Goal: Task Accomplishment & Management: Manage account settings

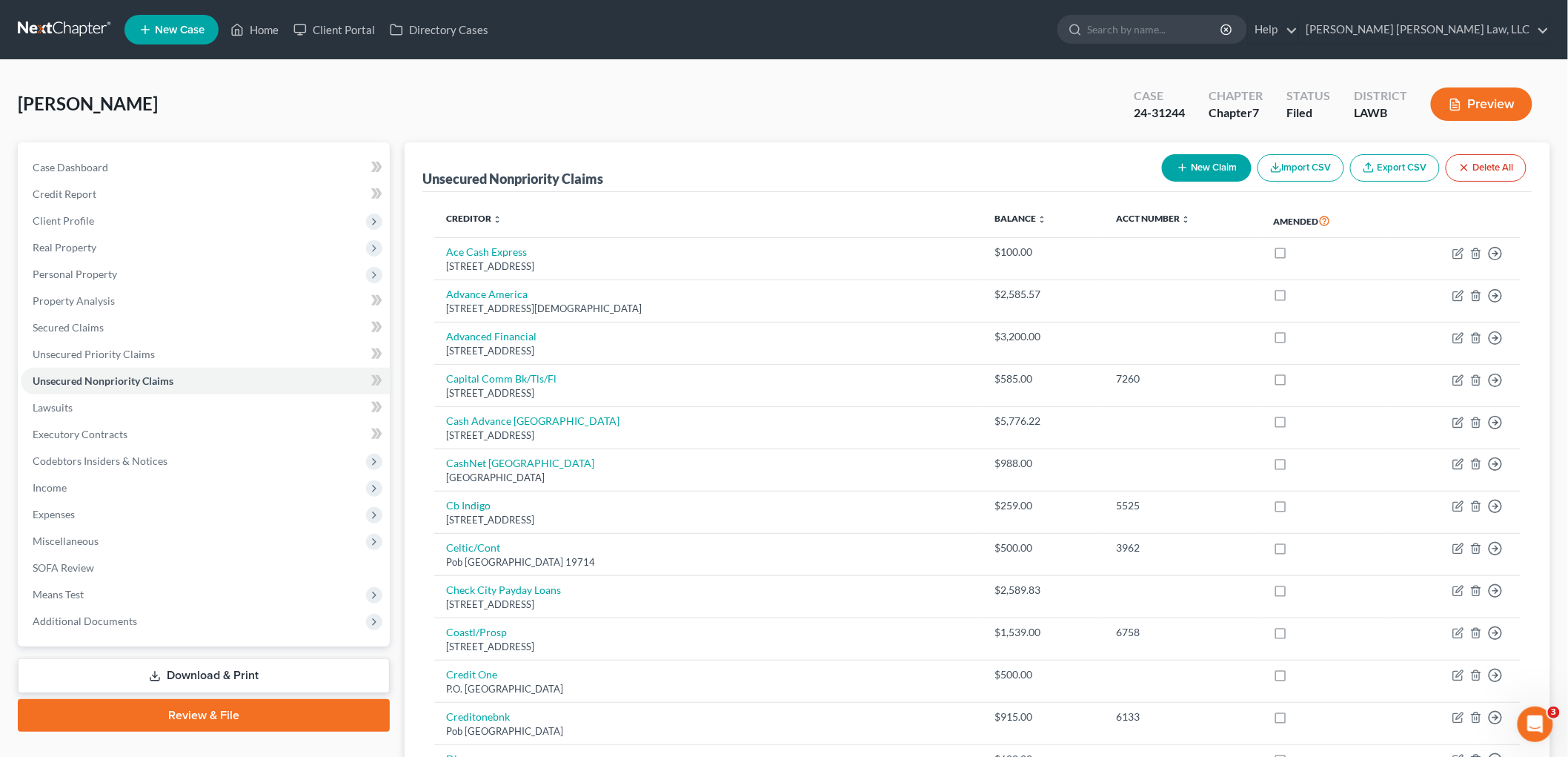
click at [91, 27] on link at bounding box center [64, 29] width 95 height 27
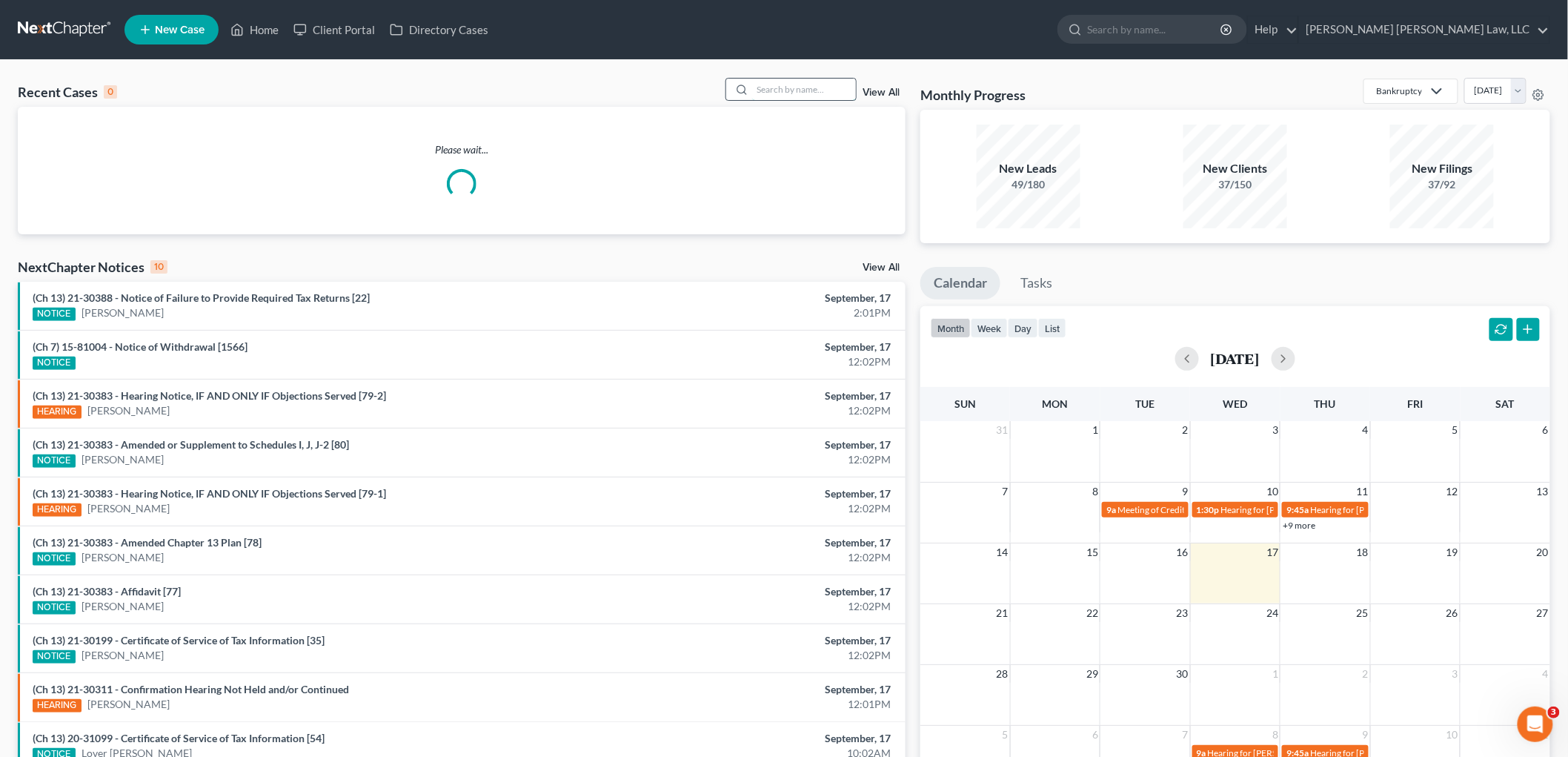
click at [793, 88] on input "search" at bounding box center [803, 89] width 103 height 21
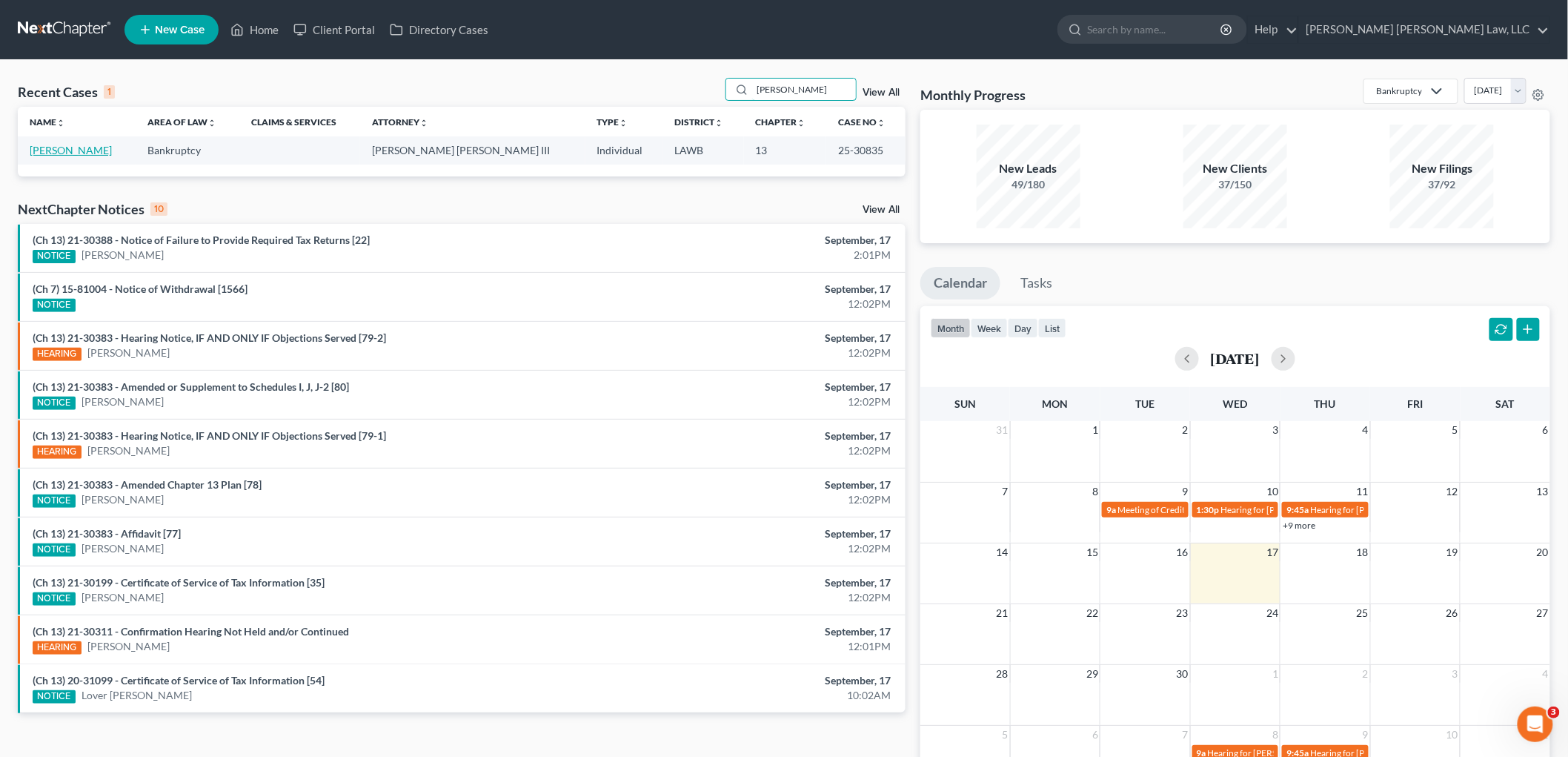
type input "bonita kirk"
click at [53, 146] on link "[PERSON_NAME]" at bounding box center [70, 150] width 82 height 13
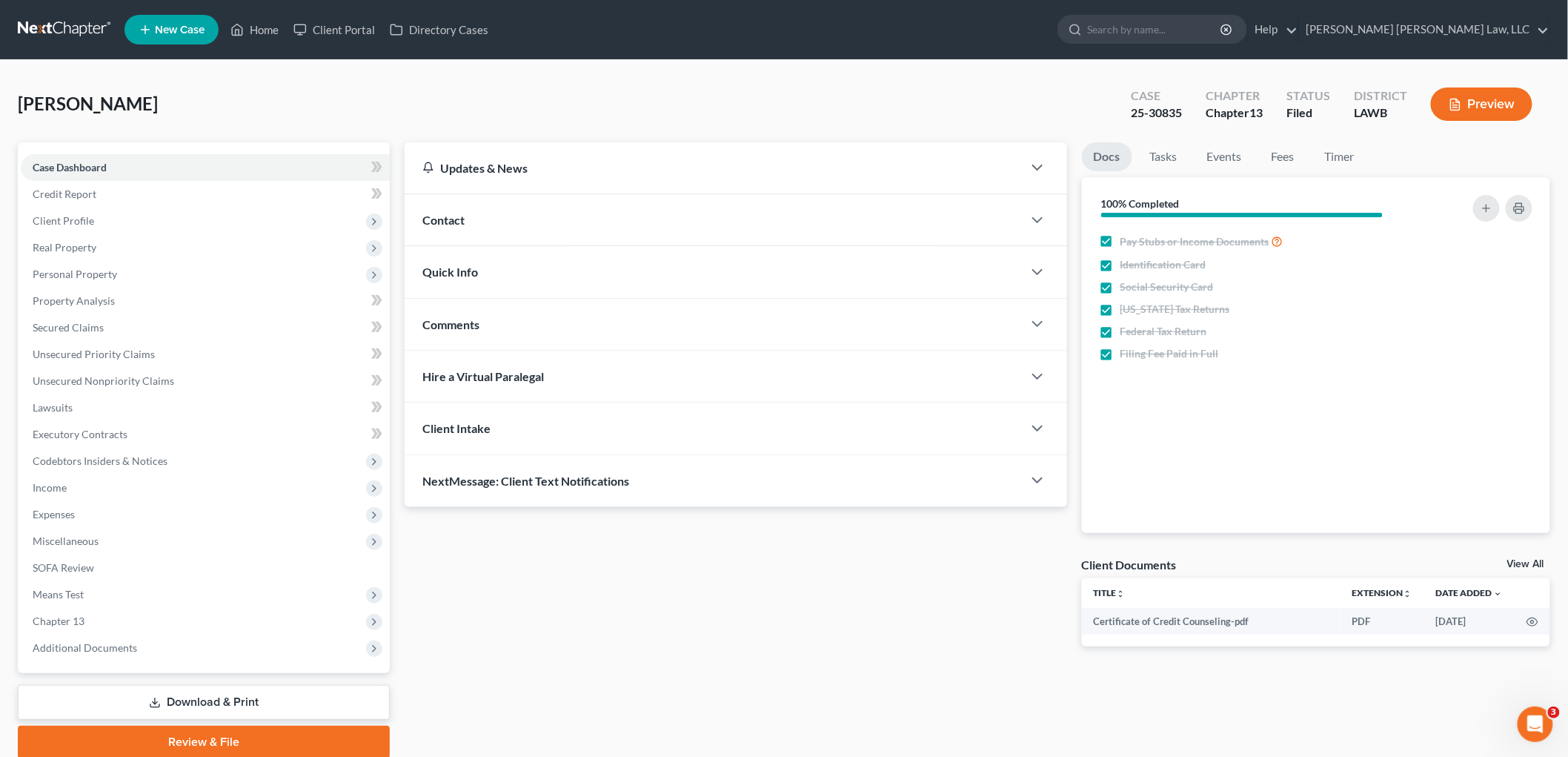
click at [72, 28] on link at bounding box center [64, 29] width 95 height 27
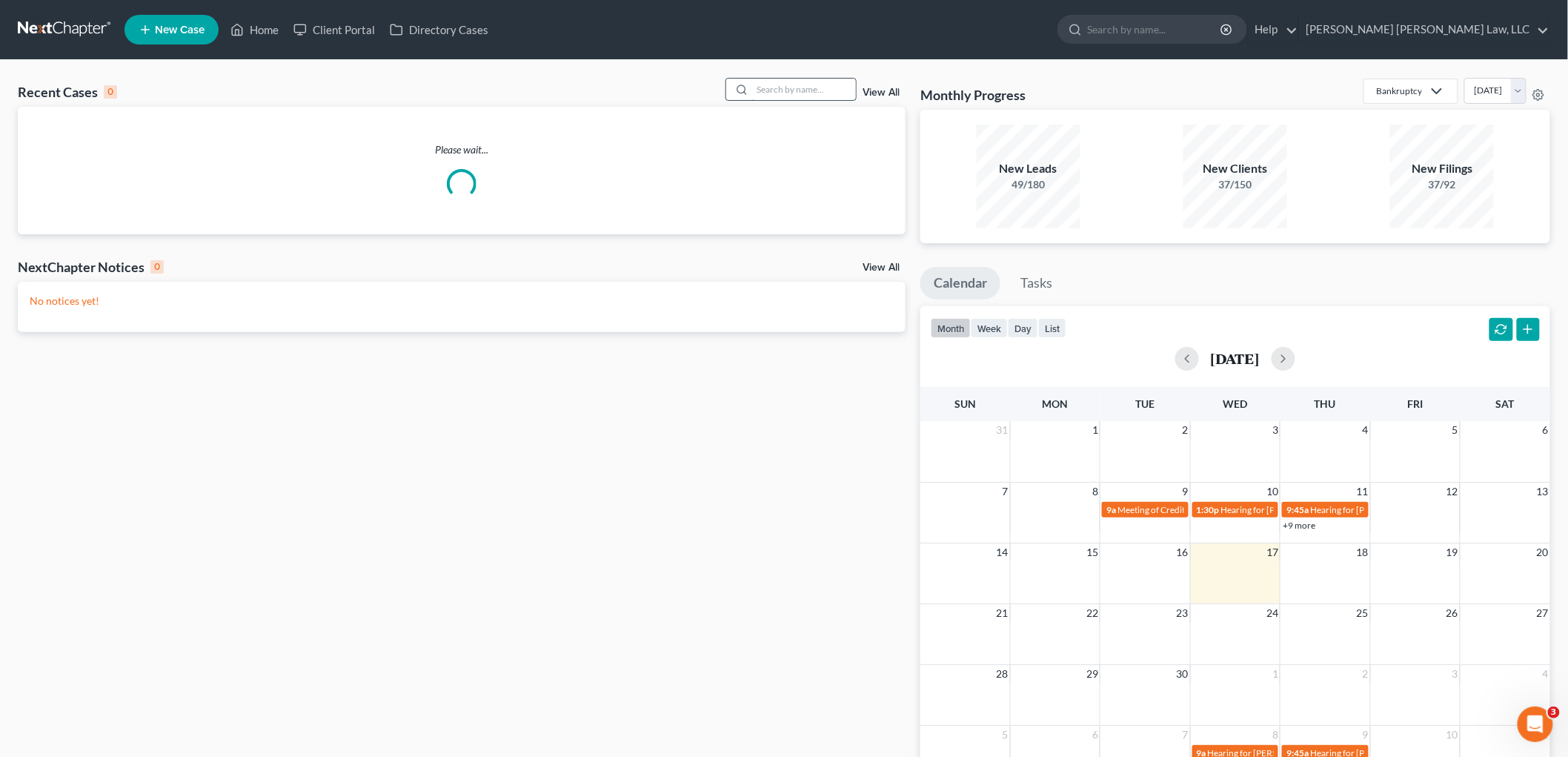
click at [804, 92] on input "search" at bounding box center [803, 89] width 103 height 21
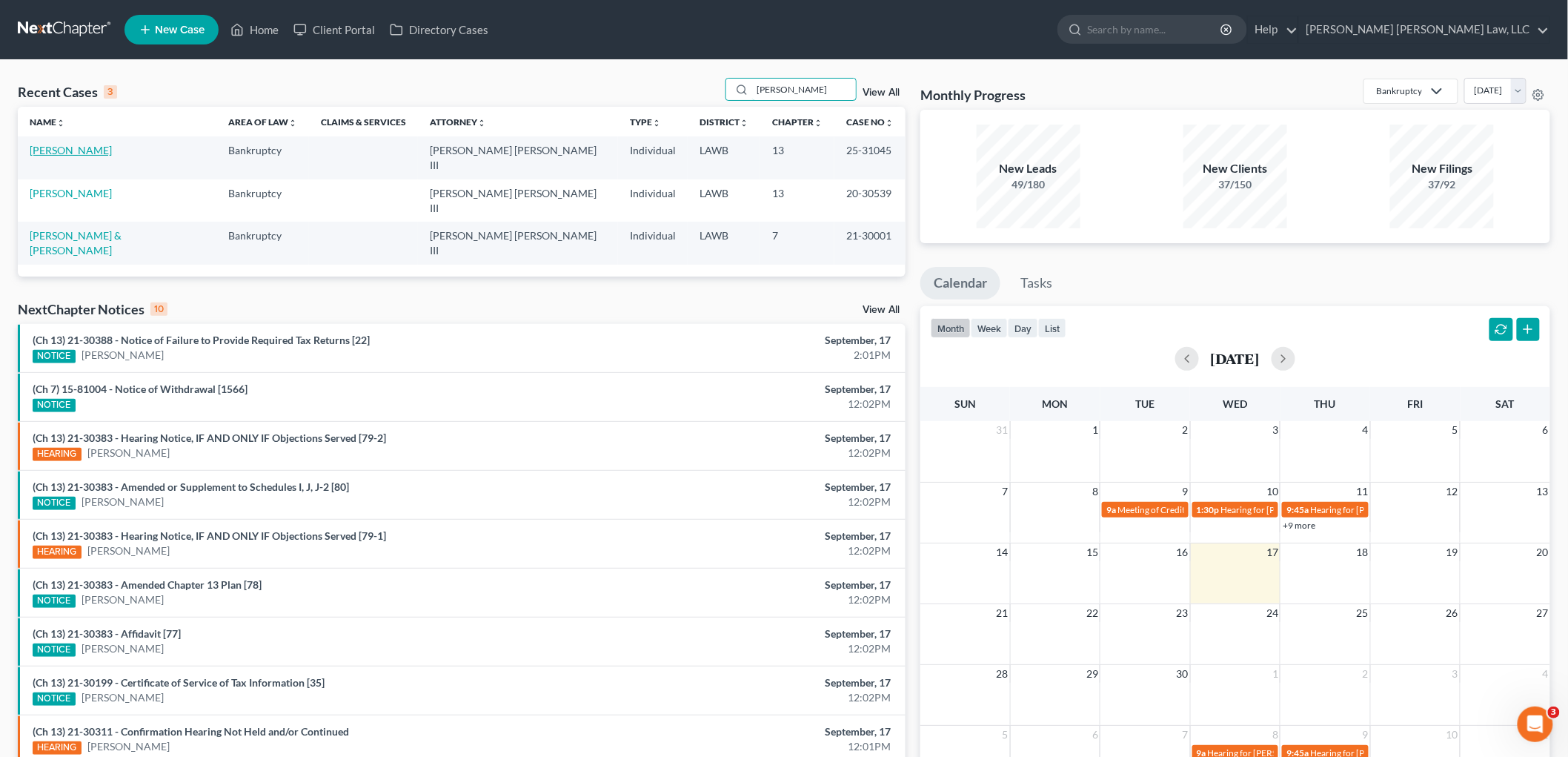
type input "ronald cory"
click at [48, 154] on link "[PERSON_NAME]" at bounding box center [70, 150] width 82 height 13
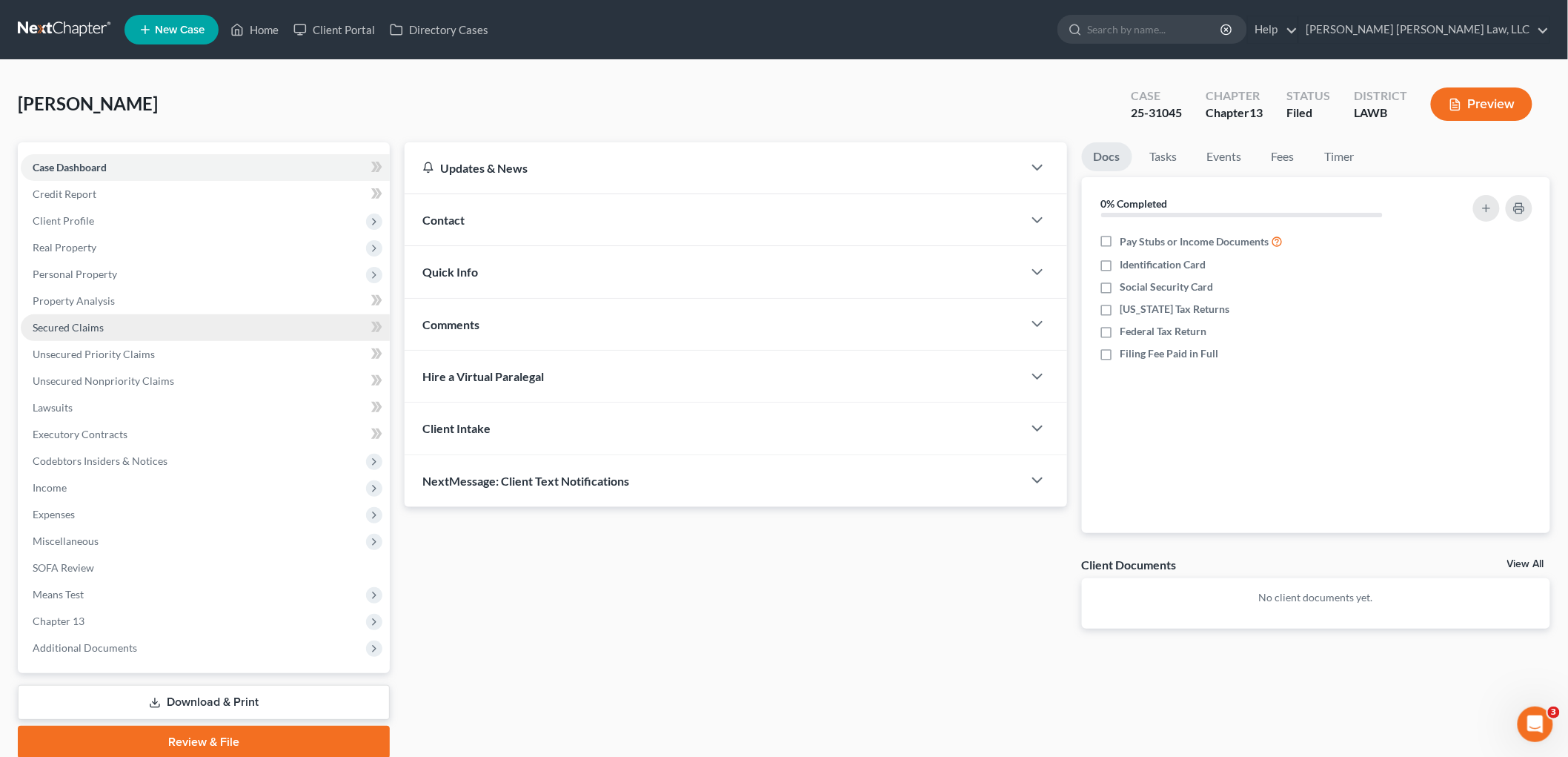
click at [105, 330] on link "Secured Claims" at bounding box center [205, 328] width 369 height 27
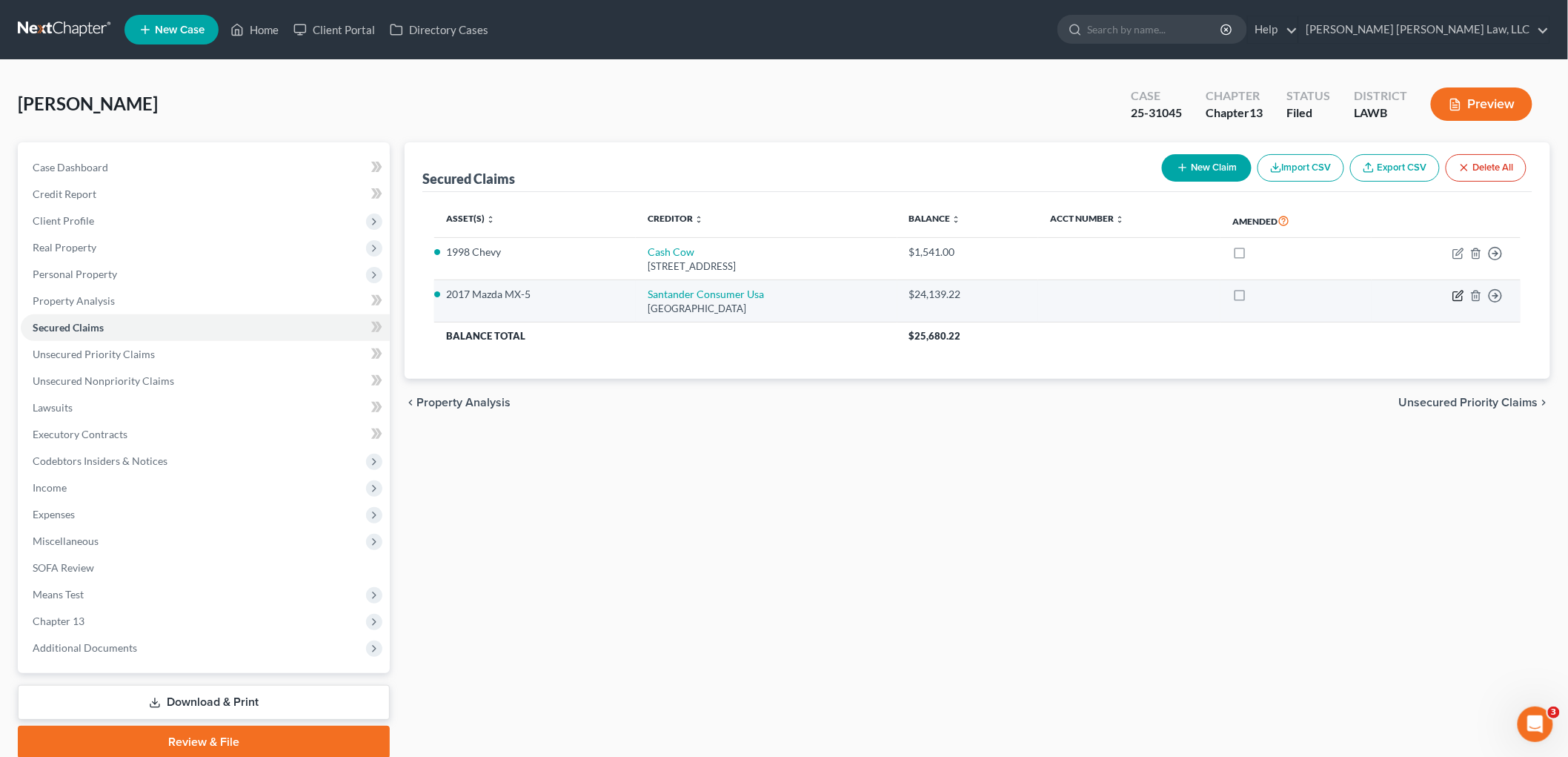
click at [1453, 295] on icon "button" at bounding box center [1458, 295] width 12 height 12
select select "45"
select select "0"
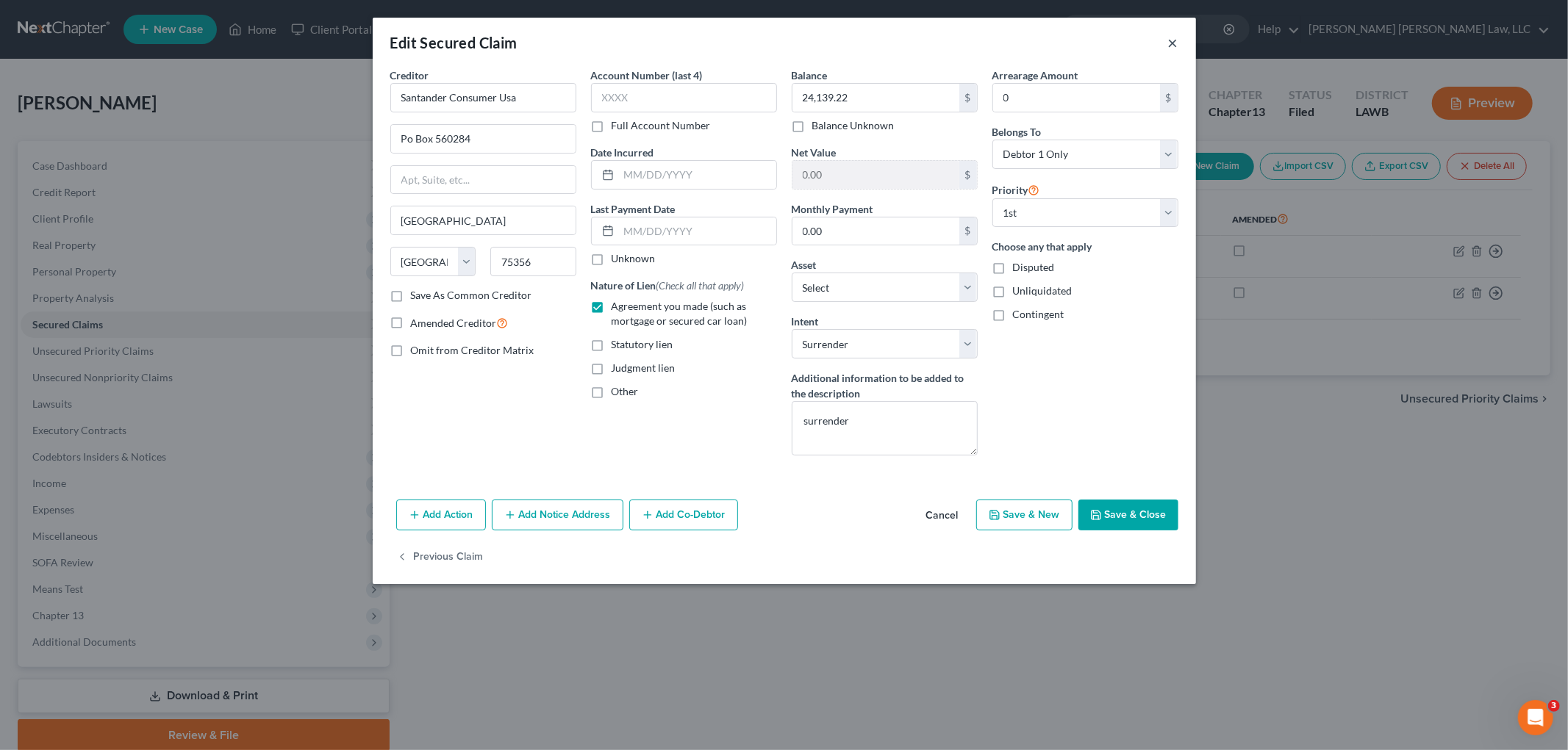
click at [1173, 42] on button "×" at bounding box center [1173, 43] width 10 height 17
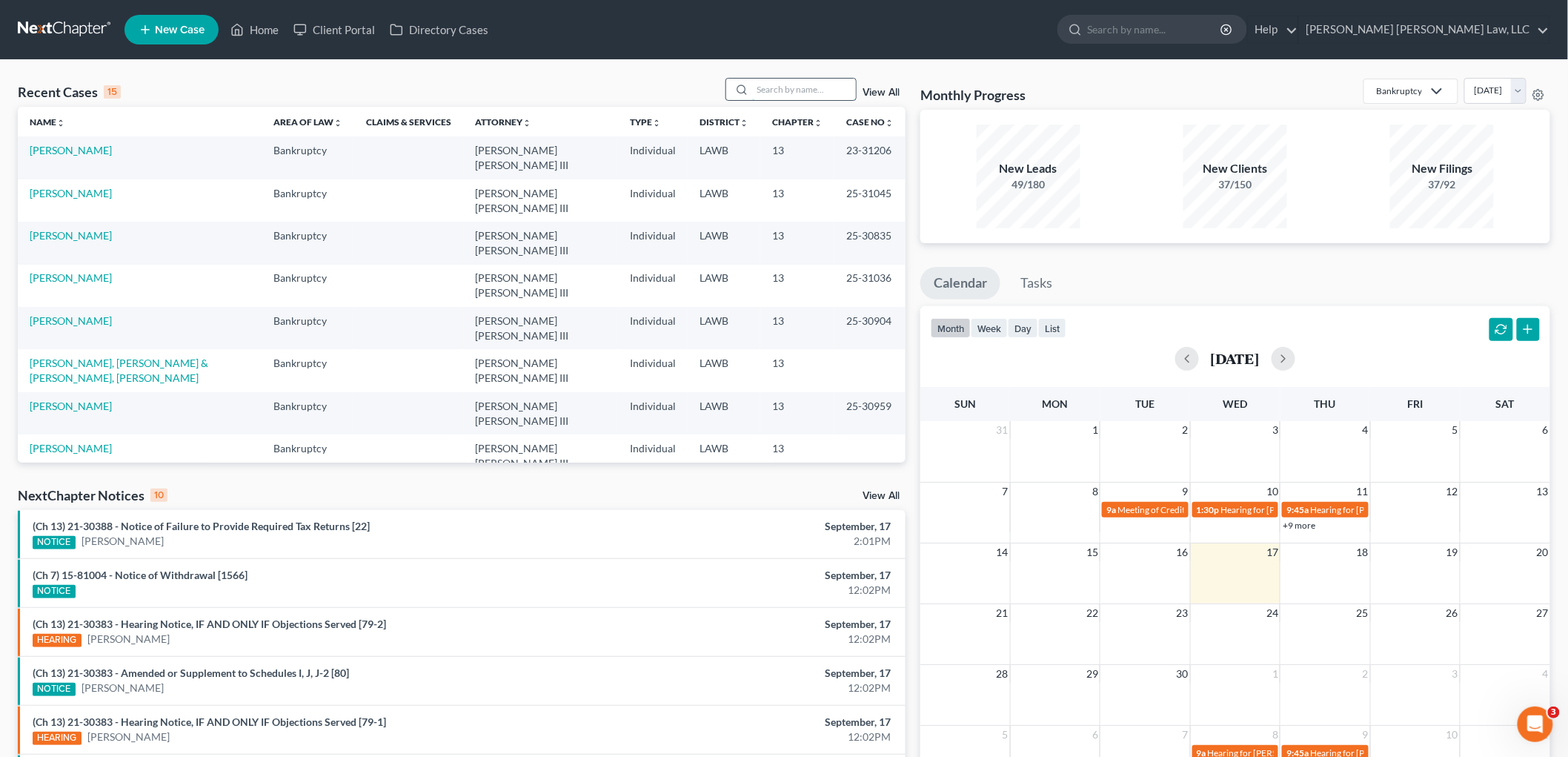
click at [787, 80] on input "search" at bounding box center [803, 89] width 103 height 21
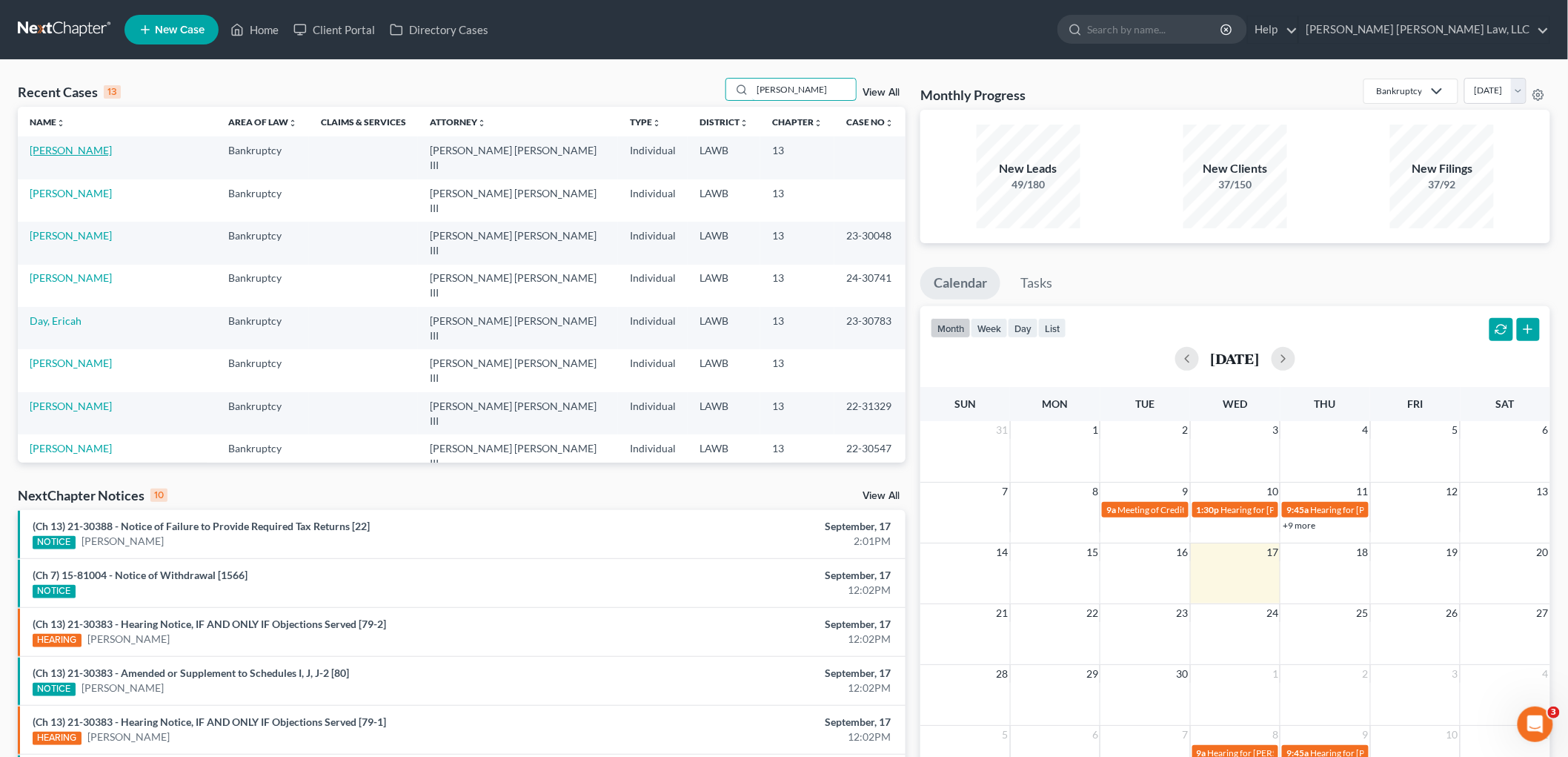
type input "[PERSON_NAME]"
click at [78, 149] on link "Johnson, Erica" at bounding box center [70, 150] width 82 height 13
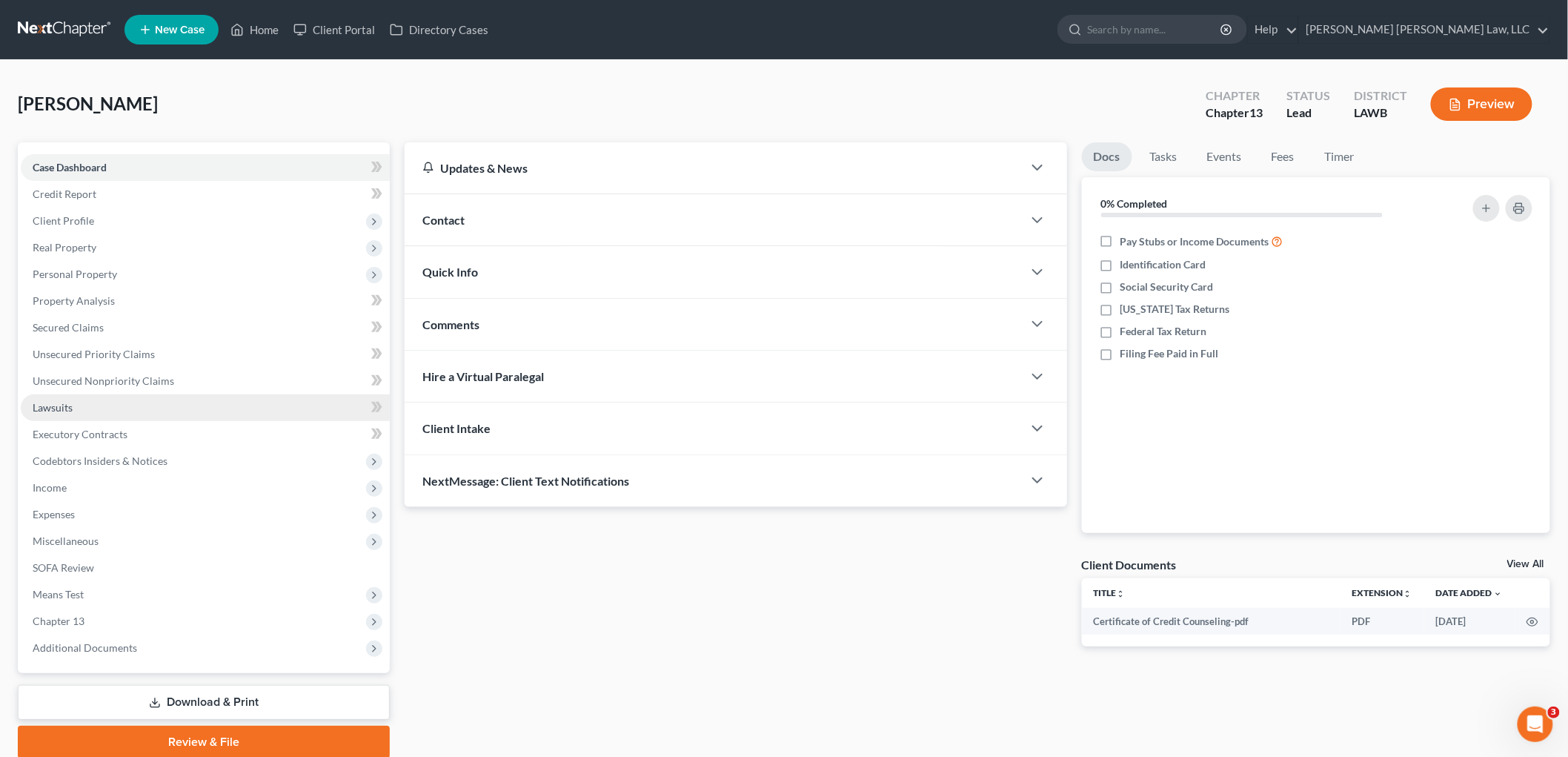
click at [89, 405] on link "Lawsuits" at bounding box center [205, 408] width 369 height 27
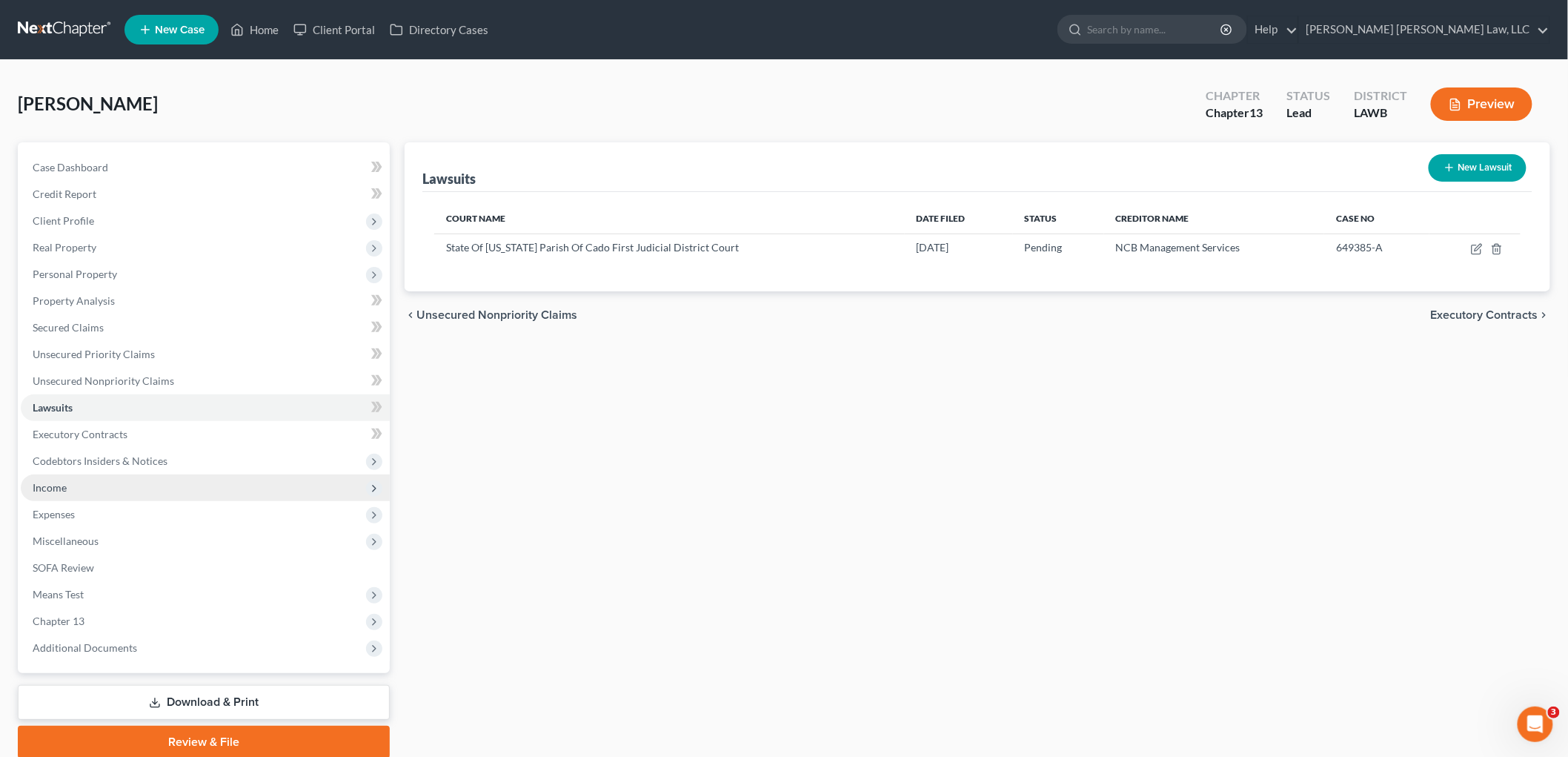
click at [74, 490] on span "Income" at bounding box center [205, 488] width 369 height 27
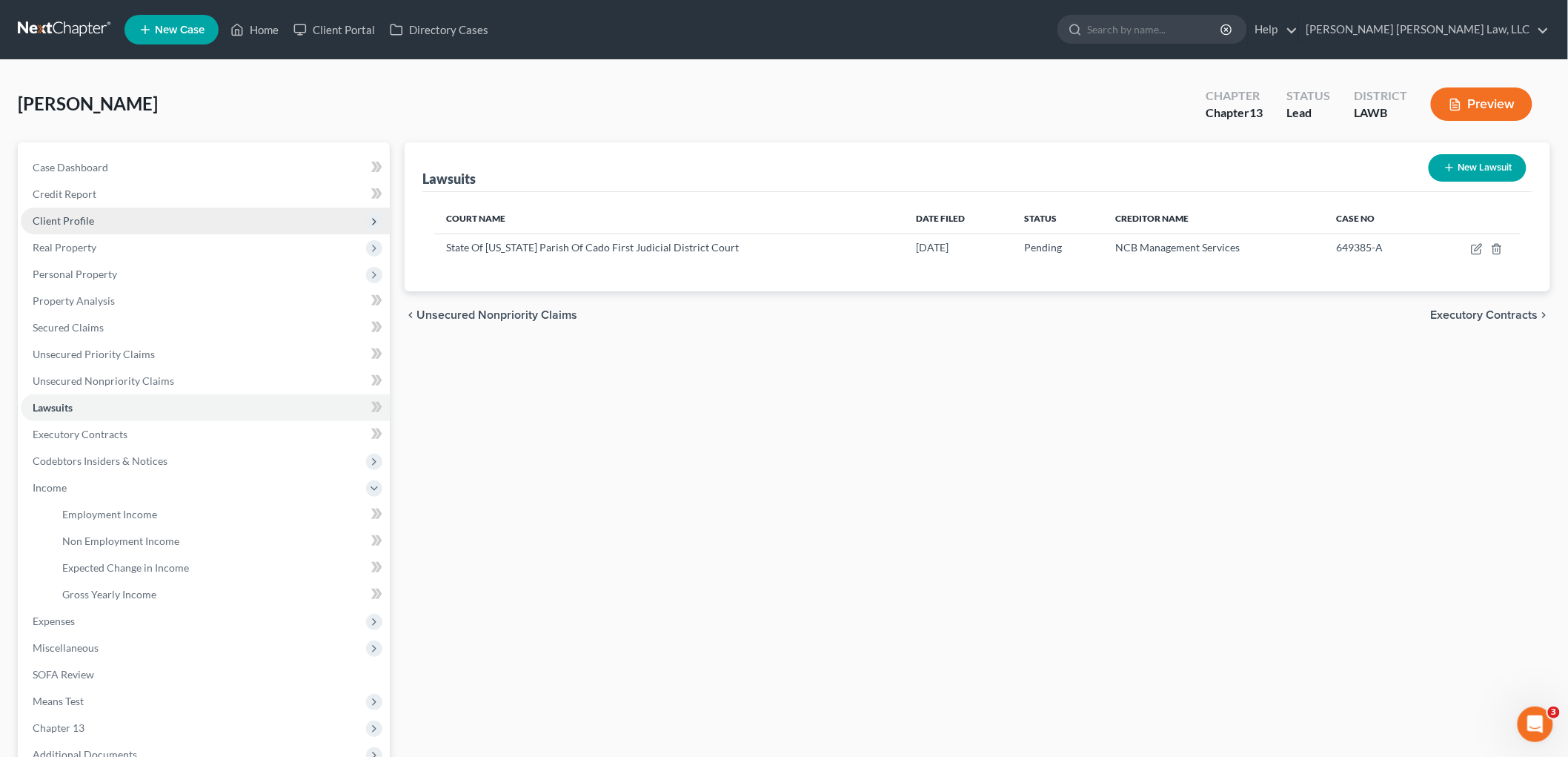
click at [108, 213] on span "Client Profile" at bounding box center [205, 221] width 369 height 27
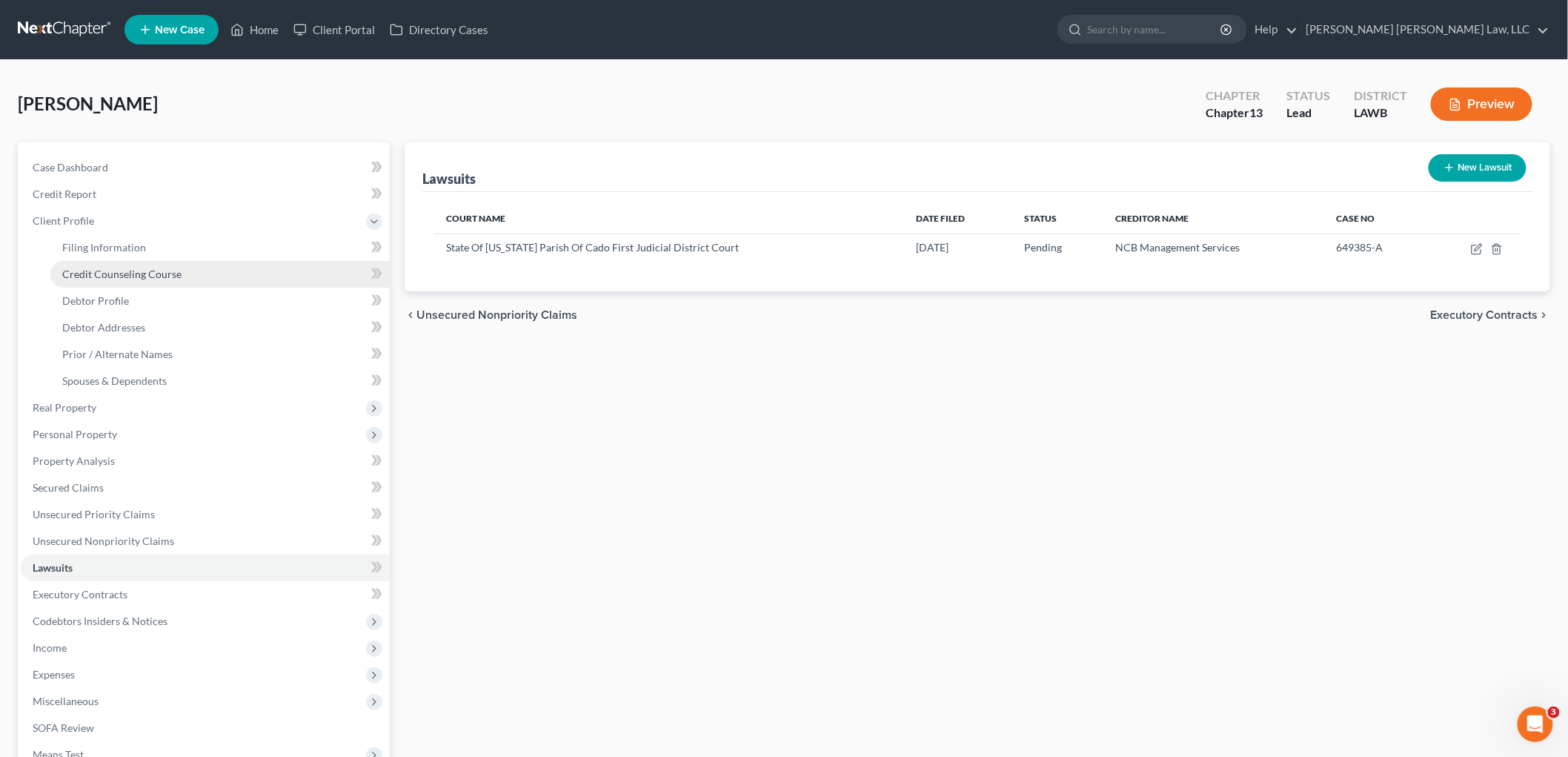
click at [142, 280] on link "Credit Counseling Course" at bounding box center [220, 275] width 340 height 27
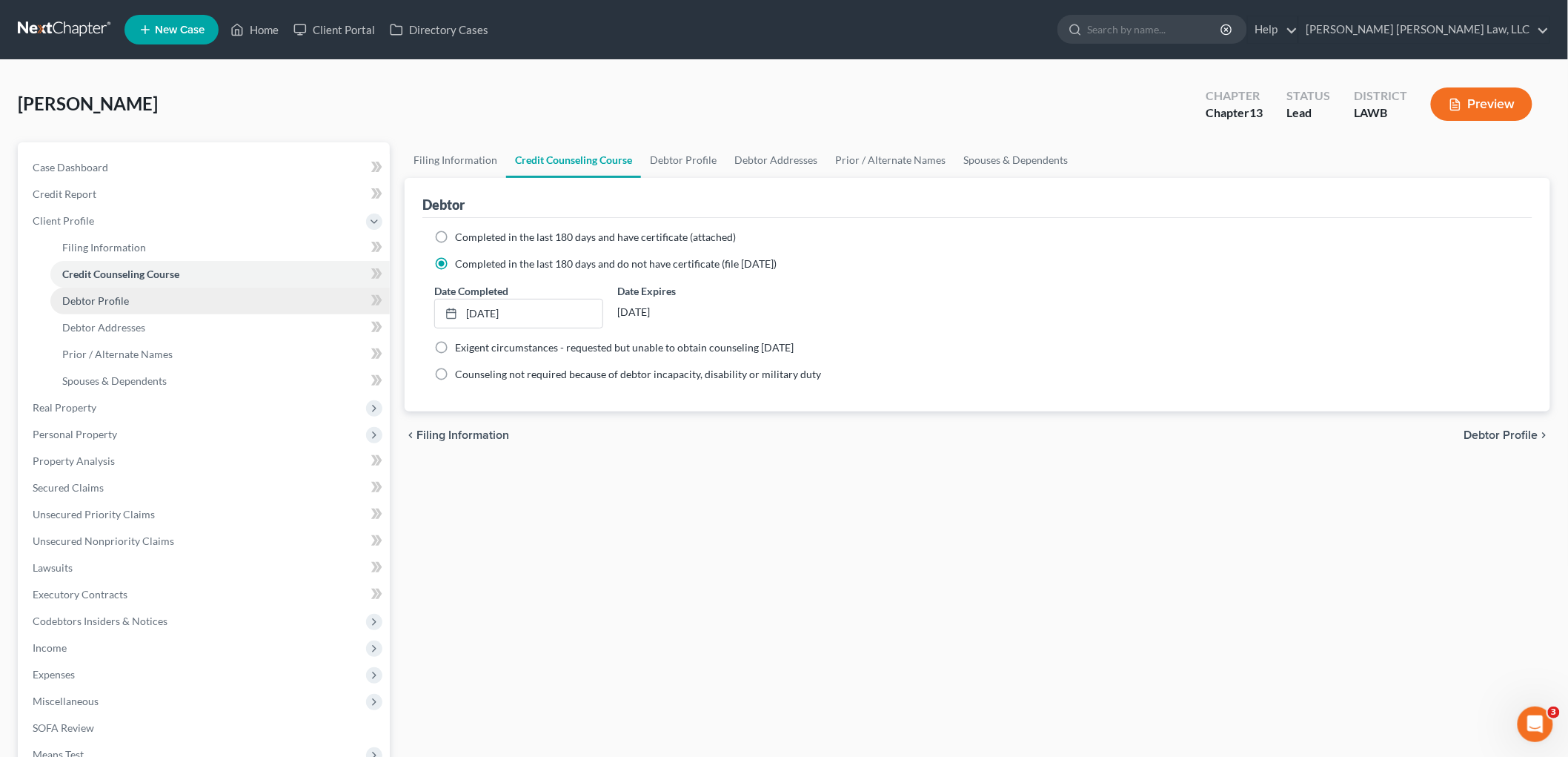
click at [142, 301] on link "Debtor Profile" at bounding box center [220, 301] width 340 height 27
select select "0"
select select "1"
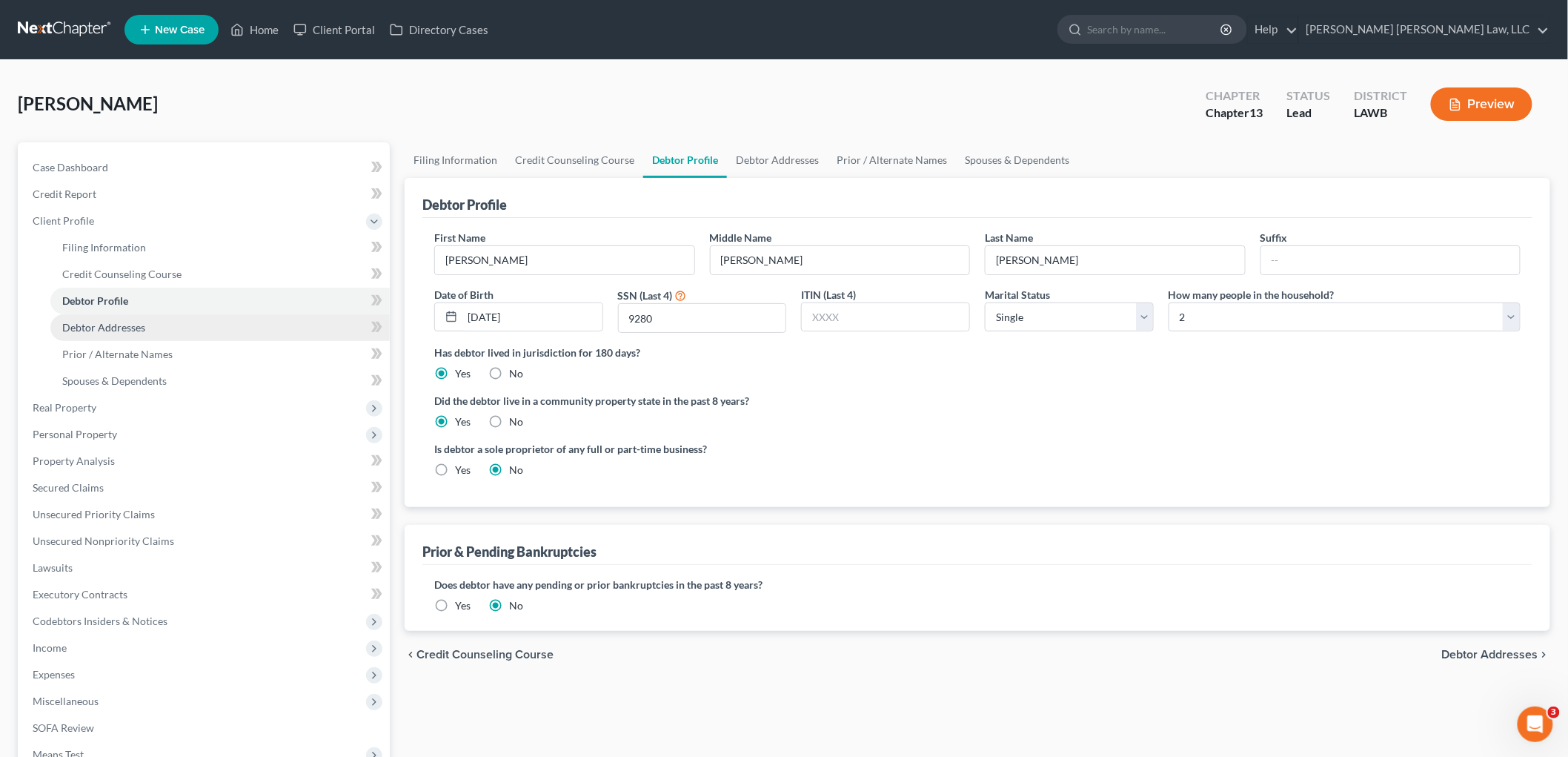
click at [91, 330] on span "Debtor Addresses" at bounding box center [103, 327] width 83 height 13
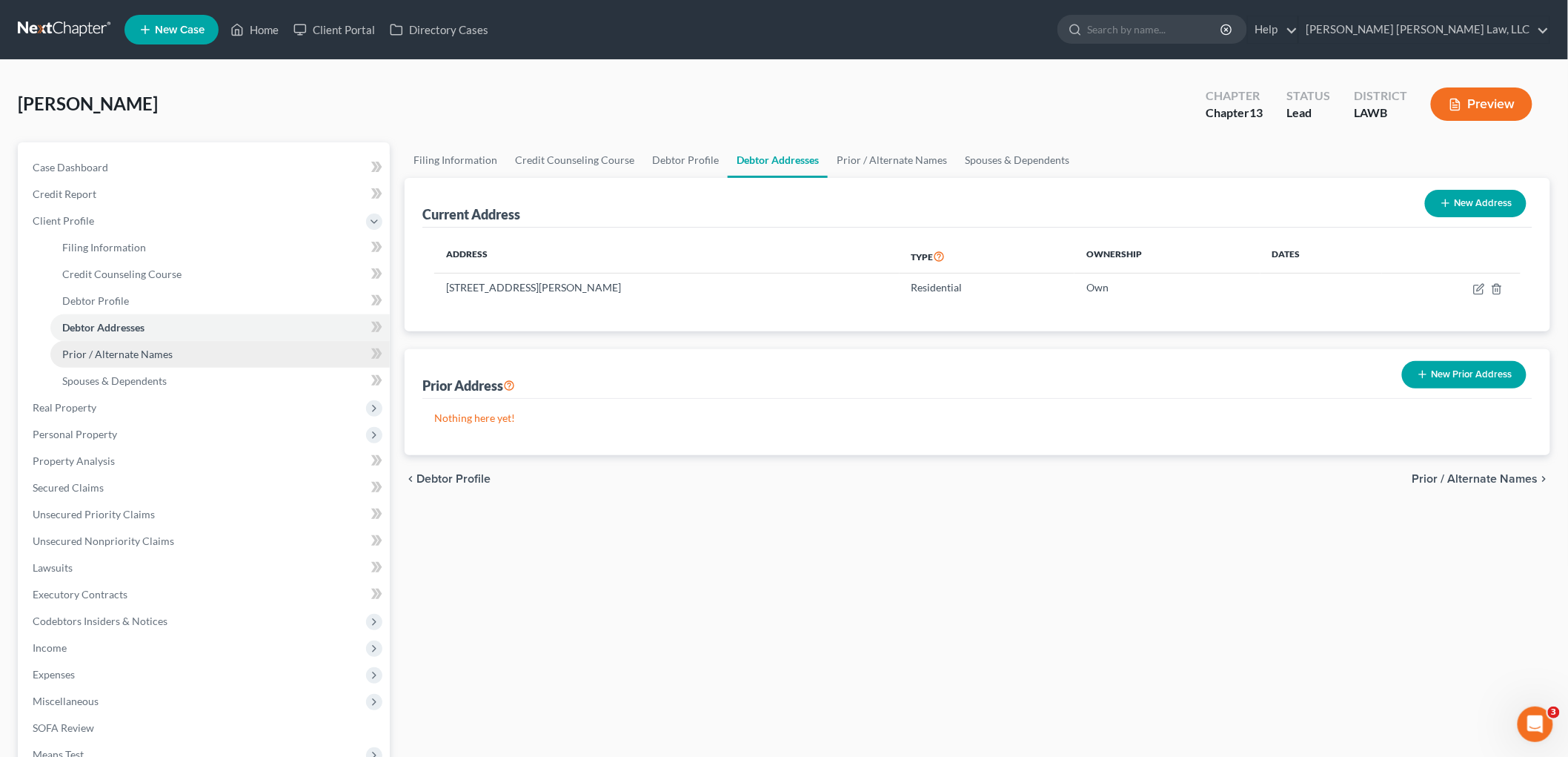
click at [122, 351] on span "Prior / Alternate Names" at bounding box center [117, 354] width 111 height 13
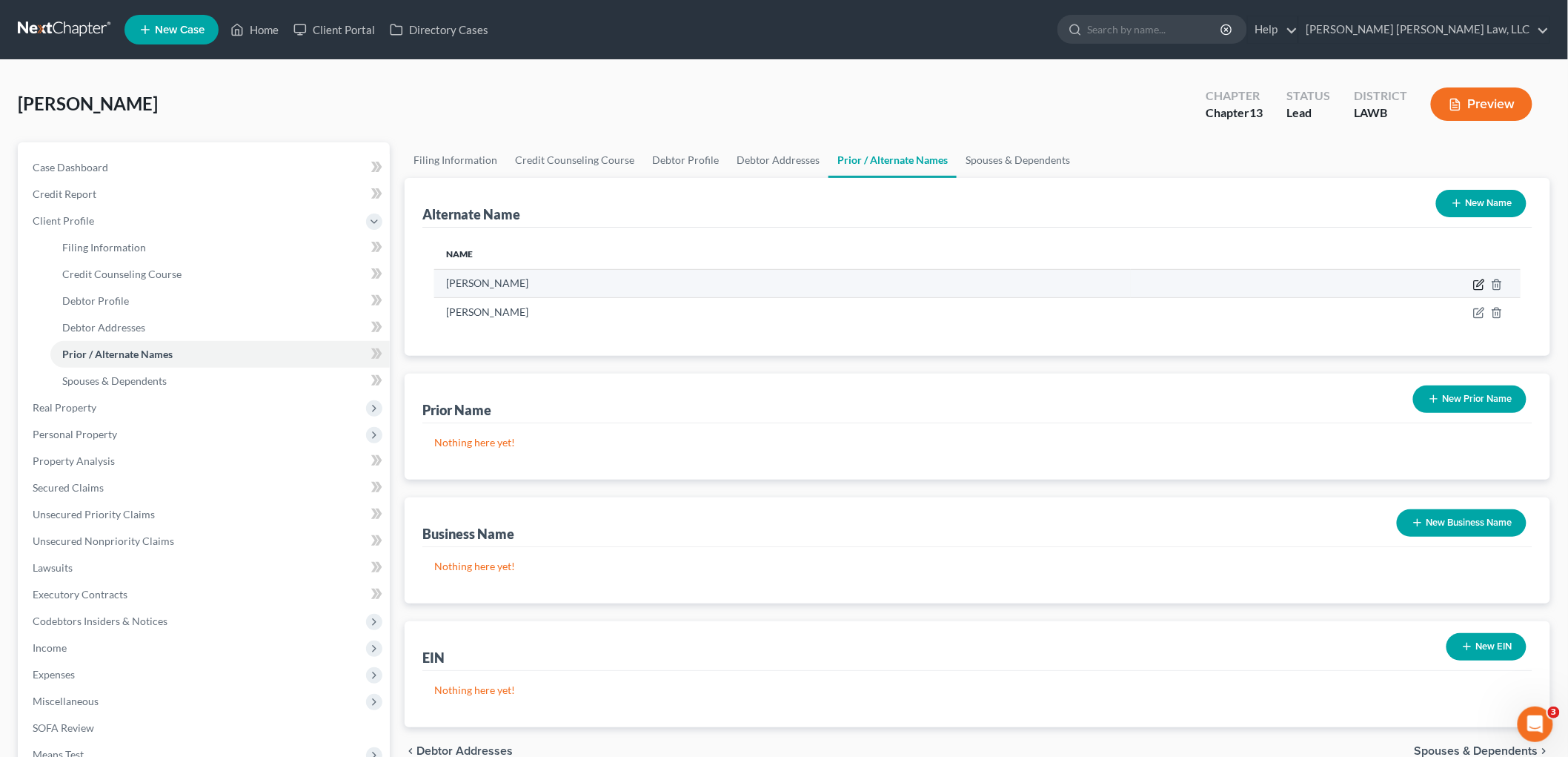
click at [1480, 283] on icon at bounding box center [1479, 284] width 12 height 12
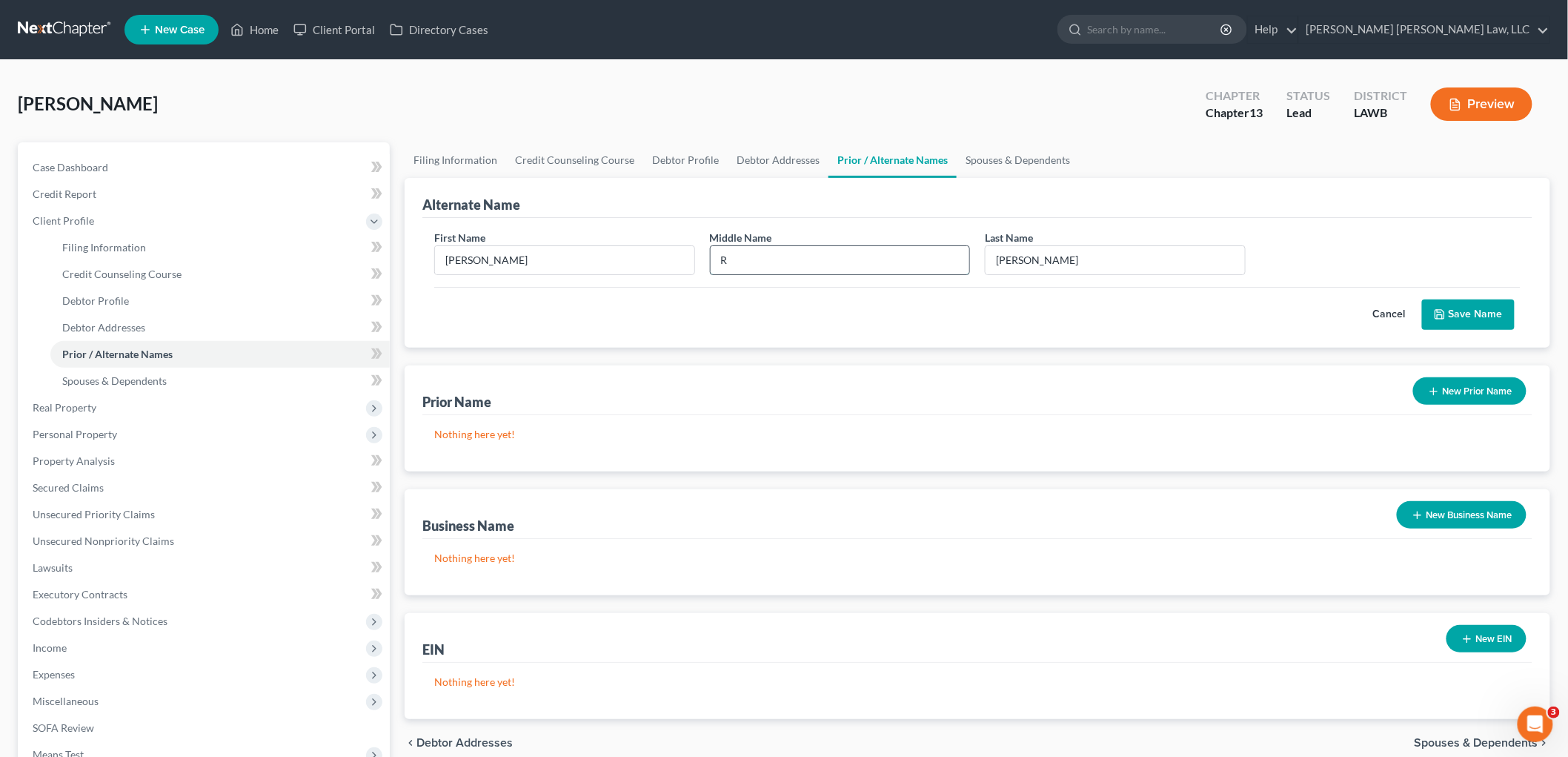
click at [808, 267] on input "R" at bounding box center [840, 259] width 259 height 28
type input "R."
click at [1458, 318] on button "Save Name" at bounding box center [1469, 314] width 92 height 31
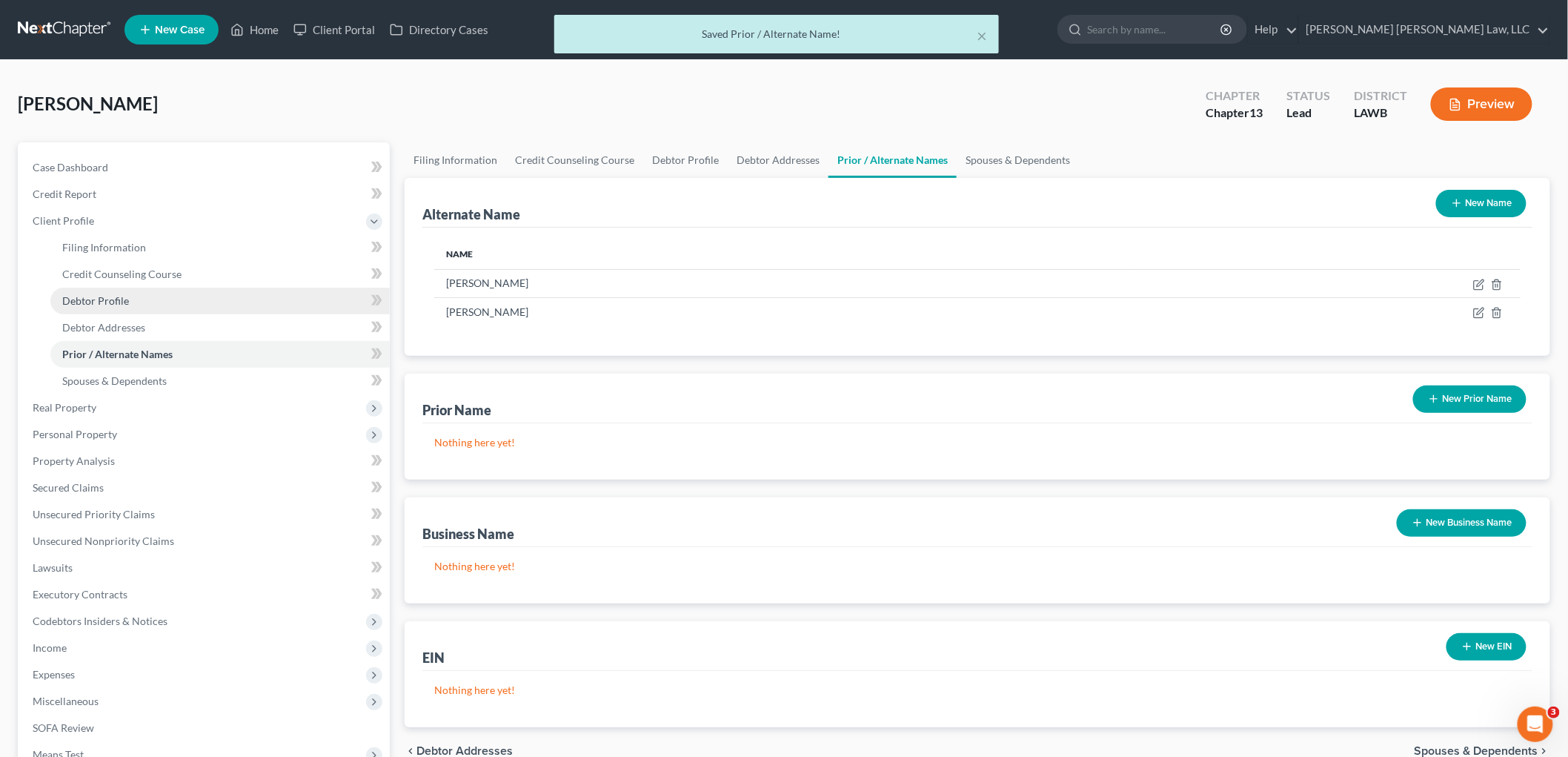
click at [146, 300] on link "Debtor Profile" at bounding box center [220, 301] width 340 height 27
select select "0"
select select "1"
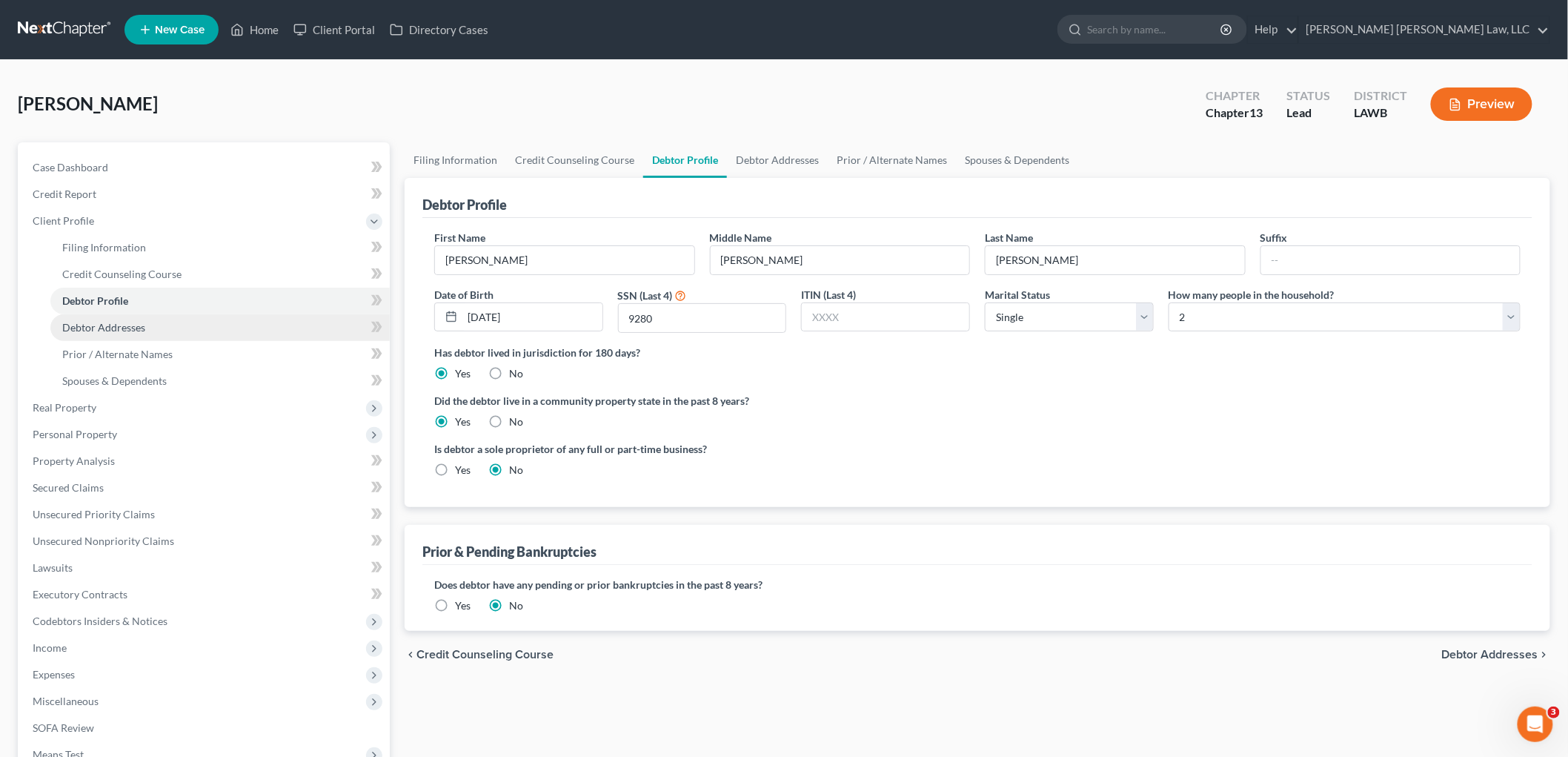
click at [187, 331] on link "Debtor Addresses" at bounding box center [220, 328] width 340 height 27
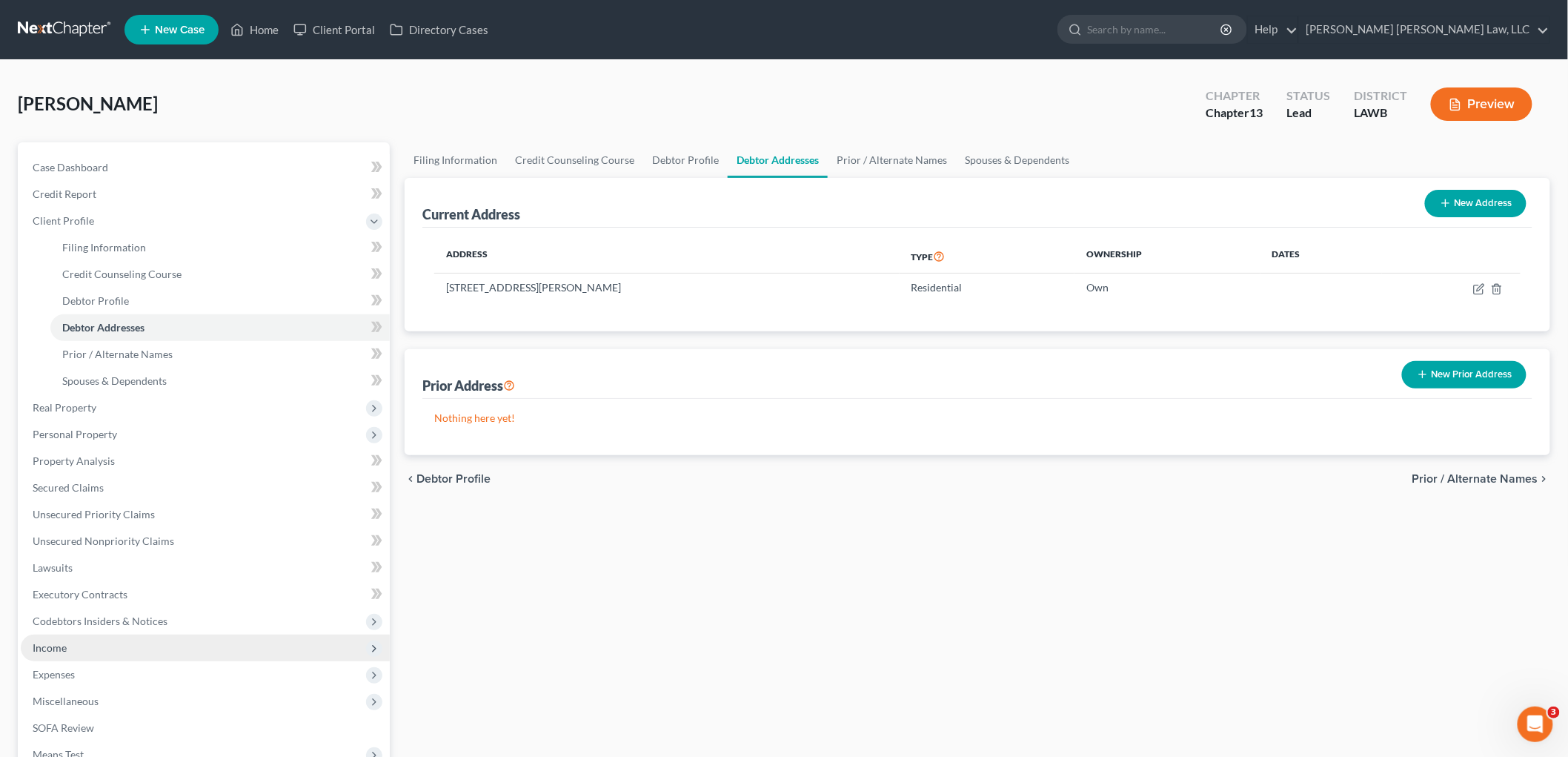
click at [68, 640] on span "Income" at bounding box center [205, 648] width 369 height 27
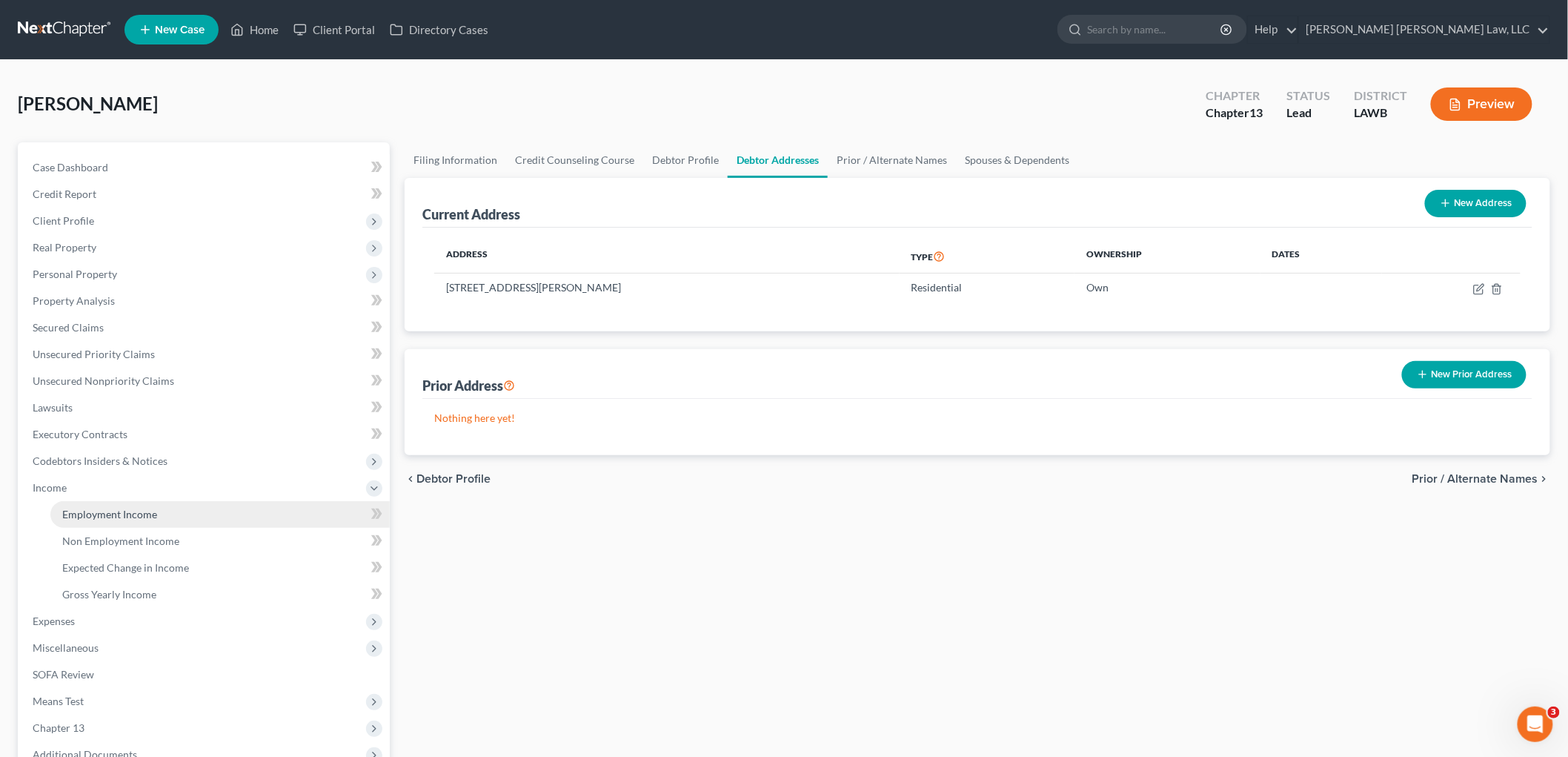
click at [149, 505] on link "Employment Income" at bounding box center [220, 515] width 340 height 27
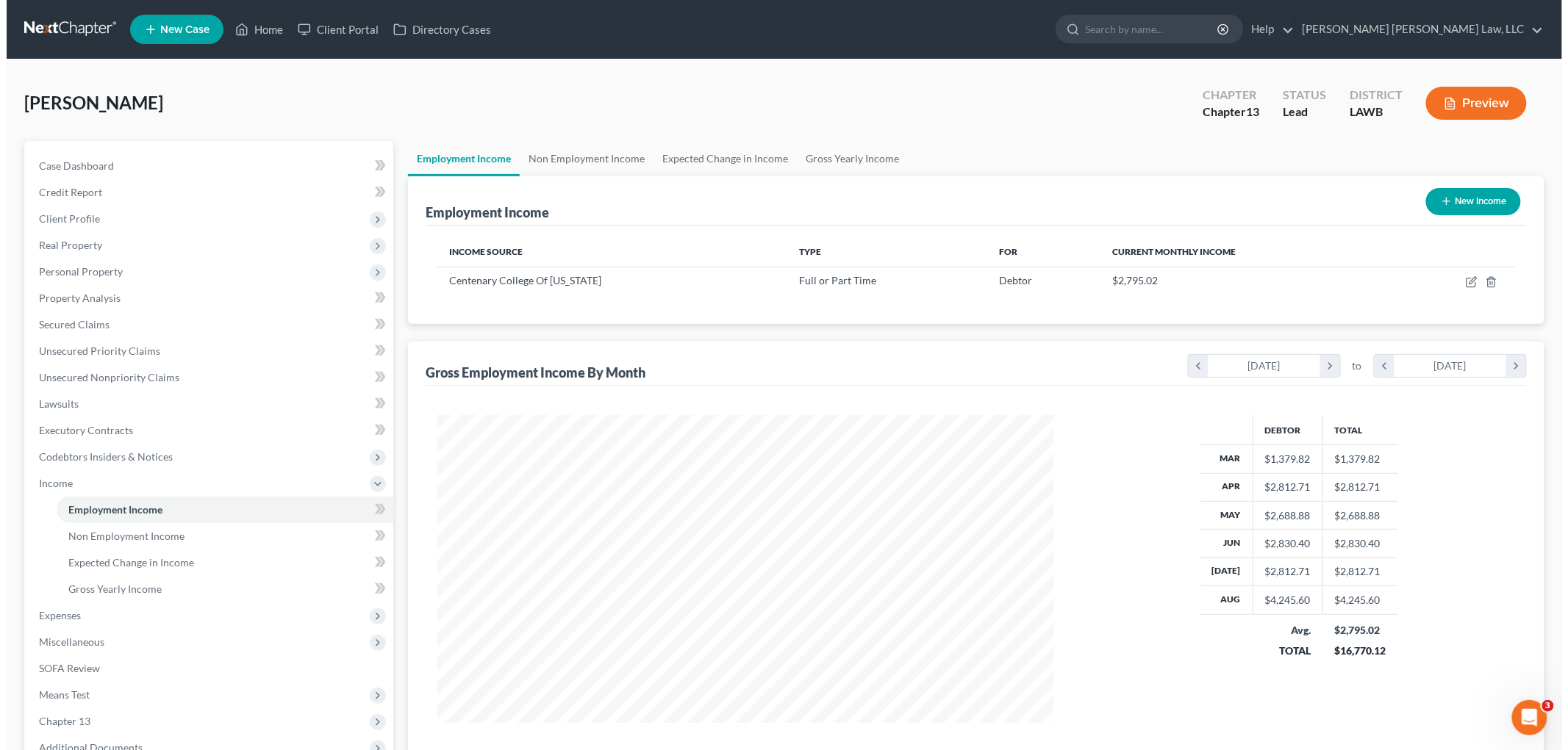
scroll to position [307, 646]
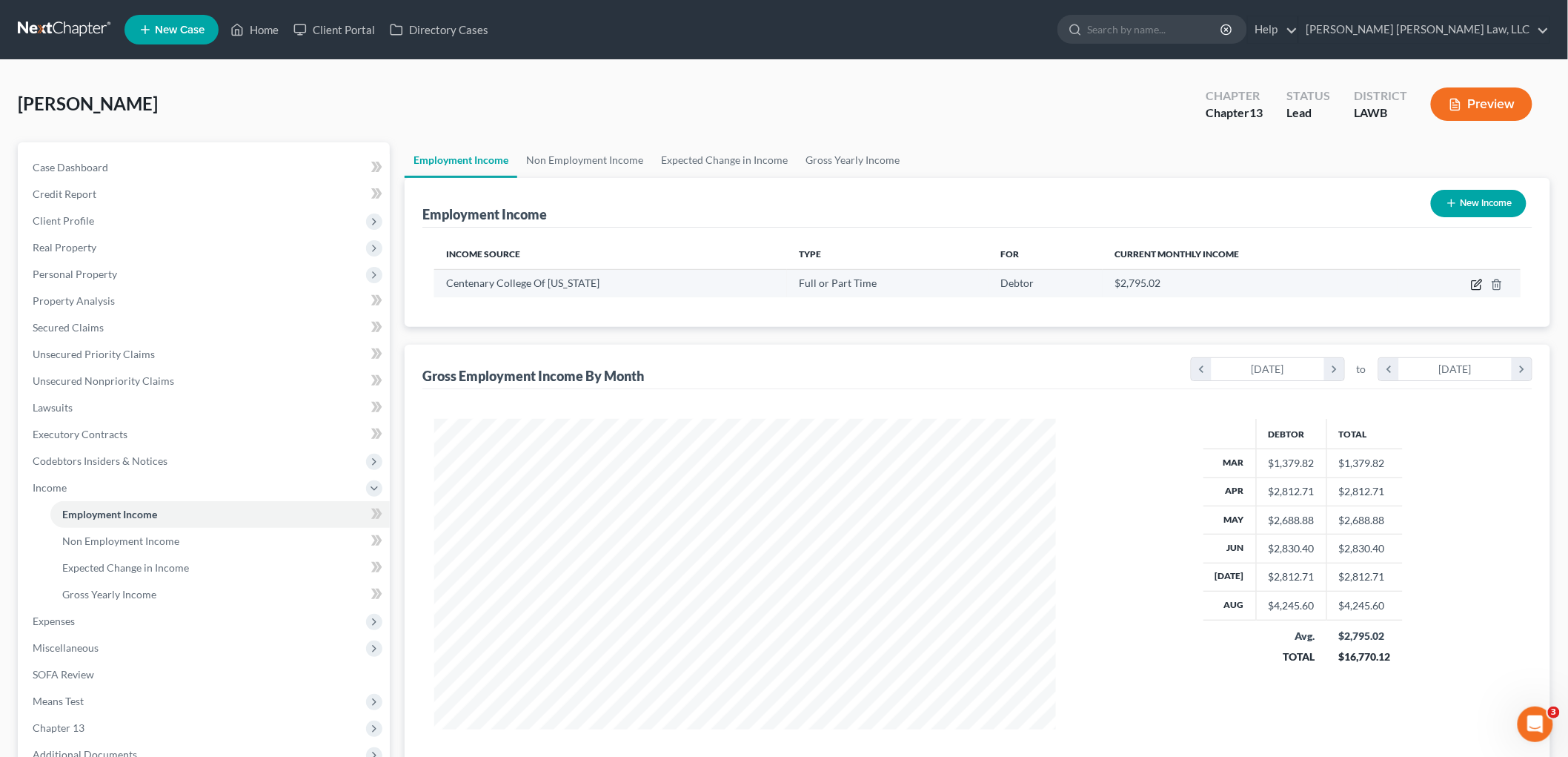
click at [1473, 283] on icon "button" at bounding box center [1476, 285] width 9 height 9
select select "0"
select select "19"
select select "2"
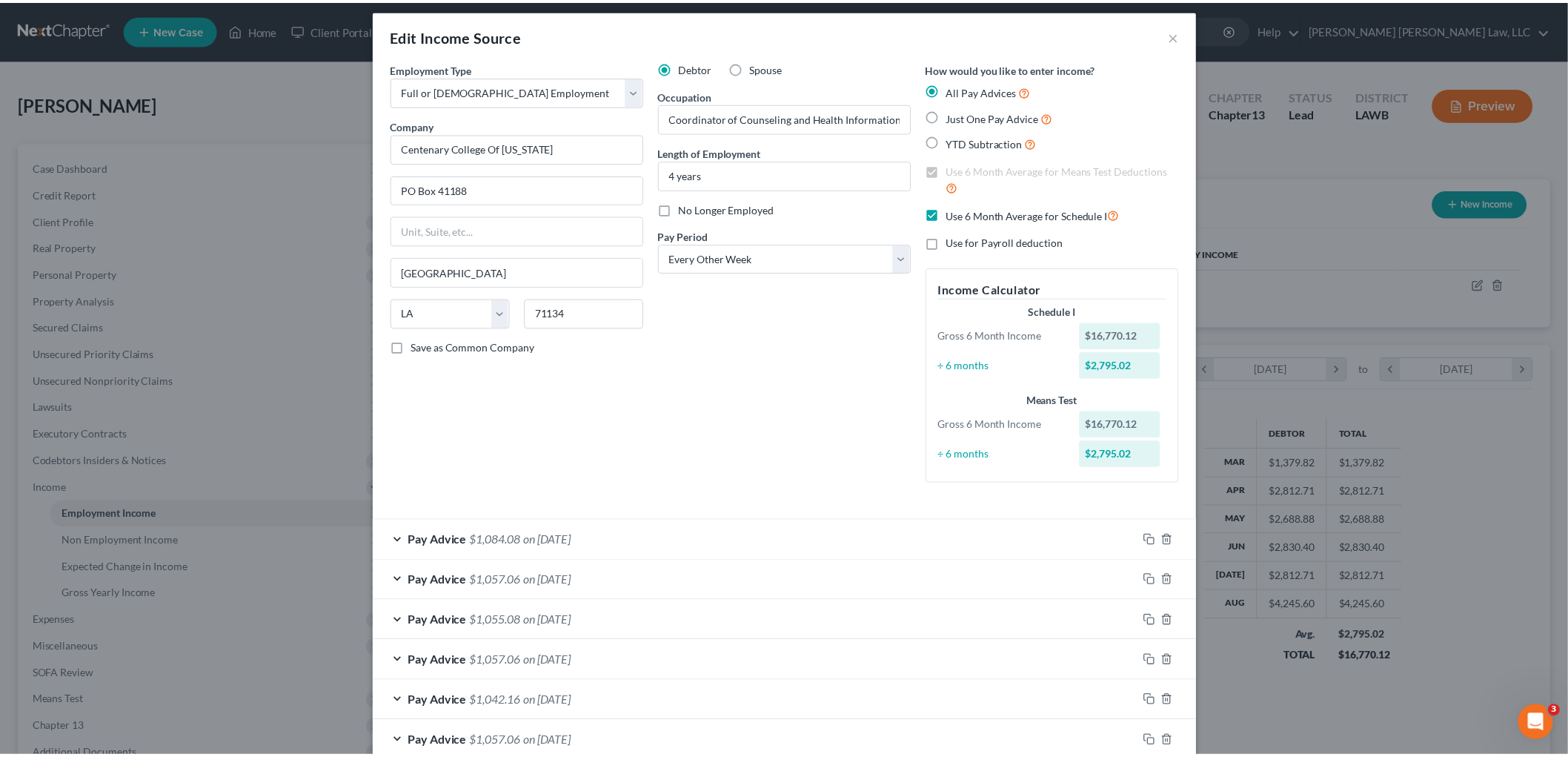
scroll to position [337, 0]
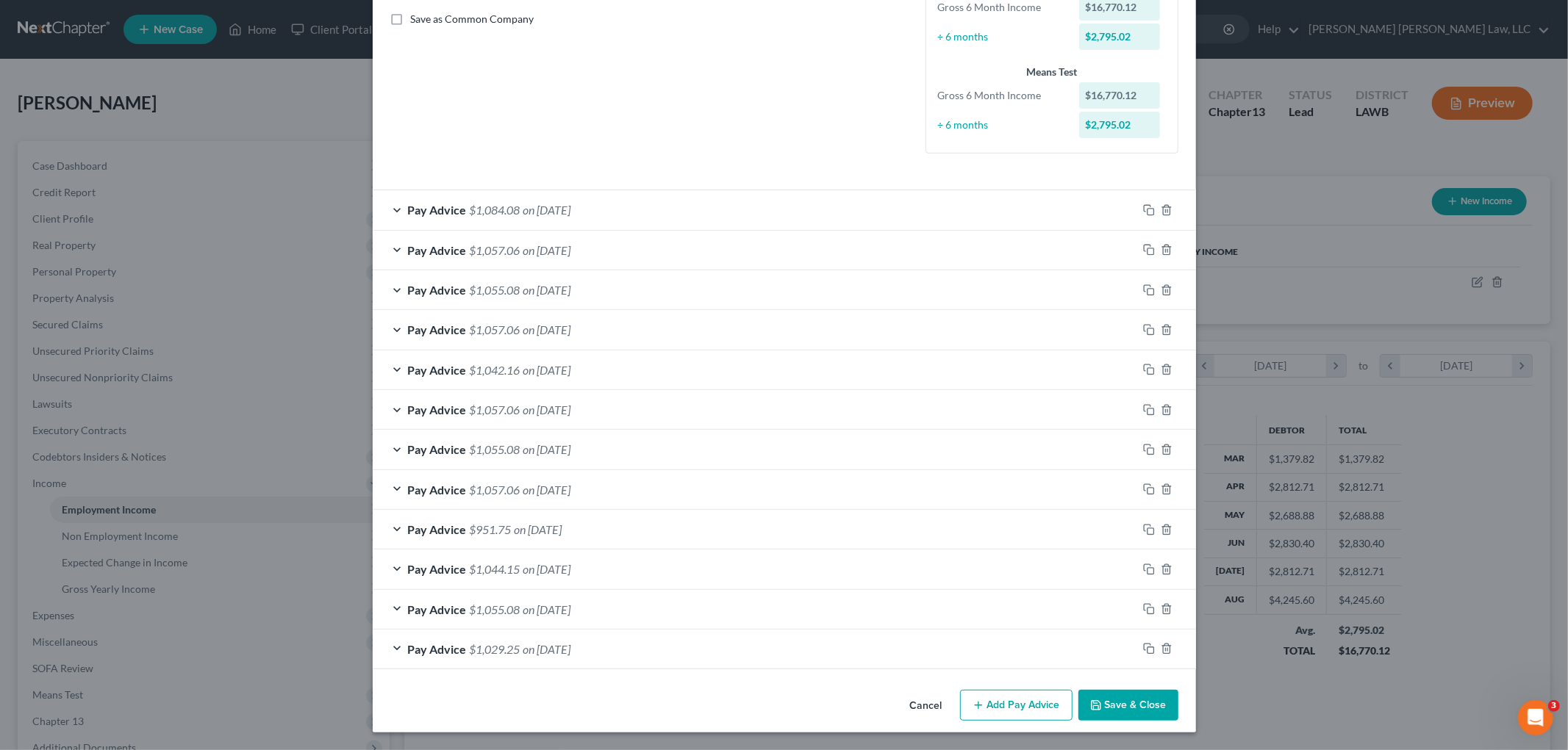
click at [1108, 707] on button "Save & Close" at bounding box center [1128, 705] width 100 height 31
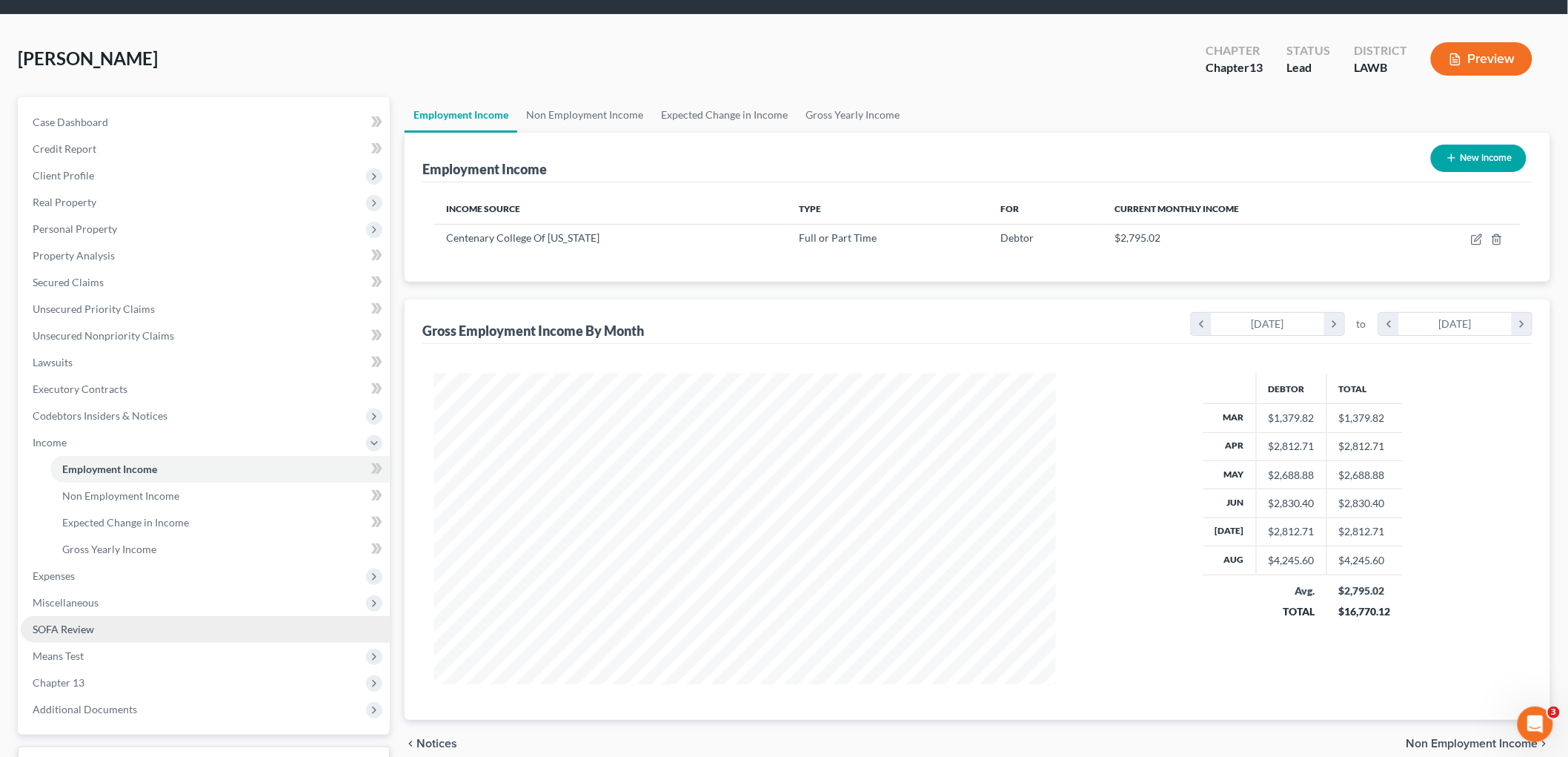
scroll to position [82, 0]
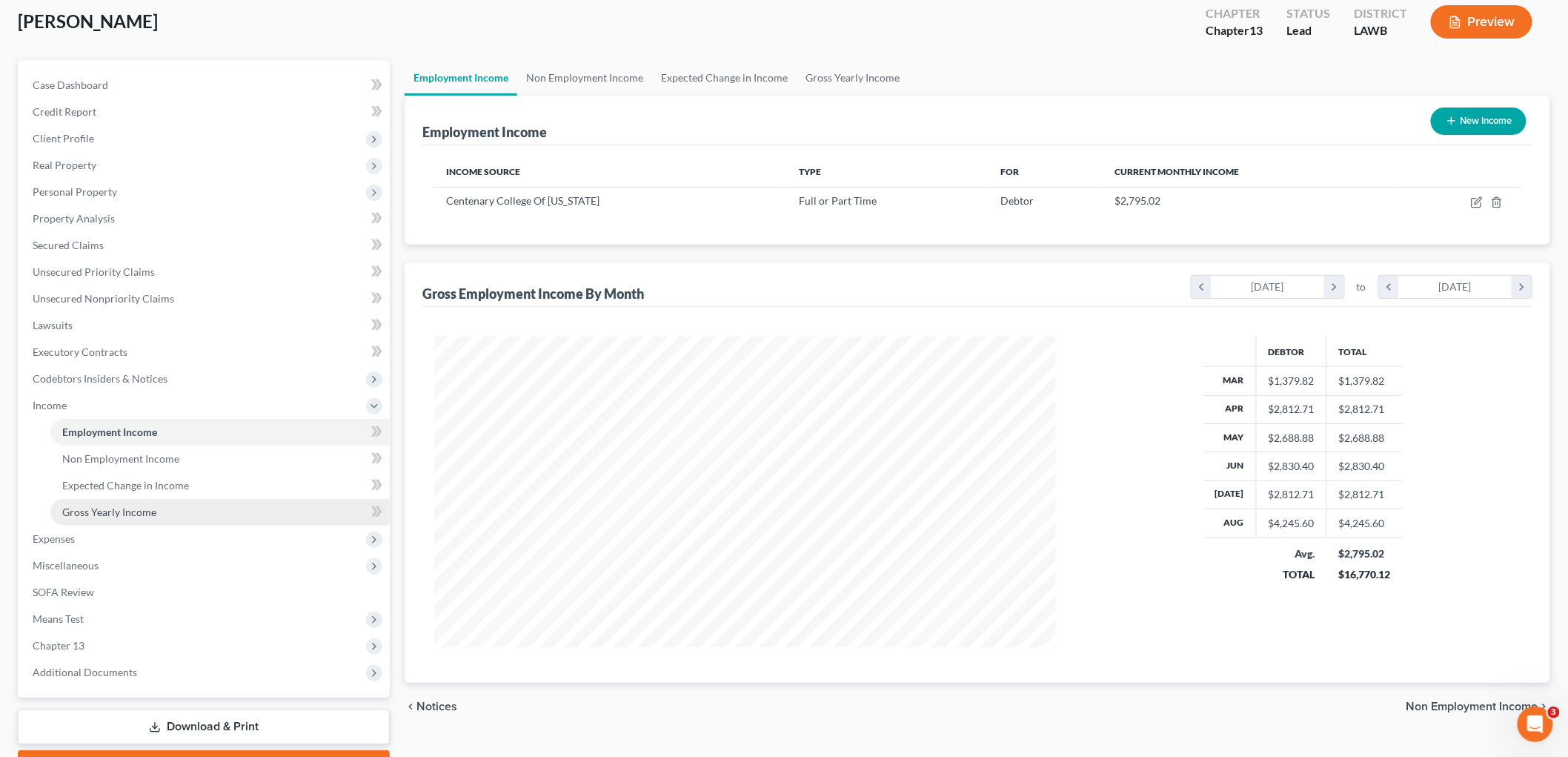
click at [164, 514] on link "Gross Yearly Income" at bounding box center [220, 513] width 340 height 27
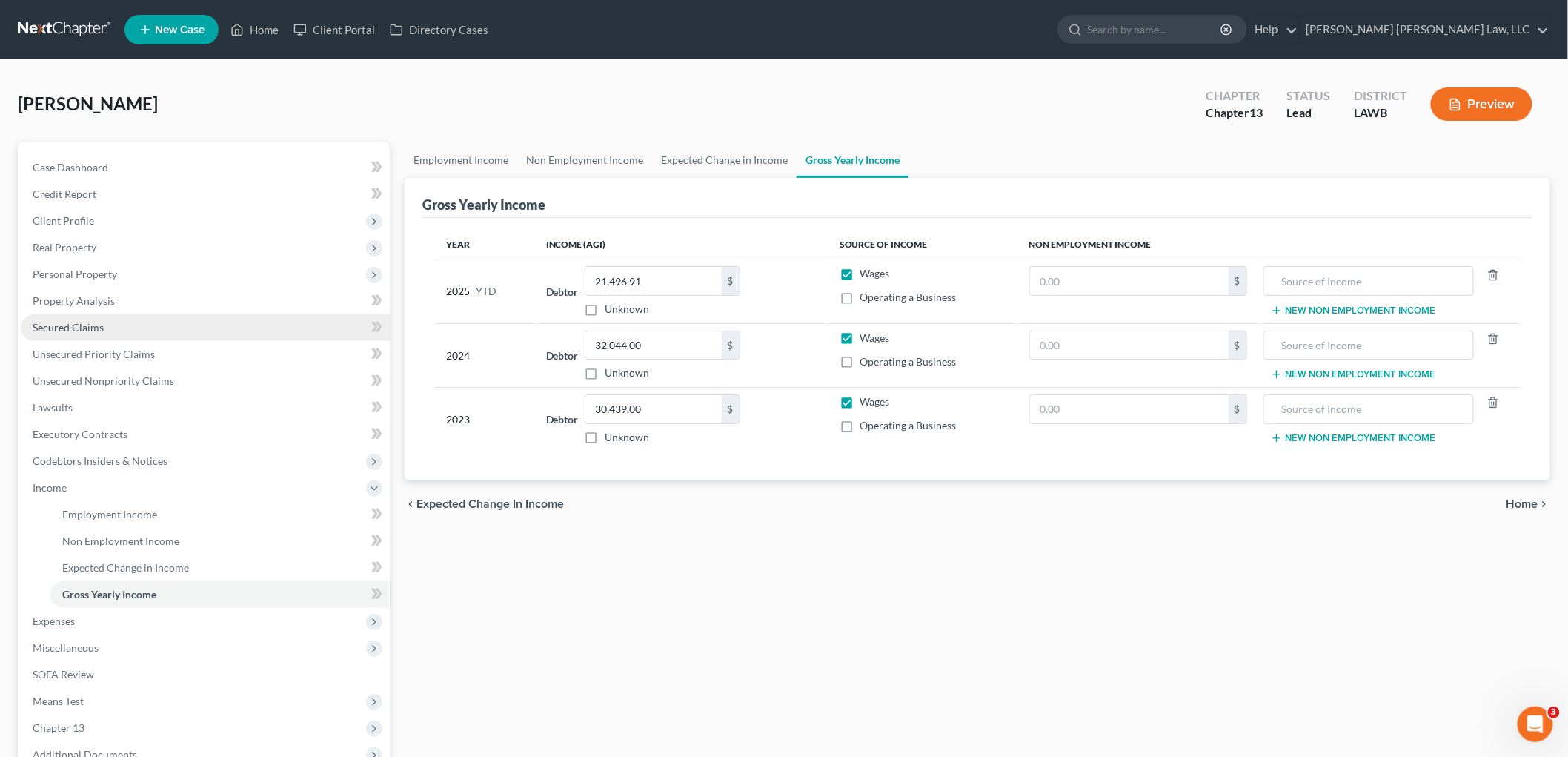
click at [107, 322] on link "Secured Claims" at bounding box center [205, 328] width 369 height 27
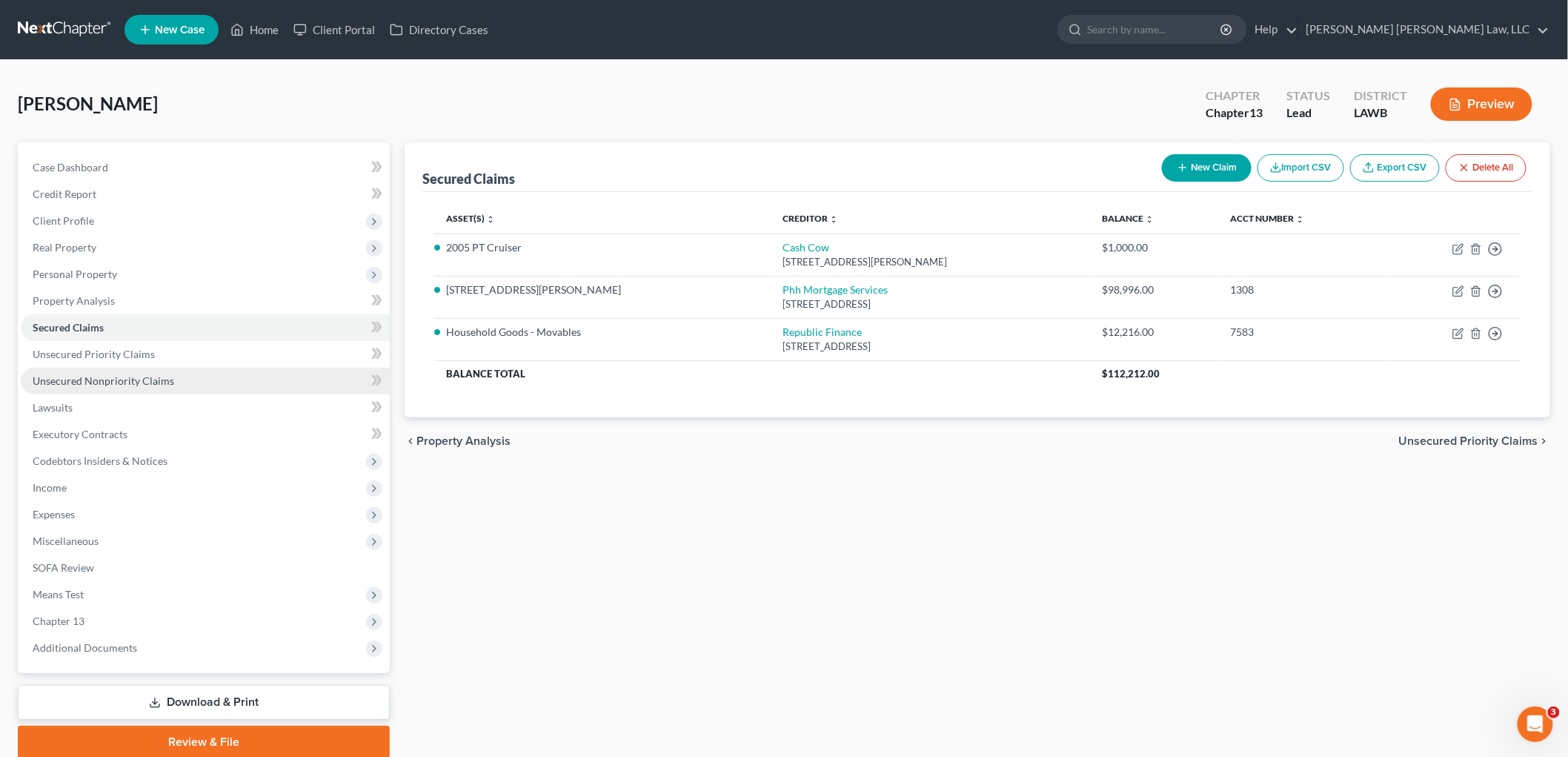
click at [187, 384] on link "Unsecured Nonpriority Claims" at bounding box center [205, 381] width 369 height 27
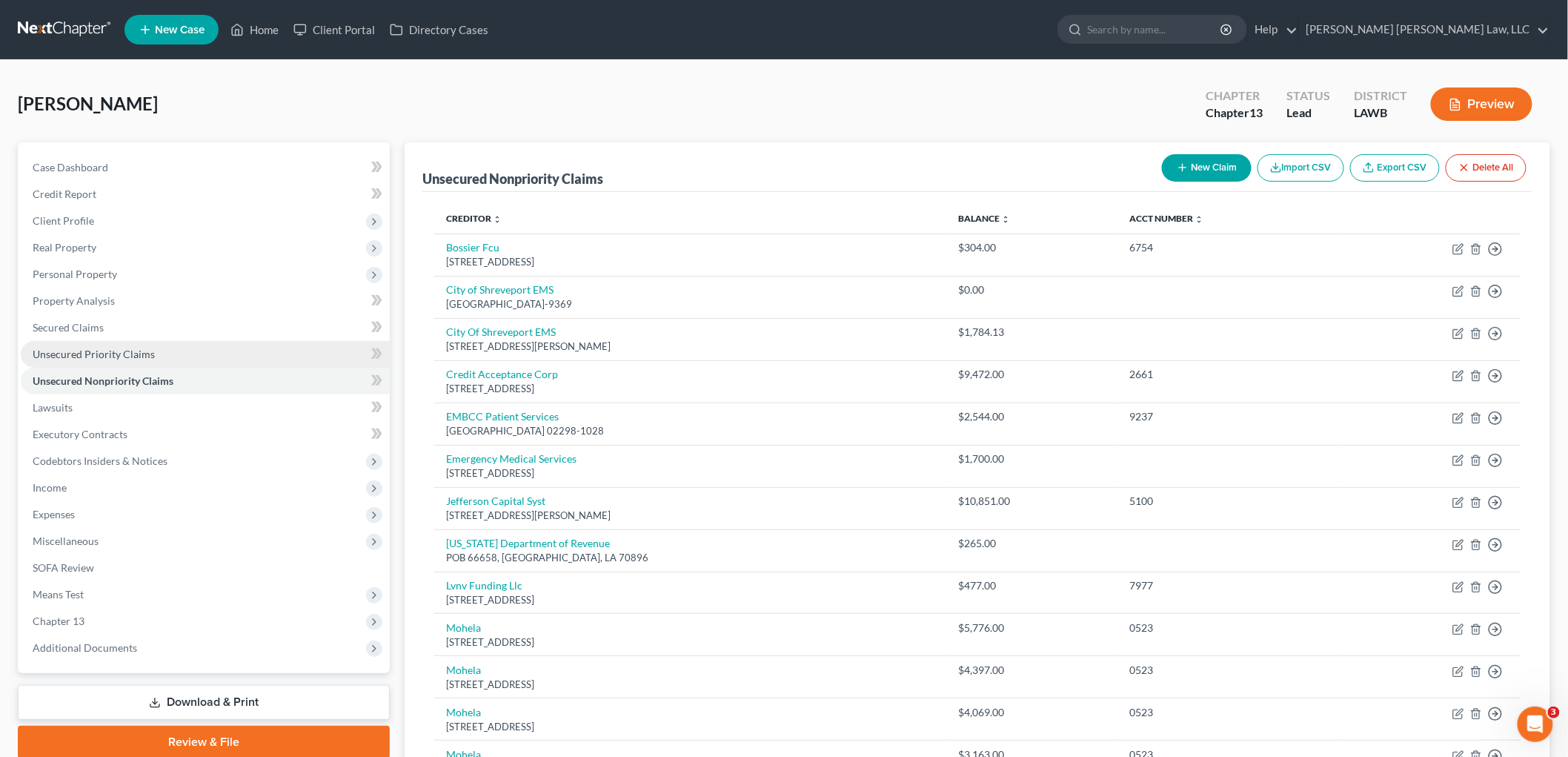
click at [182, 342] on link "Unsecured Priority Claims" at bounding box center [205, 355] width 369 height 27
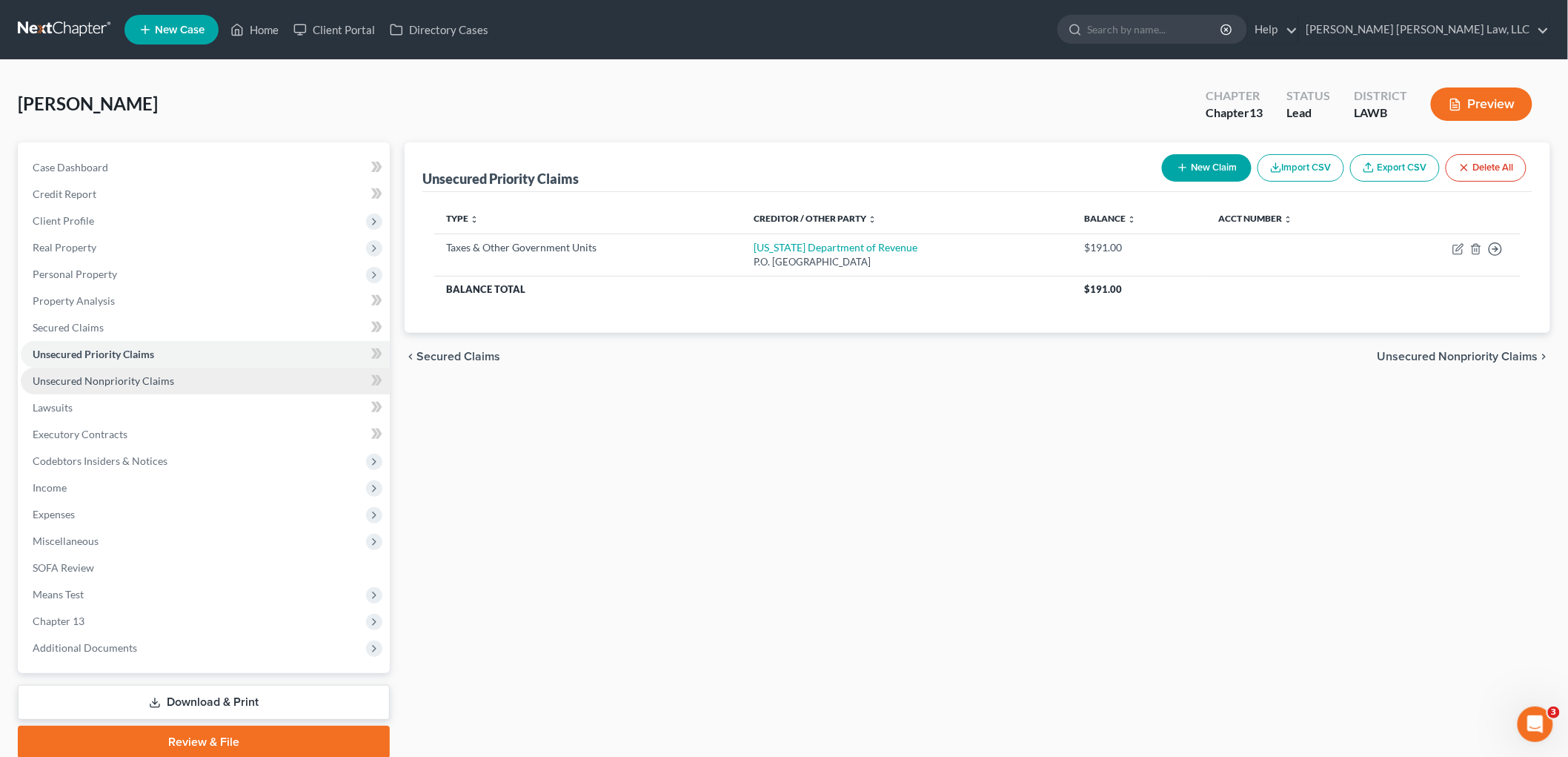
click at [119, 383] on span "Unsecured Nonpriority Claims" at bounding box center [103, 380] width 142 height 13
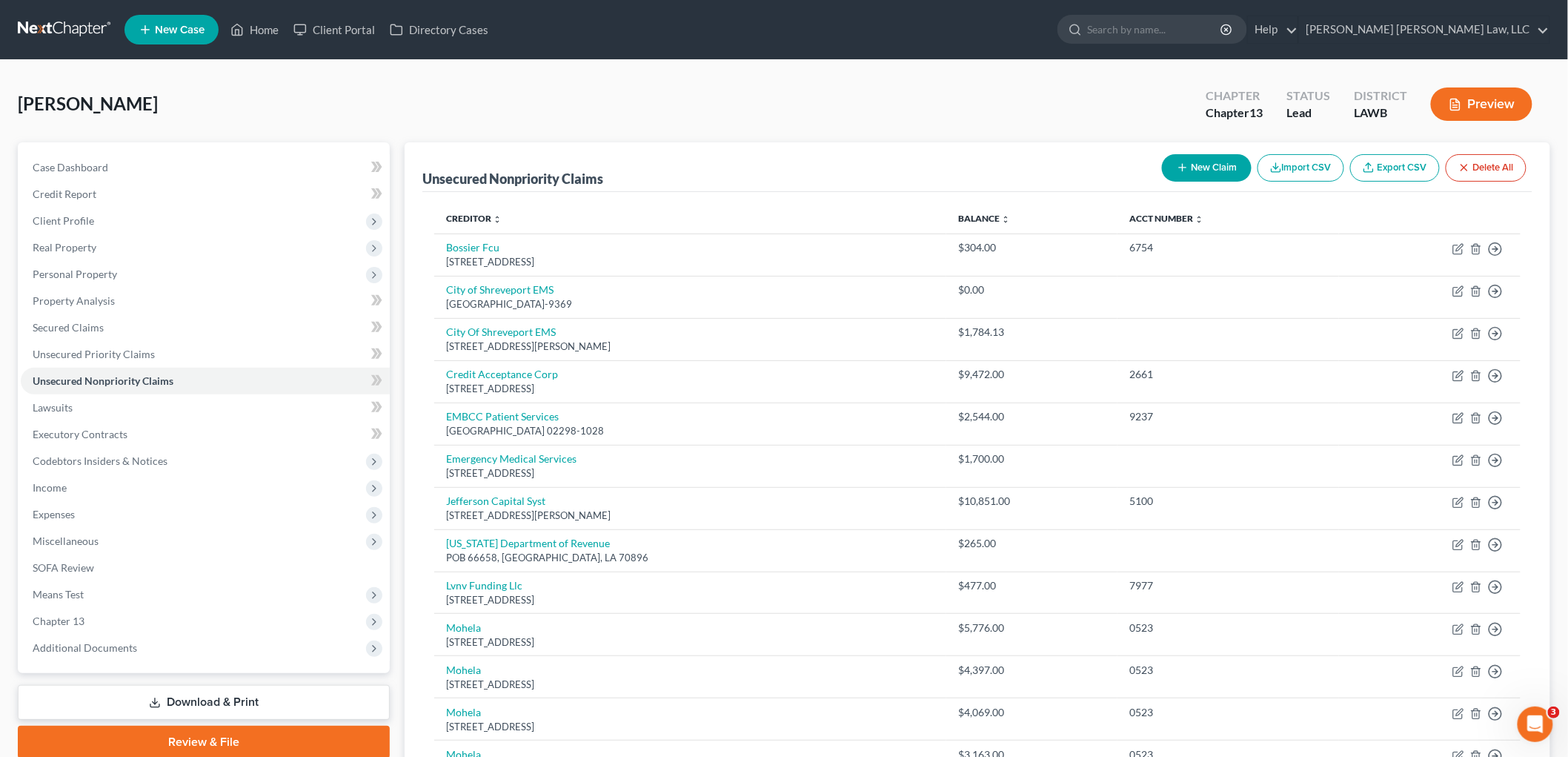
click at [979, 124] on div "Johnson, Erica Upgraded Chapter Chapter 13 Status Lead District LAWB Preview" at bounding box center [784, 110] width 1532 height 64
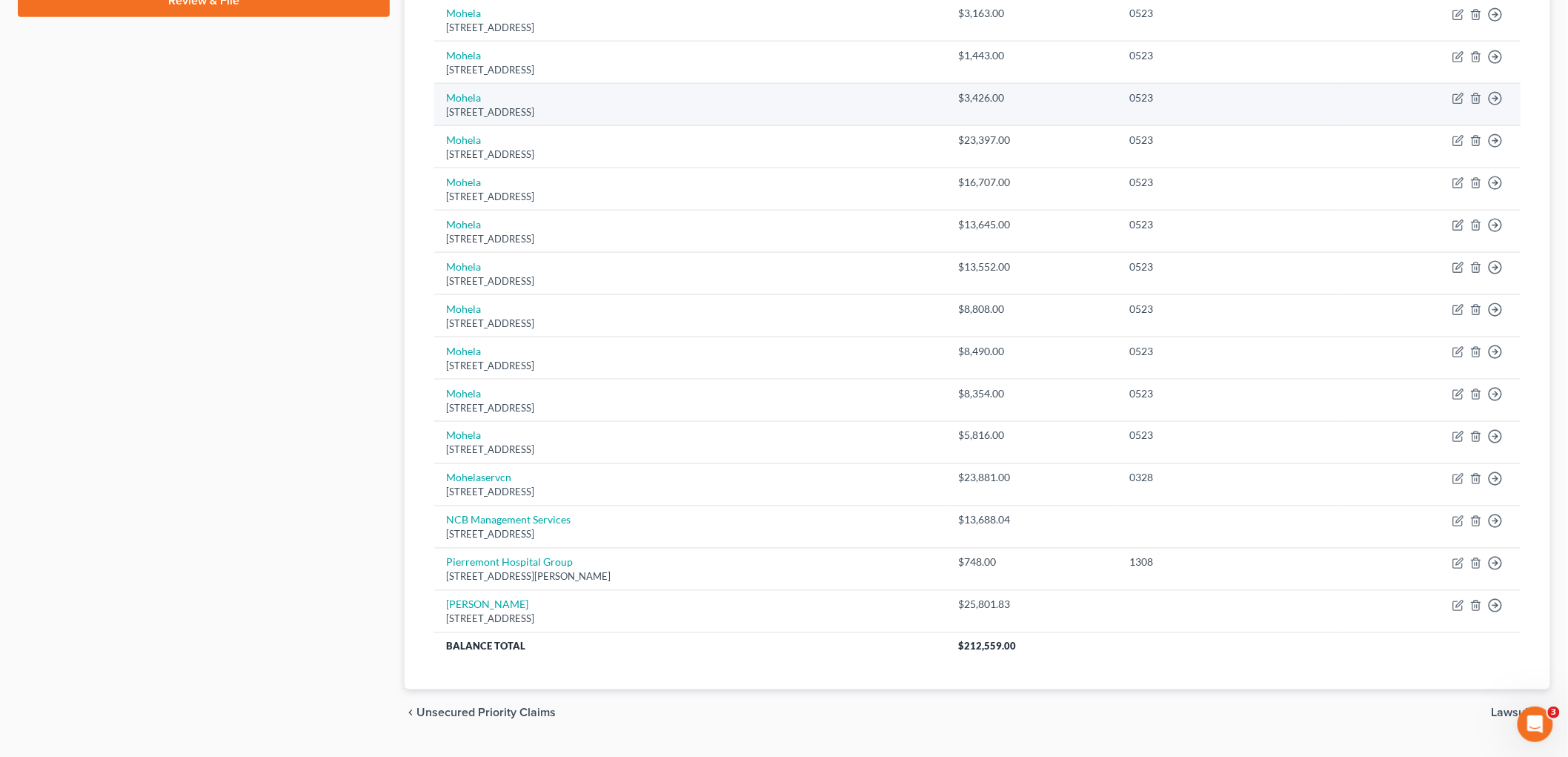
scroll to position [779, 0]
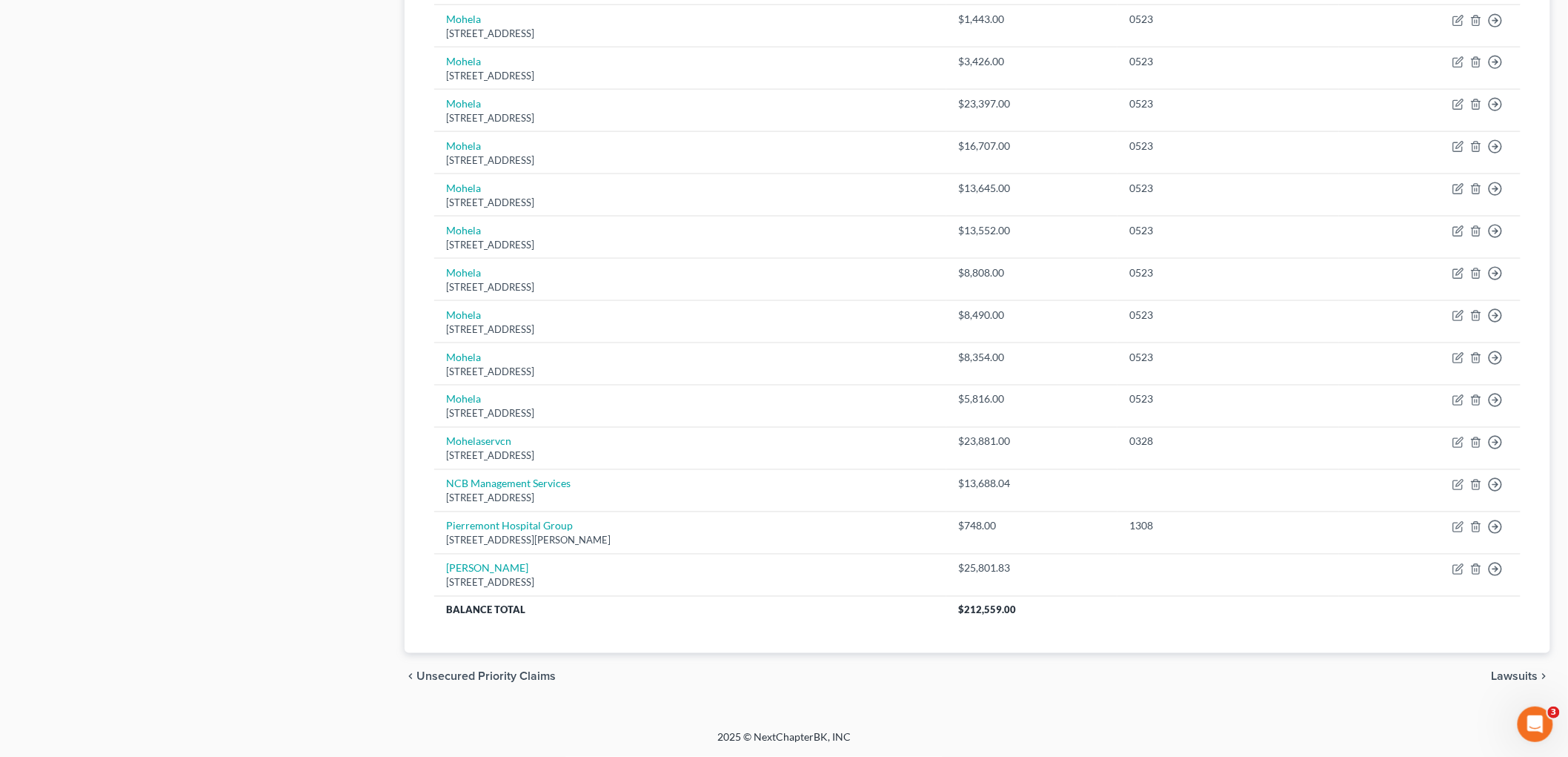
click at [368, 199] on div "Case Dashboard Payments Invoices Payments Payments Credit Report Client Profile" at bounding box center [204, 33] width 387 height 1336
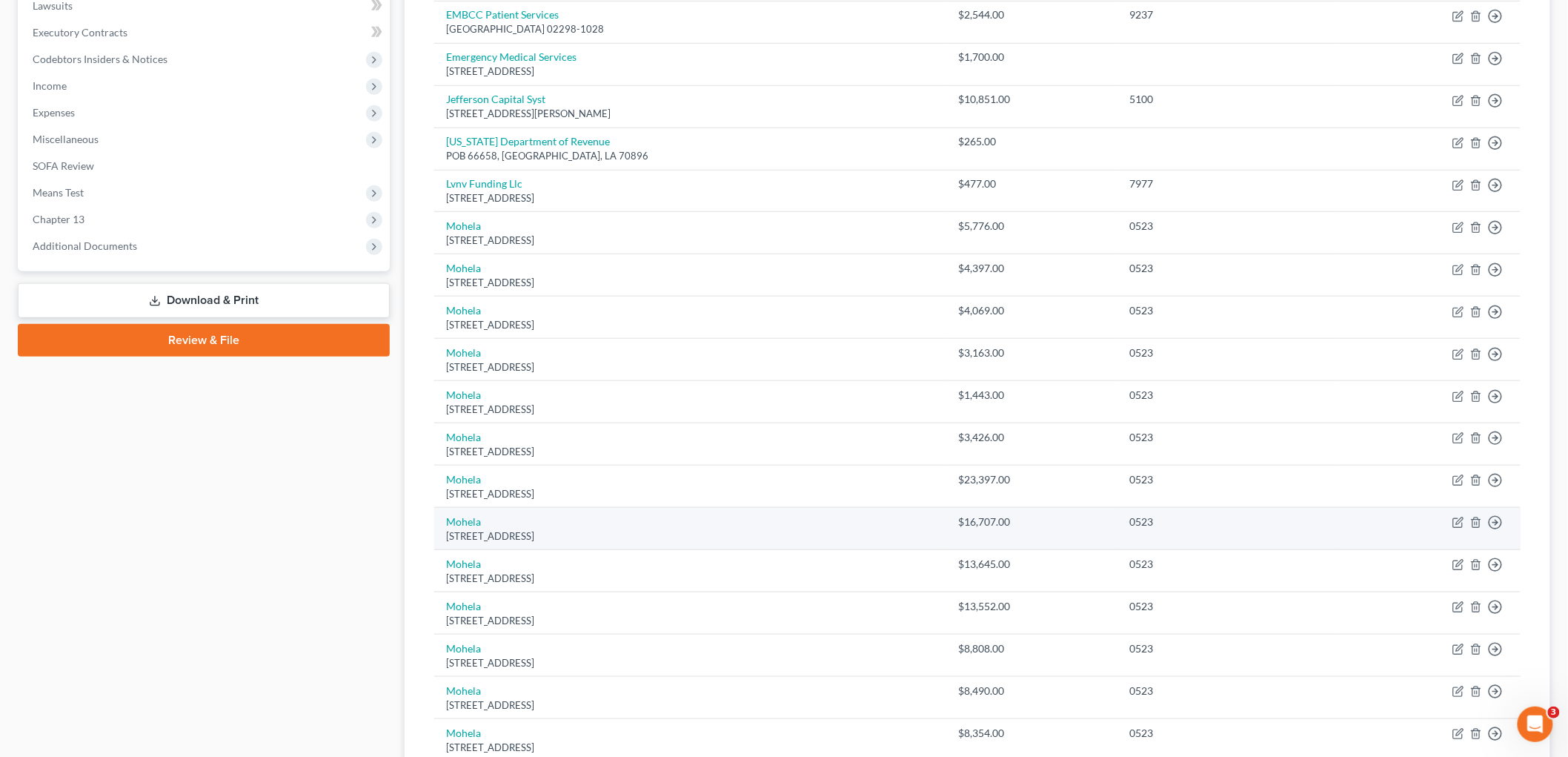
scroll to position [412, 0]
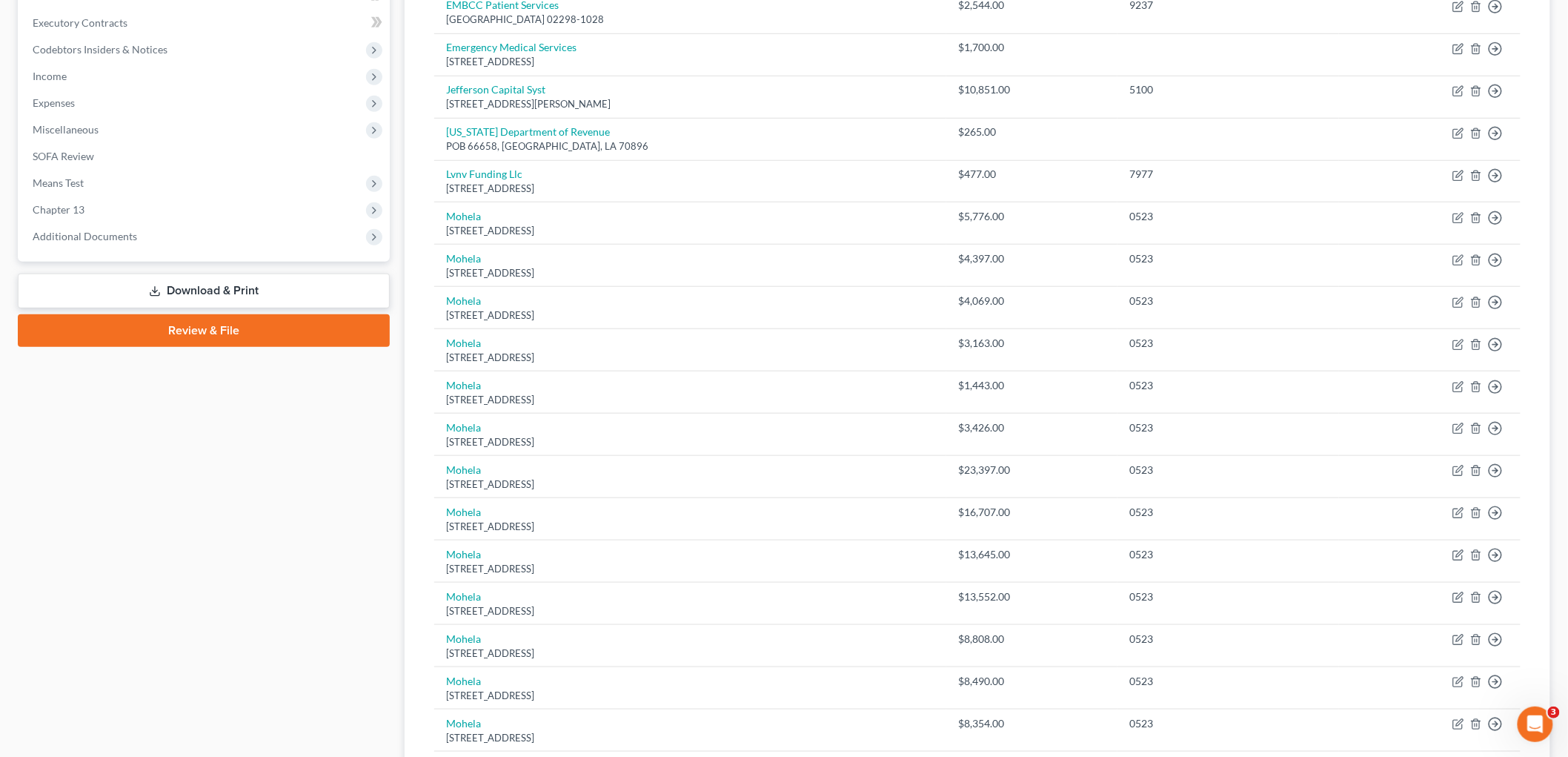
click at [332, 453] on div "Case Dashboard Payments Invoices Payments Payments Credit Report Client Profile" at bounding box center [204, 399] width 387 height 1336
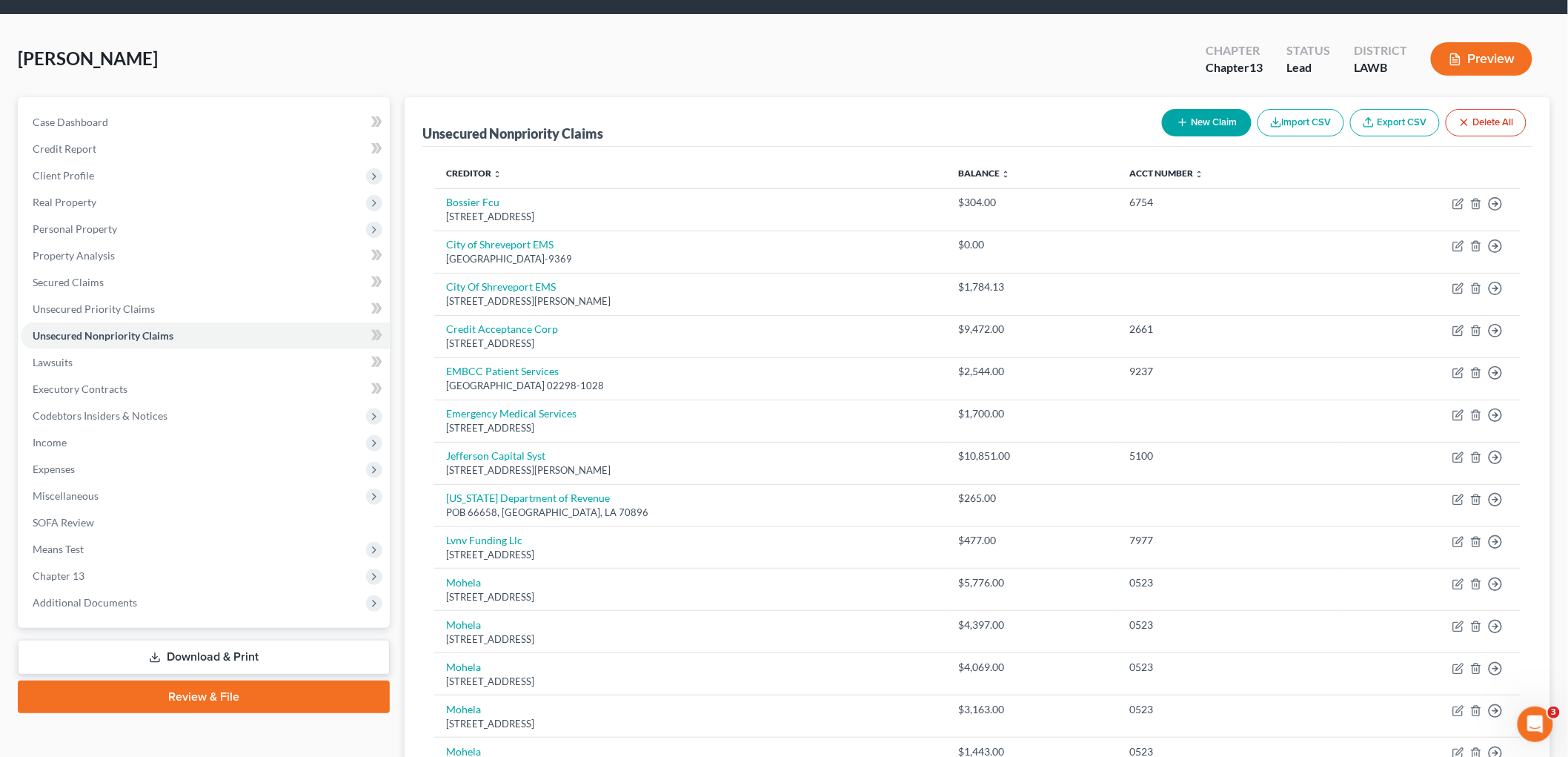
scroll to position [82, 0]
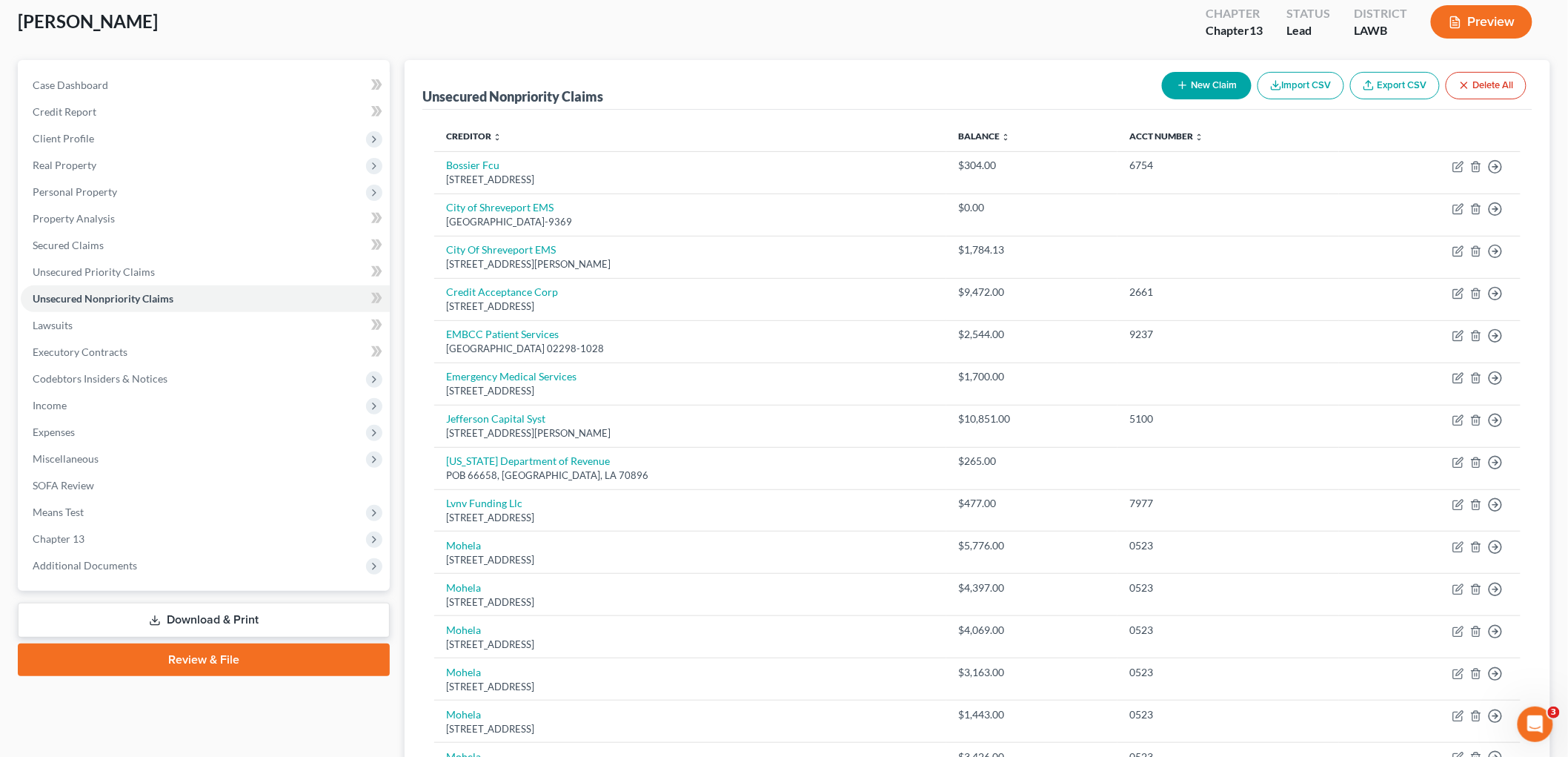
click at [409, 267] on div "Unsecured Nonpriority Claims New Claim Import CSV Export CSV Delete All Credito…" at bounding box center [978, 704] width 1146 height 1289
click at [130, 275] on span "Unsecured Priority Claims" at bounding box center [94, 271] width 123 height 13
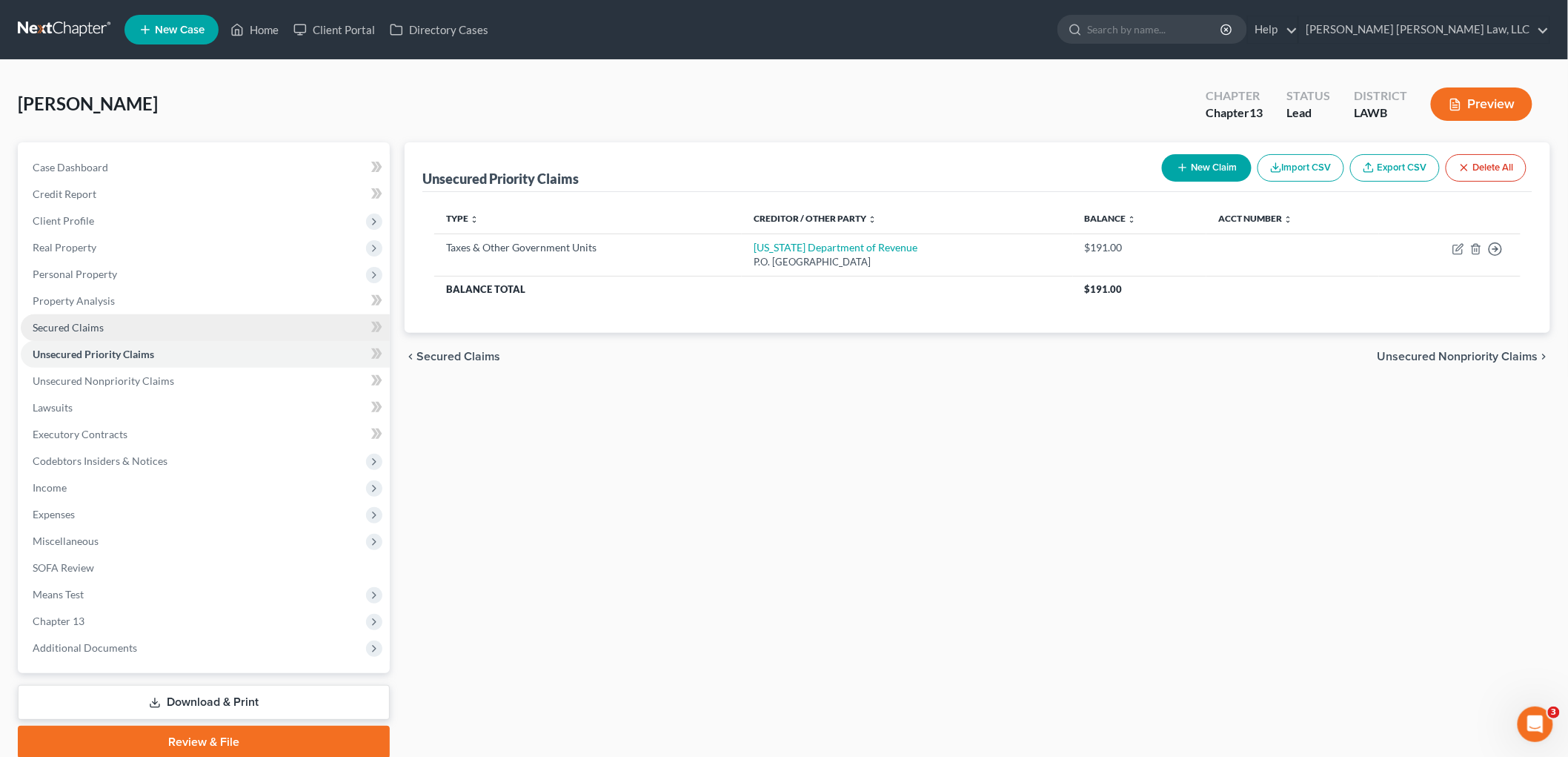
click at [134, 330] on link "Secured Claims" at bounding box center [205, 328] width 369 height 27
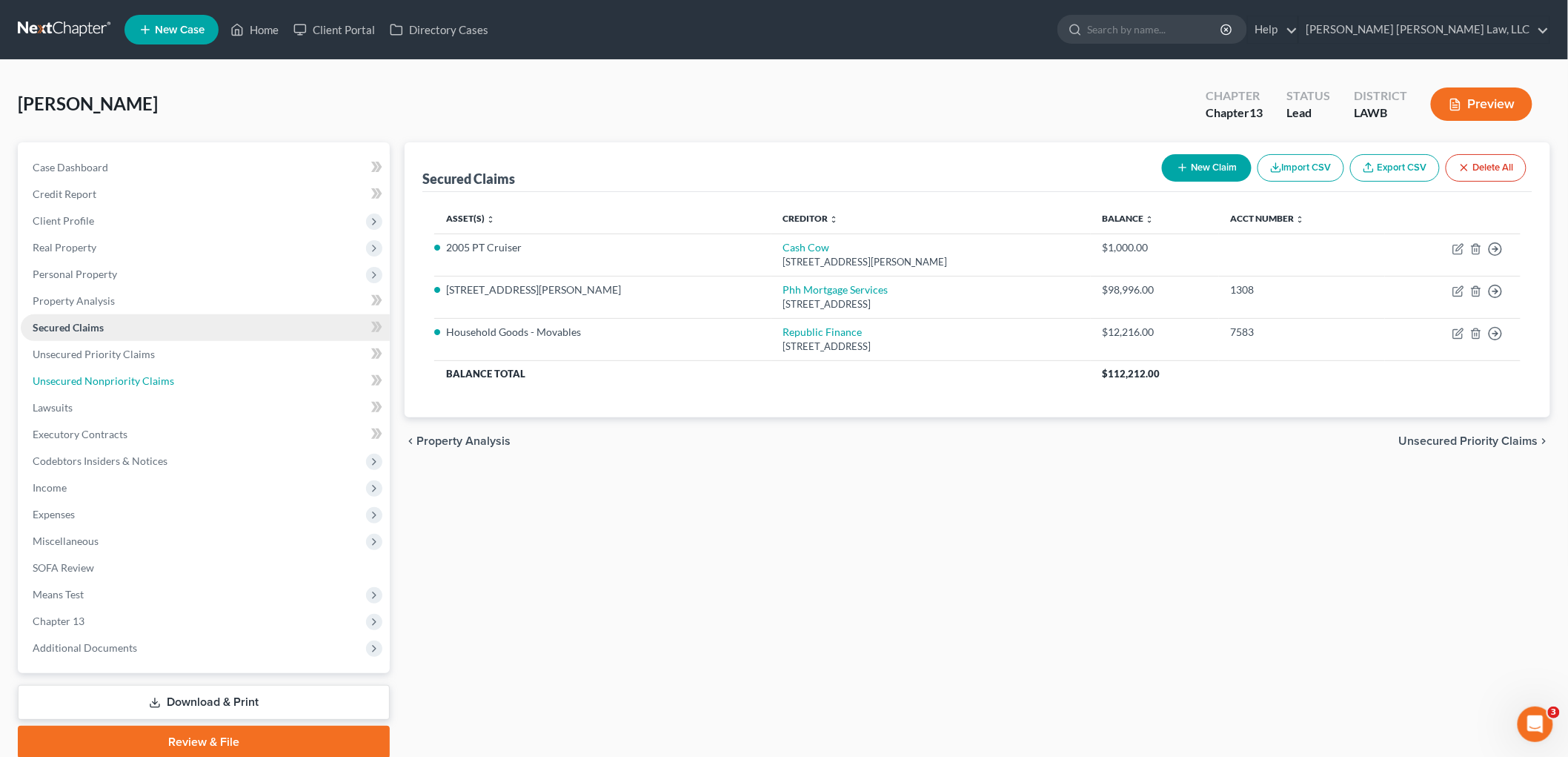
drag, startPoint x: 135, startPoint y: 380, endPoint x: 136, endPoint y: 337, distance: 43.0
click at [135, 380] on span "Unsecured Nonpriority Claims" at bounding box center [103, 380] width 142 height 13
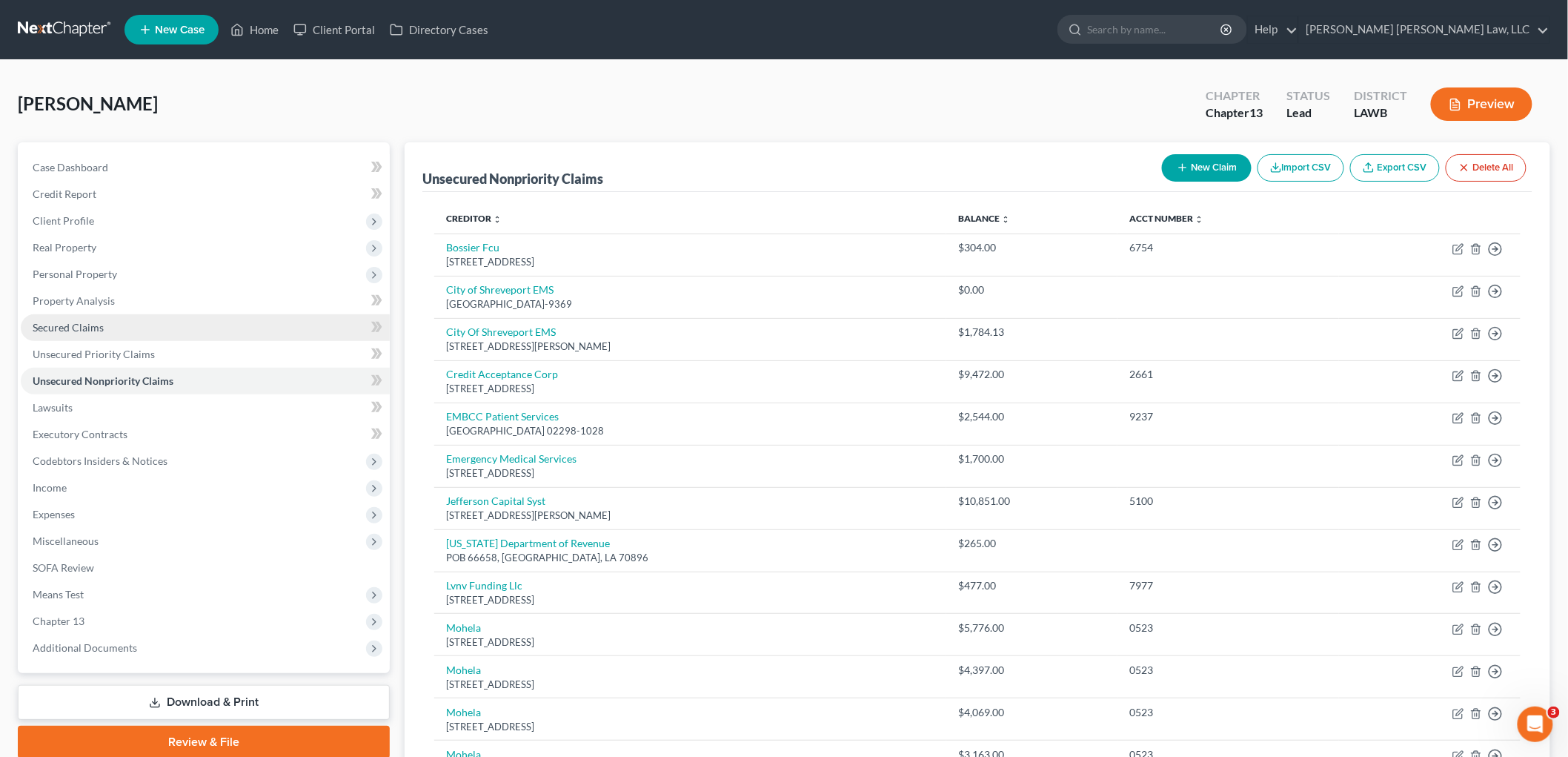
click at [137, 327] on link "Secured Claims" at bounding box center [205, 328] width 369 height 27
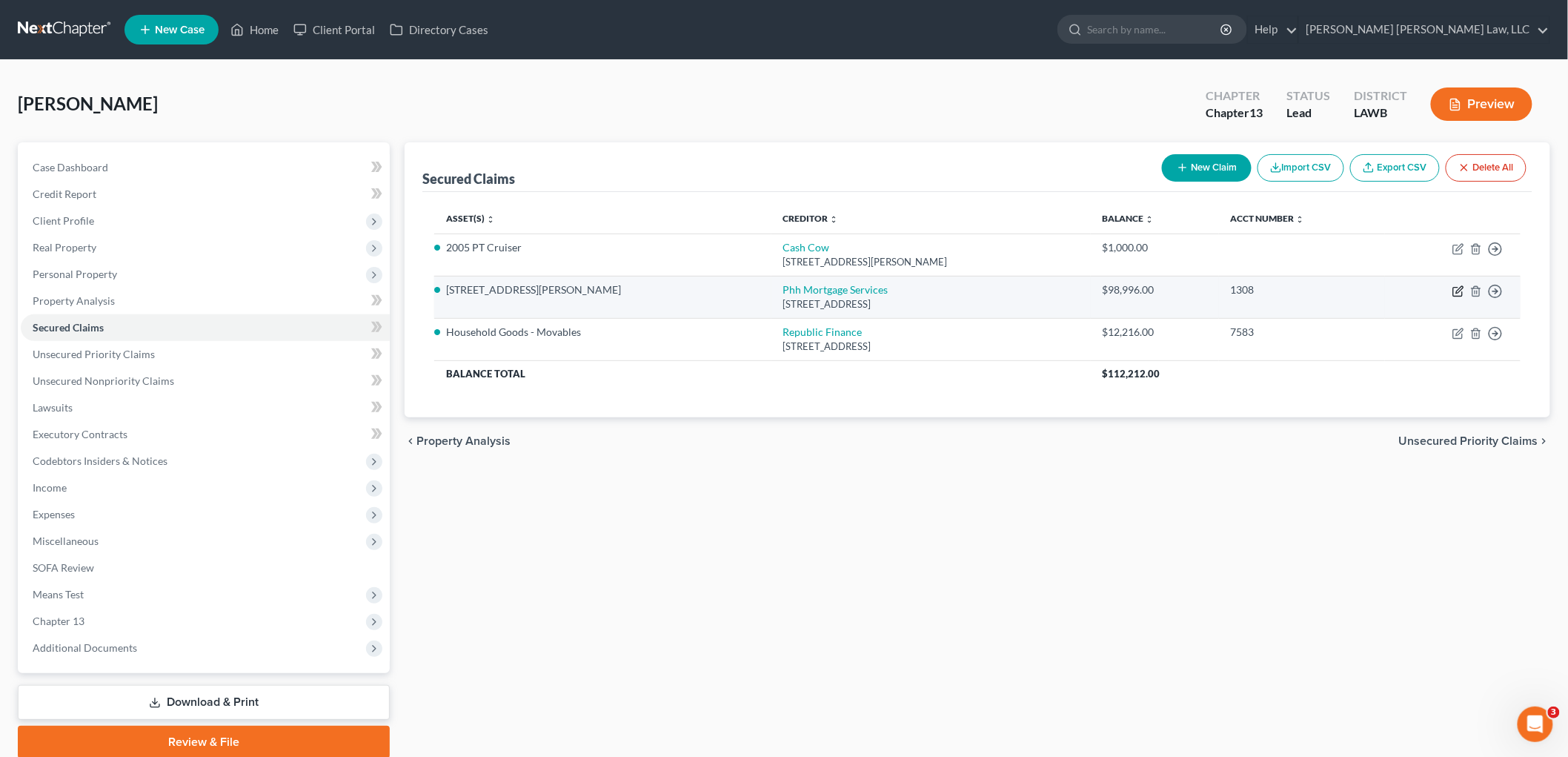
click at [1456, 293] on icon "button" at bounding box center [1458, 291] width 12 height 12
select select "33"
select select "0"
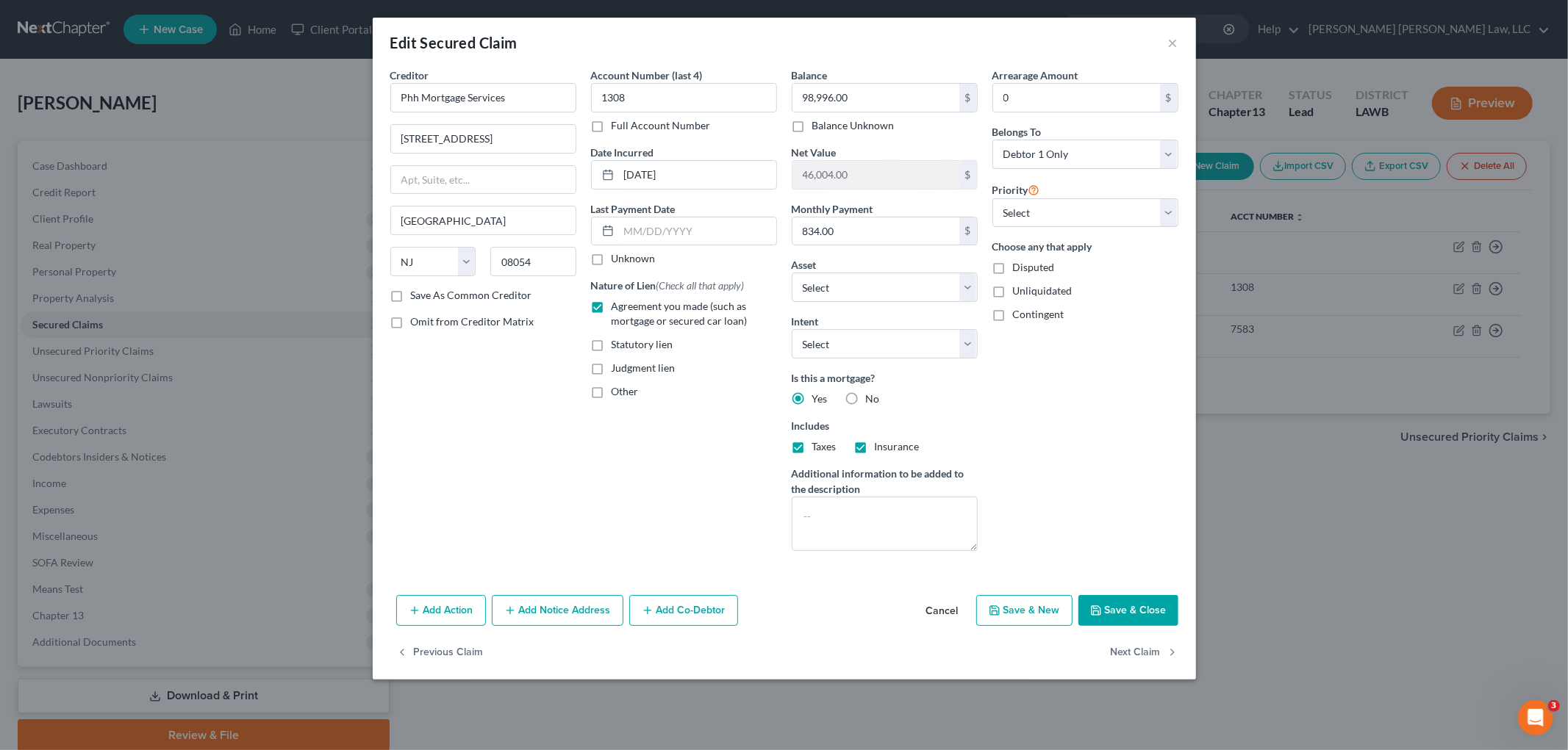
click at [1122, 610] on button "Save & Close" at bounding box center [1128, 610] width 100 height 31
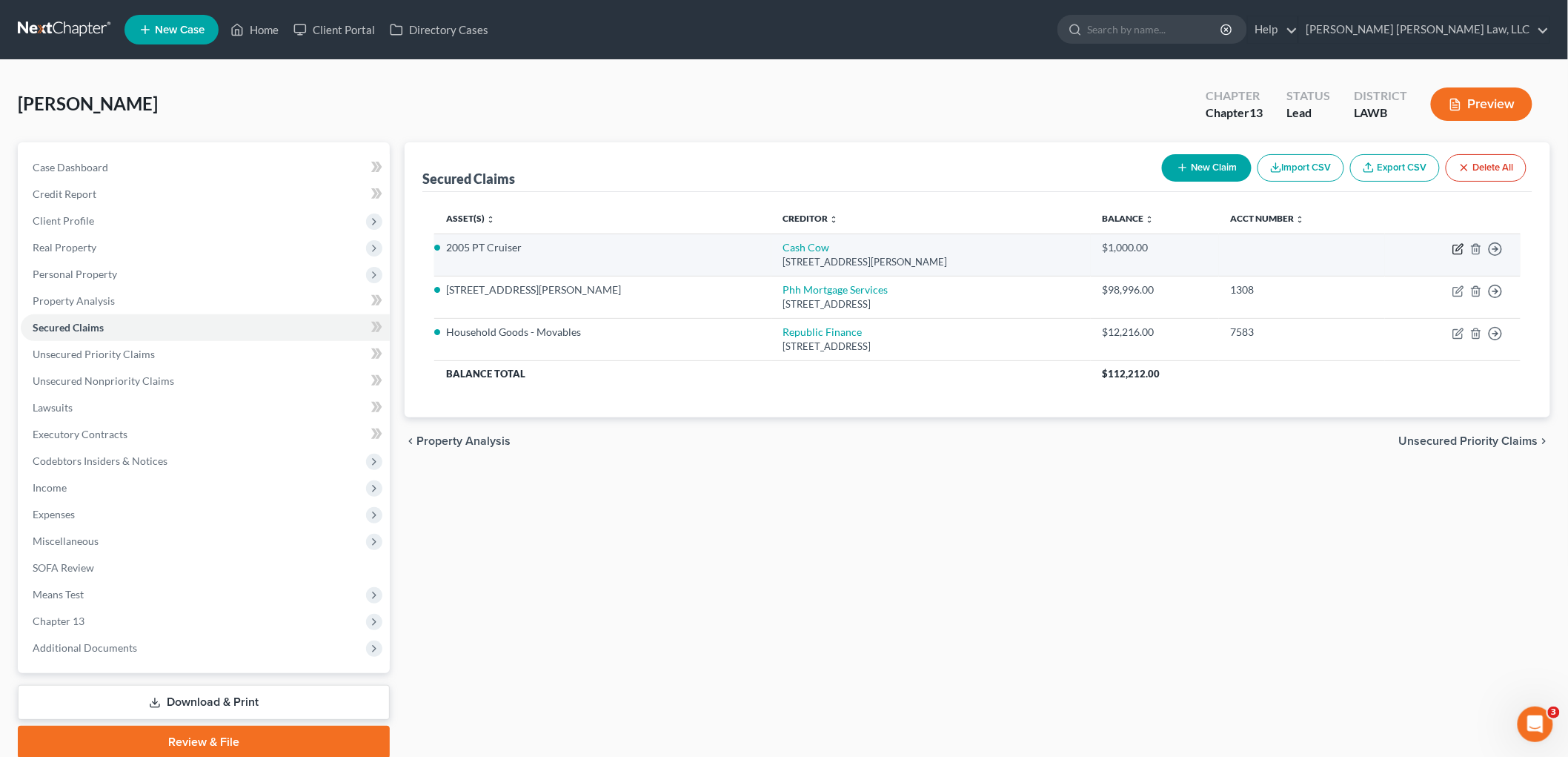
click at [1456, 250] on icon "button" at bounding box center [1458, 249] width 12 height 12
select select "19"
select select "0"
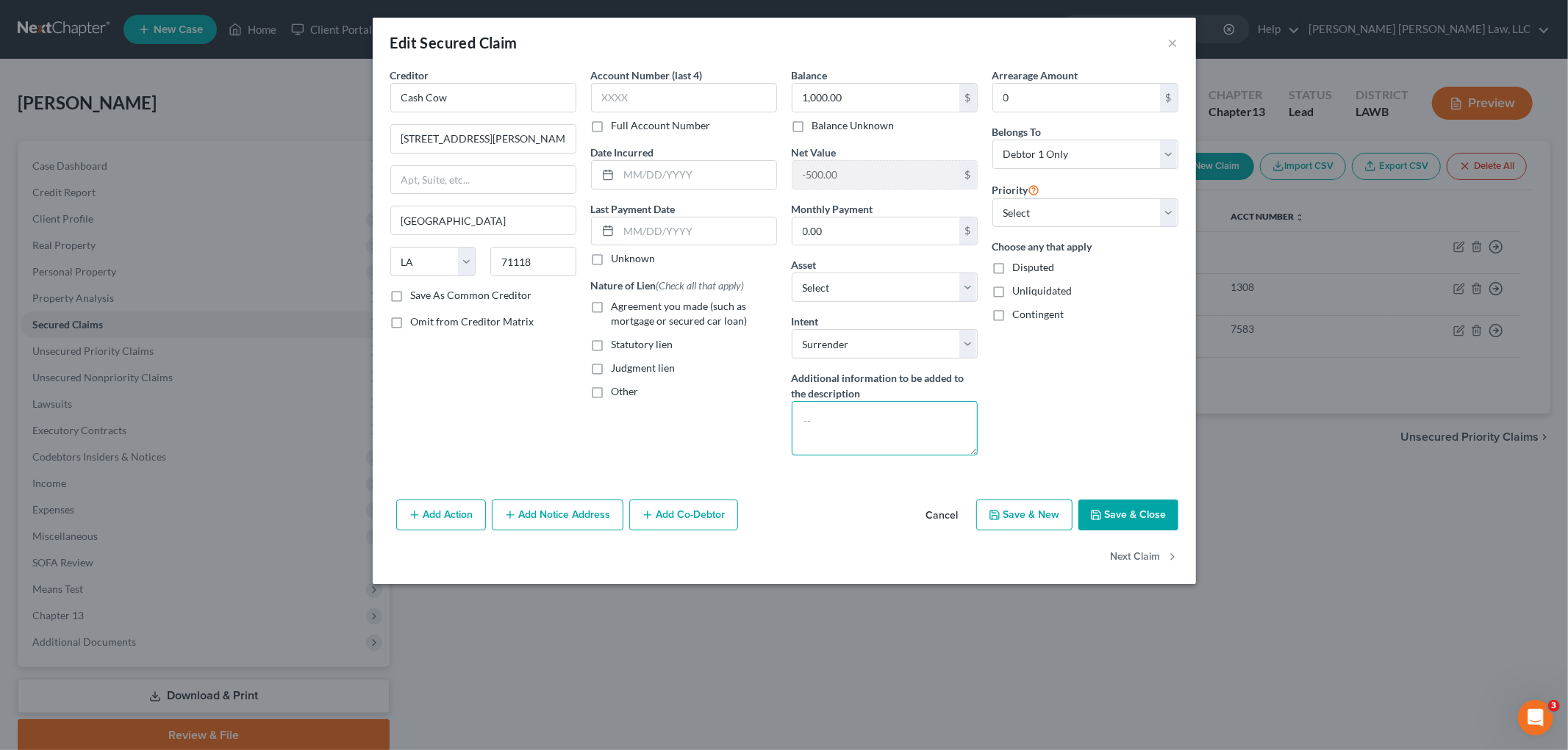
click at [921, 444] on textarea at bounding box center [885, 428] width 186 height 54
type textarea "surrender"
click at [506, 96] on input "Cash Cow" at bounding box center [484, 97] width 186 height 29
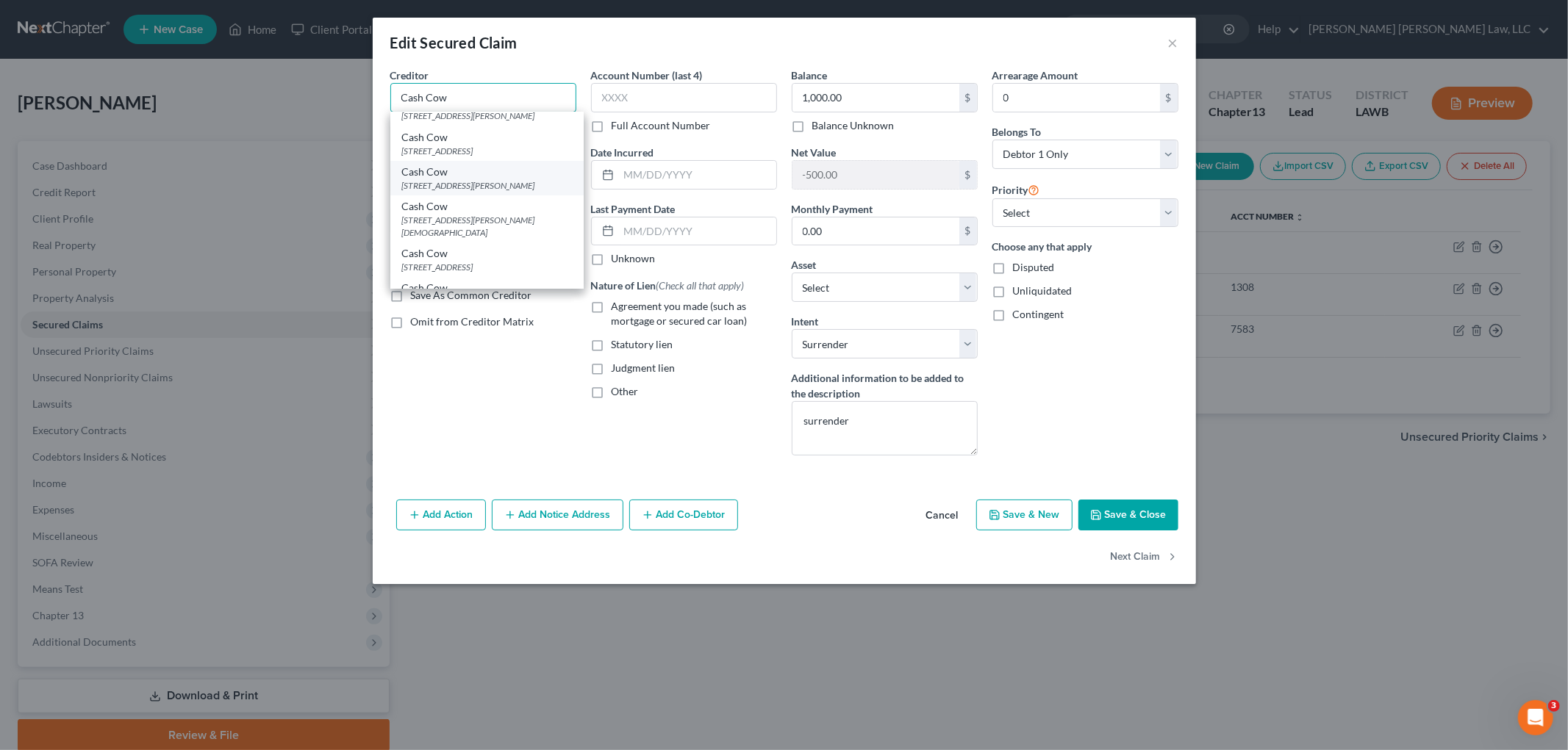
scroll to position [244, 0]
click at [497, 210] on div "8601 Dunwoody Place, Ste 406, Atlanta, GA 30350" at bounding box center [487, 216] width 170 height 13
type input "8601 Dunwoody Place, Ste 406"
type input "Atlanta"
select select "10"
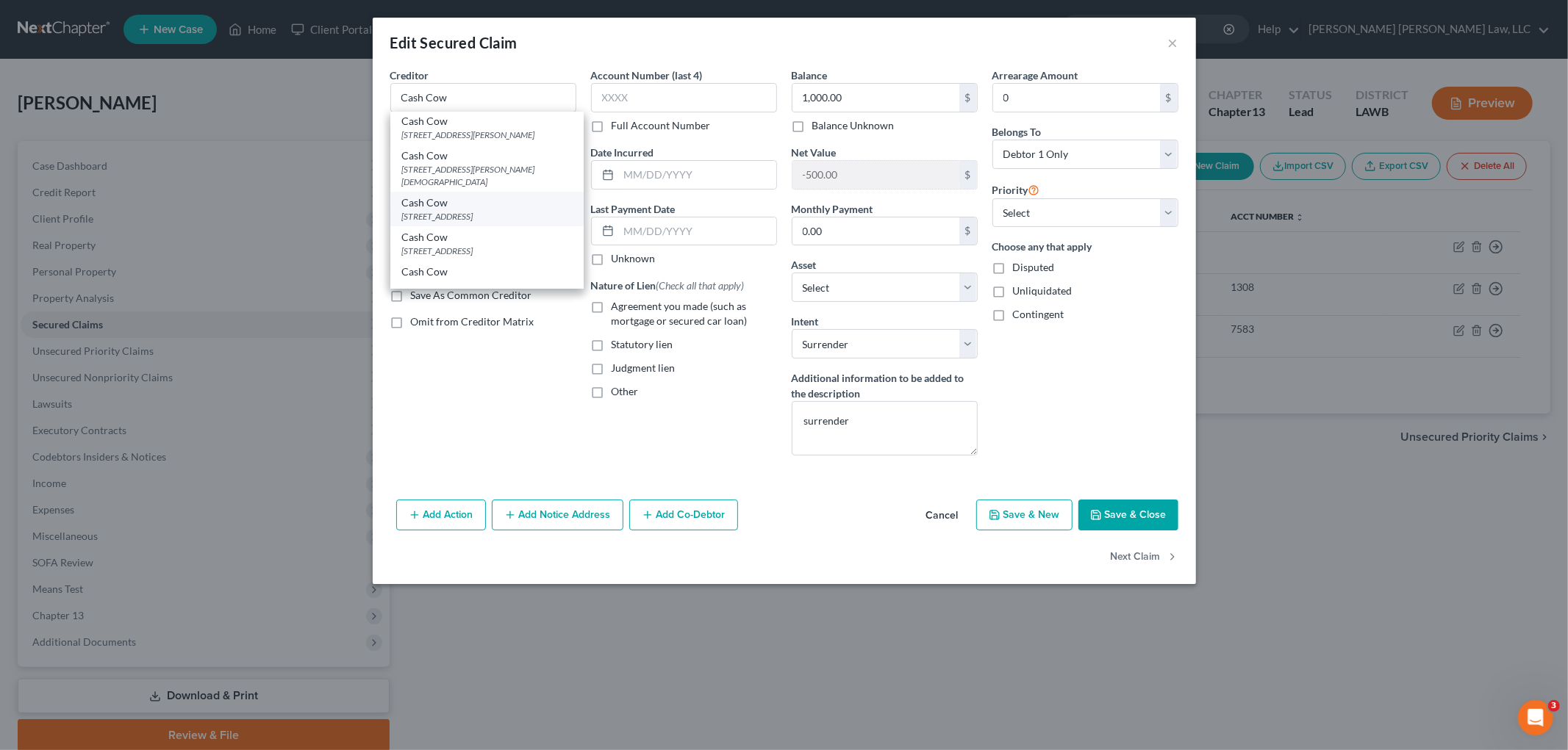
type input "30350"
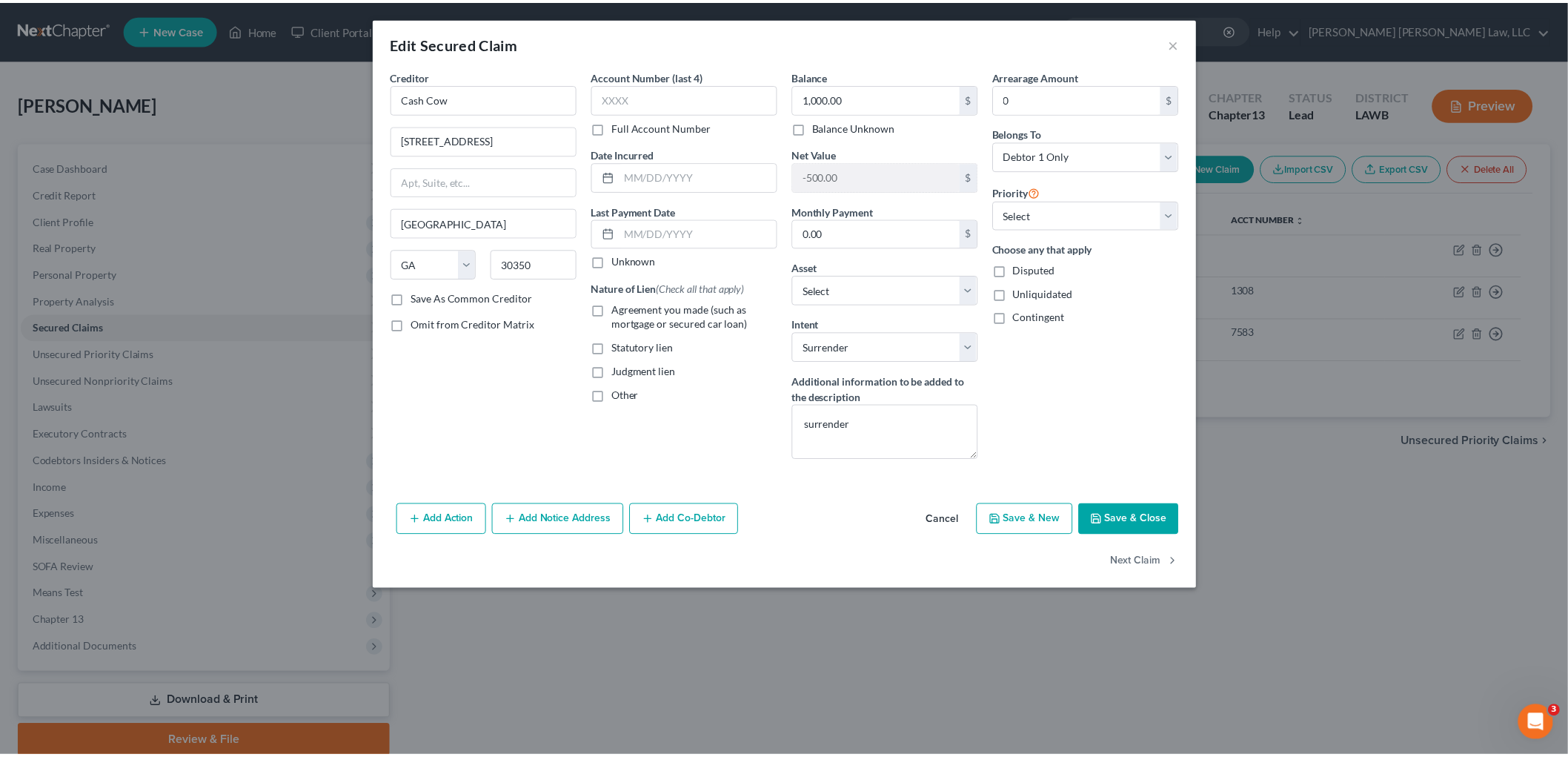
scroll to position [0, 0]
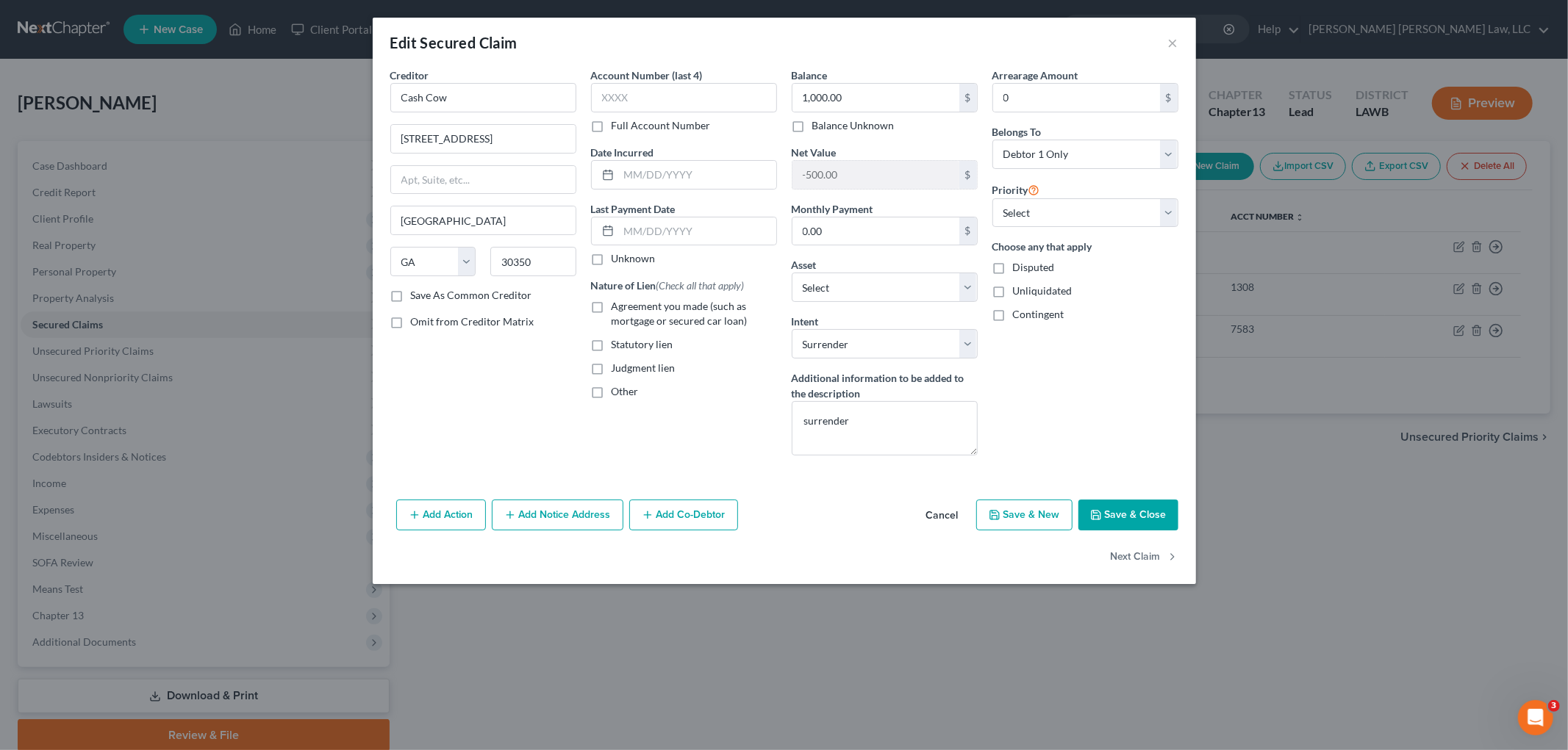
click at [1150, 517] on button "Save & Close" at bounding box center [1128, 514] width 100 height 31
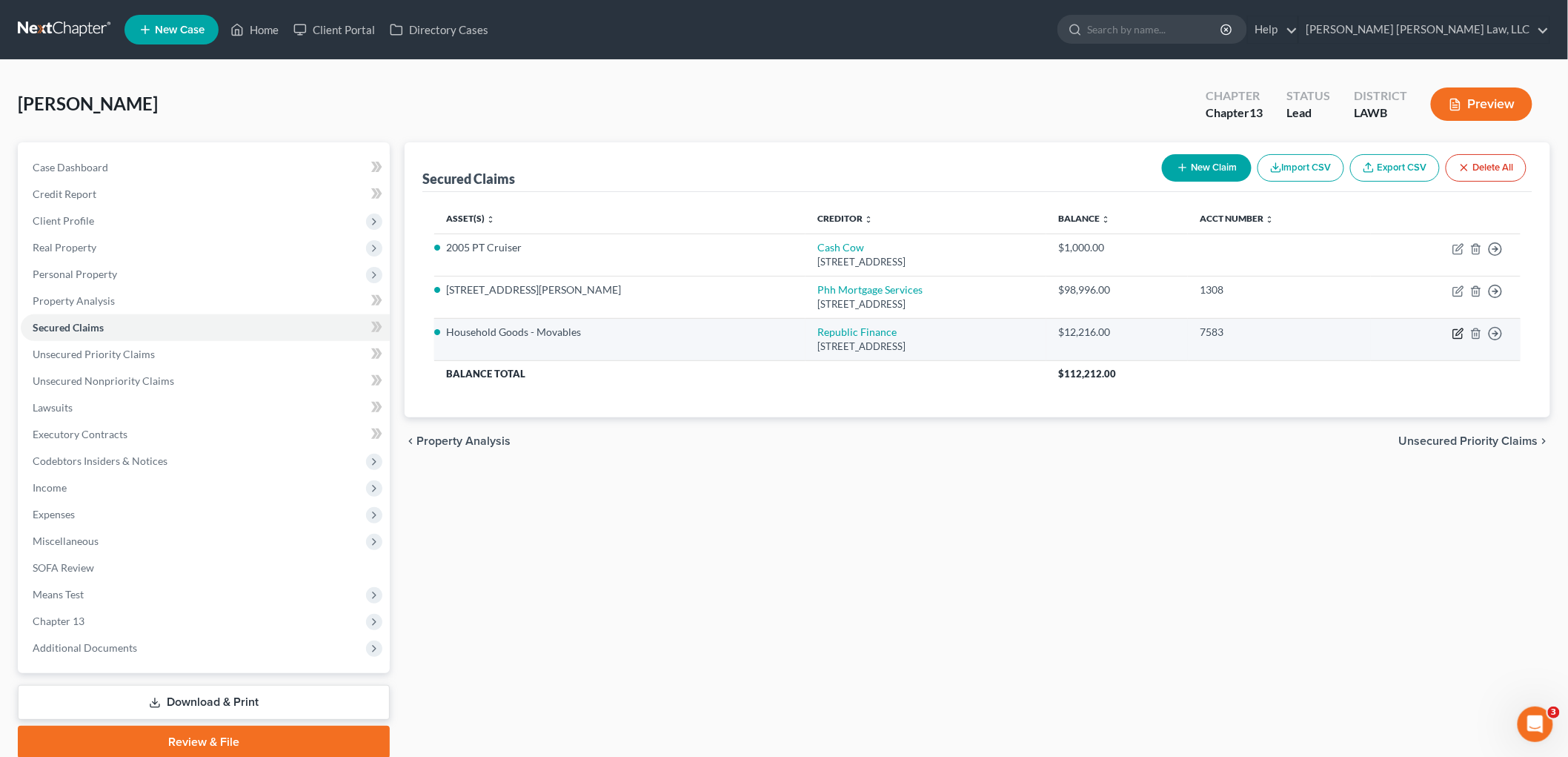
click at [1455, 334] on icon "button" at bounding box center [1458, 334] width 12 height 12
select select "19"
select select "0"
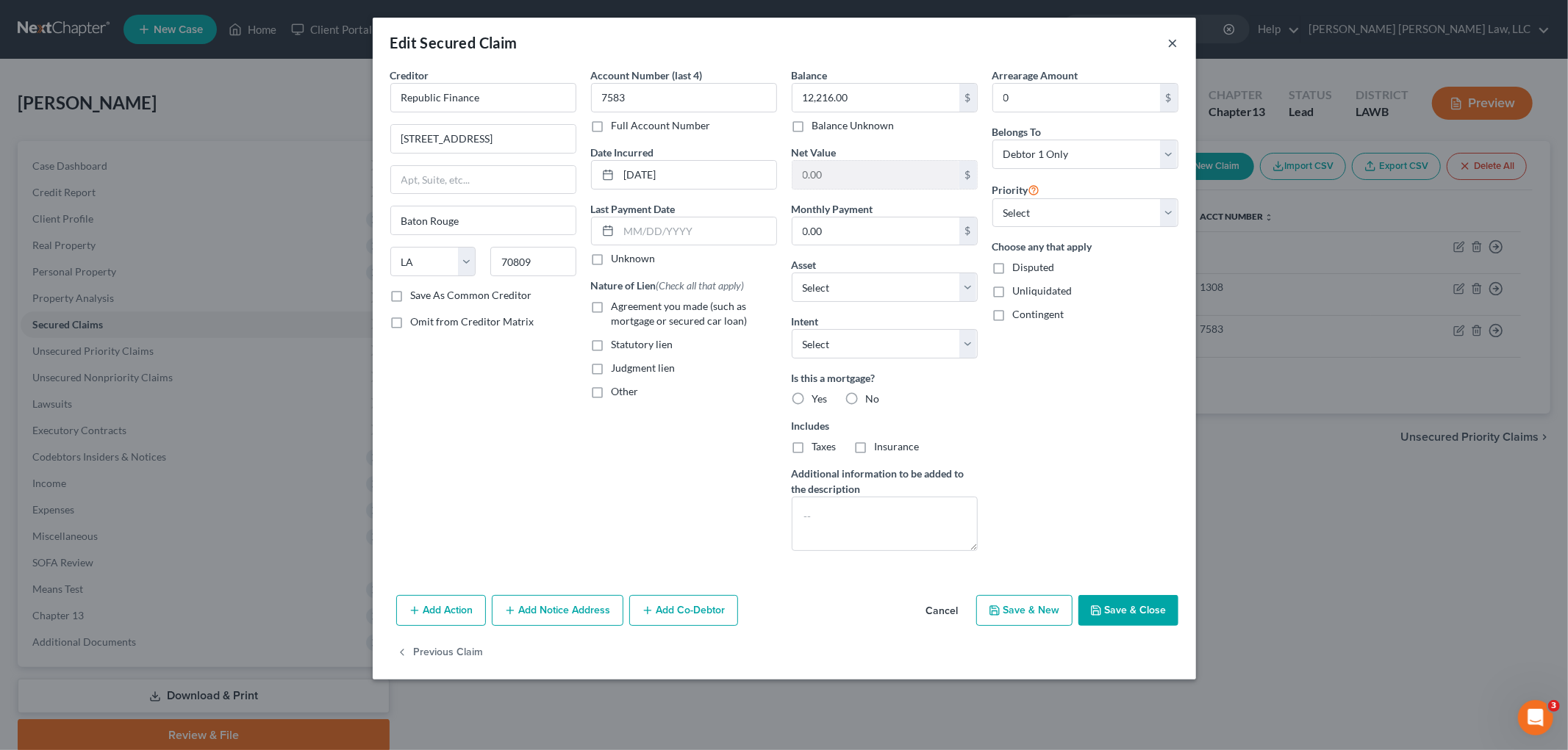
click at [1173, 43] on button "×" at bounding box center [1173, 43] width 10 height 17
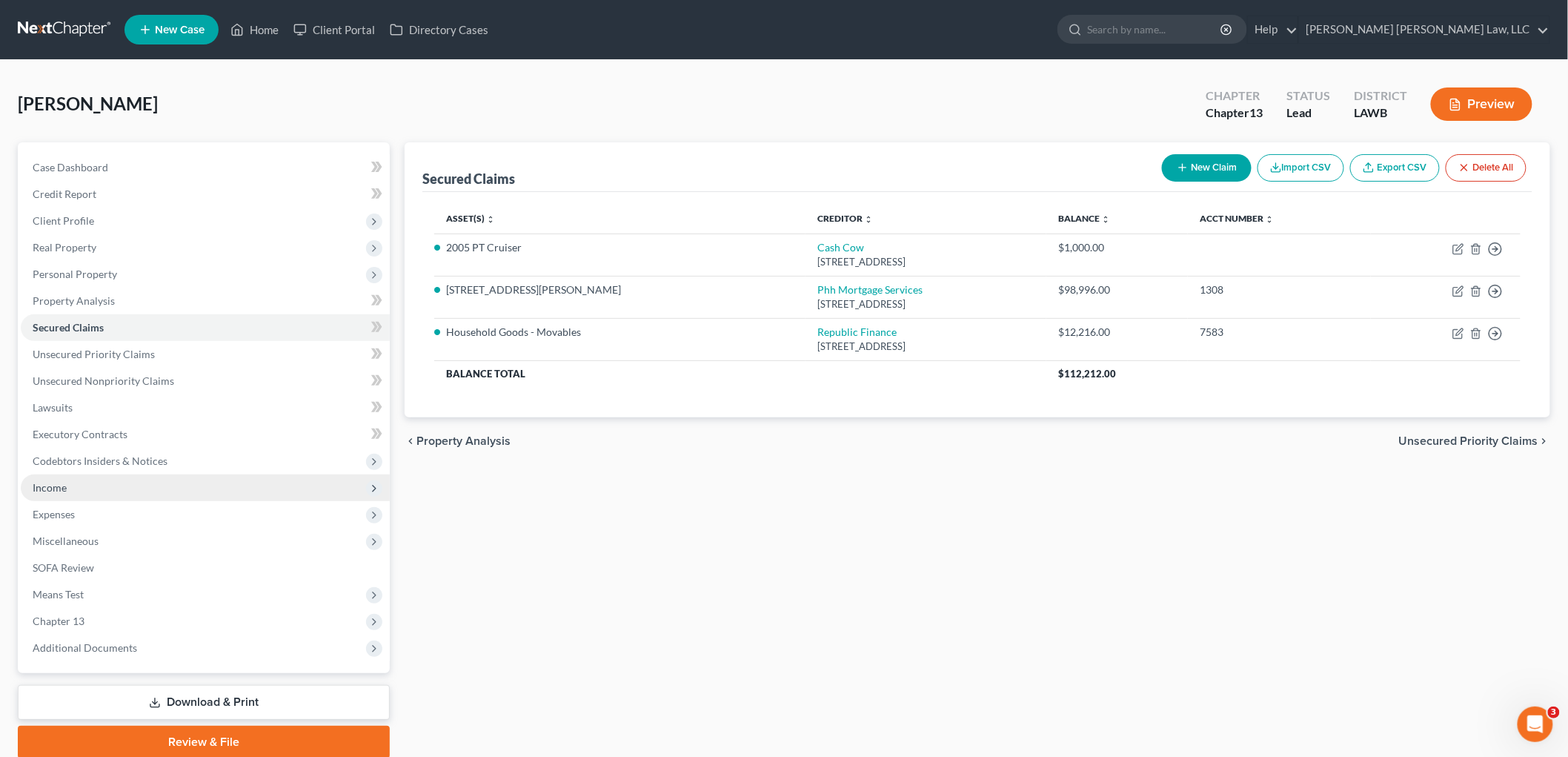
click at [124, 487] on span "Income" at bounding box center [205, 488] width 369 height 27
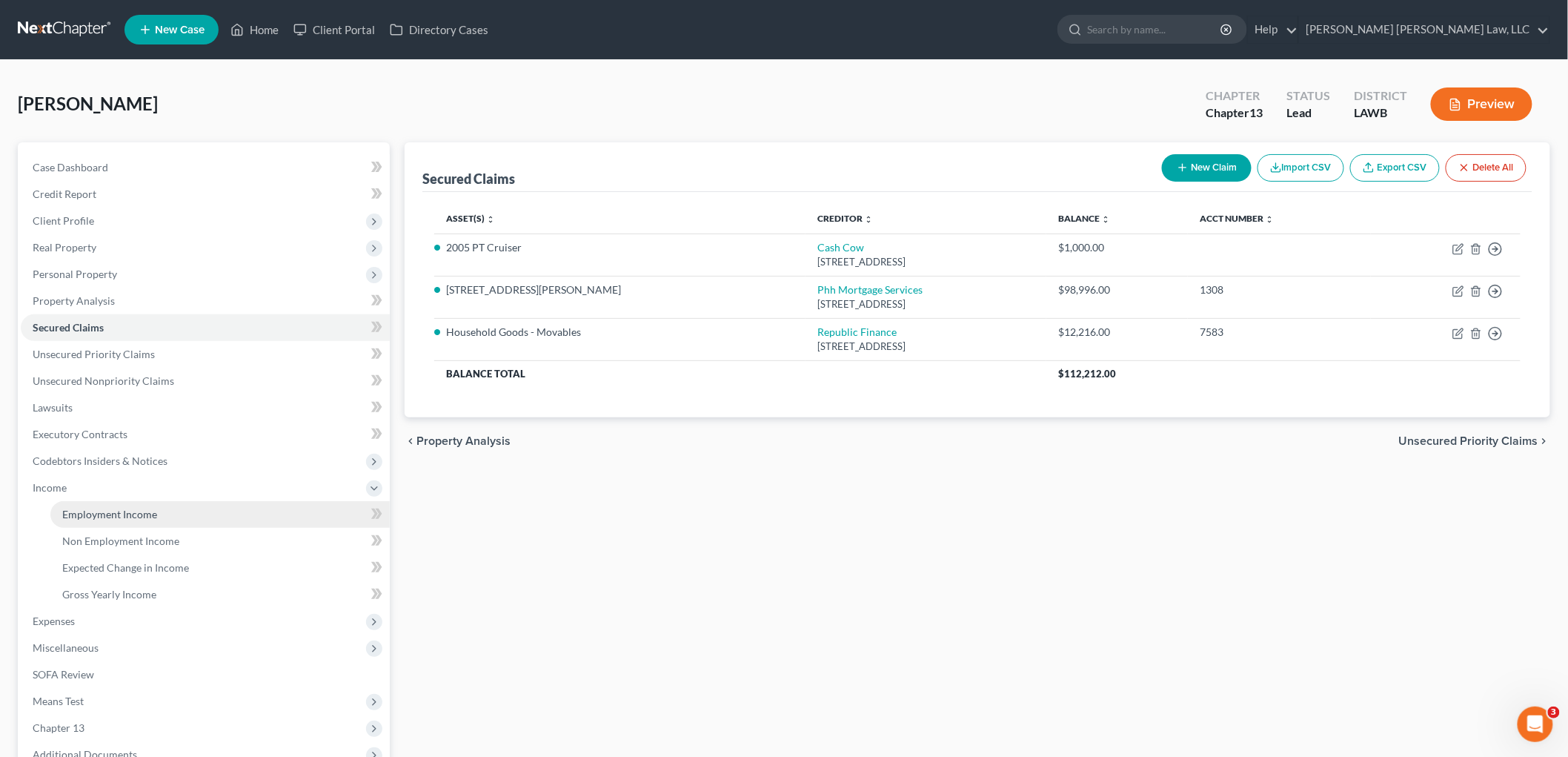
click at [124, 509] on span "Employment Income" at bounding box center [109, 514] width 95 height 13
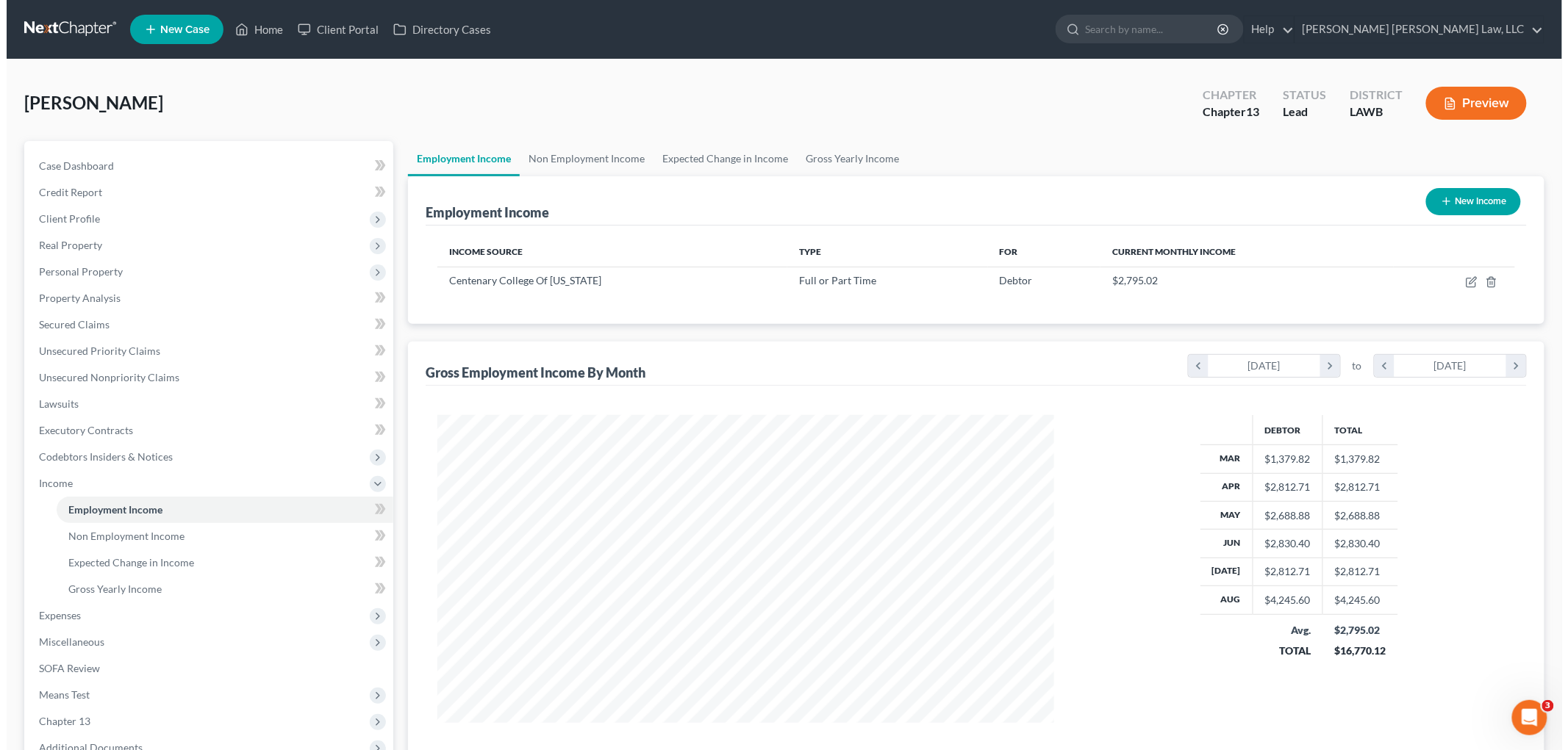
scroll to position [307, 646]
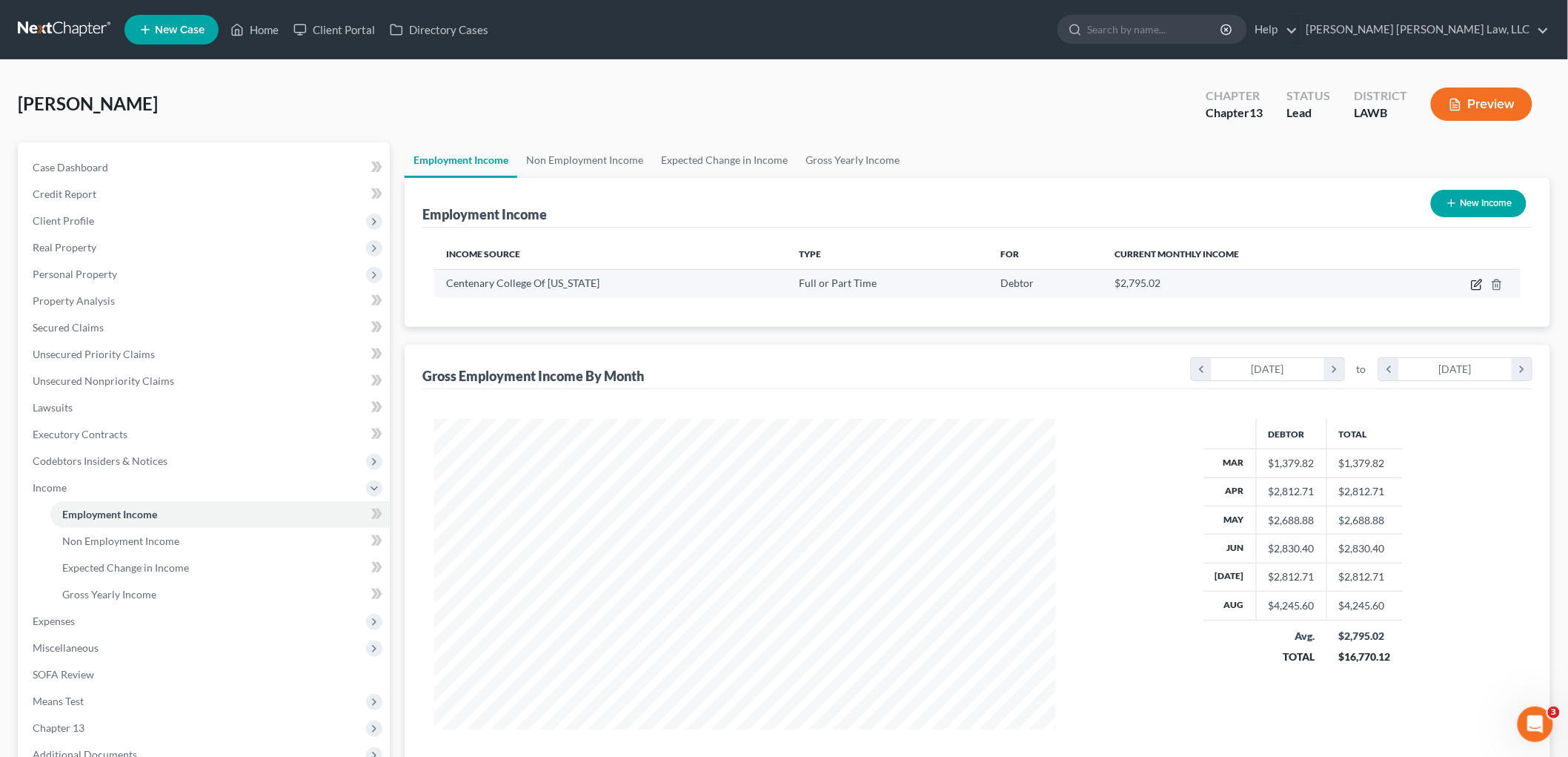
click at [1473, 285] on icon "button" at bounding box center [1476, 285] width 9 height 9
select select "0"
select select "19"
select select "2"
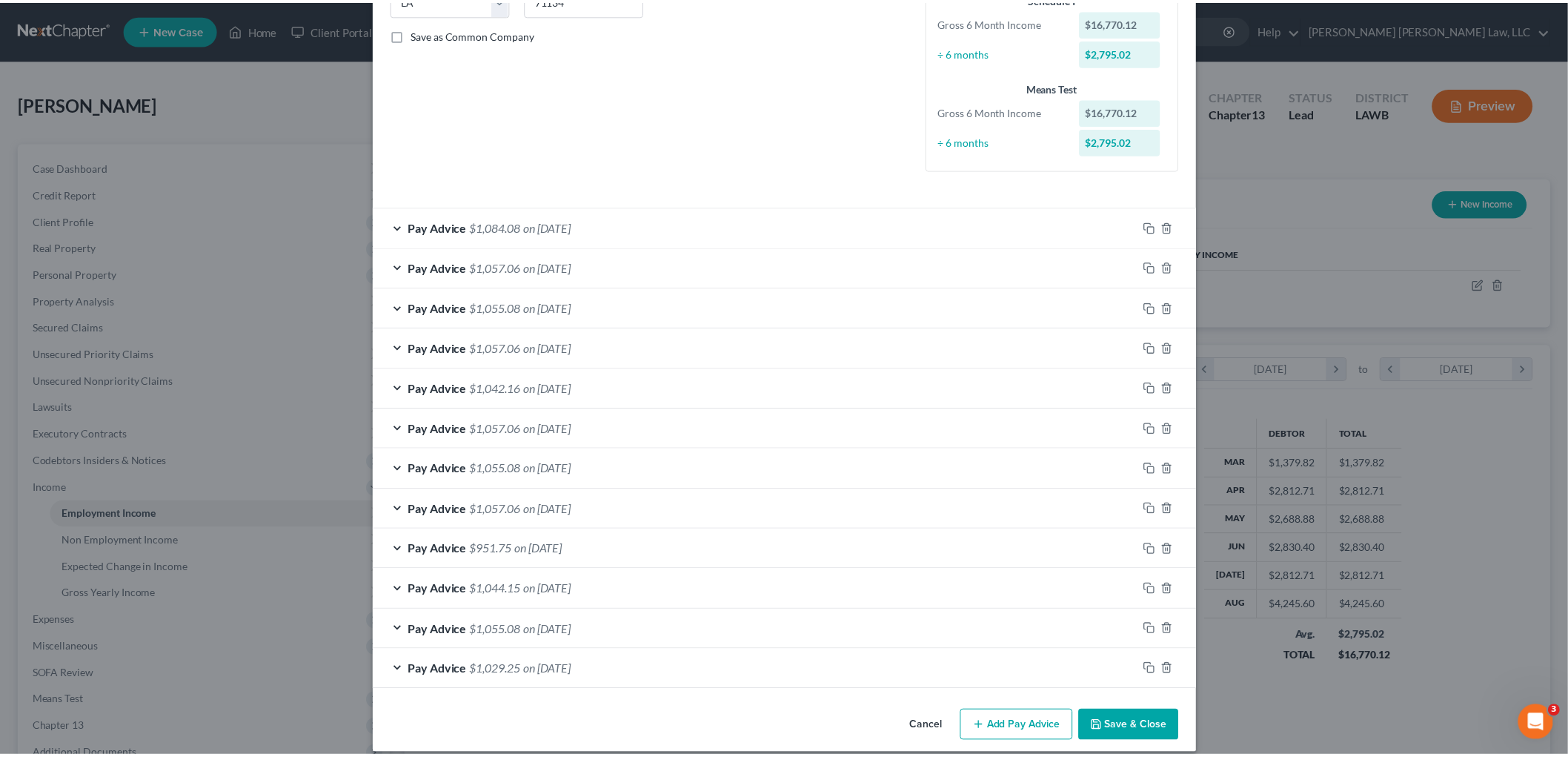
scroll to position [337, 0]
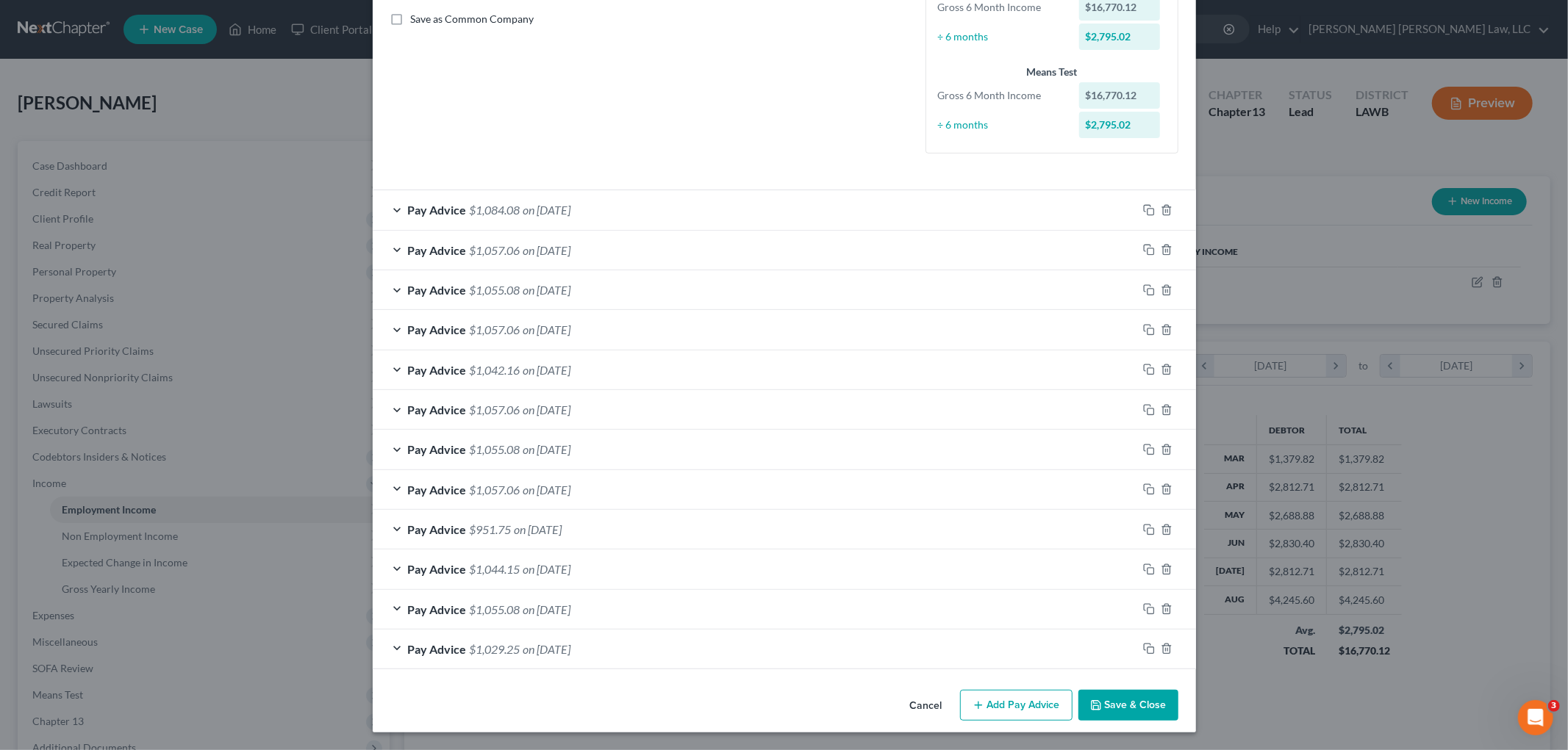
click at [1101, 705] on button "Save & Close" at bounding box center [1128, 705] width 100 height 31
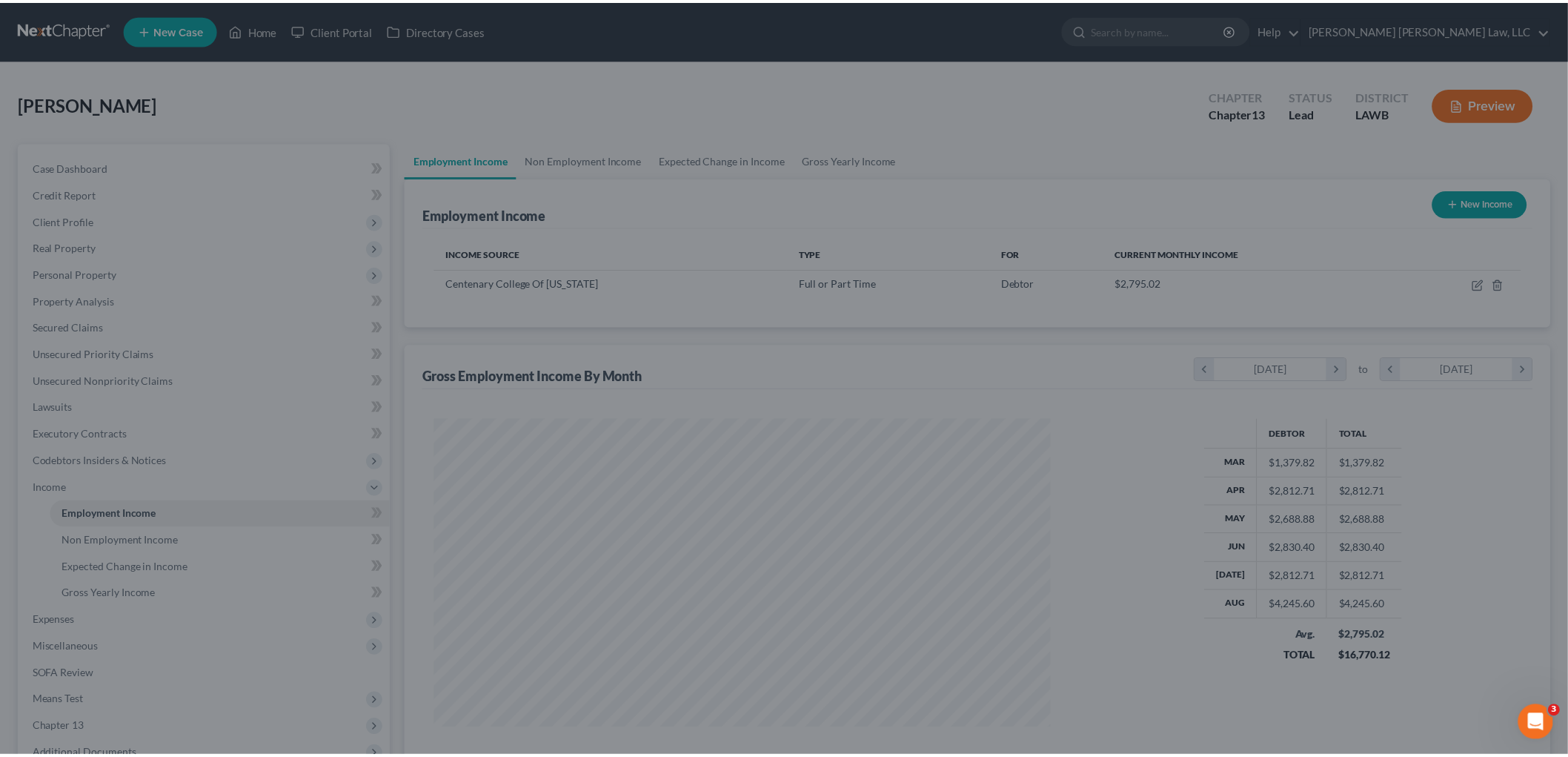
scroll to position [741187, 740409]
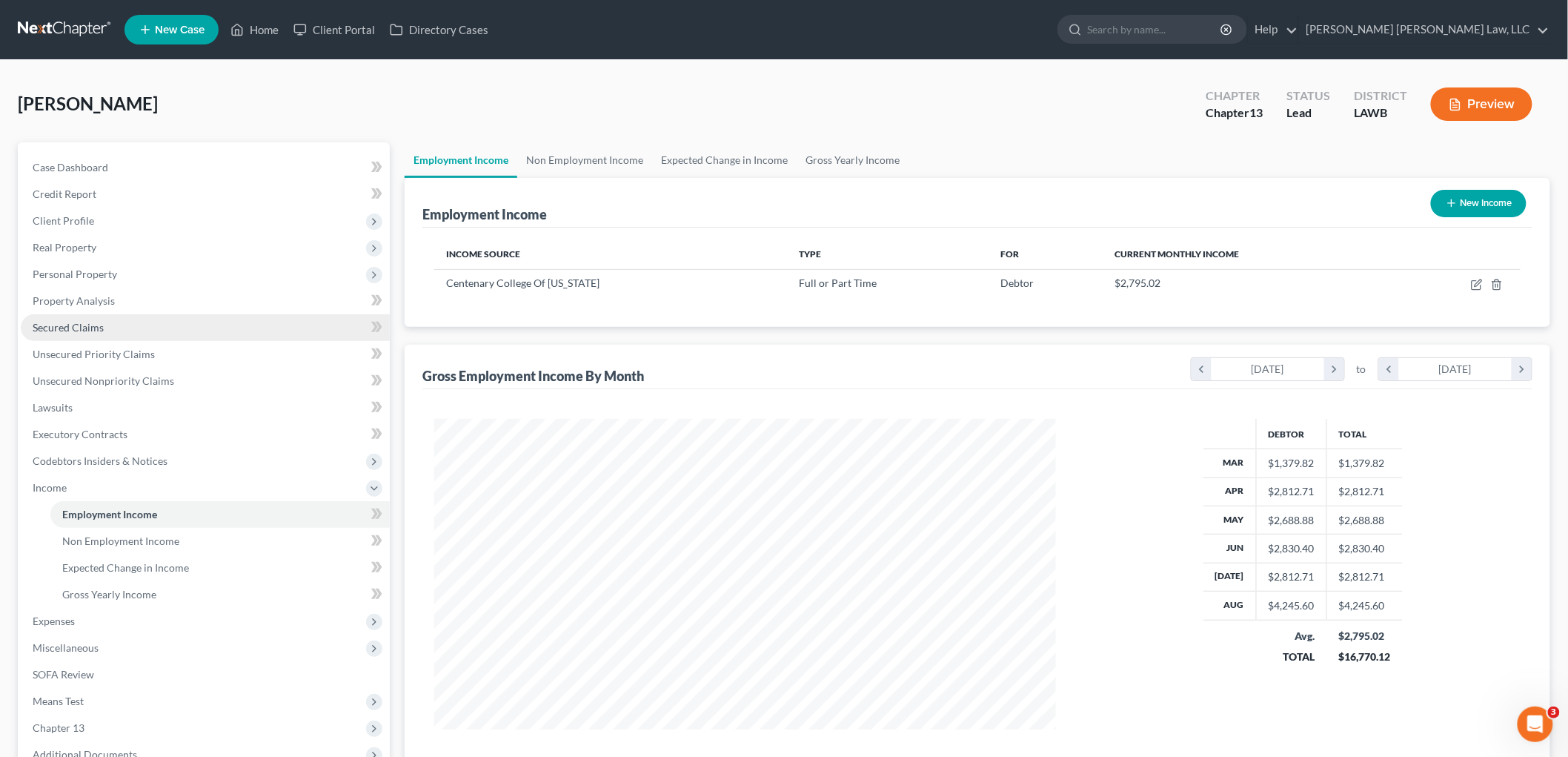
click at [72, 322] on span "Secured Claims" at bounding box center [68, 327] width 71 height 13
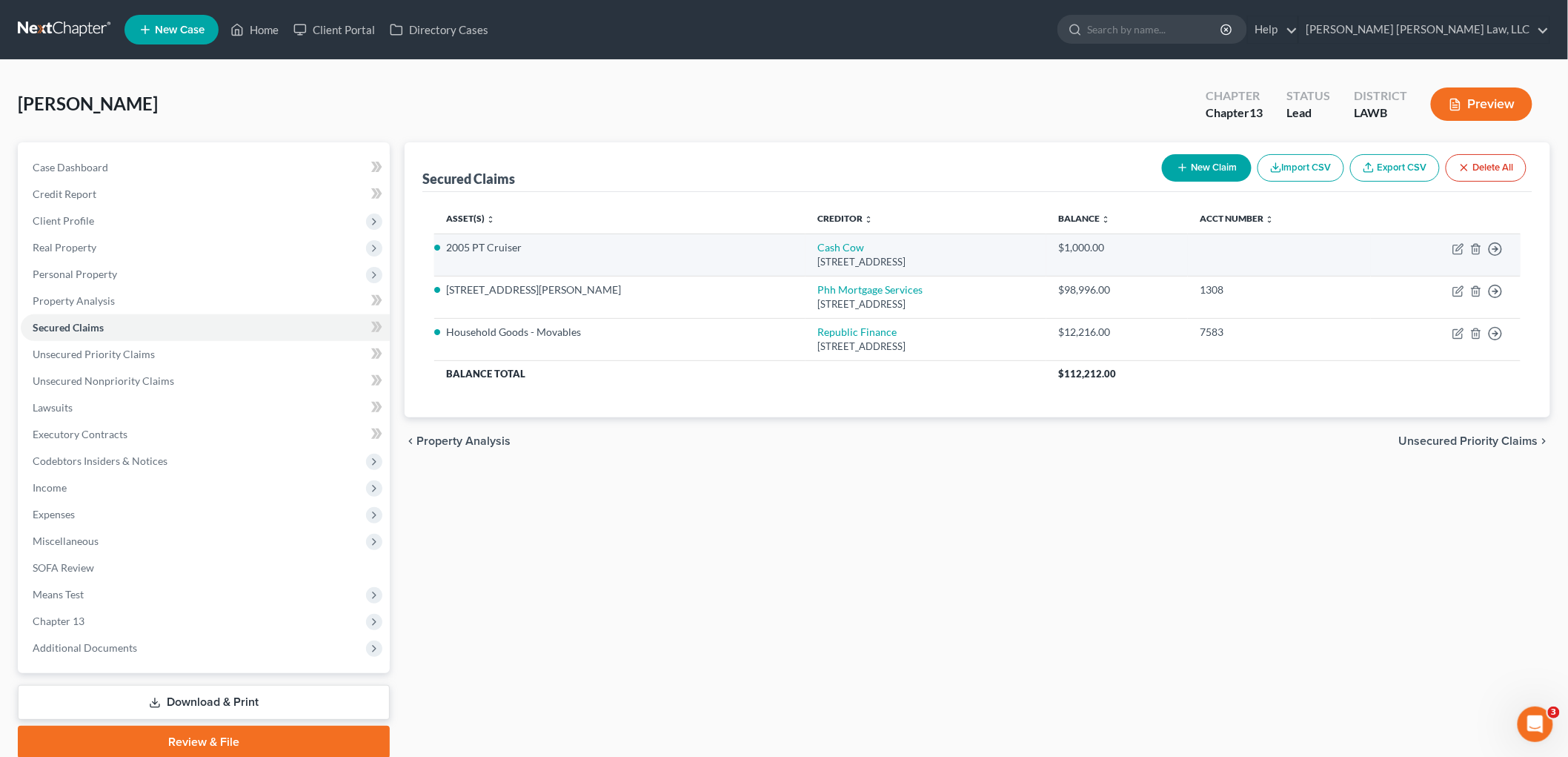
click at [1455, 255] on td "Move to E Move to F Move to G Move to Notice Only" at bounding box center [1445, 254] width 150 height 42
click at [1455, 253] on icon "button" at bounding box center [1458, 249] width 12 height 12
select select "10"
select select "7"
select select "0"
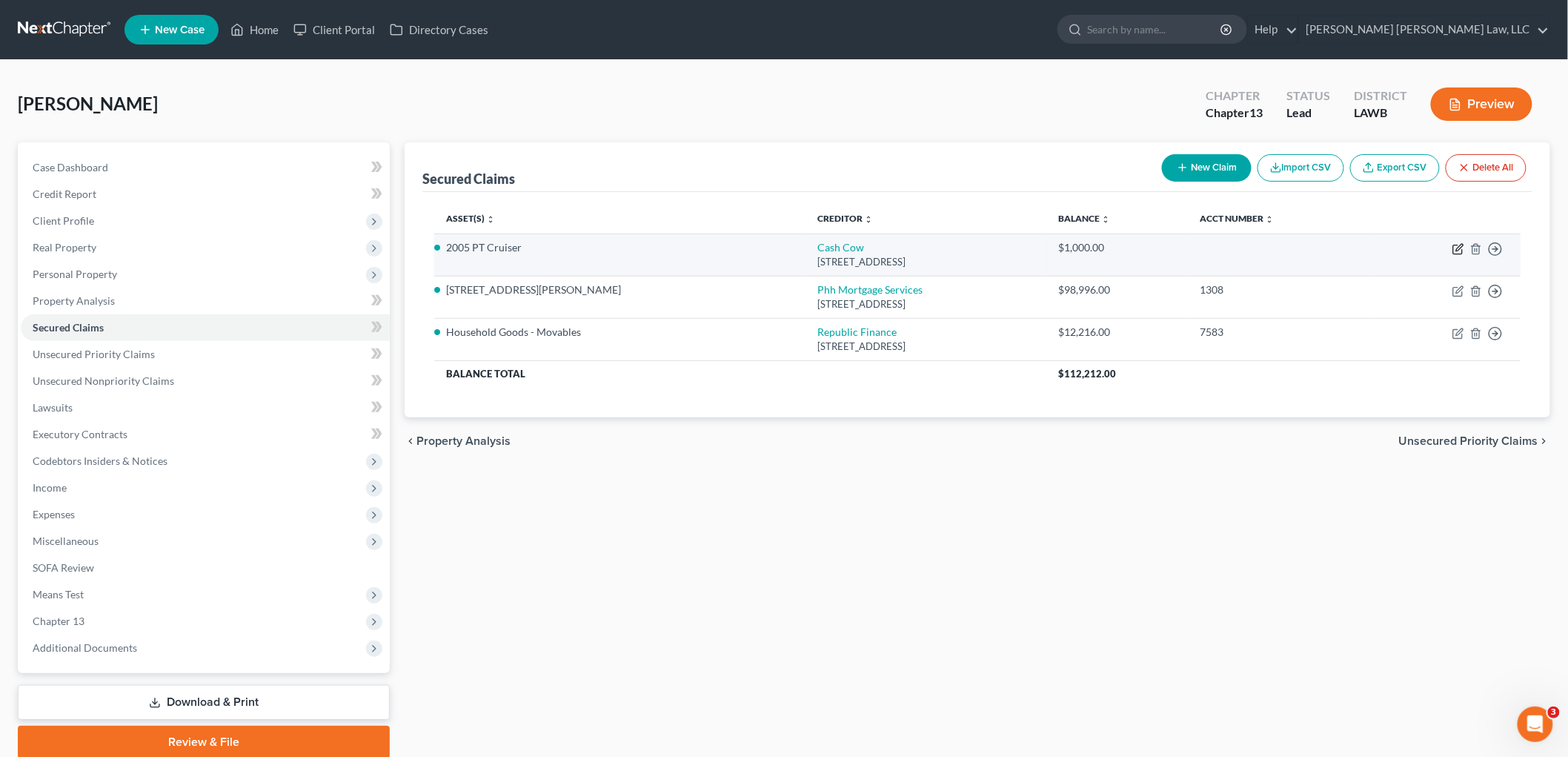
select select "0"
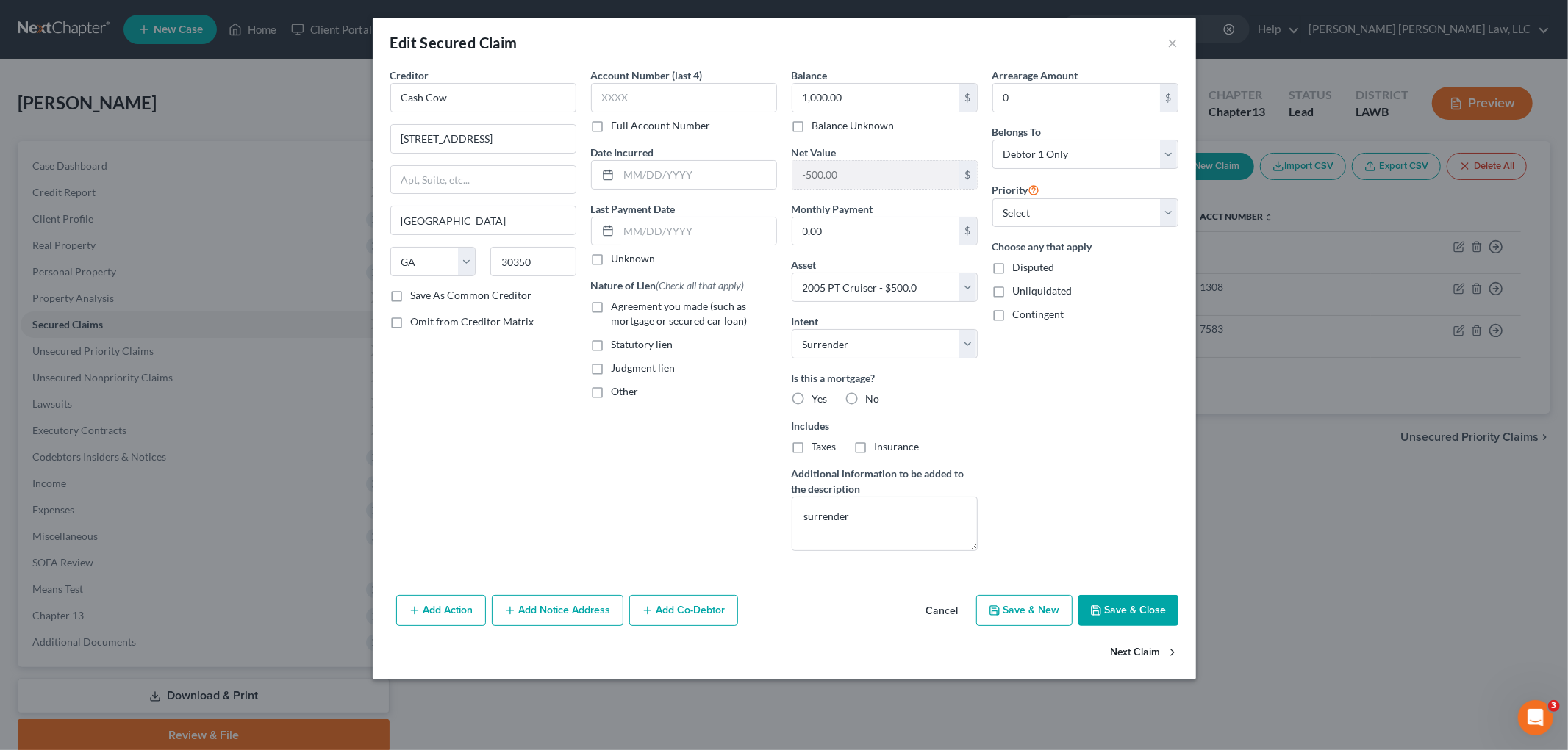
click at [1123, 651] on button "Next Claim" at bounding box center [1145, 653] width 68 height 31
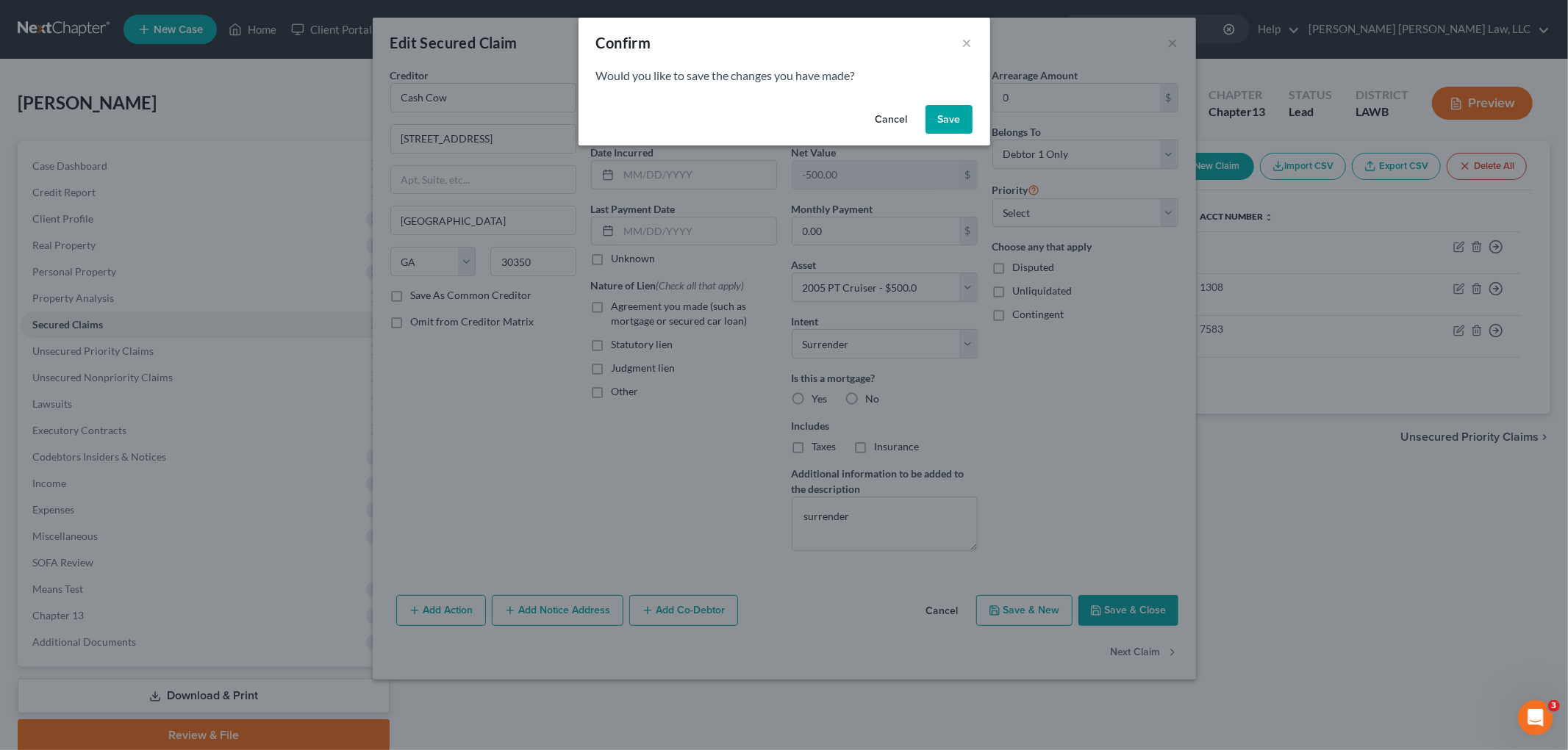
click at [954, 115] on button "Save" at bounding box center [949, 119] width 47 height 29
select select "33"
select select "0"
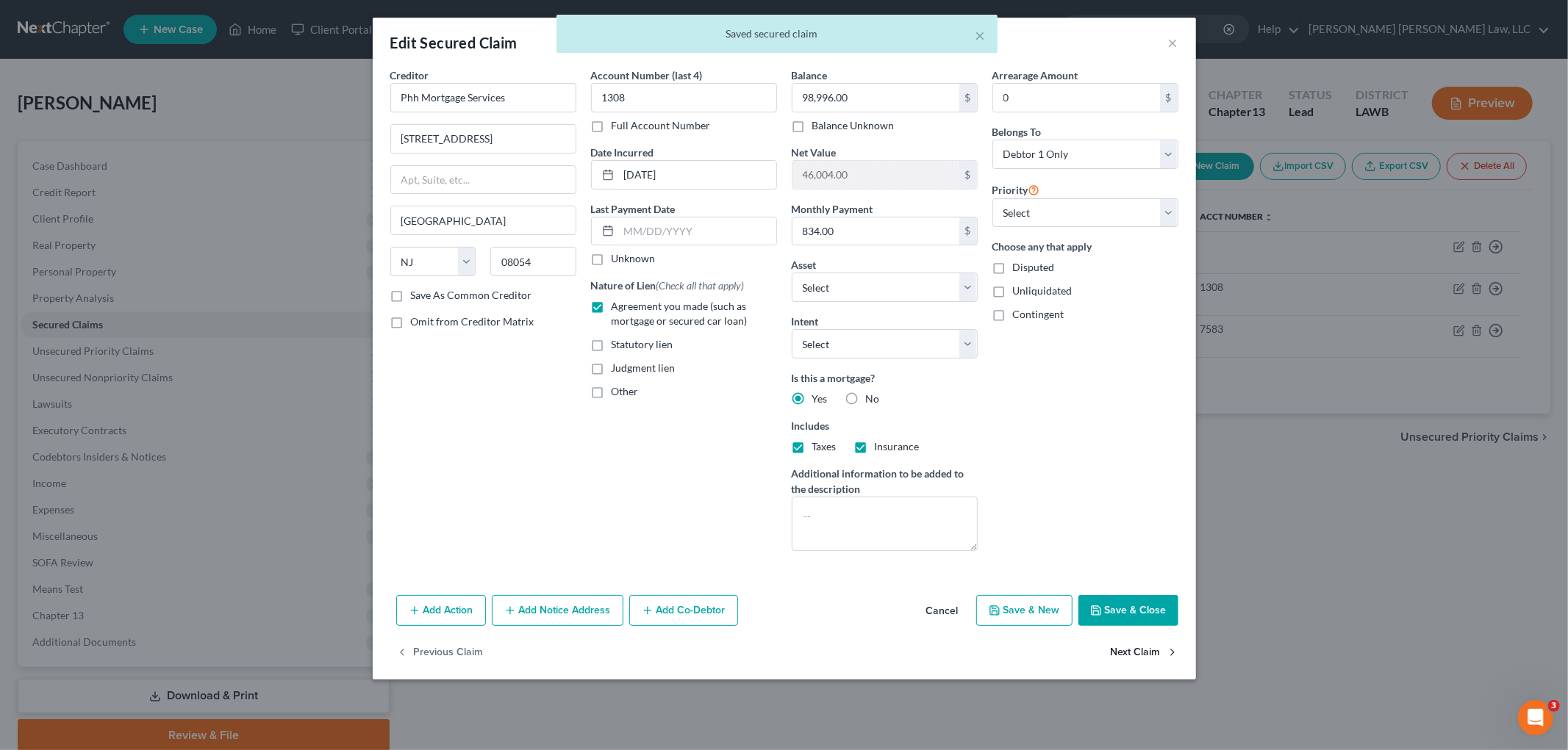
click at [1121, 651] on button "Next Claim" at bounding box center [1145, 653] width 68 height 31
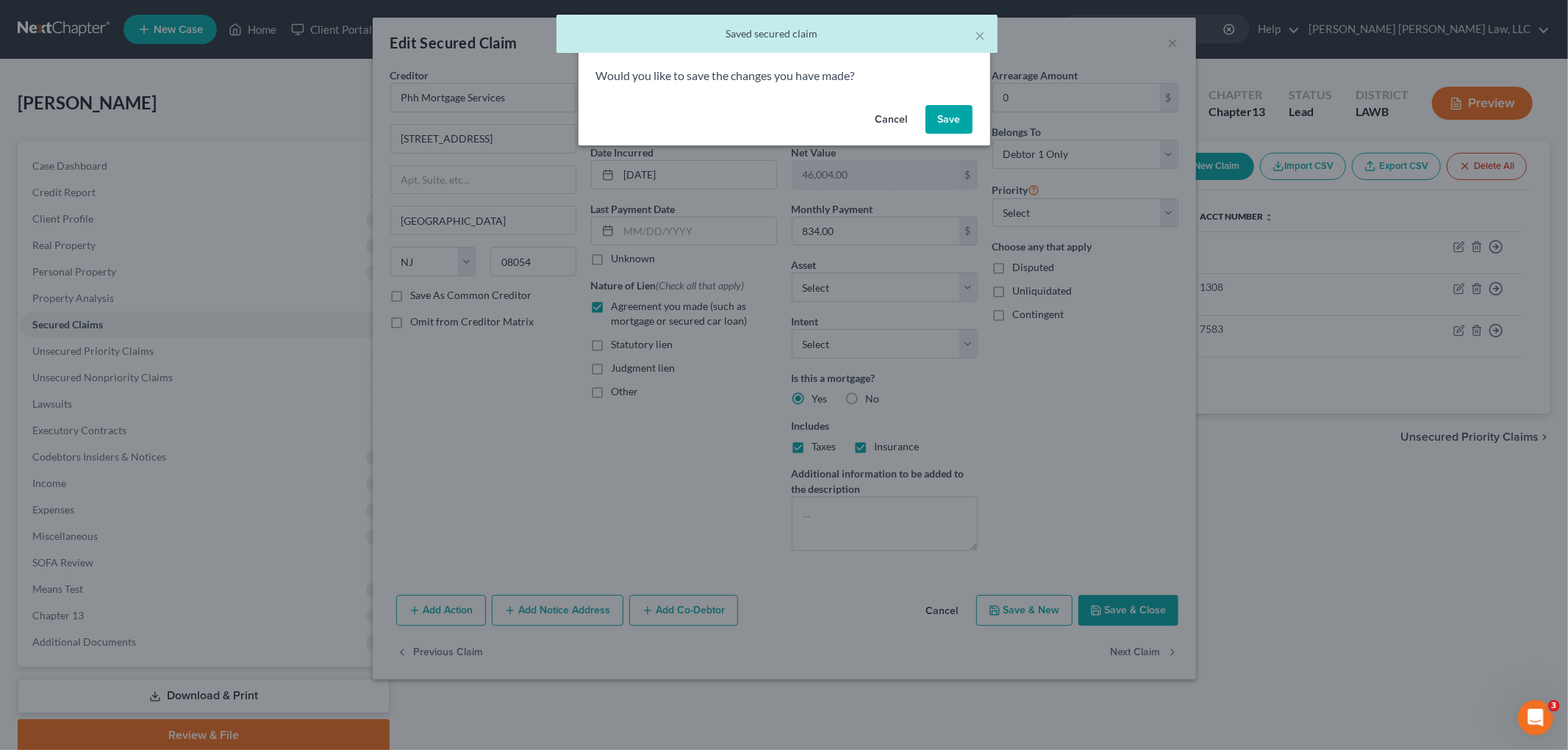
click at [934, 100] on div "Cancel Save" at bounding box center [784, 123] width 412 height 47
click at [949, 113] on button "Save" at bounding box center [949, 119] width 47 height 29
select select "19"
select select "0"
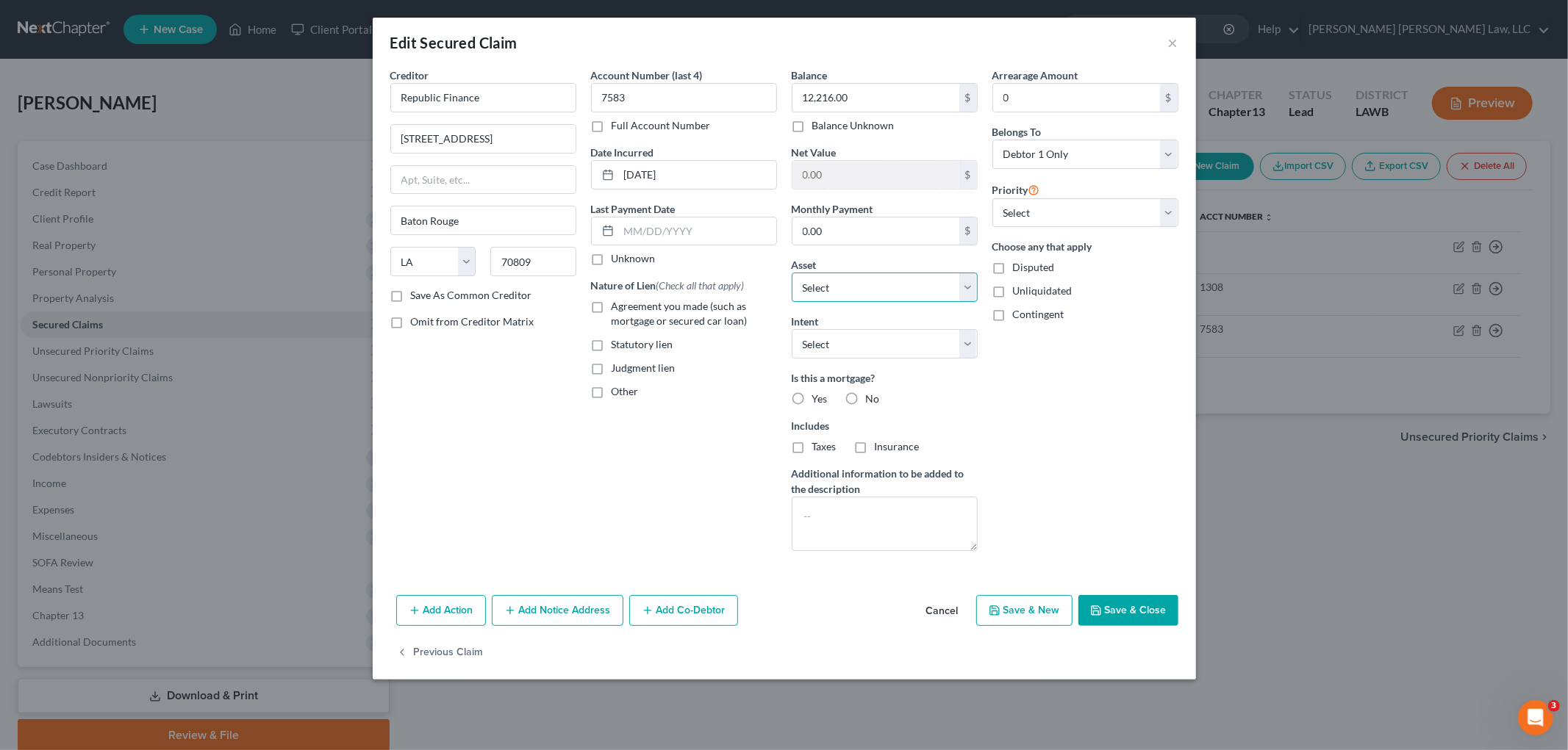
click at [973, 293] on select "Select Other Multiple Assets Clothing - Clothes - $300.0 Household Goods - Furn…" at bounding box center [885, 287] width 186 height 29
click at [1123, 360] on div "Arrearage Amount 0 $ Belongs To * Select Debtor 1 Only Debtor 2 Only Debtor 1 A…" at bounding box center [1085, 315] width 200 height 495
click at [1130, 607] on button "Save & Close" at bounding box center [1128, 610] width 100 height 31
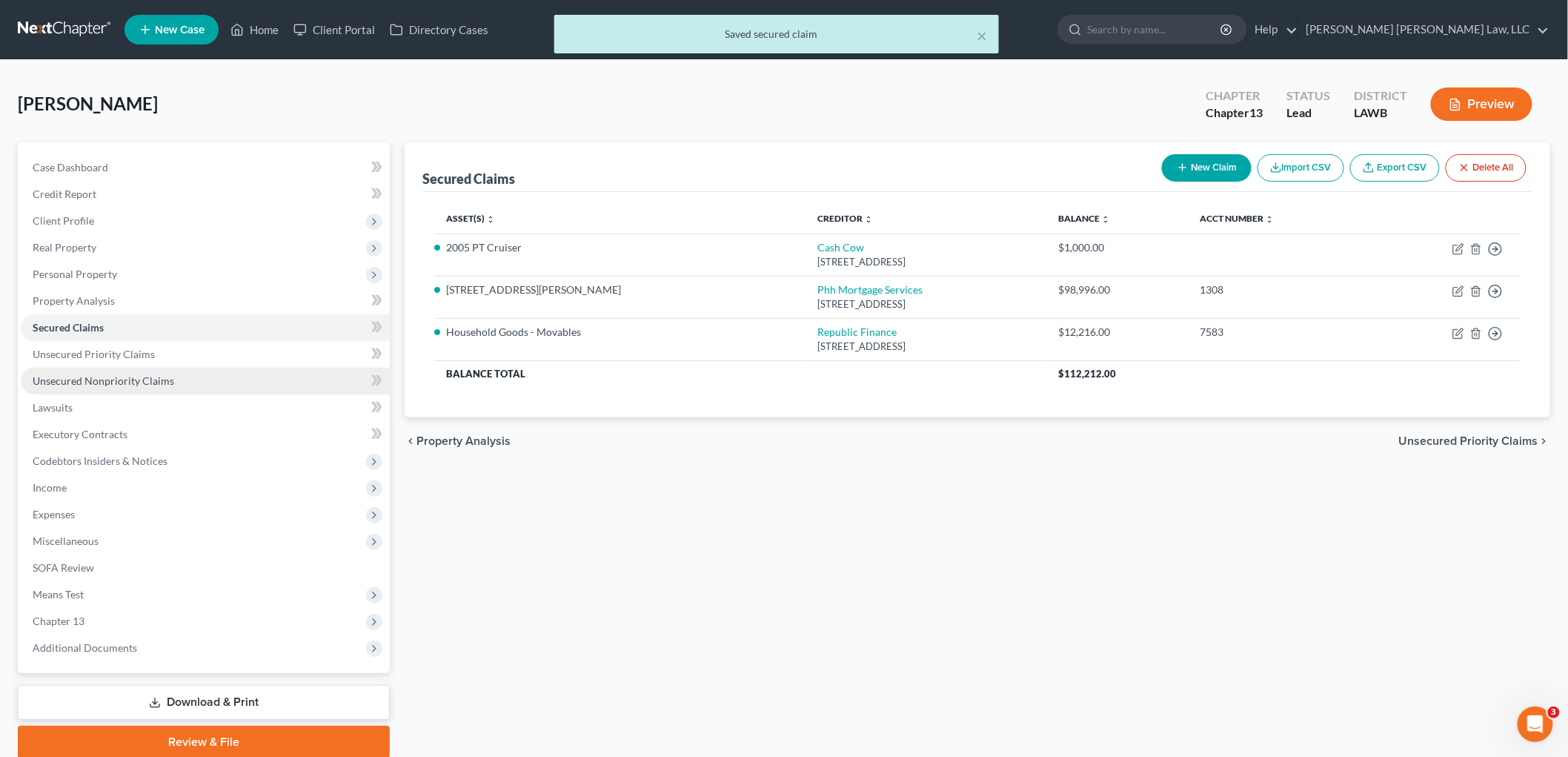
click at [202, 383] on link "Unsecured Nonpriority Claims" at bounding box center [205, 381] width 369 height 27
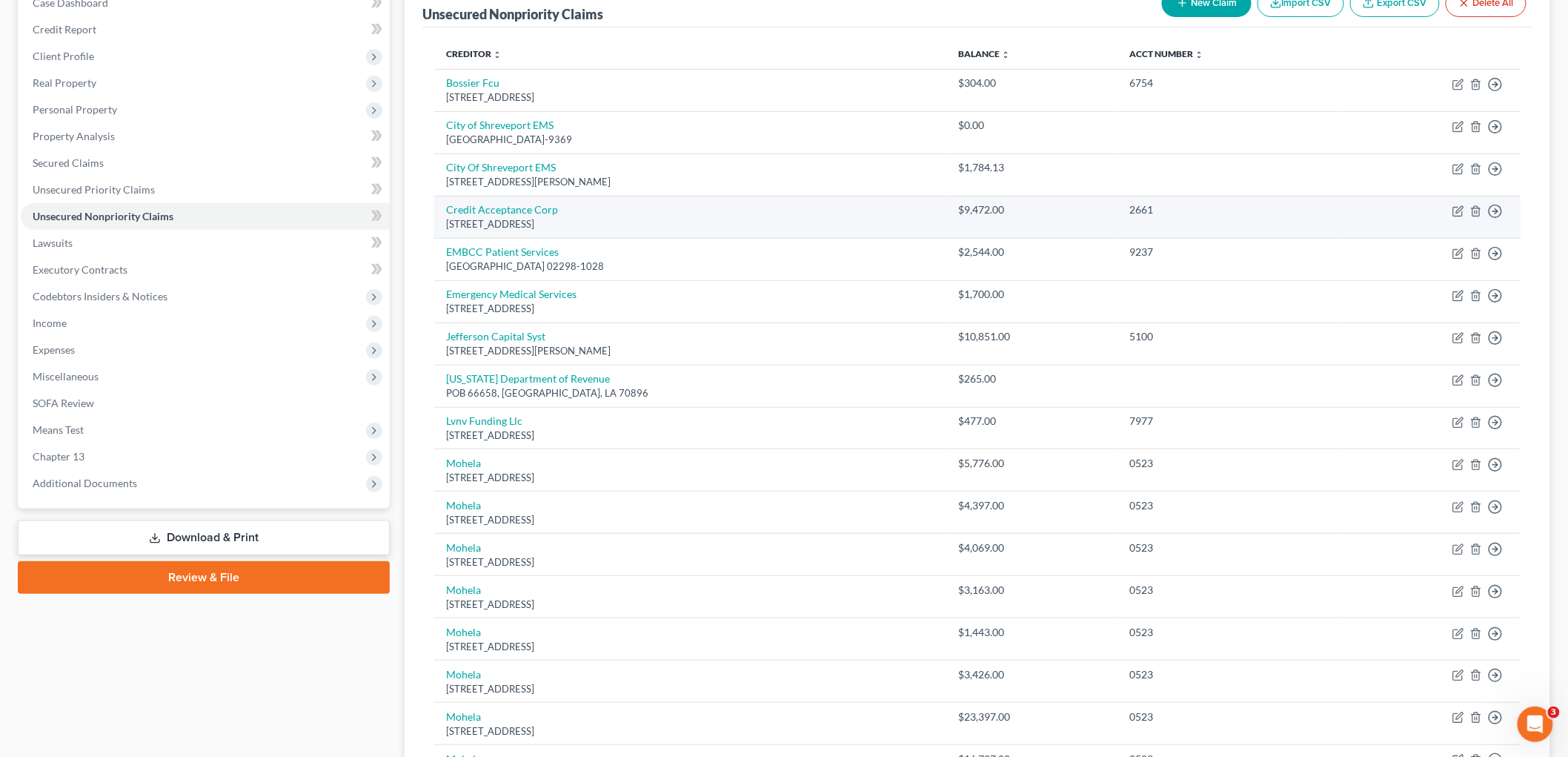
scroll to position [82, 0]
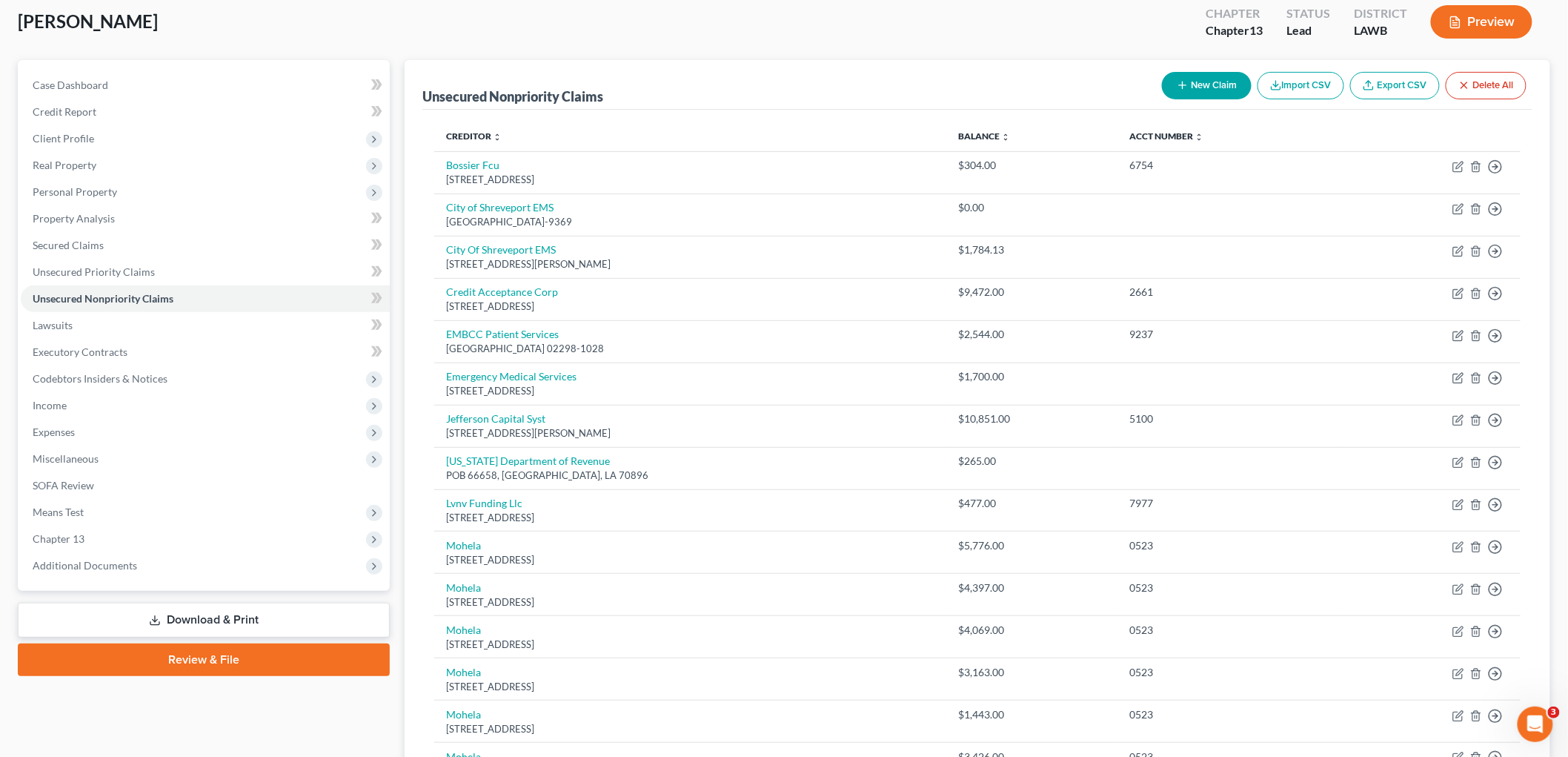
click at [1208, 93] on button "New Claim" at bounding box center [1207, 85] width 90 height 27
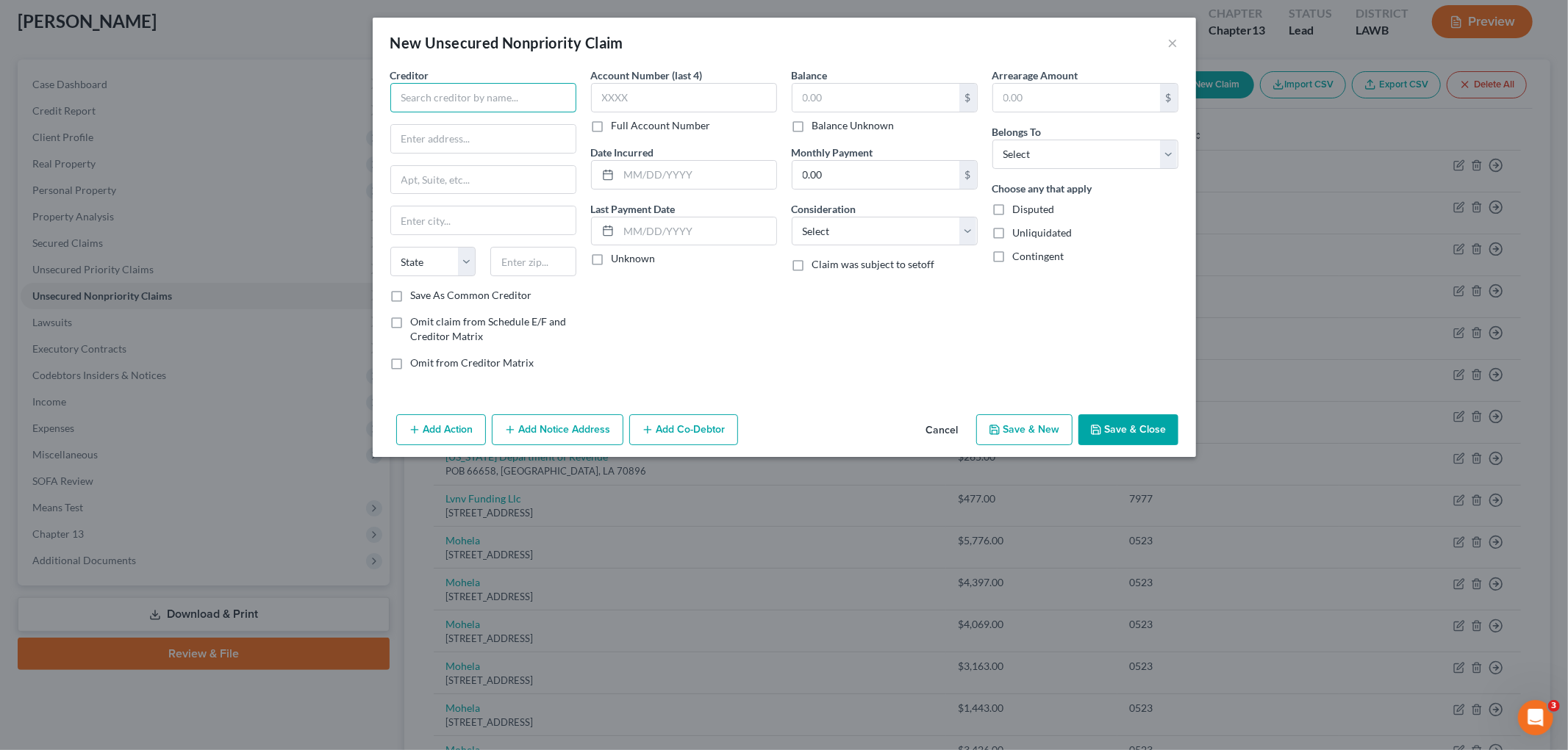
click at [511, 103] on input "text" at bounding box center [484, 97] width 186 height 29
type input "Golf Cole of Louisiana"
click at [847, 106] on input "text" at bounding box center [875, 97] width 167 height 28
type input "2,800.00"
click at [961, 233] on select "Select Cable / Satellite Services Collection Agency Credit Card Debt Debt Couns…" at bounding box center [885, 231] width 186 height 29
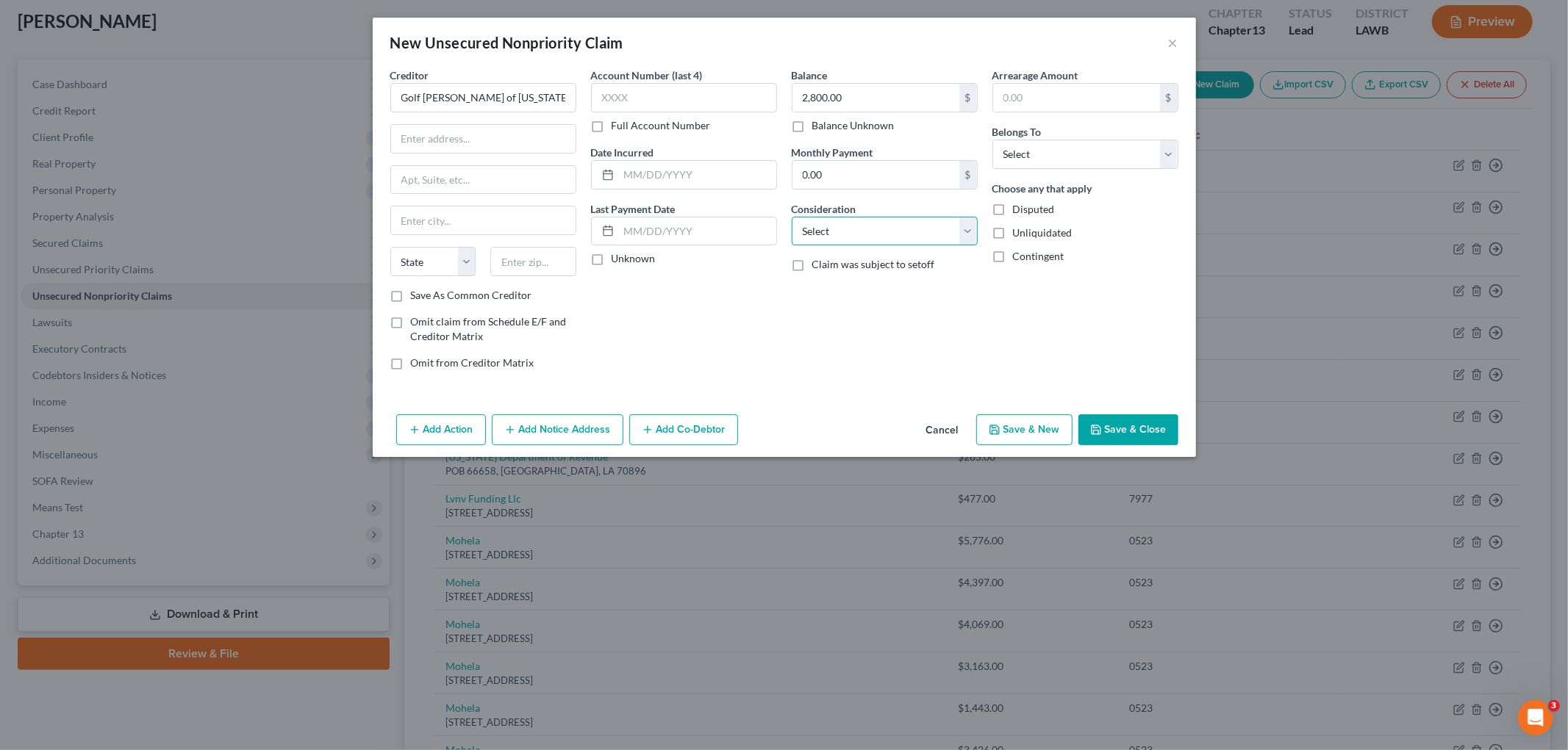
select select "1"
click at [791, 217] on select "Select Cable / Satellite Services Collection Agency Credit Card Debt Debt Couns…" at bounding box center [885, 231] width 186 height 29
drag, startPoint x: 1040, startPoint y: 151, endPoint x: 1038, endPoint y: 163, distance: 12.2
click at [1040, 151] on select "Select Debtor 1 Only Debtor 2 Only Debtor 1 And Debtor 2 Only At Least One Of T…" at bounding box center [1086, 154] width 186 height 29
select select "0"
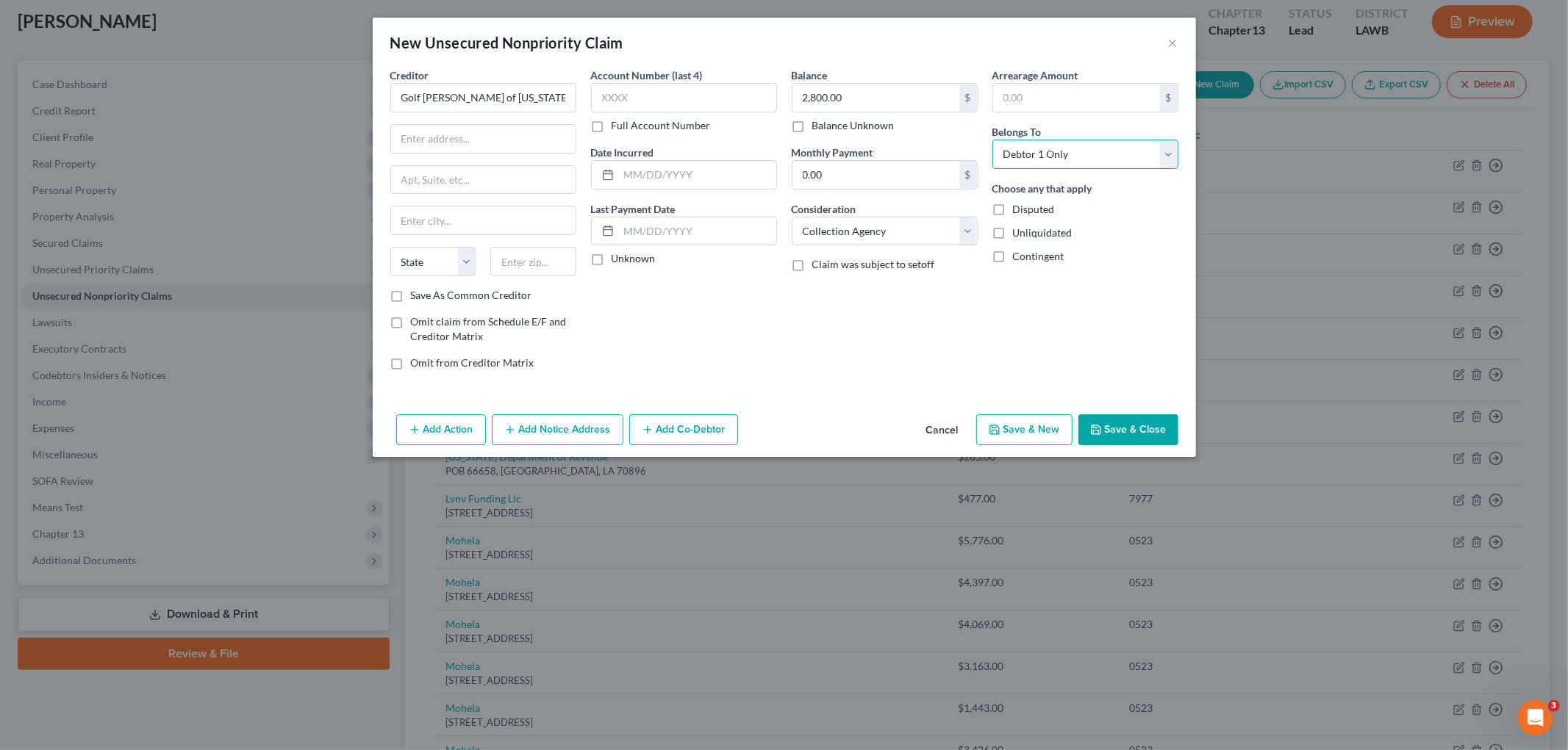
click at [993, 140] on select "Select Debtor 1 Only Debtor 2 Only Debtor 1 And Debtor 2 Only At Least One Of T…" at bounding box center [1086, 154] width 186 height 29
click at [1108, 428] on button "Save & Close" at bounding box center [1128, 429] width 100 height 31
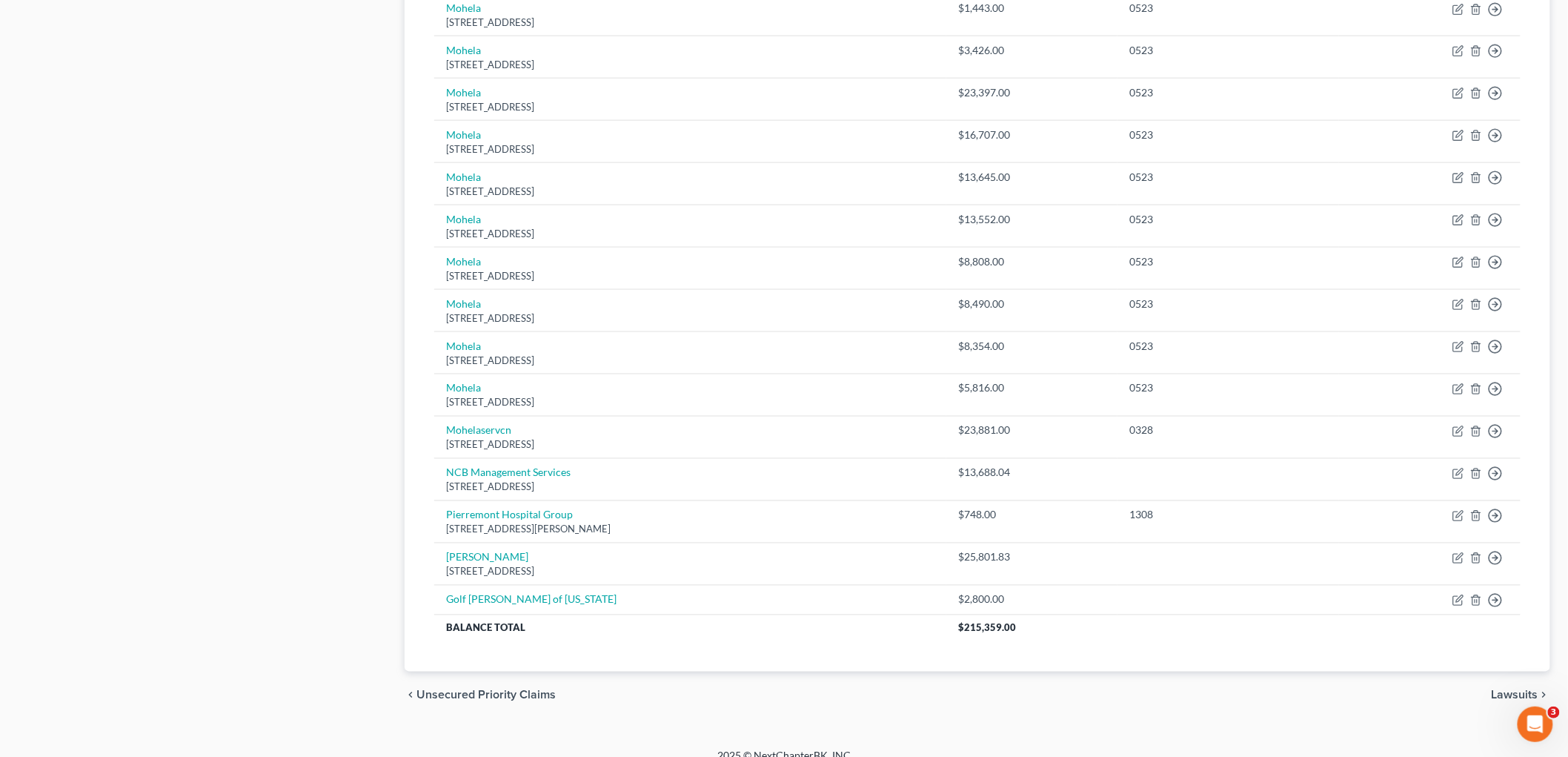
scroll to position [809, 0]
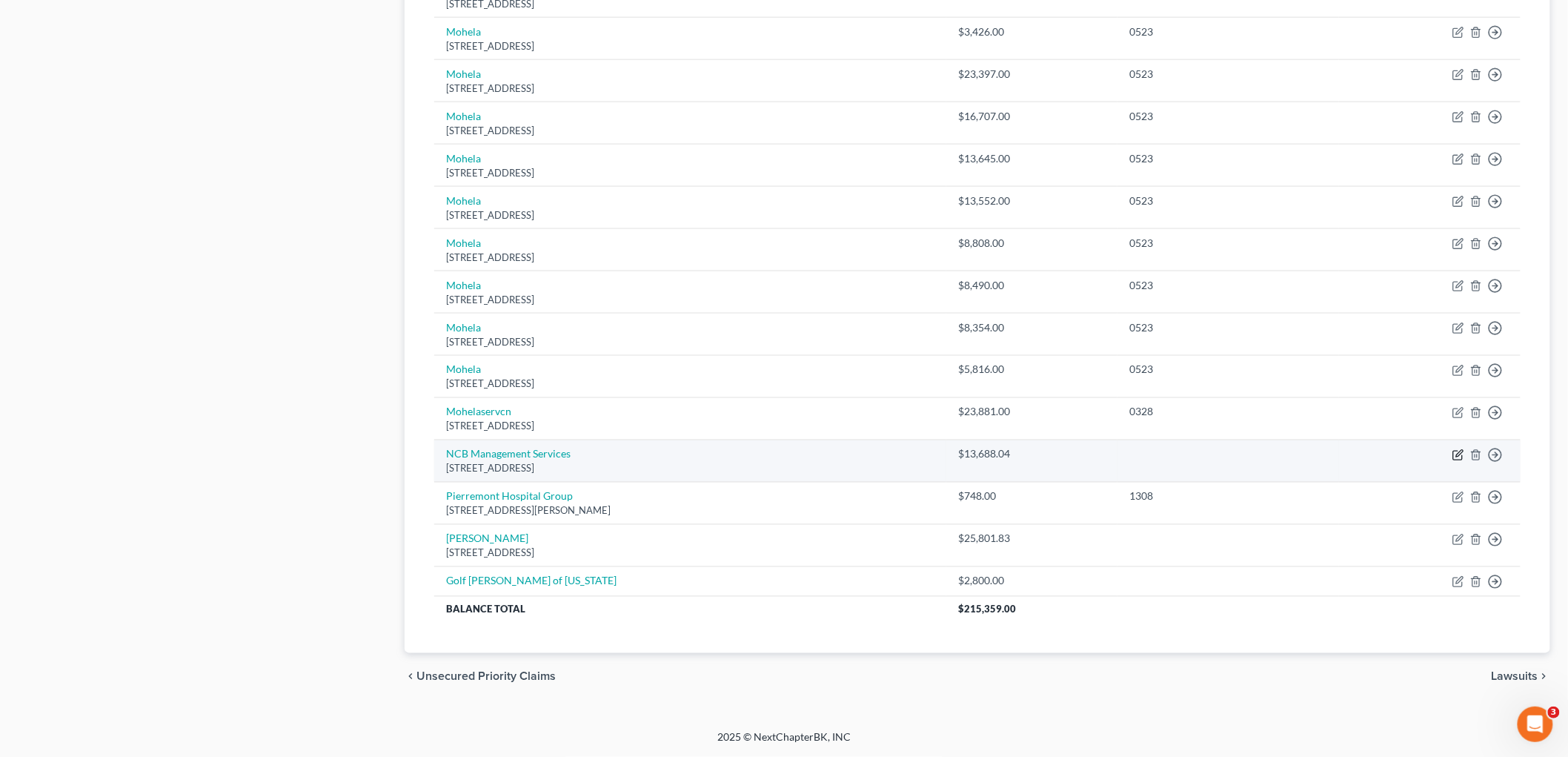
click at [1461, 456] on icon "button" at bounding box center [1458, 455] width 12 height 12
select select "39"
select select "0"
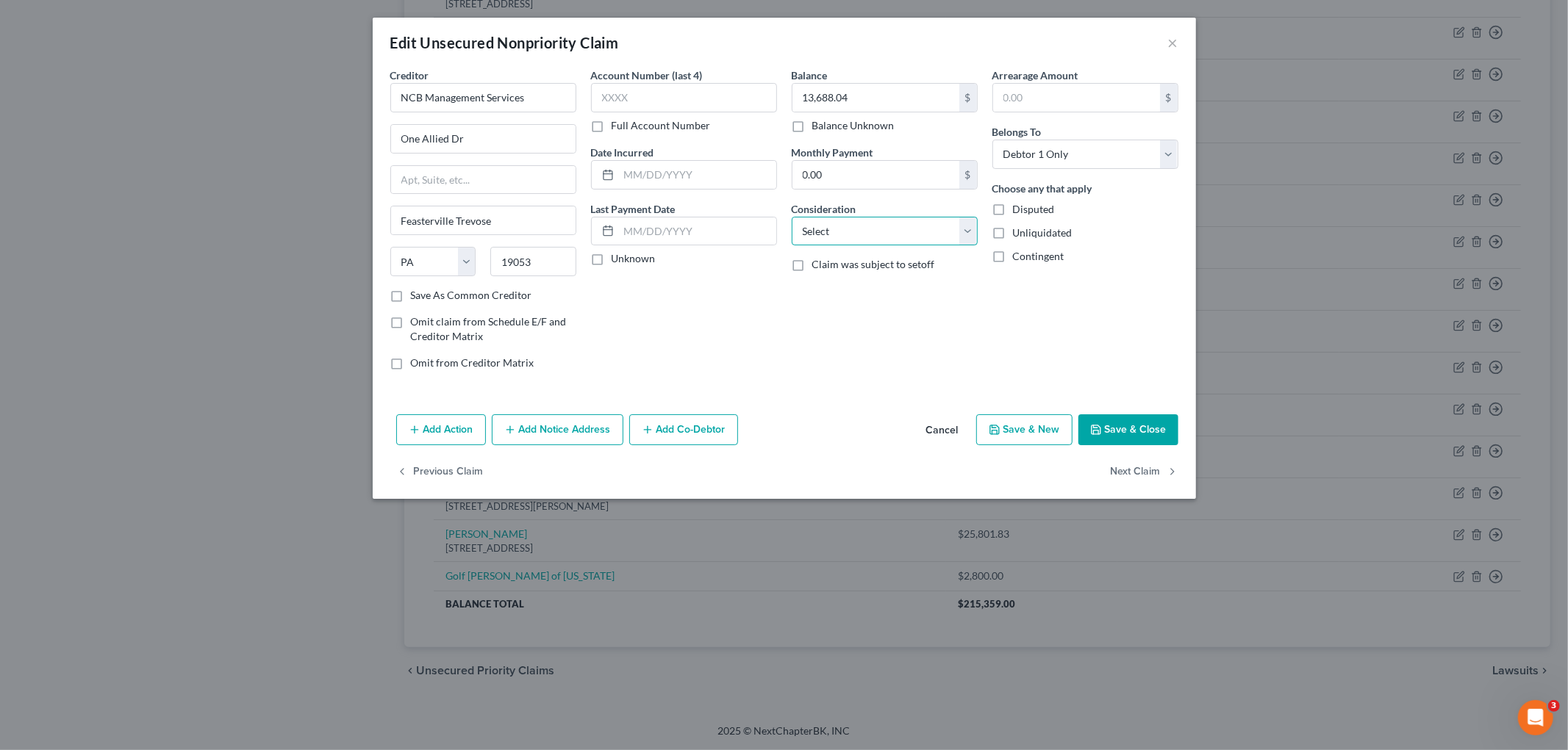
drag, startPoint x: 916, startPoint y: 230, endPoint x: 918, endPoint y: 244, distance: 14.1
click at [916, 230] on select "Select Cable / Satellite Services Collection Agency Credit Card Debt Debt Couns…" at bounding box center [885, 231] width 186 height 29
select select "4"
click at [791, 217] on select "Select Cable / Satellite Services Collection Agency Credit Card Debt Debt Couns…" at bounding box center [885, 231] width 186 height 29
click at [1125, 434] on button "Save & Close" at bounding box center [1128, 429] width 100 height 31
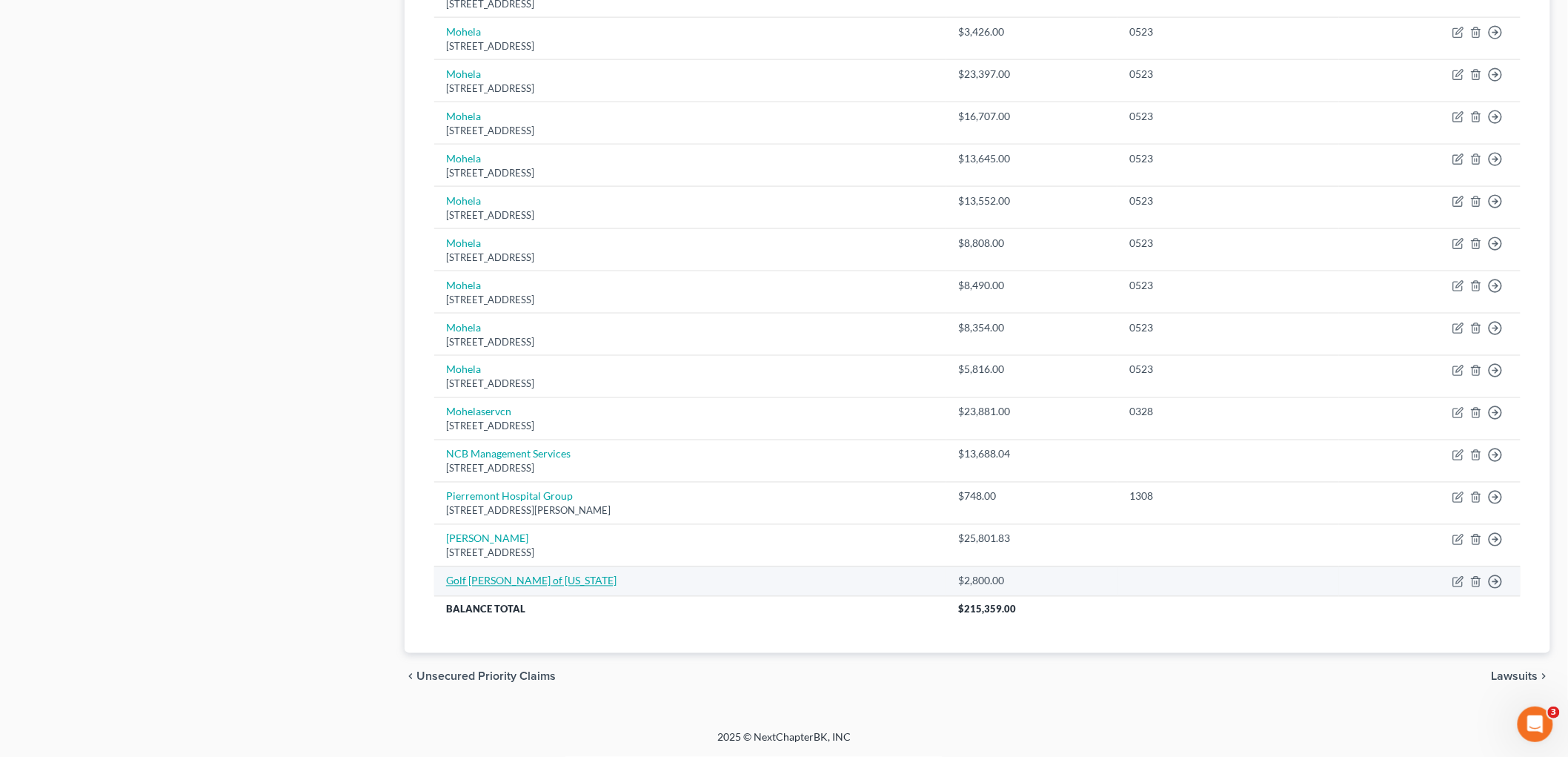
click at [514, 579] on link "Golf Cole of Louisiana" at bounding box center [531, 581] width 170 height 13
select select "1"
select select "0"
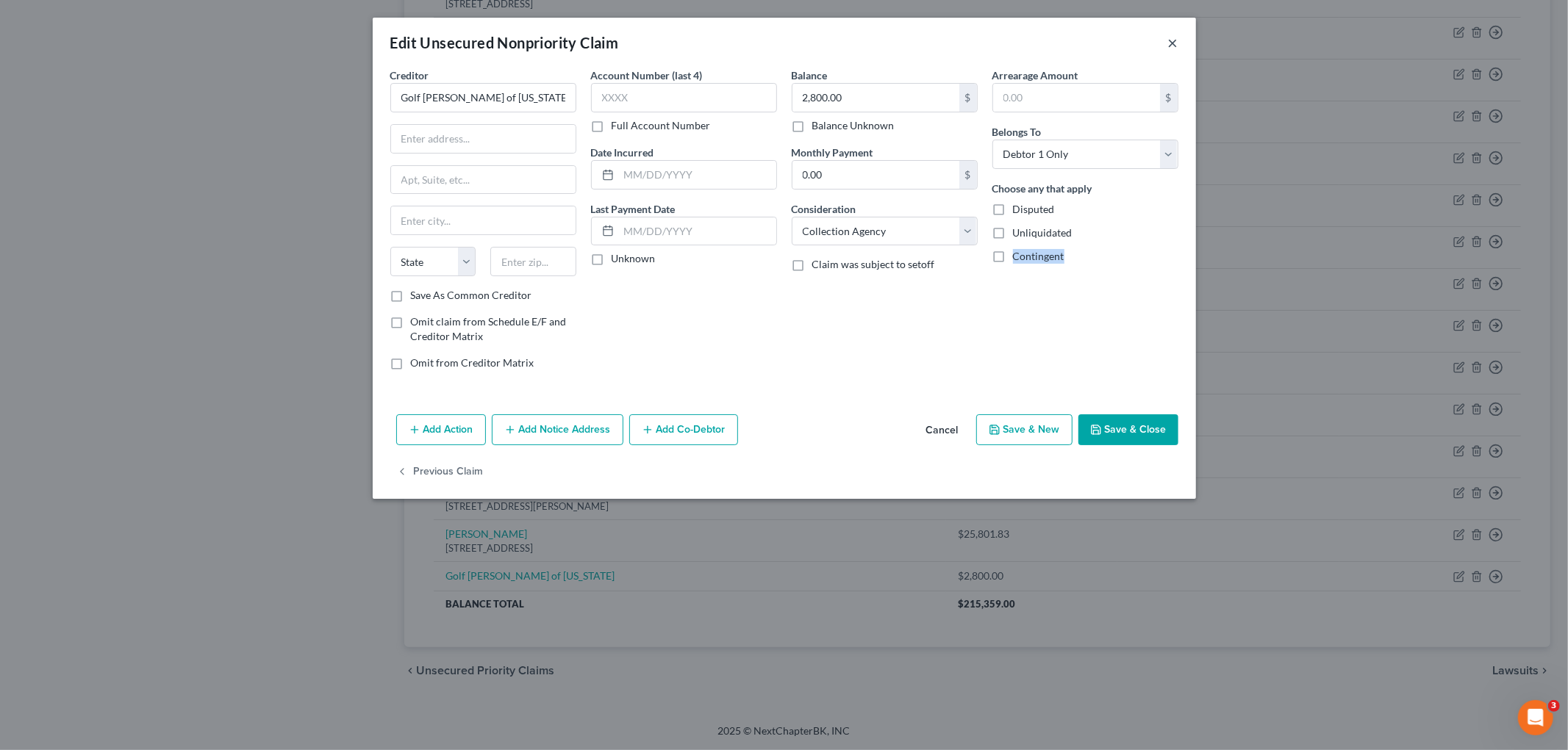
click at [1173, 39] on button "×" at bounding box center [1173, 43] width 10 height 17
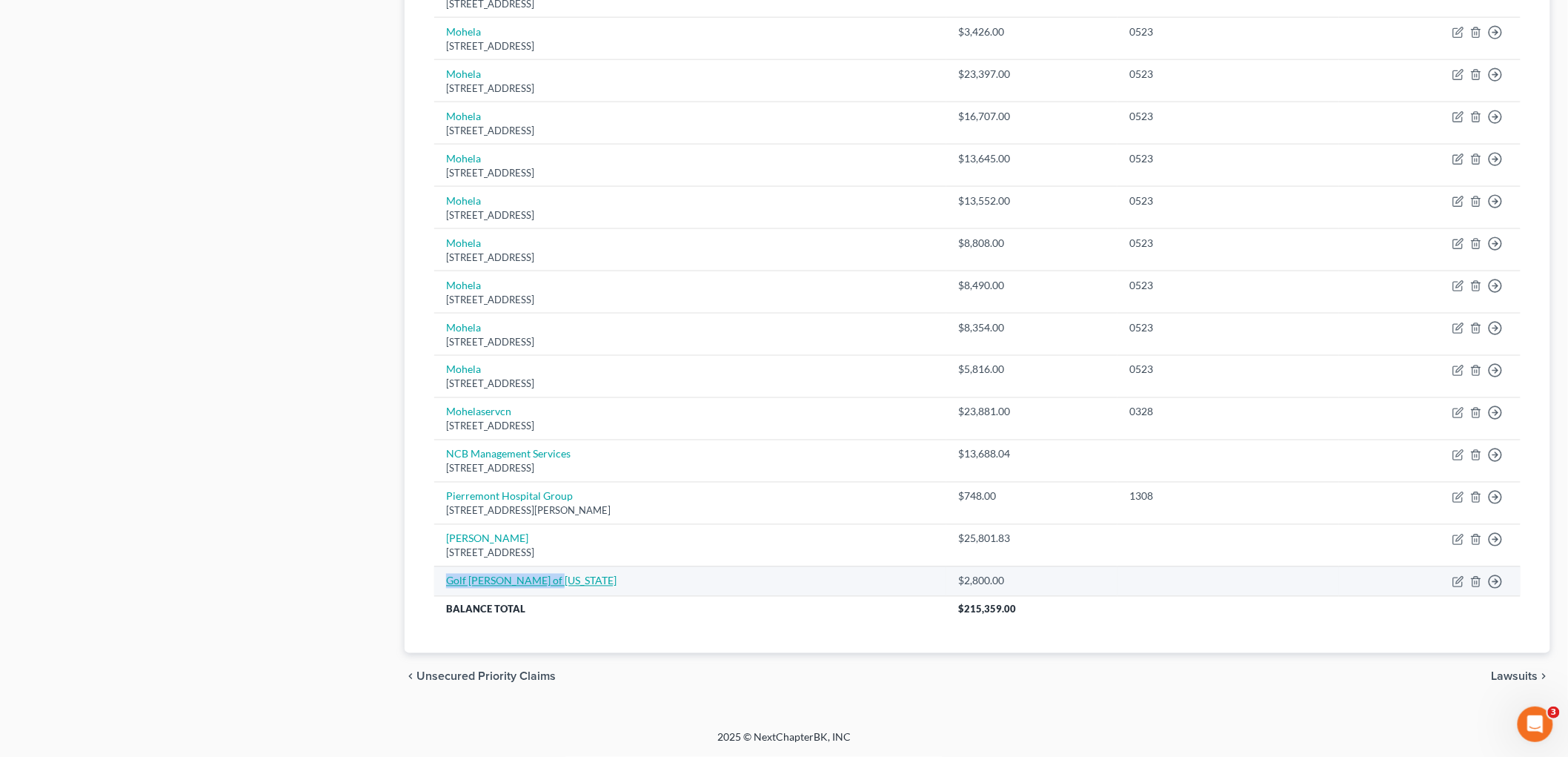
drag, startPoint x: 551, startPoint y: 579, endPoint x: 446, endPoint y: 583, distance: 105.1
click at [446, 583] on td "Golf Cole of Louisiana" at bounding box center [691, 581] width 512 height 29
copy link "Golf Cole of Louisiana"
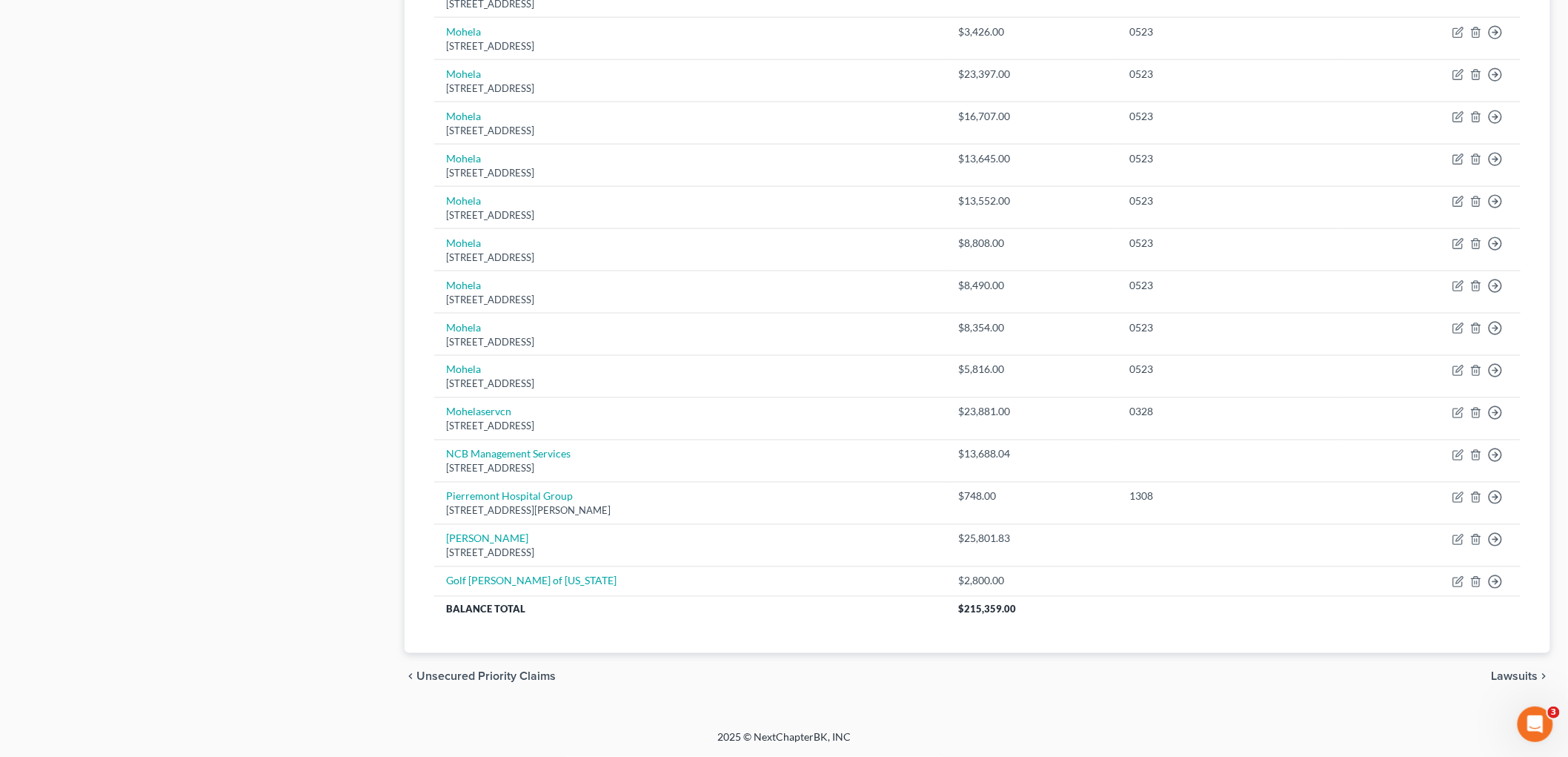
click at [1138, 626] on div "Creditor expand_more expand_less unfold_more Balance expand_more expand_less un…" at bounding box center [977, 19] width 1110 height 1269
click at [289, 351] on div "Case Dashboard Payments Invoices Payments Payments Credit Report Client Profile" at bounding box center [204, 18] width 387 height 1366
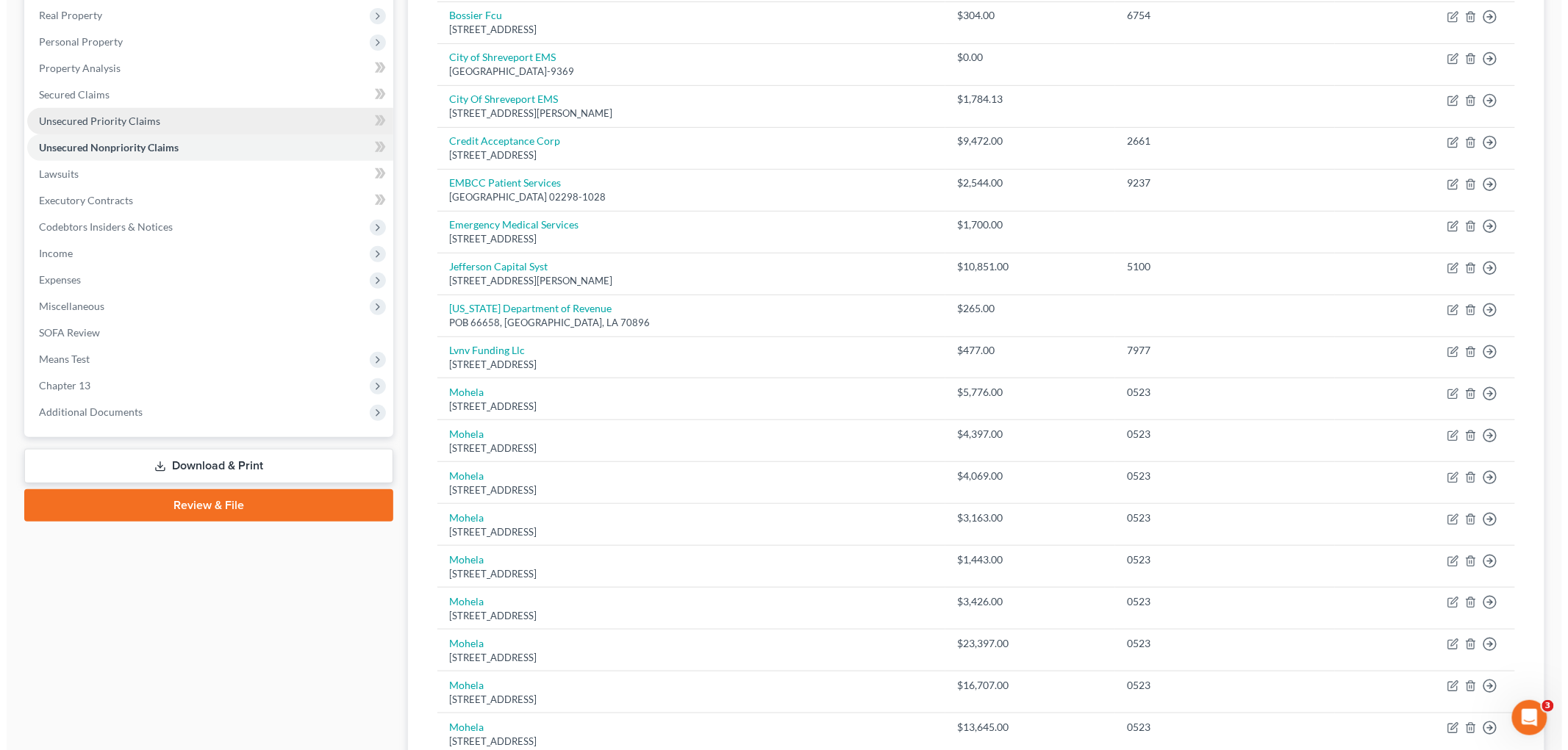
scroll to position [0, 0]
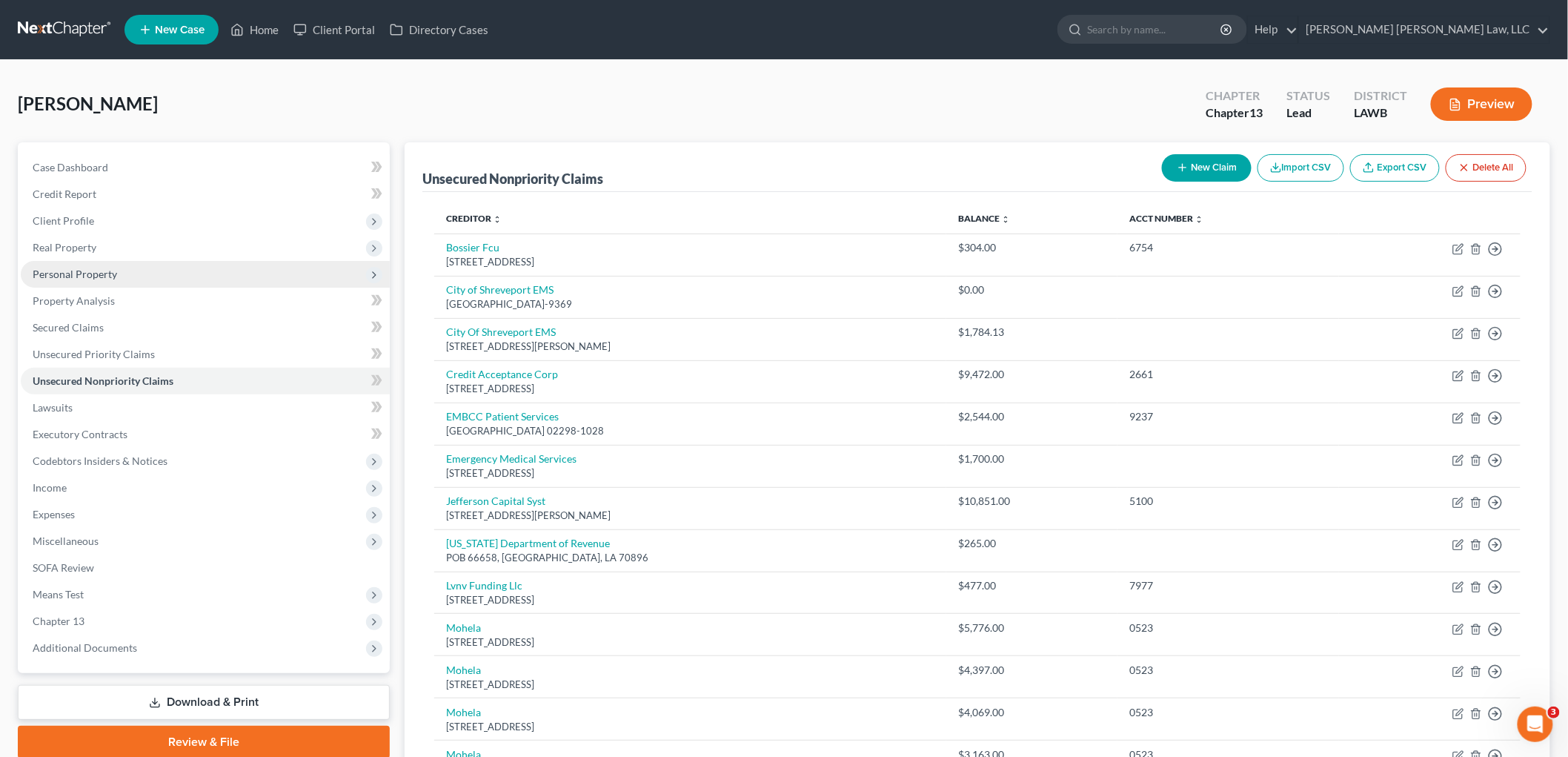
click at [92, 276] on span "Personal Property" at bounding box center [75, 274] width 84 height 13
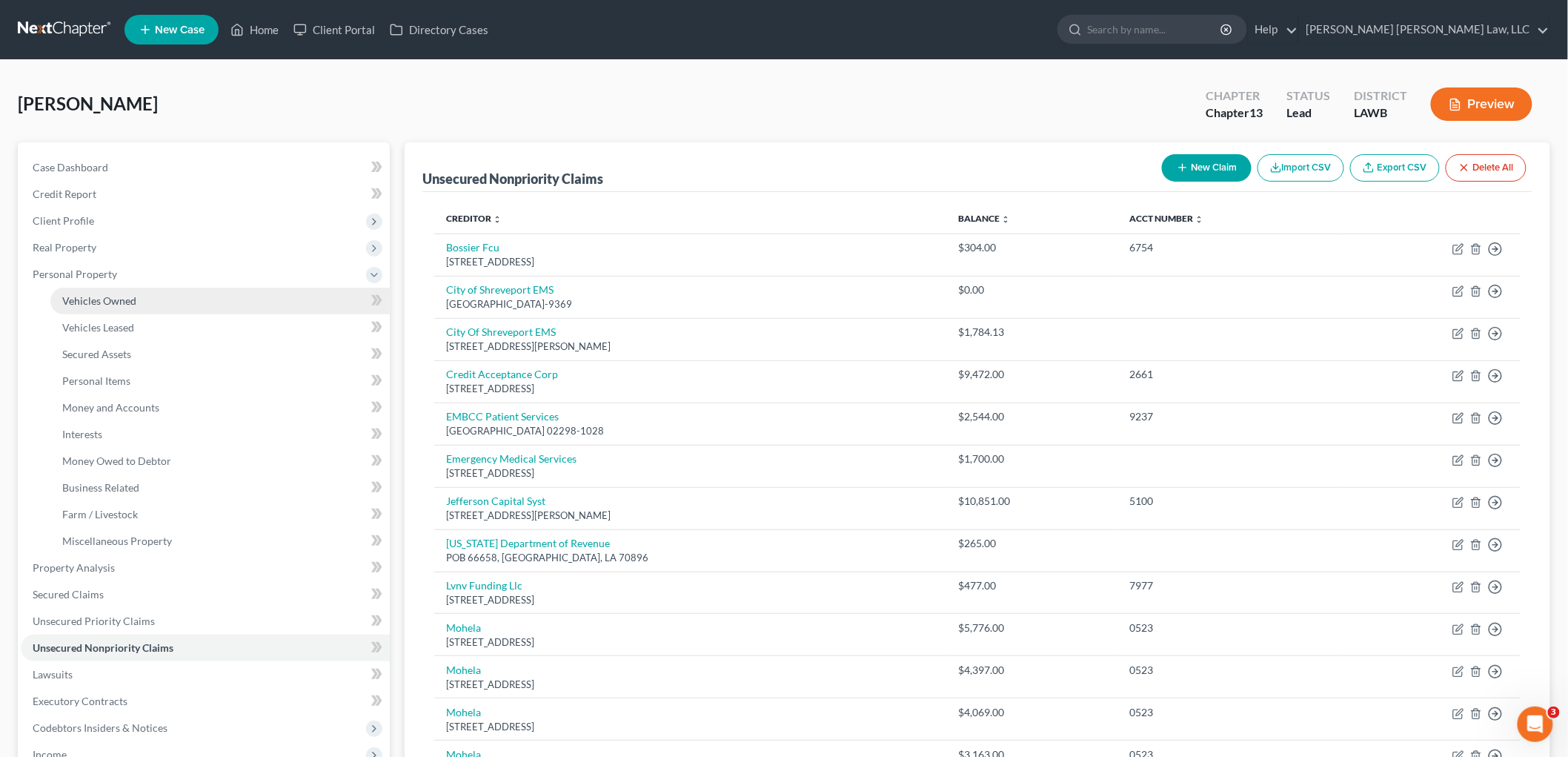
click at [102, 298] on span "Vehicles Owned" at bounding box center [99, 301] width 74 height 13
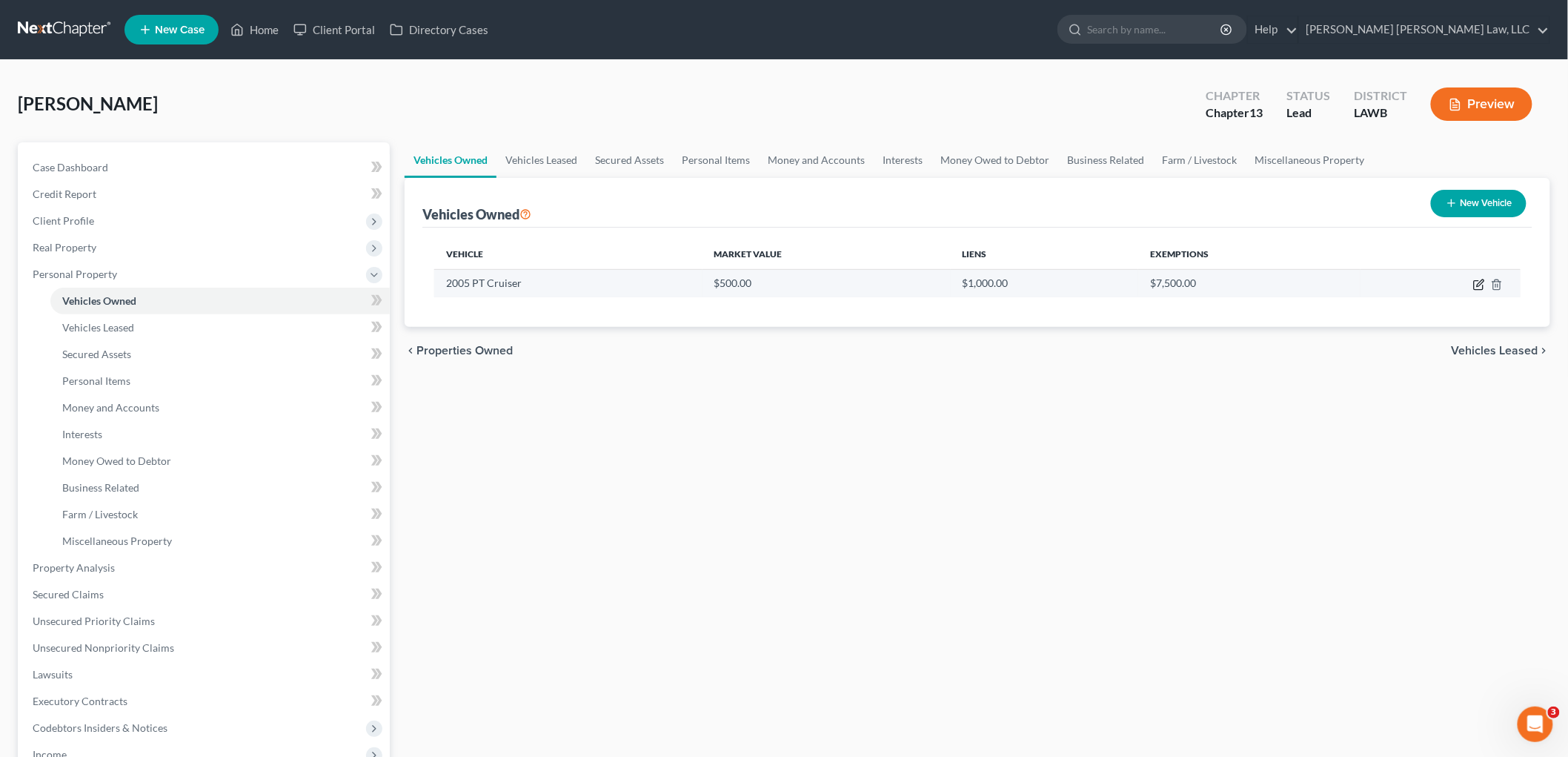
click at [1479, 286] on icon "button" at bounding box center [1480, 283] width 6 height 6
select select "0"
select select "21"
select select "0"
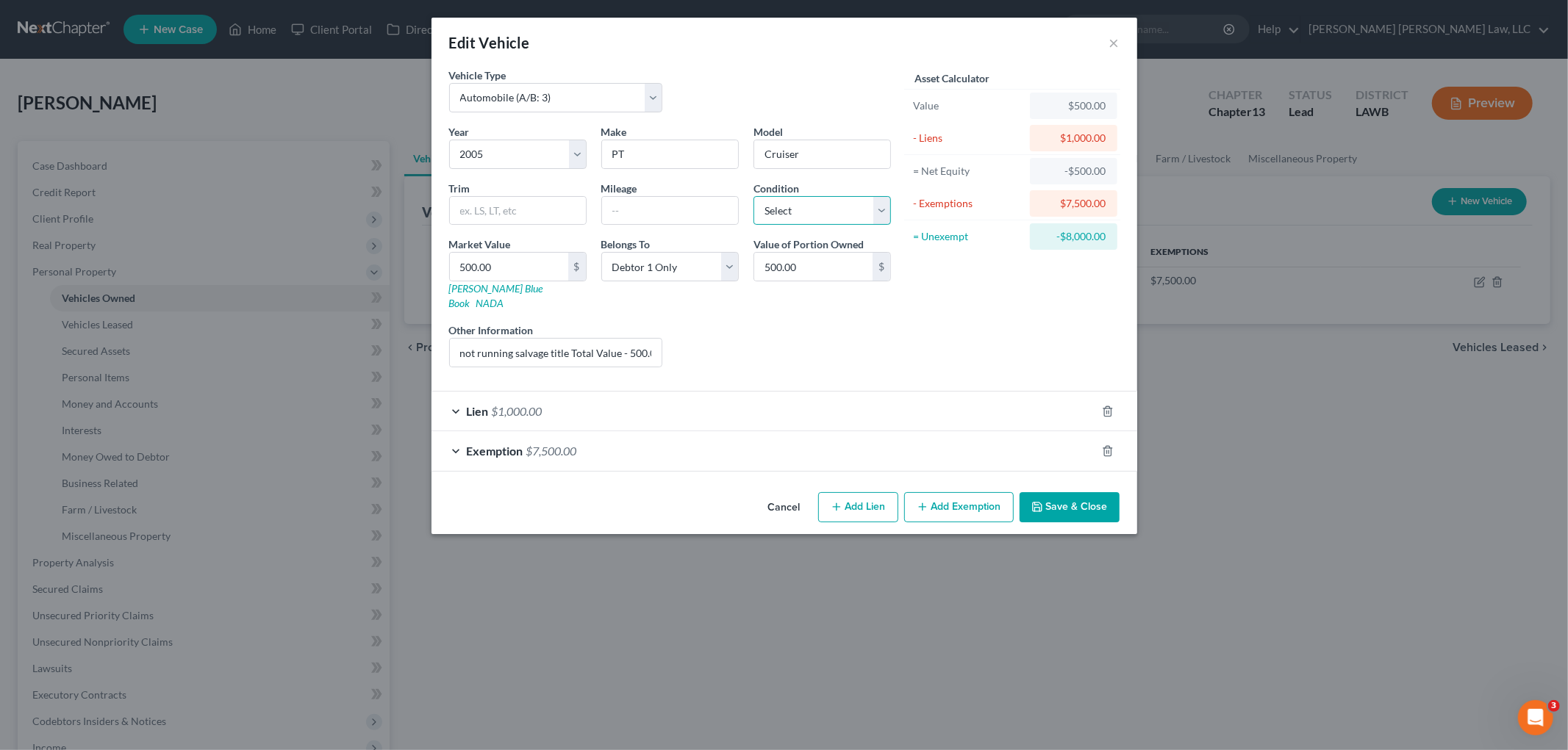
click at [863, 219] on select "Select Excellent Very Good Good Fair Poor" at bounding box center [822, 211] width 137 height 29
select select "4"
click at [754, 196] on select "Select Excellent Very Good Good Fair Poor" at bounding box center [822, 211] width 137 height 29
click at [503, 267] on input "500.00" at bounding box center [509, 266] width 118 height 28
click at [644, 338] on input "not running salvage title Total Value - 500.00 - sales cost 350.00 = 150" at bounding box center [556, 352] width 212 height 28
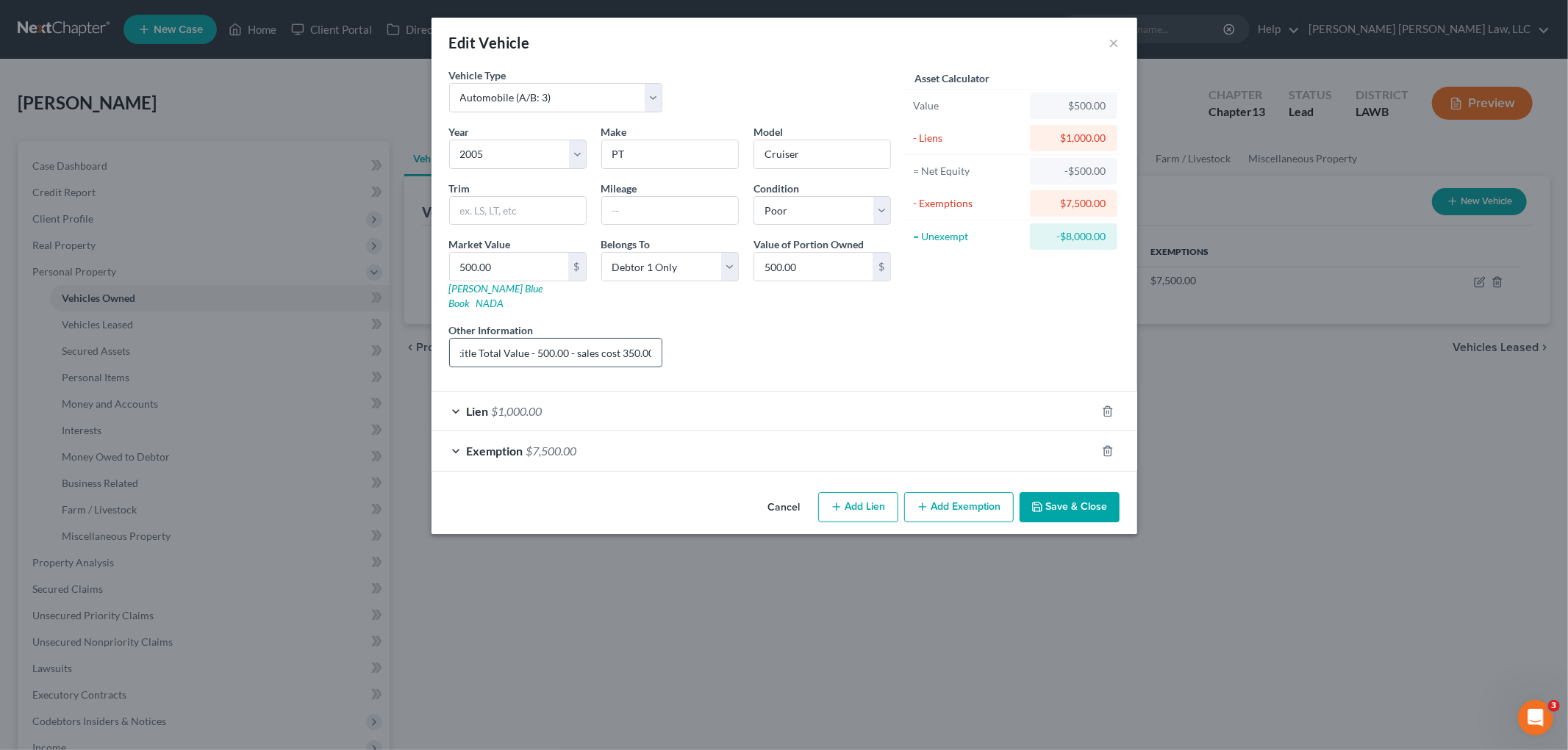
scroll to position [0, 120]
click at [550, 338] on input "not running salvage title Total Value - 500.00 - sales cost 350.00 = 150" at bounding box center [556, 352] width 212 height 28
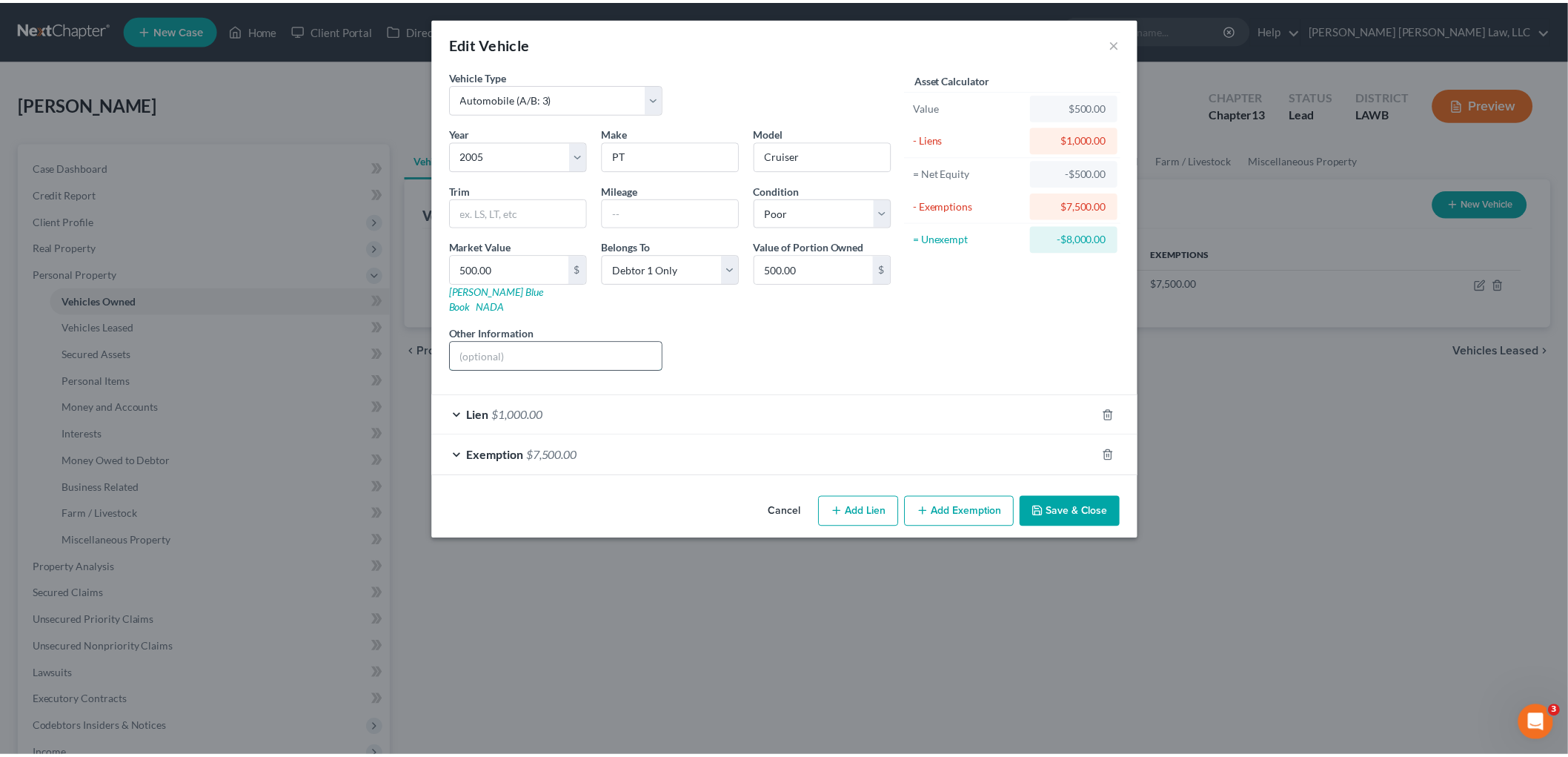
scroll to position [0, 0]
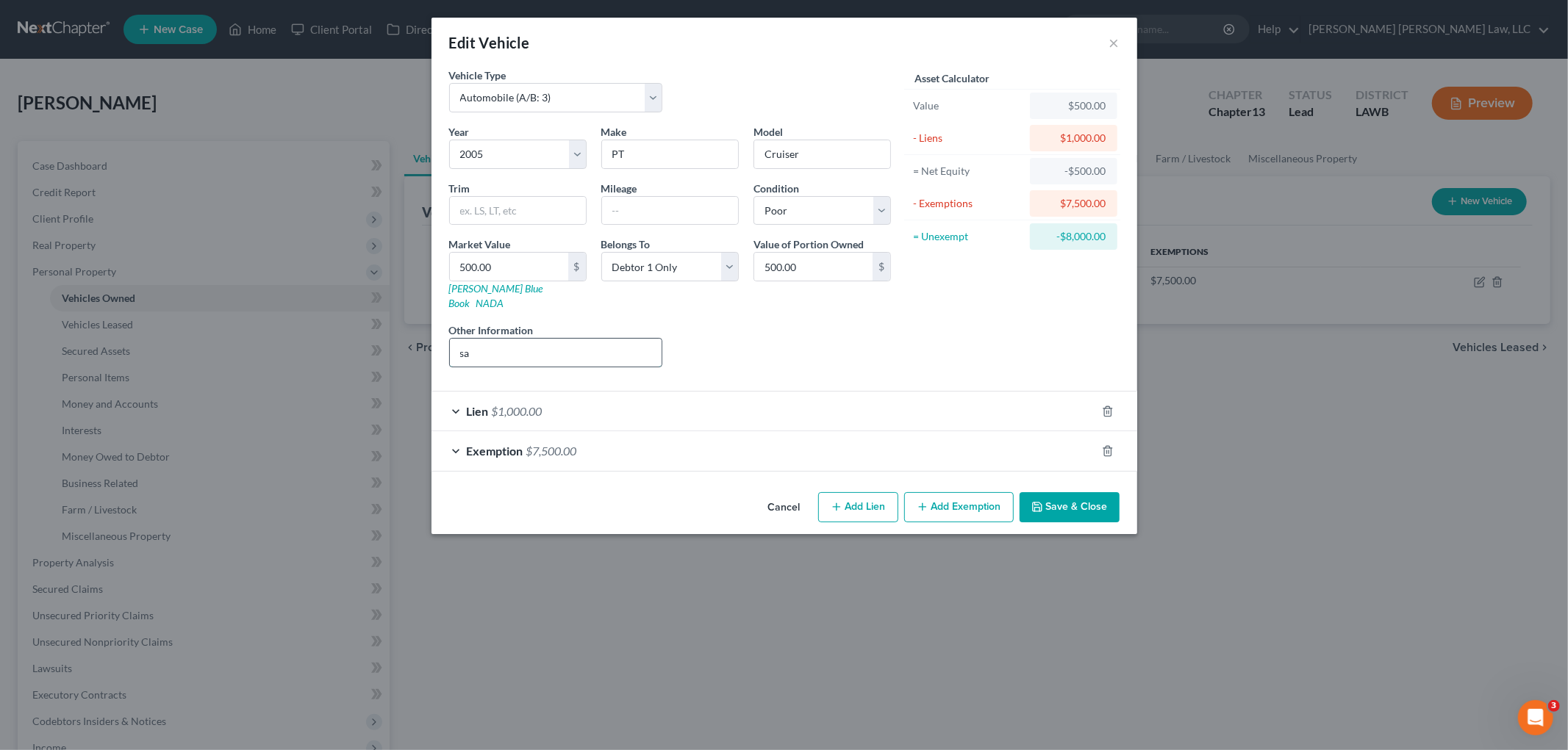
type input "salvage value, doesn't run"
click at [533, 262] on input "500.00" at bounding box center [509, 266] width 118 height 28
type input "2"
type input "2.00"
type input "3"
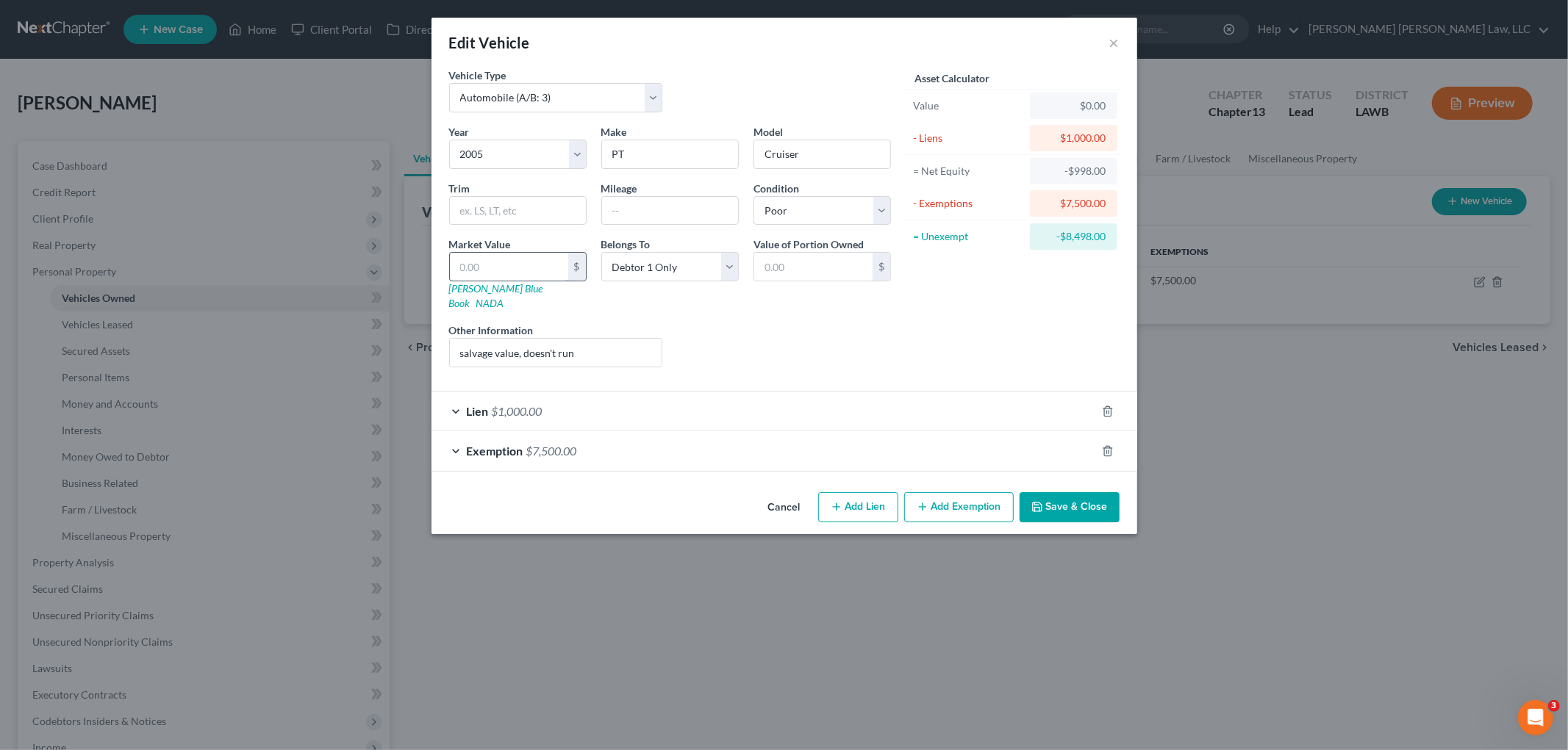
type input "3.00"
type input "35"
type input "35.00"
type input "350"
type input "350.00"
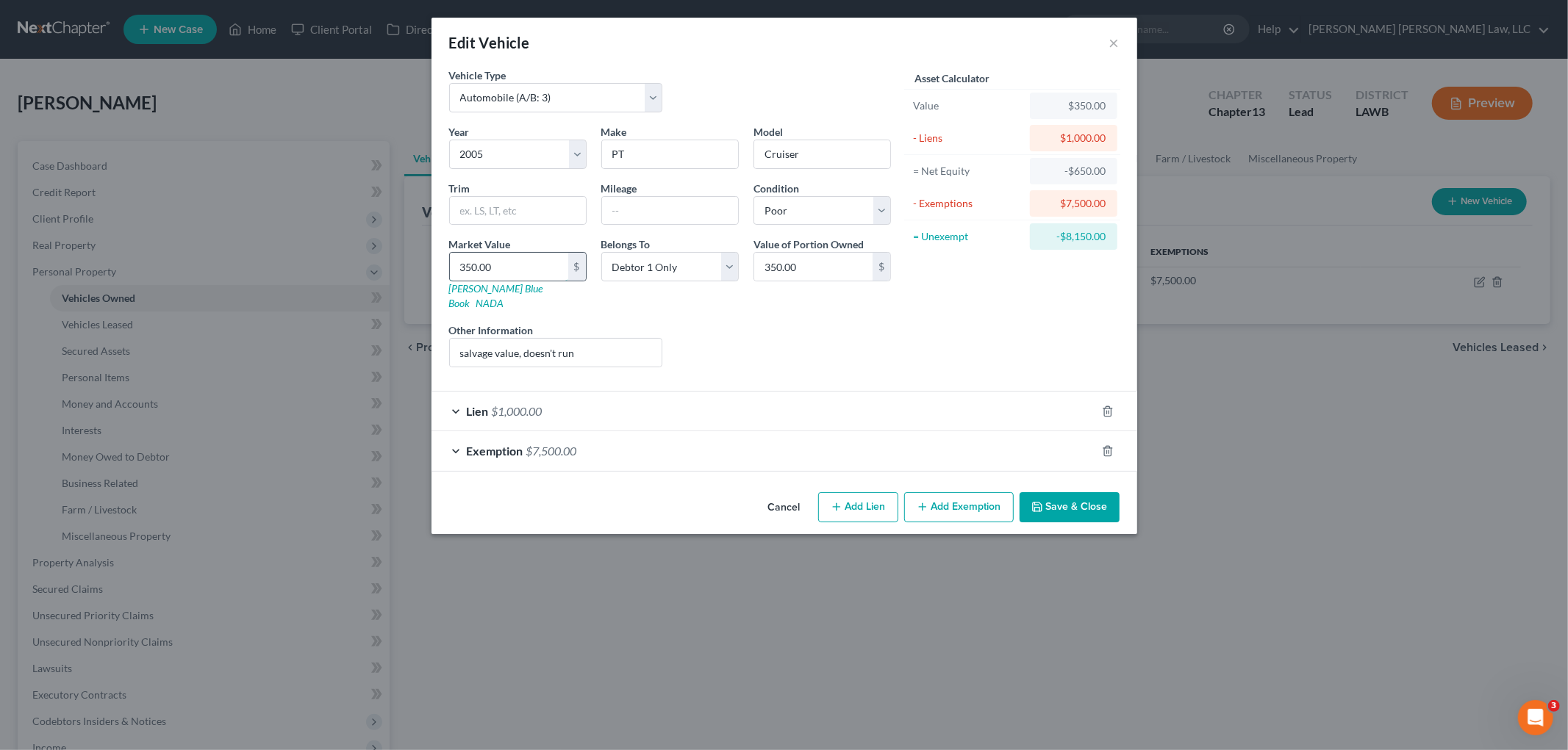
click at [537, 271] on input "350.00" at bounding box center [509, 266] width 118 height 28
type input "2"
type input "2.00"
type input "20"
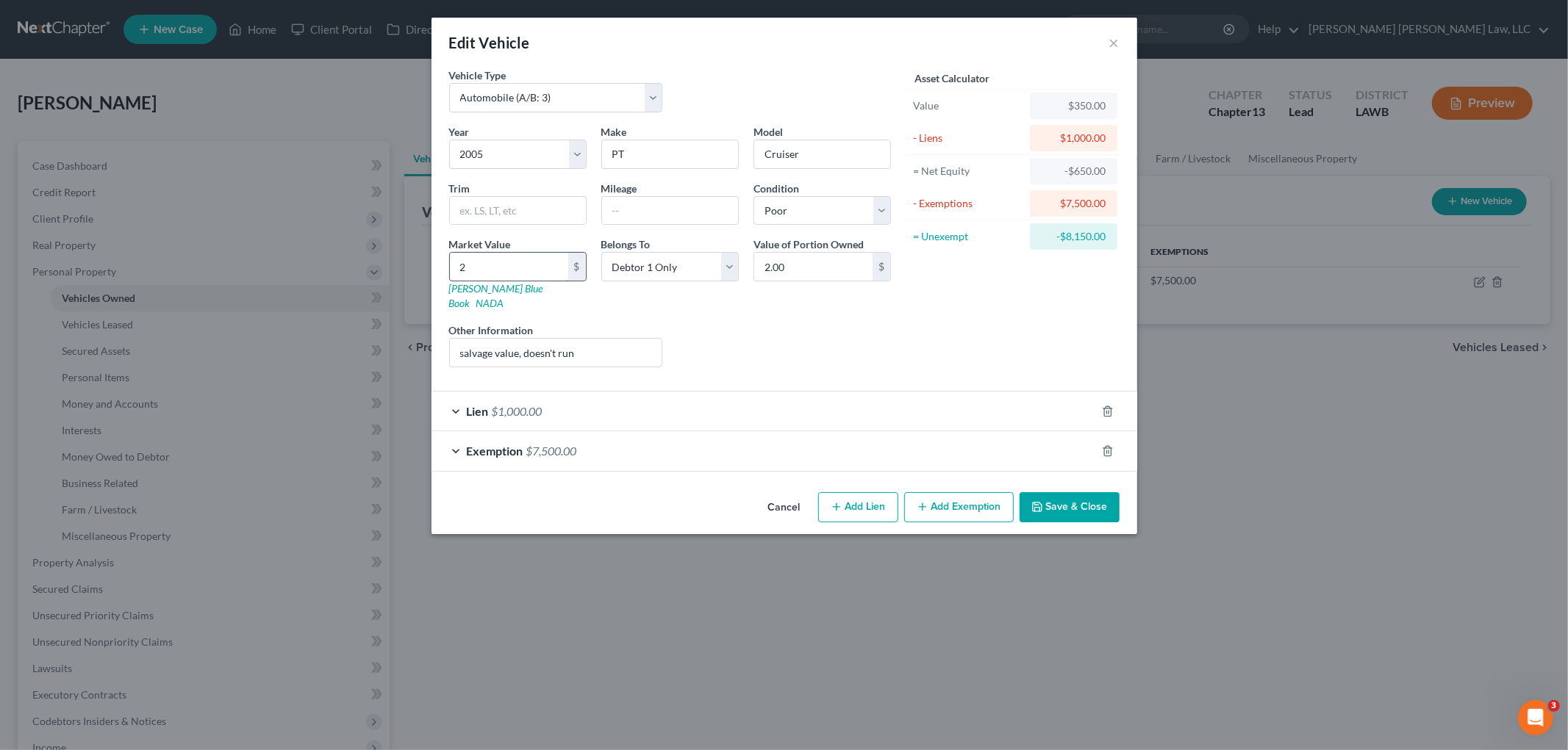
type input "20.00"
type input "200"
type input "200.00"
click at [1051, 498] on button "Save & Close" at bounding box center [1069, 507] width 100 height 31
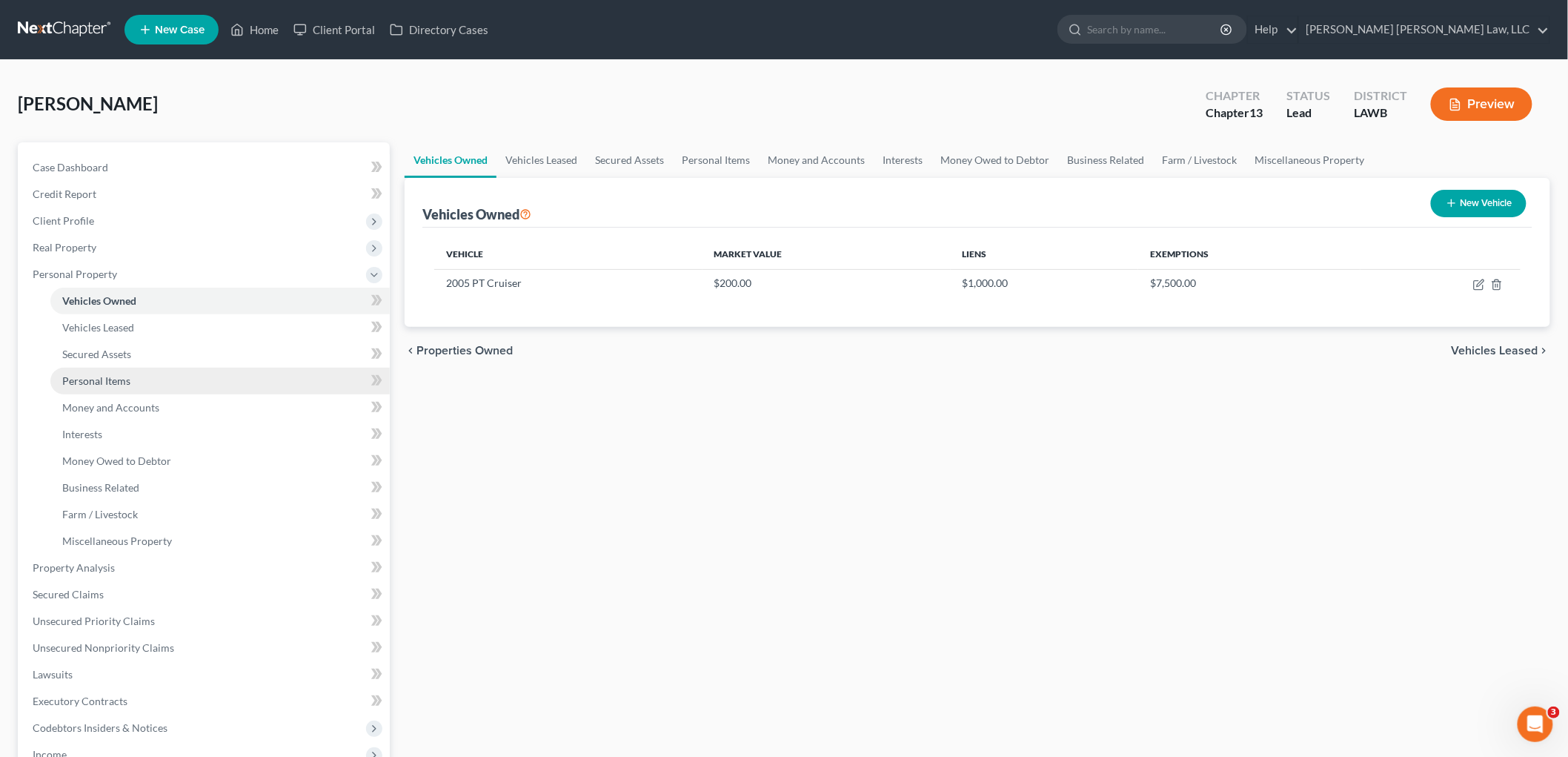
click at [124, 385] on span "Personal Items" at bounding box center [96, 380] width 68 height 13
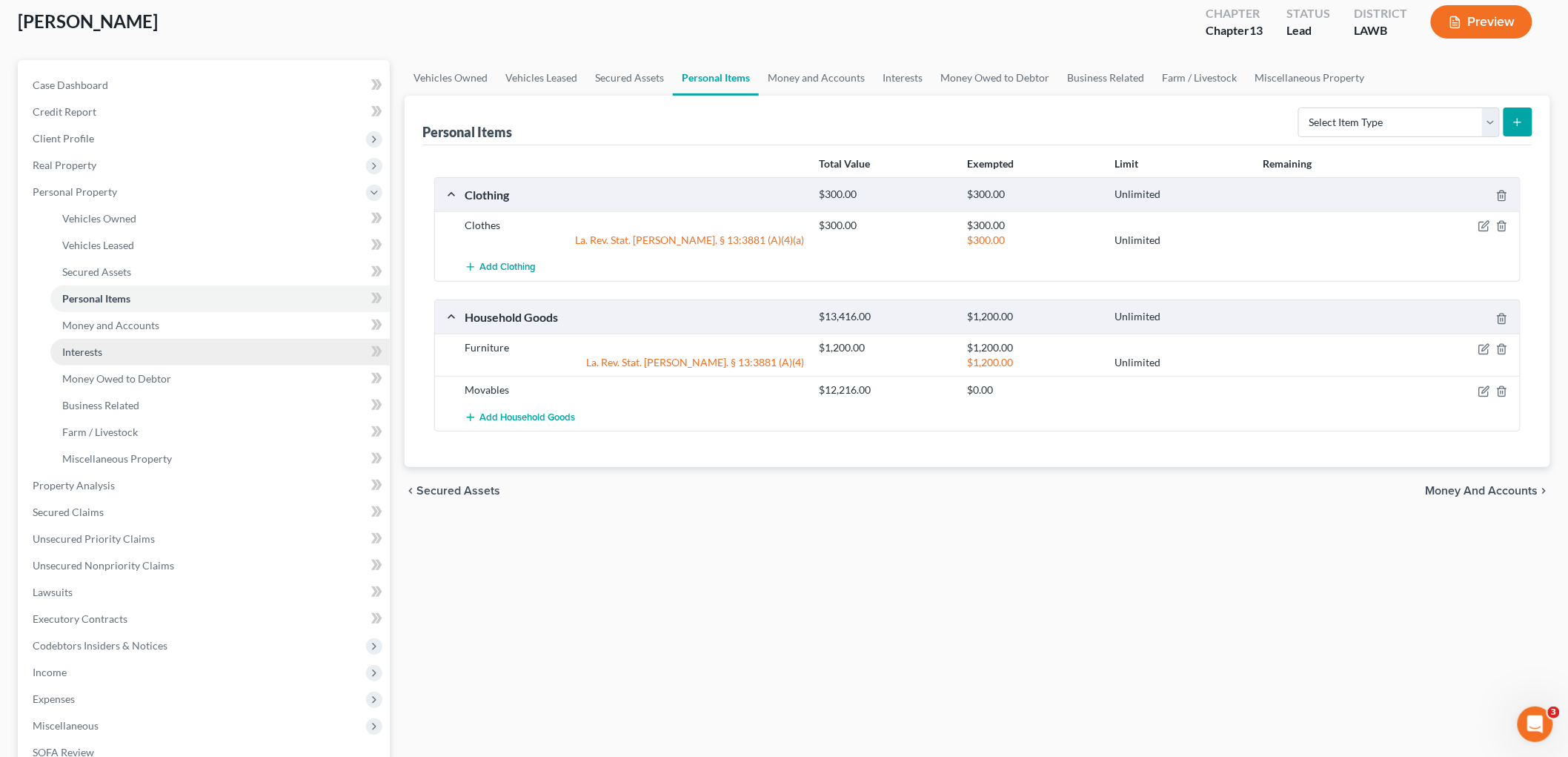
scroll to position [165, 0]
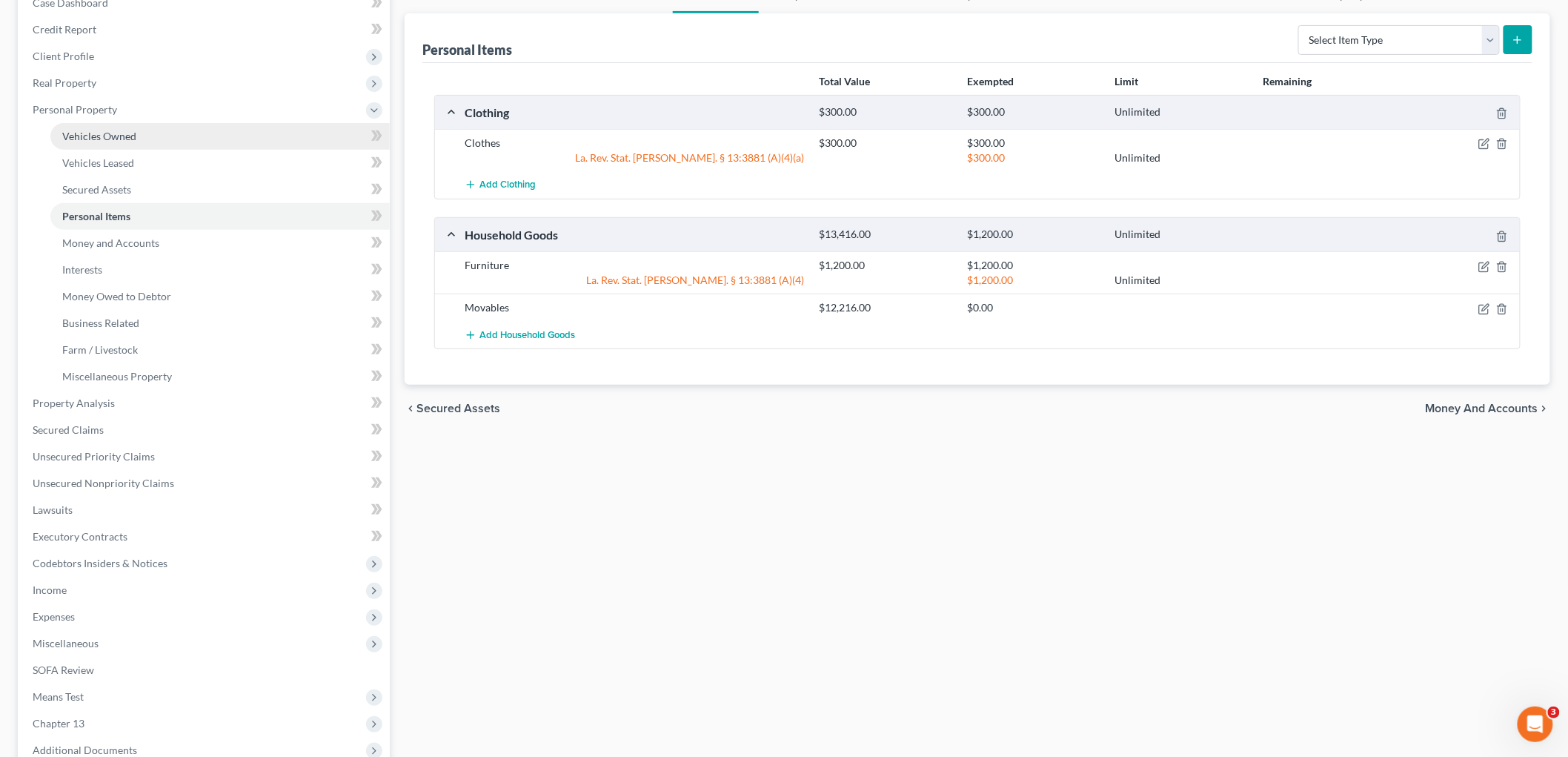
click at [144, 135] on link "Vehicles Owned" at bounding box center [220, 137] width 340 height 27
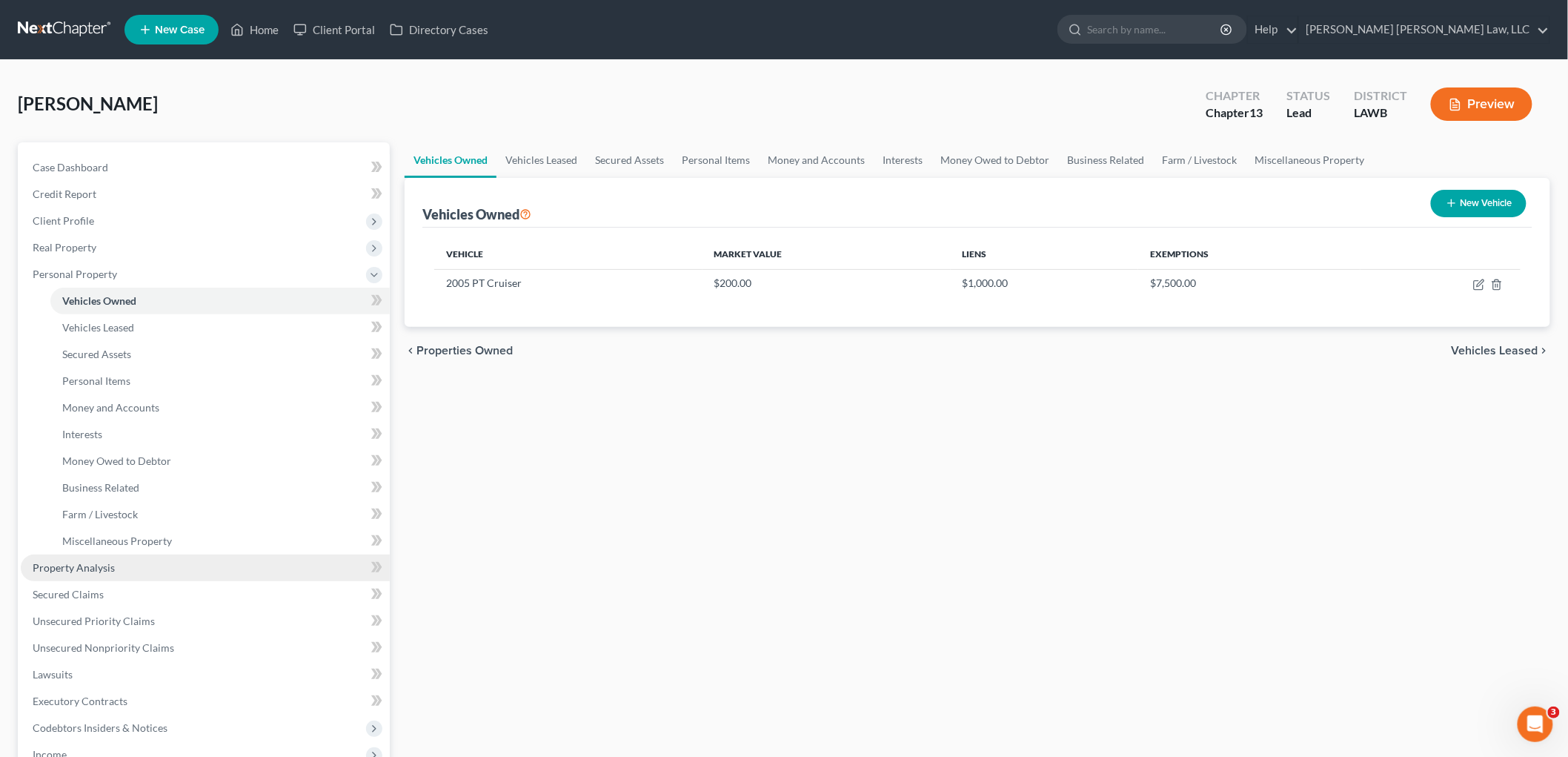
click at [132, 564] on link "Property Analysis" at bounding box center [205, 568] width 369 height 27
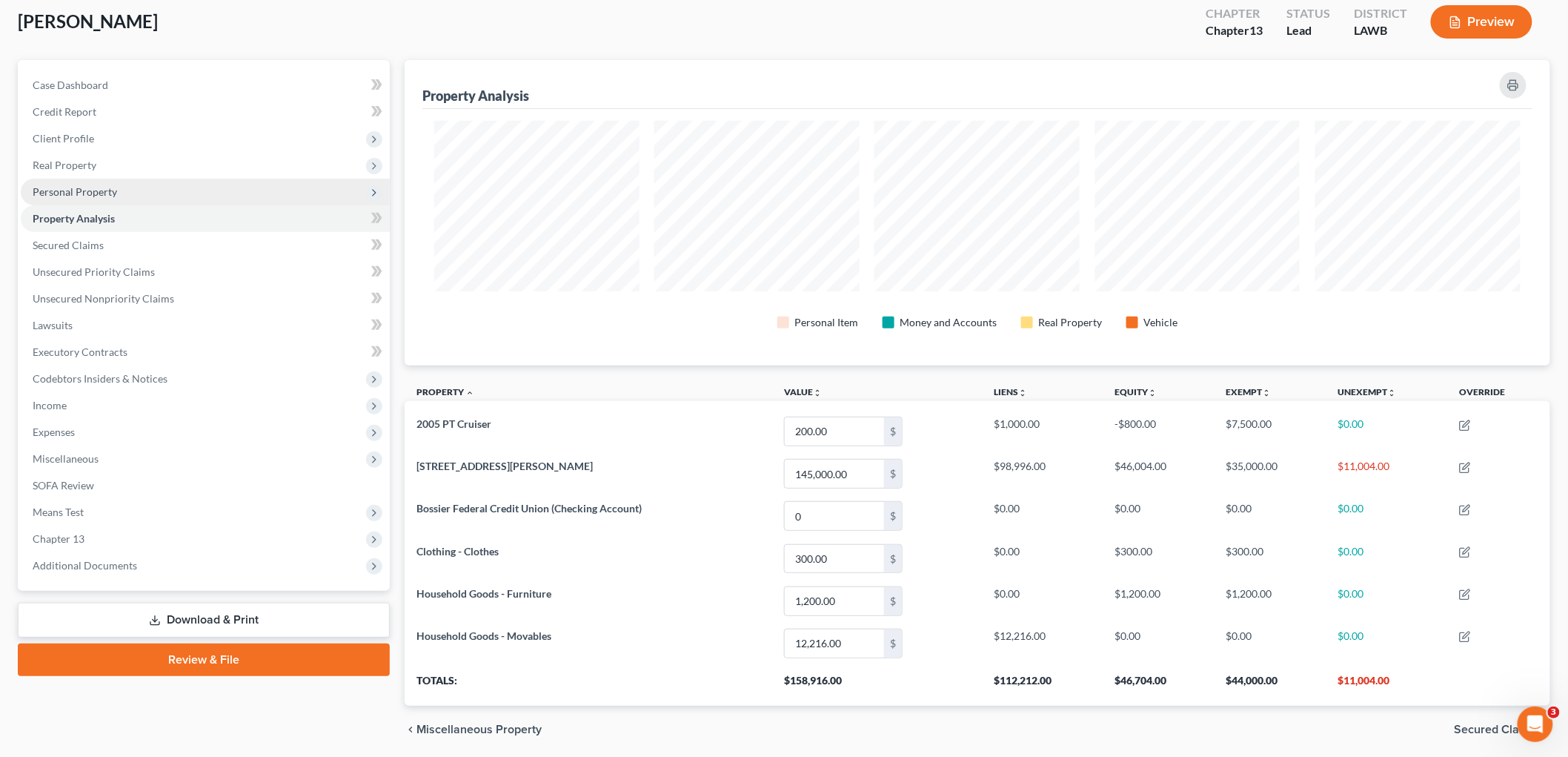
scroll to position [53, 0]
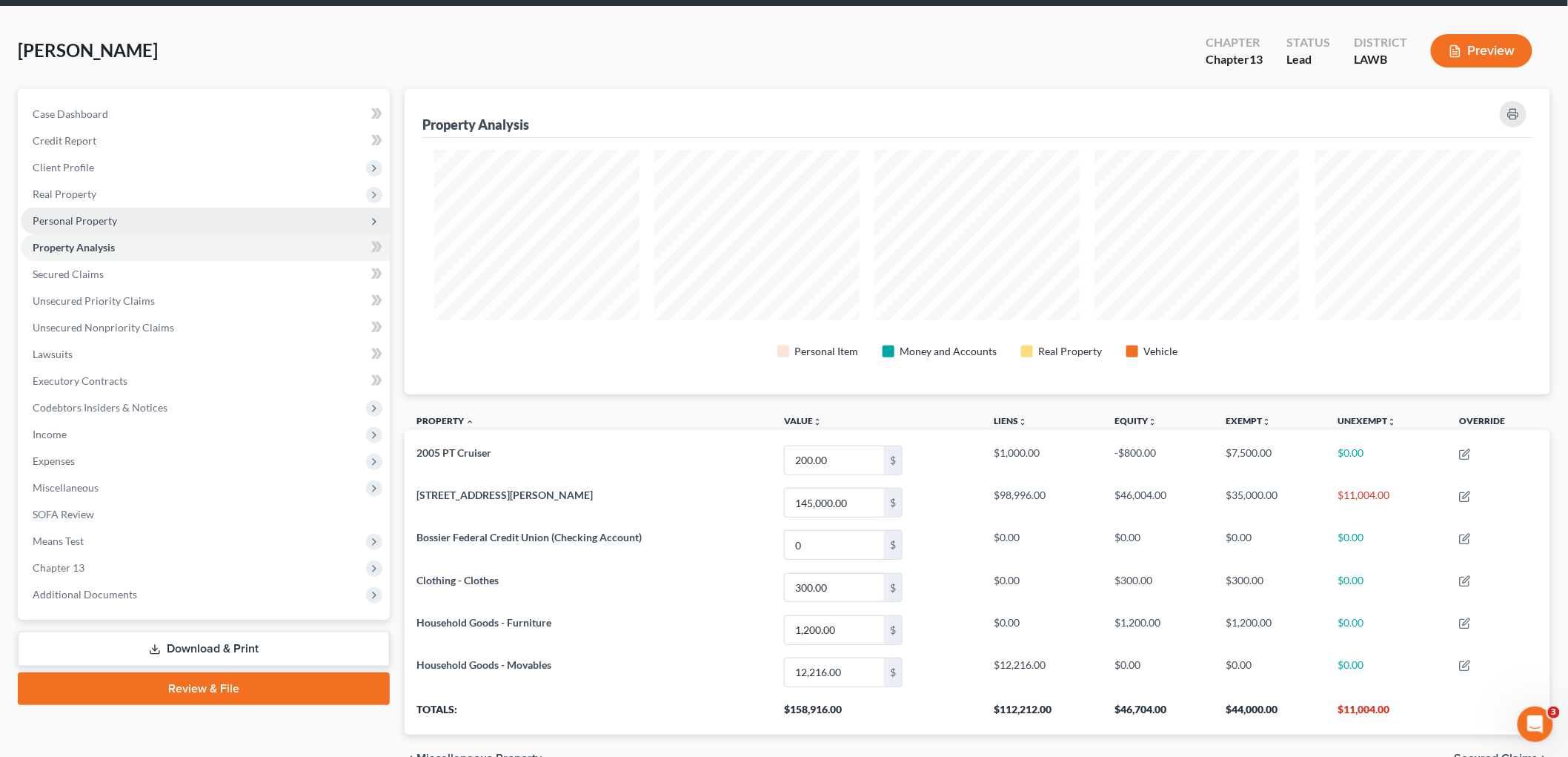
click at [142, 218] on span "Personal Property" at bounding box center [205, 221] width 369 height 27
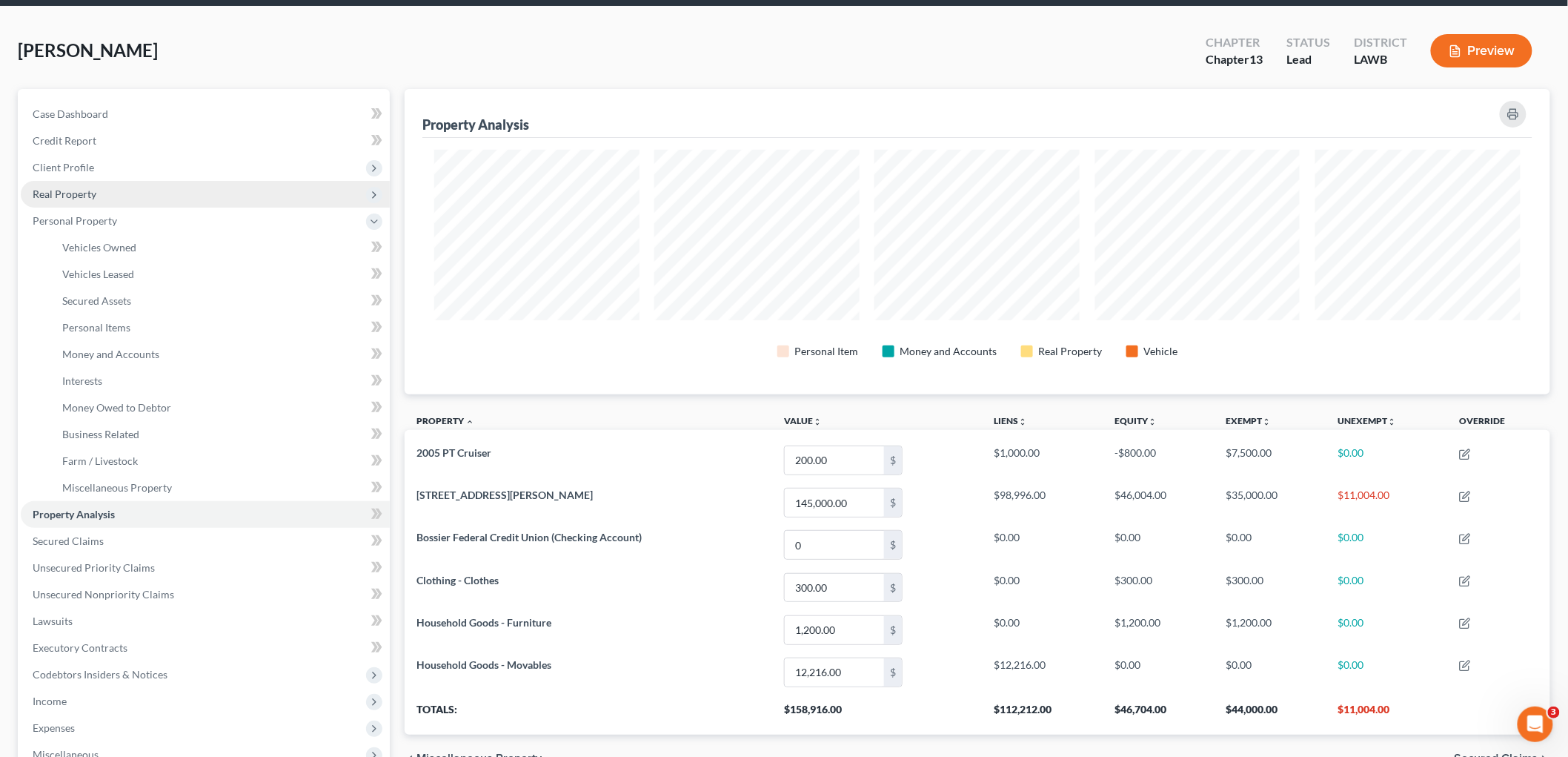
click at [103, 193] on span "Real Property" at bounding box center [205, 194] width 369 height 27
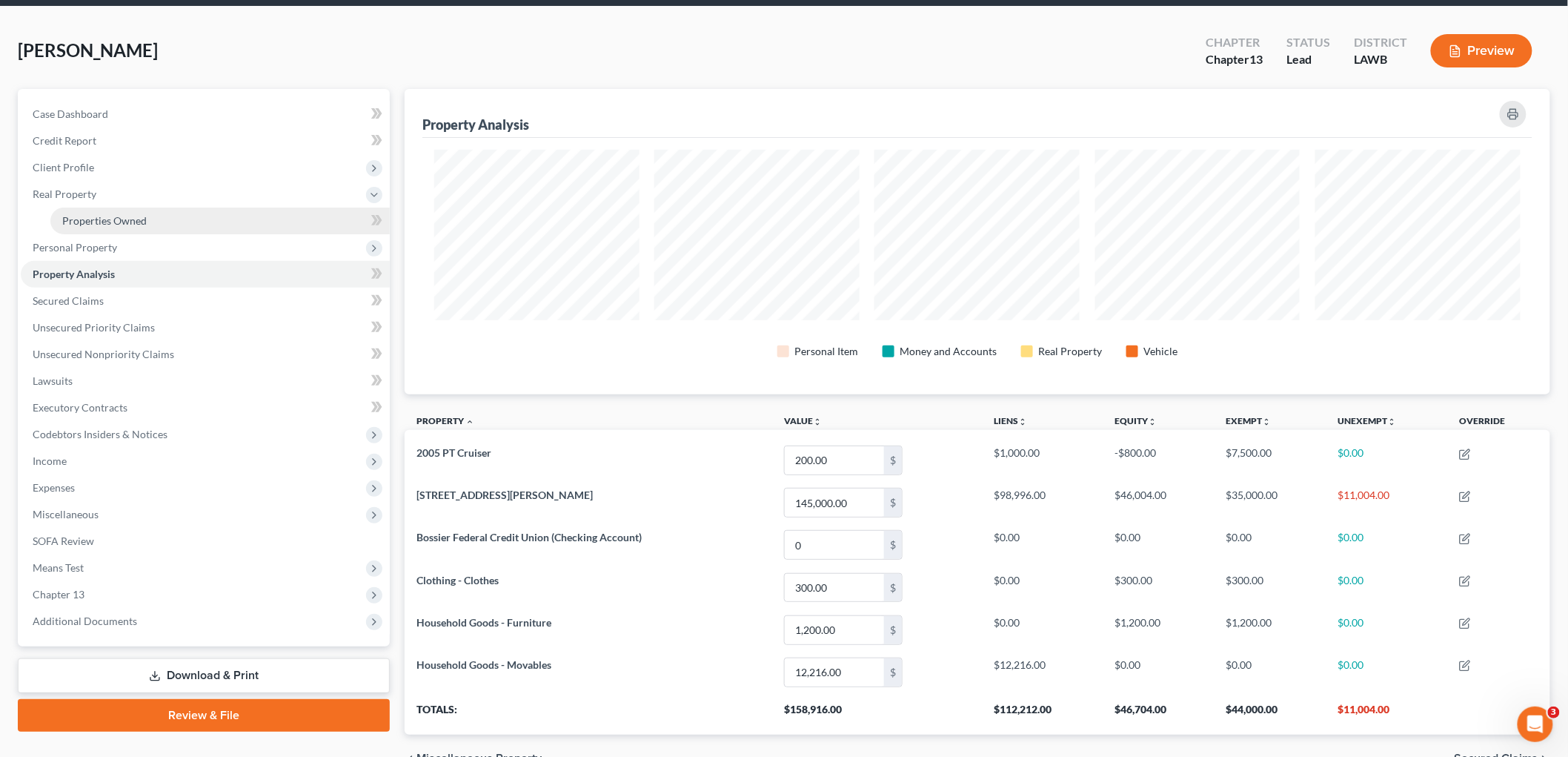
click at [115, 224] on span "Properties Owned" at bounding box center [104, 220] width 84 height 13
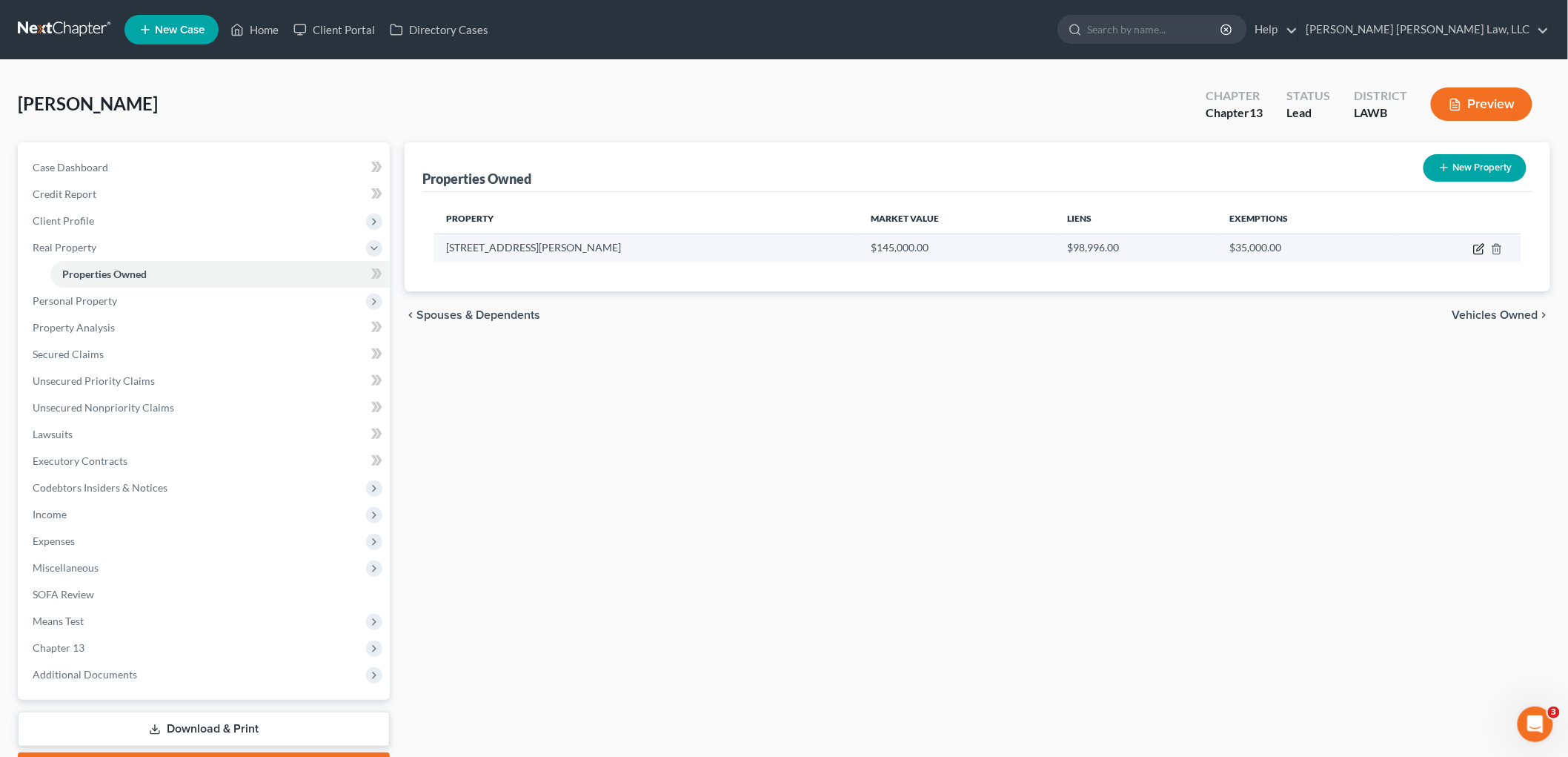
click at [1477, 249] on icon "button" at bounding box center [1479, 249] width 12 height 12
select select "19"
select select "0"
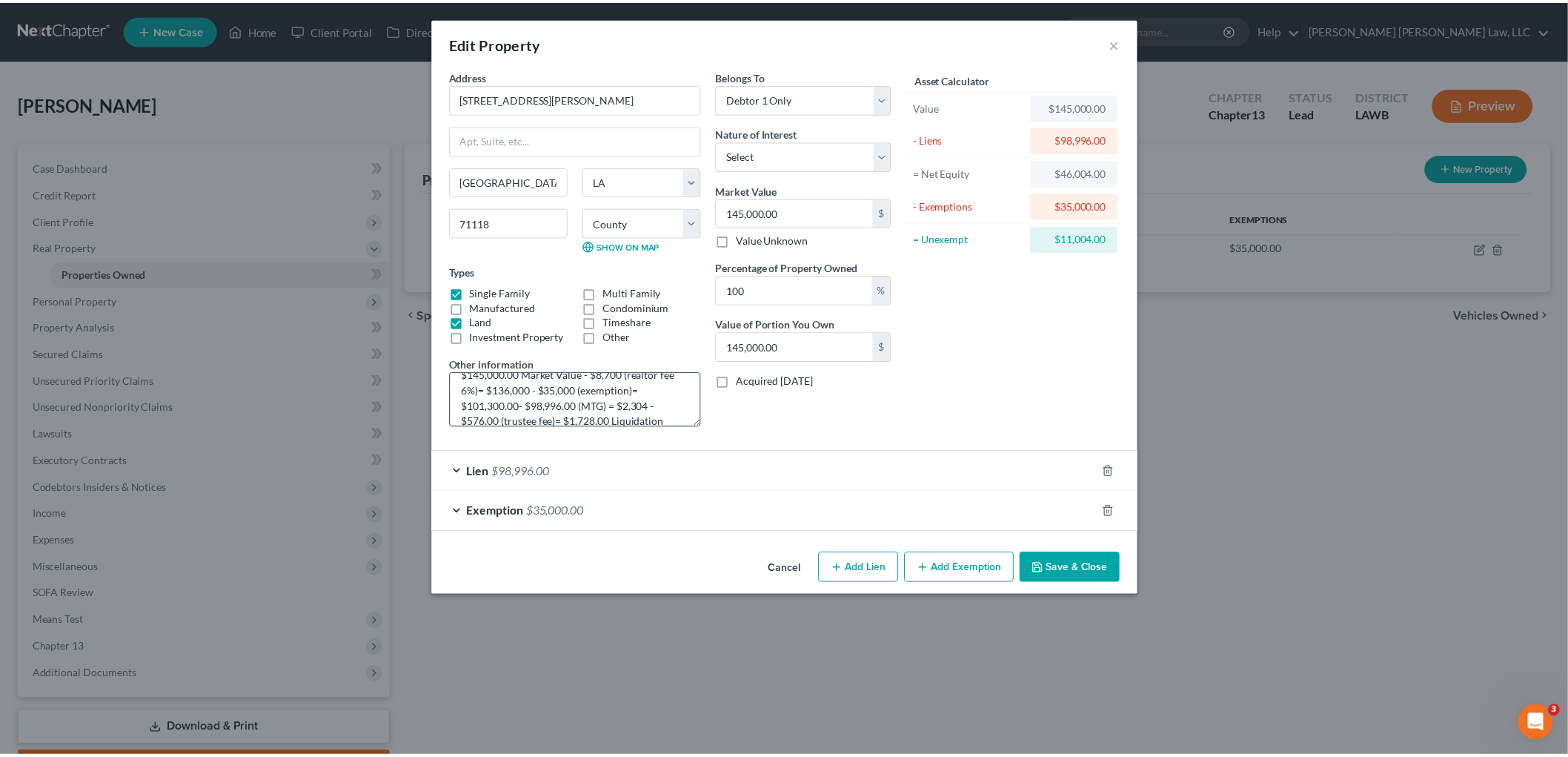
scroll to position [31, 0]
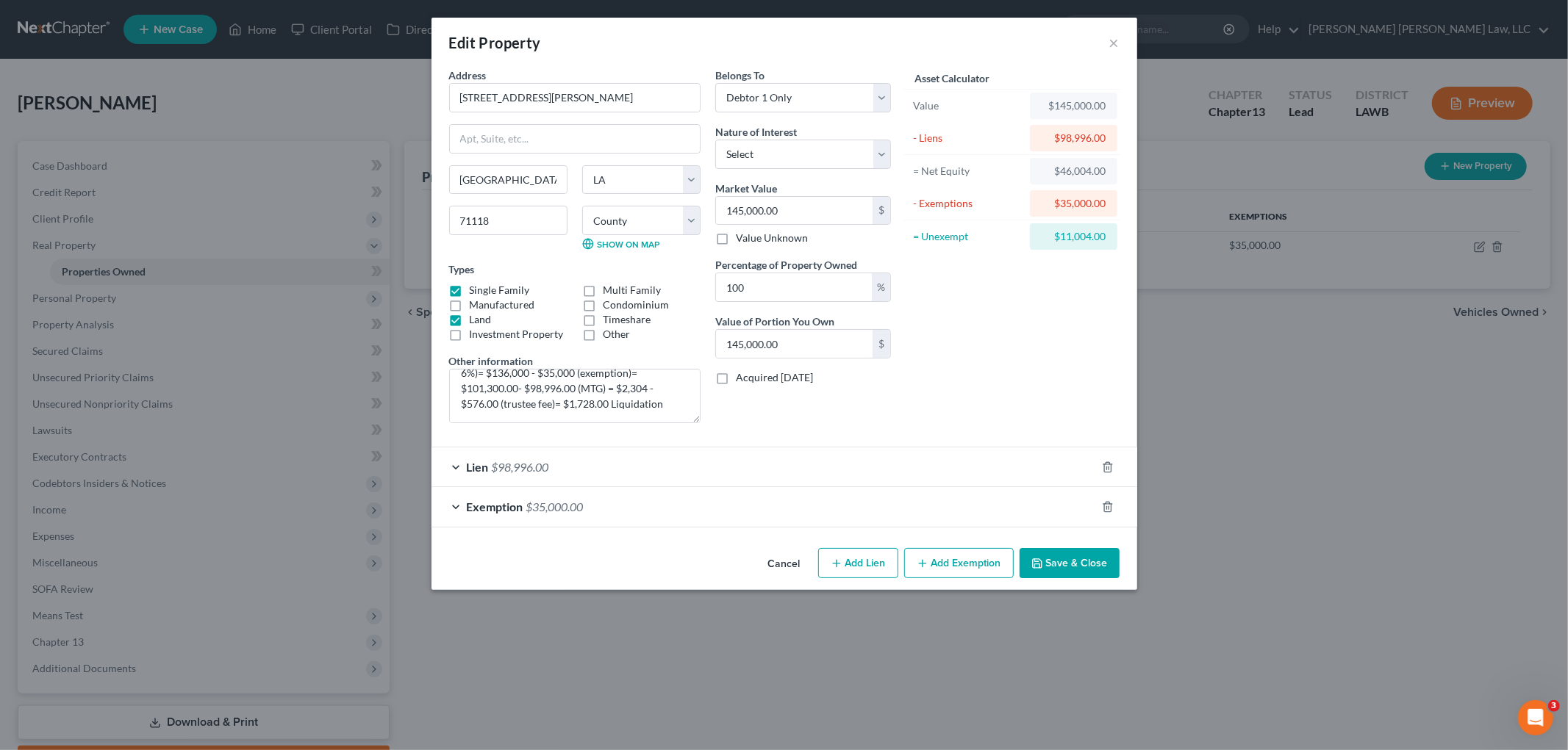
drag, startPoint x: 1041, startPoint y: 562, endPoint x: 1038, endPoint y: 569, distance: 7.6
click at [1041, 562] on icon "button" at bounding box center [1037, 563] width 12 height 12
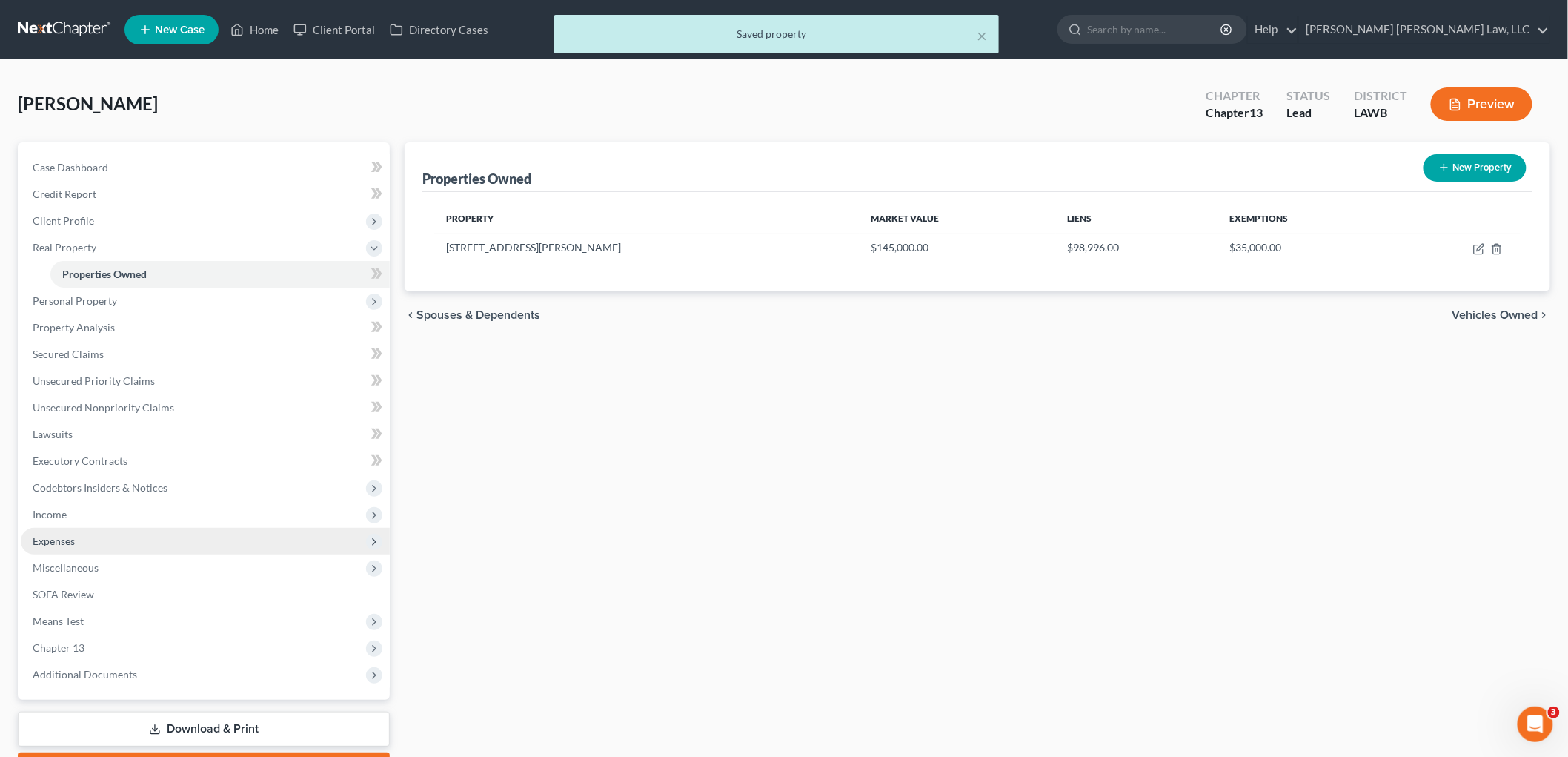
click at [99, 550] on span "Expenses" at bounding box center [205, 541] width 369 height 27
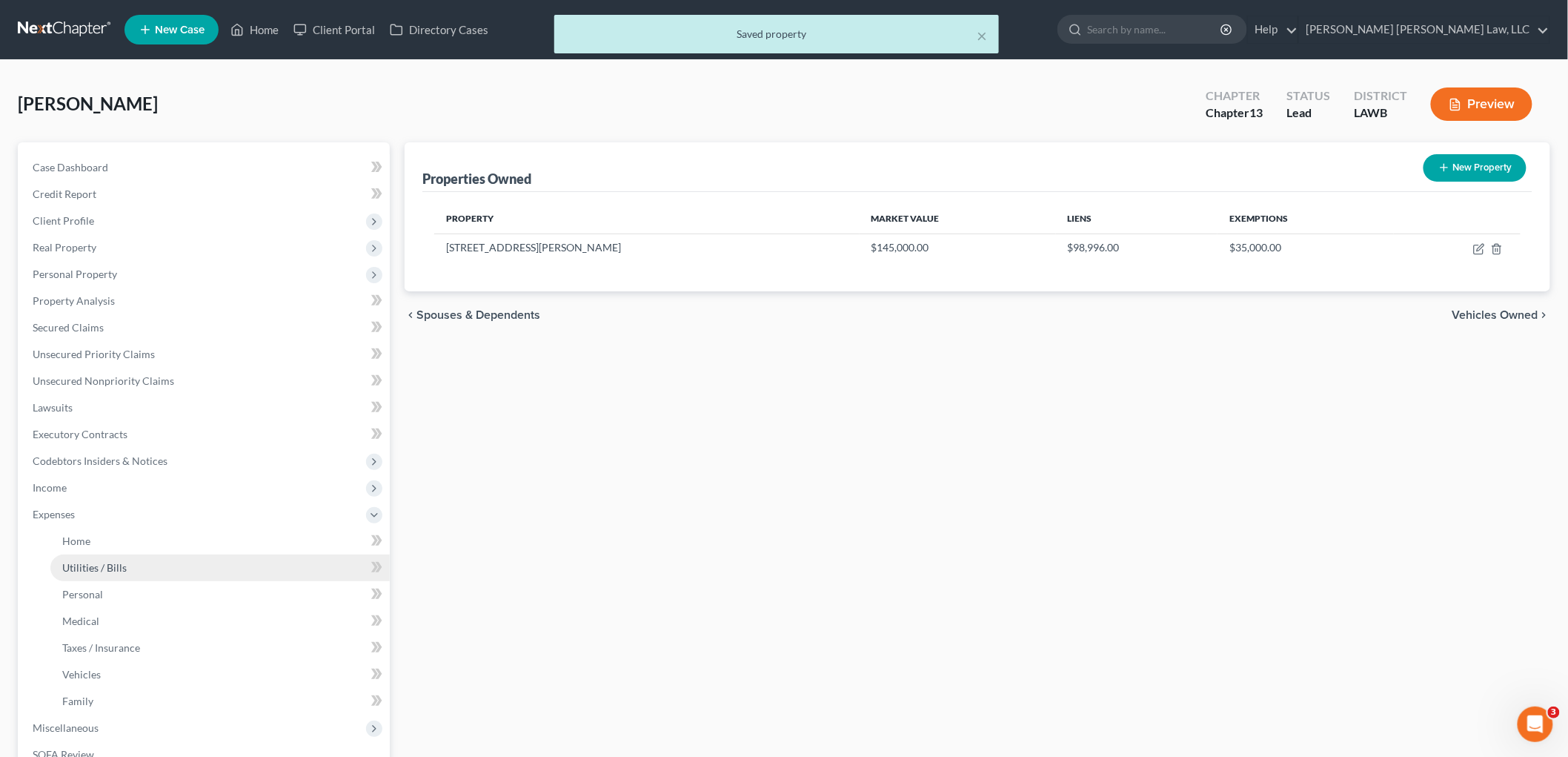
click at [101, 565] on span "Utilities / Bills" at bounding box center [94, 568] width 64 height 13
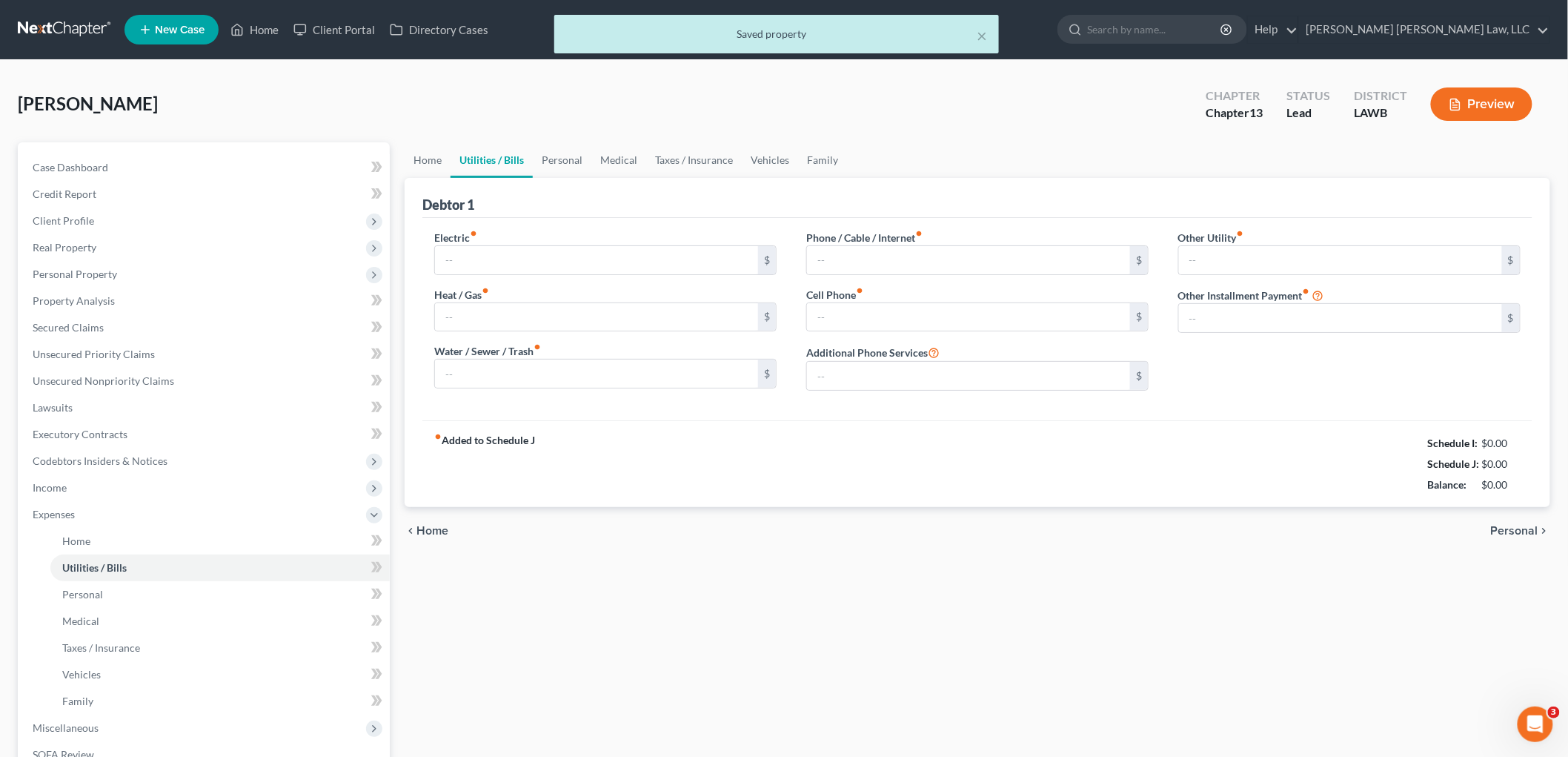
type input "100.00"
type input "40.00"
type input "75.00"
type input "65.00"
type input "50.00"
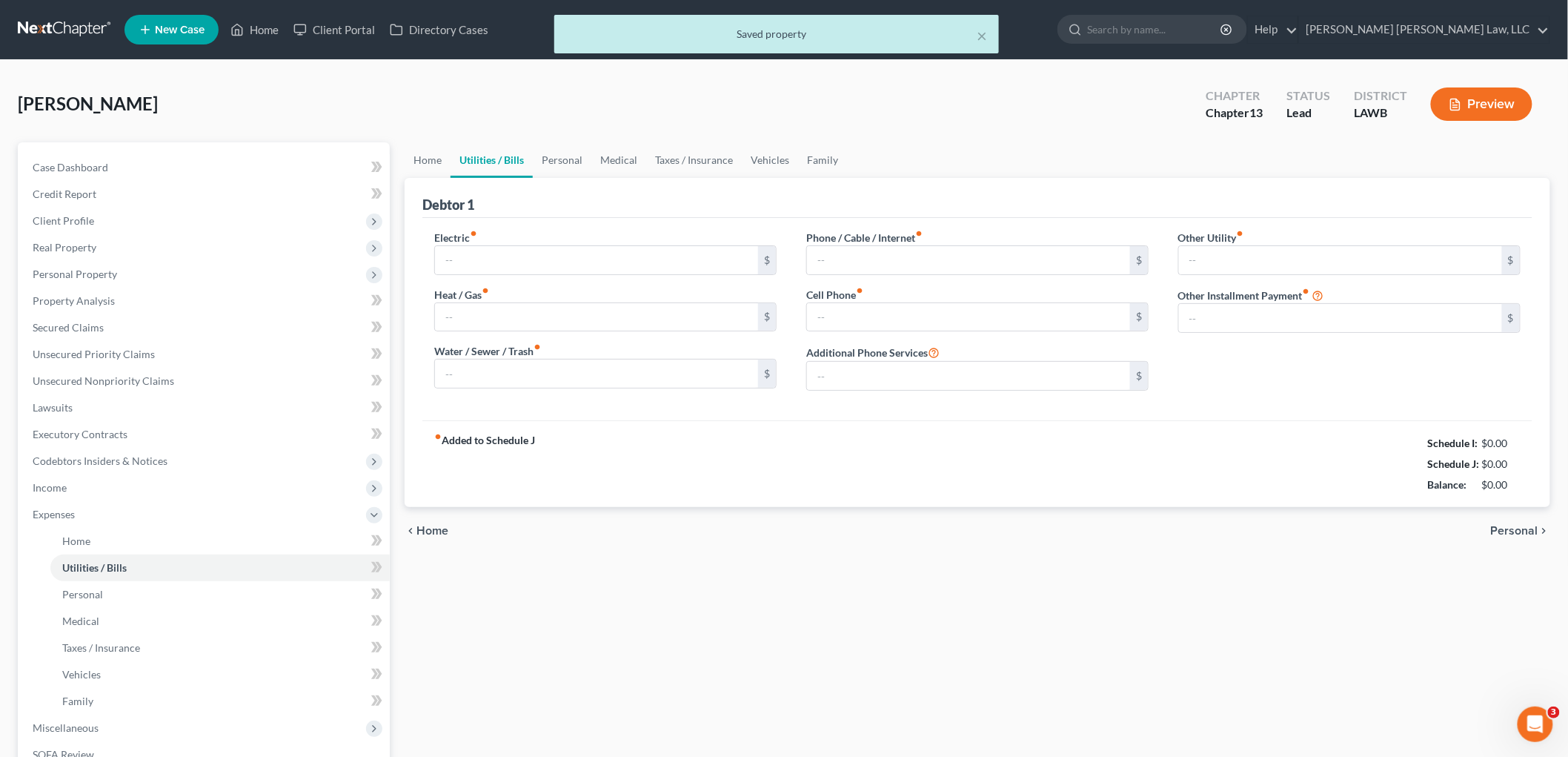
type input "0.00"
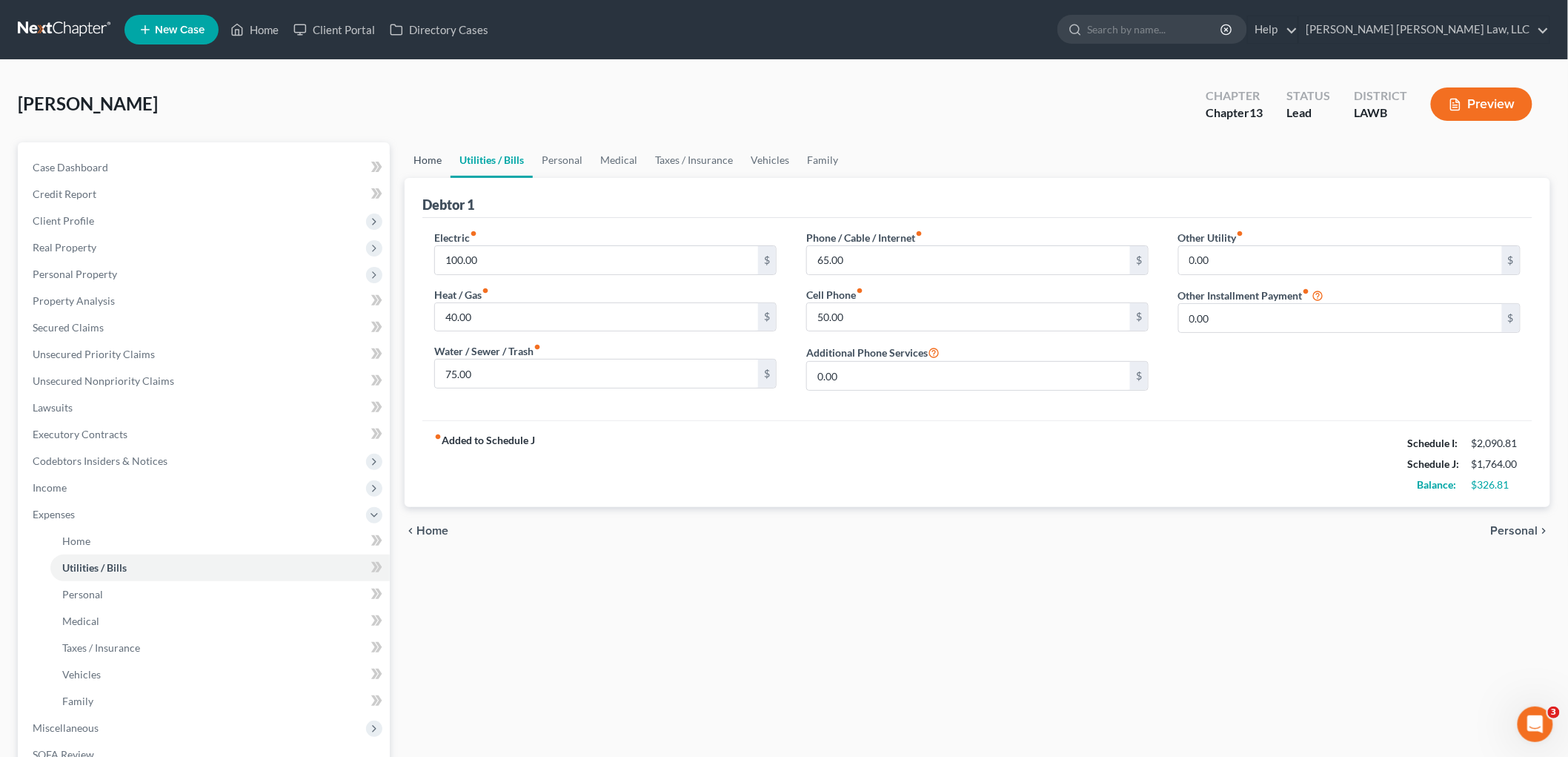
click at [431, 158] on link "Home" at bounding box center [428, 160] width 46 height 36
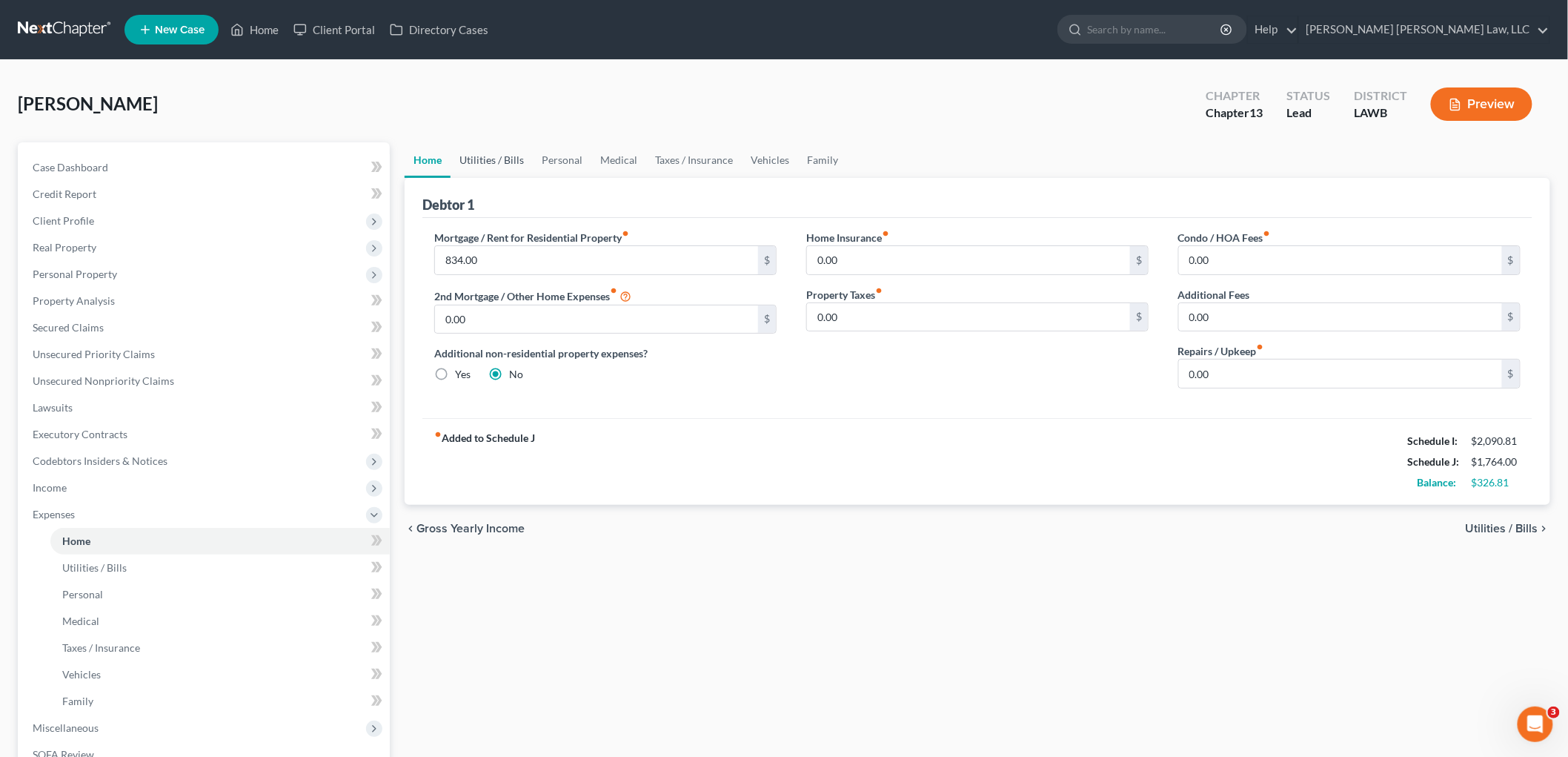
click at [514, 158] on link "Utilities / Bills" at bounding box center [491, 160] width 82 height 36
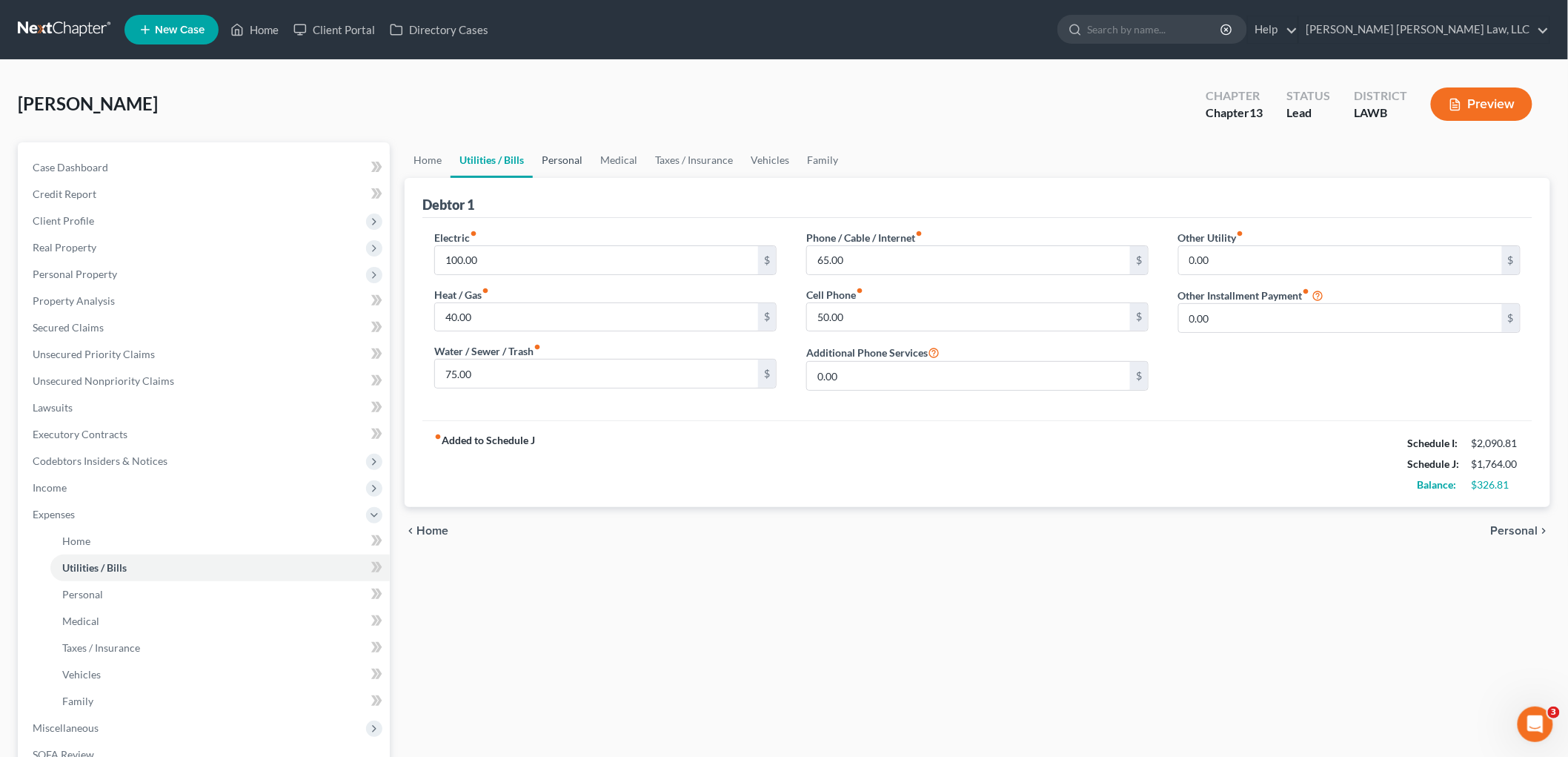
click at [556, 158] on link "Personal" at bounding box center [562, 160] width 59 height 36
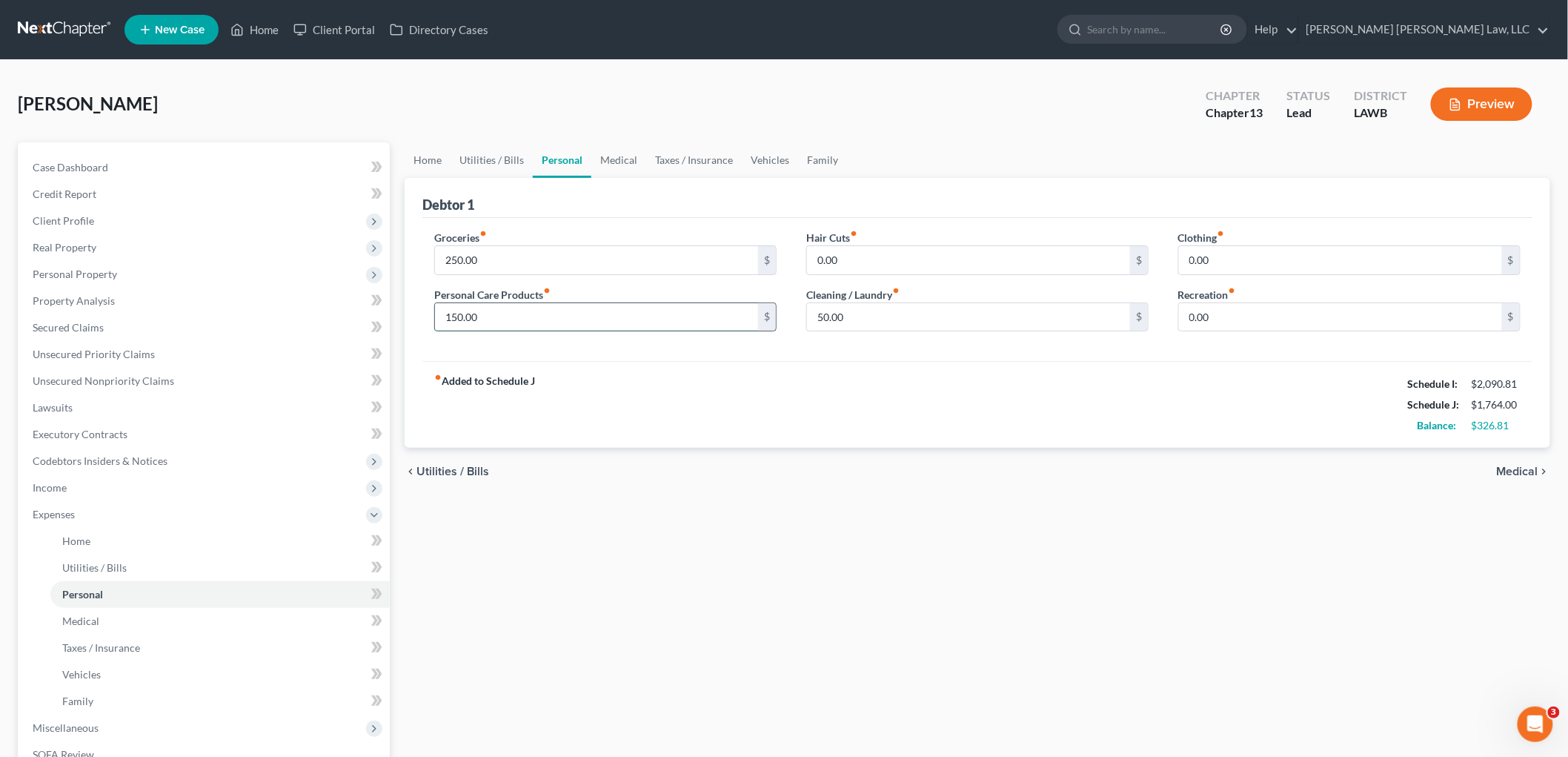
click at [547, 306] on input "150.00" at bounding box center [597, 317] width 323 height 28
type input "50.00"
click at [773, 158] on link "Vehicles" at bounding box center [769, 160] width 56 height 36
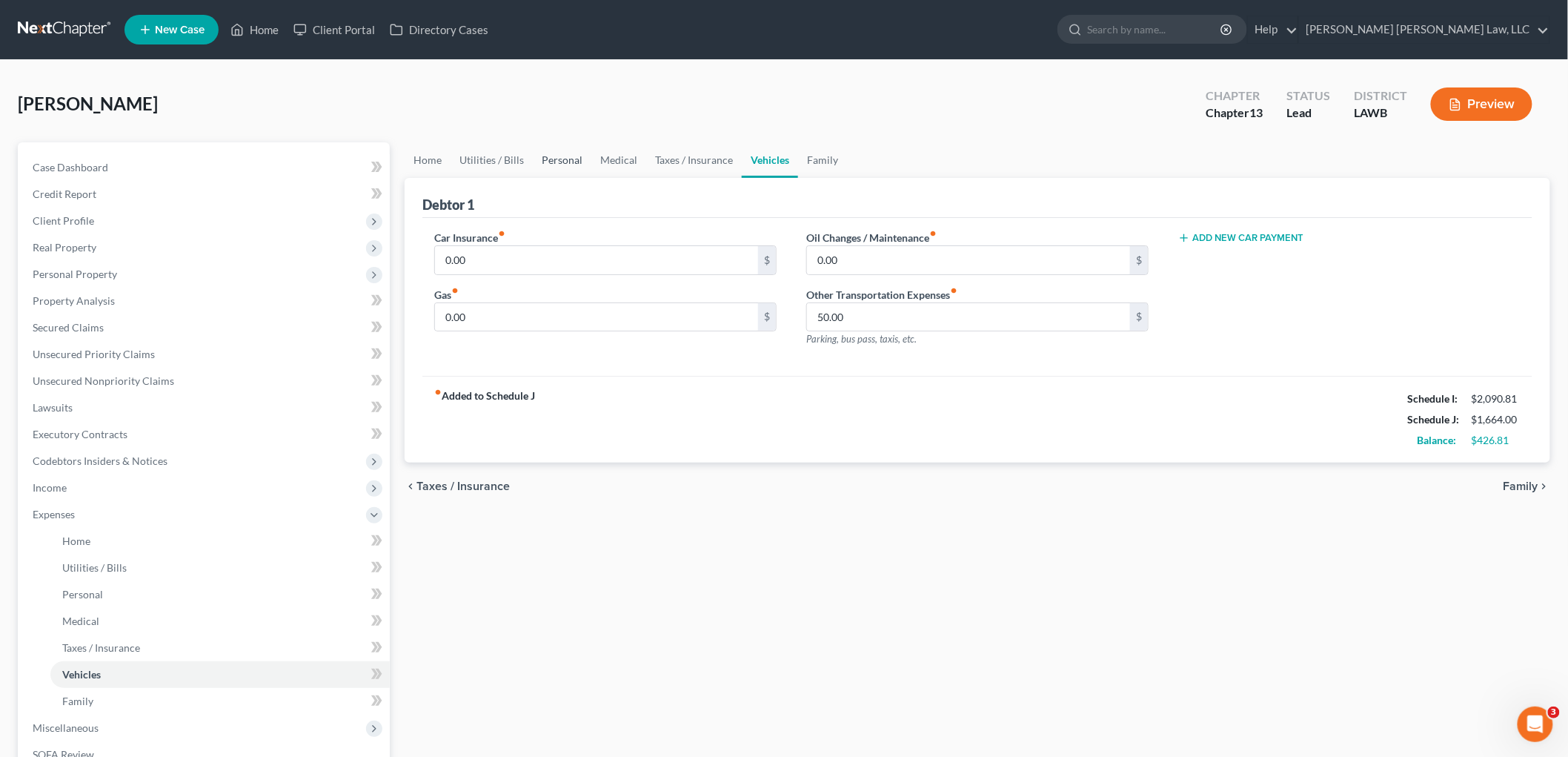
click at [572, 162] on link "Personal" at bounding box center [562, 160] width 59 height 36
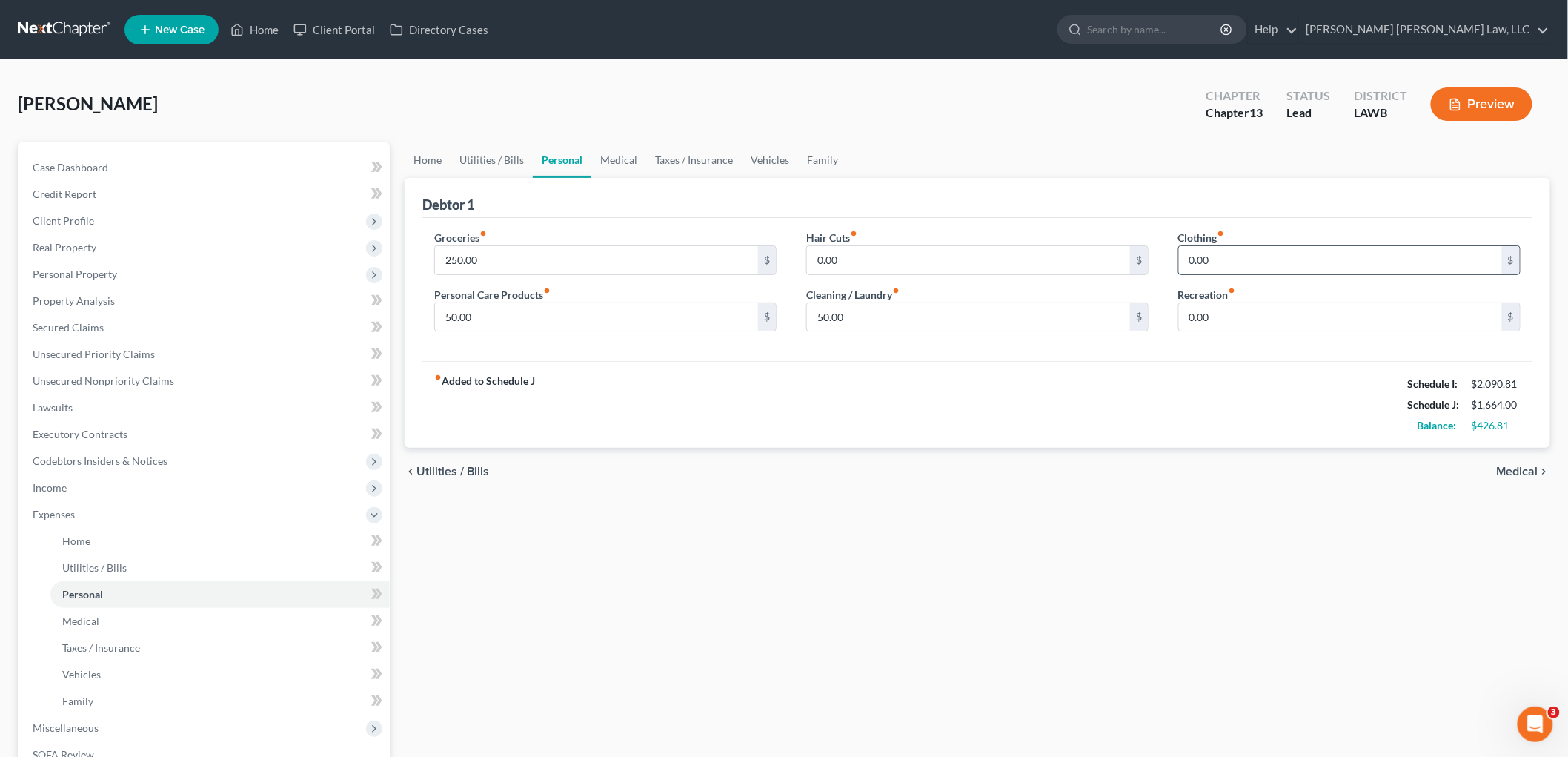
click at [1216, 261] on input "0.00" at bounding box center [1340, 259] width 323 height 28
click at [541, 312] on input "50.00" at bounding box center [597, 317] width 323 height 28
click at [1290, 267] on input "0.00" at bounding box center [1340, 259] width 323 height 28
type input "20.00"
click at [469, 156] on link "Utilities / Bills" at bounding box center [491, 160] width 82 height 36
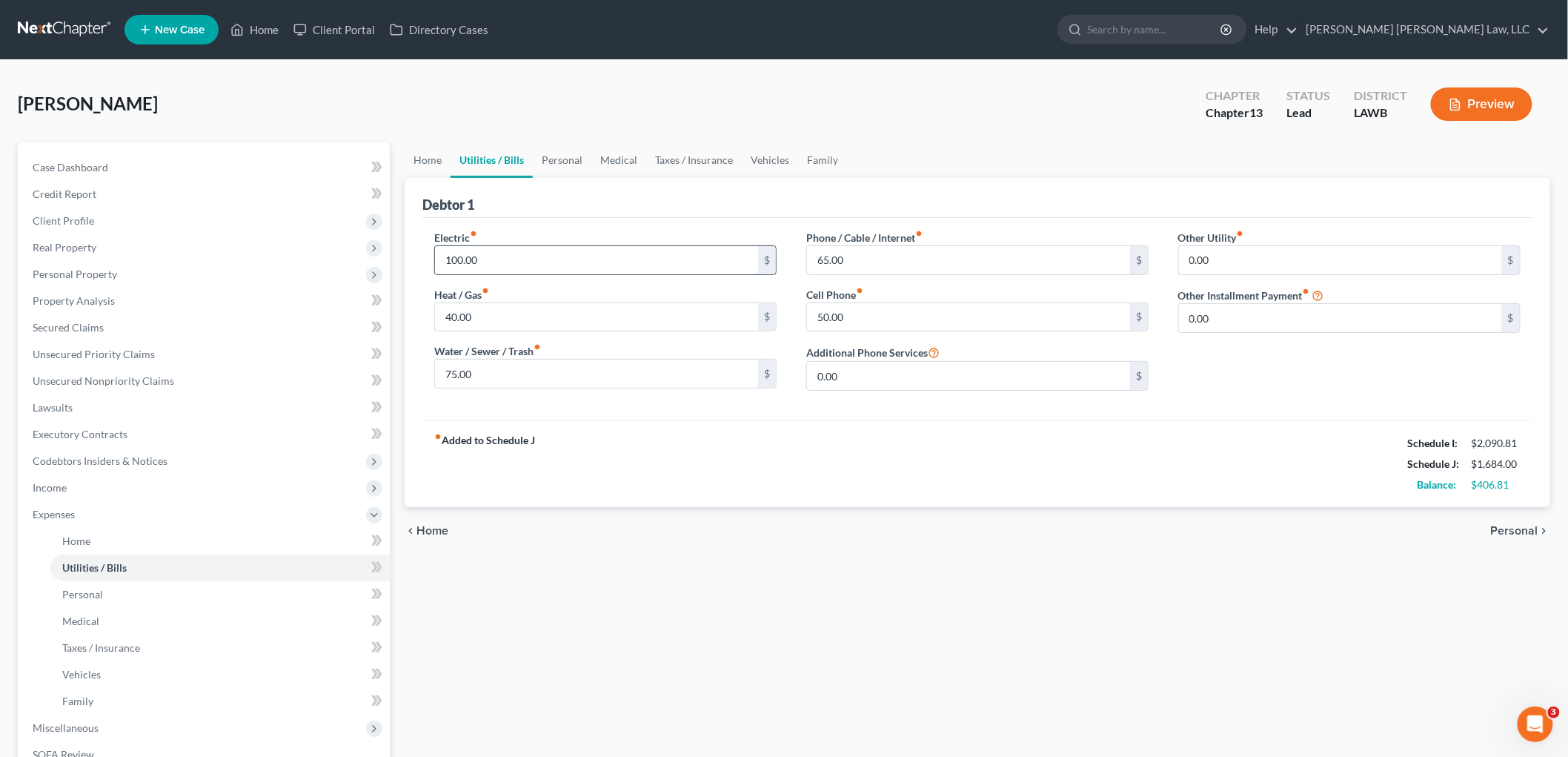
click at [545, 257] on input "100.00" at bounding box center [597, 259] width 323 height 28
type input "100.81"
click at [775, 157] on link "Vehicles" at bounding box center [769, 160] width 56 height 36
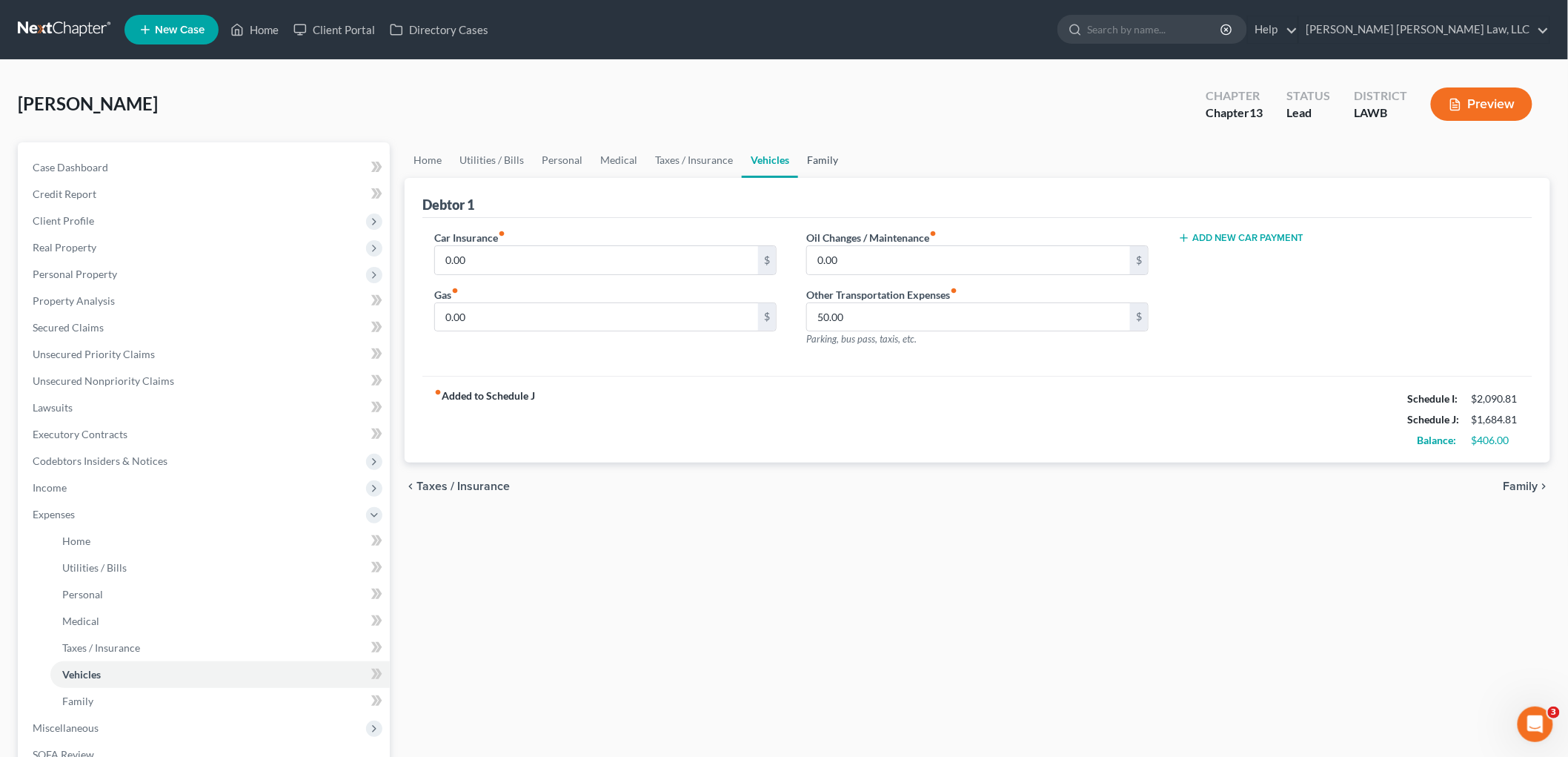
click at [804, 157] on link "Family" at bounding box center [822, 160] width 49 height 36
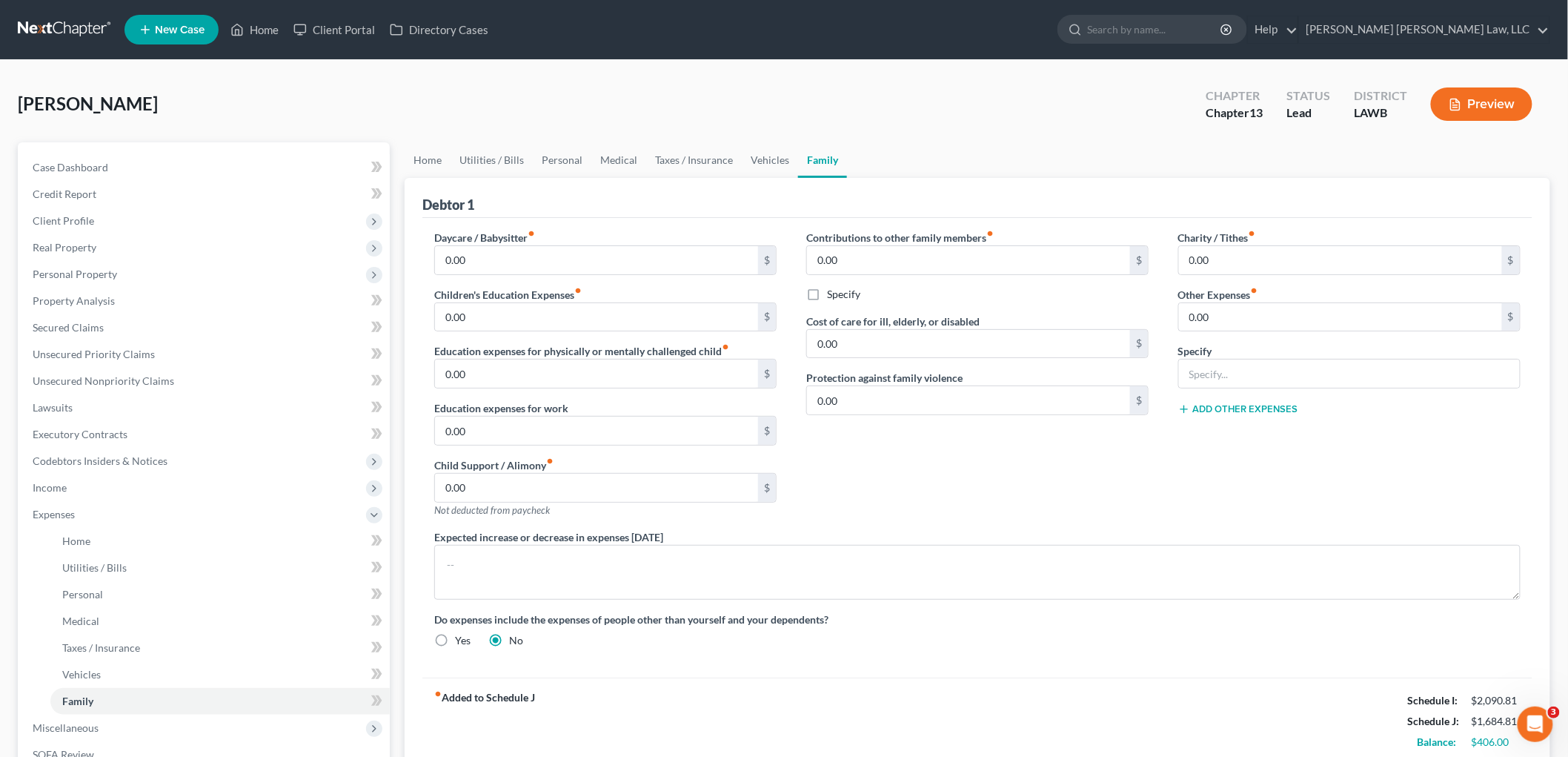
click at [901, 542] on div "Expected increase or decrease in expenses within one year" at bounding box center [977, 564] width 1116 height 70
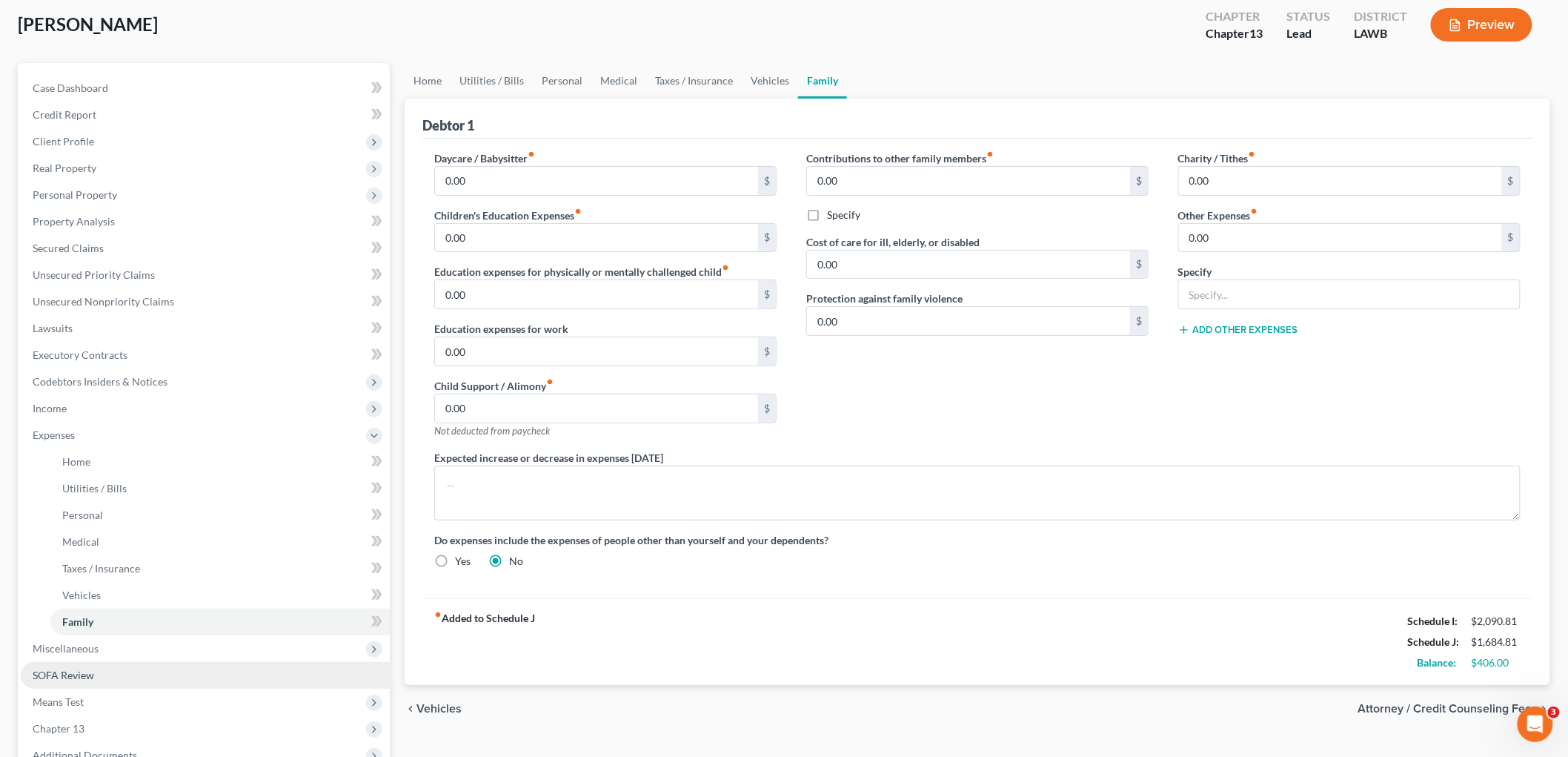
scroll to position [243, 0]
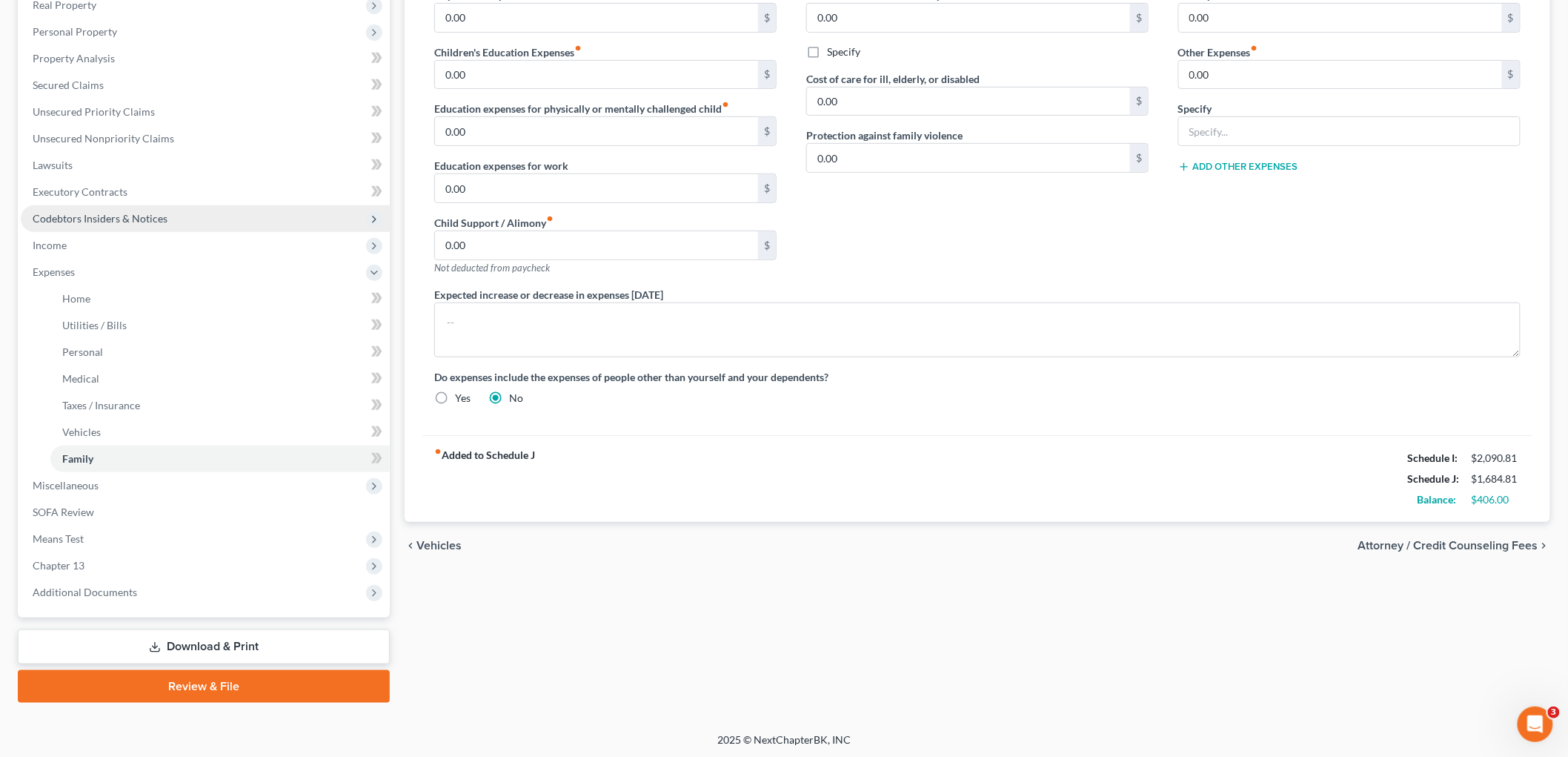
click at [165, 215] on span "Codebtors Insiders & Notices" at bounding box center [100, 218] width 135 height 13
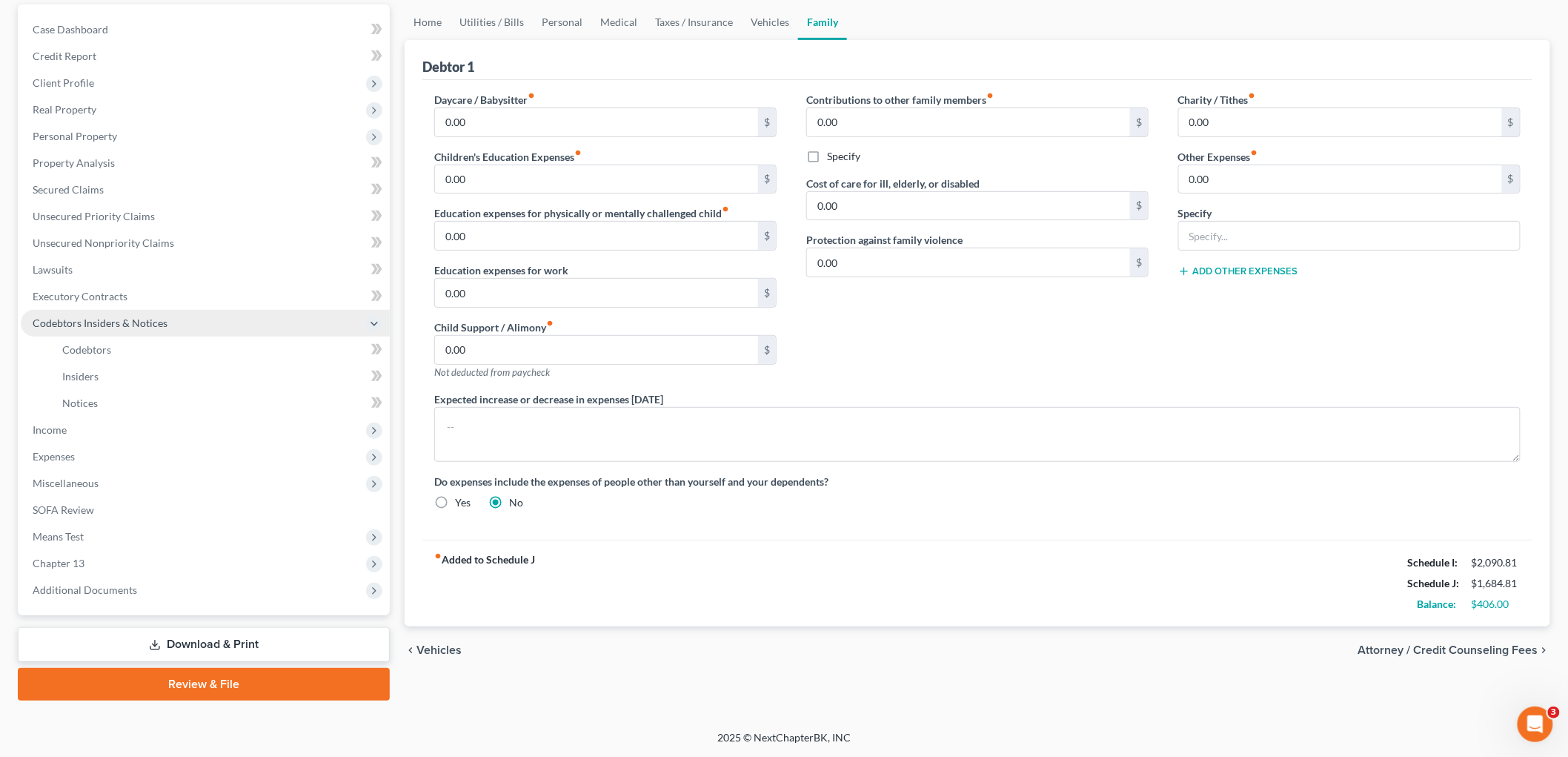
scroll to position [135, 0]
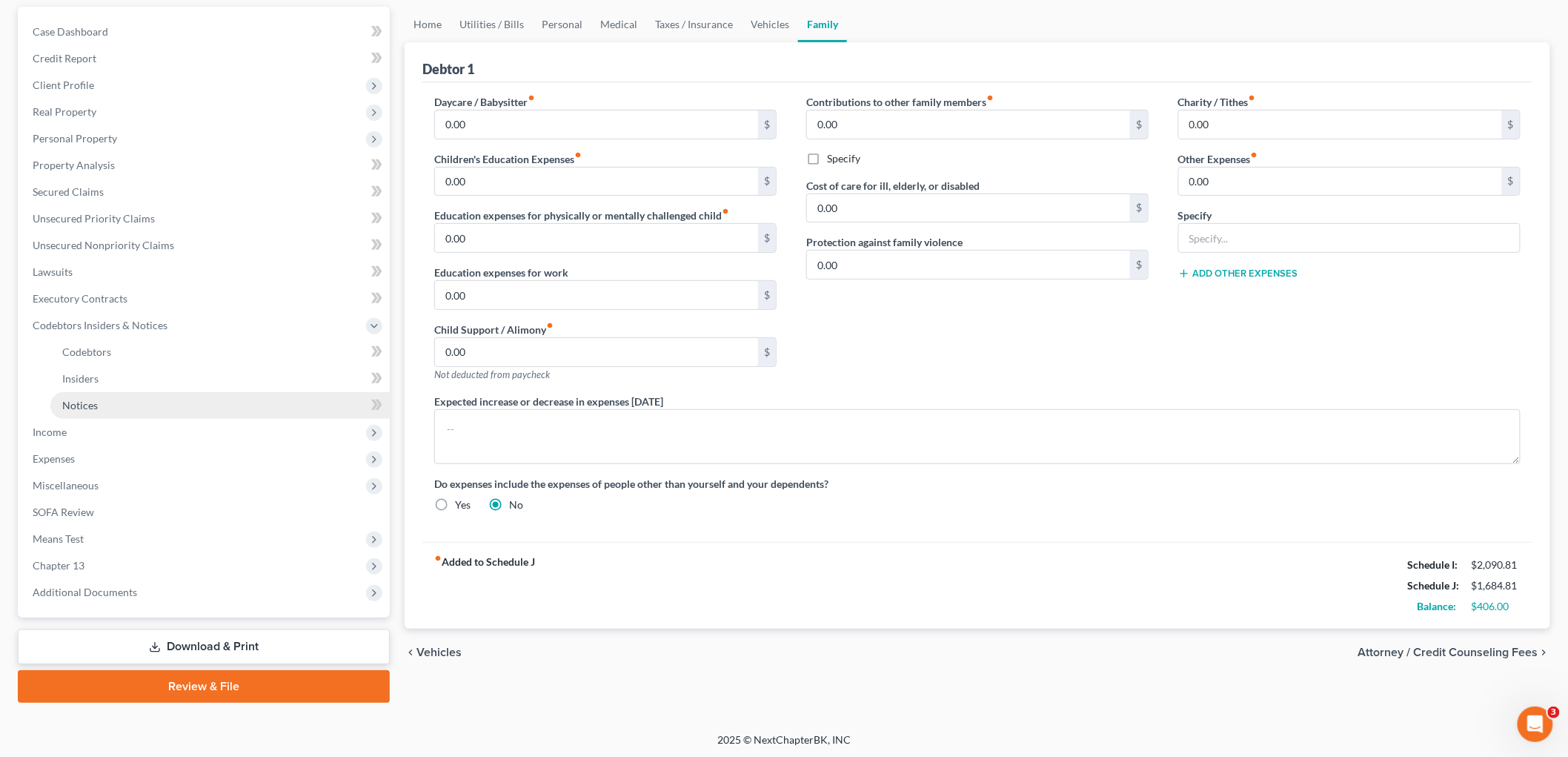
click at [112, 397] on link "Notices" at bounding box center [220, 406] width 340 height 27
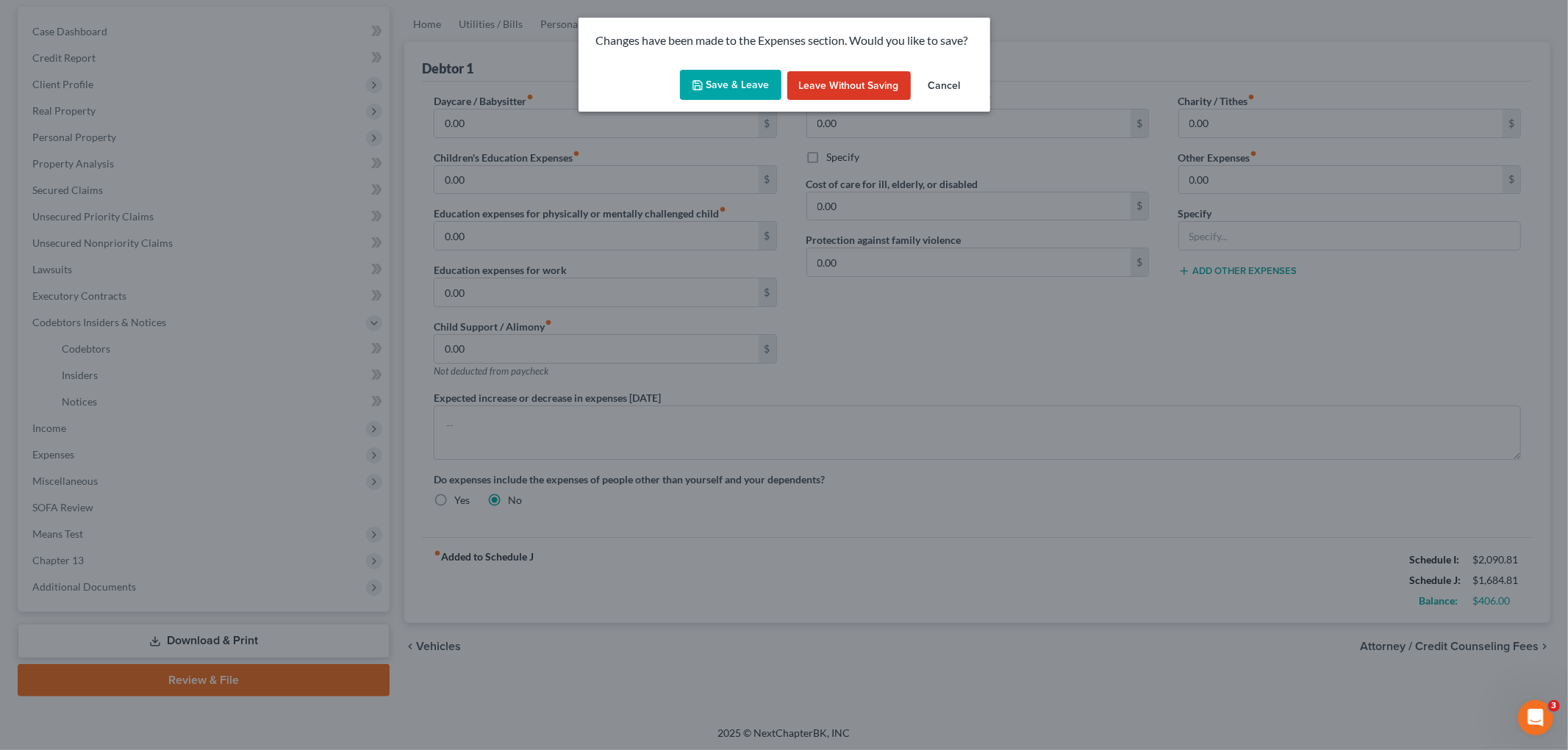
click at [734, 69] on div "Save & Leave Leave without Saving Cancel" at bounding box center [784, 88] width 412 height 48
click at [770, 70] on button "Save & Leave" at bounding box center [731, 84] width 102 height 31
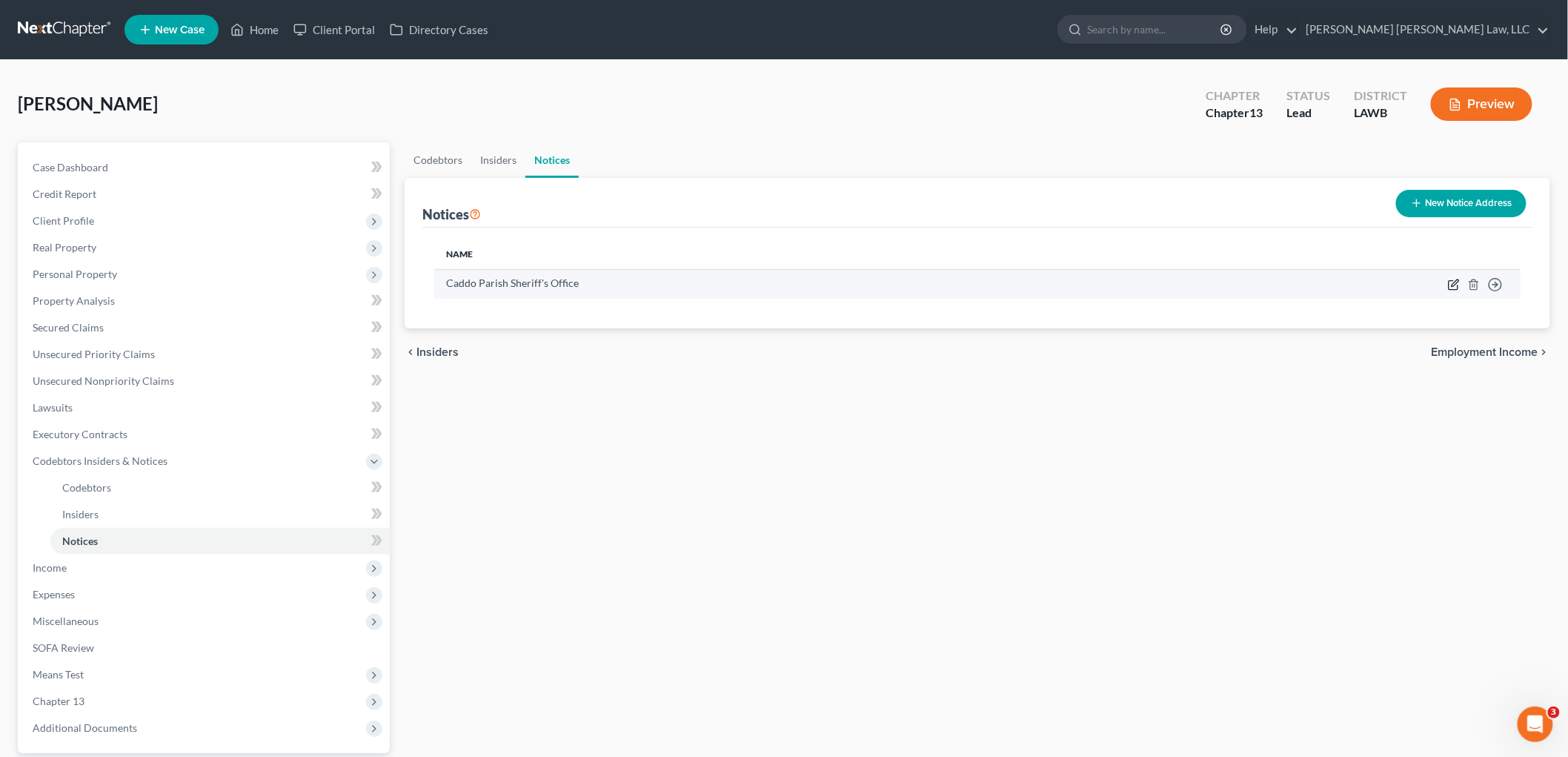
click at [1456, 284] on icon "button" at bounding box center [1455, 283] width 6 height 6
select select "19"
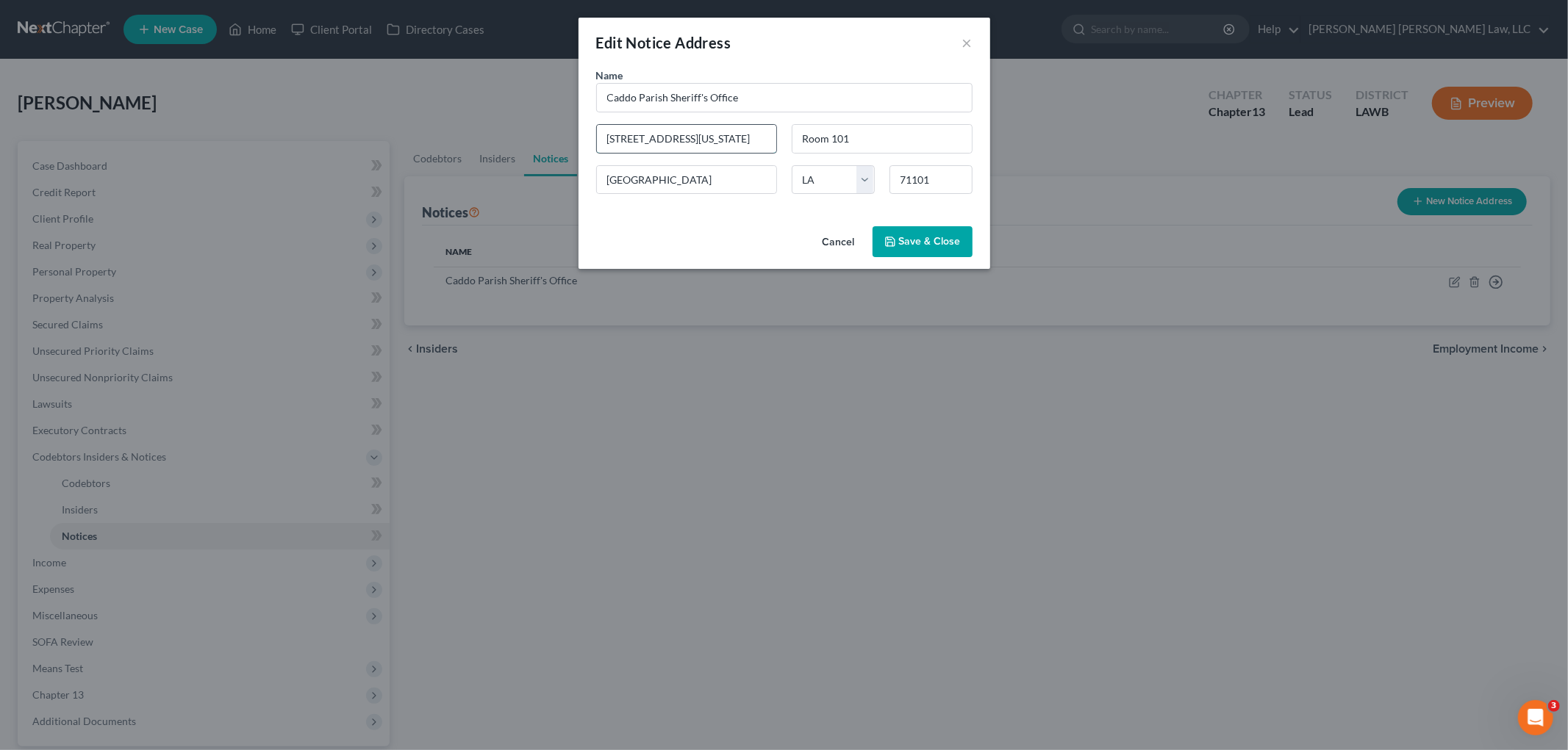
click at [692, 144] on input "501 Texas St" at bounding box center [686, 138] width 179 height 28
type input "501 Texas Street"
click at [754, 236] on div "Cancel Save & Close" at bounding box center [784, 244] width 412 height 48
click at [926, 239] on span "Save & Close" at bounding box center [930, 241] width 62 height 13
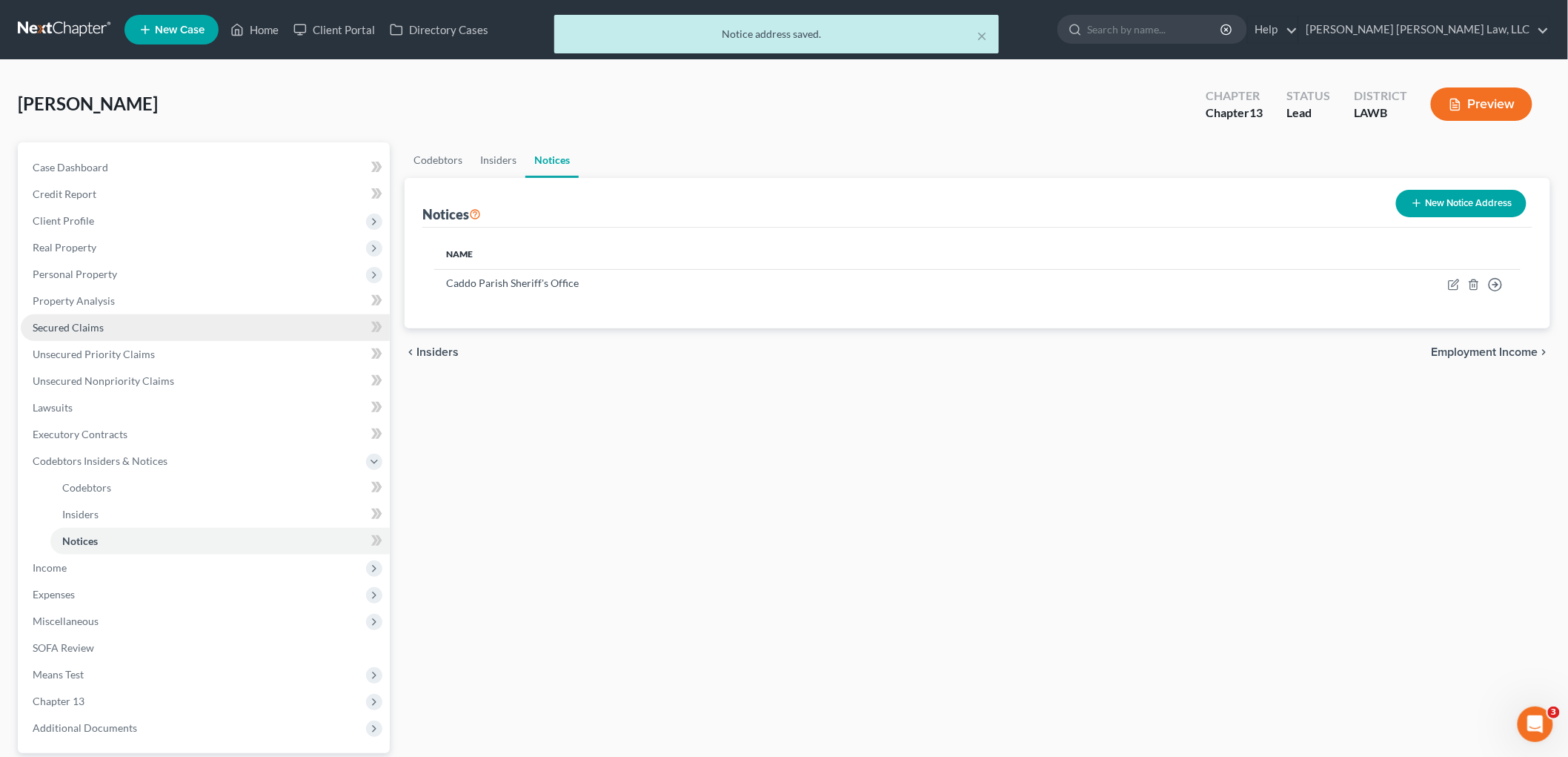
click at [91, 325] on span "Secured Claims" at bounding box center [68, 327] width 71 height 13
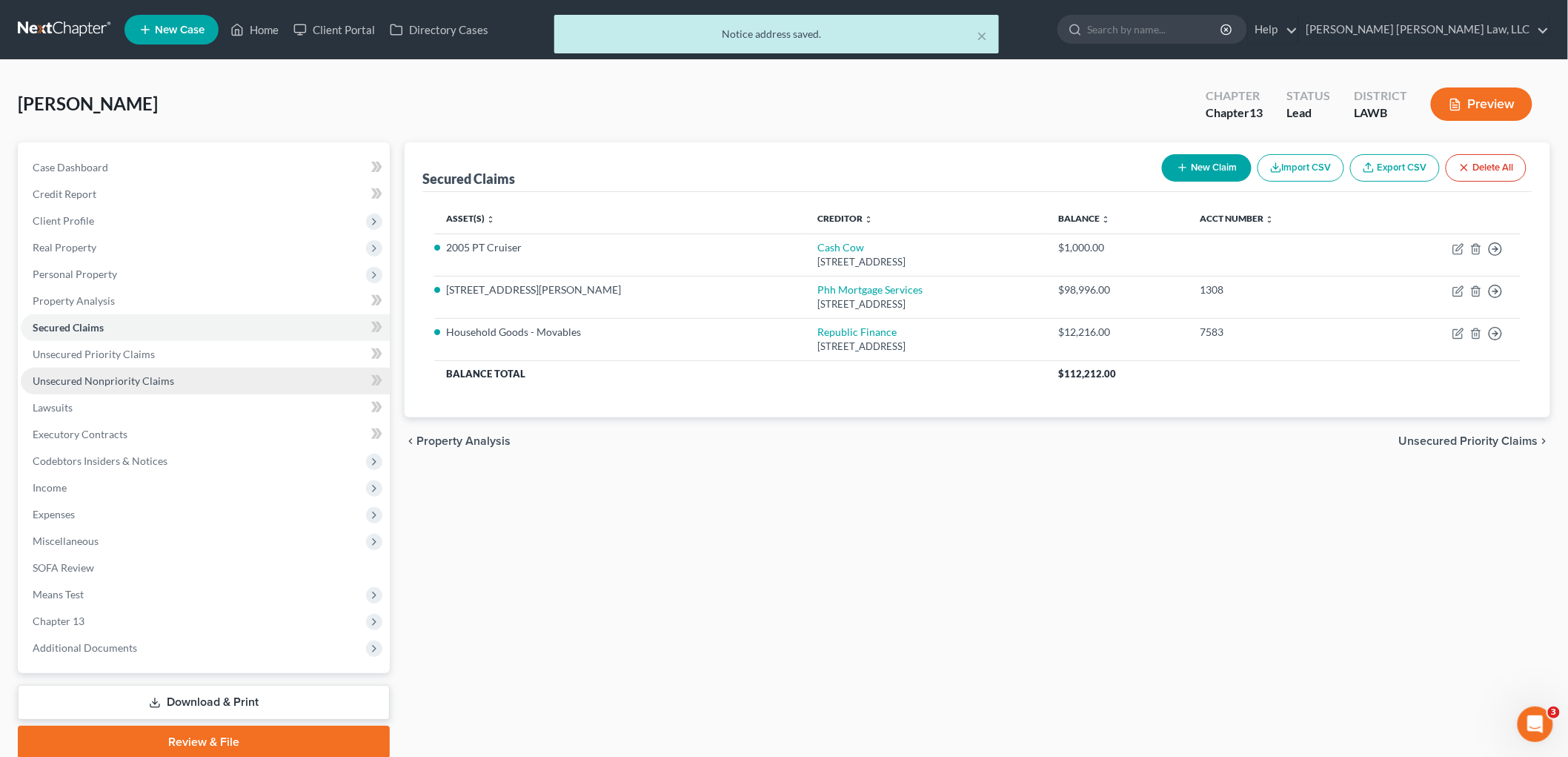
click at [114, 379] on span "Unsecured Nonpriority Claims" at bounding box center [103, 380] width 142 height 13
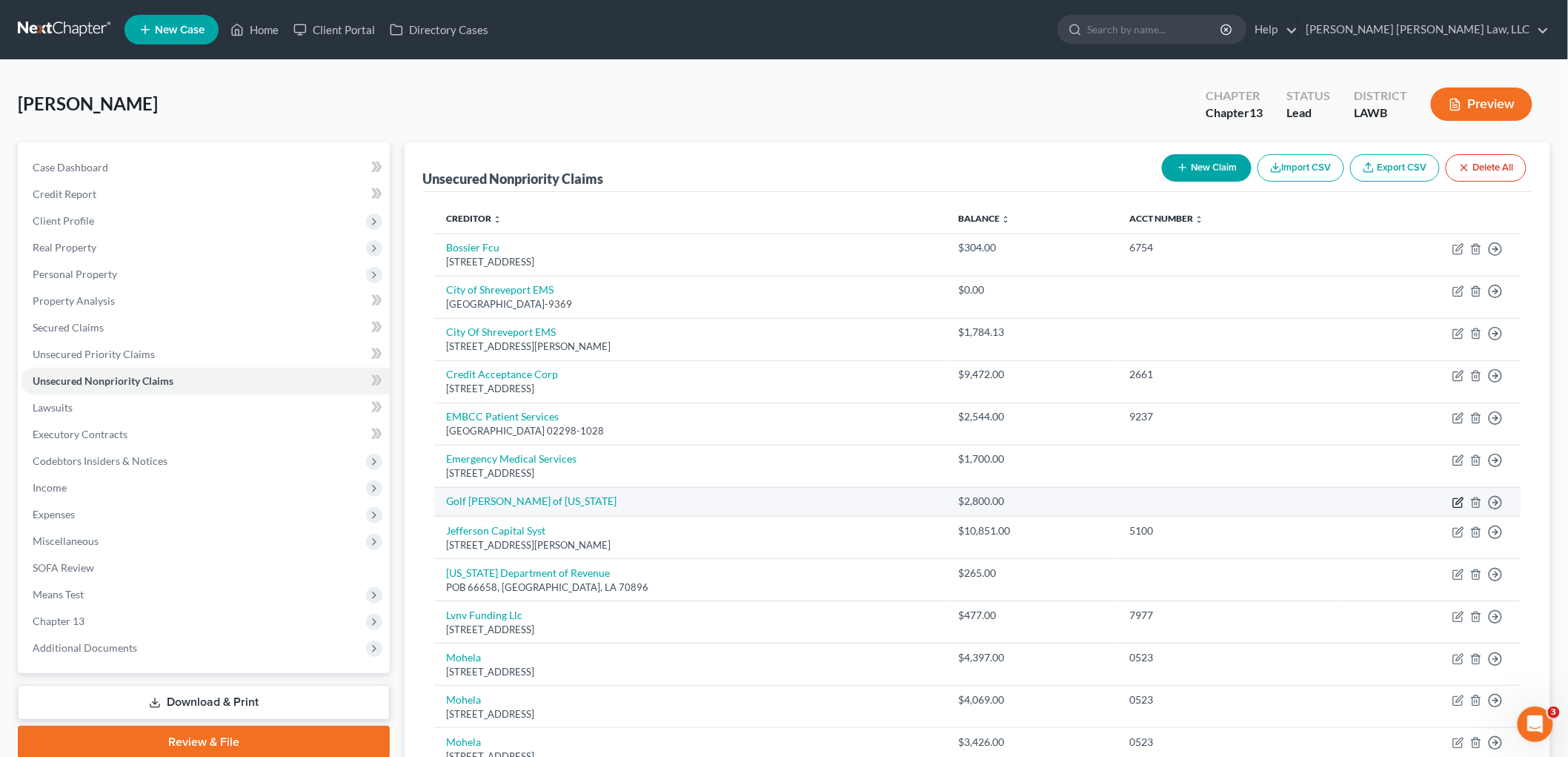
click at [1455, 501] on icon "button" at bounding box center [1458, 502] width 12 height 12
select select "1"
select select "0"
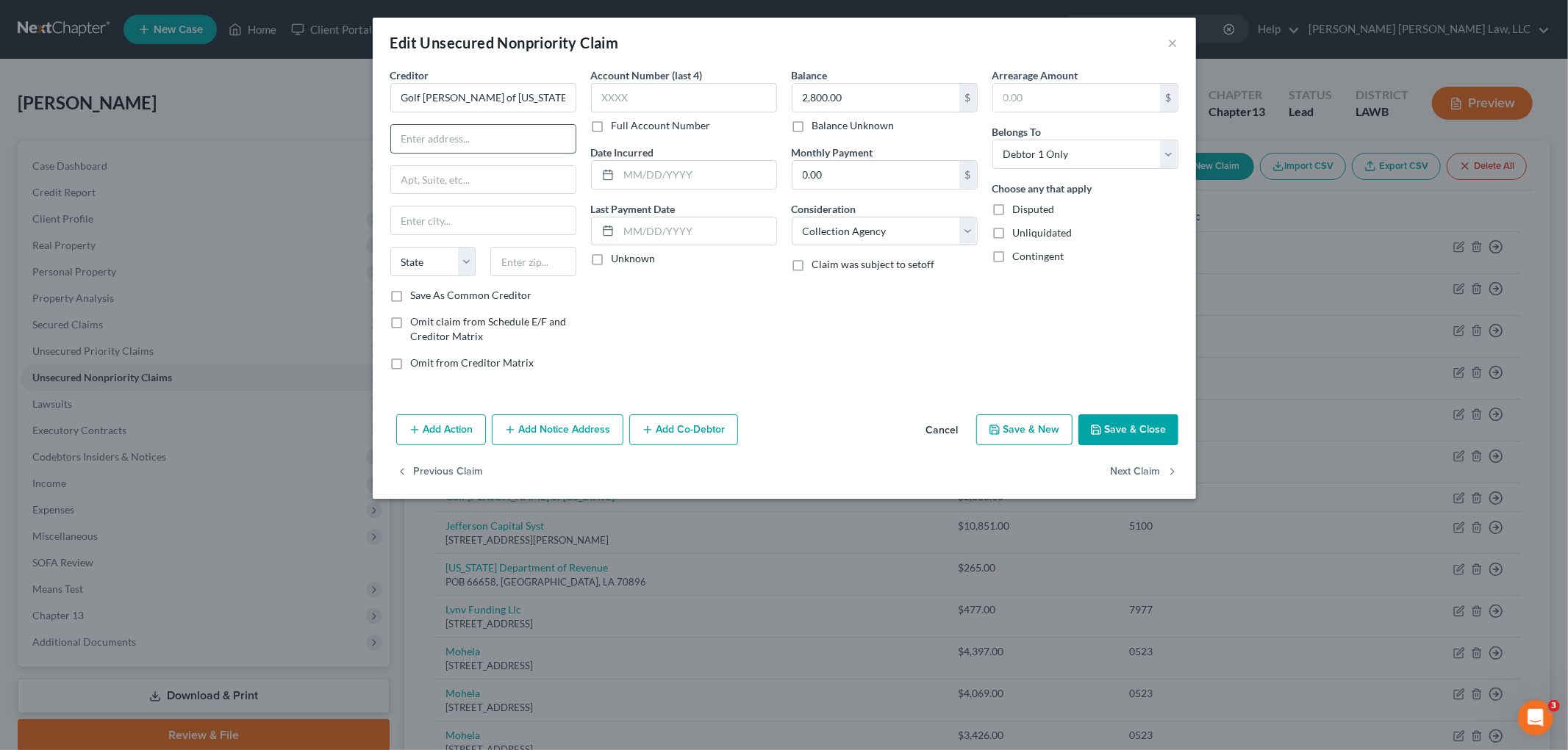
click at [454, 137] on input "text" at bounding box center [484, 138] width 185 height 28
paste input "18400 Blvd Louisiane"
type input "18400 Blvd Louisiane"
click at [526, 275] on input "text" at bounding box center [533, 261] width 86 height 29
type input "70810"
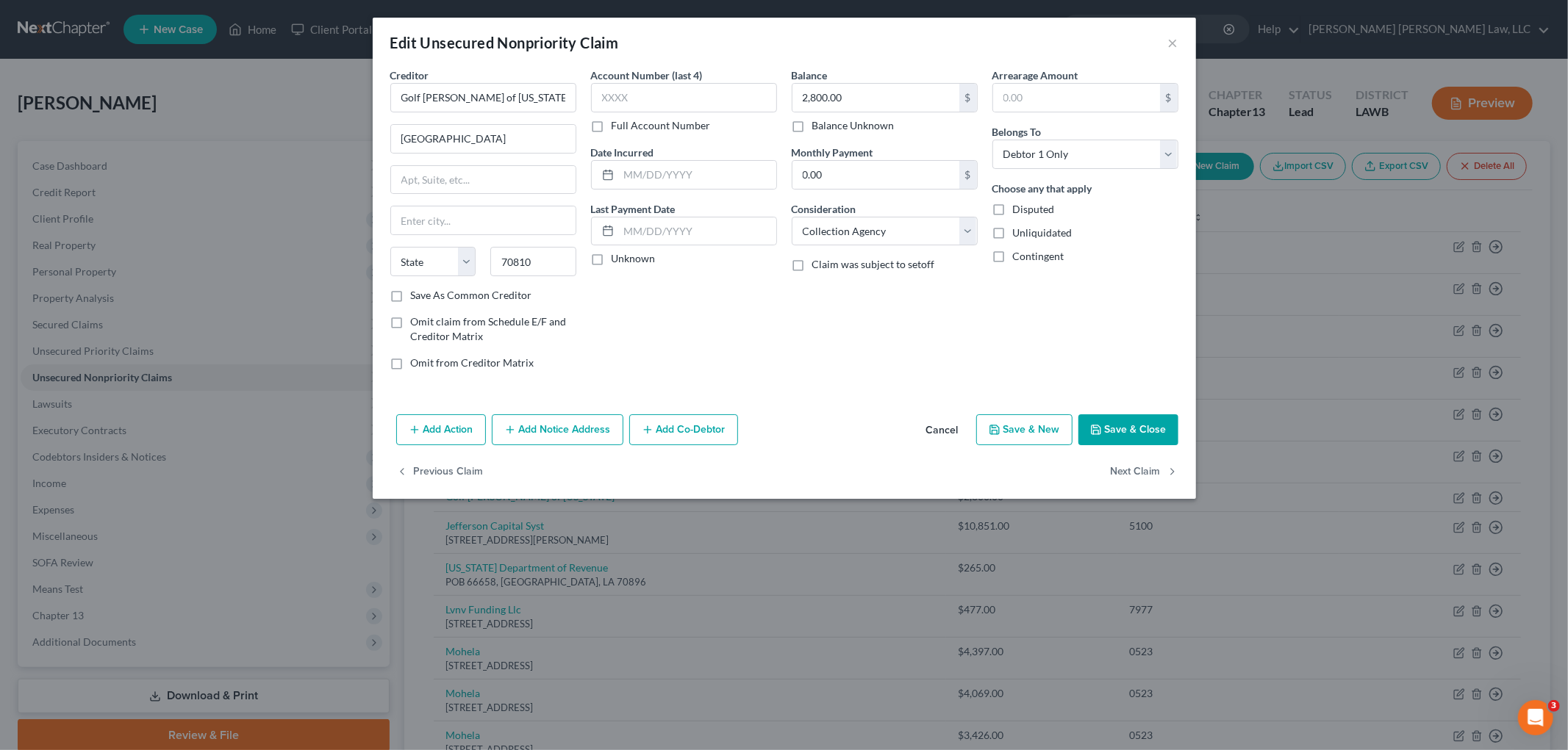
click at [729, 310] on div "Account Number (last 4) Full Account Number Date Incurred Last Payment Date Unk…" at bounding box center [684, 225] width 200 height 315
type input "Baton Rouge"
select select "19"
click at [411, 298] on label "Save As Common Creditor" at bounding box center [472, 295] width 122 height 15
click at [417, 297] on input "Save As Common Creditor" at bounding box center [421, 293] width 9 height 9
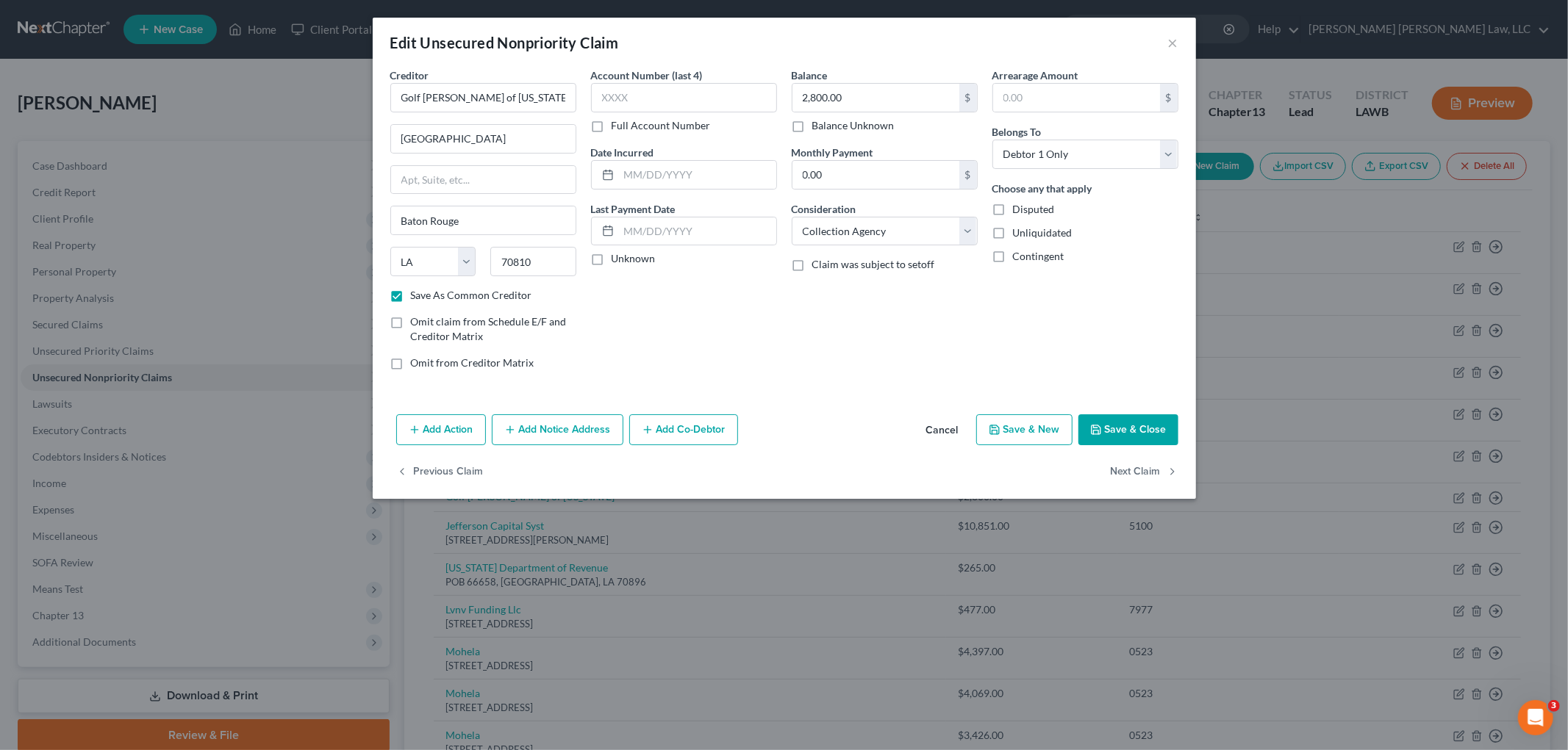
click at [411, 298] on label "Save As Common Creditor" at bounding box center [472, 295] width 122 height 15
click at [417, 297] on input "Save As Common Creditor" at bounding box center [421, 293] width 9 height 9
checkbox input "false"
click at [1143, 431] on button "Save & Close" at bounding box center [1128, 429] width 100 height 31
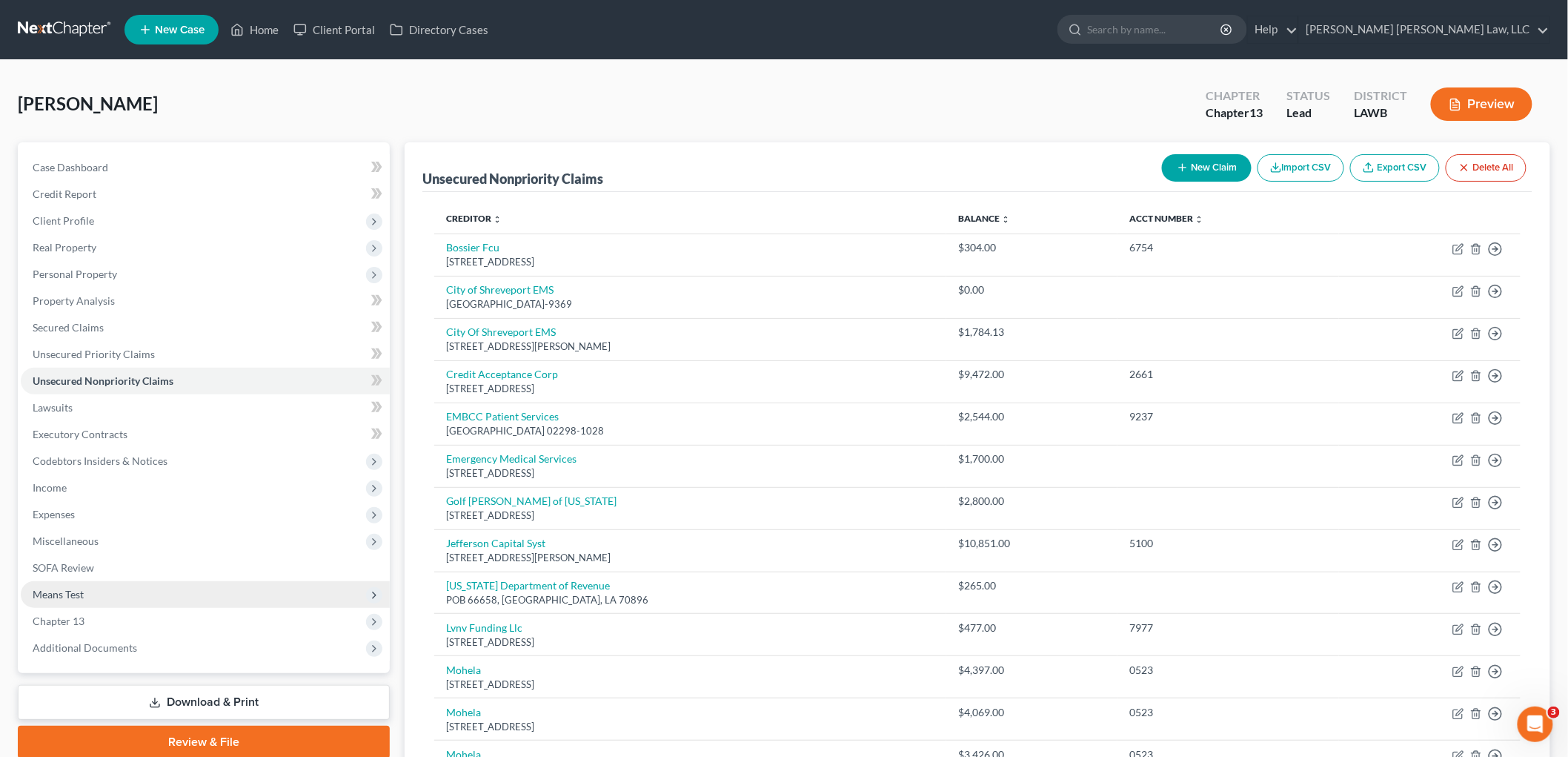
click at [78, 595] on span "Means Test" at bounding box center [58, 595] width 51 height 13
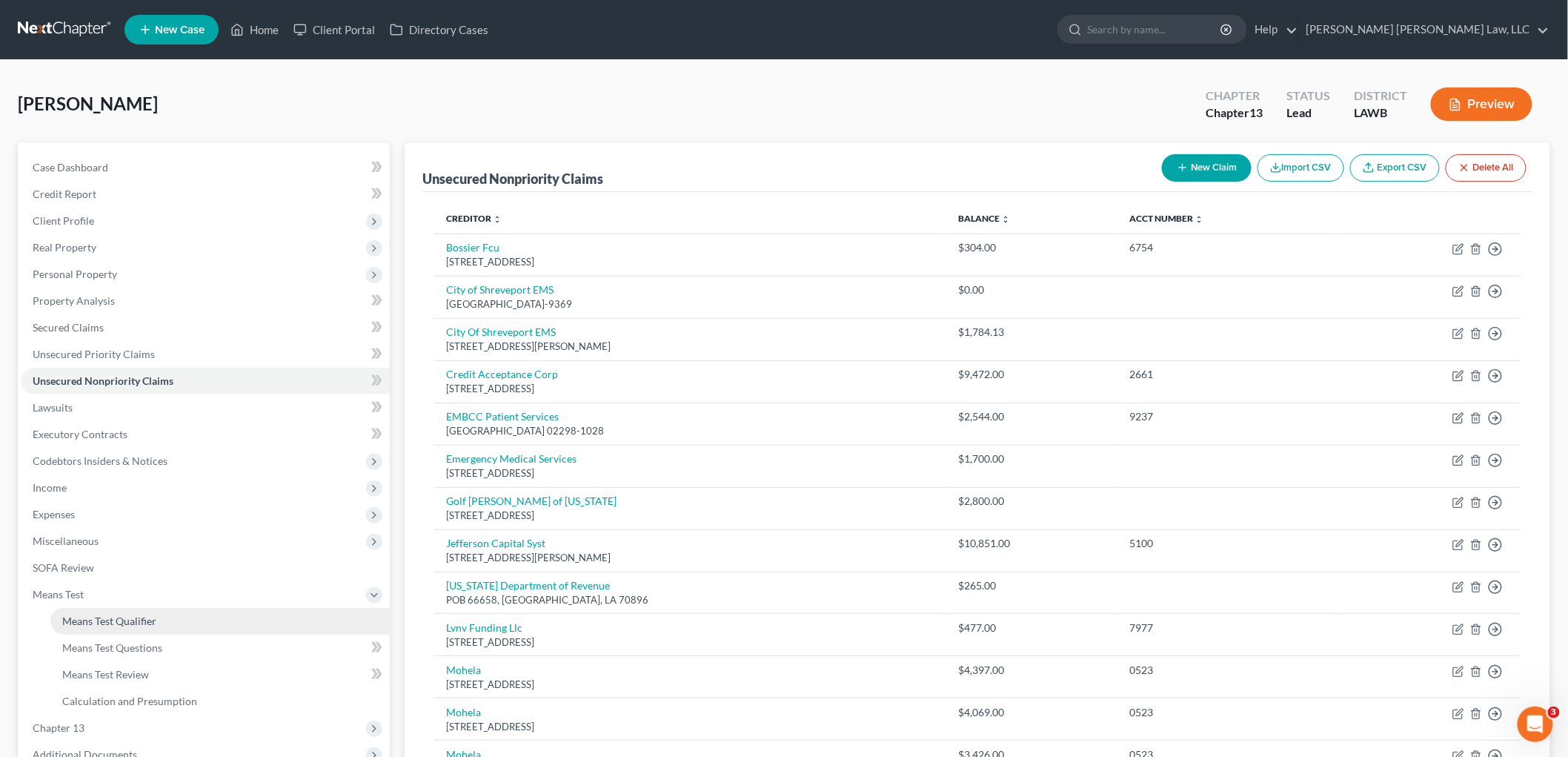
click at [99, 623] on span "Means Test Qualifier" at bounding box center [109, 621] width 94 height 13
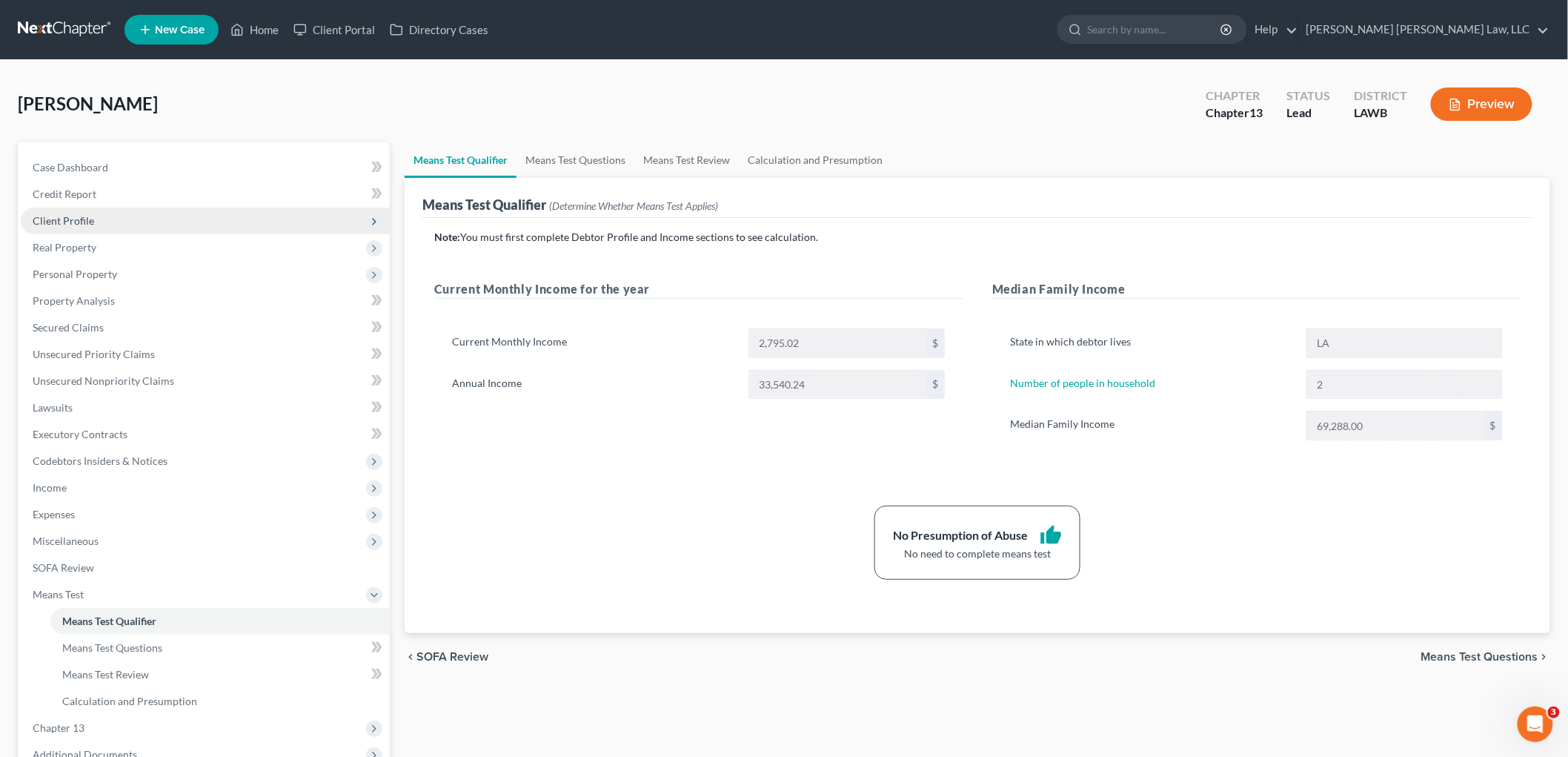
click at [97, 223] on span "Client Profile" at bounding box center [205, 221] width 369 height 27
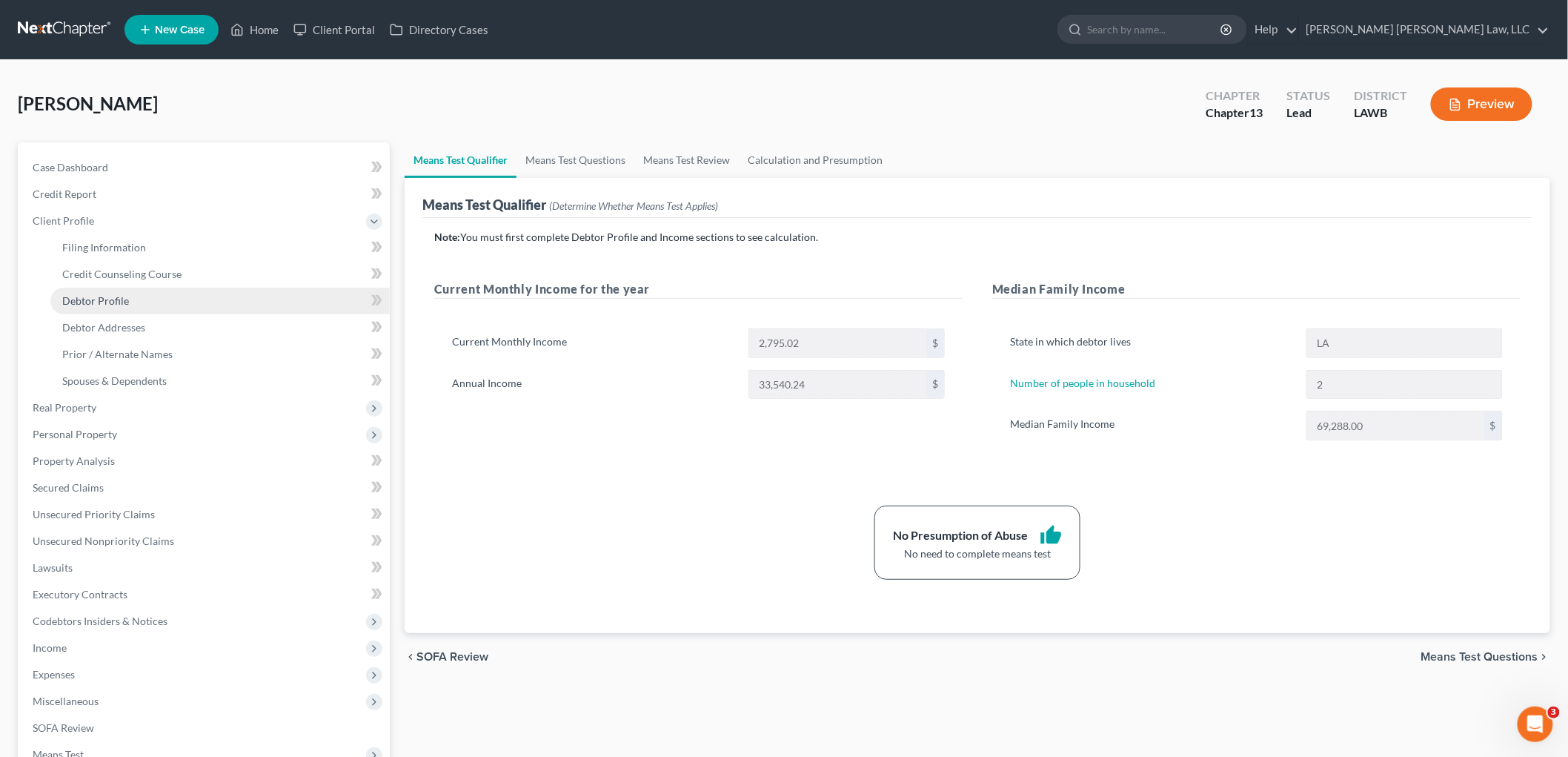
click at [103, 295] on span "Debtor Profile" at bounding box center [95, 301] width 67 height 13
select select "0"
select select "1"
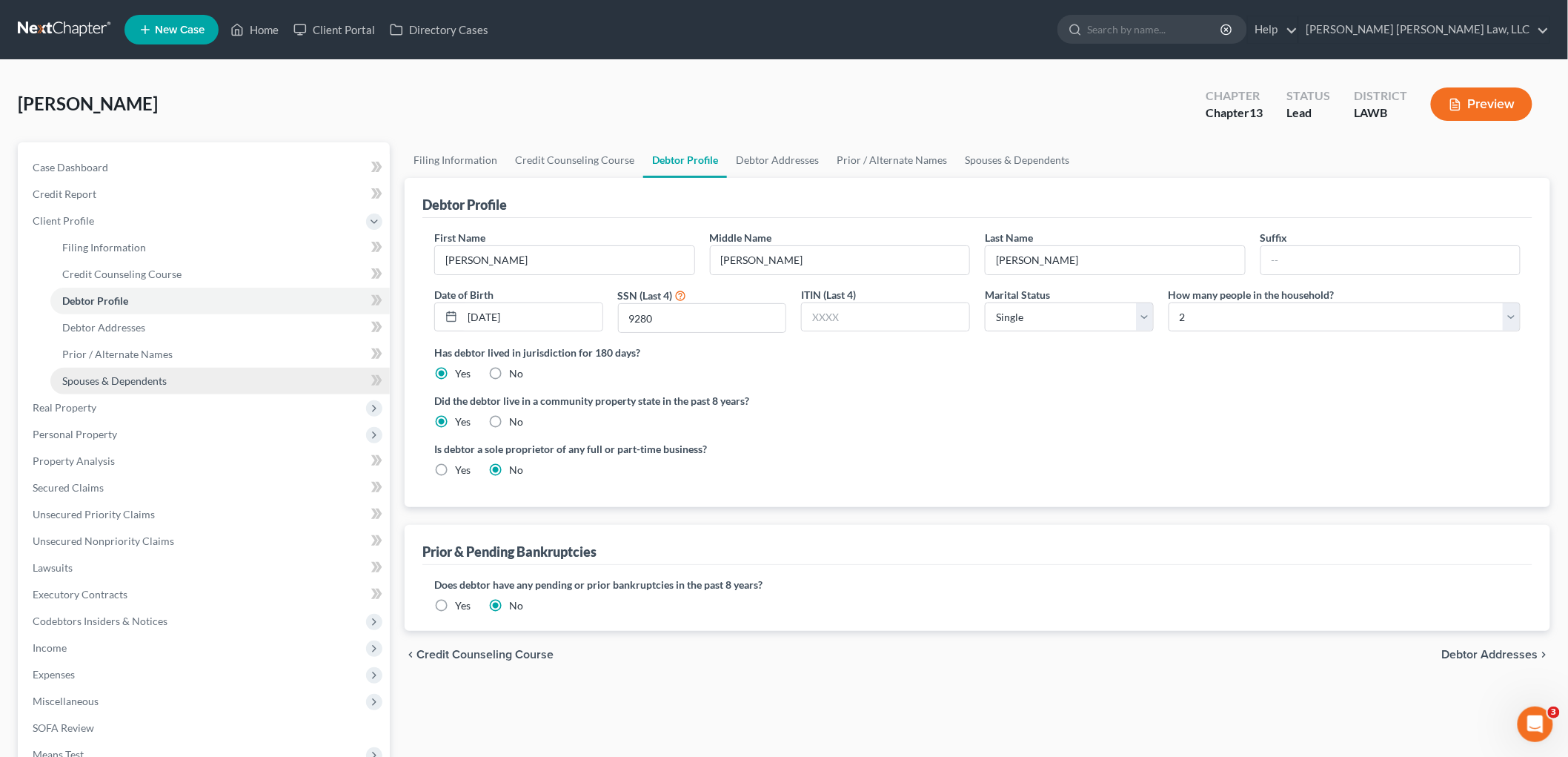
click at [129, 384] on span "Spouses & Dependents" at bounding box center [114, 380] width 104 height 13
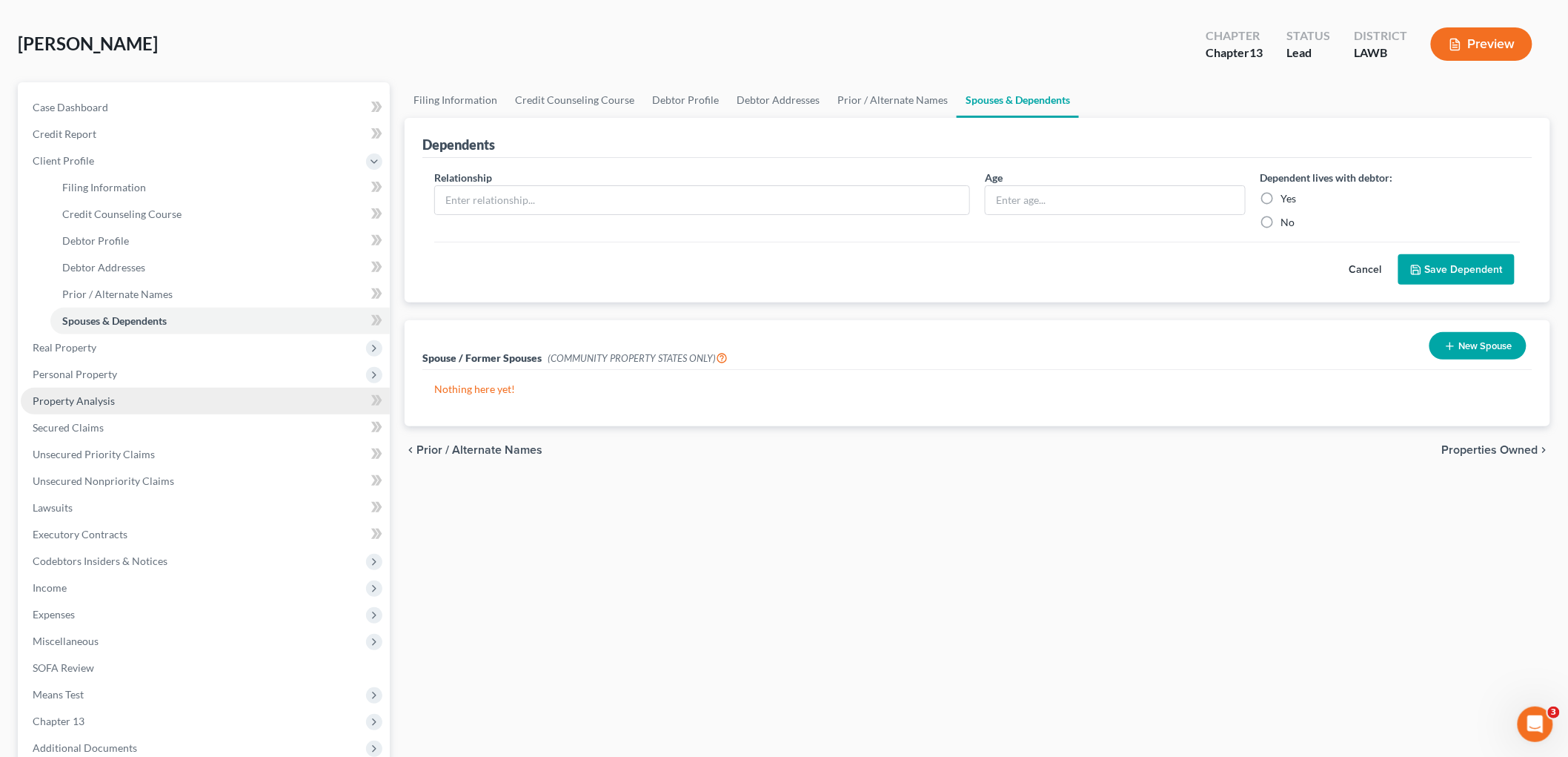
scroll to position [217, 0]
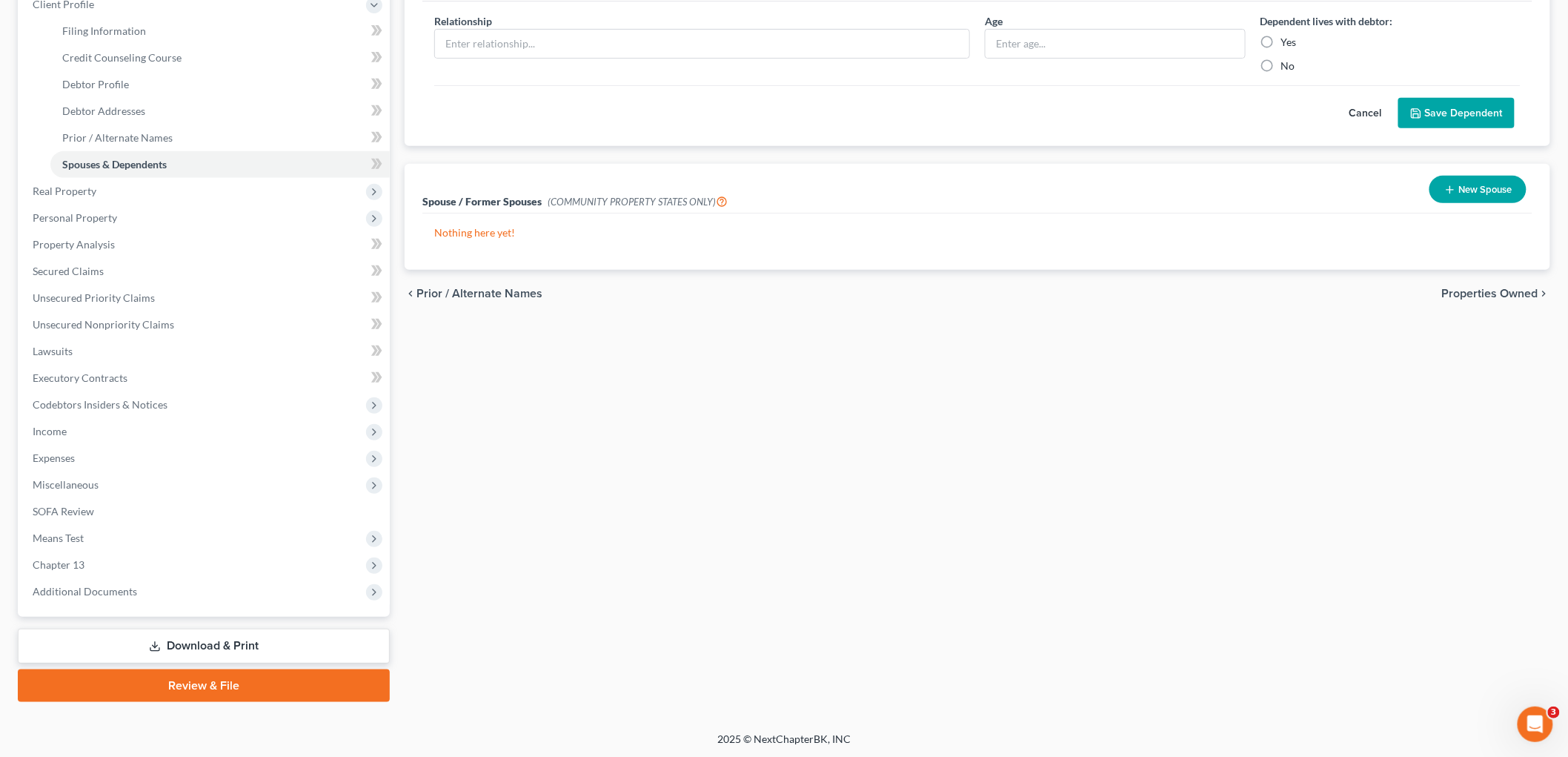
drag, startPoint x: 209, startPoint y: 646, endPoint x: 223, endPoint y: 640, distance: 15.2
click at [210, 646] on link "Download & Print" at bounding box center [204, 646] width 372 height 35
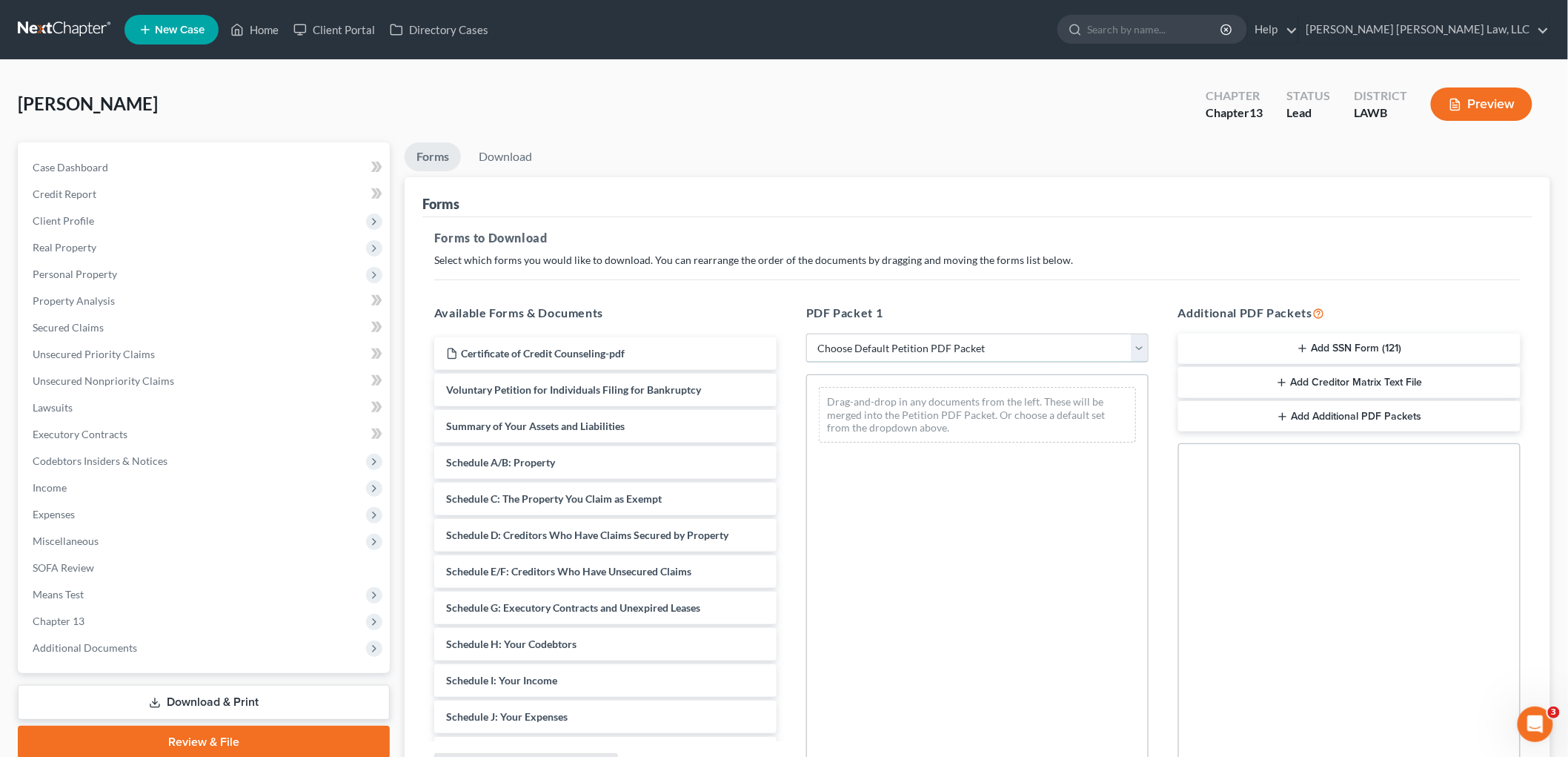
drag, startPoint x: 853, startPoint y: 349, endPoint x: 852, endPoint y: 359, distance: 10.0
click at [853, 349] on select "Choose Default Petition PDF Packet Complete Bankruptcy Petition (all forms and …" at bounding box center [977, 348] width 342 height 29
select select "0"
click at [806, 334] on select "Choose Default Petition PDF Packet Complete Bankruptcy Petition (all forms and …" at bounding box center [977, 348] width 342 height 29
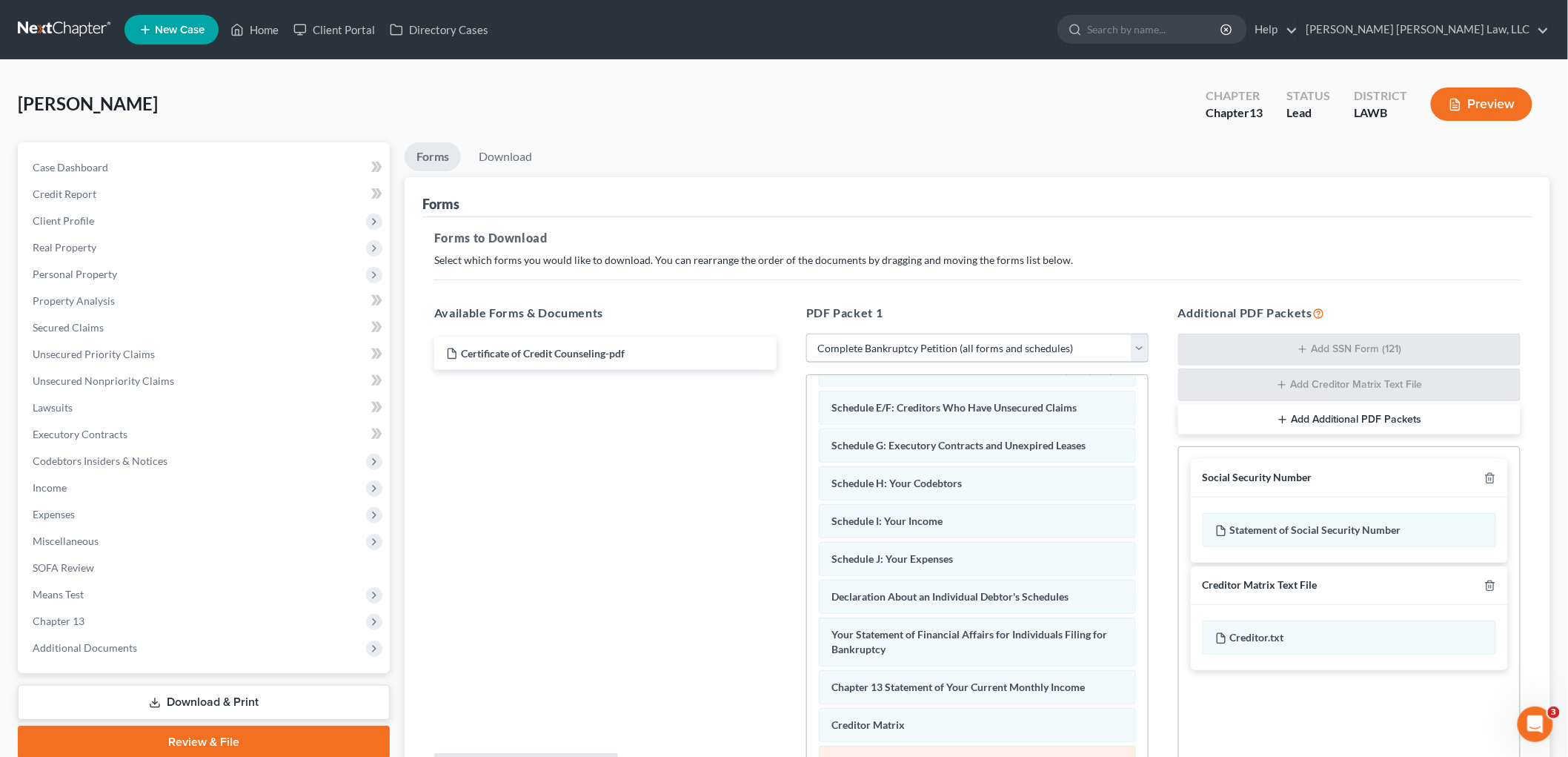
scroll to position [362, 0]
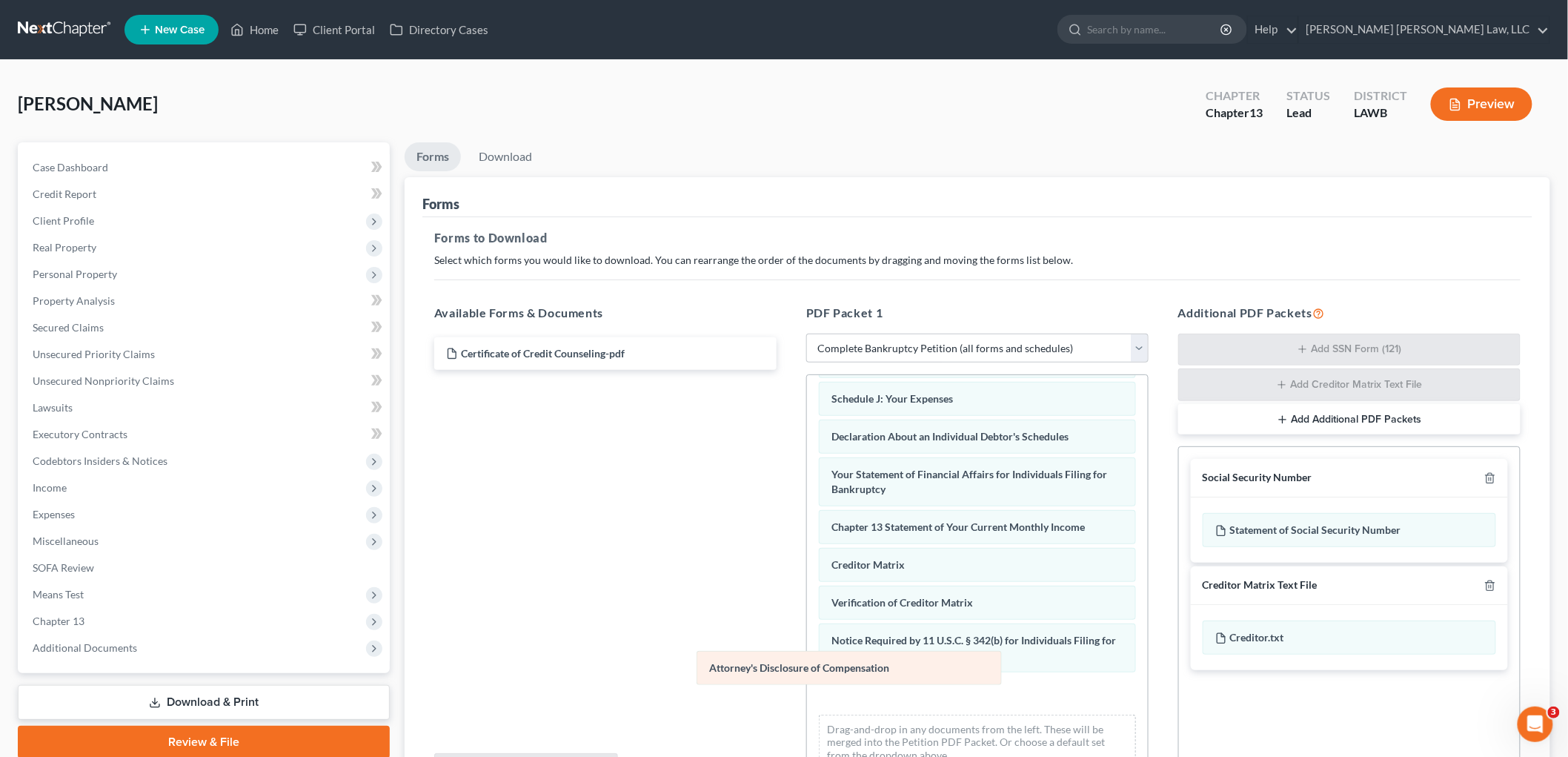
drag, startPoint x: 891, startPoint y: 686, endPoint x: 648, endPoint y: 620, distance: 251.8
click at [807, 628] on div "Attorney's Disclosure of Compensation Voluntary Petition for Individuals Filing…" at bounding box center [977, 405] width 341 height 752
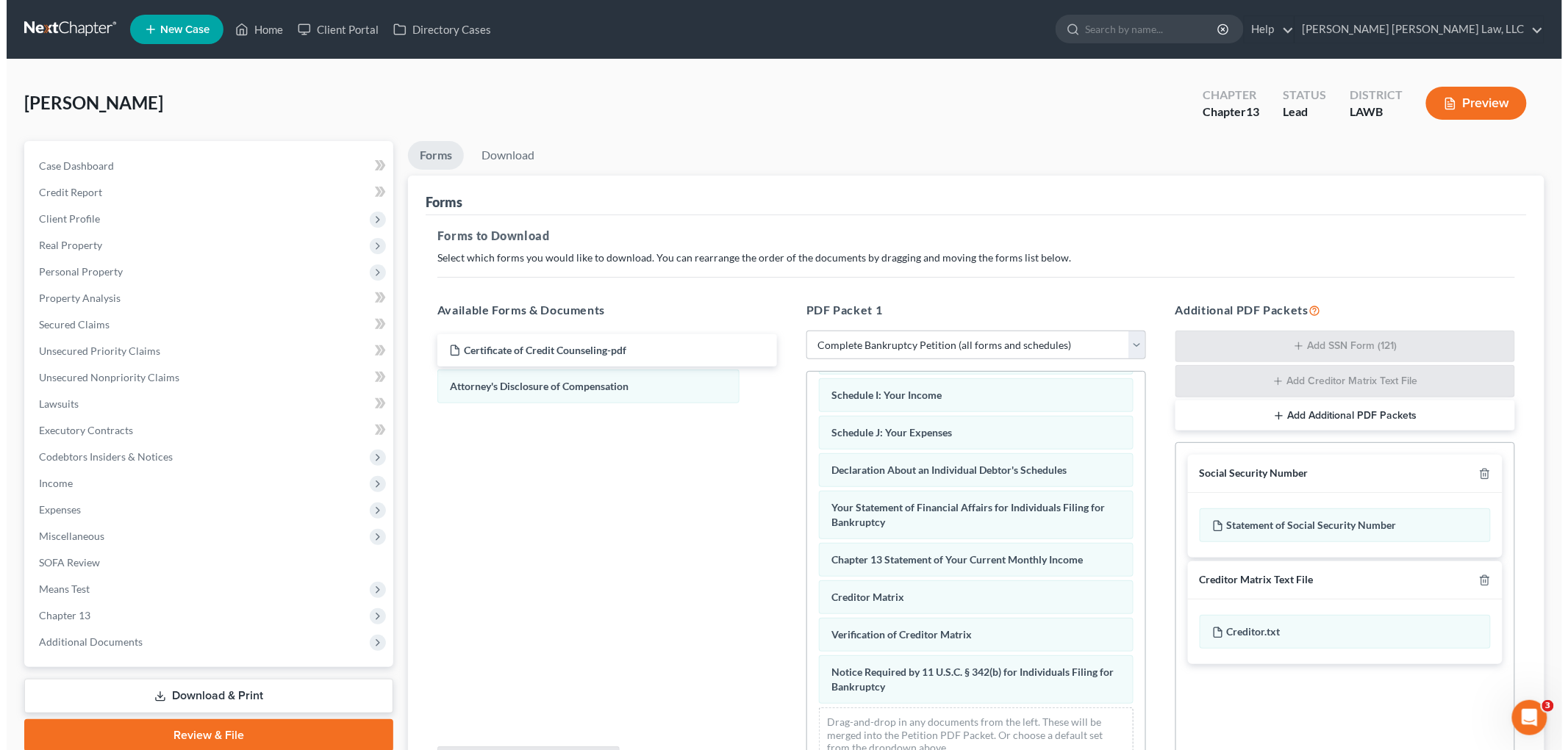
scroll to position [321, 0]
click at [1480, 472] on icon "button" at bounding box center [1478, 473] width 12 height 12
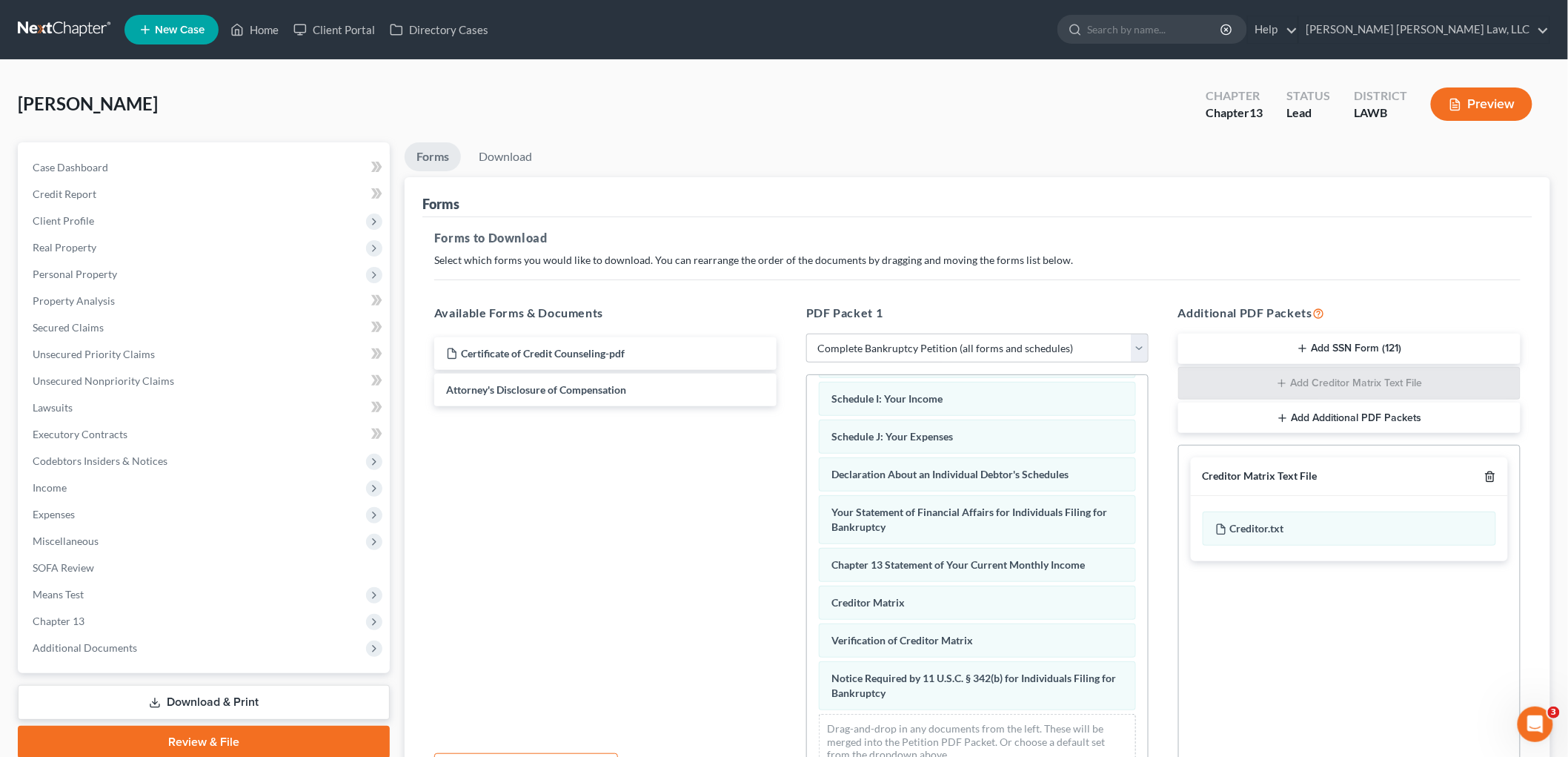
click at [1491, 477] on line "button" at bounding box center [1491, 478] width 0 height 3
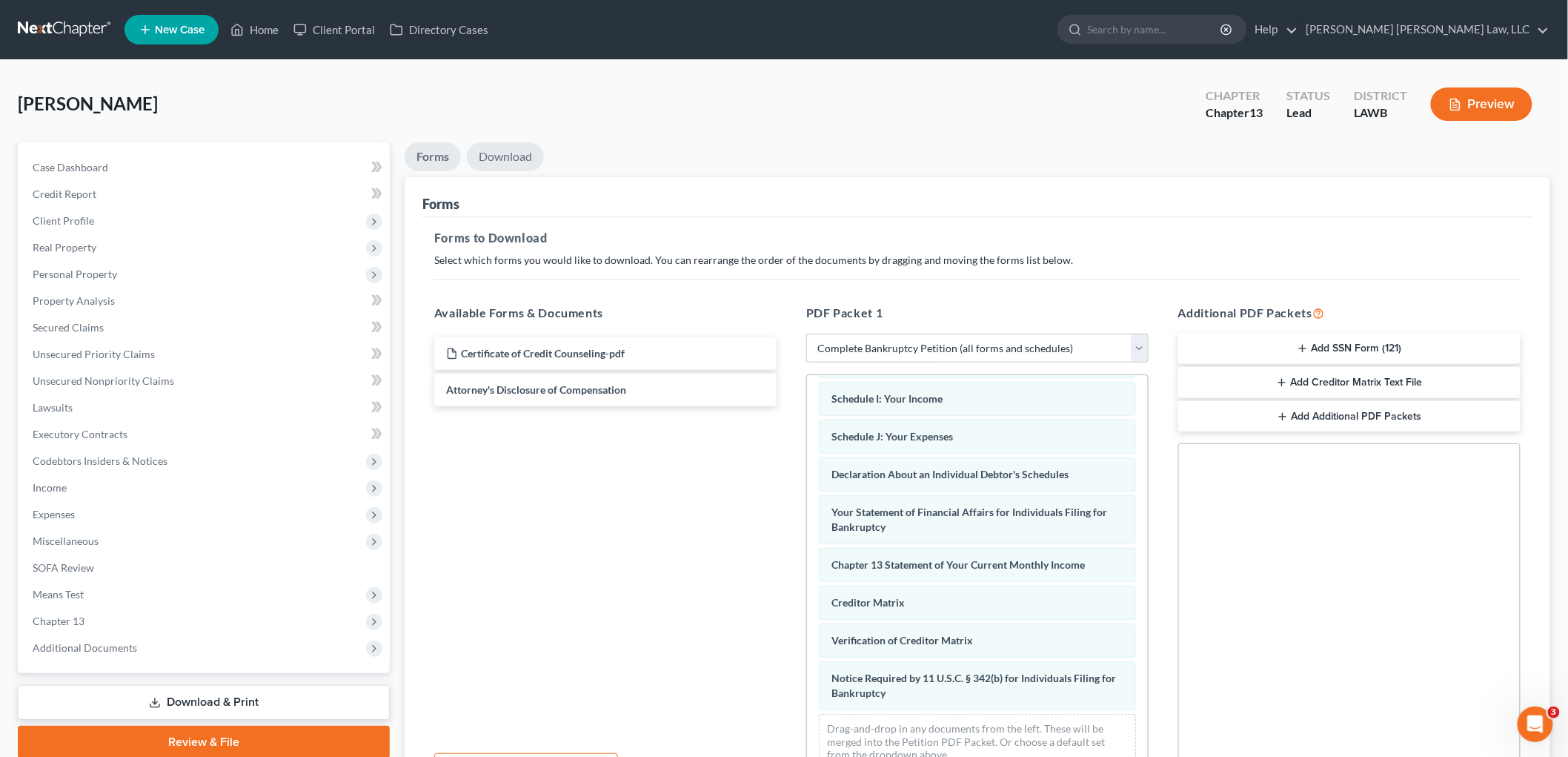
click at [522, 167] on link "Download" at bounding box center [505, 157] width 77 height 29
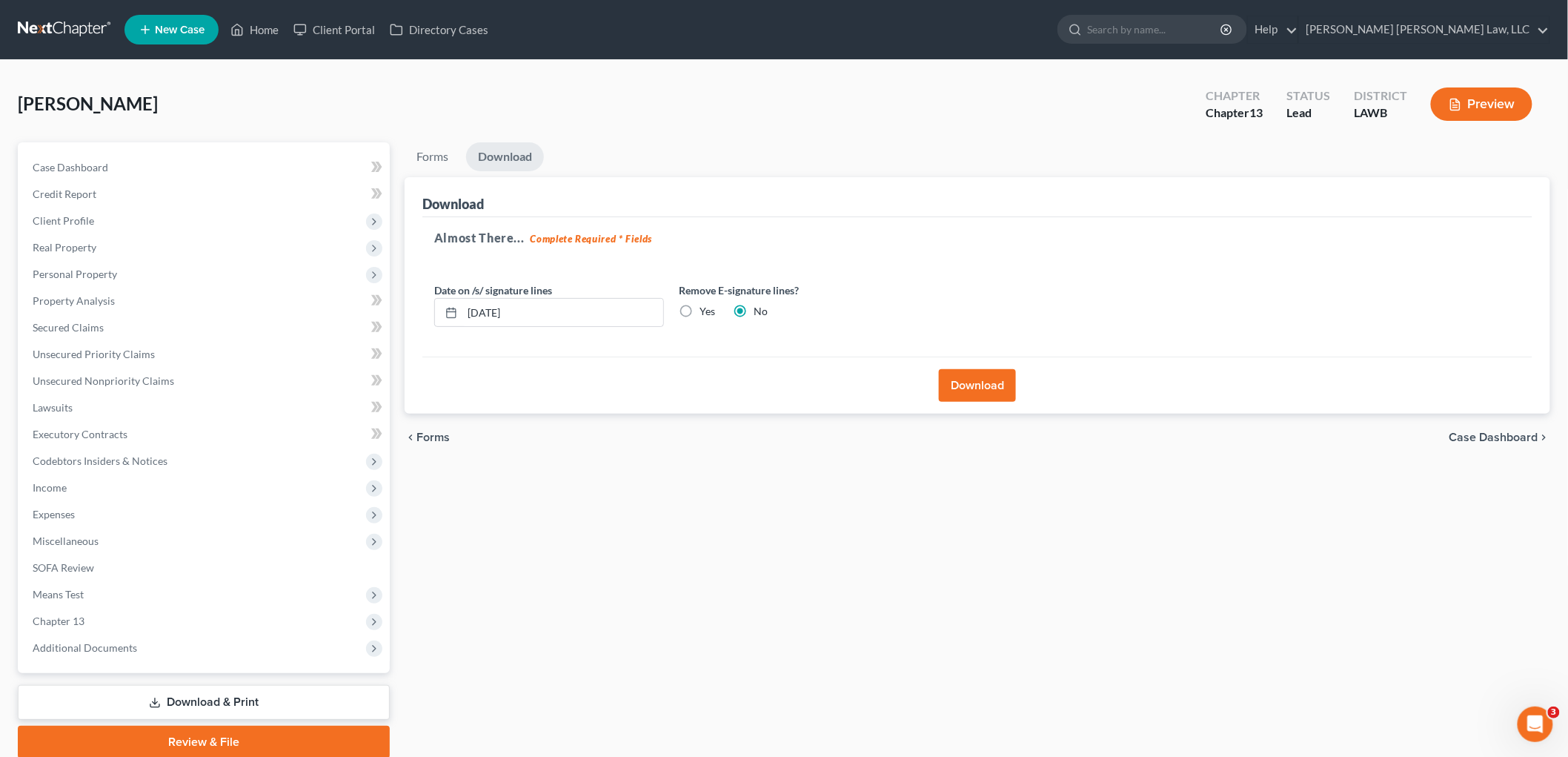
click at [940, 378] on button "Download" at bounding box center [977, 385] width 77 height 33
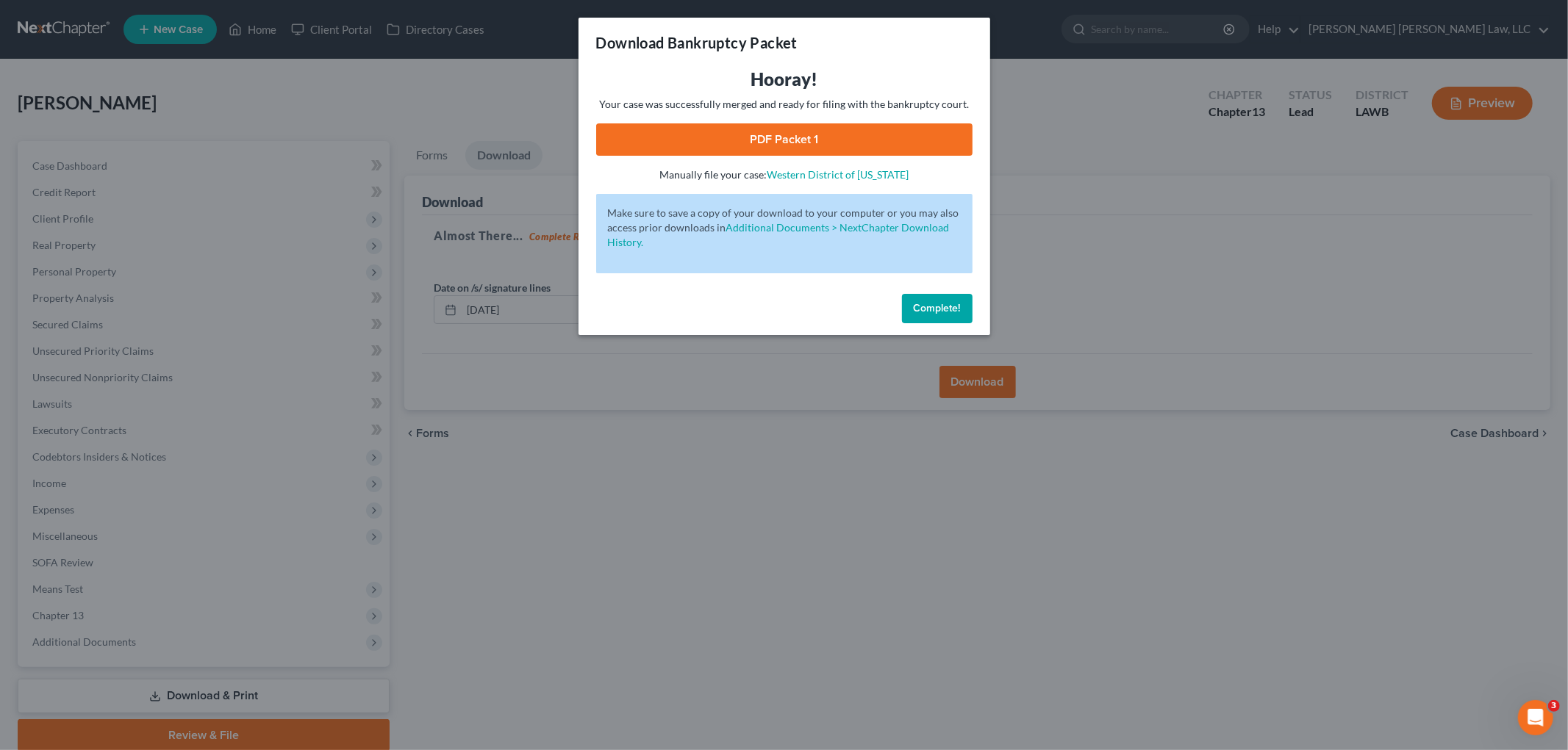
click at [880, 137] on link "PDF Packet 1" at bounding box center [784, 139] width 376 height 32
click at [936, 304] on span "Complete!" at bounding box center [937, 308] width 47 height 13
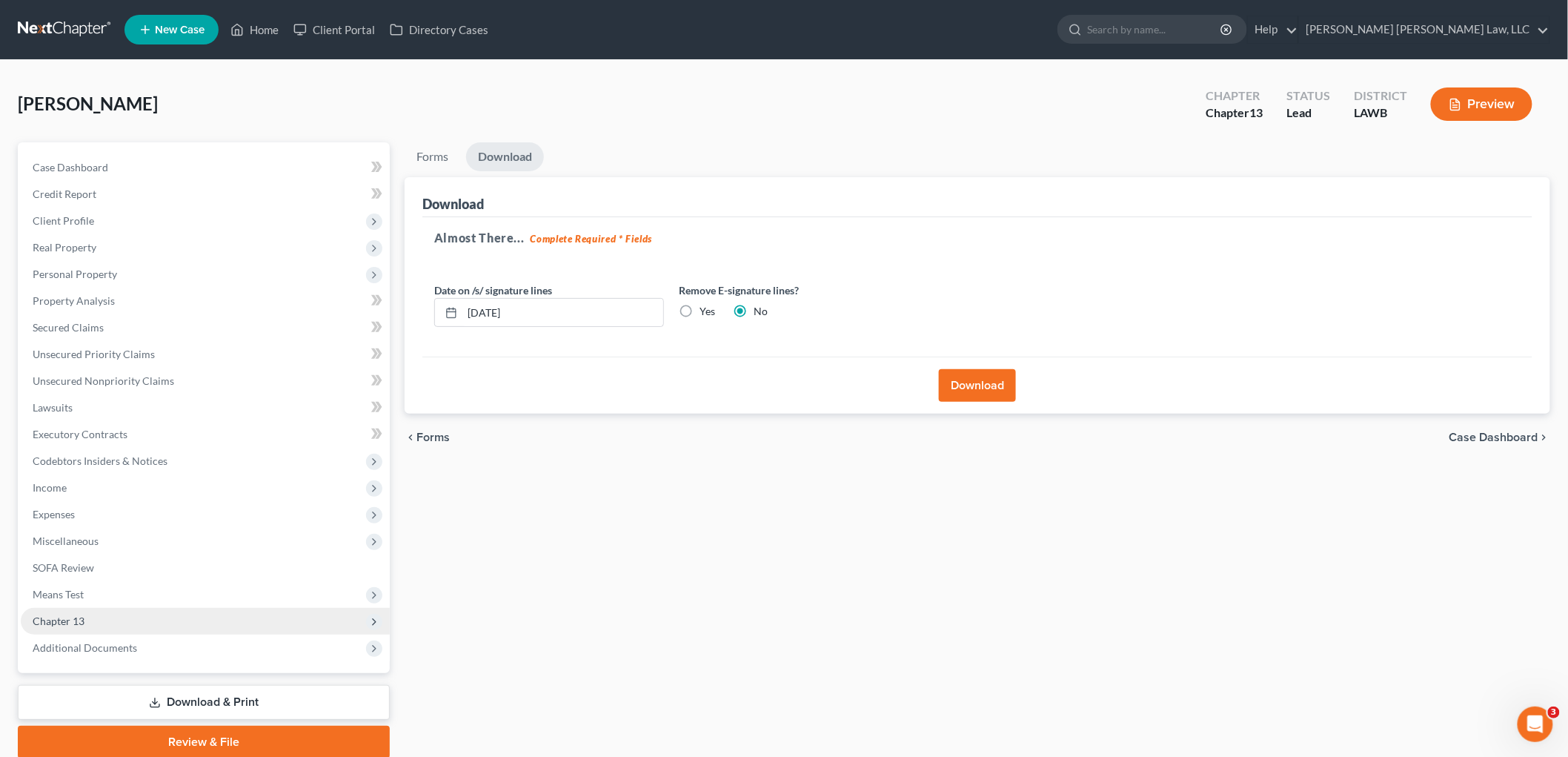
click at [69, 615] on span "Chapter 13" at bounding box center [58, 621] width 52 height 13
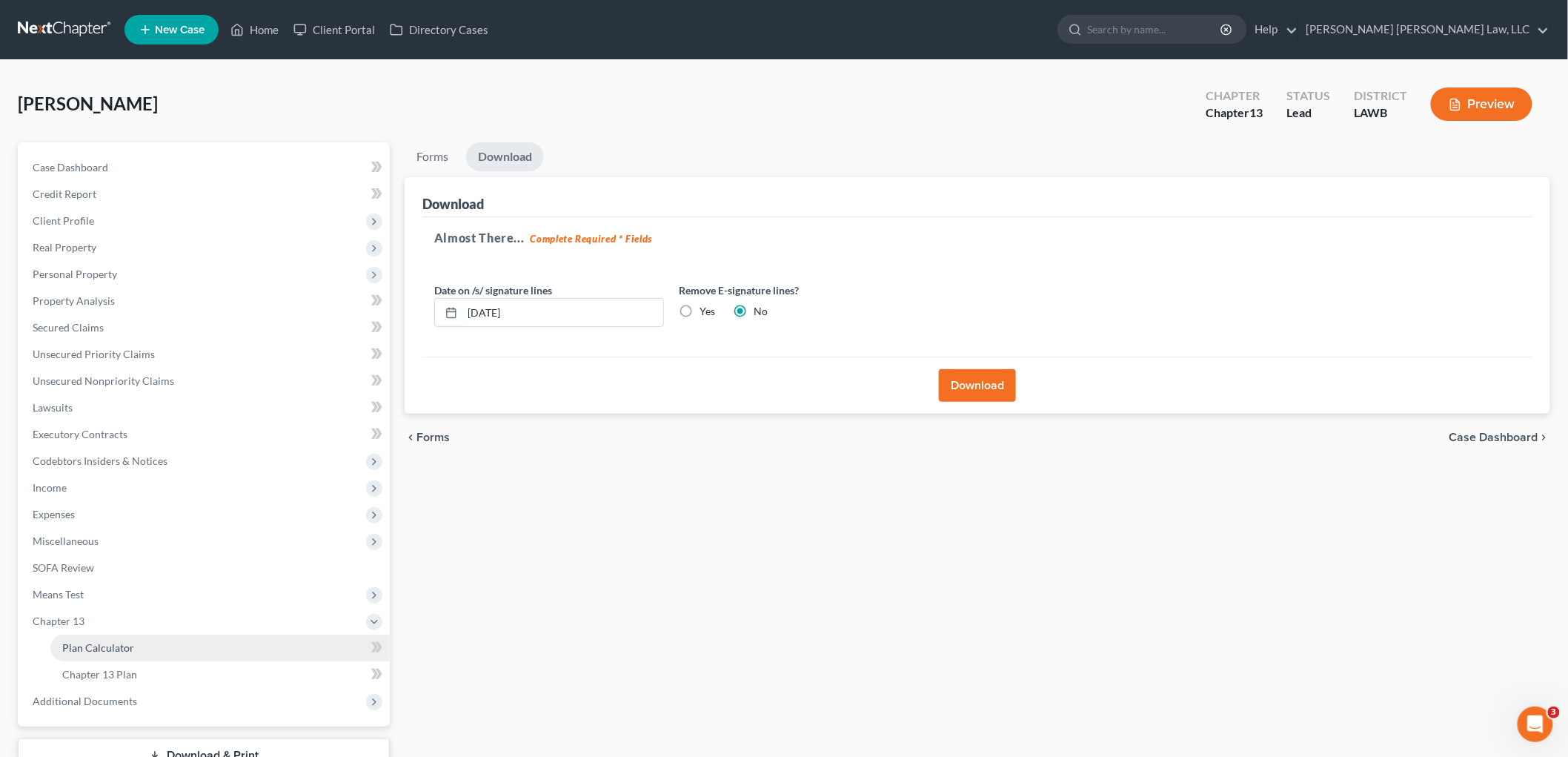
click at [107, 650] on span "Plan Calculator" at bounding box center [98, 648] width 72 height 13
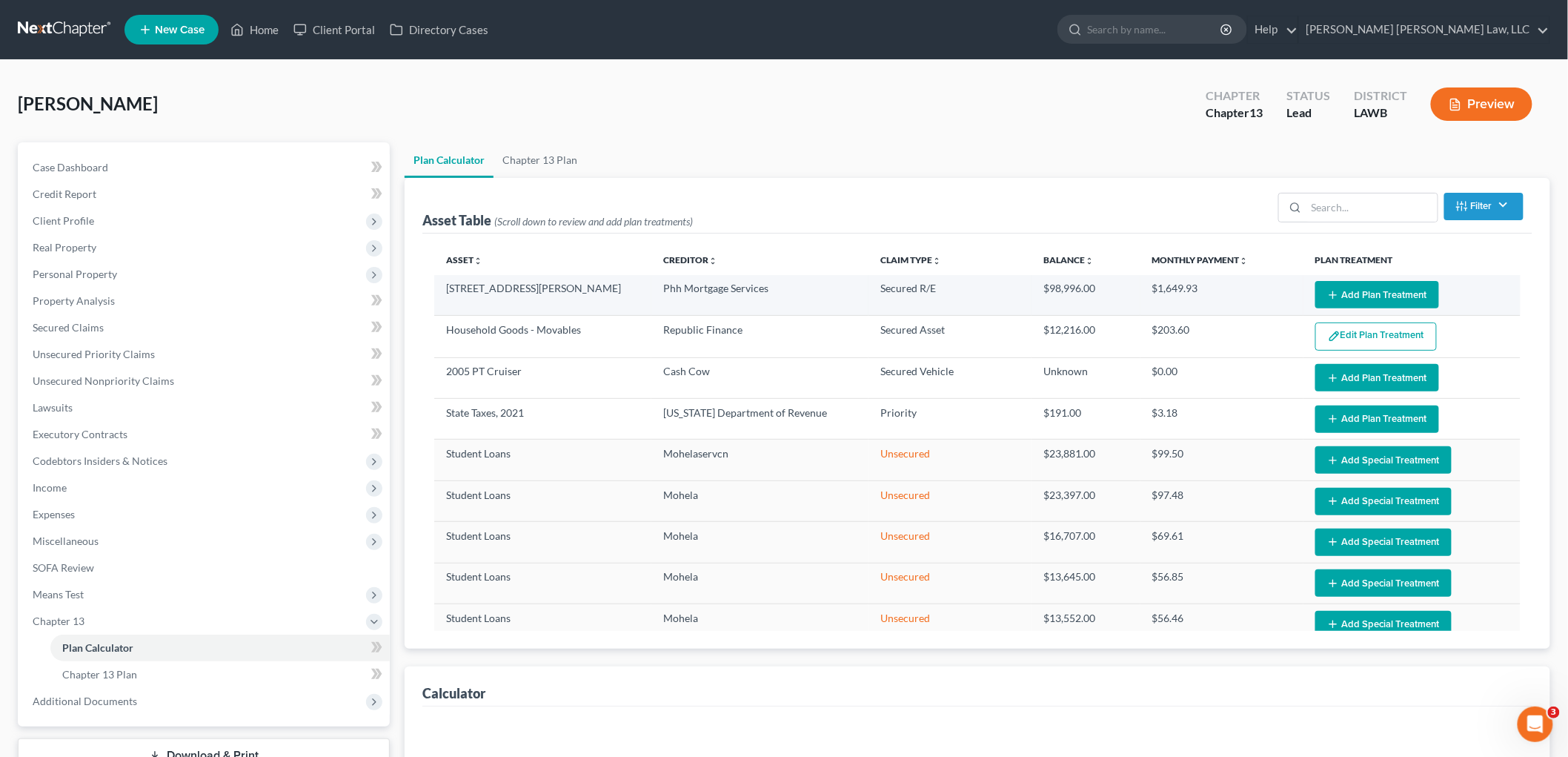
select select "59"
click at [1391, 291] on button "Add Plan Treatment" at bounding box center [1377, 295] width 124 height 27
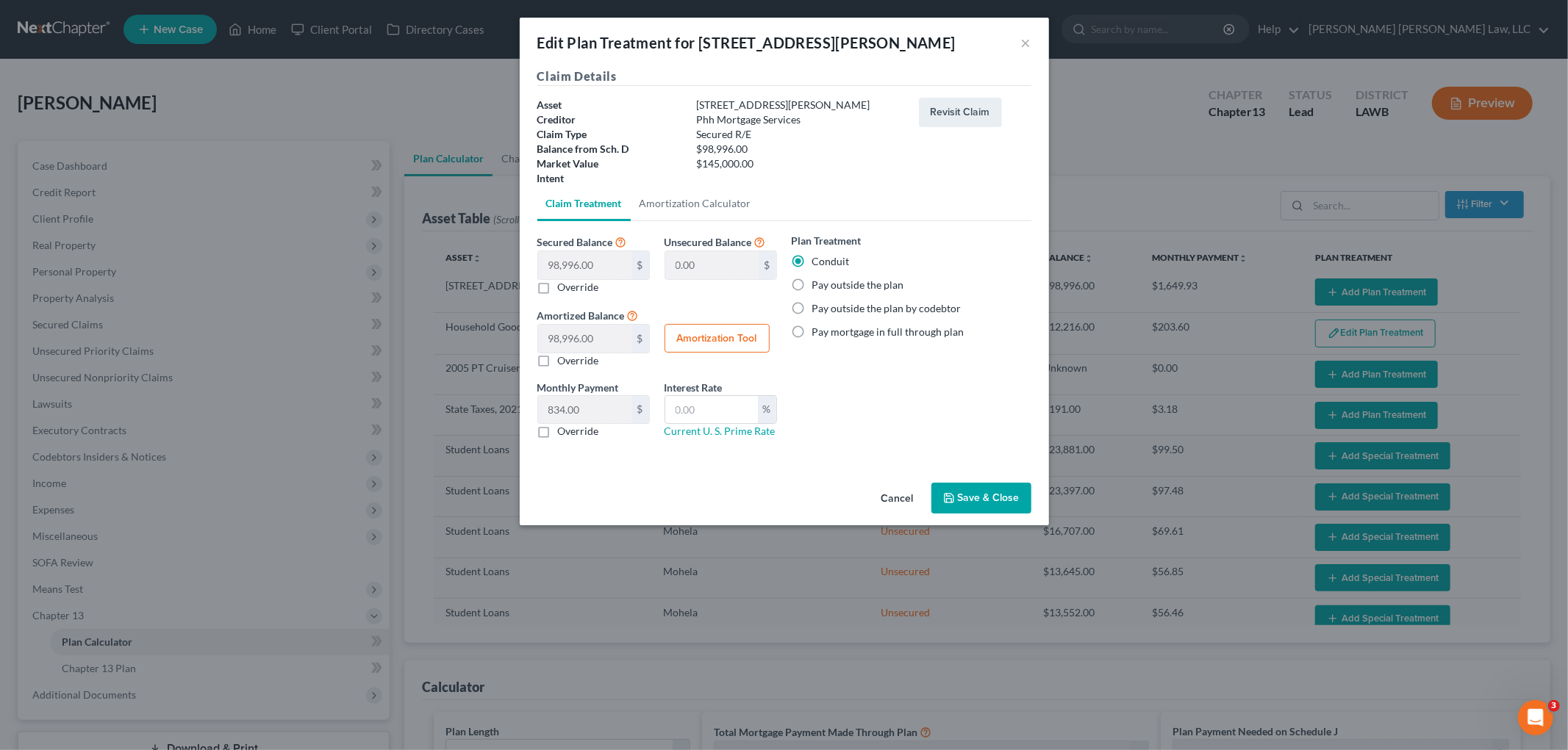
click at [971, 508] on button "Save & Close" at bounding box center [981, 498] width 100 height 31
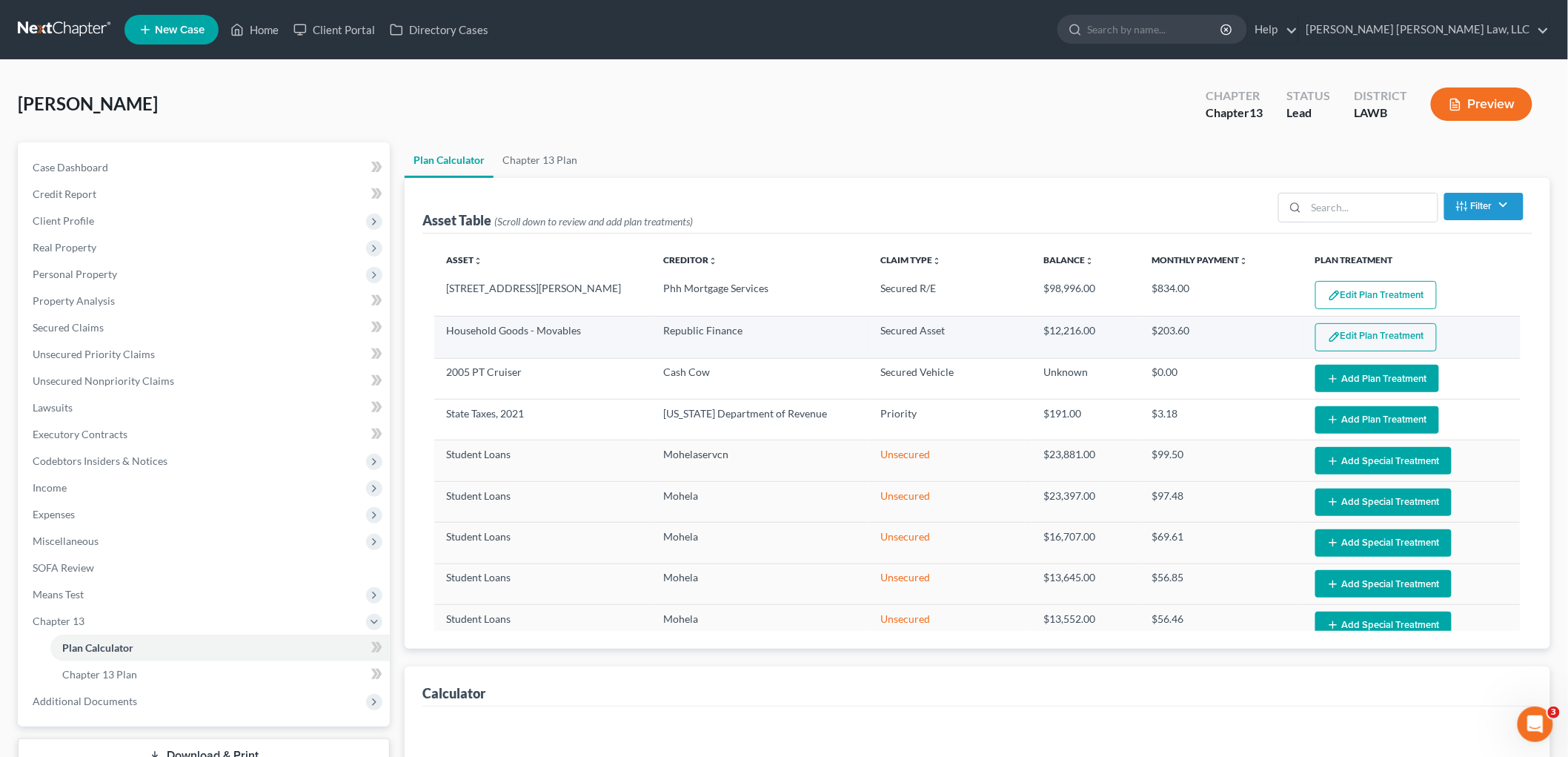
click at [1368, 338] on button "Edit Plan Treatment" at bounding box center [1375, 337] width 122 height 28
select select "59"
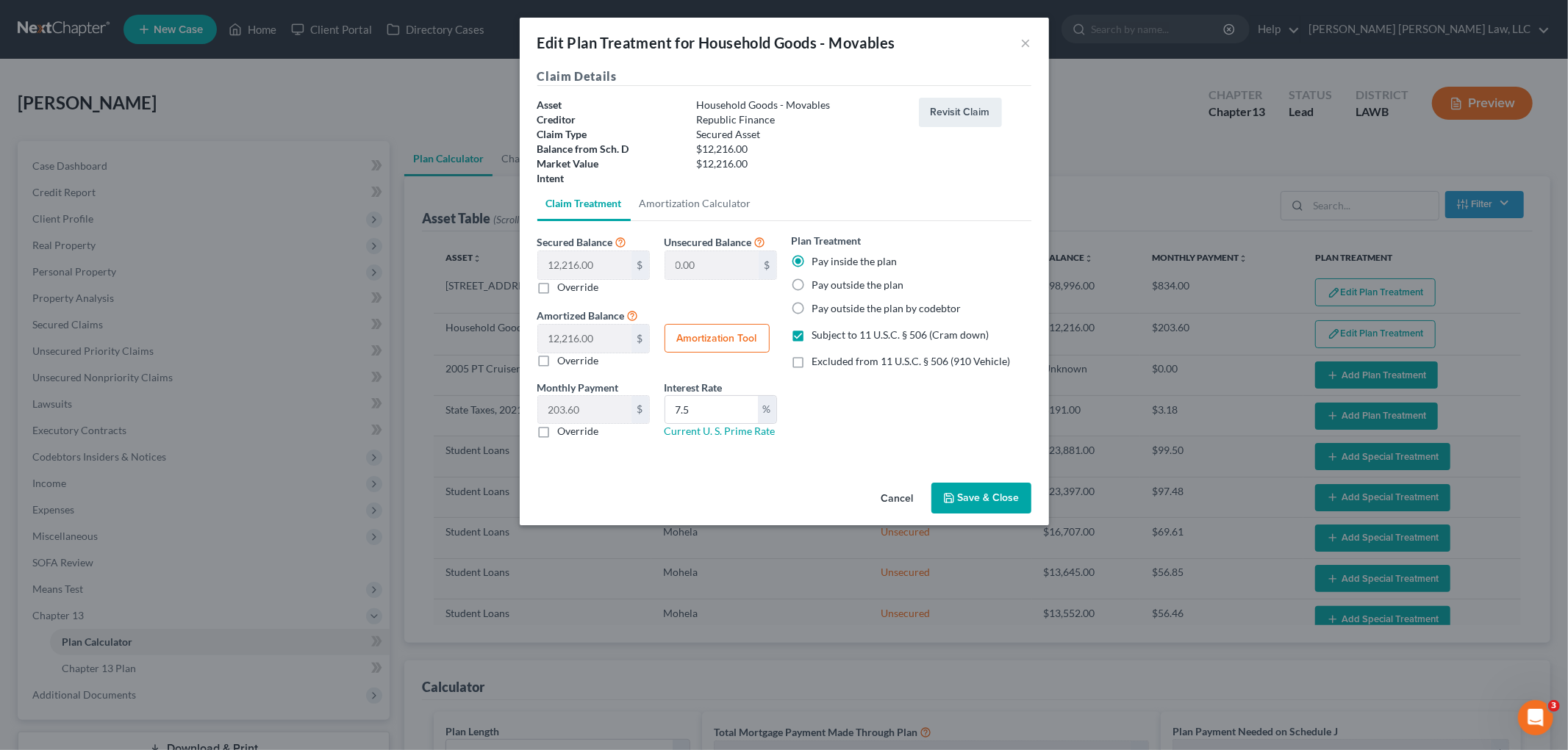
drag, startPoint x: 542, startPoint y: 432, endPoint x: 574, endPoint y: 409, distance: 39.4
click at [558, 431] on label "Override" at bounding box center [578, 431] width 41 height 15
click at [563, 431] on input "Override" at bounding box center [568, 428] width 9 height 9
checkbox input "true"
click at [574, 409] on input "0.00" at bounding box center [585, 409] width 93 height 28
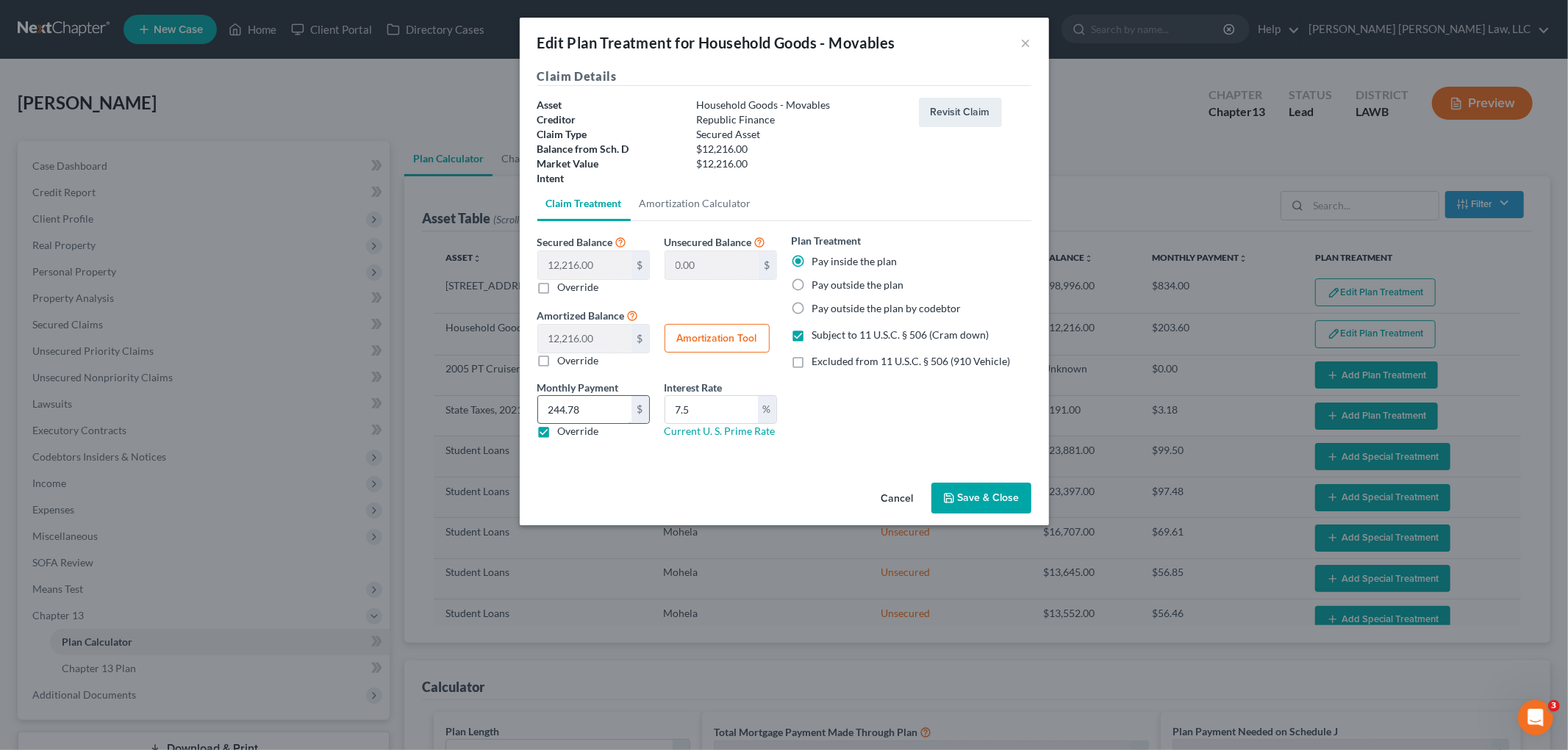
type input "244.78"
type input "7.5"
click at [994, 491] on button "Save & Close" at bounding box center [981, 498] width 100 height 31
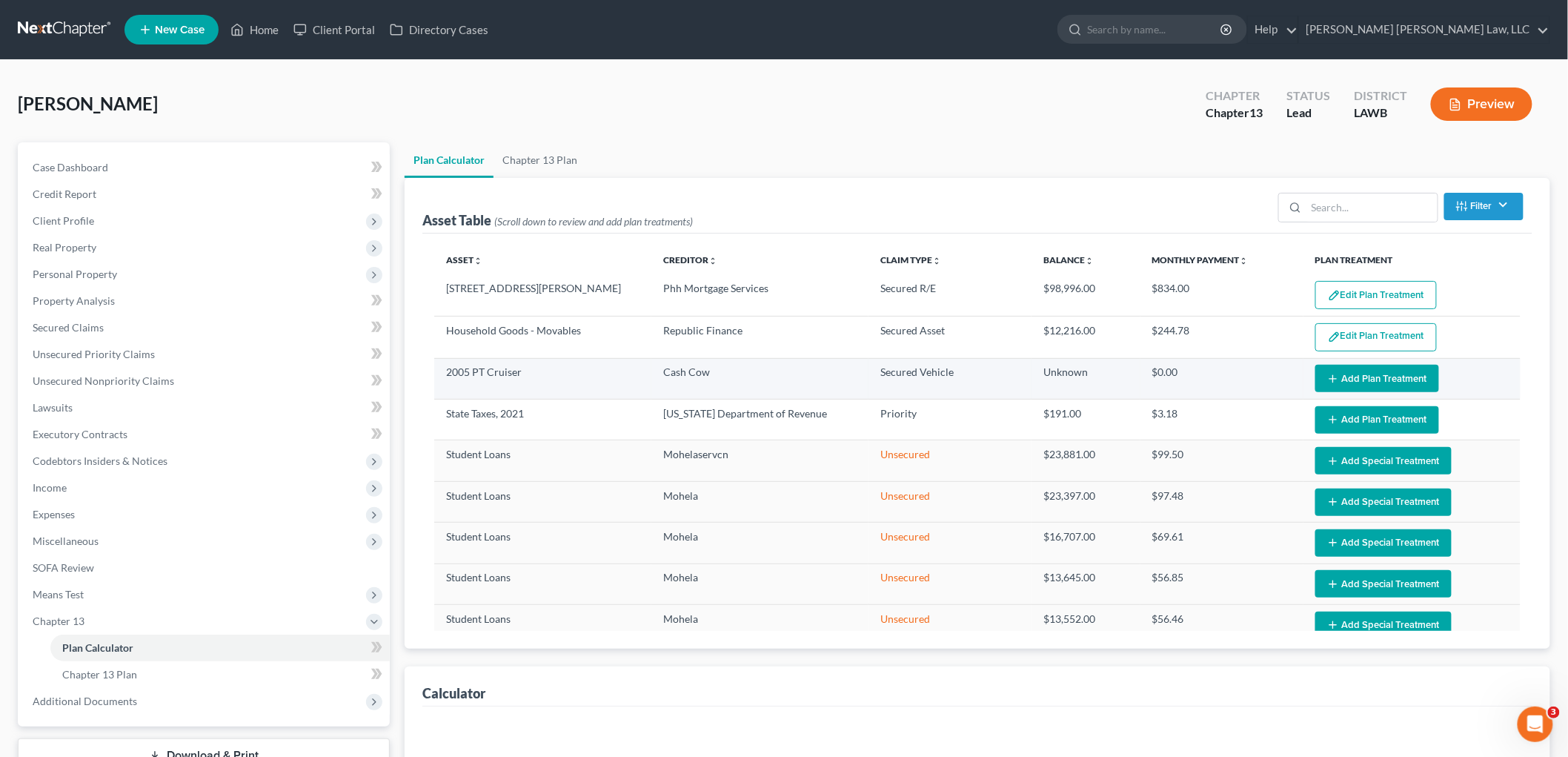
select select "59"
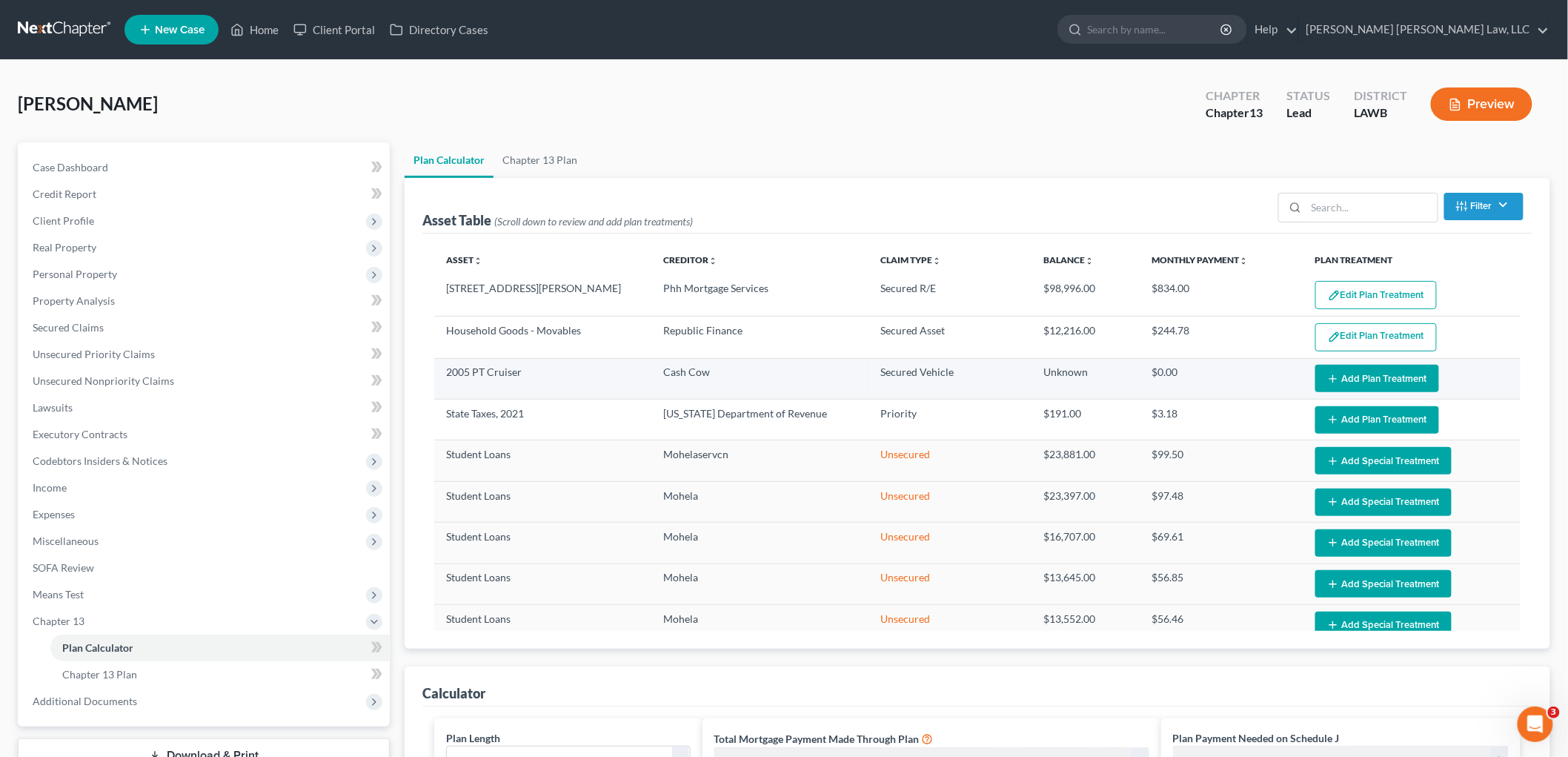
click at [1346, 380] on button "Add Plan Treatment" at bounding box center [1377, 378] width 124 height 27
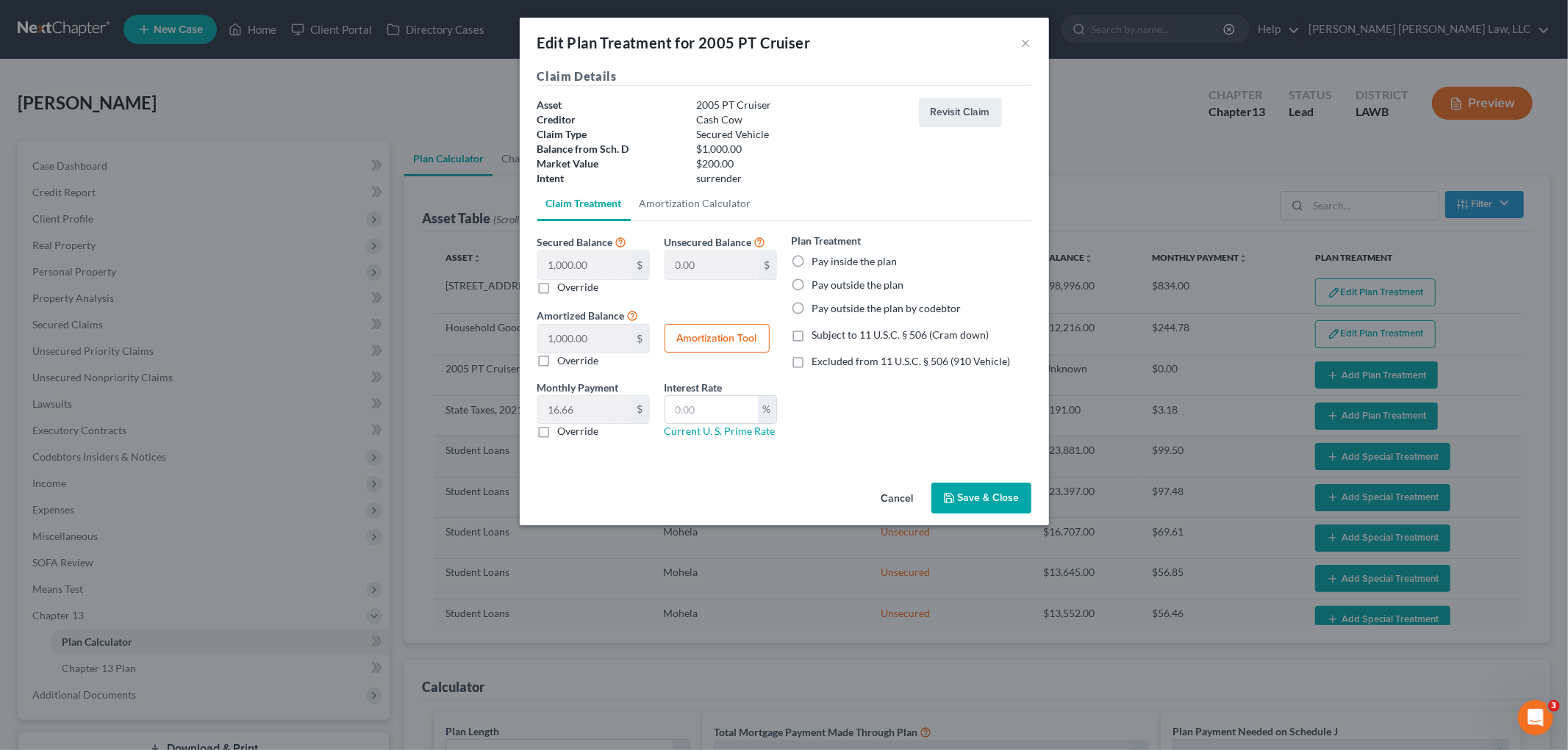
click at [812, 261] on label "Pay inside the plan" at bounding box center [855, 261] width 85 height 15
click at [818, 261] on input "Pay inside the plan" at bounding box center [823, 259] width 9 height 9
radio input "true"
click at [953, 506] on button "Save & Close" at bounding box center [981, 498] width 100 height 31
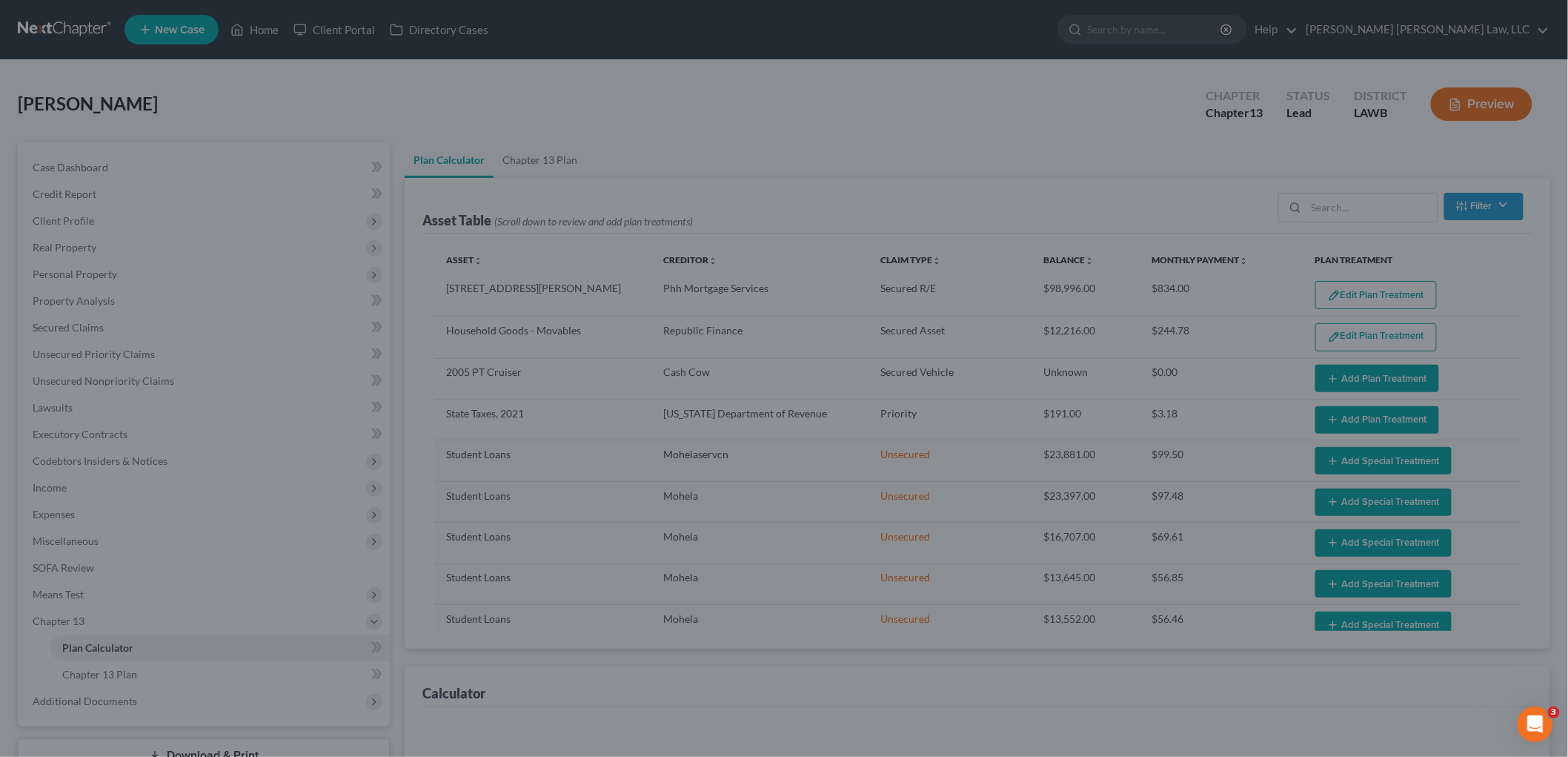
select select "59"
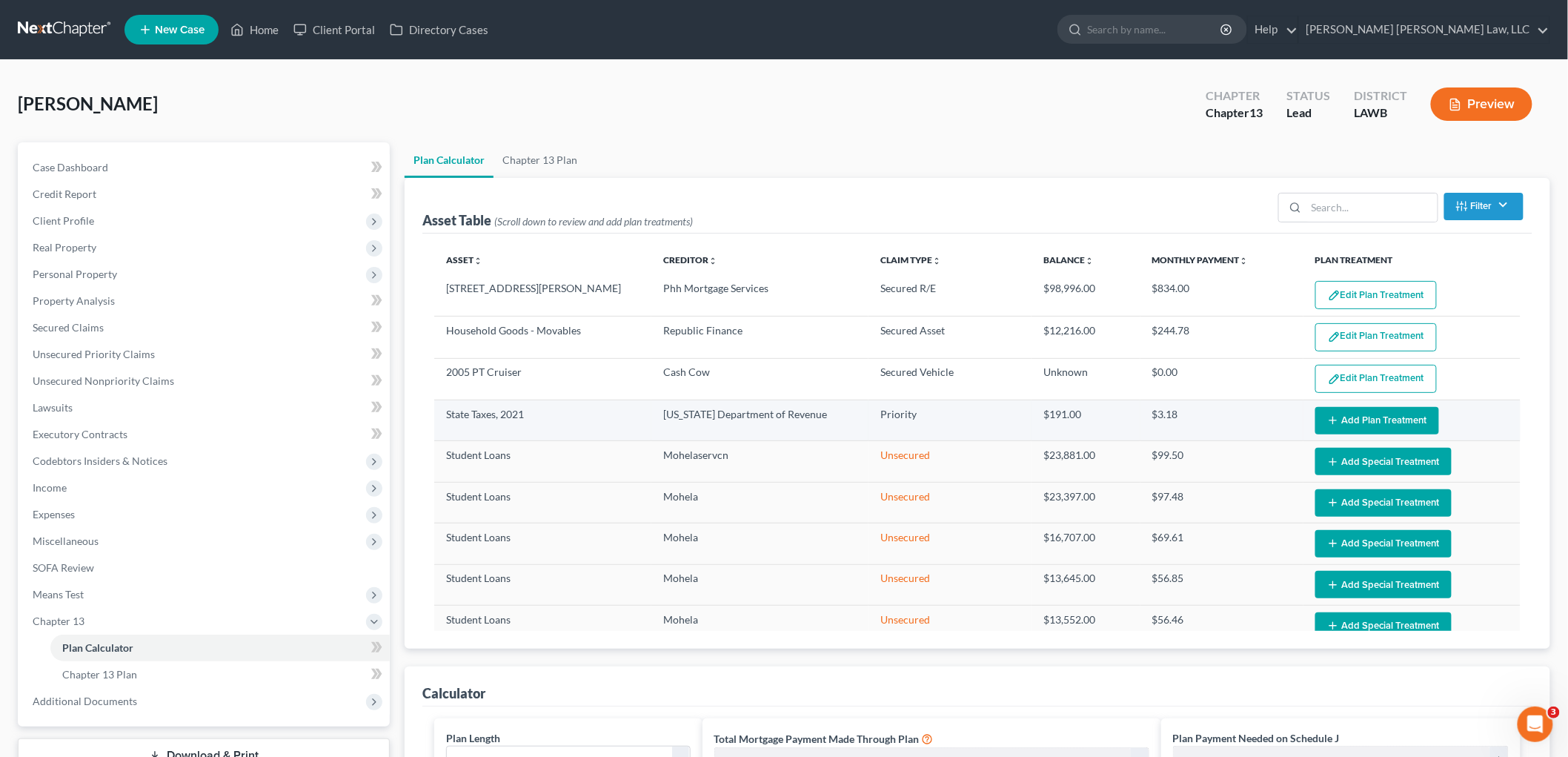
click at [1337, 417] on button "Add Plan Treatment" at bounding box center [1377, 420] width 124 height 27
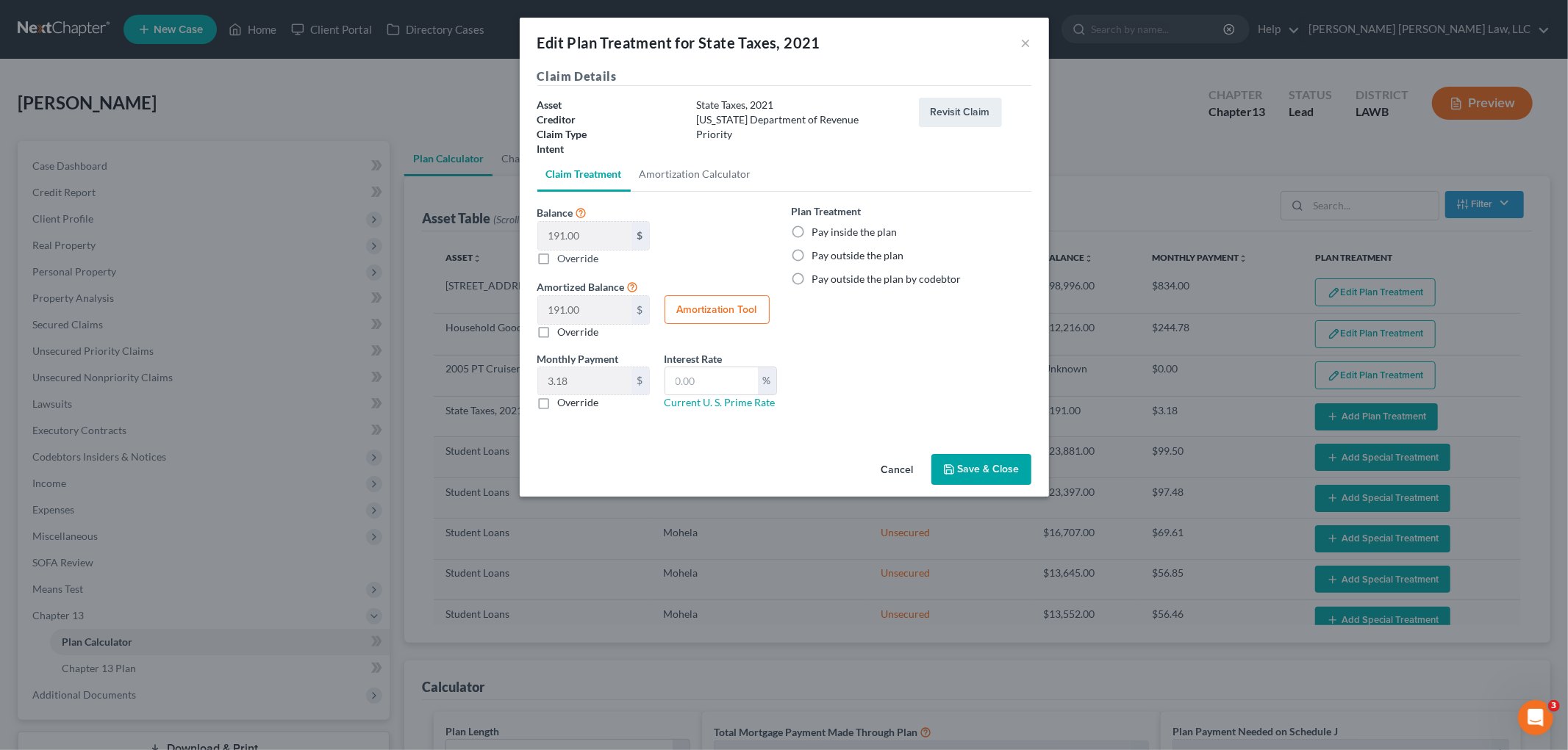
click at [812, 230] on label "Pay inside the plan" at bounding box center [855, 232] width 85 height 15
click at [818, 230] on input "Pay inside the plan" at bounding box center [823, 229] width 9 height 9
radio input "true"
click at [973, 473] on button "Save & Close" at bounding box center [981, 469] width 100 height 31
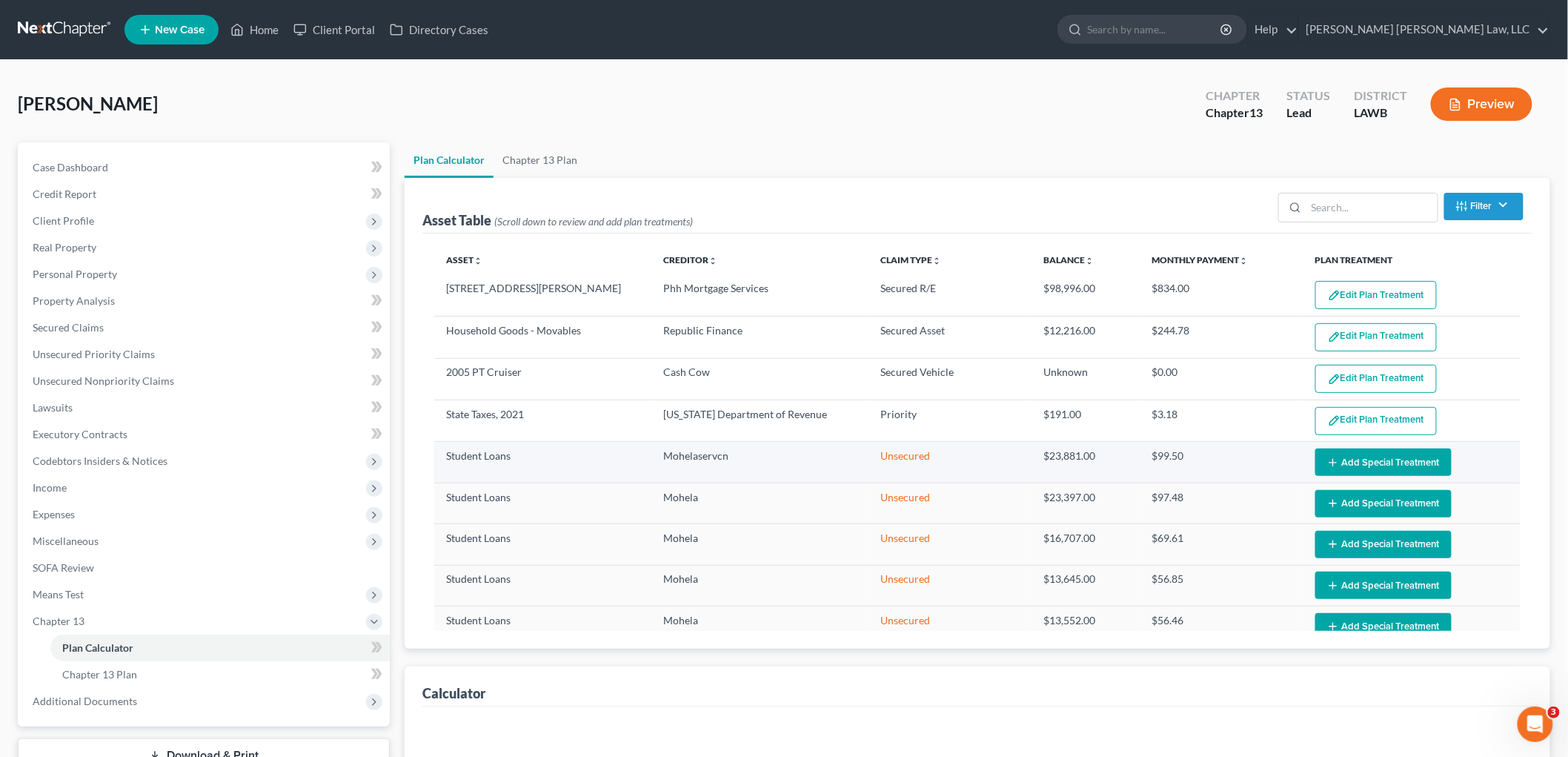
select select "59"
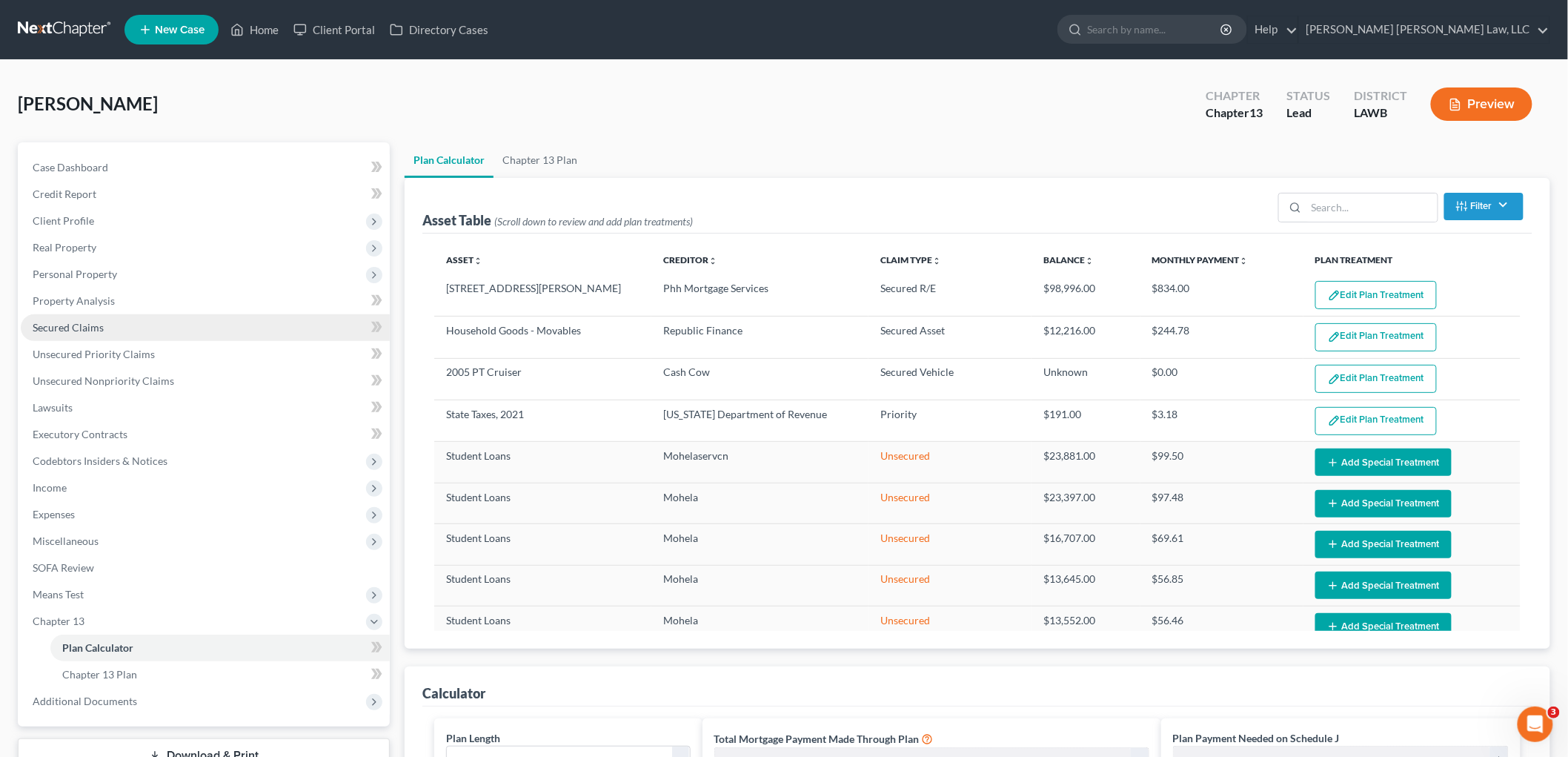
click at [74, 321] on span "Secured Claims" at bounding box center [68, 327] width 71 height 13
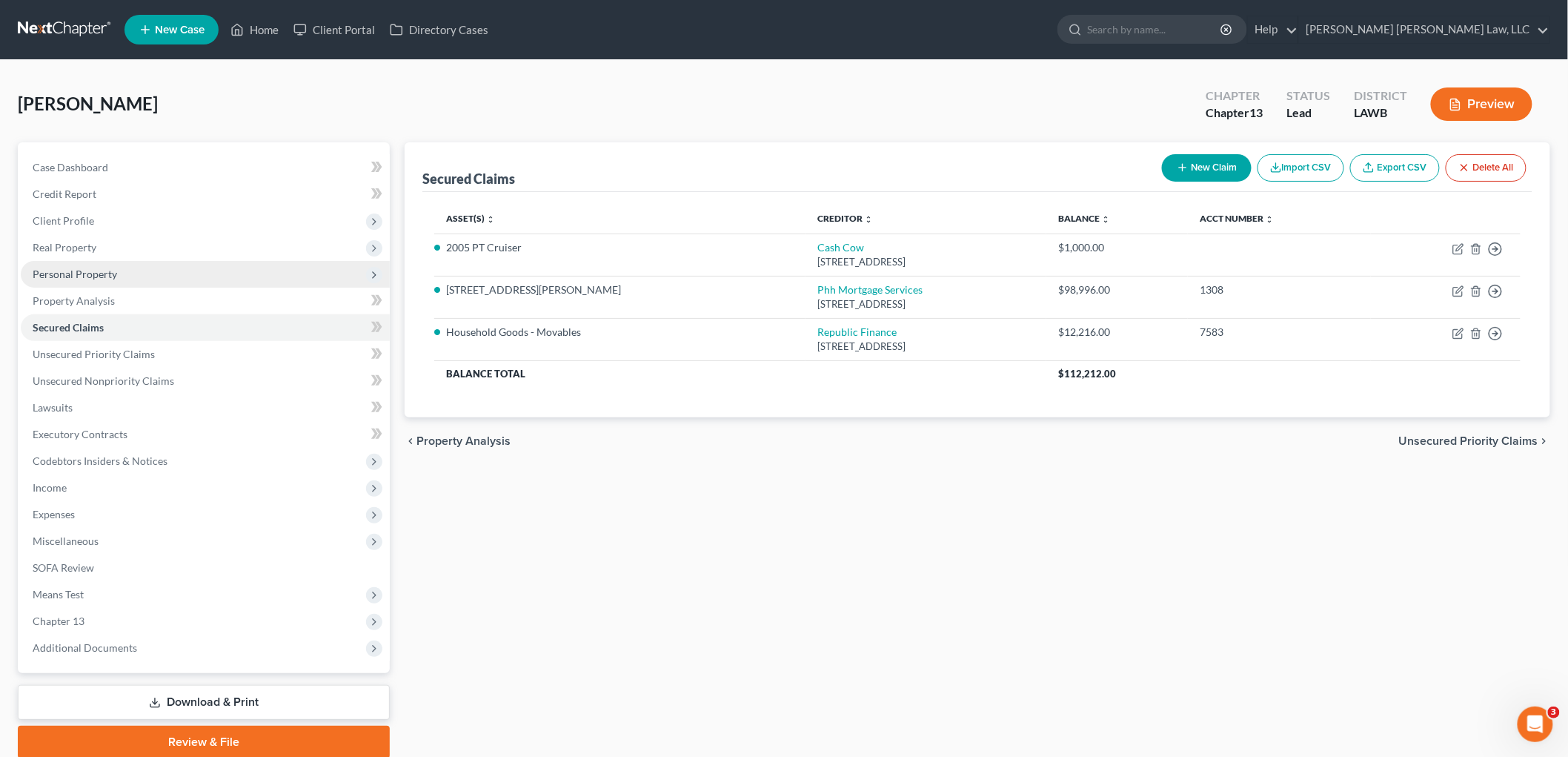
click at [88, 268] on span "Personal Property" at bounding box center [75, 274] width 84 height 13
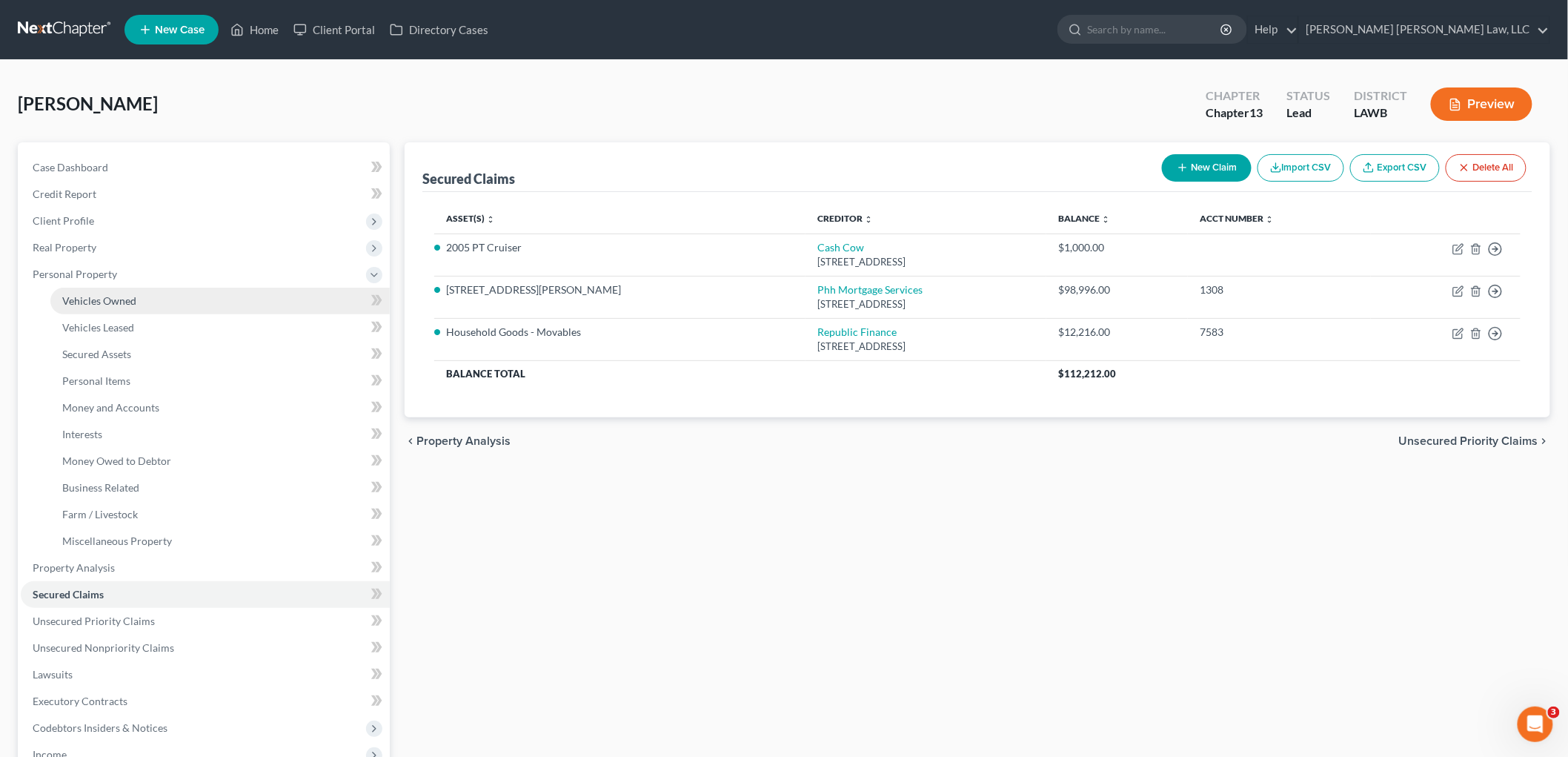
click at [106, 299] on span "Vehicles Owned" at bounding box center [99, 301] width 74 height 13
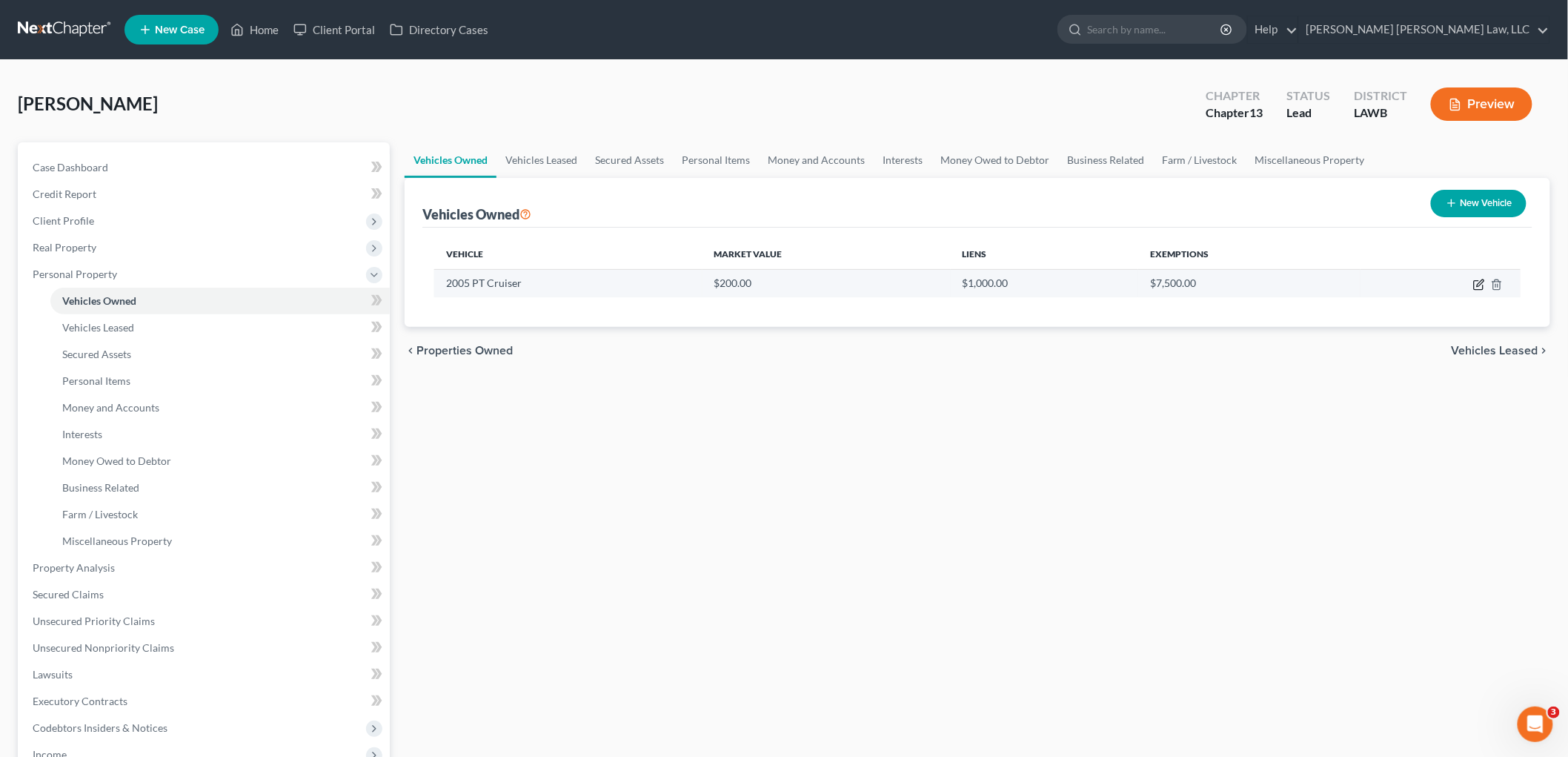
click at [1479, 282] on icon "button" at bounding box center [1479, 284] width 12 height 12
select select "0"
select select "21"
select select "4"
select select "0"
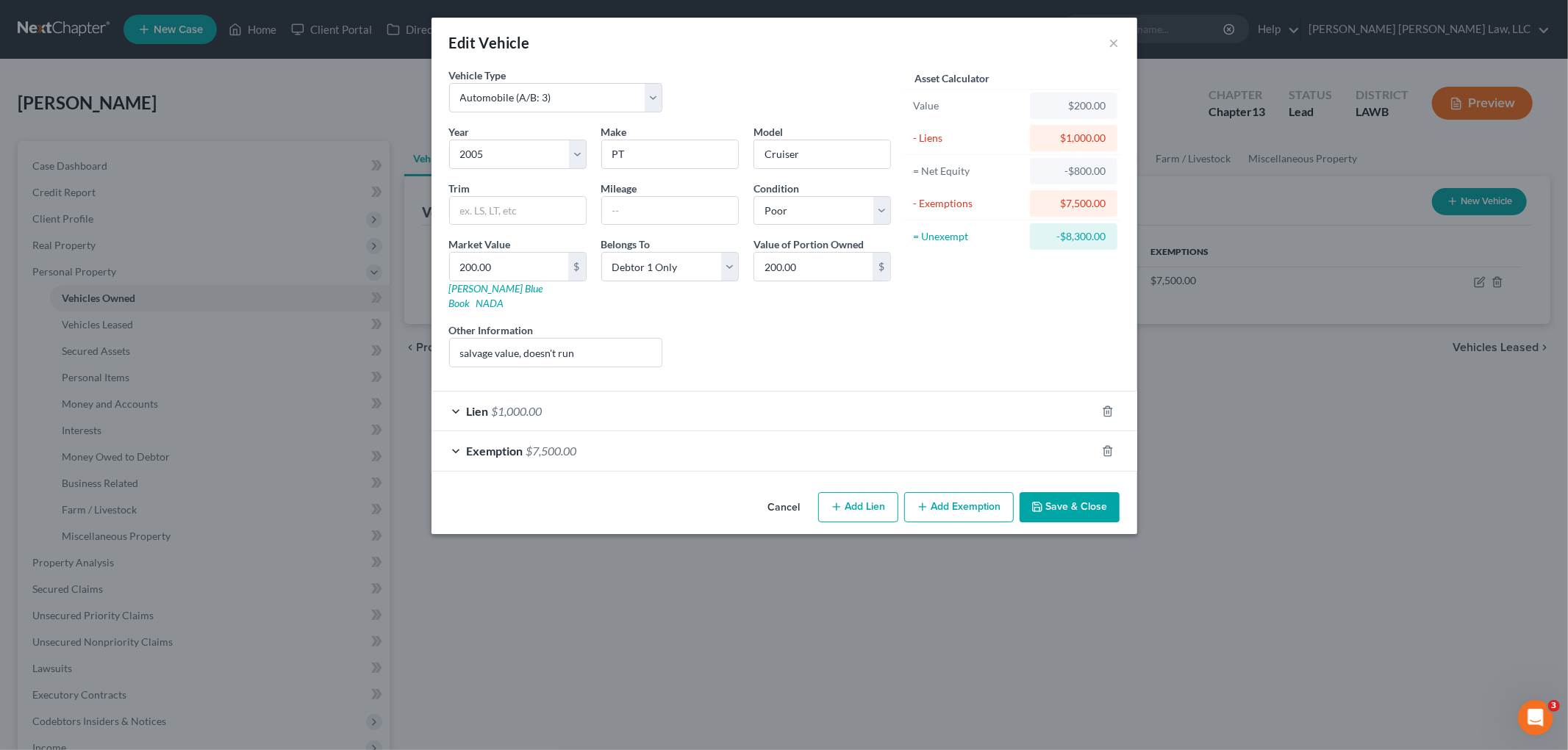
click at [649, 394] on div "Lien $1,000.00" at bounding box center [764, 411] width 664 height 39
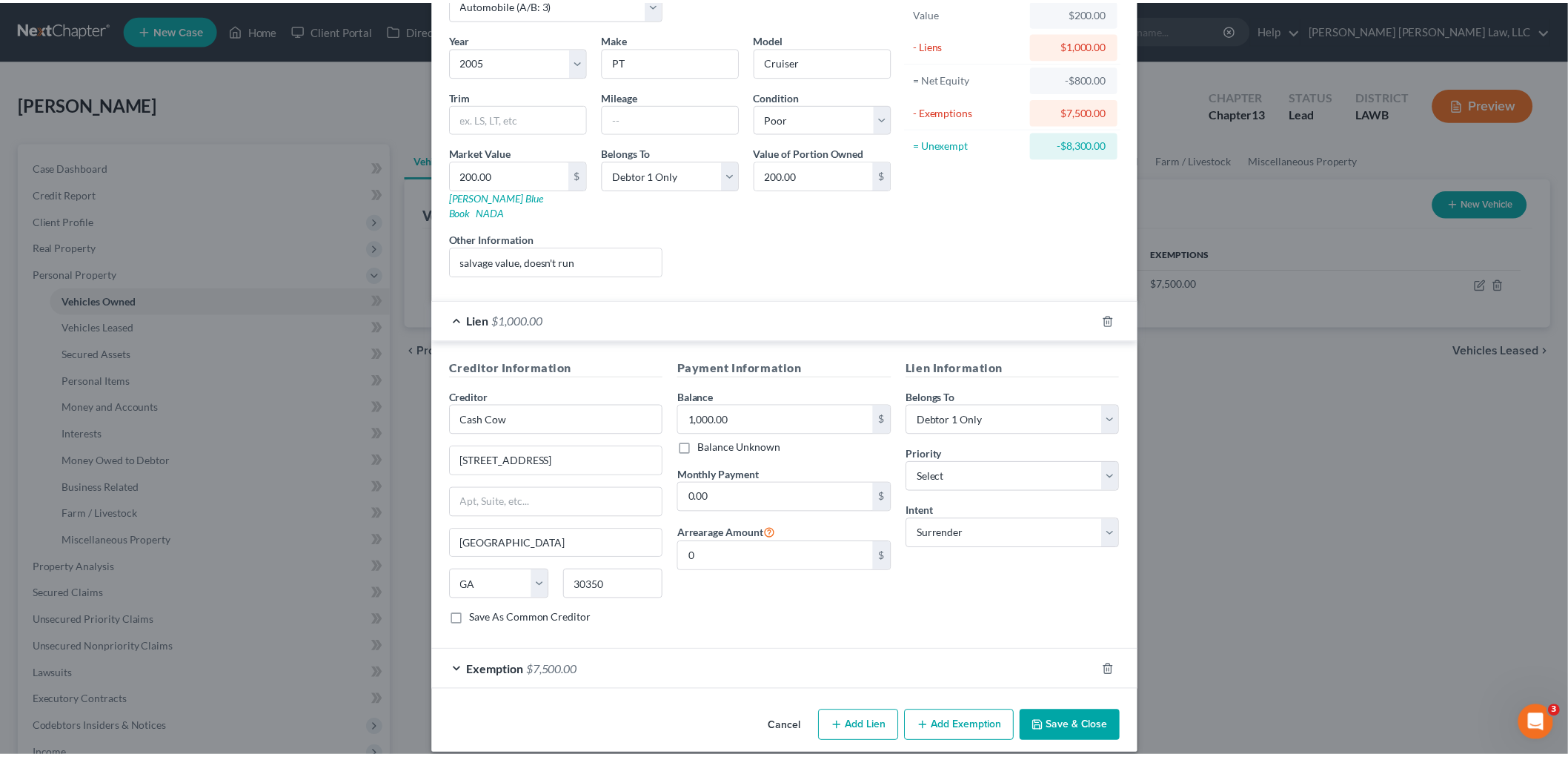
scroll to position [96, 0]
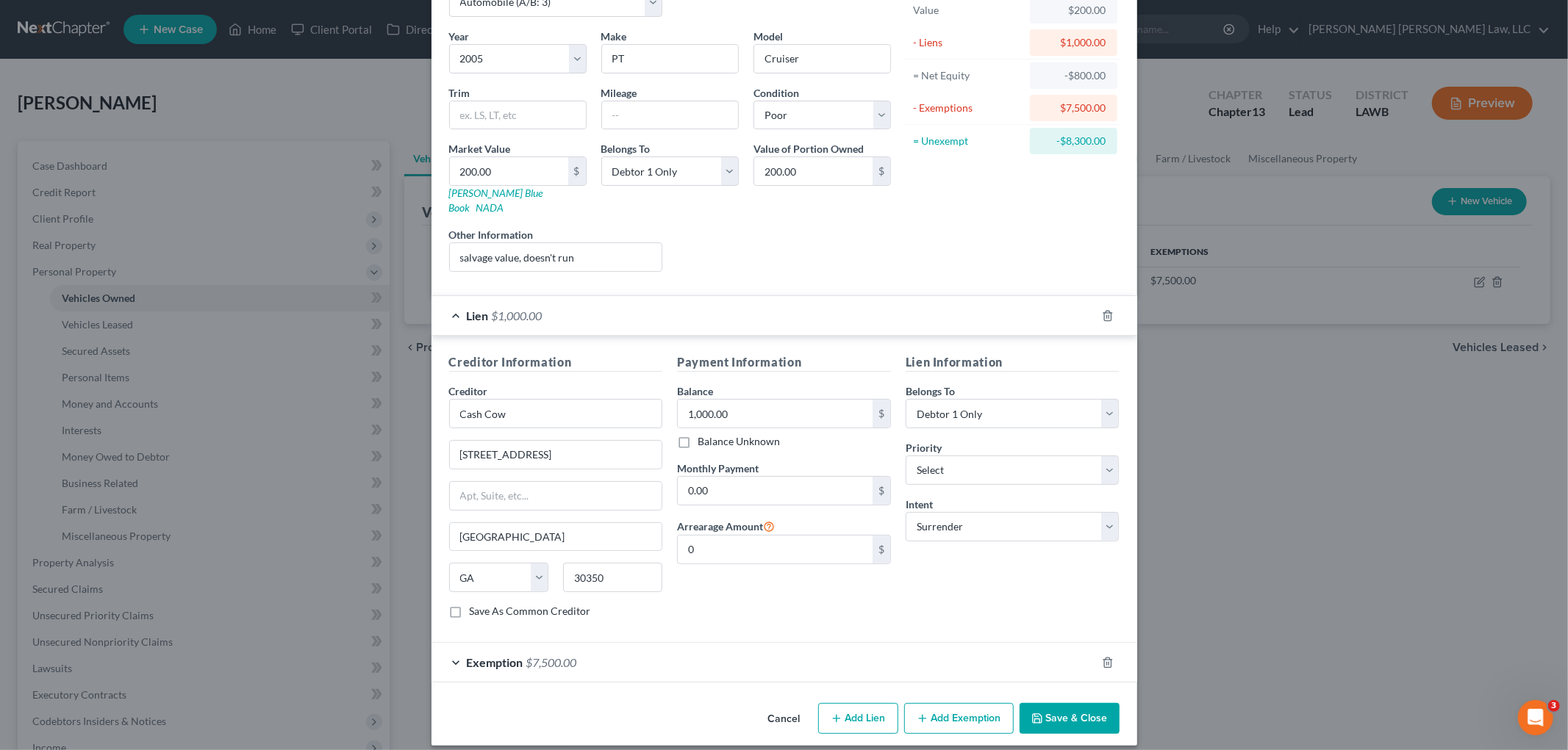
click at [1033, 713] on icon "button" at bounding box center [1037, 718] width 12 height 12
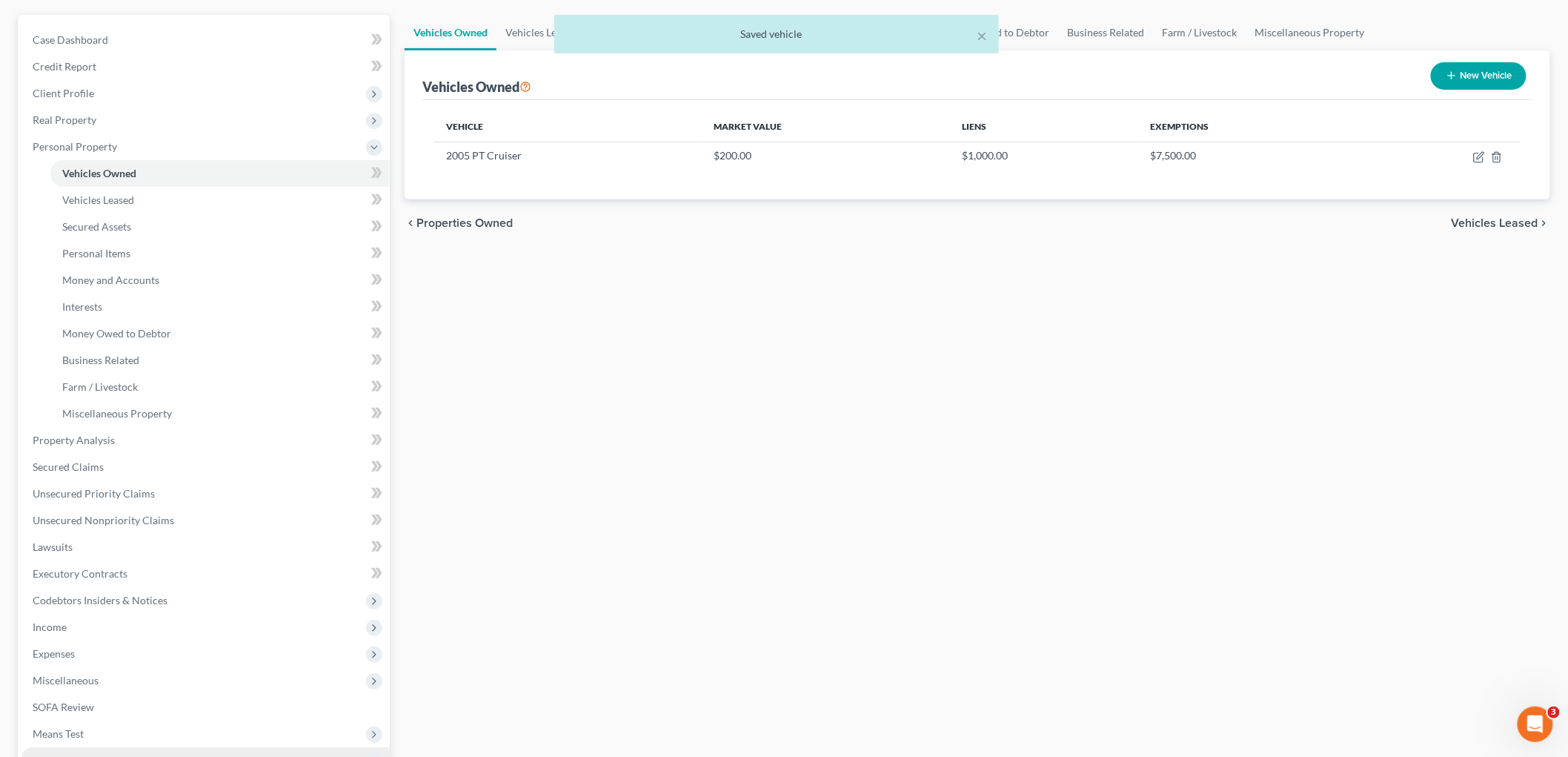
scroll to position [322, 0]
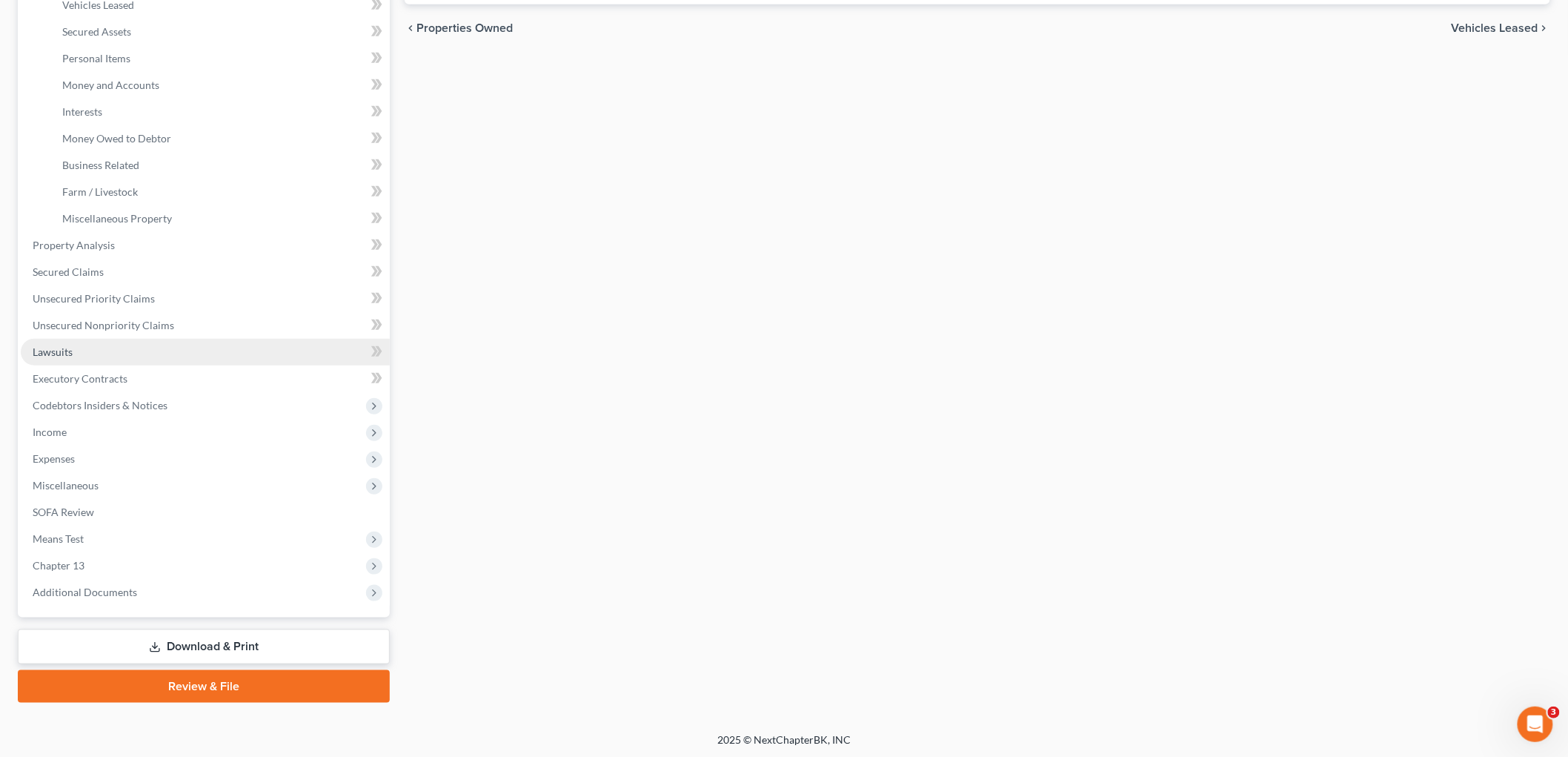
click at [84, 347] on link "Lawsuits" at bounding box center [205, 353] width 369 height 27
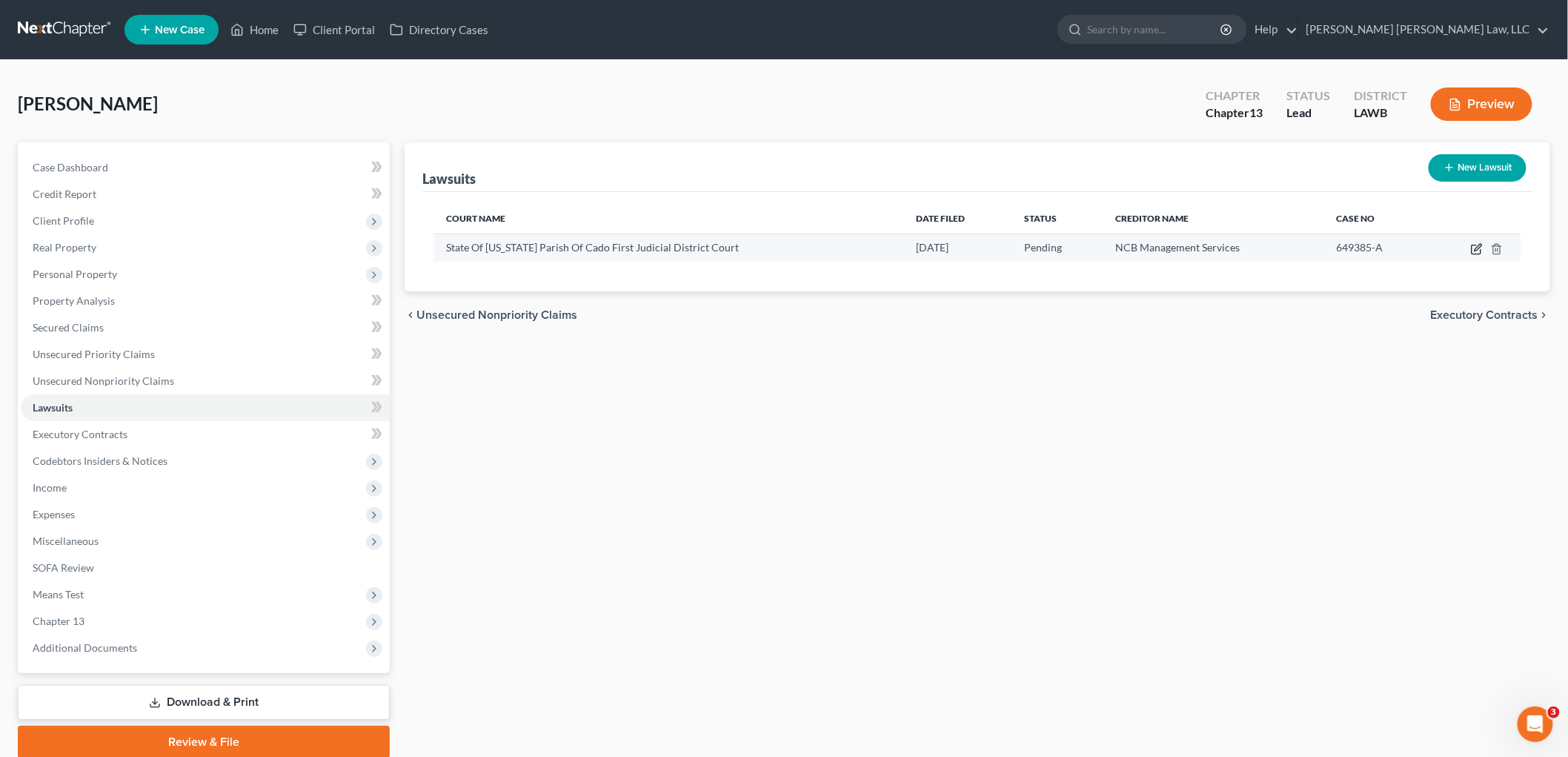
click at [1477, 249] on icon "button" at bounding box center [1478, 247] width 6 height 6
select select "19"
select select "0"
select select "1"
select select "39"
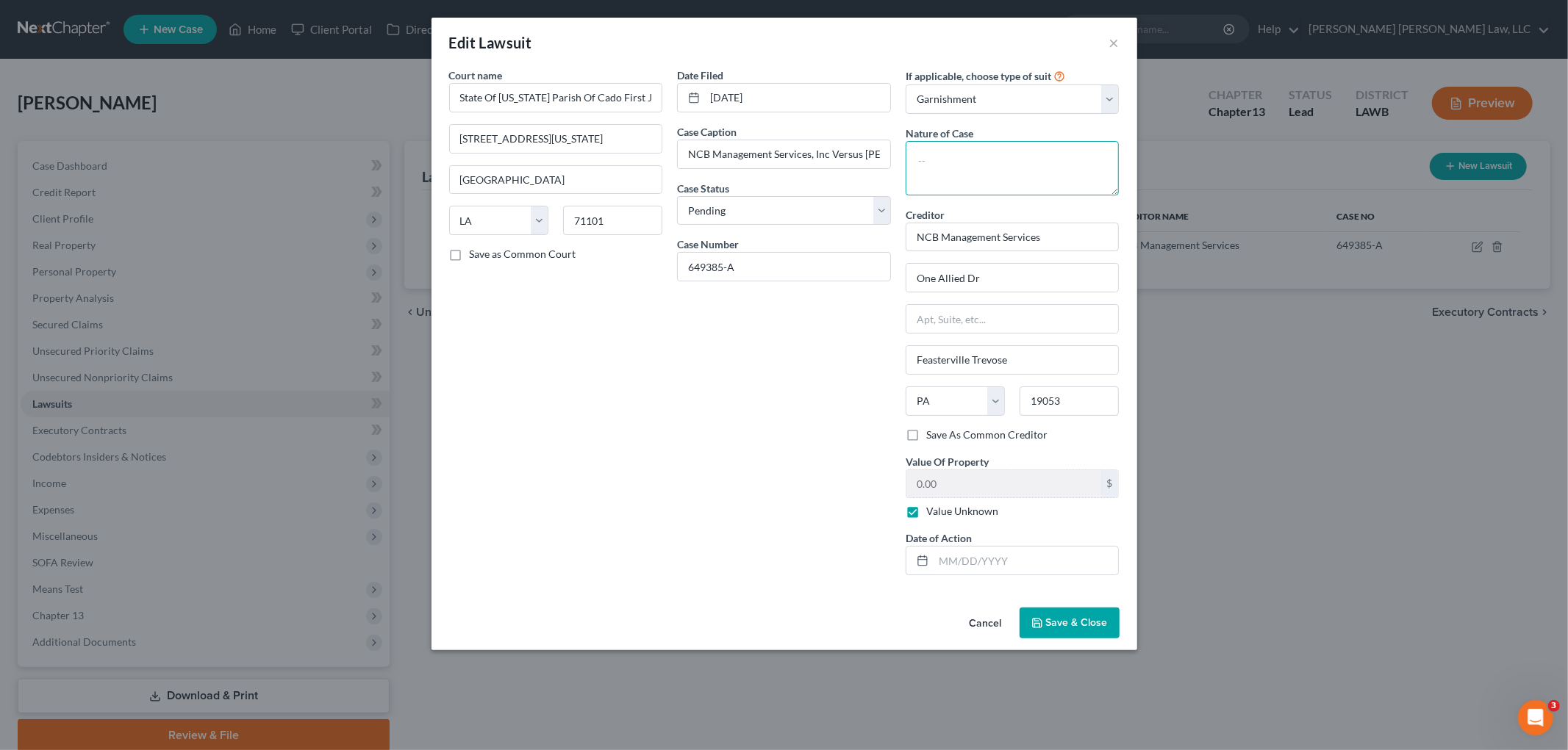
click at [1024, 166] on textarea at bounding box center [1012, 168] width 214 height 54
type textarea "J"
type textarea "Garnishment"
click at [926, 513] on label "Value Unknown" at bounding box center [962, 511] width 72 height 15
click at [932, 513] on input "Value Unknown" at bounding box center [937, 509] width 9 height 9
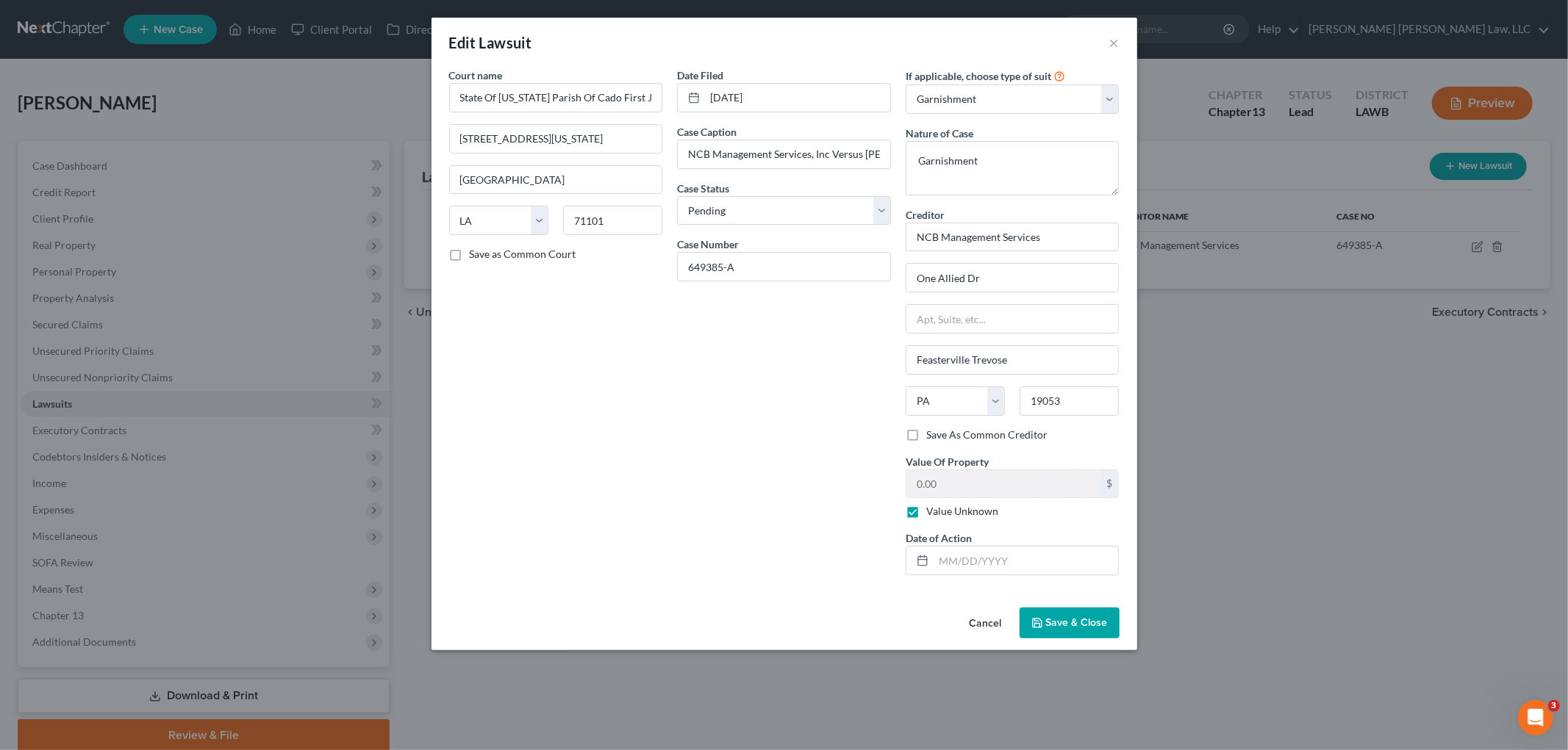
checkbox input "false"
click at [960, 487] on input "0.00" at bounding box center [1004, 483] width 195 height 28
type input "13,688.04"
drag, startPoint x: 1060, startPoint y: 615, endPoint x: 855, endPoint y: 618, distance: 205.0
click at [1060, 615] on button "Save & Close" at bounding box center [1069, 622] width 100 height 31
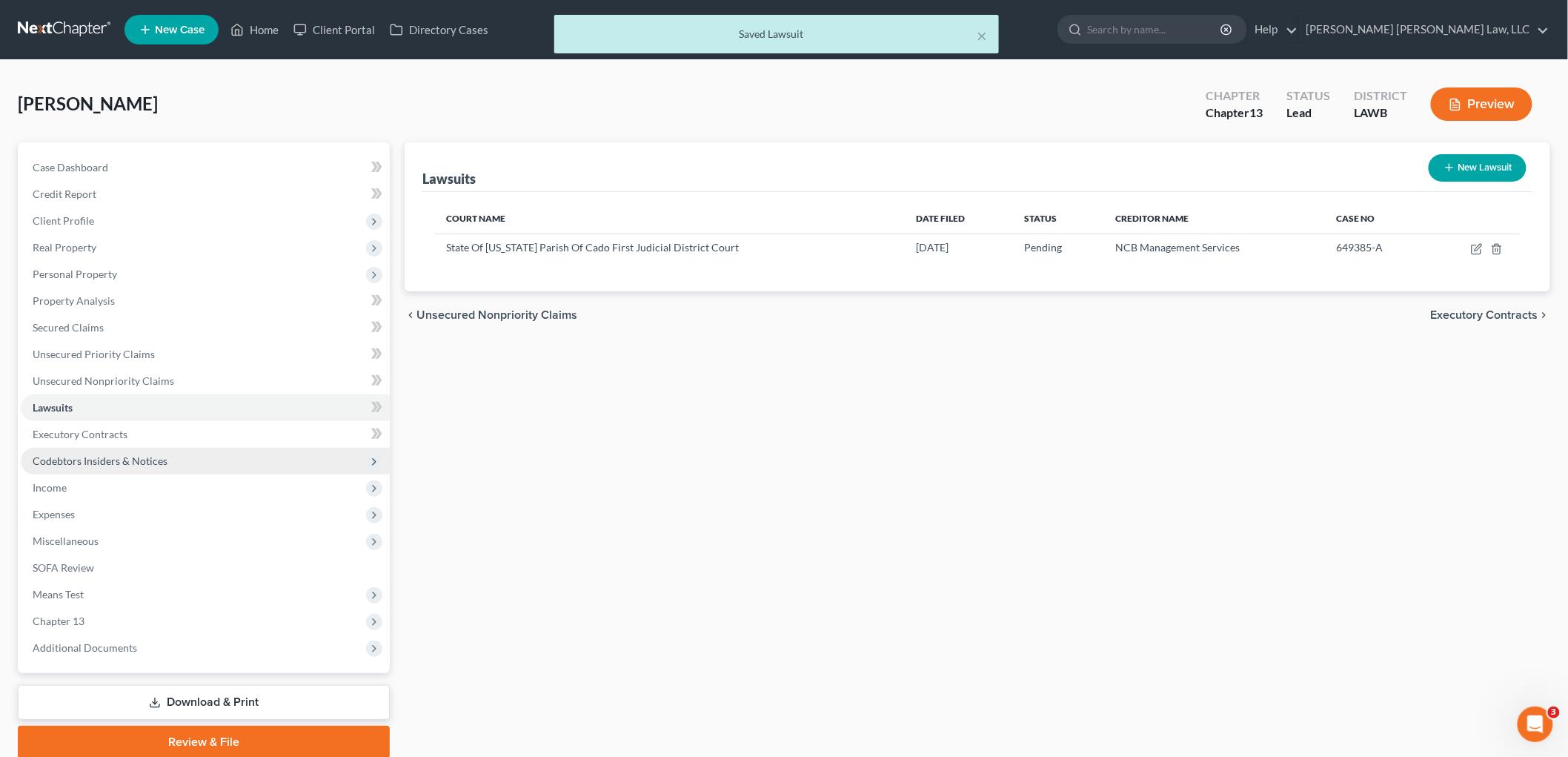
click at [88, 460] on span "Codebtors Insiders & Notices" at bounding box center [100, 461] width 135 height 13
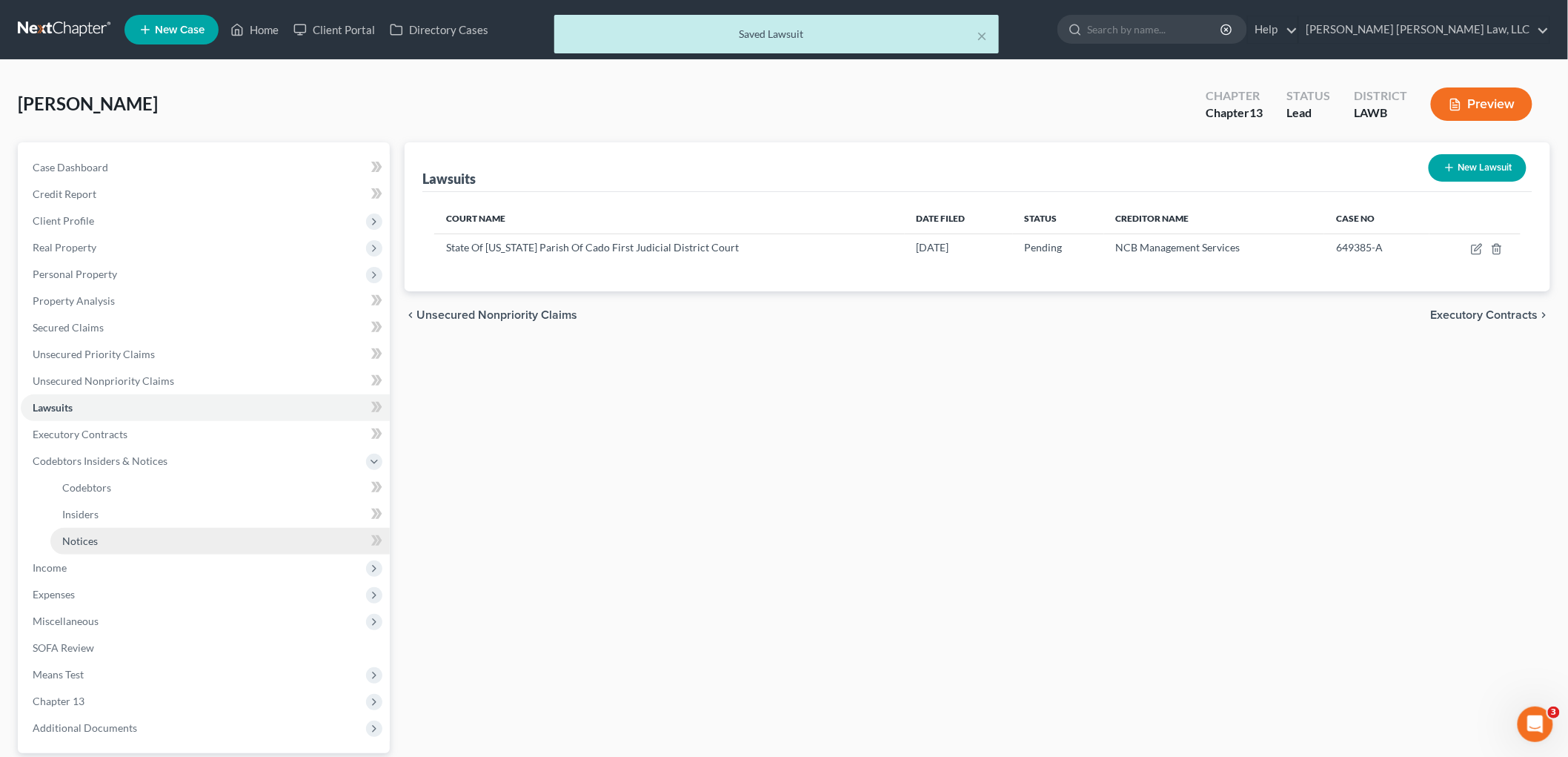
click at [101, 543] on link "Notices" at bounding box center [220, 541] width 340 height 27
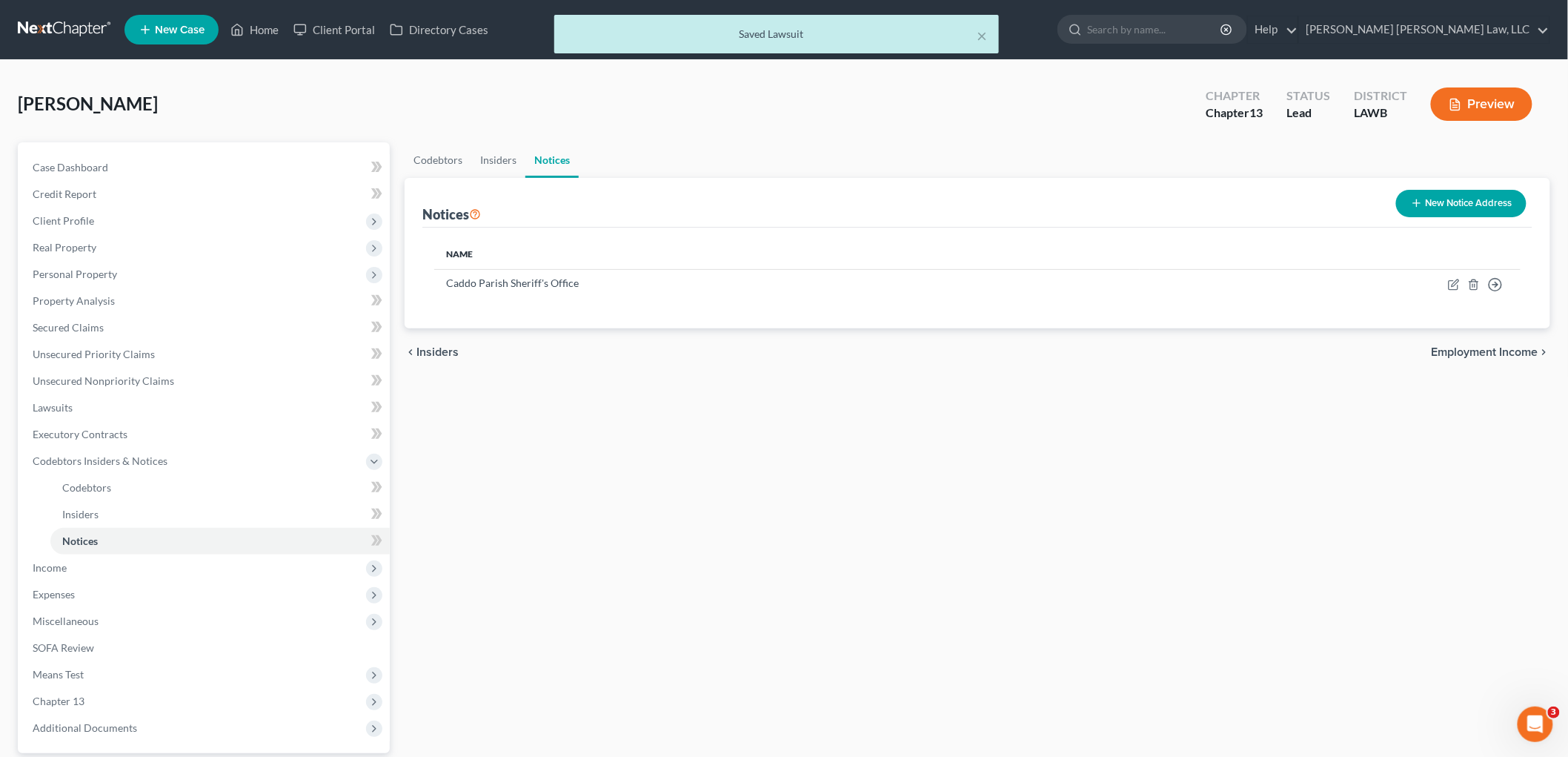
click at [1430, 201] on button "New Notice Address" at bounding box center [1461, 203] width 130 height 27
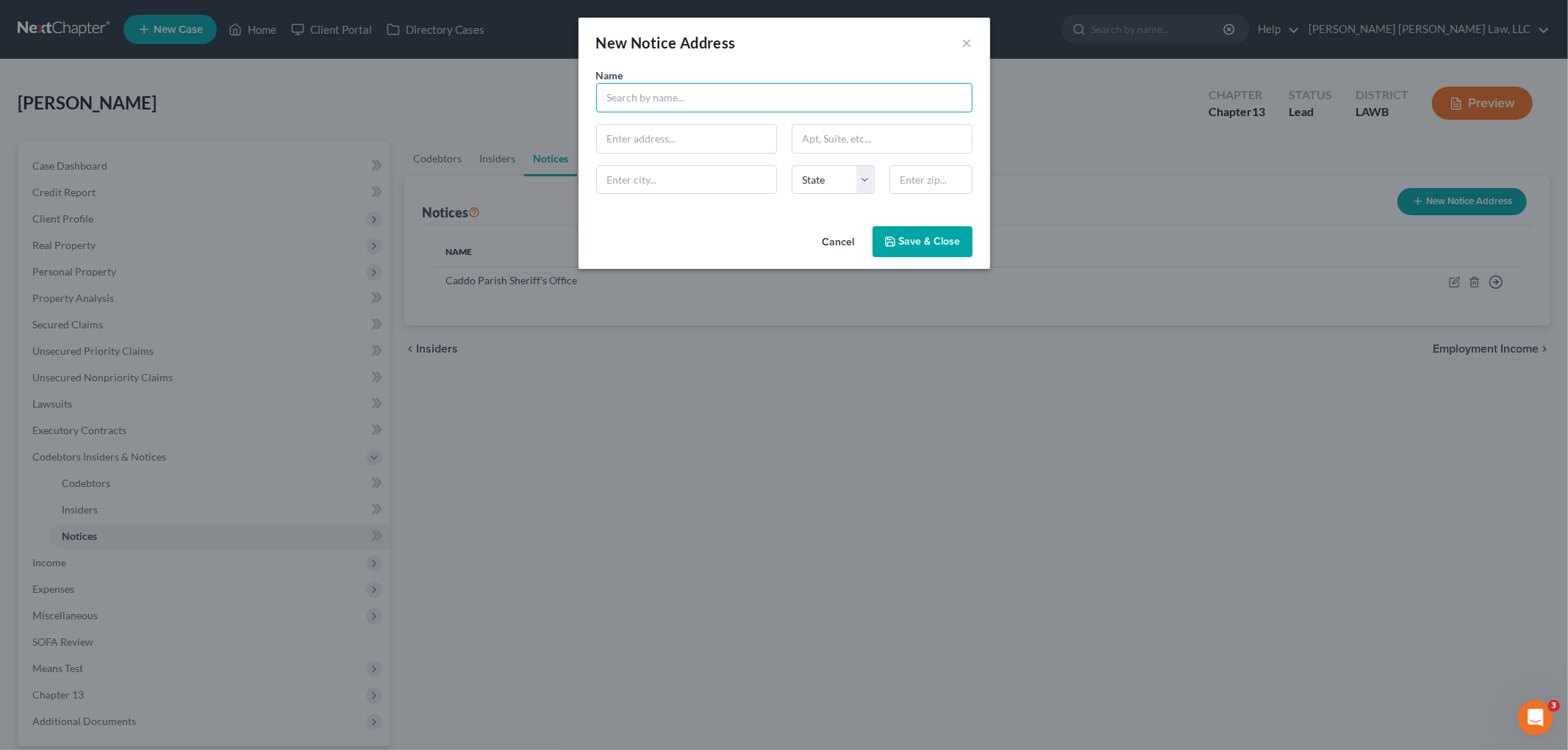
click at [657, 104] on input "text" at bounding box center [784, 97] width 376 height 29
type input "Couch Lambert, LLC"
type input "3501 North Causeway Blvd"
click at [922, 182] on input "text" at bounding box center [930, 180] width 83 height 29
type input "70002"
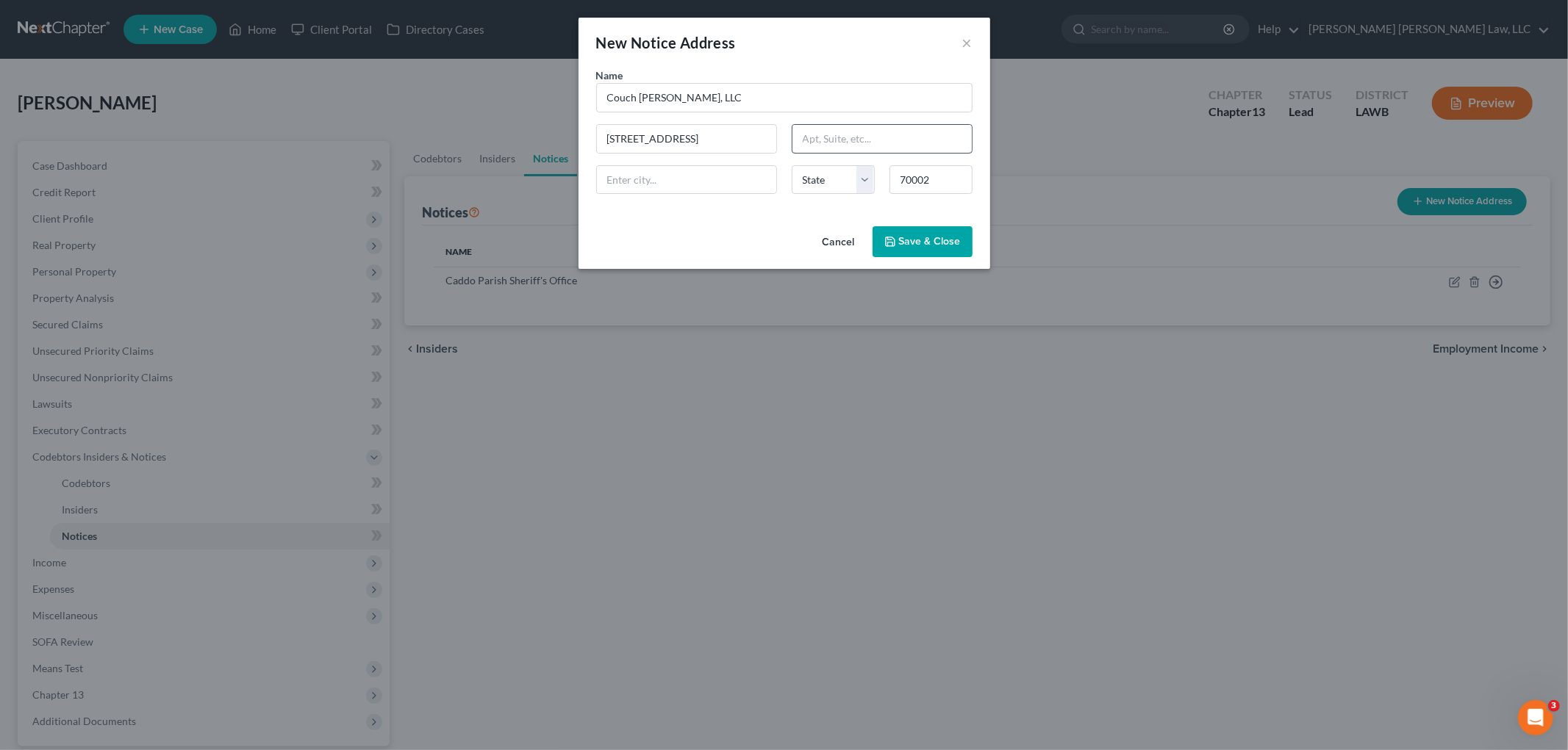
drag, startPoint x: 743, startPoint y: 235, endPoint x: 913, endPoint y: 129, distance: 200.3
click at [743, 235] on div "Cancel Save & Close" at bounding box center [784, 244] width 412 height 48
type input "Metairie"
select select "19"
click at [892, 133] on input "text" at bounding box center [881, 138] width 179 height 28
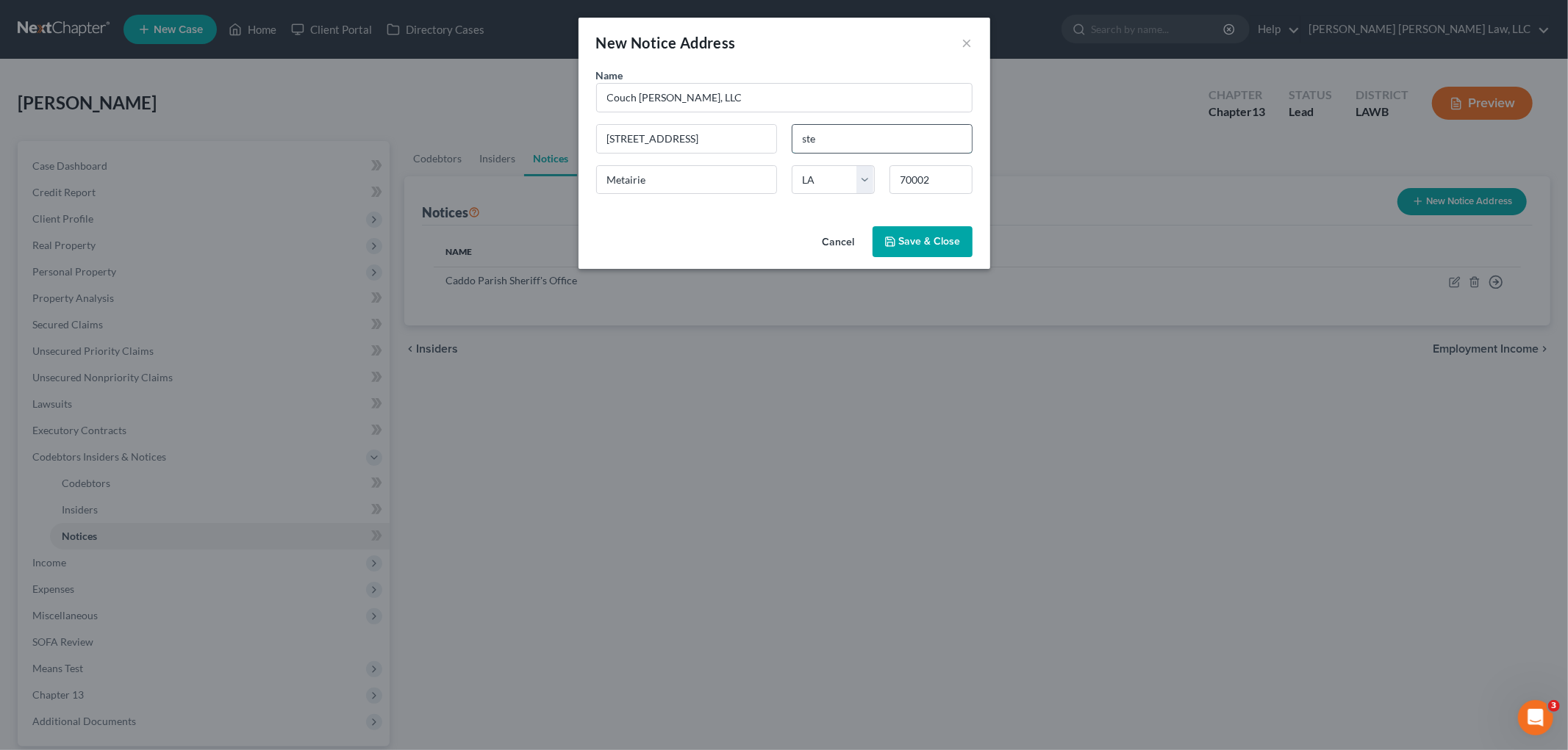
type input "Ste 800"
click at [903, 238] on span "Save & Close" at bounding box center [930, 241] width 62 height 13
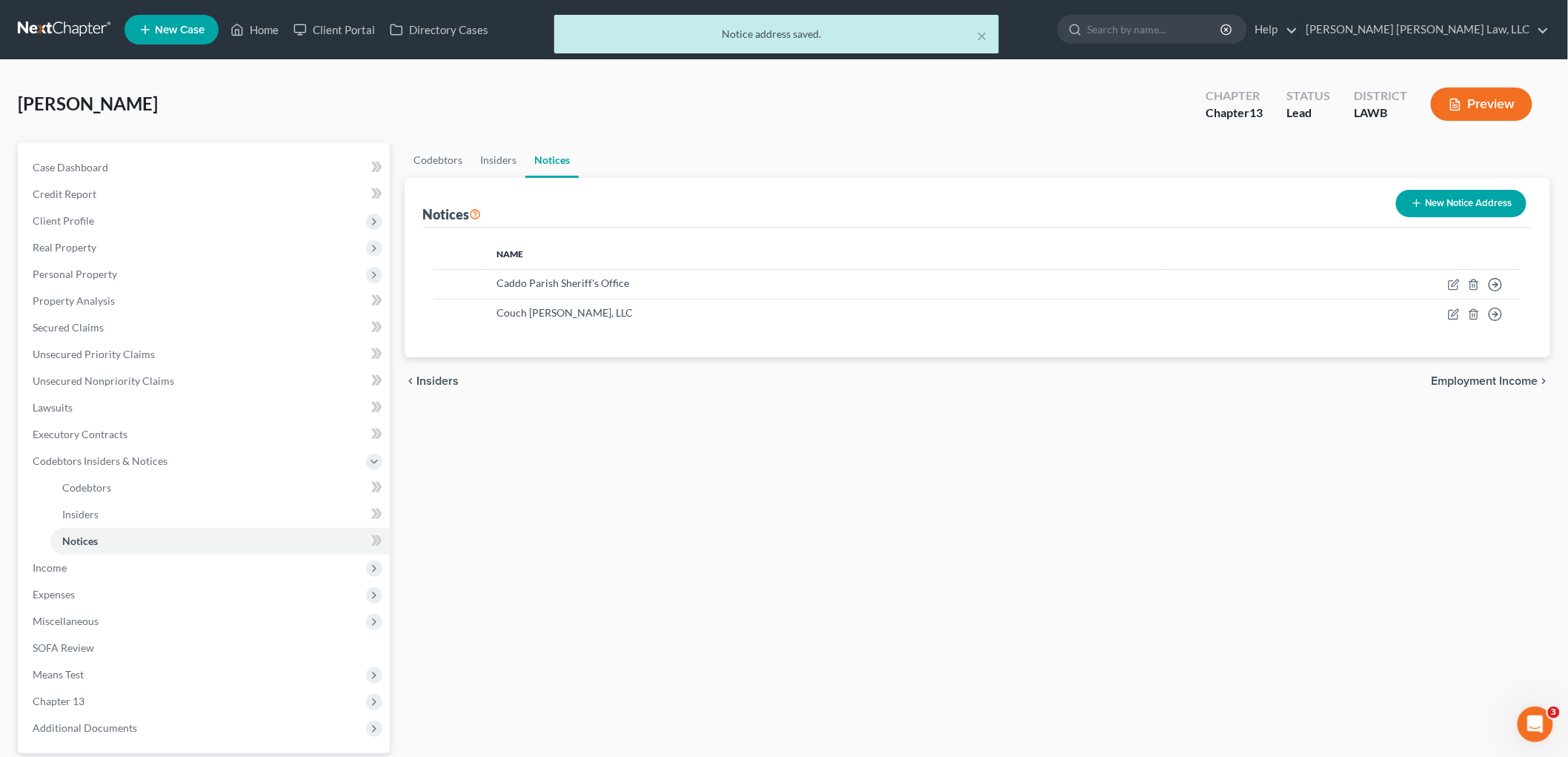
click at [1417, 203] on line "button" at bounding box center [1416, 203] width 6 height 0
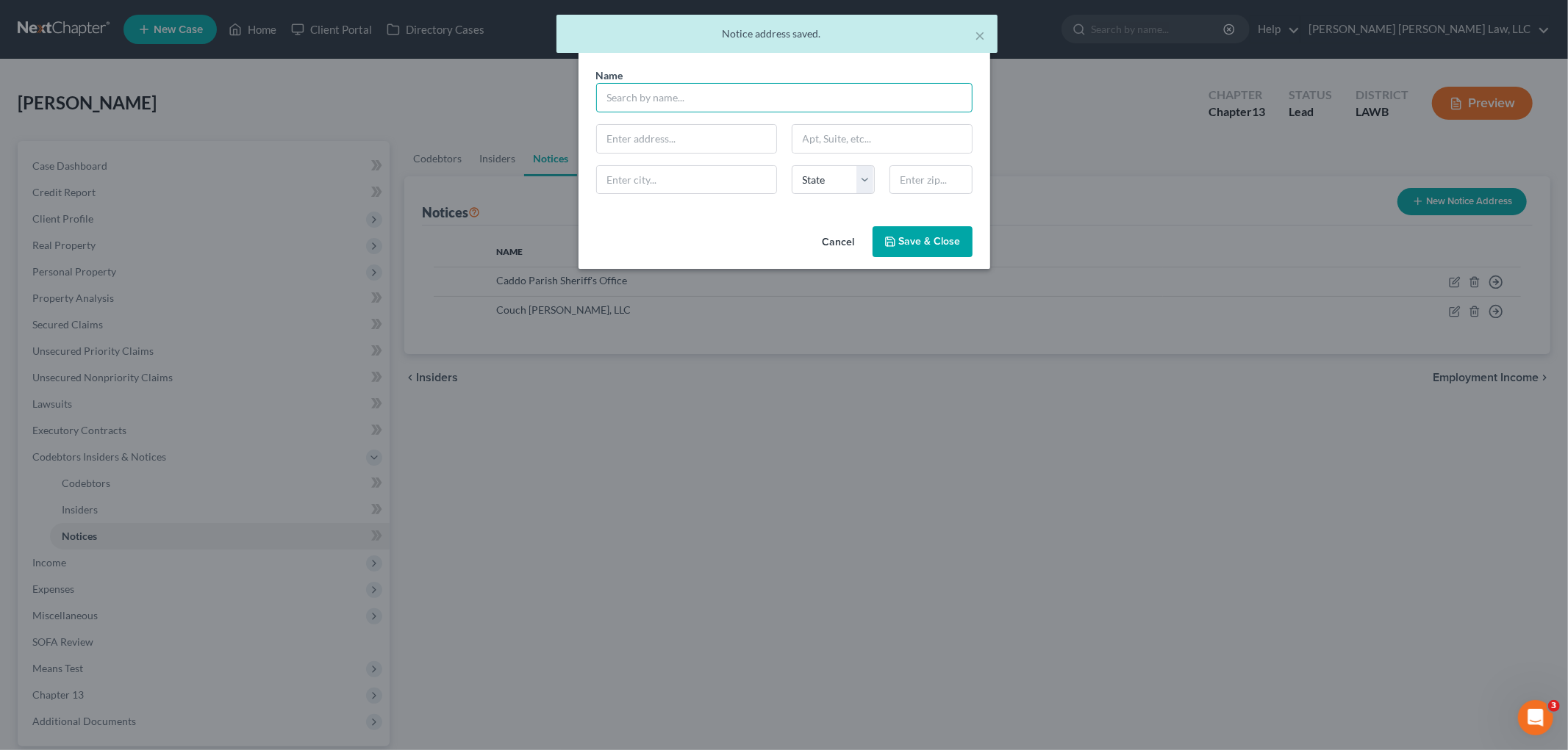
click at [660, 90] on input "text" at bounding box center [784, 97] width 376 height 29
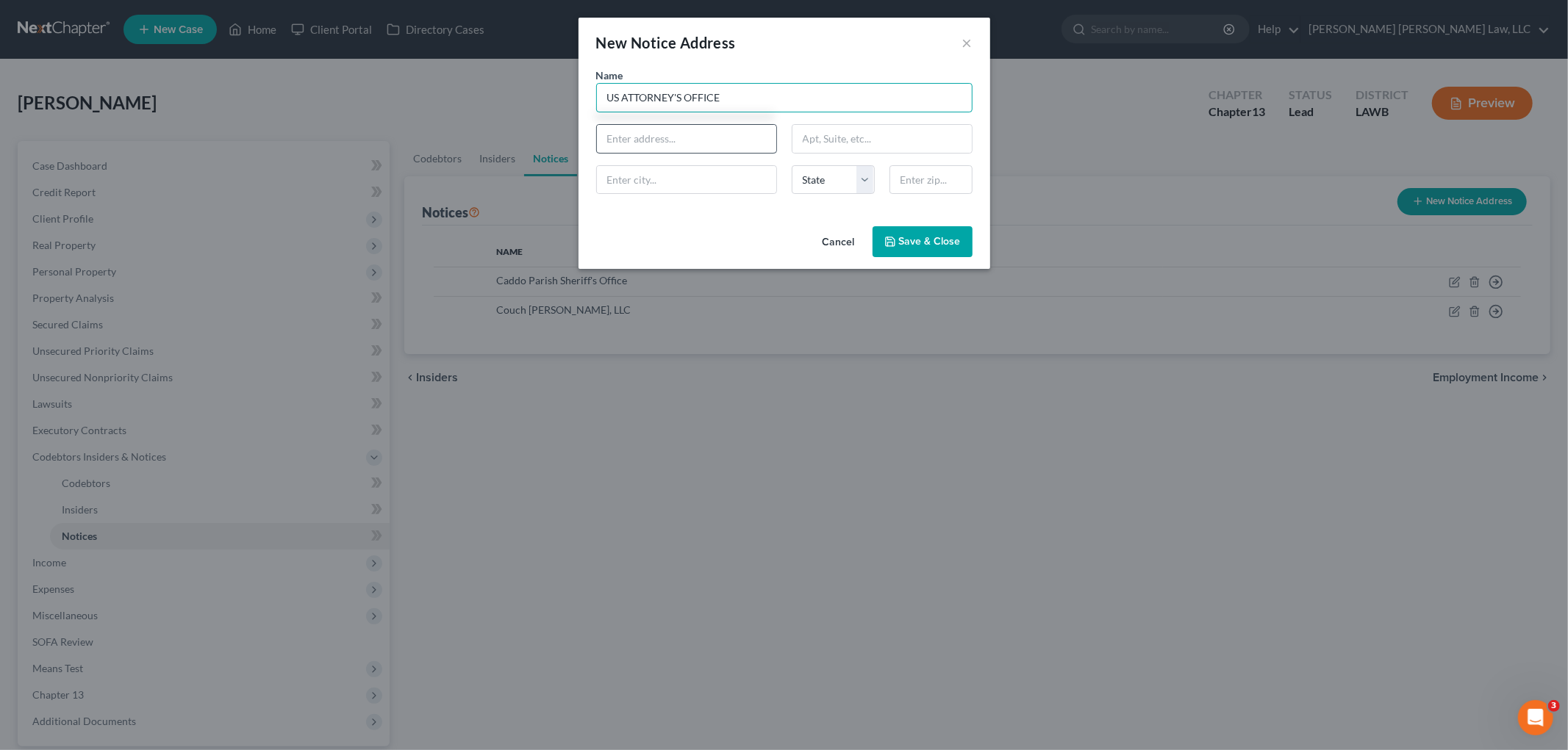
type input "US ATTORNEY'S OFFICE"
click at [628, 148] on input "text" at bounding box center [686, 138] width 179 height 28
type input "300 Fannin Street"
type input "Suite 3201"
type input "Shreveport"
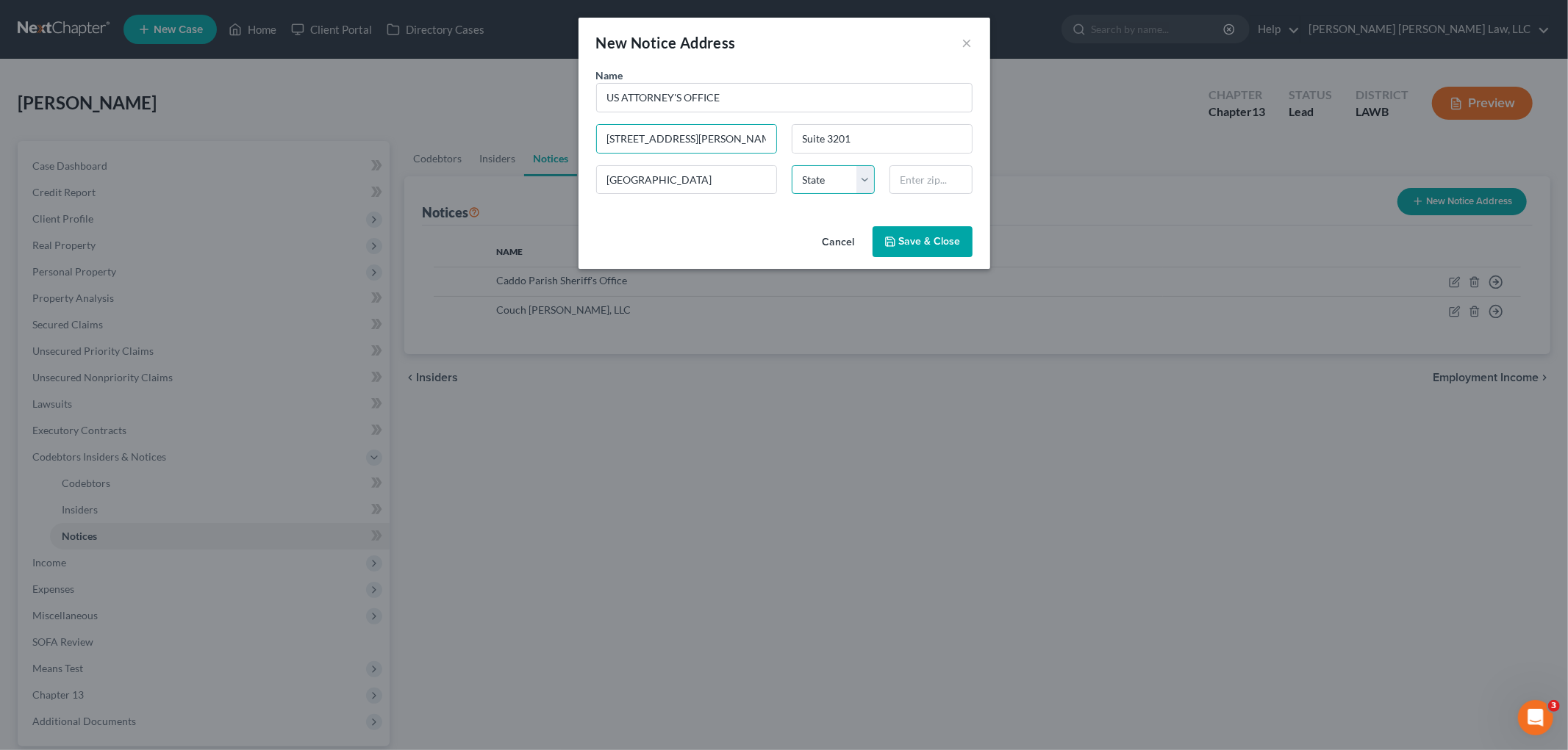
select select "19"
type input "71101"
click at [922, 247] on span "Save & Close" at bounding box center [930, 241] width 62 height 13
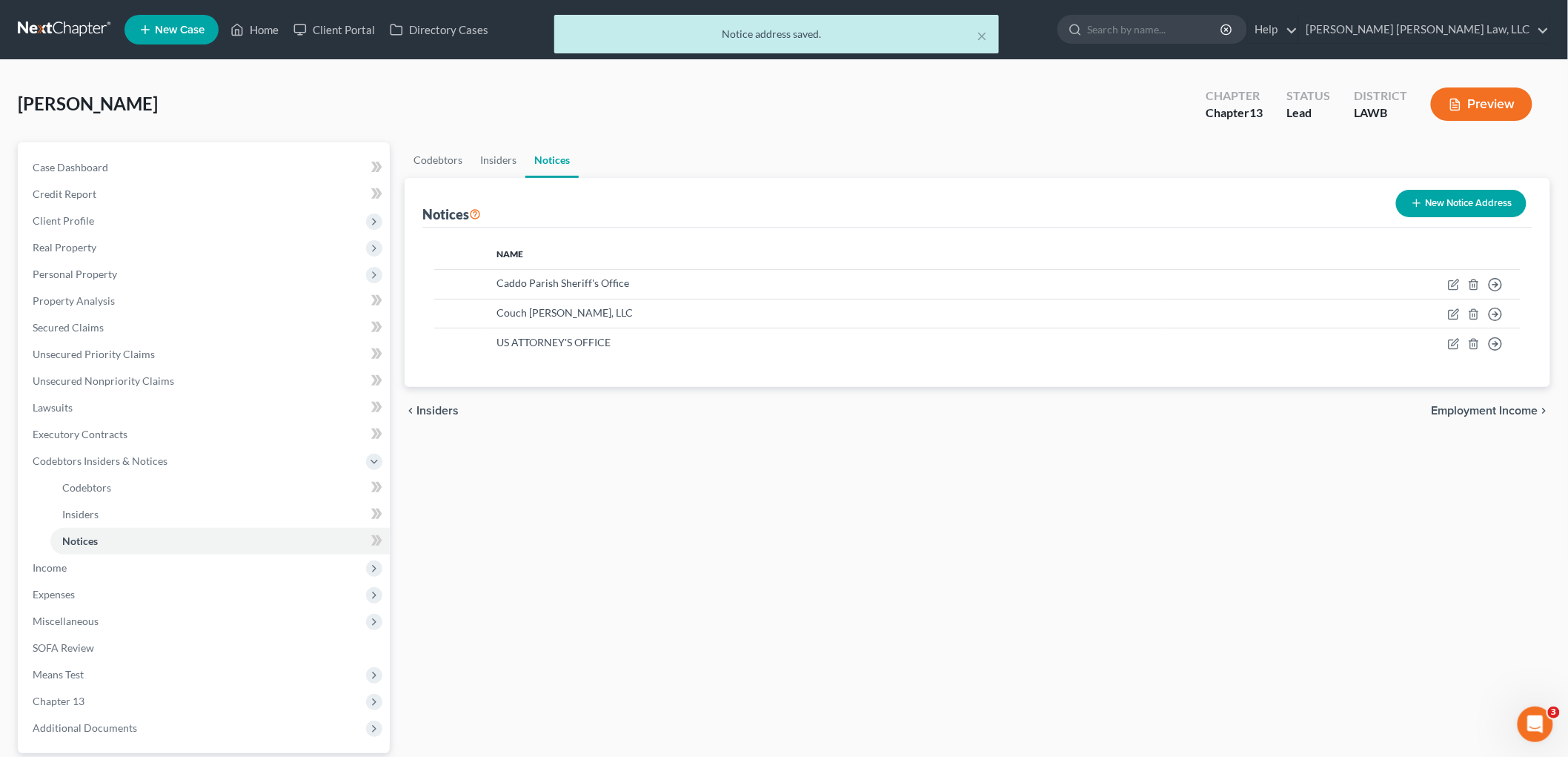
click at [1470, 208] on button "New Notice Address" at bounding box center [1461, 203] width 130 height 27
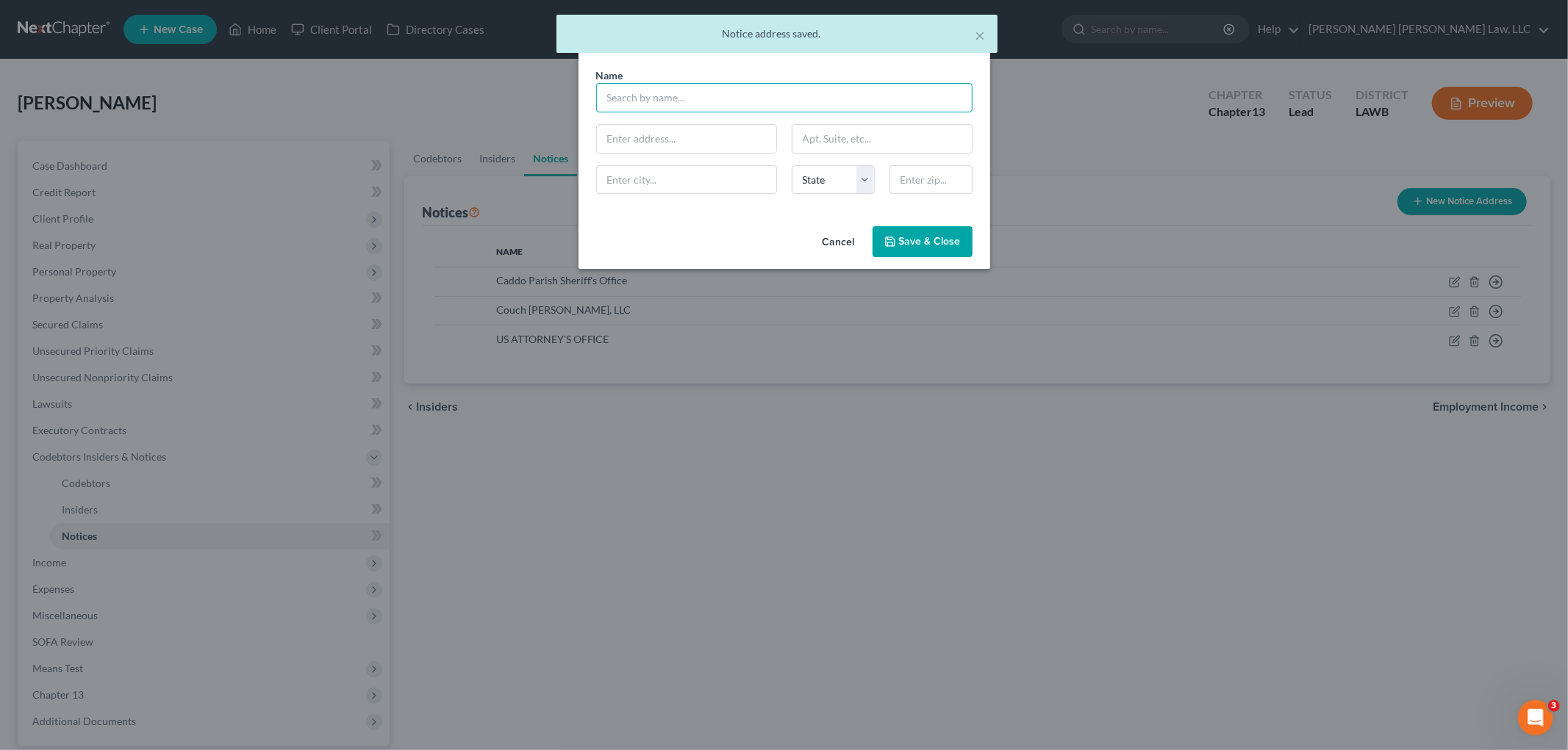
click at [642, 106] on input "text" at bounding box center [784, 97] width 376 height 29
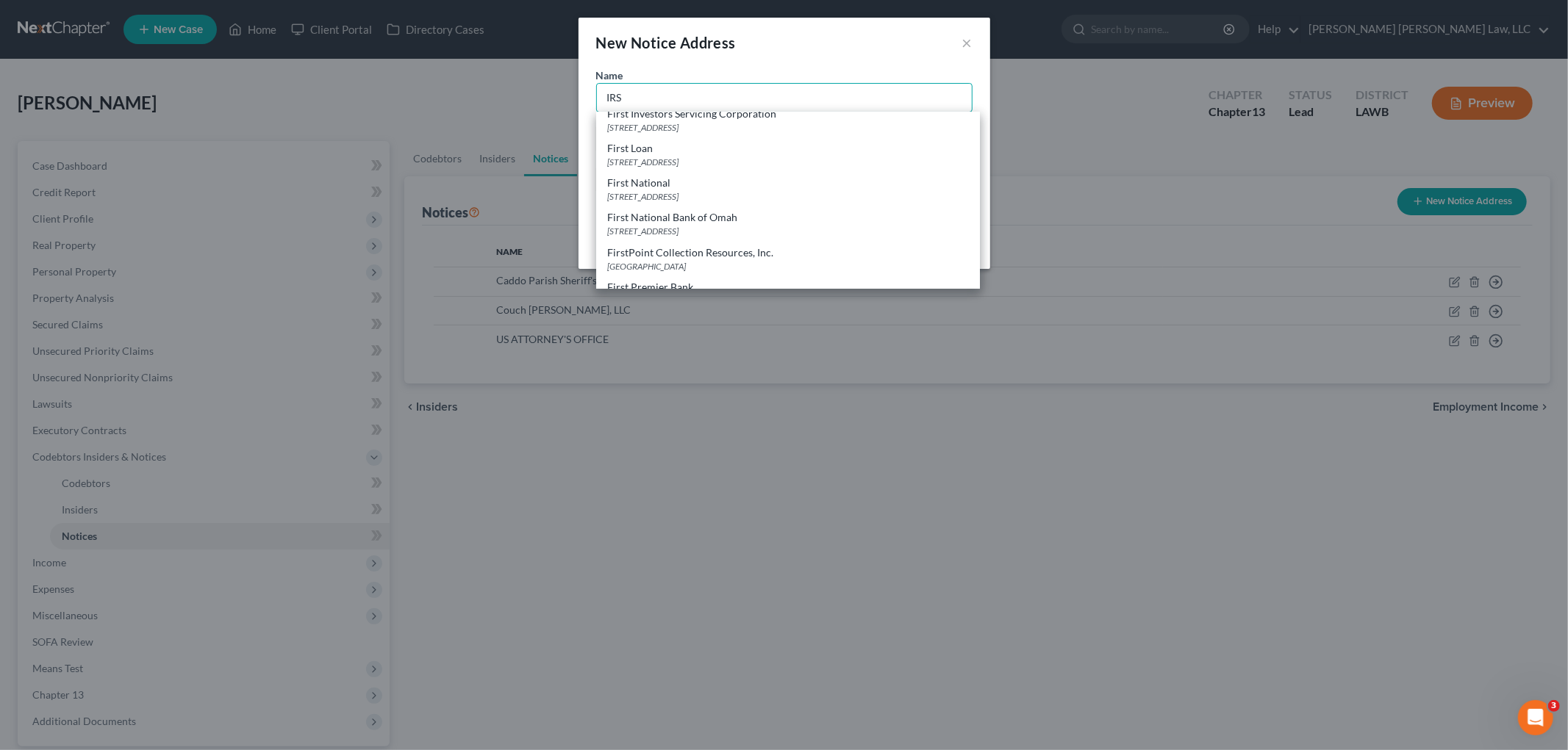
scroll to position [1554, 0]
type input "IRS"
click at [680, 254] on div "PO Box 7346, Philadelphia, PA 19101" at bounding box center [788, 260] width 360 height 13
type input "PO Box 7346"
type input "Philadelphia"
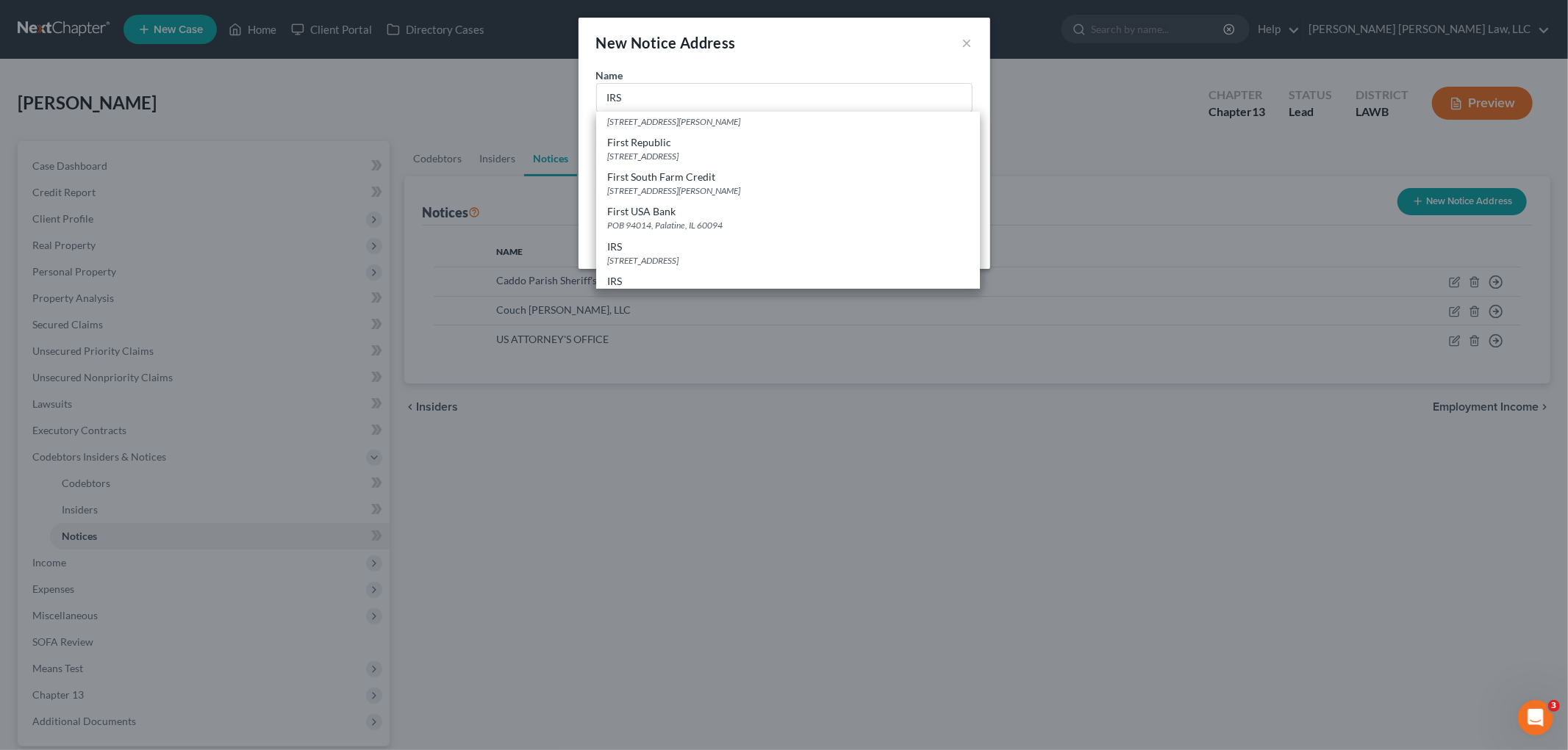
select select "39"
type input "19101"
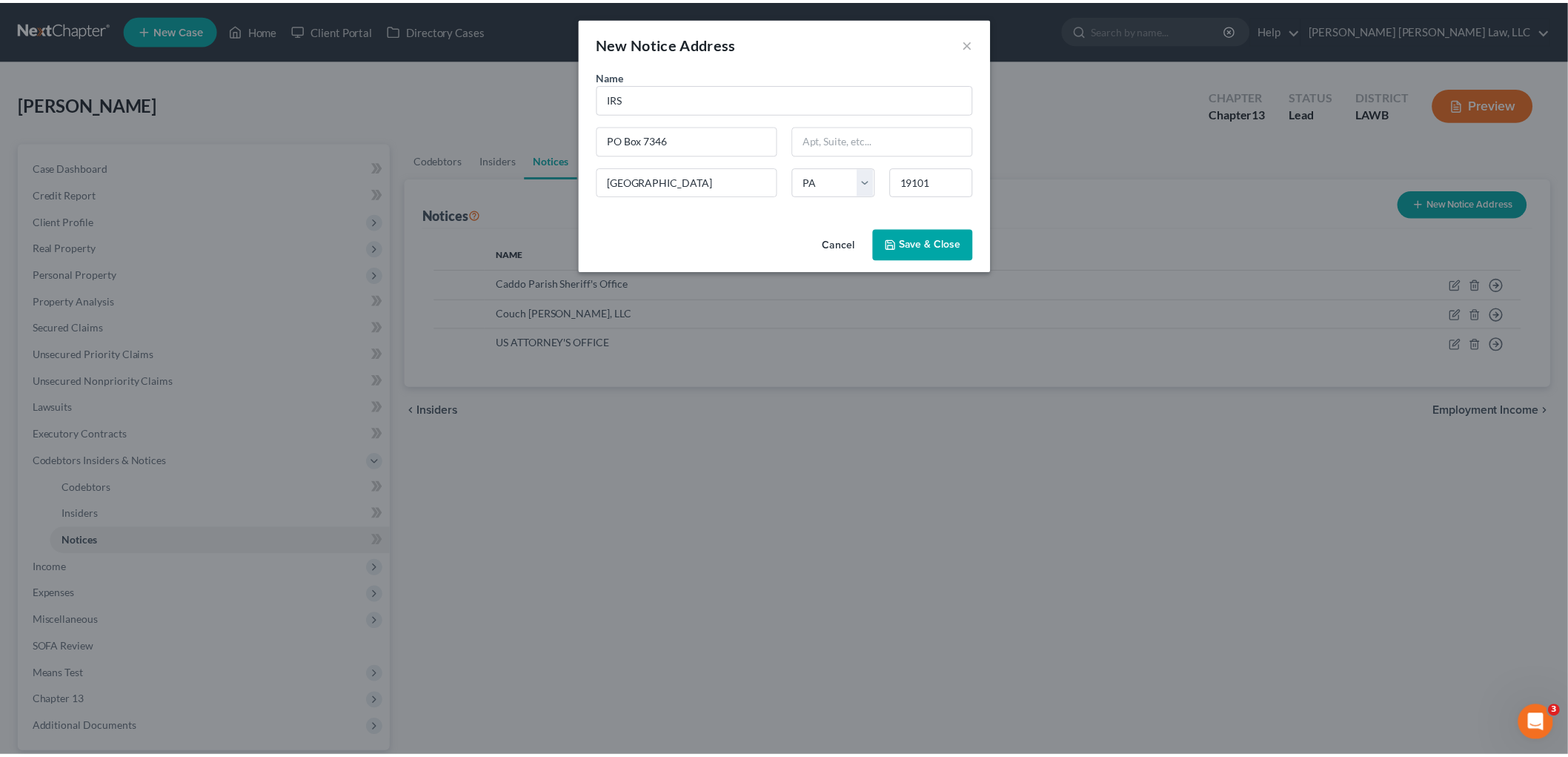
scroll to position [0, 0]
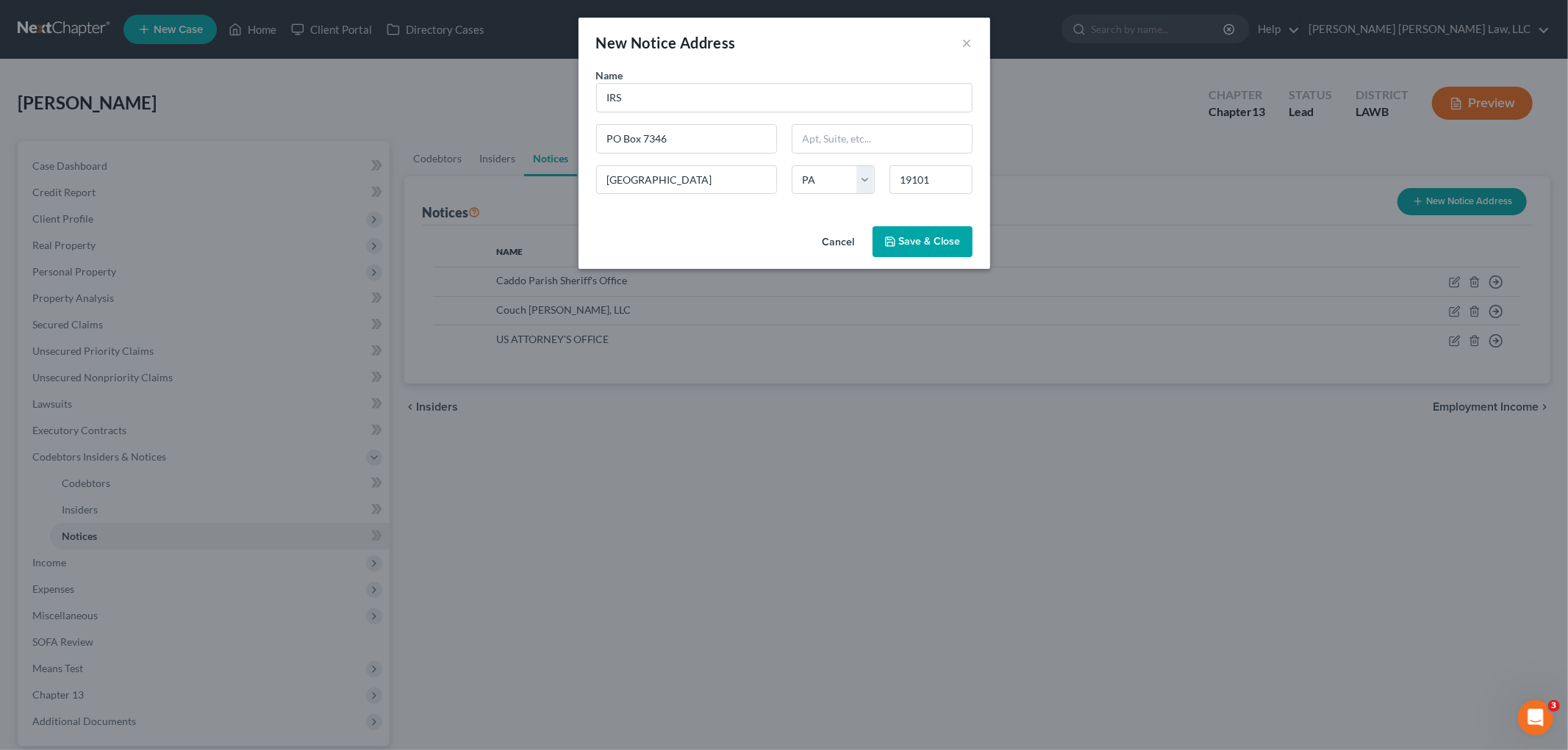
click at [902, 245] on span "Save & Close" at bounding box center [930, 241] width 62 height 13
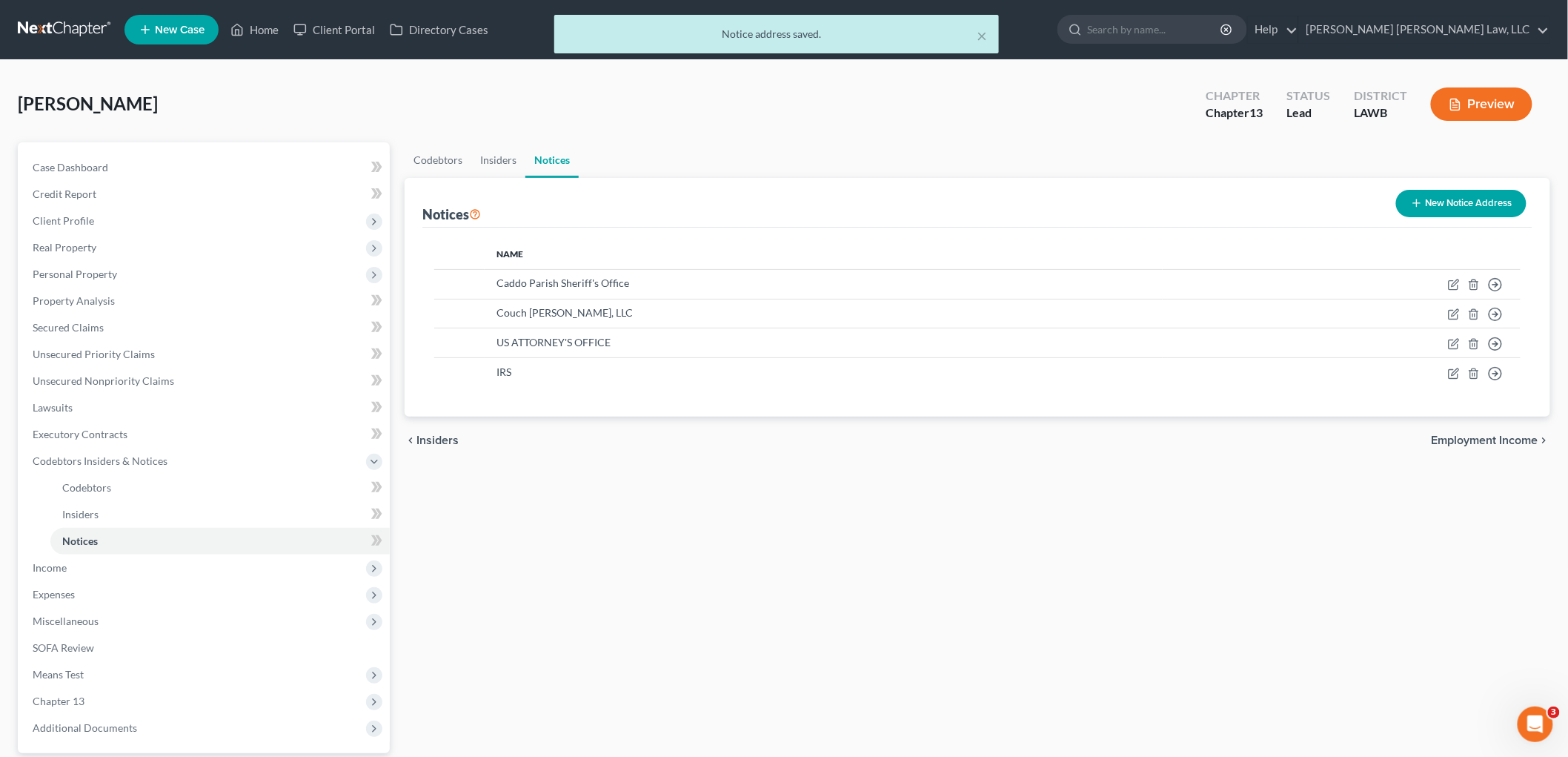
click at [1464, 212] on button "New Notice Address" at bounding box center [1461, 203] width 130 height 27
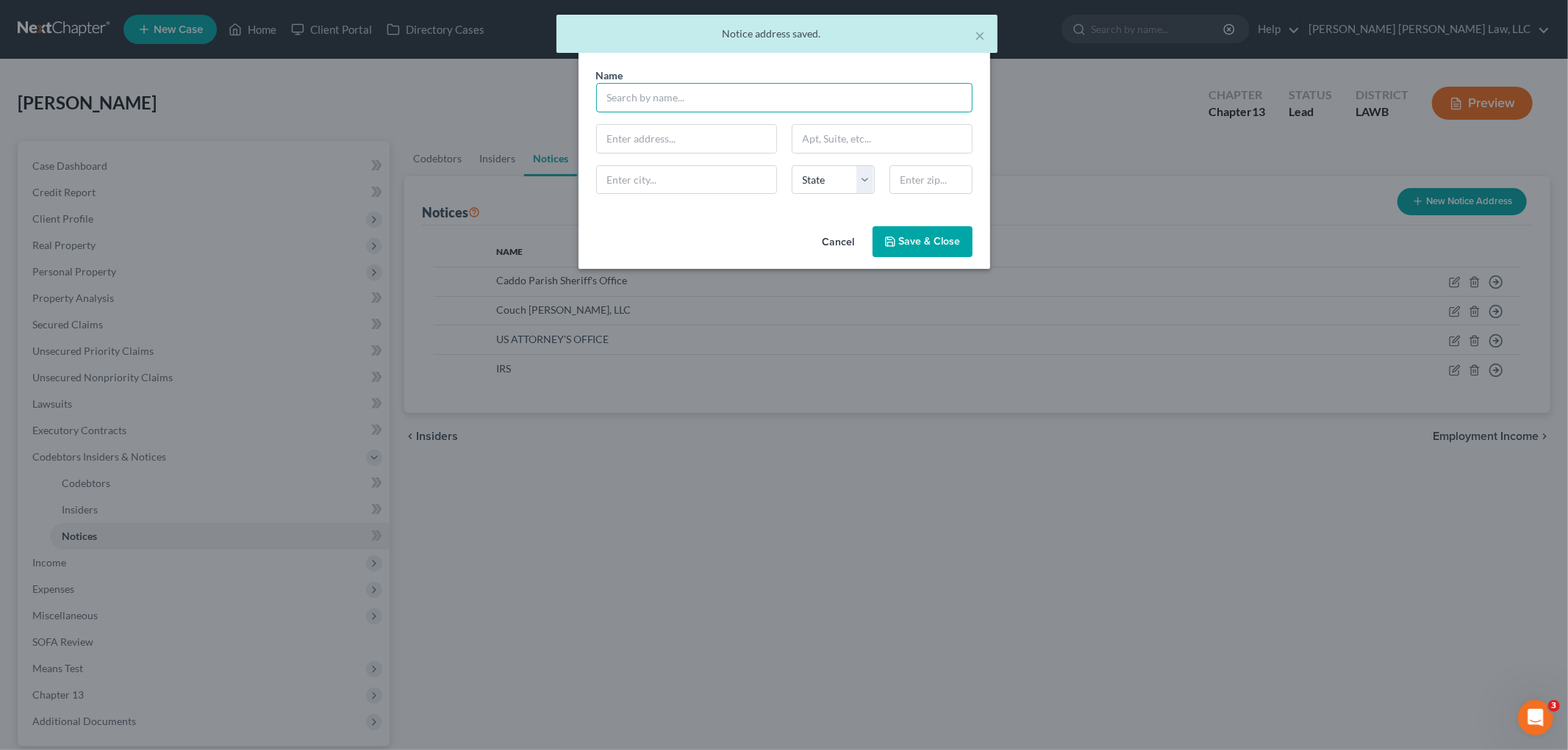
click at [679, 97] on input "text" at bounding box center [784, 97] width 376 height 29
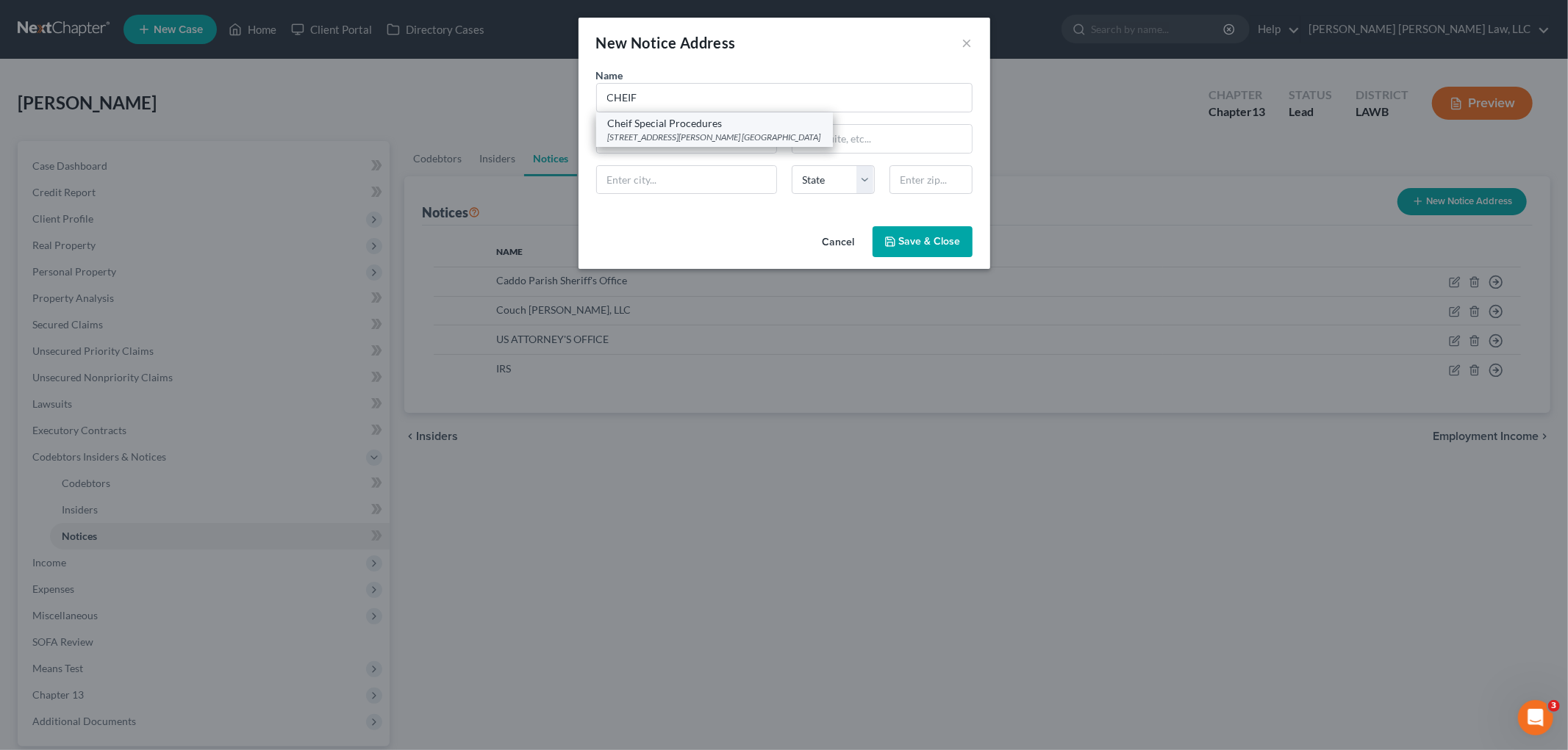
click at [664, 125] on div "Cheif Special Procedures" at bounding box center [714, 123] width 213 height 15
type input "Cheif Special Procedures"
type input "600 S. Maestri Pl."
type input "Suite 31"
type input "New Orleans"
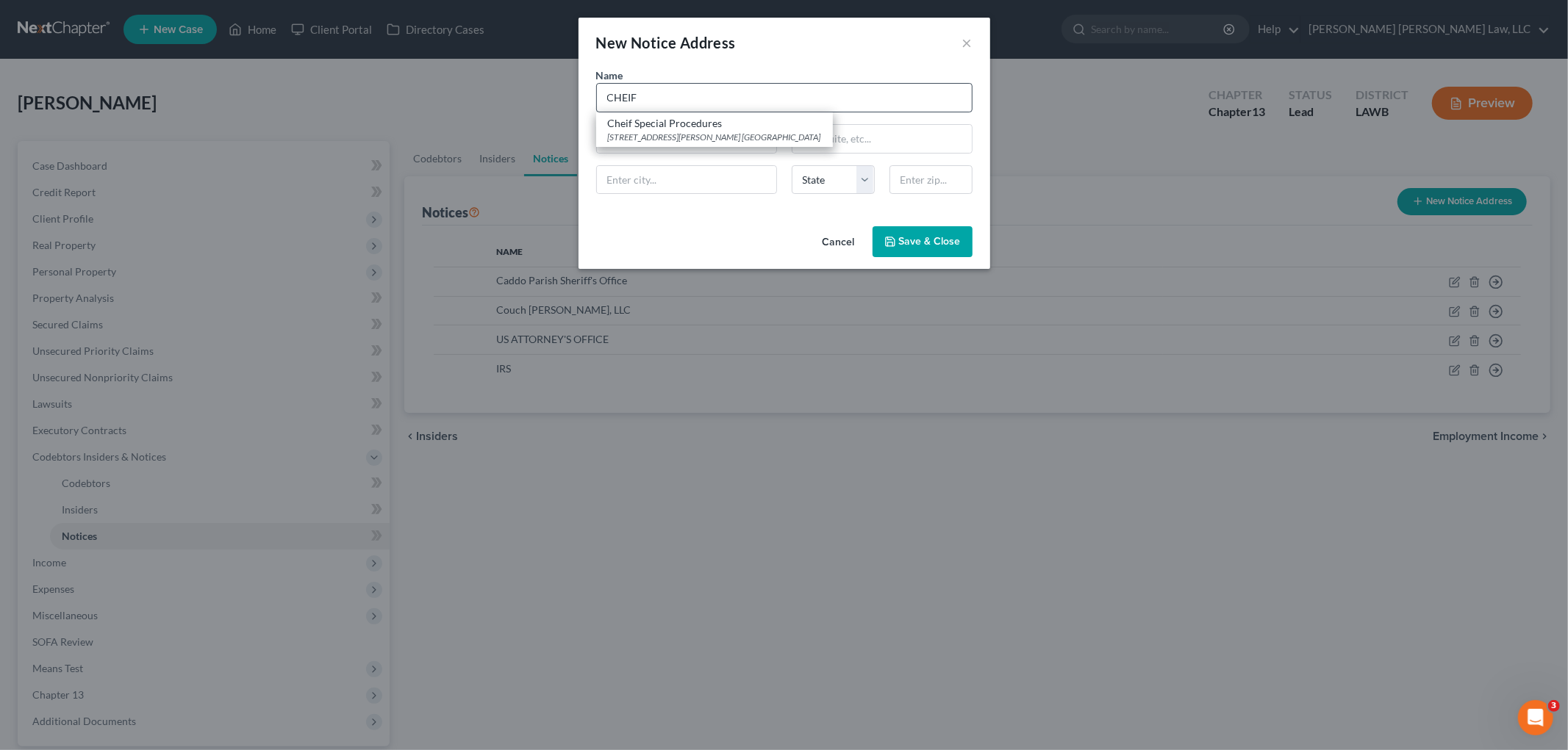
select select "19"
type input "70130"
click at [627, 96] on input "Cheif Special Procedures" at bounding box center [784, 97] width 376 height 29
type input "Chief Special Procedures"
click at [918, 240] on span "Save & Close" at bounding box center [930, 241] width 62 height 13
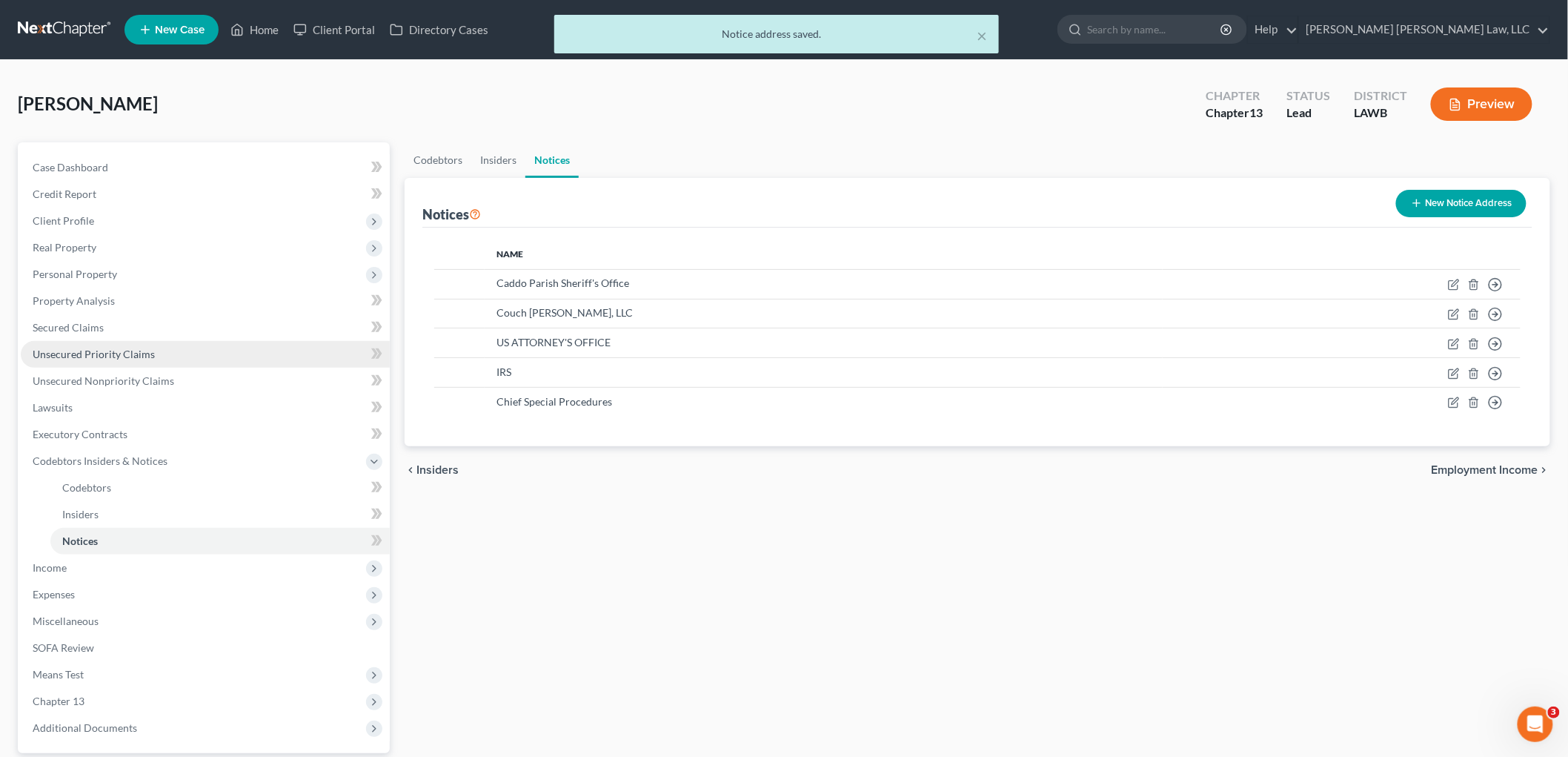
click at [80, 354] on span "Unsecured Priority Claims" at bounding box center [94, 354] width 123 height 13
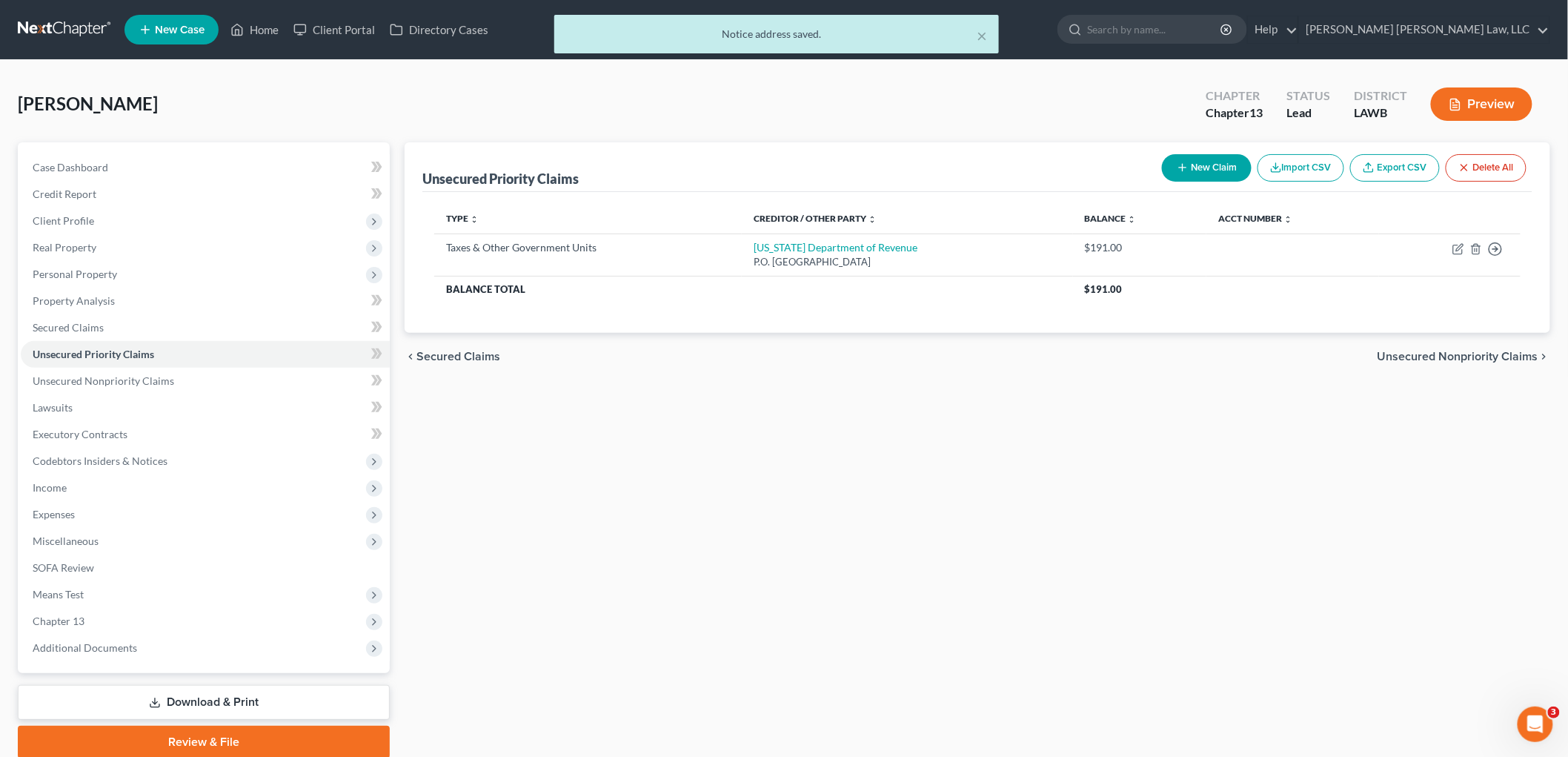
click at [226, 698] on link "Download & Print" at bounding box center [204, 703] width 372 height 35
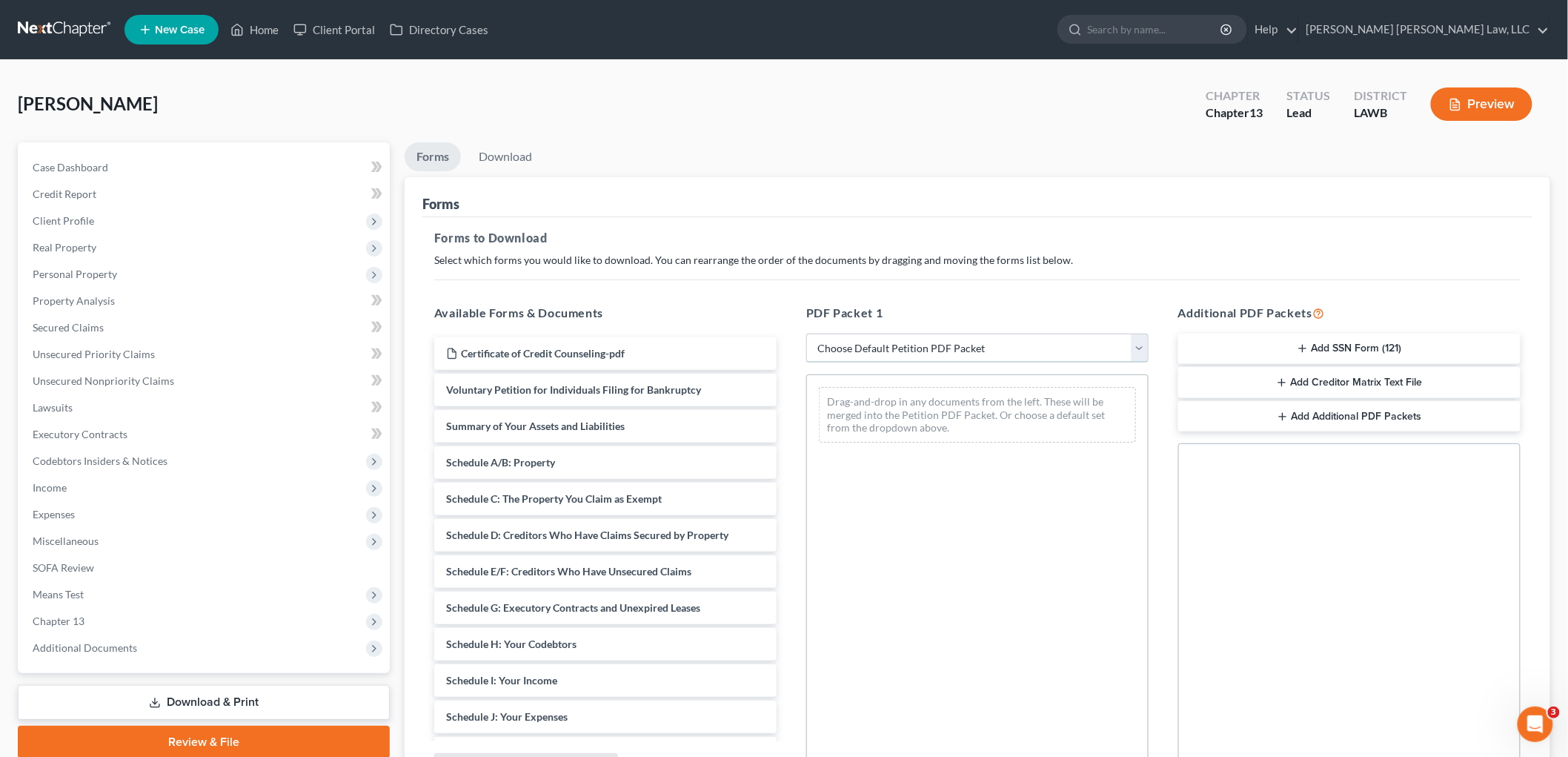
click at [936, 335] on select "Choose Default Petition PDF Packet Complete Bankruptcy Petition (all forms and …" at bounding box center [977, 348] width 342 height 29
select select "0"
click at [806, 334] on select "Choose Default Petition PDF Packet Complete Bankruptcy Petition (all forms and …" at bounding box center [977, 348] width 342 height 29
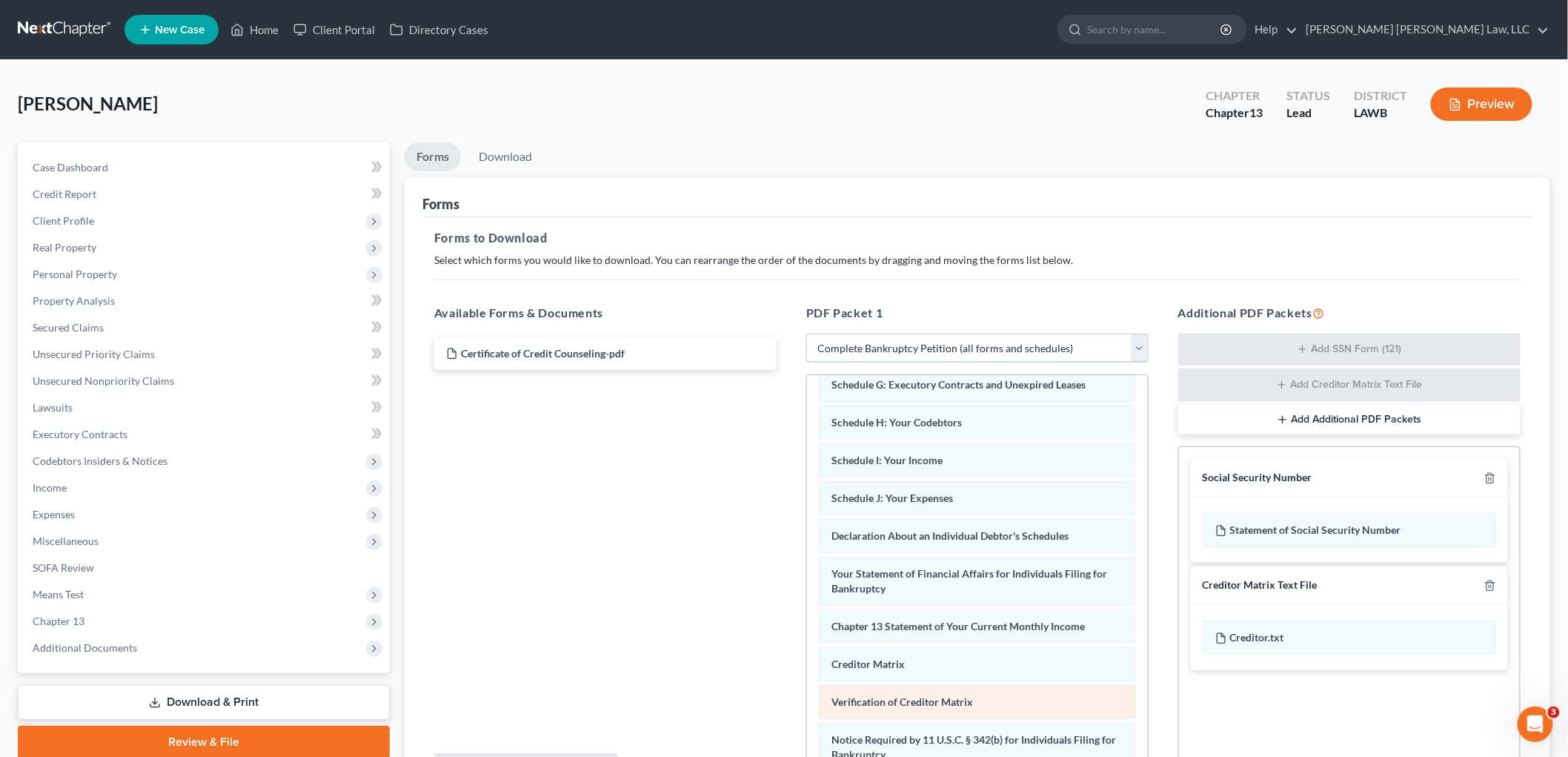
scroll to position [362, 0]
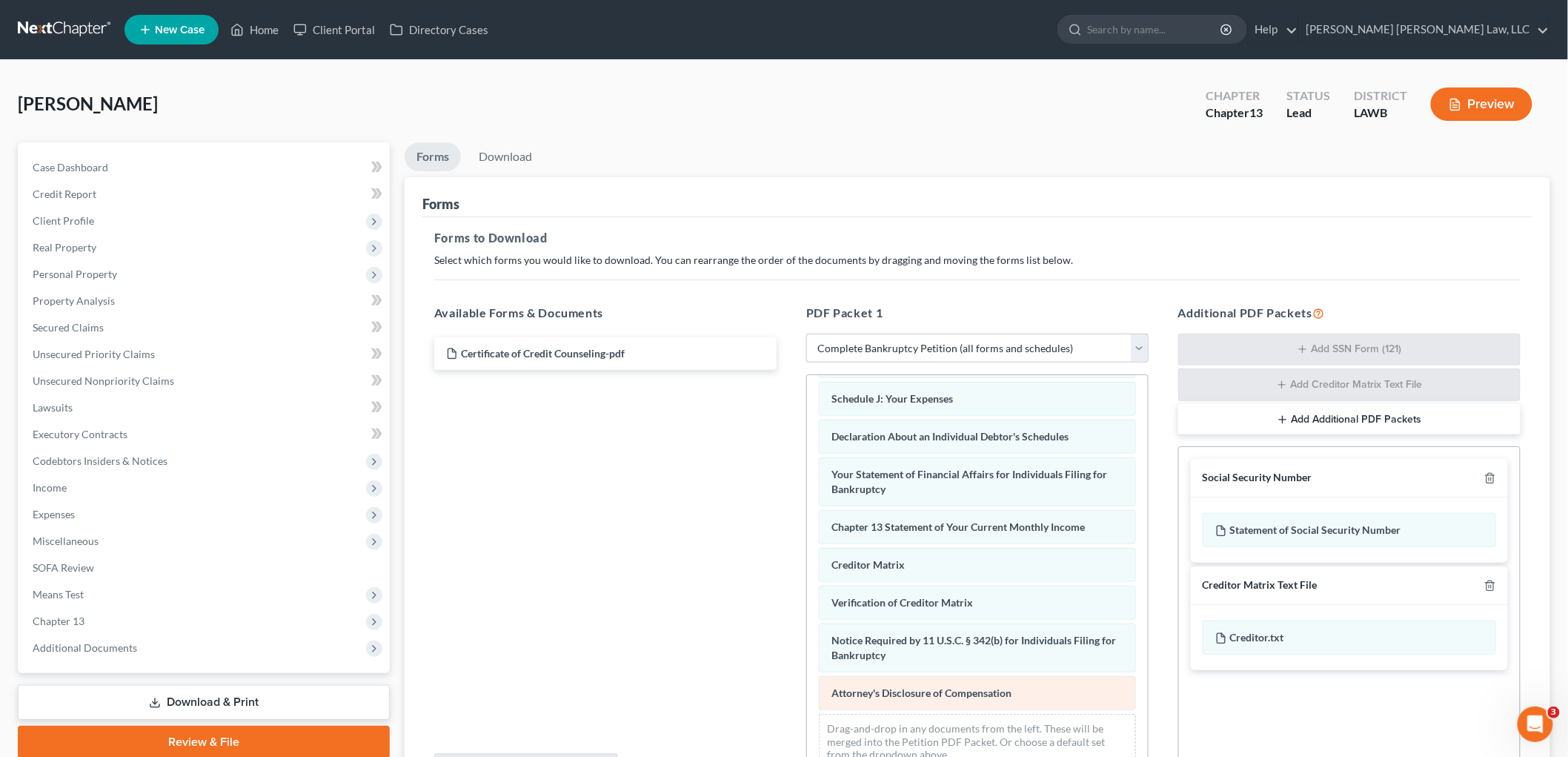
click at [877, 689] on span "Attorney's Disclosure of Compensation" at bounding box center [921, 693] width 180 height 13
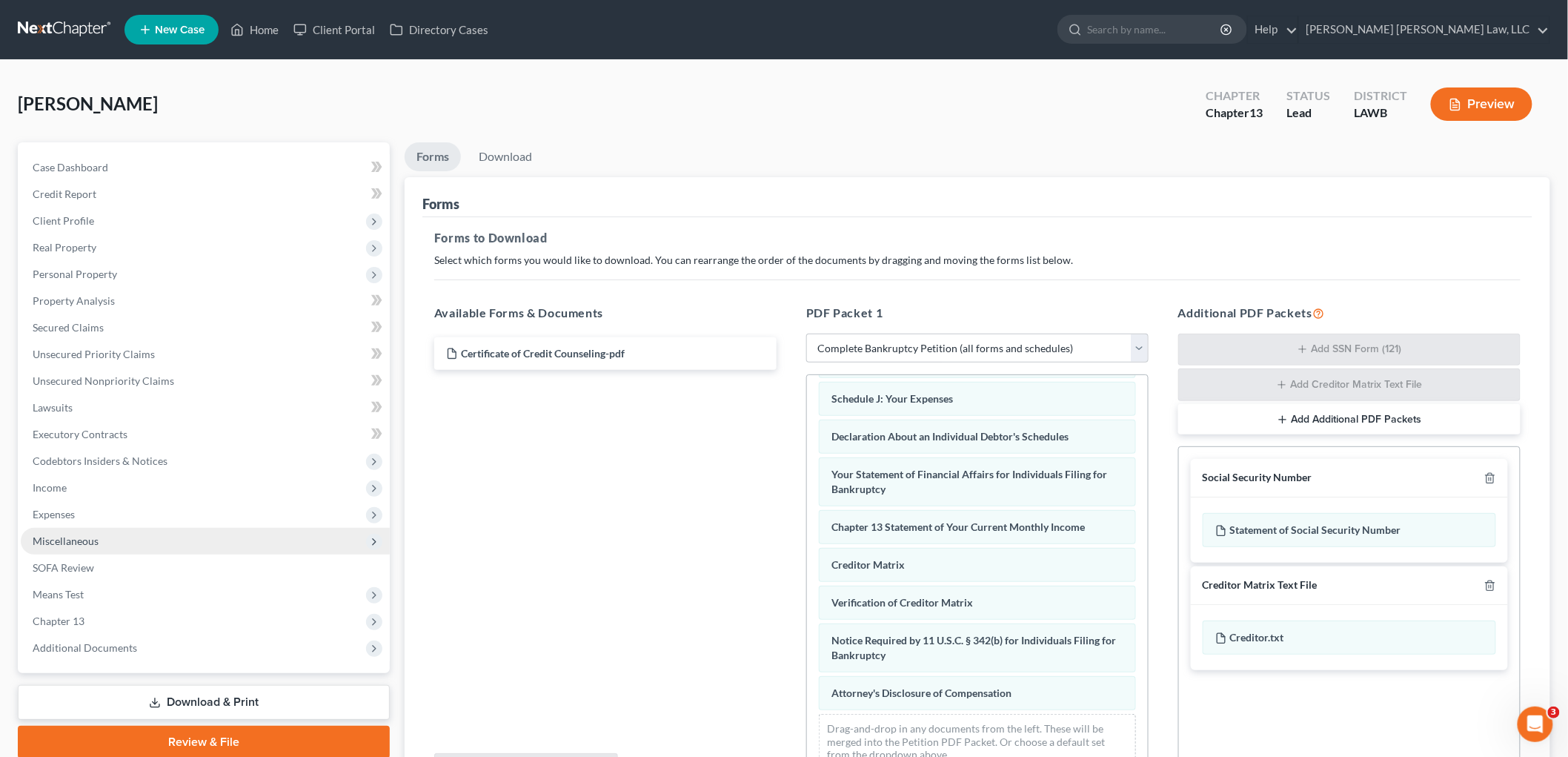
click at [128, 544] on span "Miscellaneous" at bounding box center [205, 541] width 369 height 27
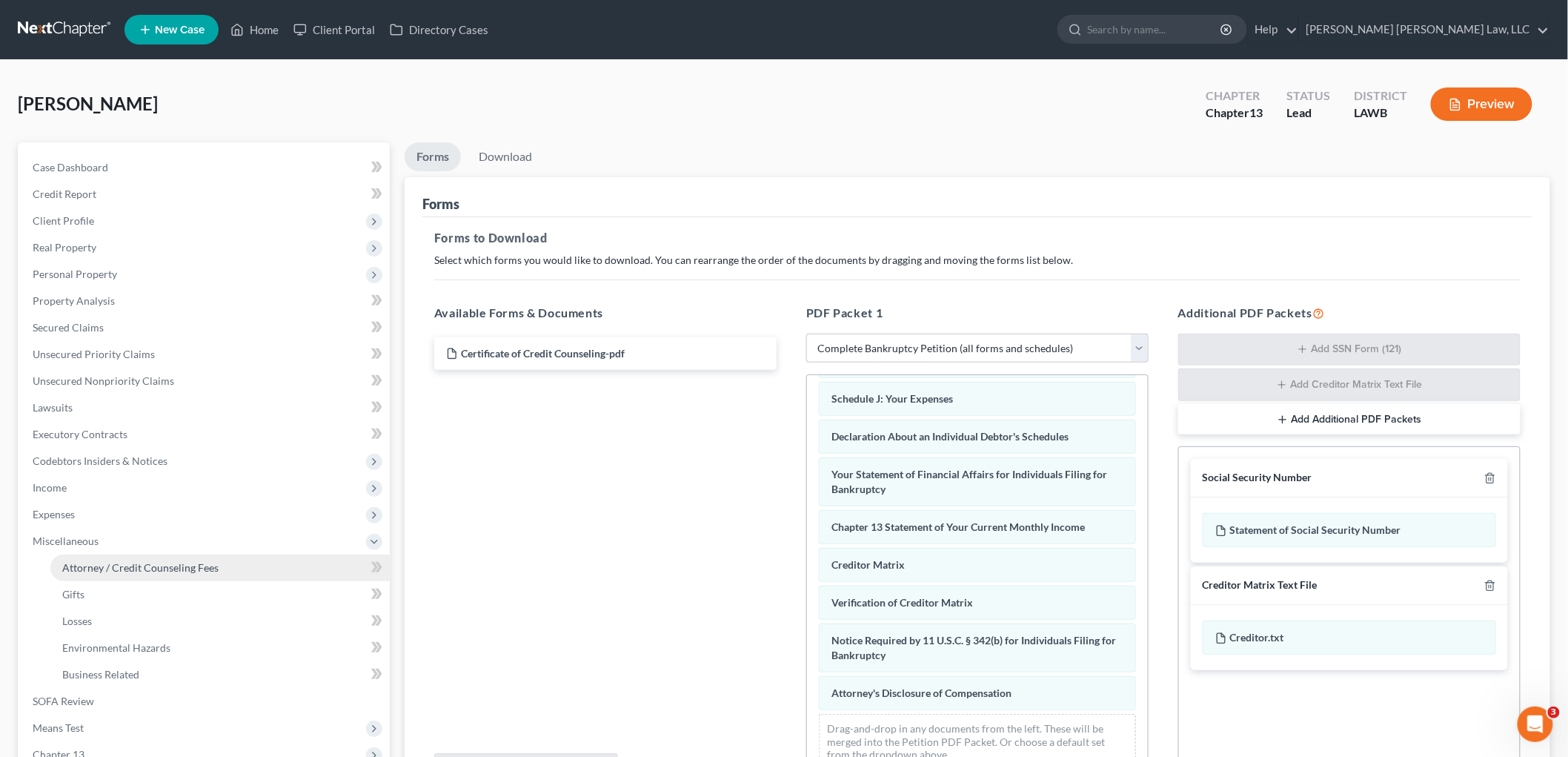
click at [137, 559] on link "Attorney / Credit Counseling Fees" at bounding box center [220, 568] width 340 height 27
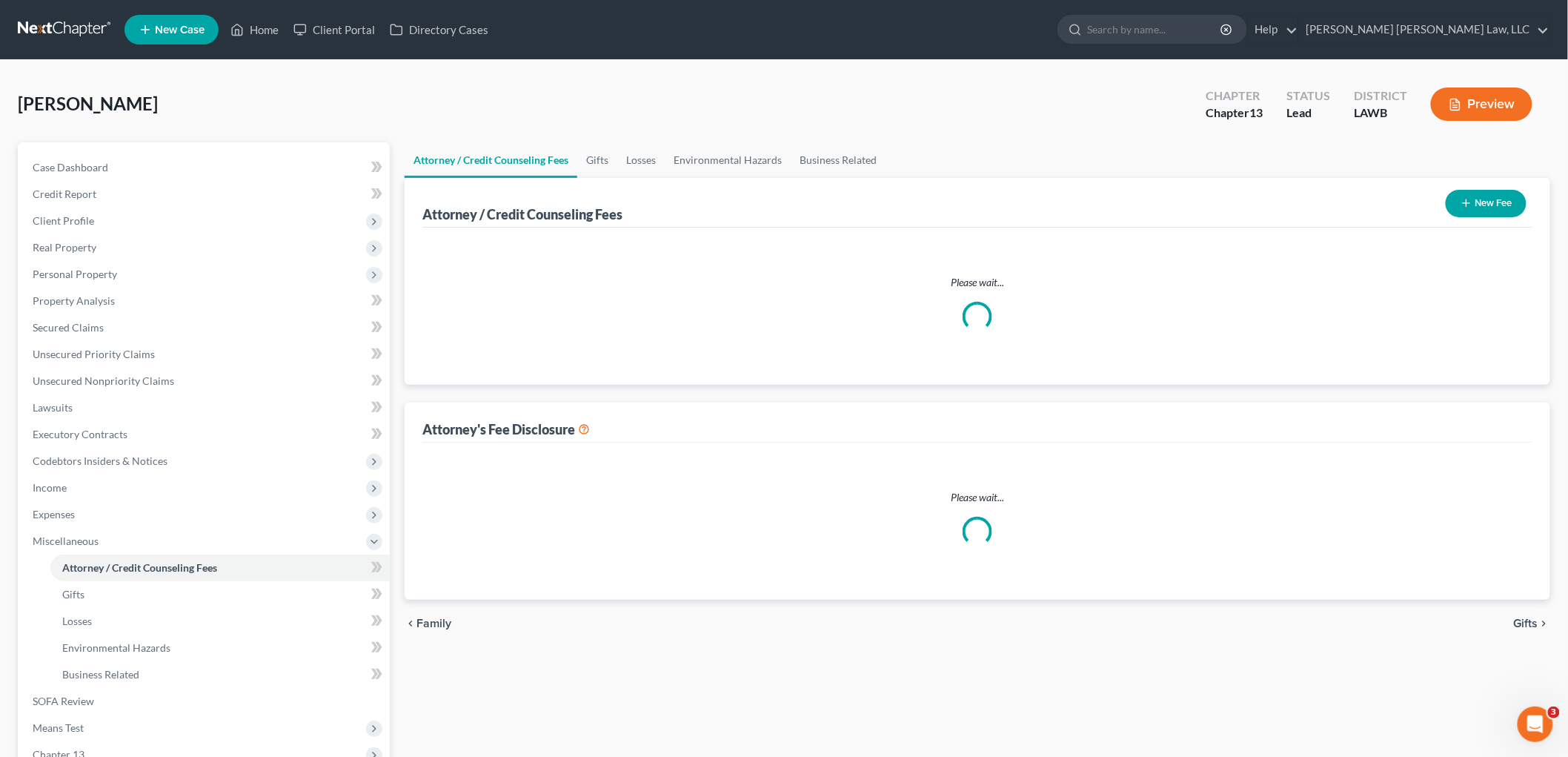
select select "1"
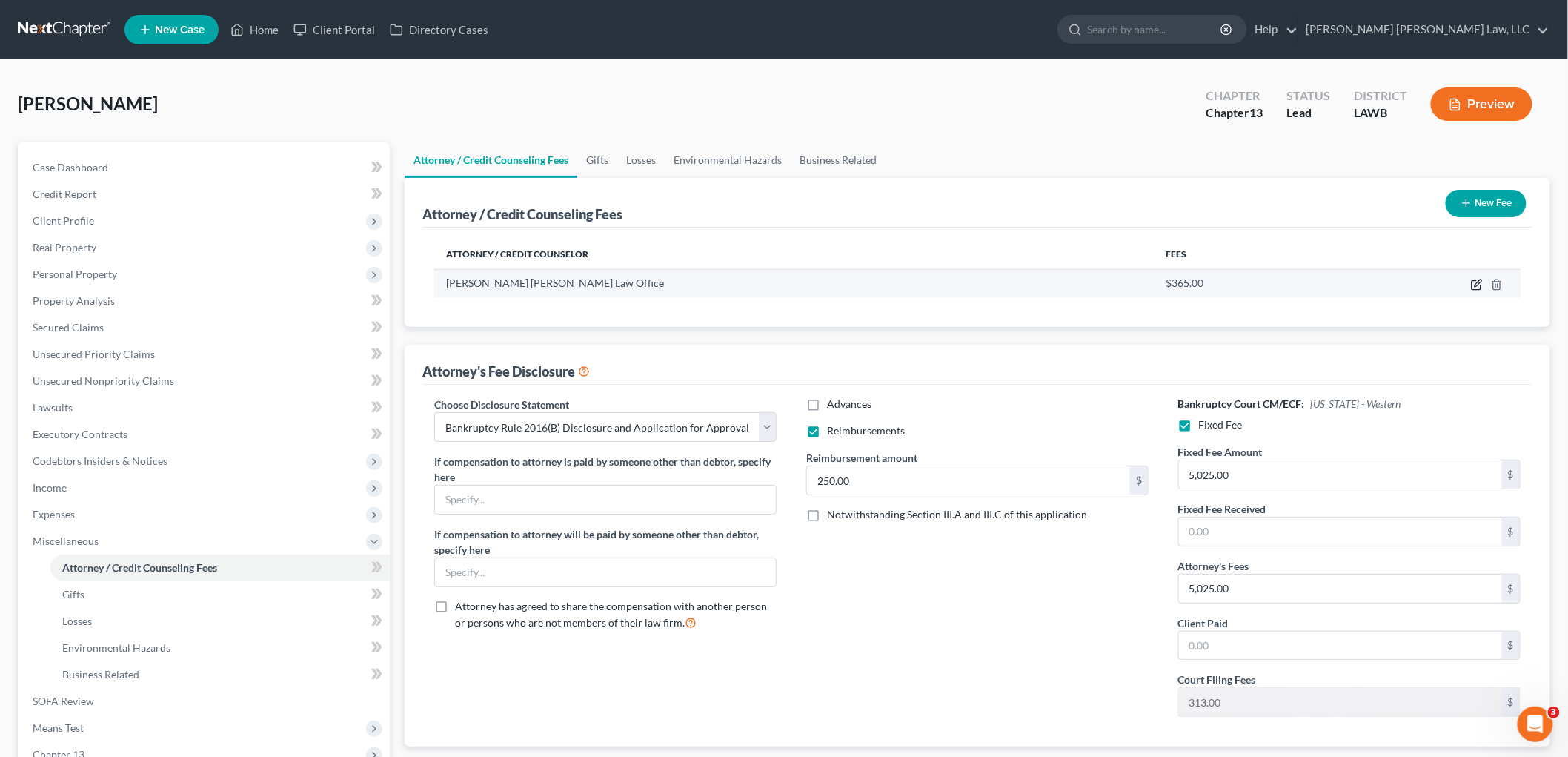
click at [1472, 285] on icon "button" at bounding box center [1477, 284] width 12 height 12
select select "19"
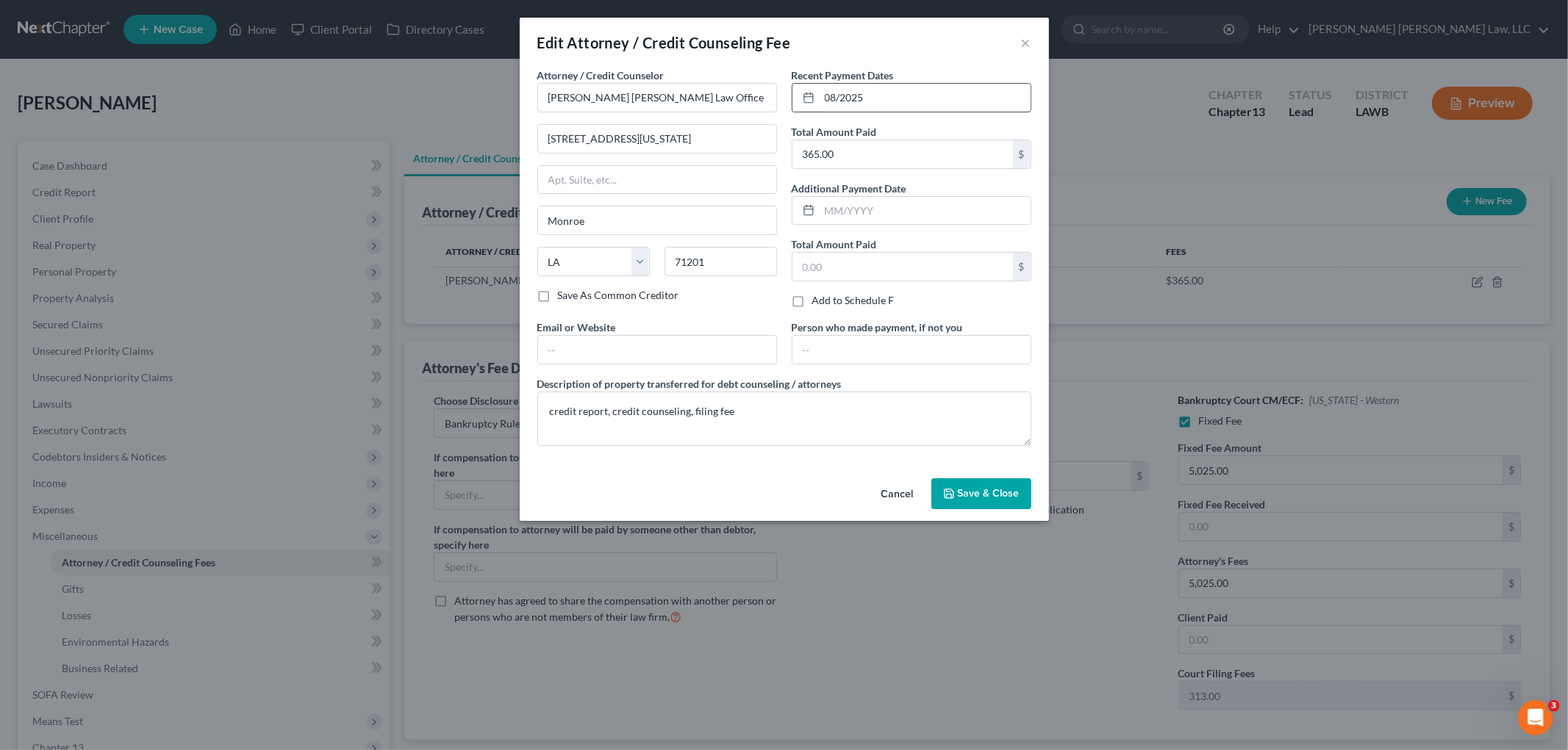
click at [842, 99] on input "08/2025" at bounding box center [925, 97] width 211 height 28
type input "08/19/2025"
click at [959, 495] on span "Save & Close" at bounding box center [989, 494] width 62 height 13
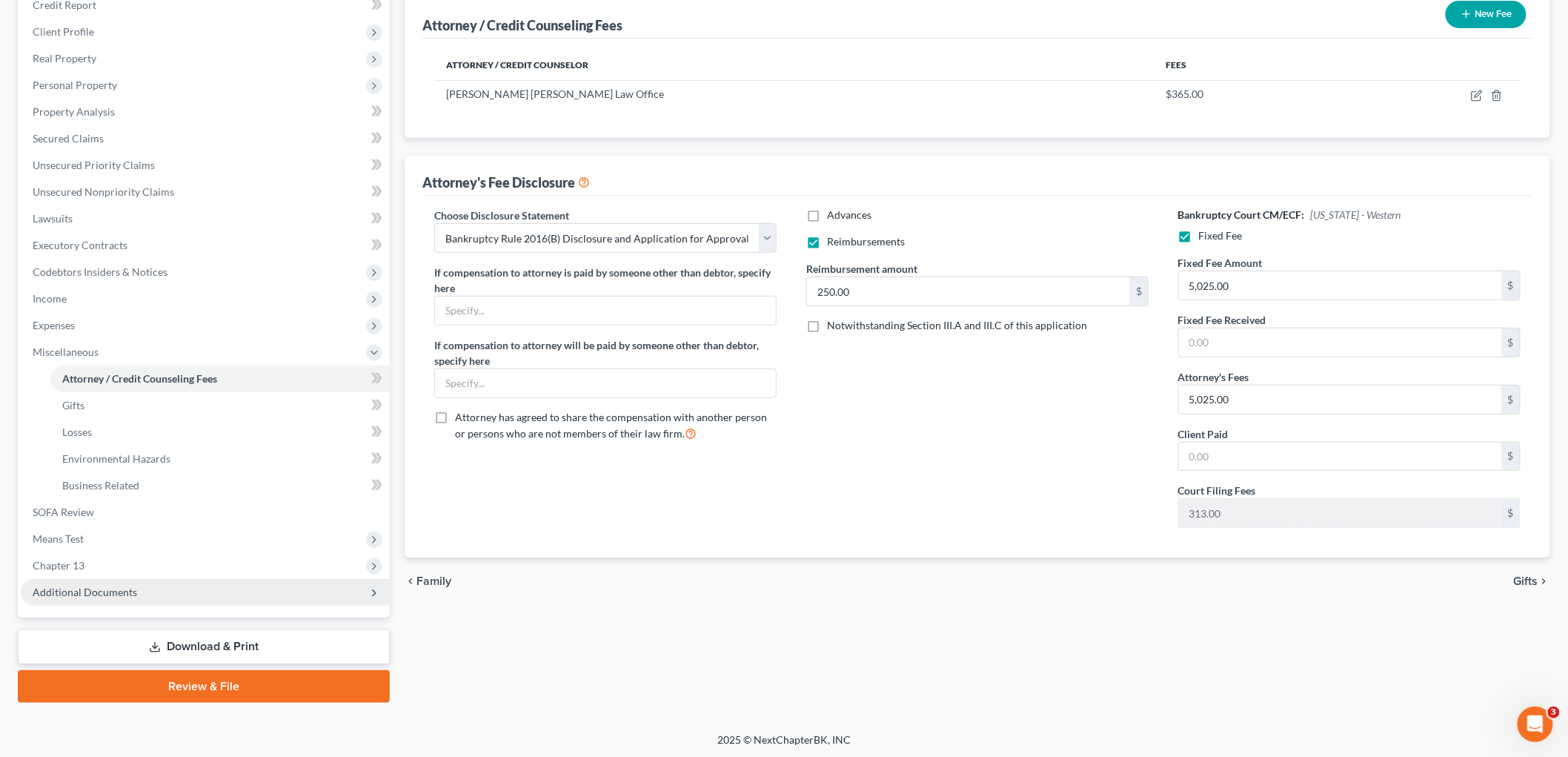
drag, startPoint x: 245, startPoint y: 638, endPoint x: 386, endPoint y: 577, distance: 153.6
click at [245, 638] on link "Download & Print" at bounding box center [204, 647] width 372 height 35
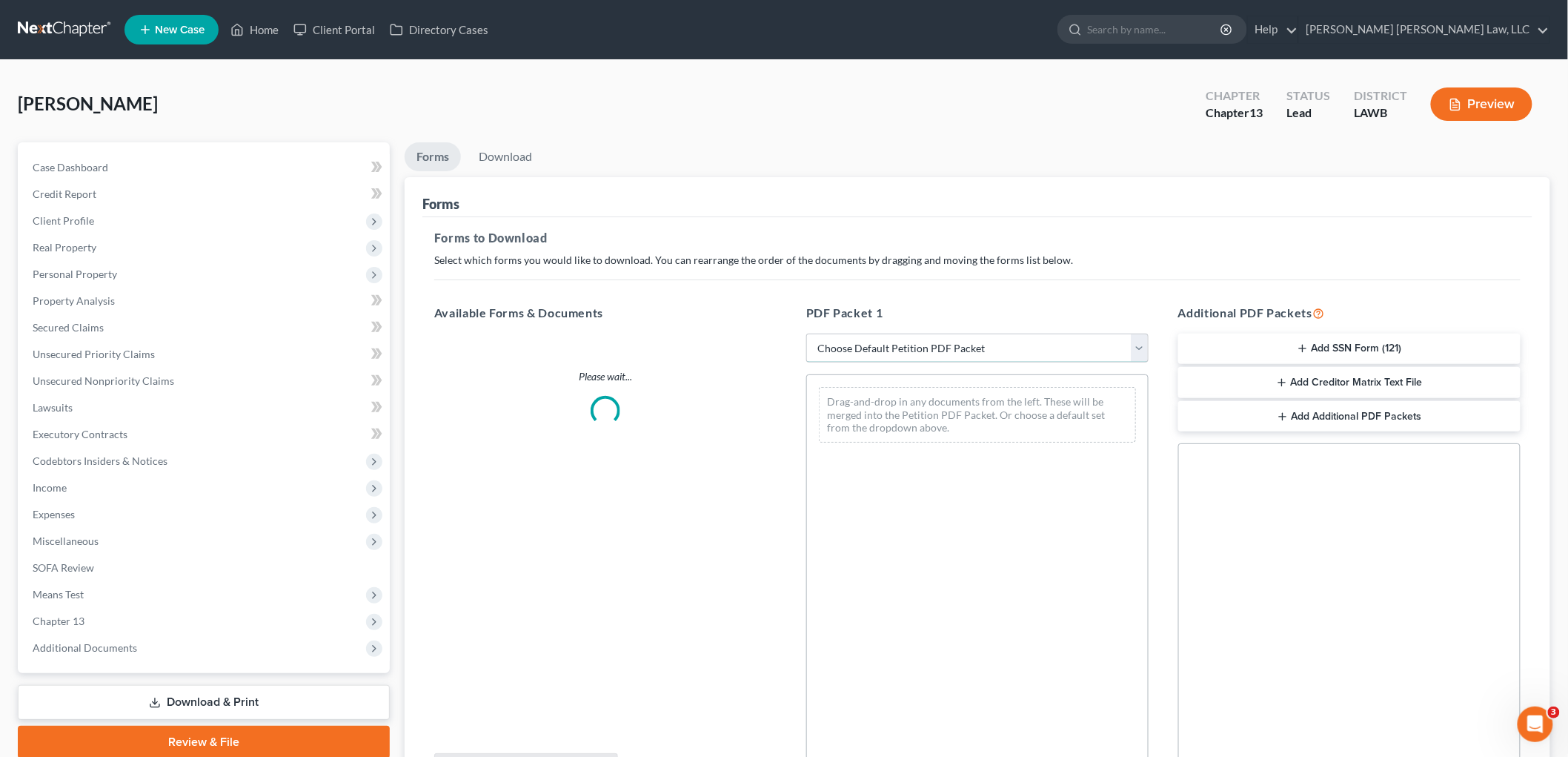
click at [886, 357] on select "Choose Default Petition PDF Packet Complete Bankruptcy Petition (all forms and …" at bounding box center [977, 348] width 342 height 29
select select "0"
click at [806, 334] on select "Choose Default Petition PDF Packet Complete Bankruptcy Petition (all forms and …" at bounding box center [977, 348] width 342 height 29
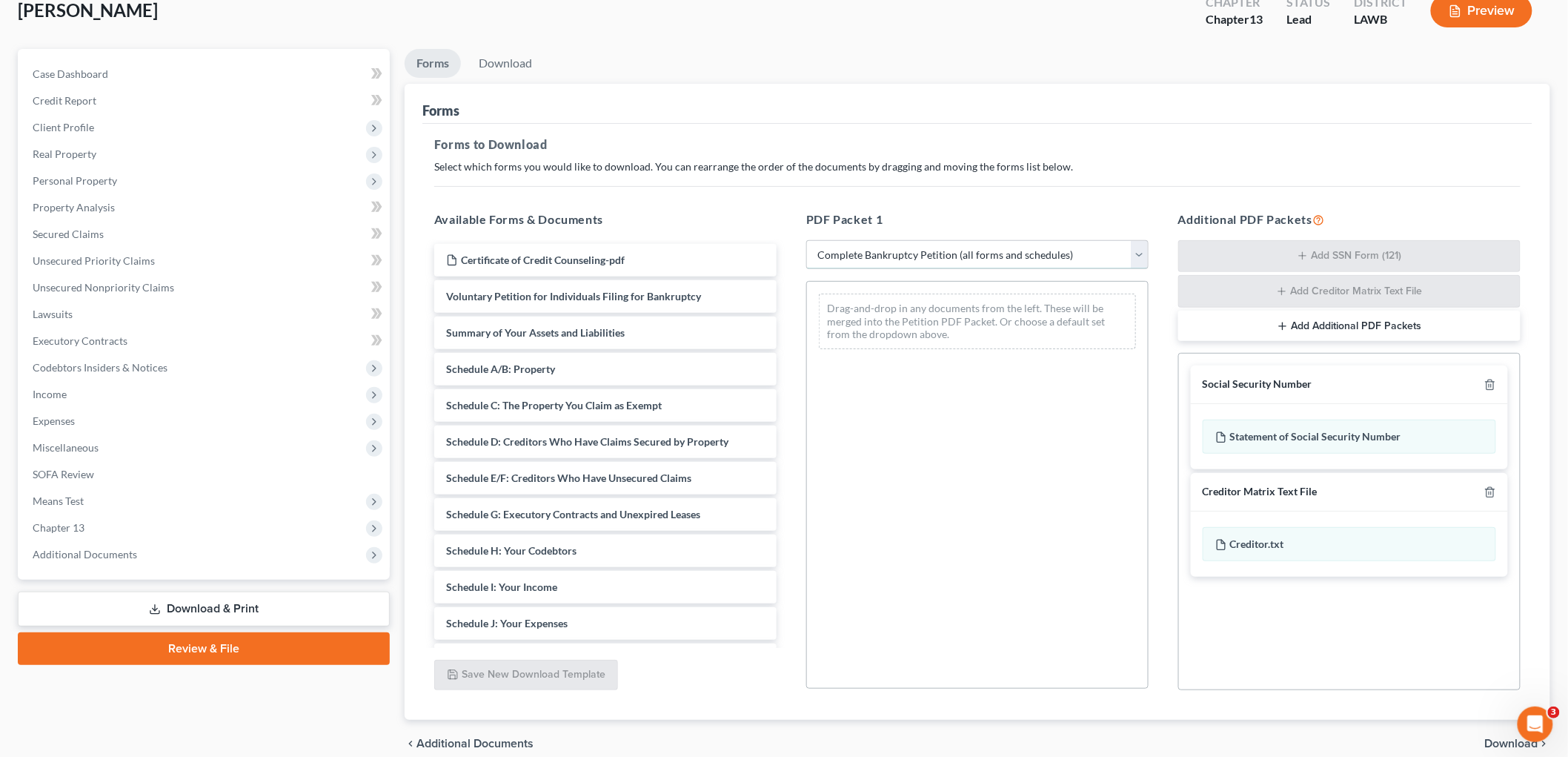
scroll to position [160, 0]
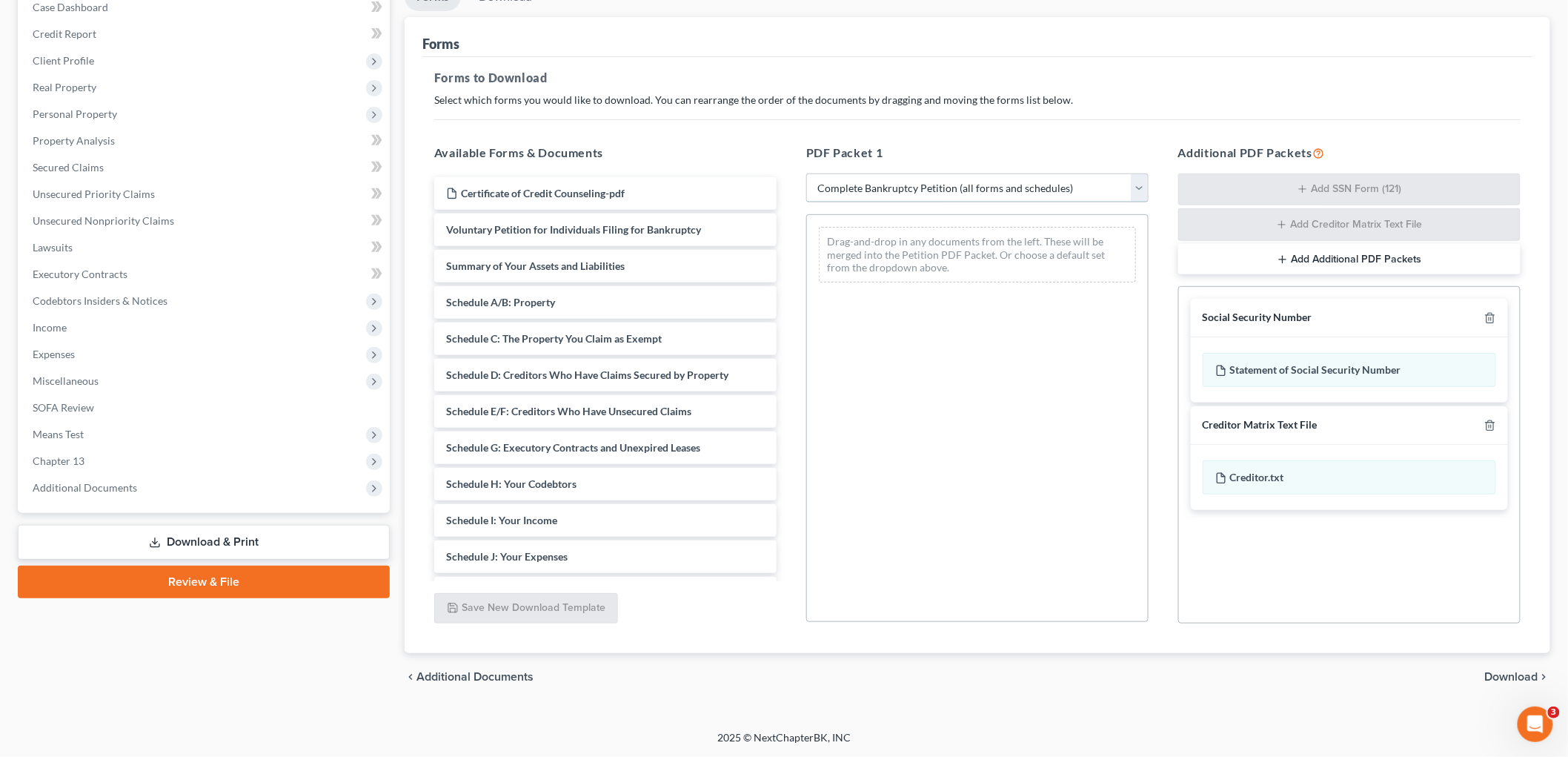
drag, startPoint x: 897, startPoint y: 191, endPoint x: 897, endPoint y: 201, distance: 10.0
click at [897, 191] on select "Choose Default Petition PDF Packet Complete Bankruptcy Petition (all forms and …" at bounding box center [977, 188] width 342 height 29
click at [806, 174] on select "Choose Default Petition PDF Packet Complete Bankruptcy Petition (all forms and …" at bounding box center [977, 188] width 342 height 29
drag, startPoint x: 1053, startPoint y: 181, endPoint x: 959, endPoint y: 197, distance: 95.4
click at [1053, 181] on select "Choose Default Petition PDF Packet Complete Bankruptcy Petition (all forms and …" at bounding box center [977, 188] width 342 height 29
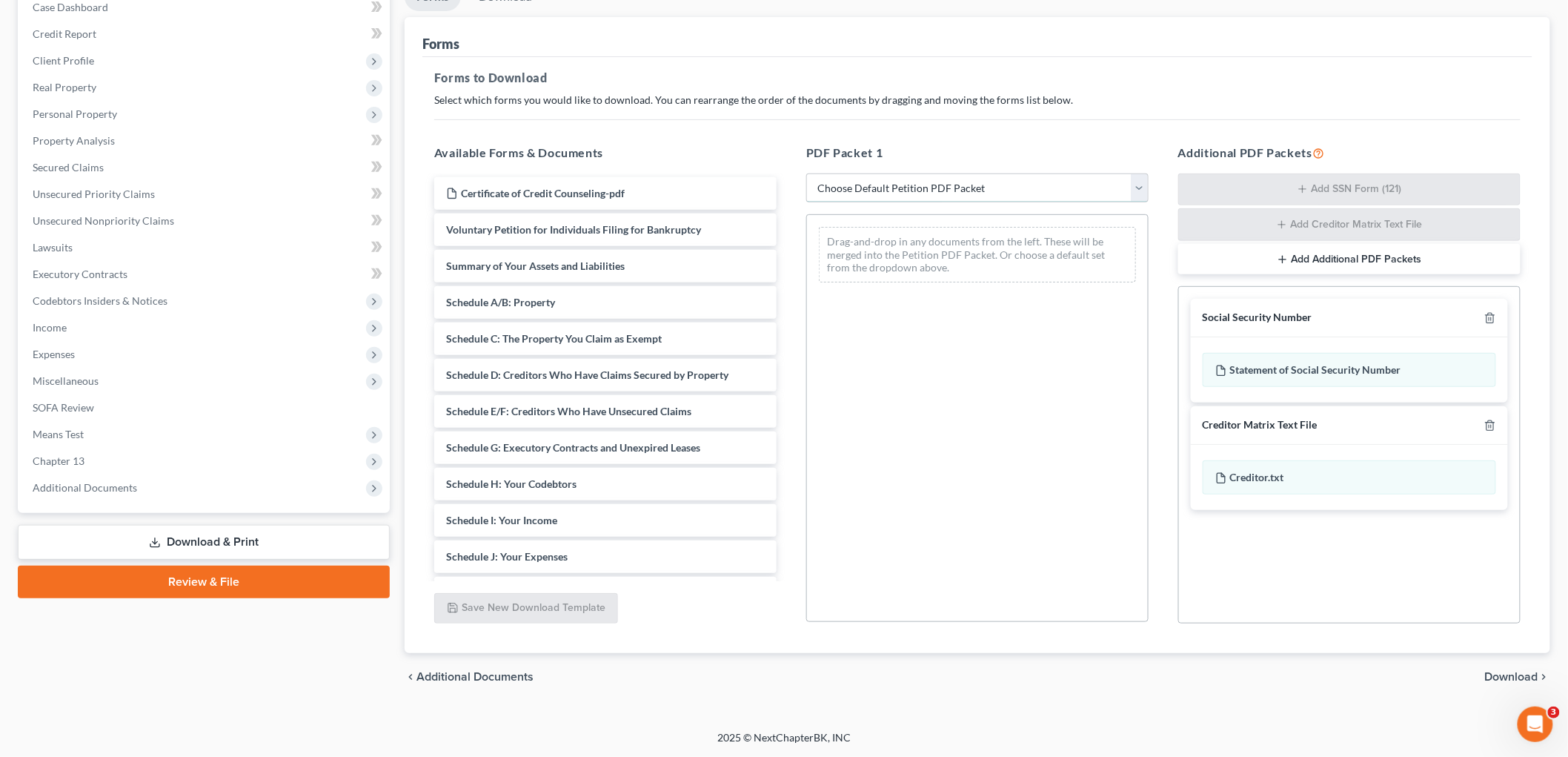
click at [806, 174] on select "Choose Default Petition PDF Packet Complete Bankruptcy Petition (all forms and …" at bounding box center [977, 188] width 342 height 29
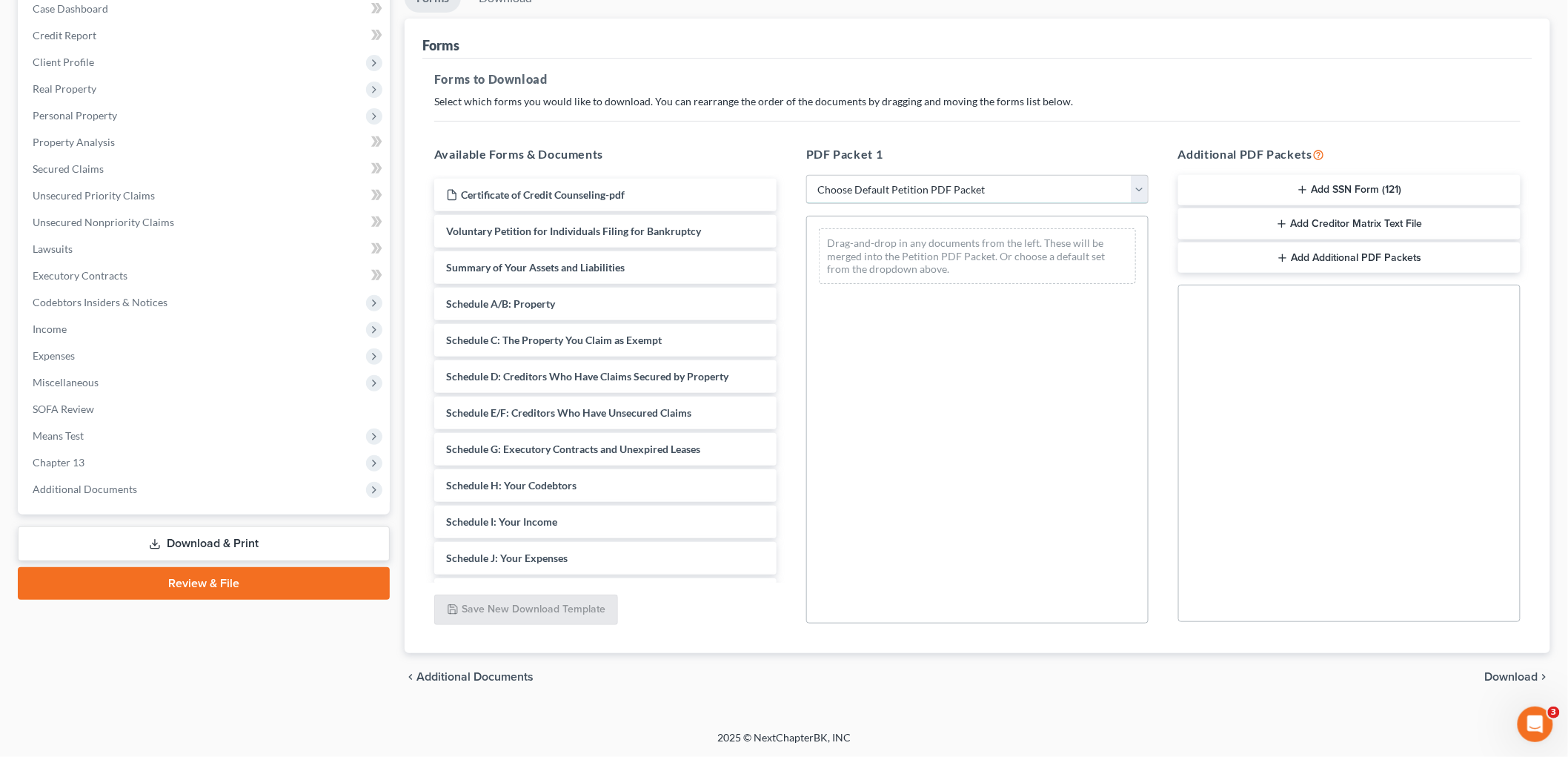
scroll to position [158, 0]
drag, startPoint x: 909, startPoint y: 184, endPoint x: 909, endPoint y: 201, distance: 17.0
click at [909, 184] on select "Choose Default Petition PDF Packet Complete Bankruptcy Petition (all forms and …" at bounding box center [977, 189] width 342 height 29
select select "0"
click at [806, 175] on select "Choose Default Petition PDF Packet Complete Bankruptcy Petition (all forms and …" at bounding box center [977, 189] width 342 height 29
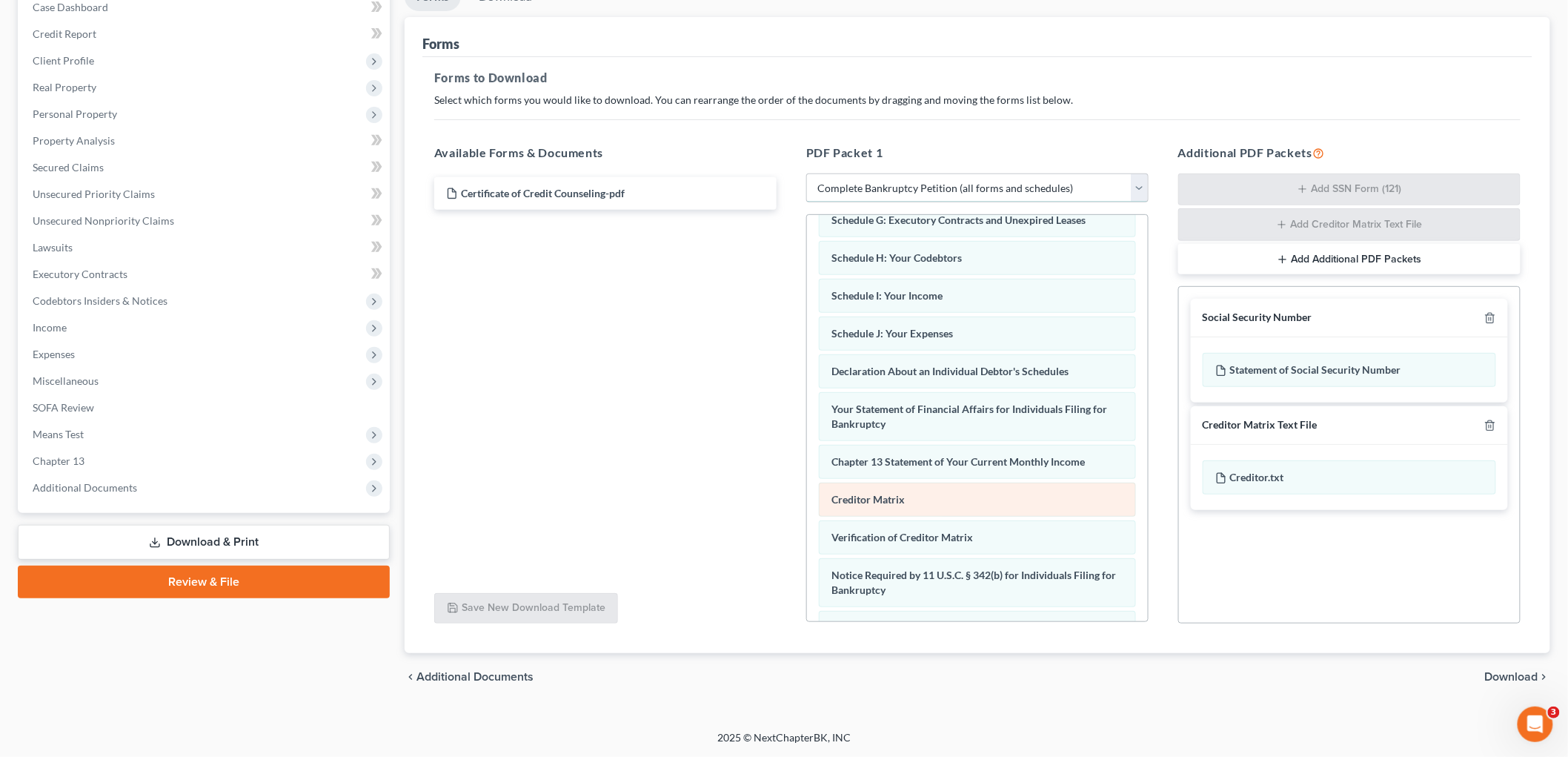
scroll to position [362, 0]
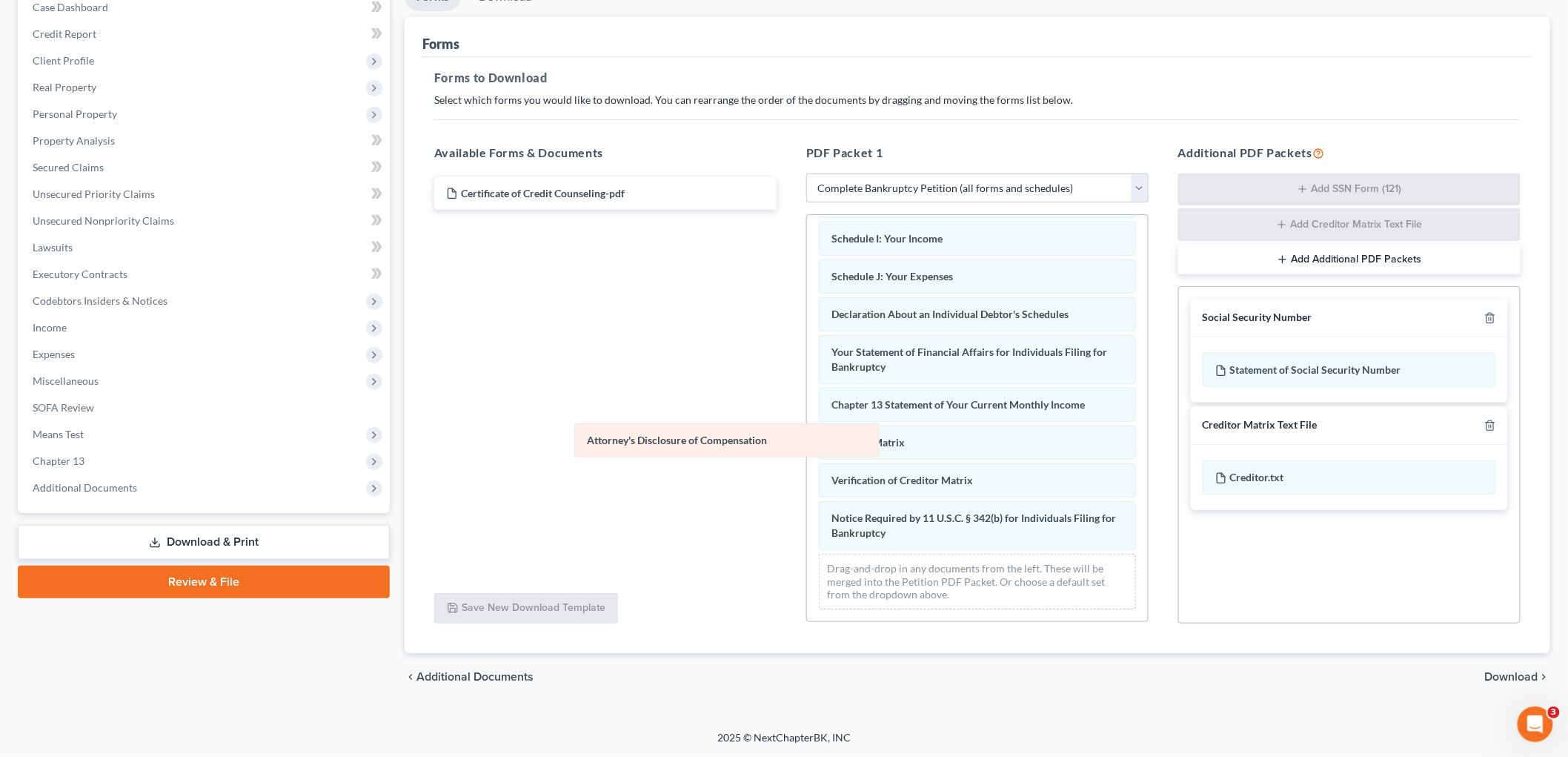
drag, startPoint x: 901, startPoint y: 539, endPoint x: 700, endPoint y: 398, distance: 245.5
click at [807, 406] on div "Attorney's Disclosure of Compensation Voluntary Petition for Individuals Filing…" at bounding box center [977, 264] width 341 height 714
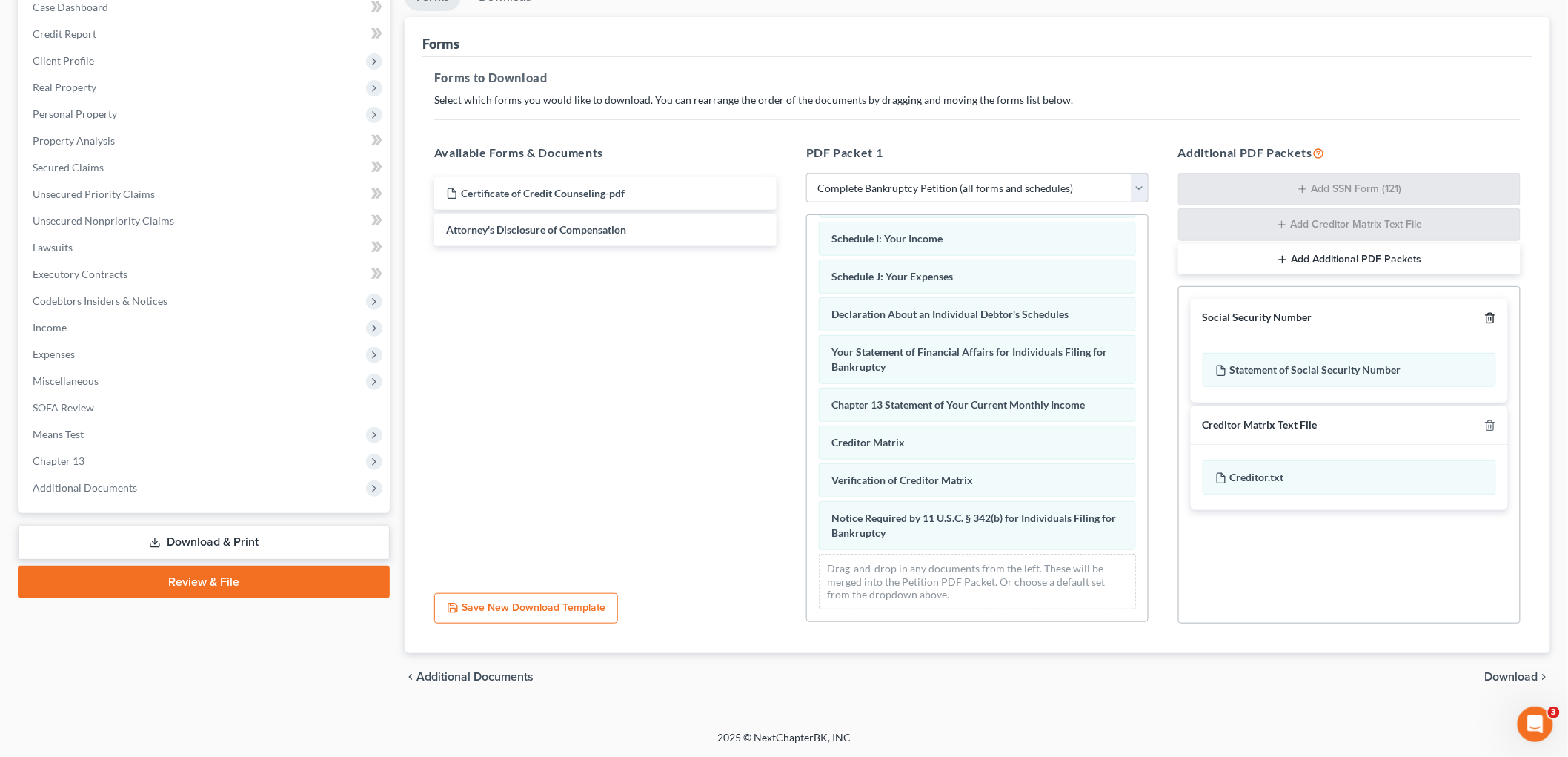
click at [1493, 313] on icon "button" at bounding box center [1490, 318] width 12 height 12
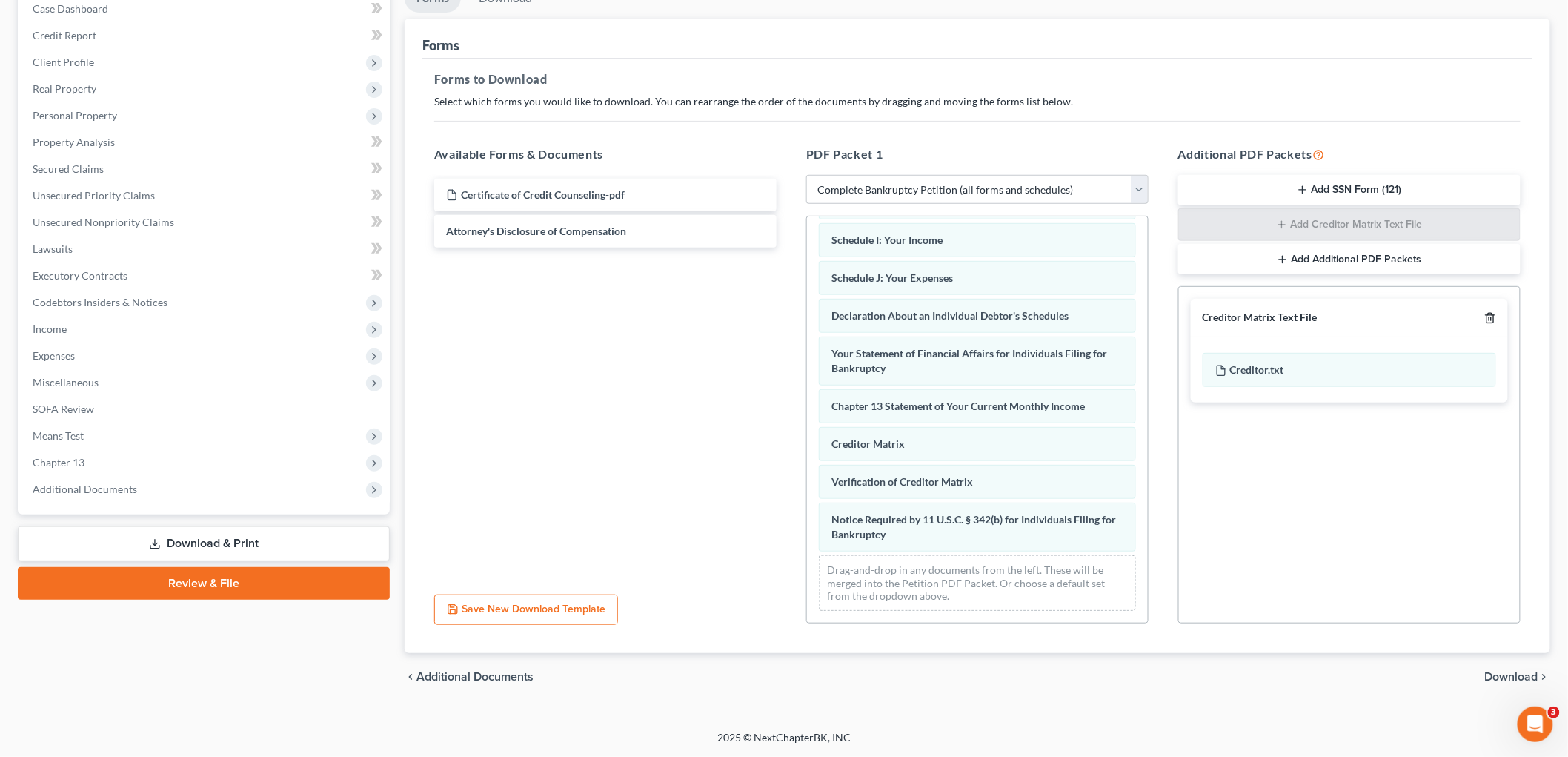
click at [1493, 313] on icon "button" at bounding box center [1490, 318] width 12 height 12
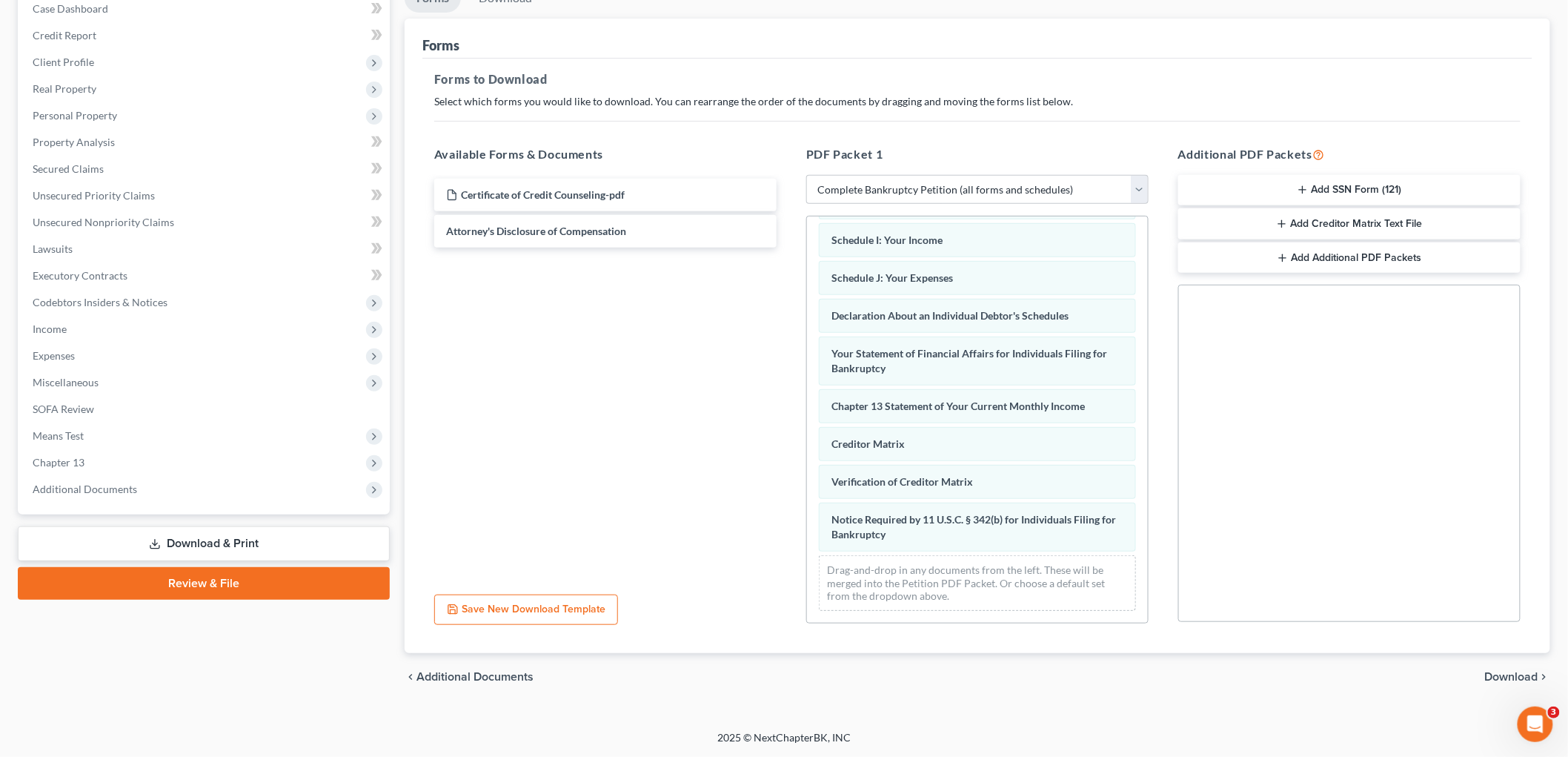
drag, startPoint x: 664, startPoint y: 381, endPoint x: 647, endPoint y: 341, distance: 43.5
click at [664, 380] on div "Certificate of Credit Counseling-pdf Attorney's Disclosure of Compensation" at bounding box center [605, 379] width 366 height 408
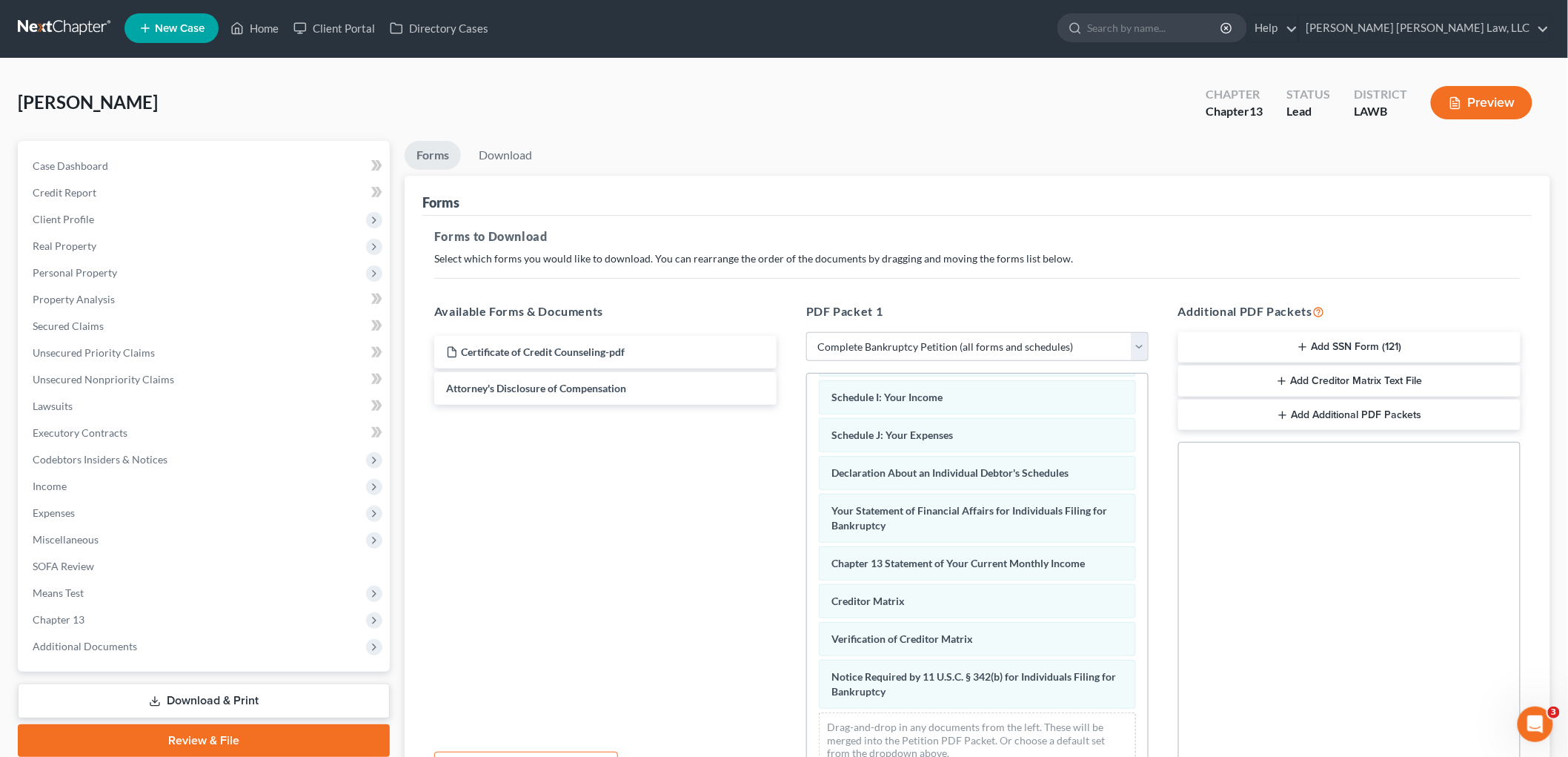
scroll to position [0, 0]
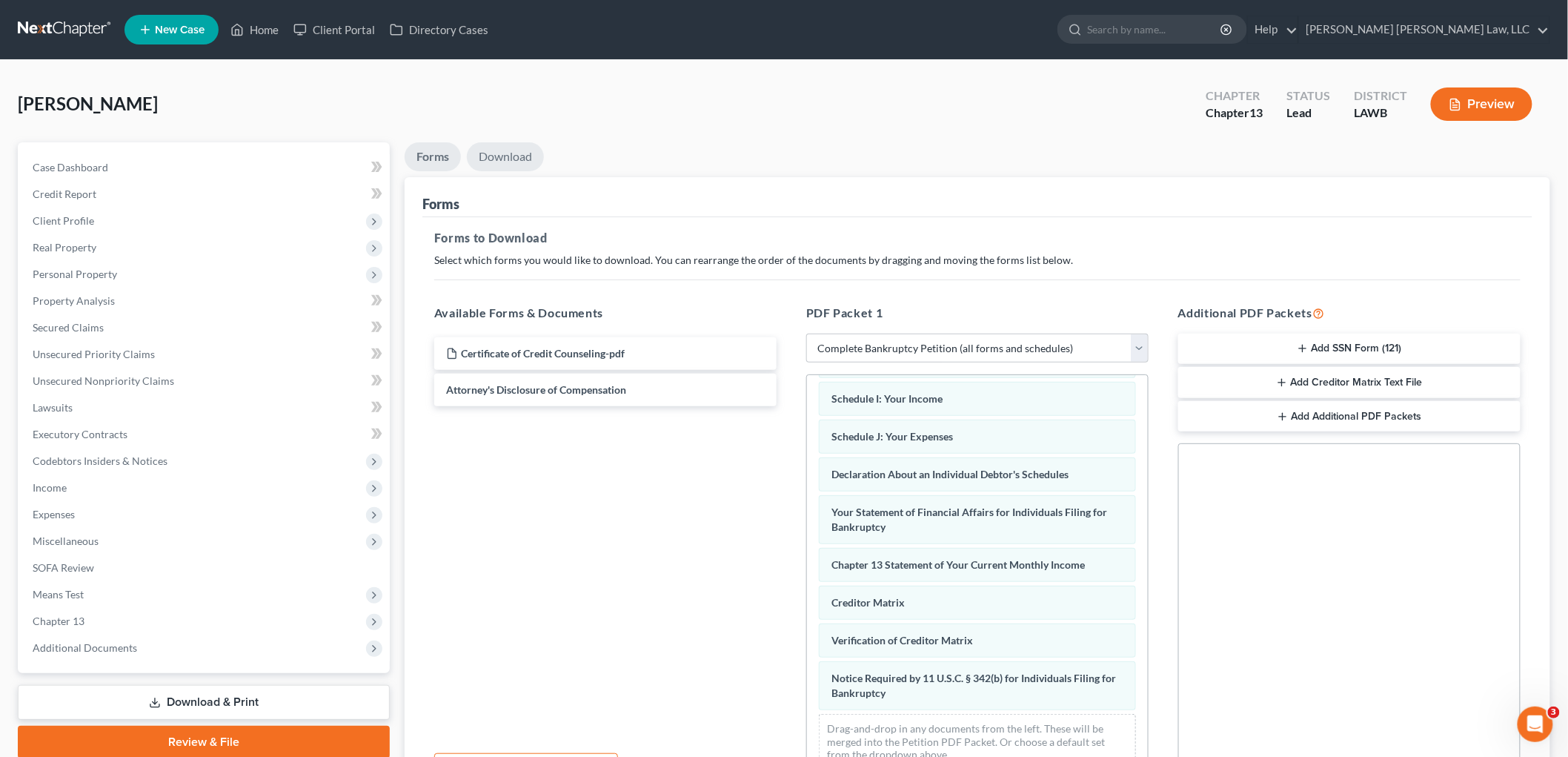
click at [496, 154] on link "Download" at bounding box center [505, 157] width 77 height 29
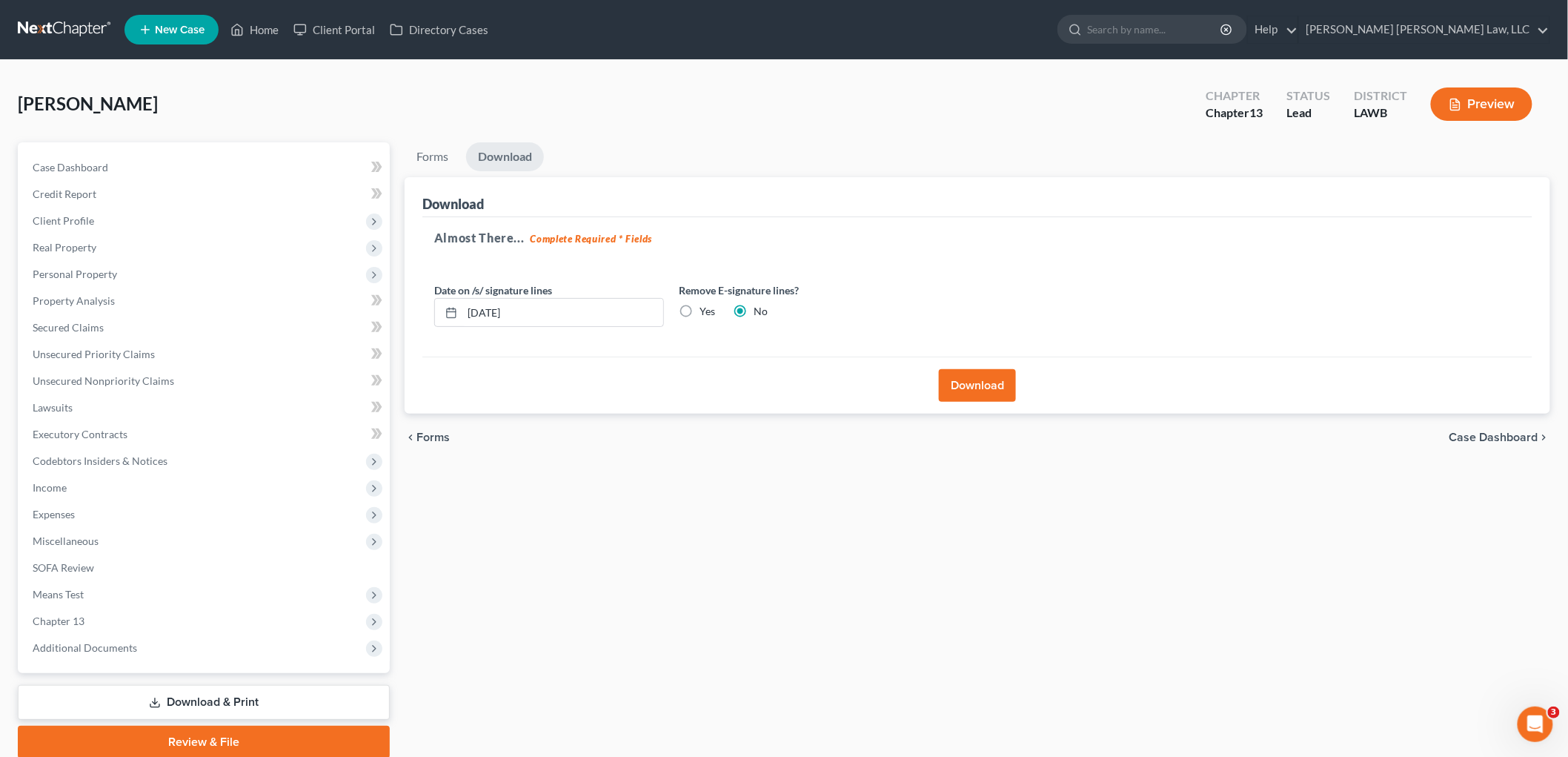
click at [962, 382] on button "Download" at bounding box center [977, 385] width 77 height 33
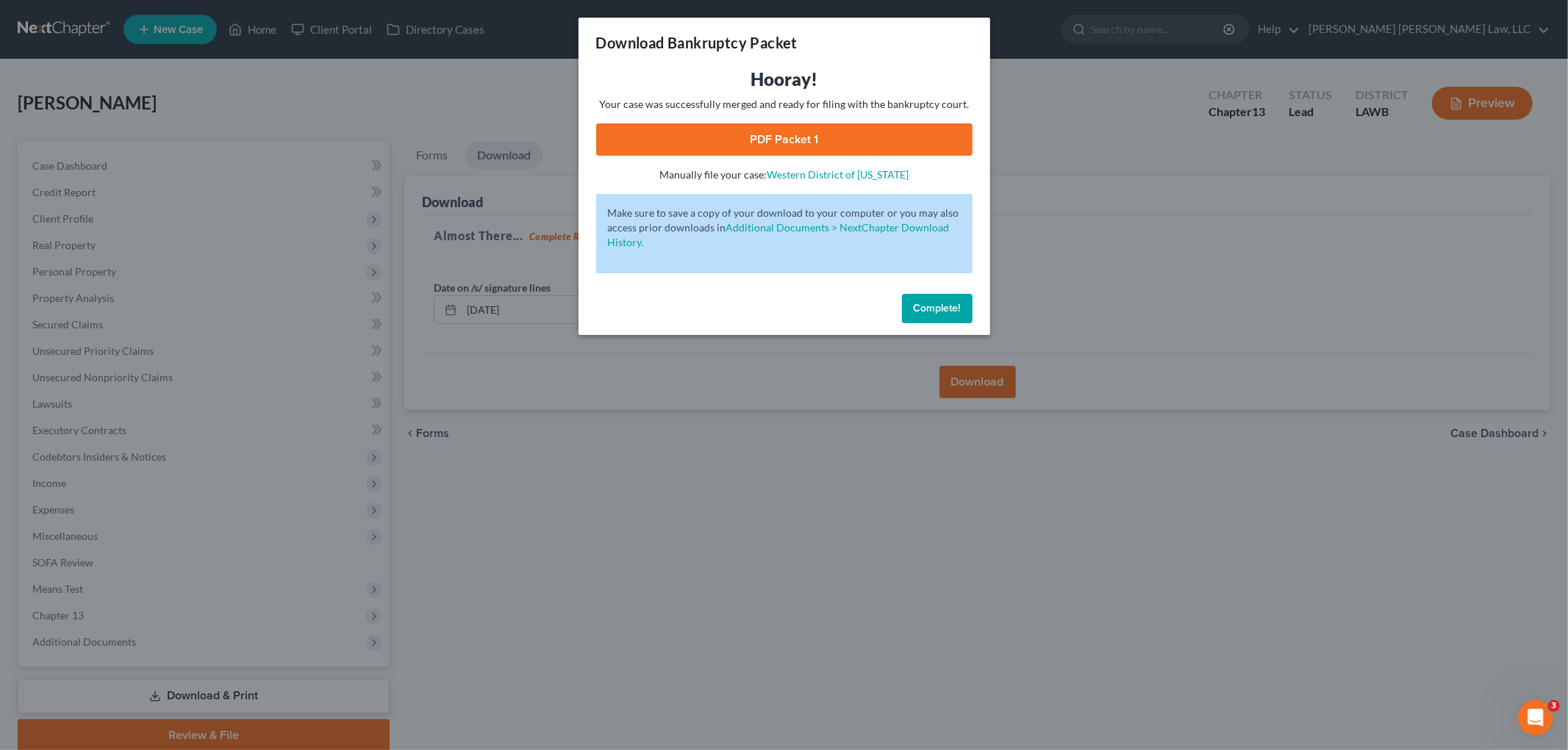
click at [807, 141] on link "PDF Packet 1" at bounding box center [784, 139] width 376 height 32
click at [924, 304] on span "Complete!" at bounding box center [937, 308] width 47 height 13
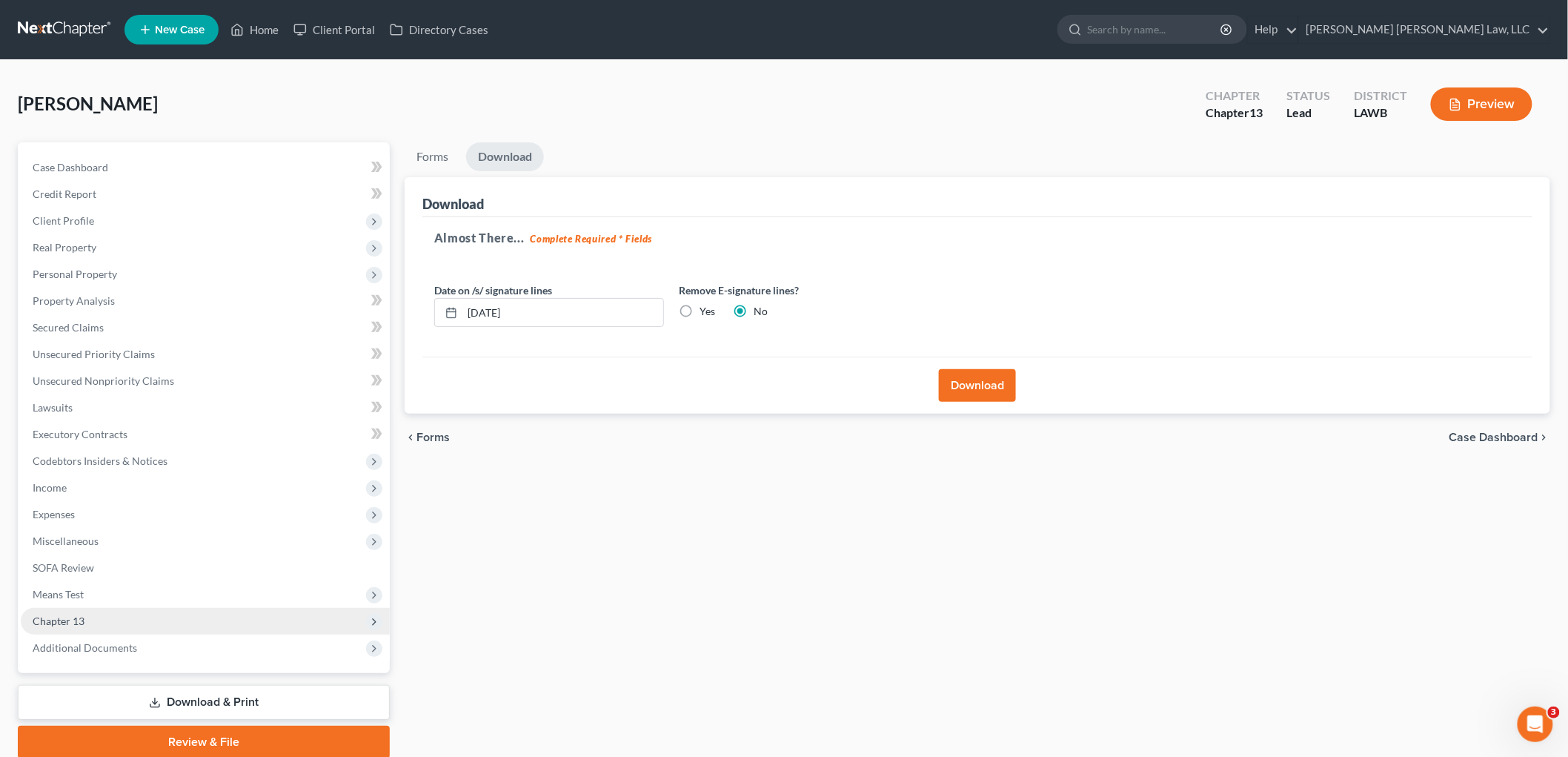
click at [113, 624] on span "Chapter 13" at bounding box center [205, 622] width 369 height 27
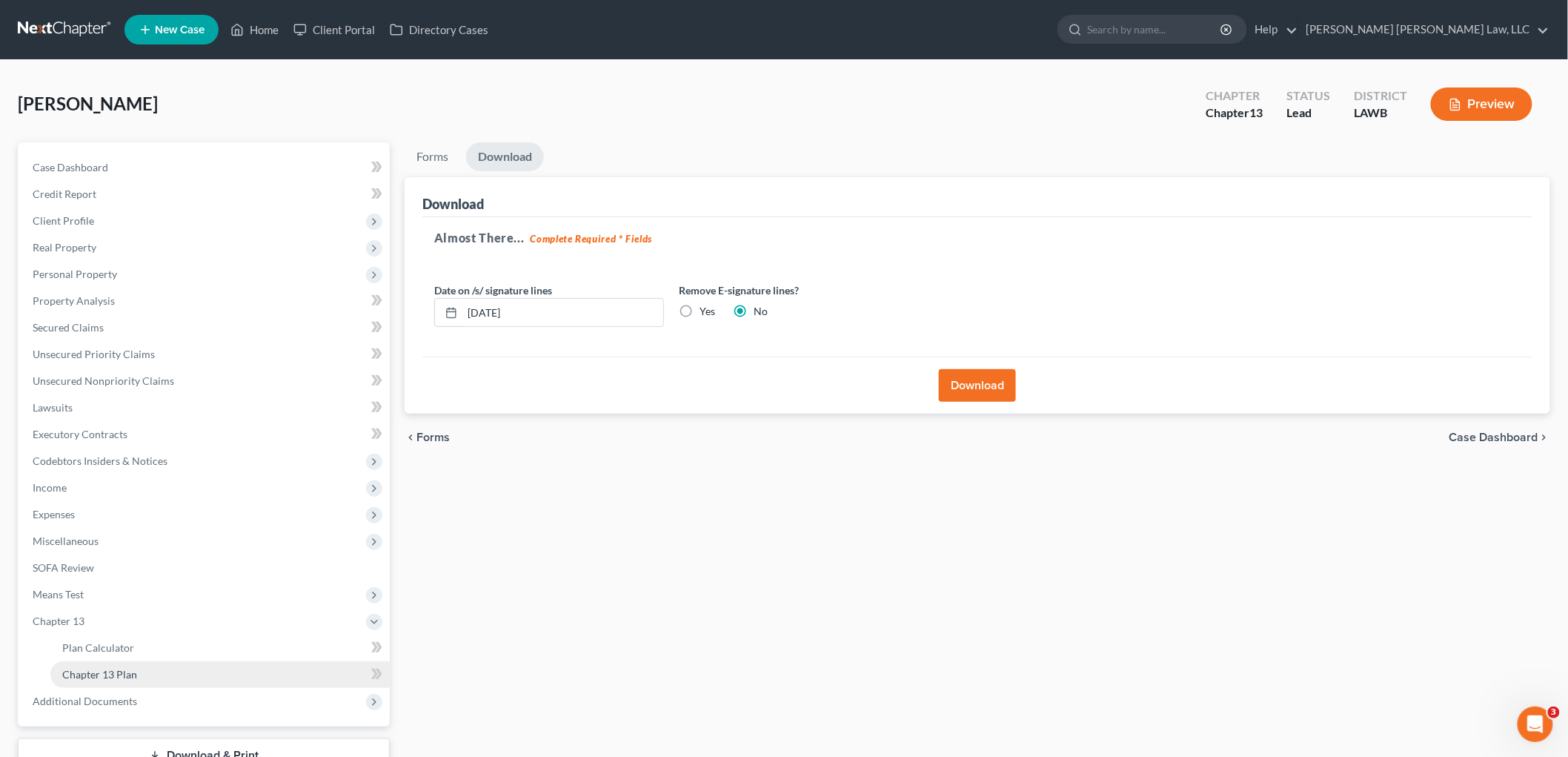
click at [115, 673] on span "Chapter 13 Plan" at bounding box center [99, 674] width 75 height 13
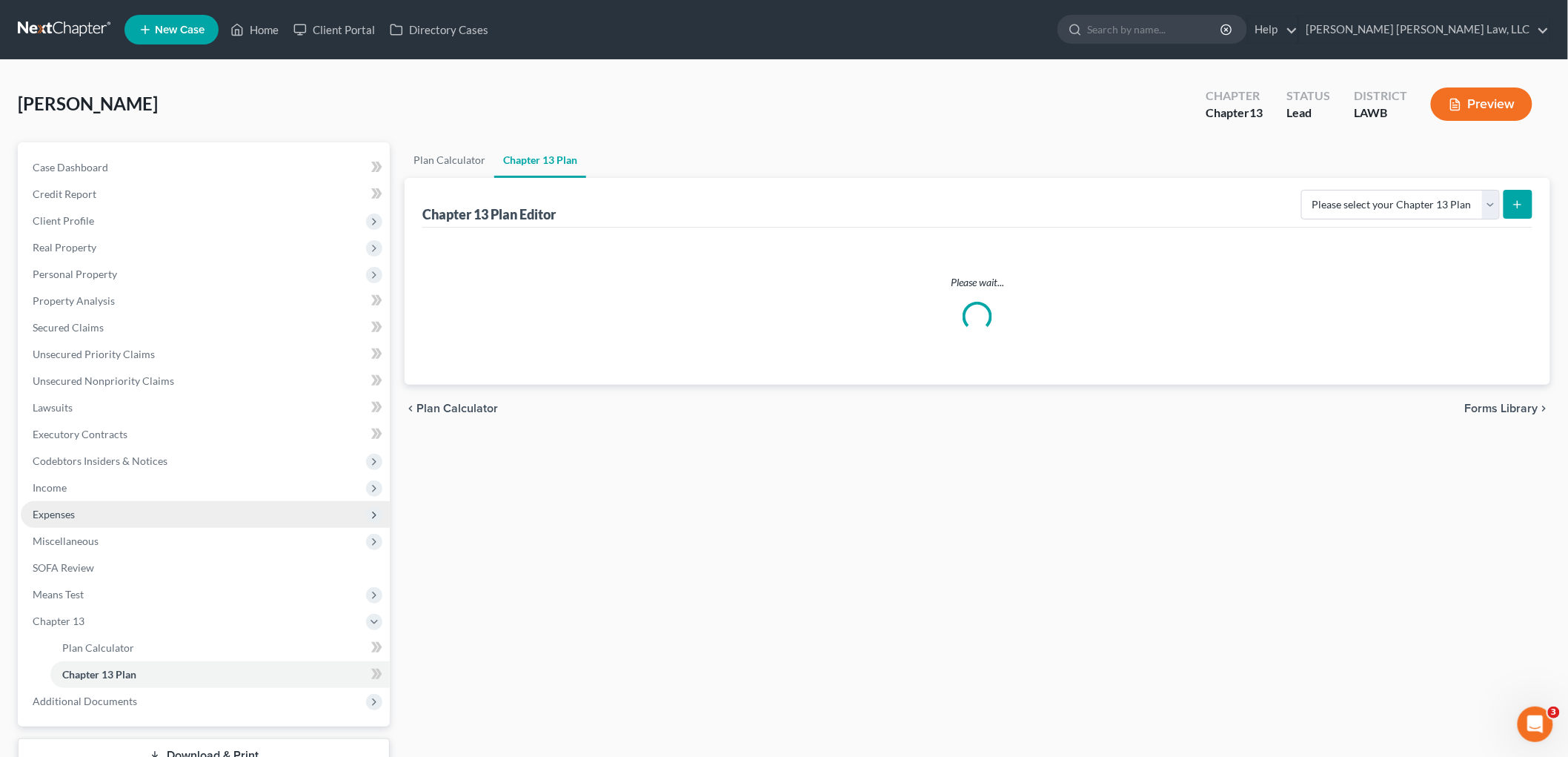
click at [82, 509] on span "Expenses" at bounding box center [205, 515] width 369 height 27
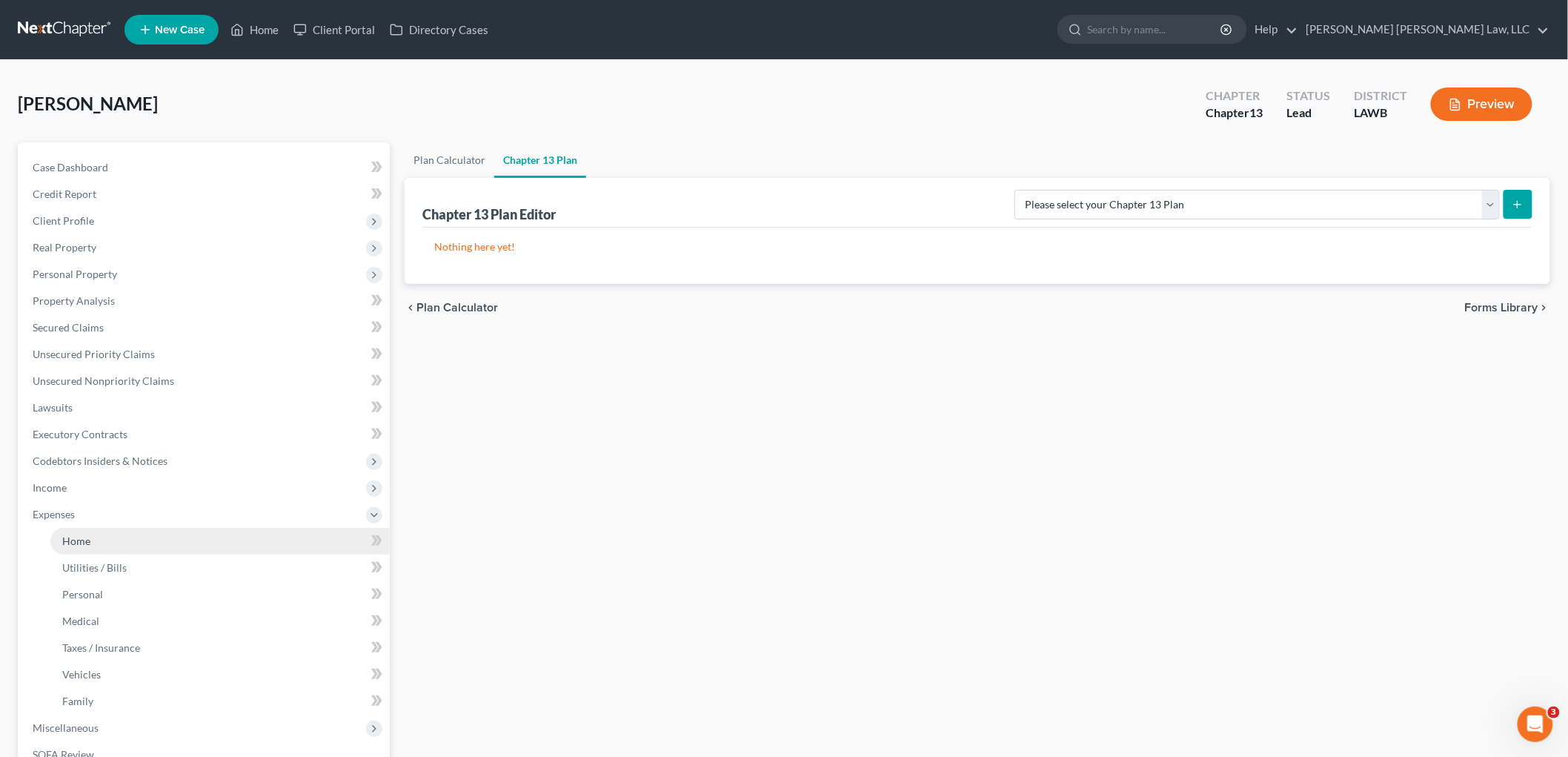
click at [90, 539] on span "Home" at bounding box center [76, 541] width 28 height 13
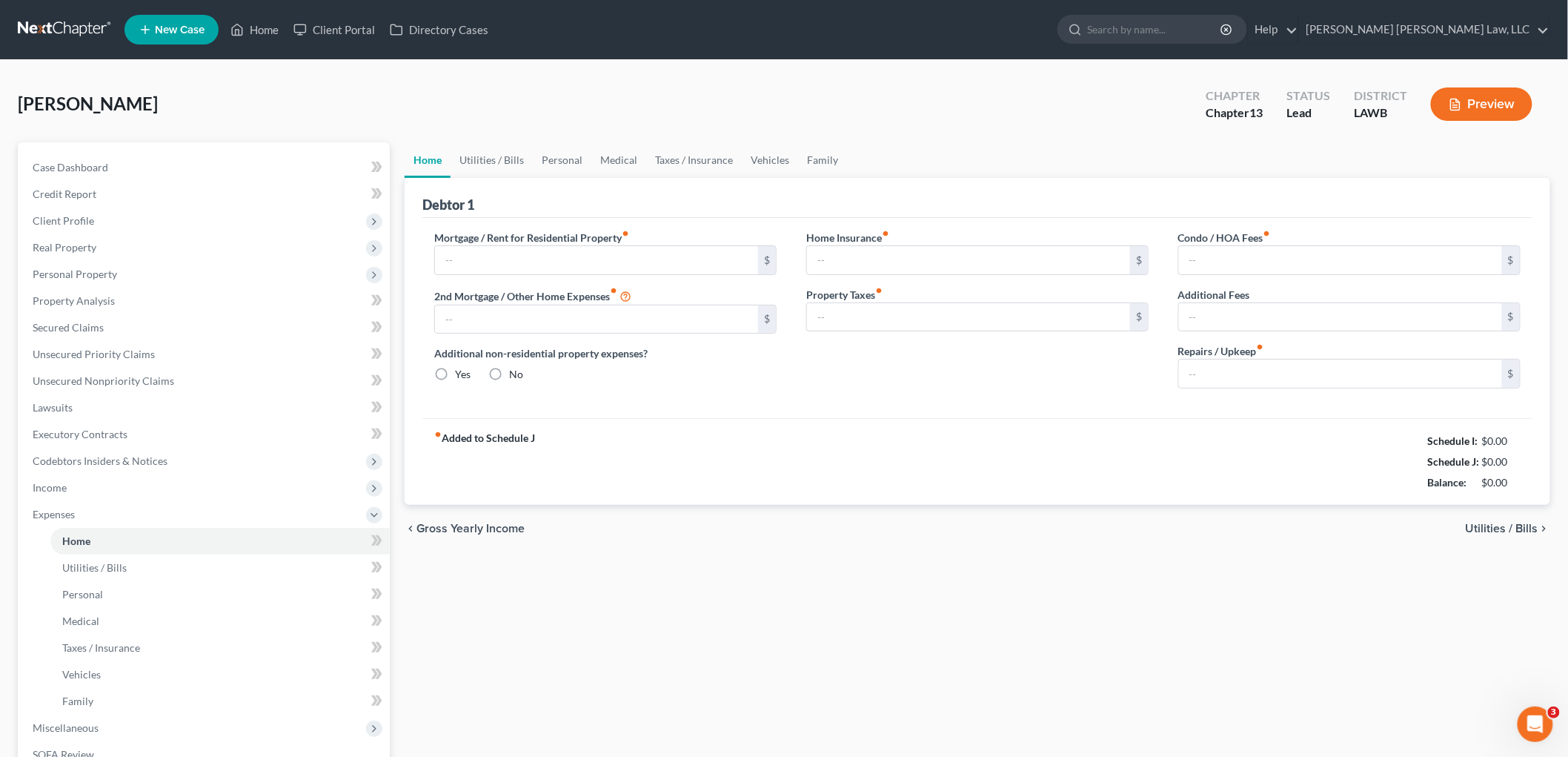
type input "834.00"
type input "0.00"
radio input "true"
type input "0.00"
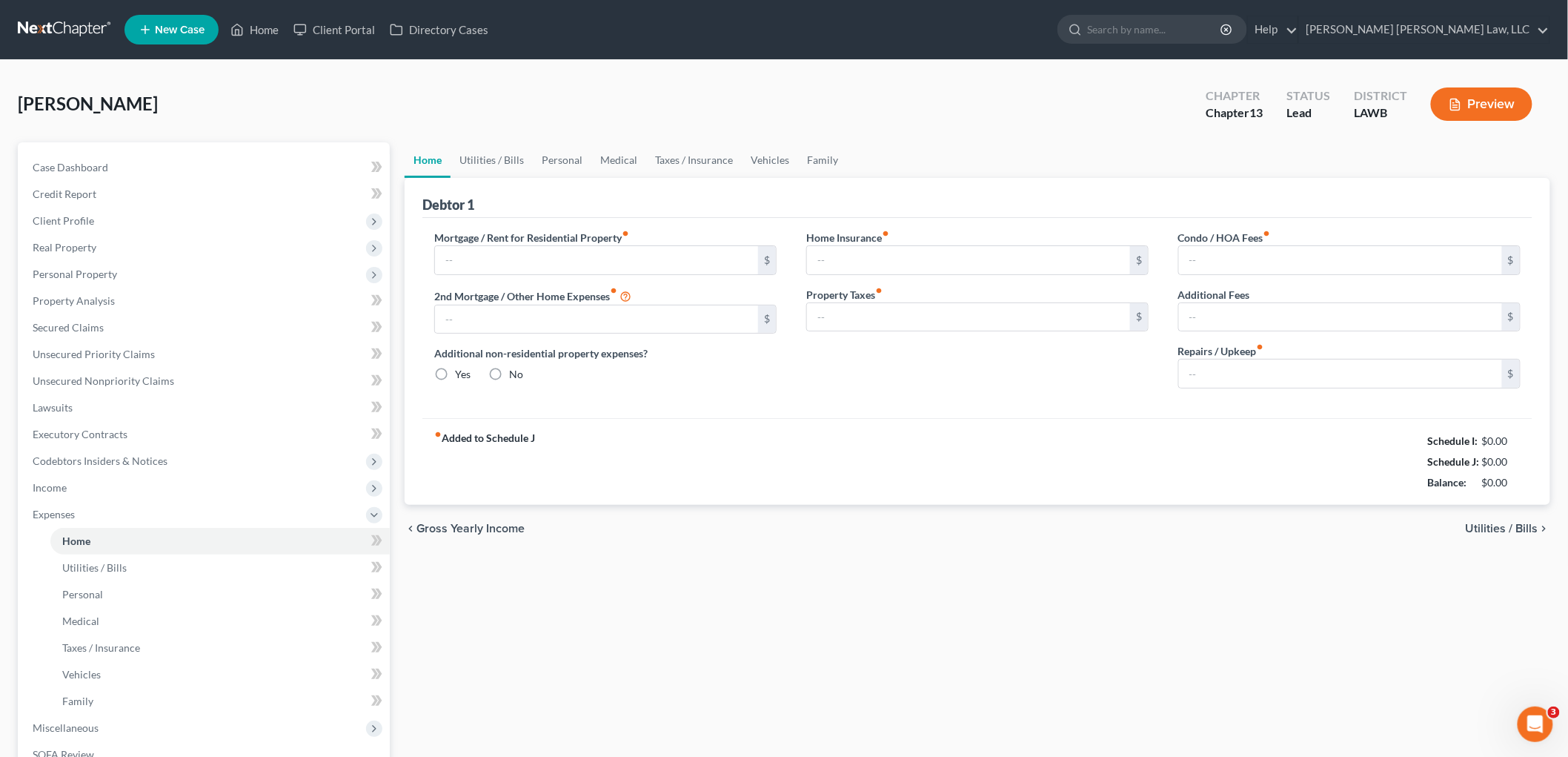
type input "0.00"
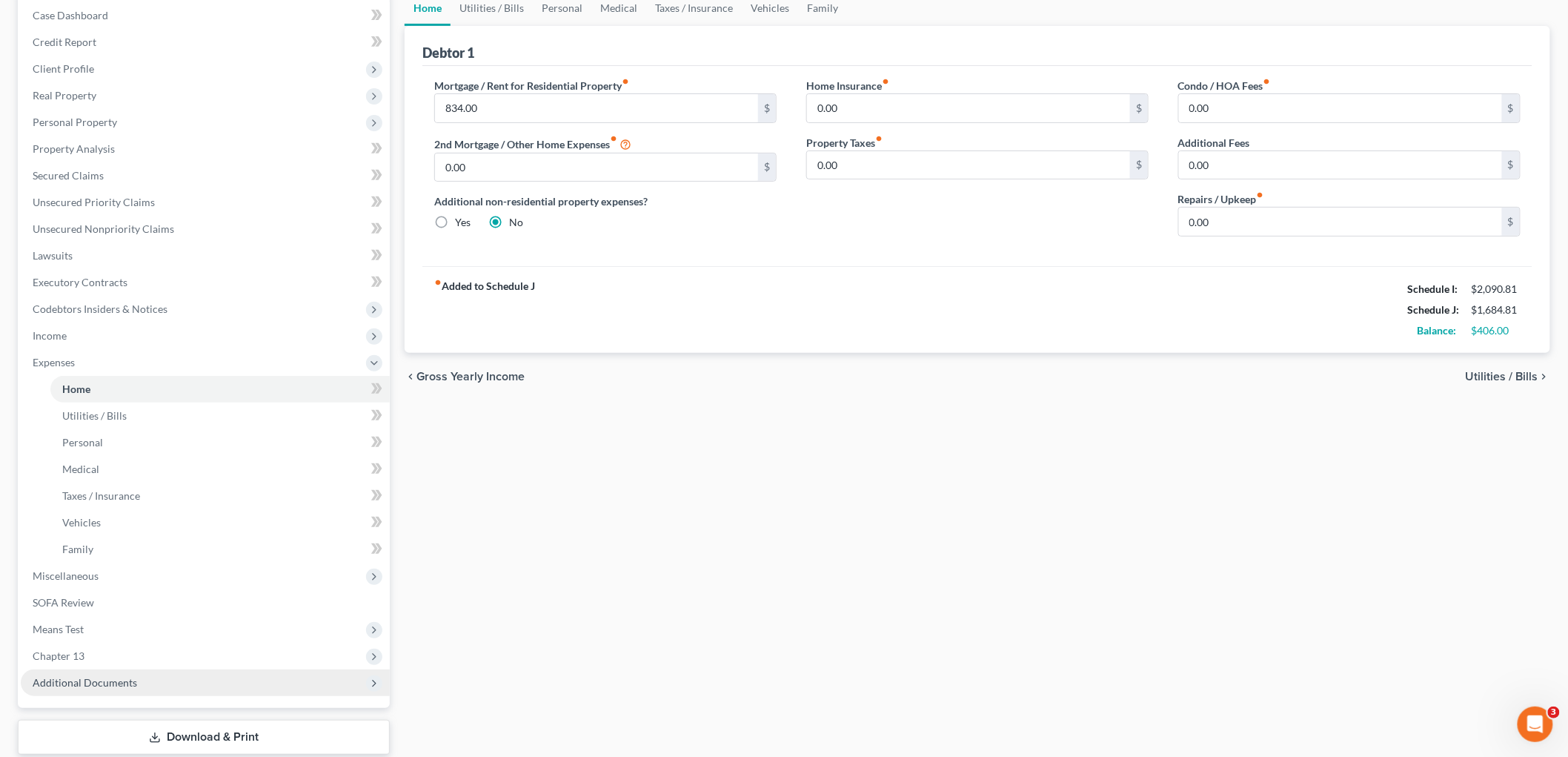
scroll to position [243, 0]
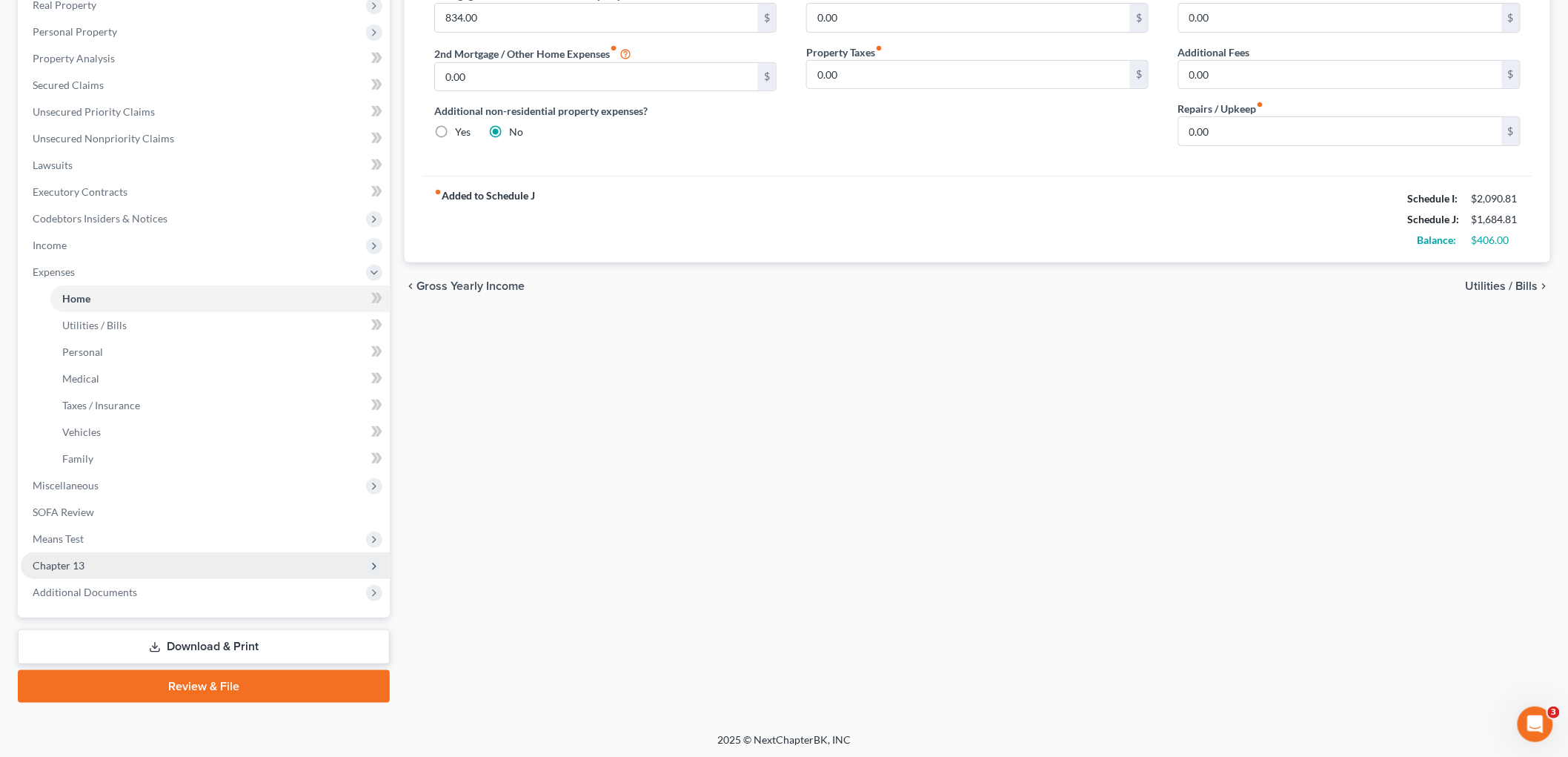
drag, startPoint x: 130, startPoint y: 571, endPoint x: 137, endPoint y: 574, distance: 7.6
click at [130, 571] on span "Chapter 13" at bounding box center [205, 566] width 369 height 27
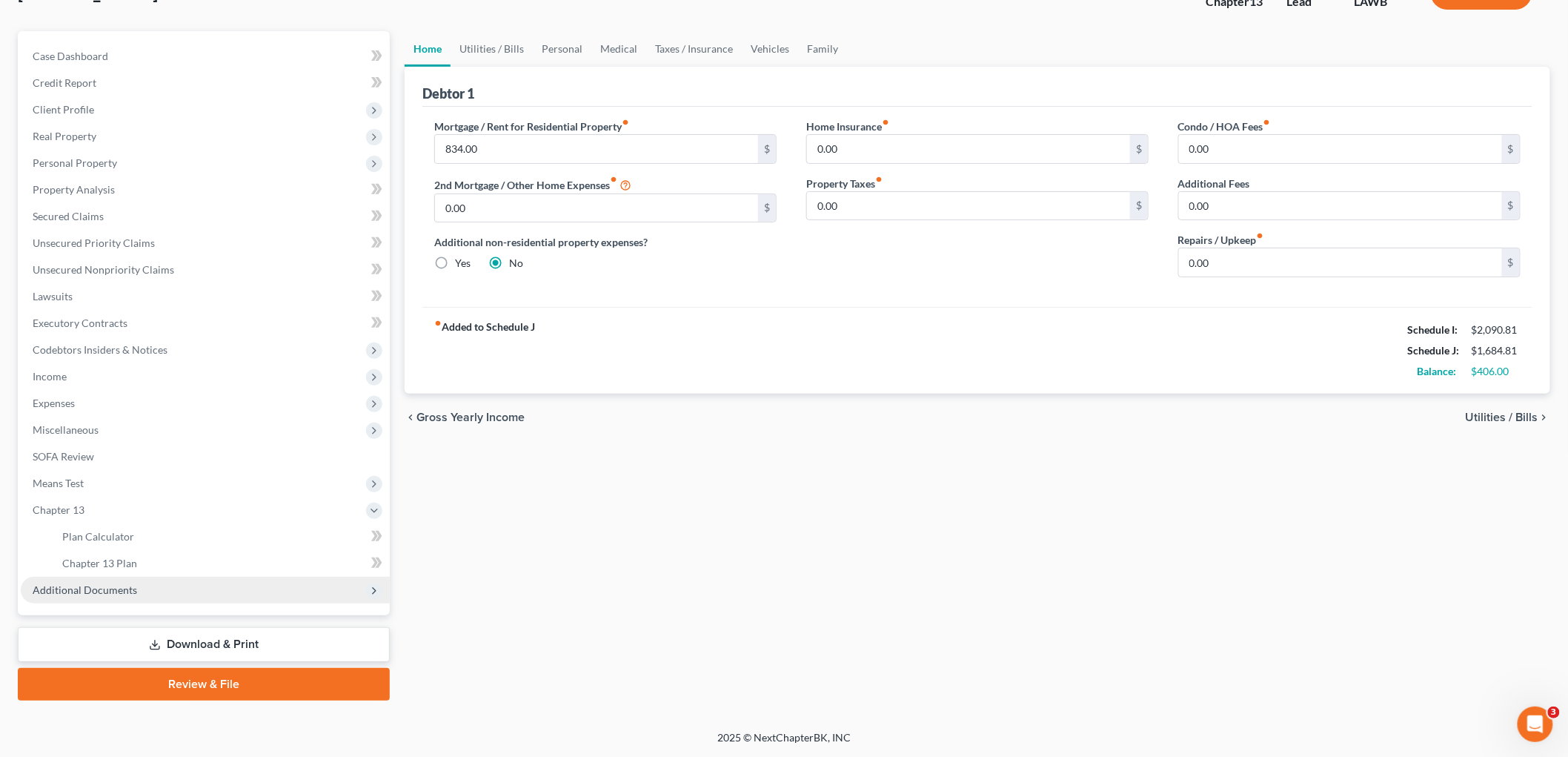
scroll to position [109, 0]
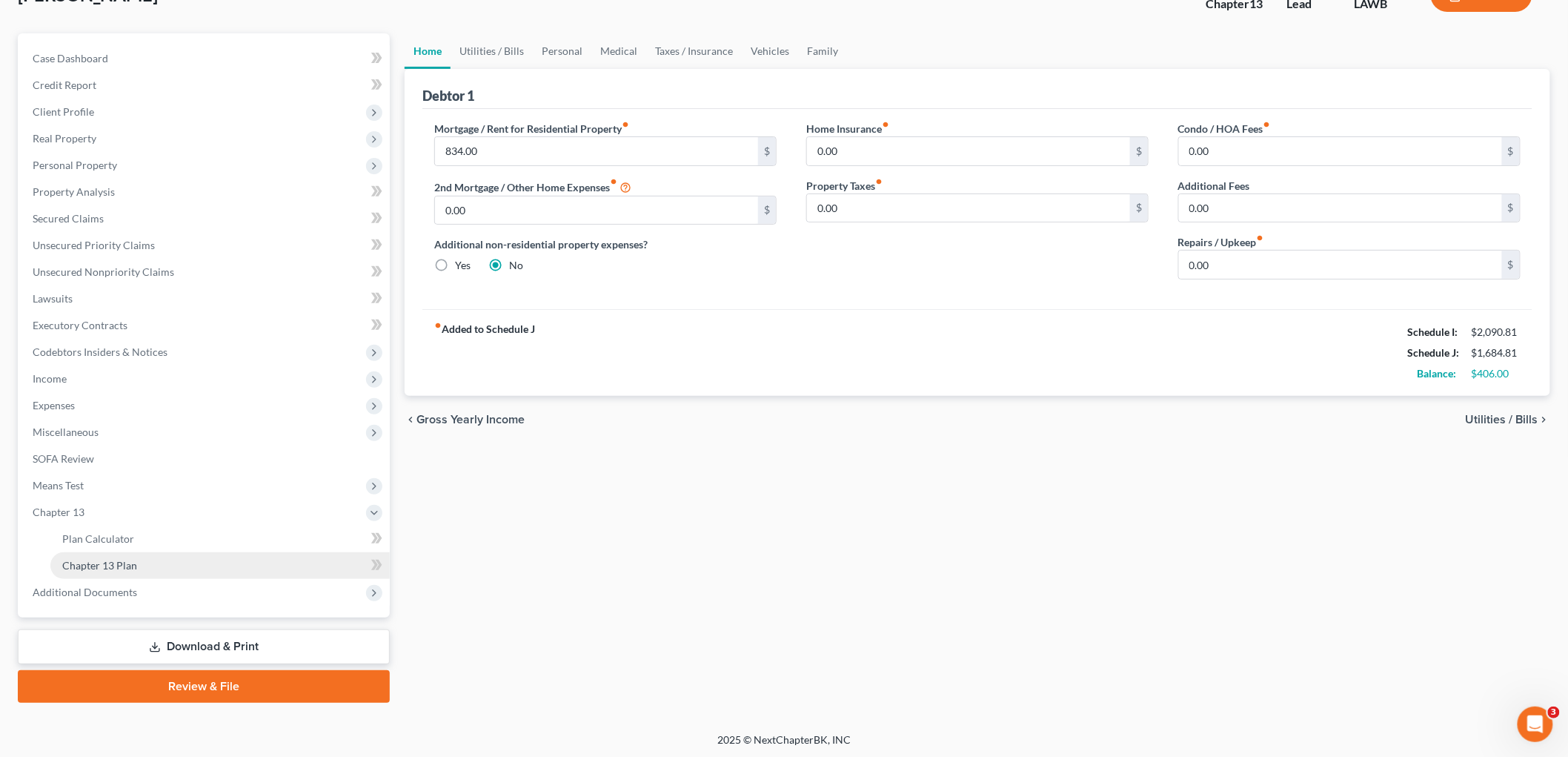
click at [145, 567] on link "Chapter 13 Plan" at bounding box center [220, 566] width 340 height 27
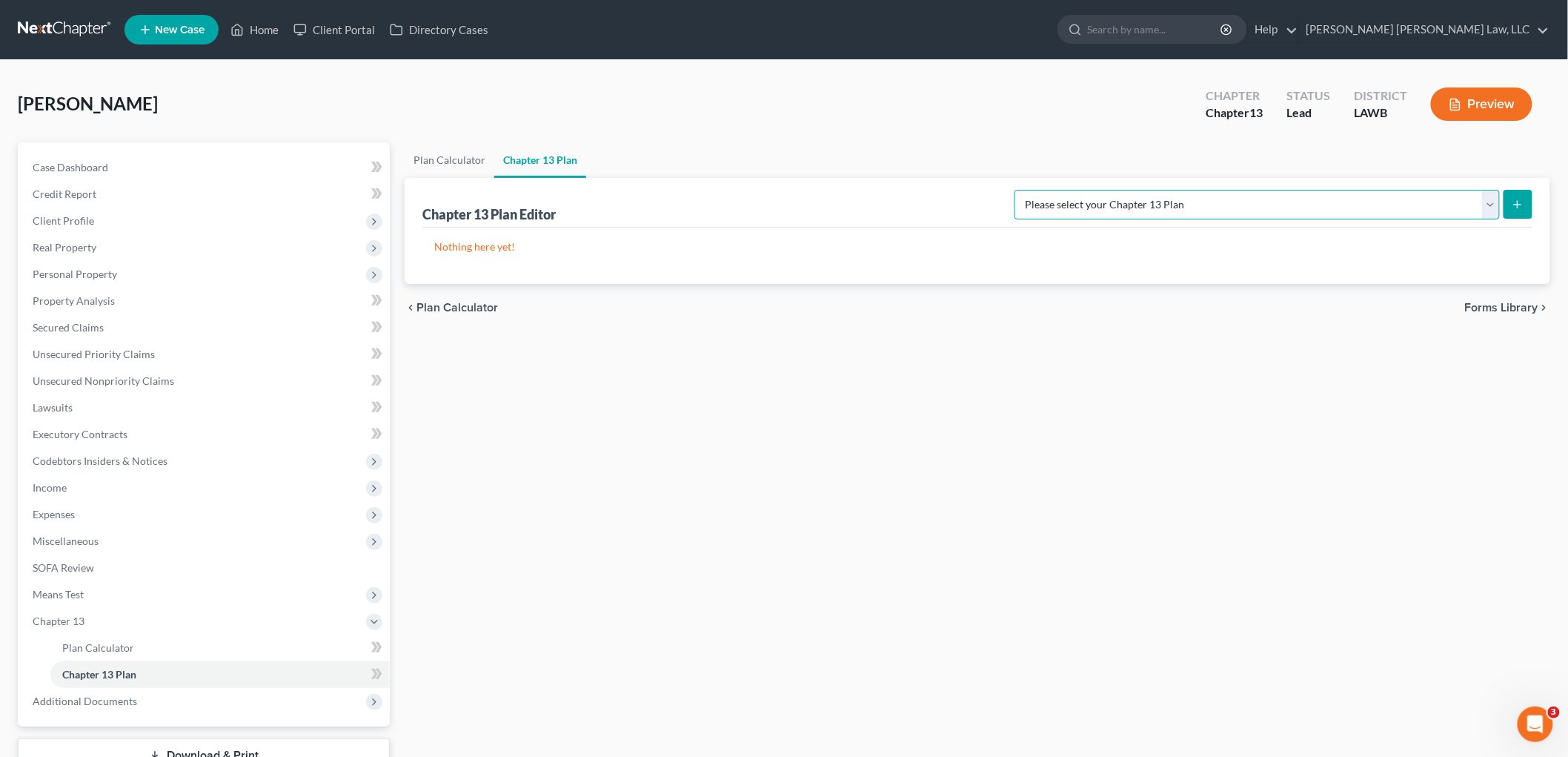
drag, startPoint x: 1307, startPoint y: 205, endPoint x: 1313, endPoint y: 217, distance: 13.4
click at [1307, 205] on select "Please select your Chapter 13 Plan E. Orum Custom Plan (Revised 12/1/2021) E. O…" at bounding box center [1257, 204] width 485 height 29
select select "1"
click at [1171, 189] on select "Please select your Chapter 13 Plan E. Orum Custom Plan (Revised 12/1/2021) E. O…" at bounding box center [1257, 204] width 485 height 29
click at [1519, 209] on icon "submit" at bounding box center [1517, 205] width 12 height 12
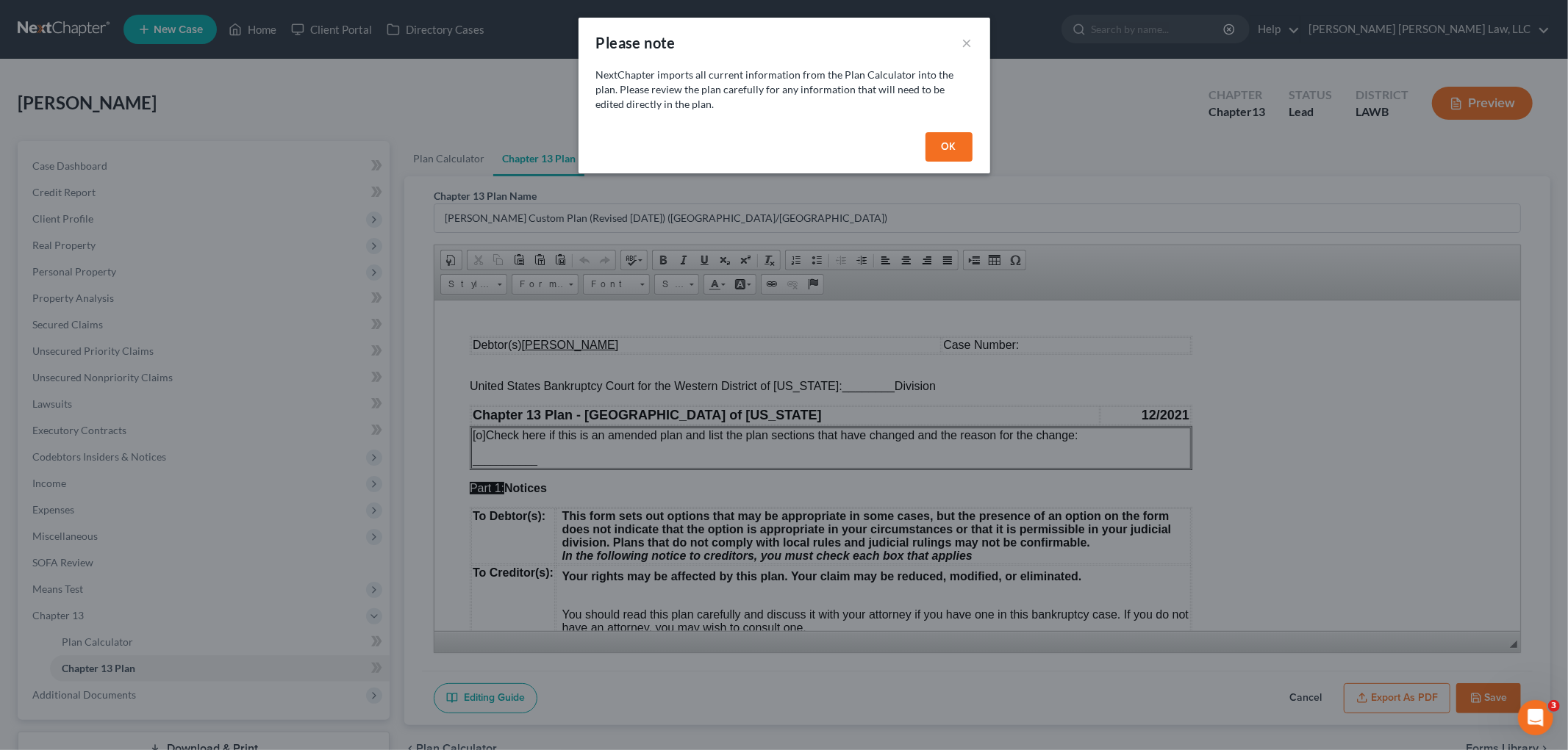
click at [943, 147] on button "OK" at bounding box center [949, 147] width 47 height 29
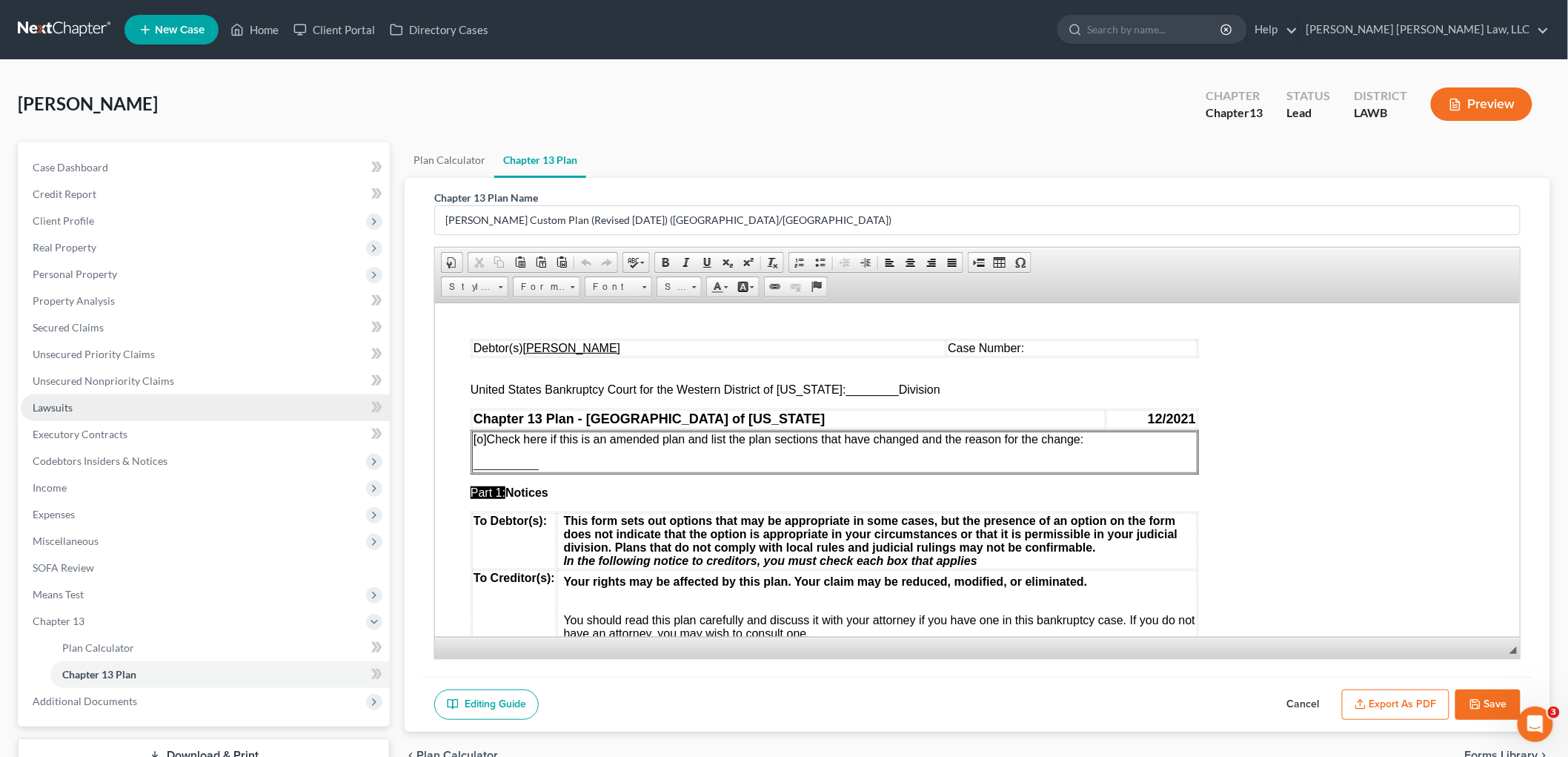
click at [80, 406] on link "Lawsuits" at bounding box center [205, 408] width 369 height 27
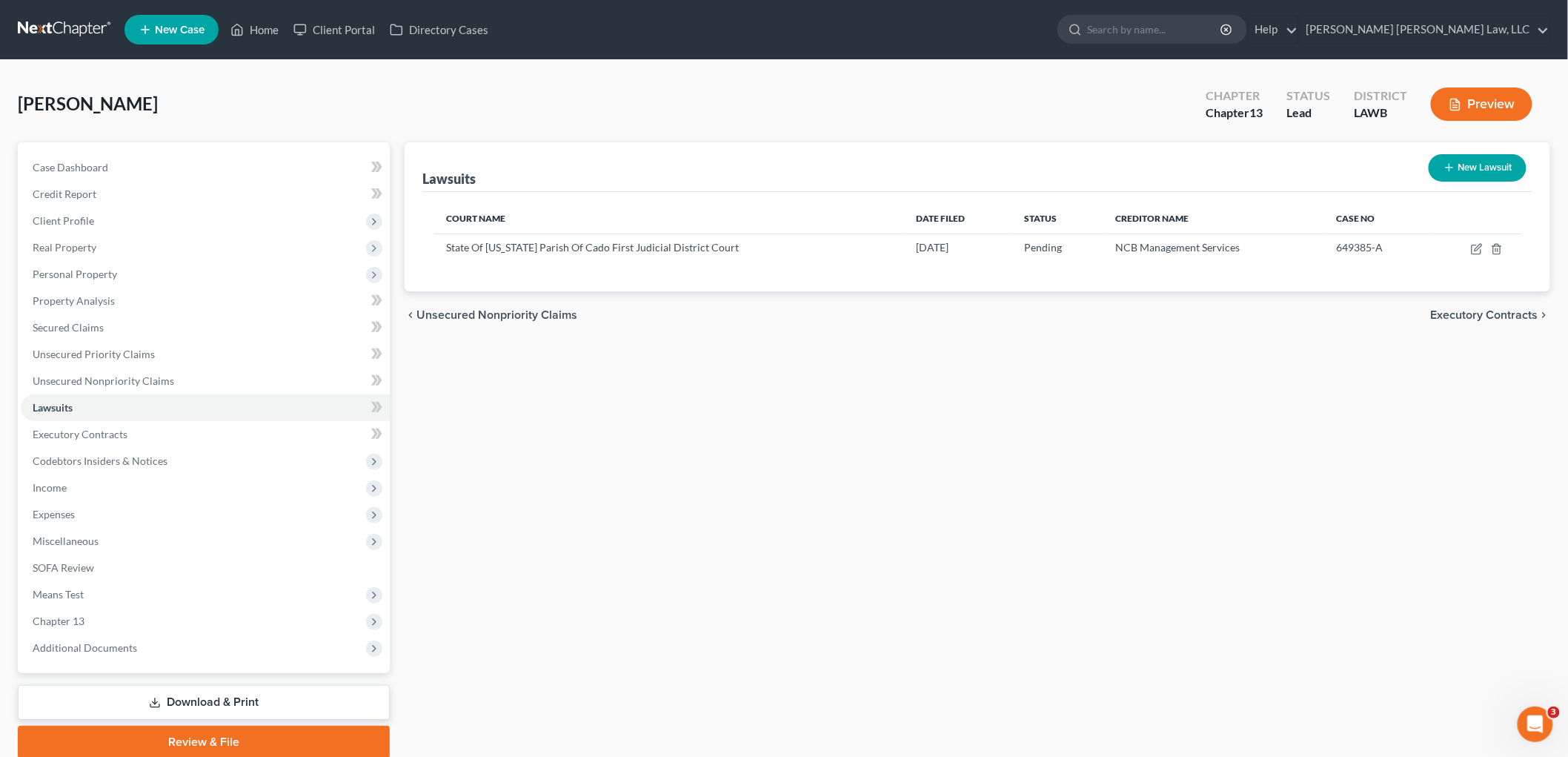
click at [1469, 169] on button "New Lawsuit" at bounding box center [1477, 168] width 98 height 27
select select "0"
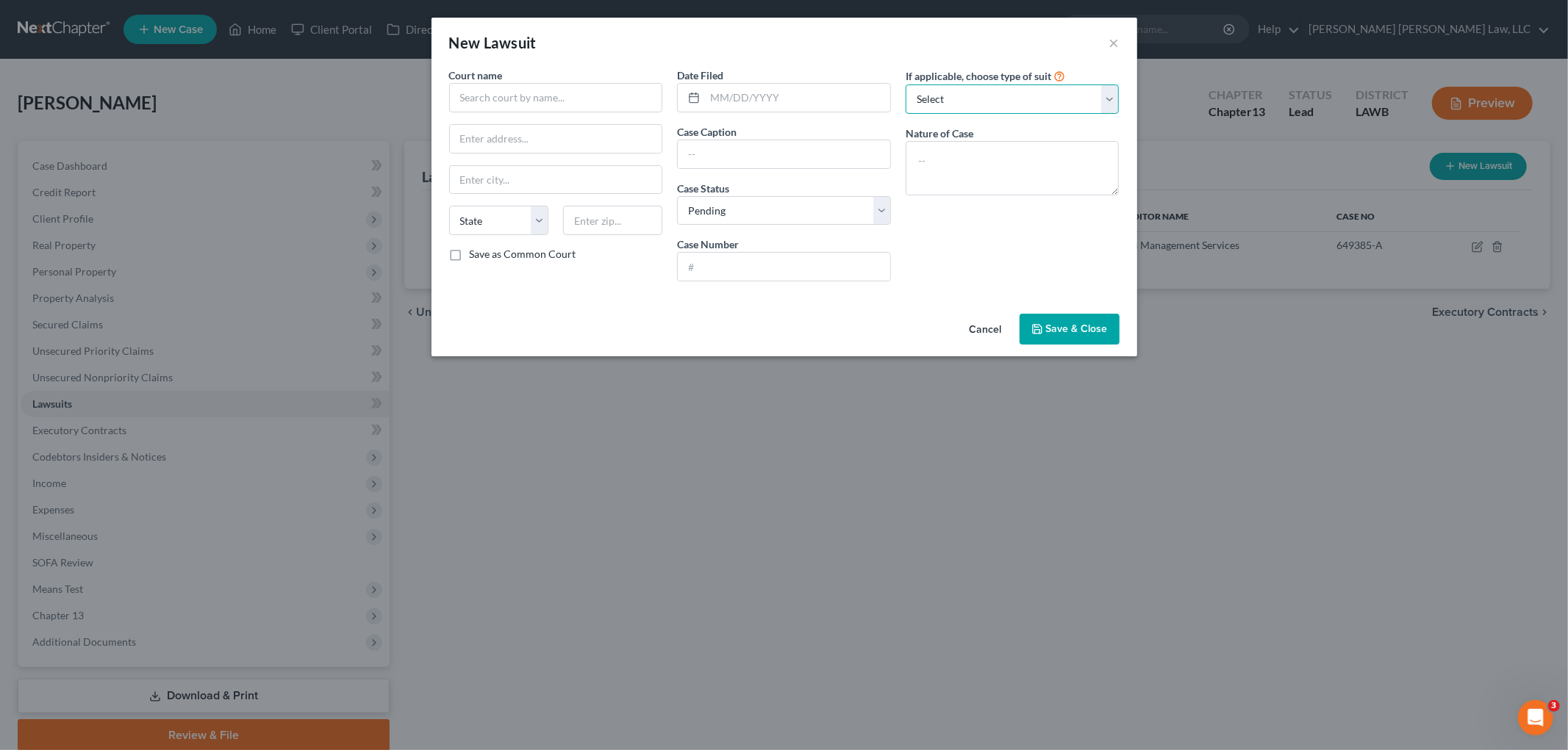
click at [965, 98] on select "Select Repossession Garnishment Foreclosure Attached, Seized, Or Levied Other" at bounding box center [1012, 99] width 214 height 29
select select "4"
click at [906, 84] on select "Select Repossession Garnishment Foreclosure Attached, Seized, Or Levied Other" at bounding box center [1012, 99] width 214 height 29
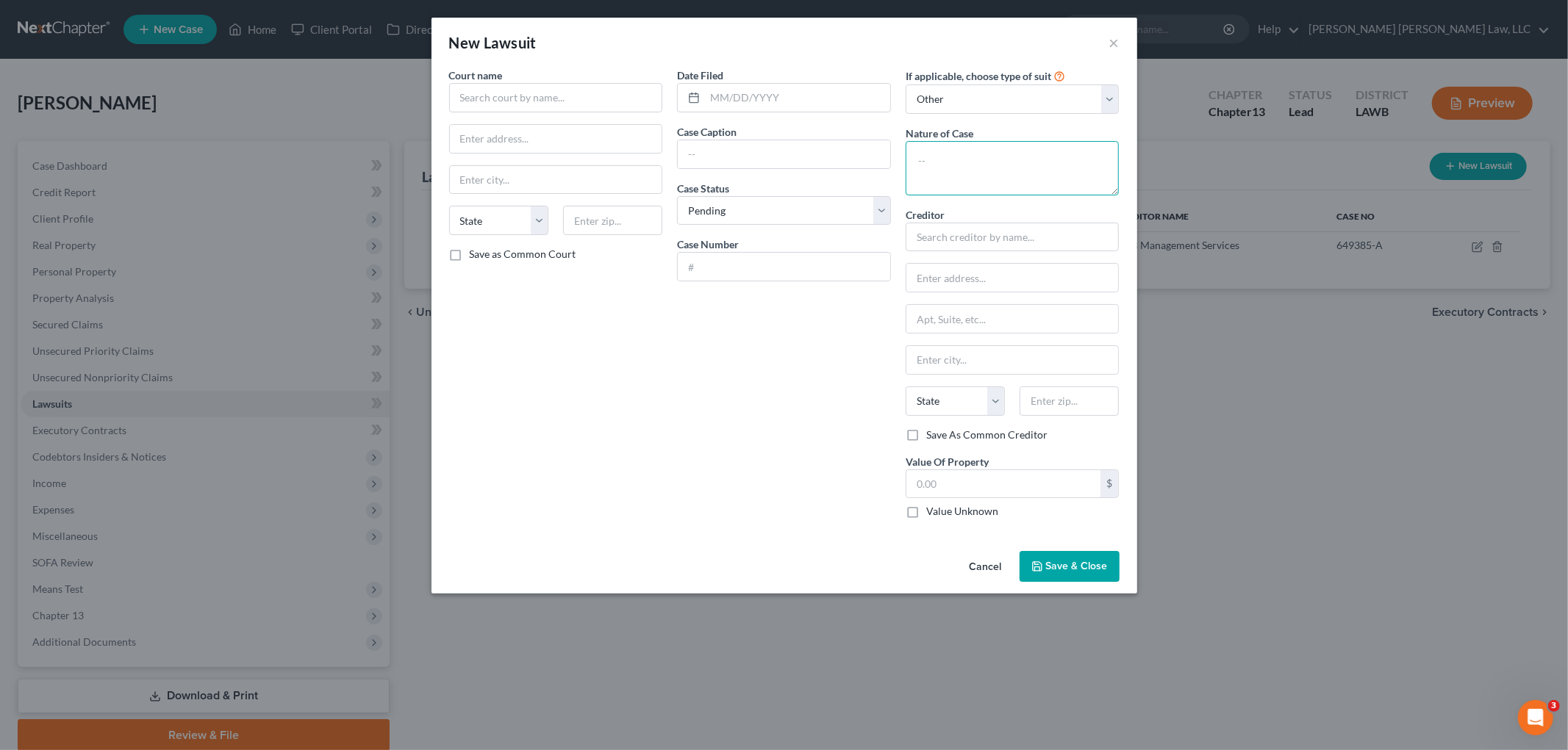
click at [949, 166] on textarea at bounding box center [1012, 168] width 214 height 54
type textarea "JUDGMENT"
click at [804, 96] on input "text" at bounding box center [797, 97] width 185 height 28
type input "07/20/2022"
click at [737, 155] on input "text" at bounding box center [784, 154] width 212 height 28
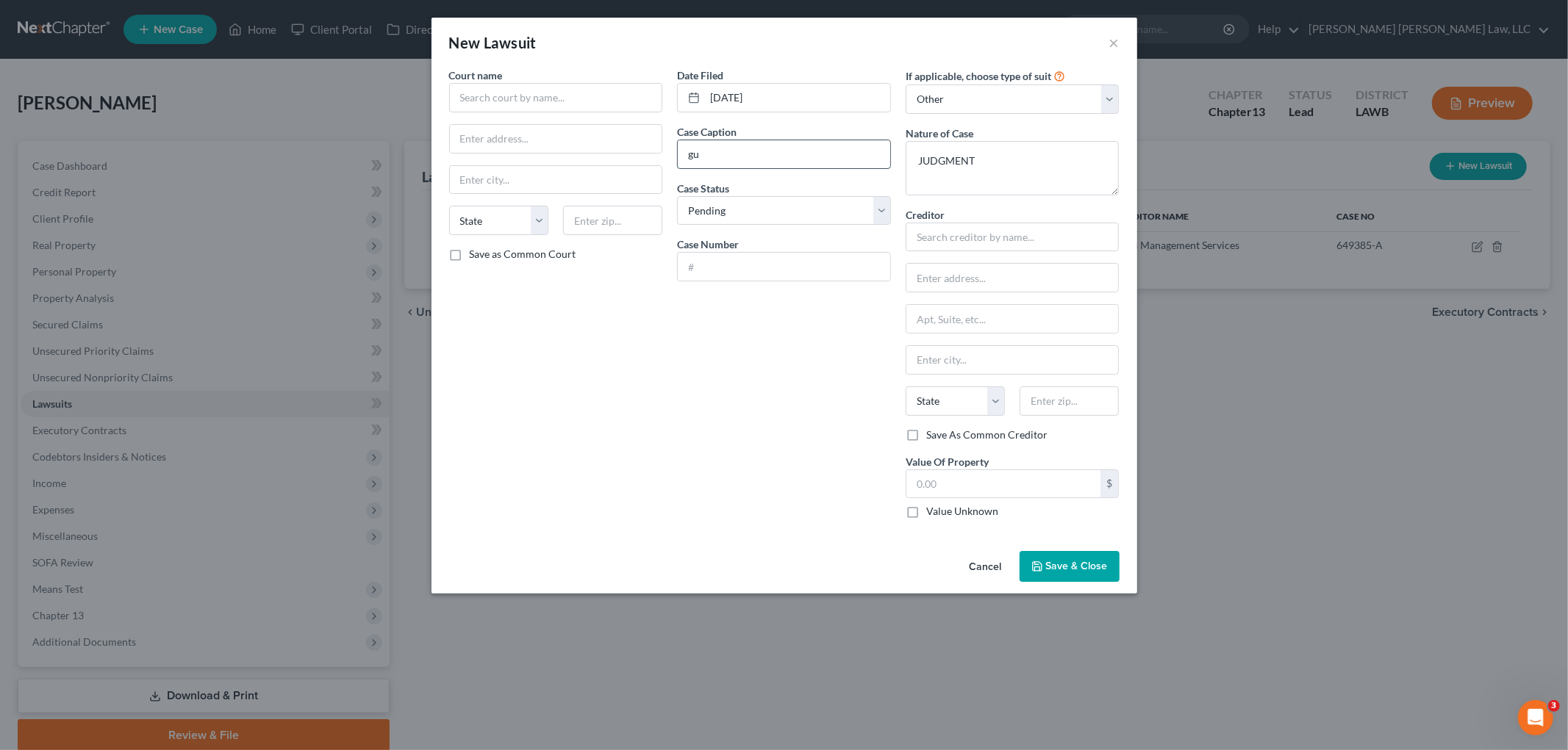
type input "g"
type input "GULFCO OF LOUISIANA, LLC, D/B/A TOWER LOAN OF SOUTH SHREVEPORT"
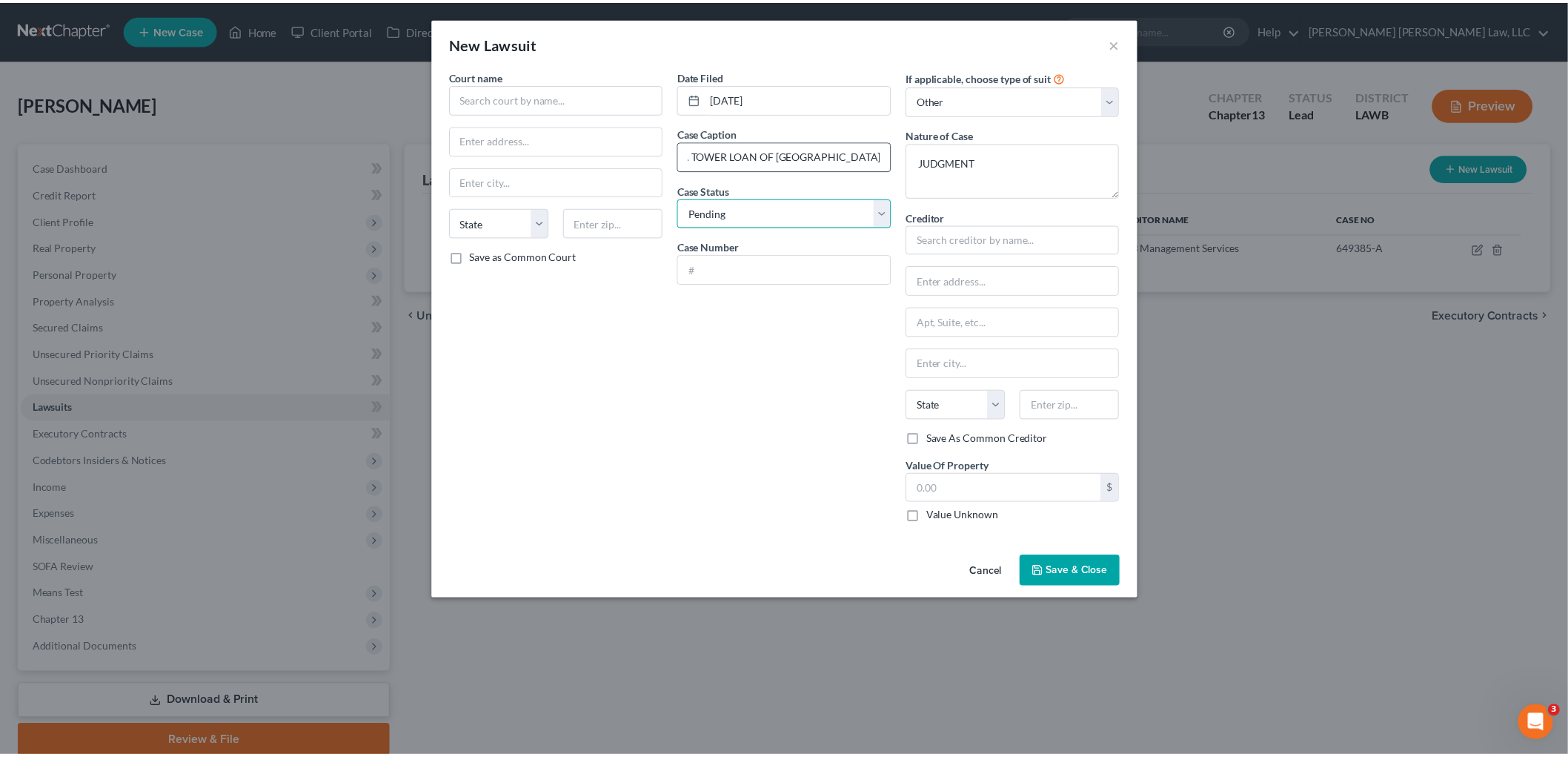
scroll to position [0, 0]
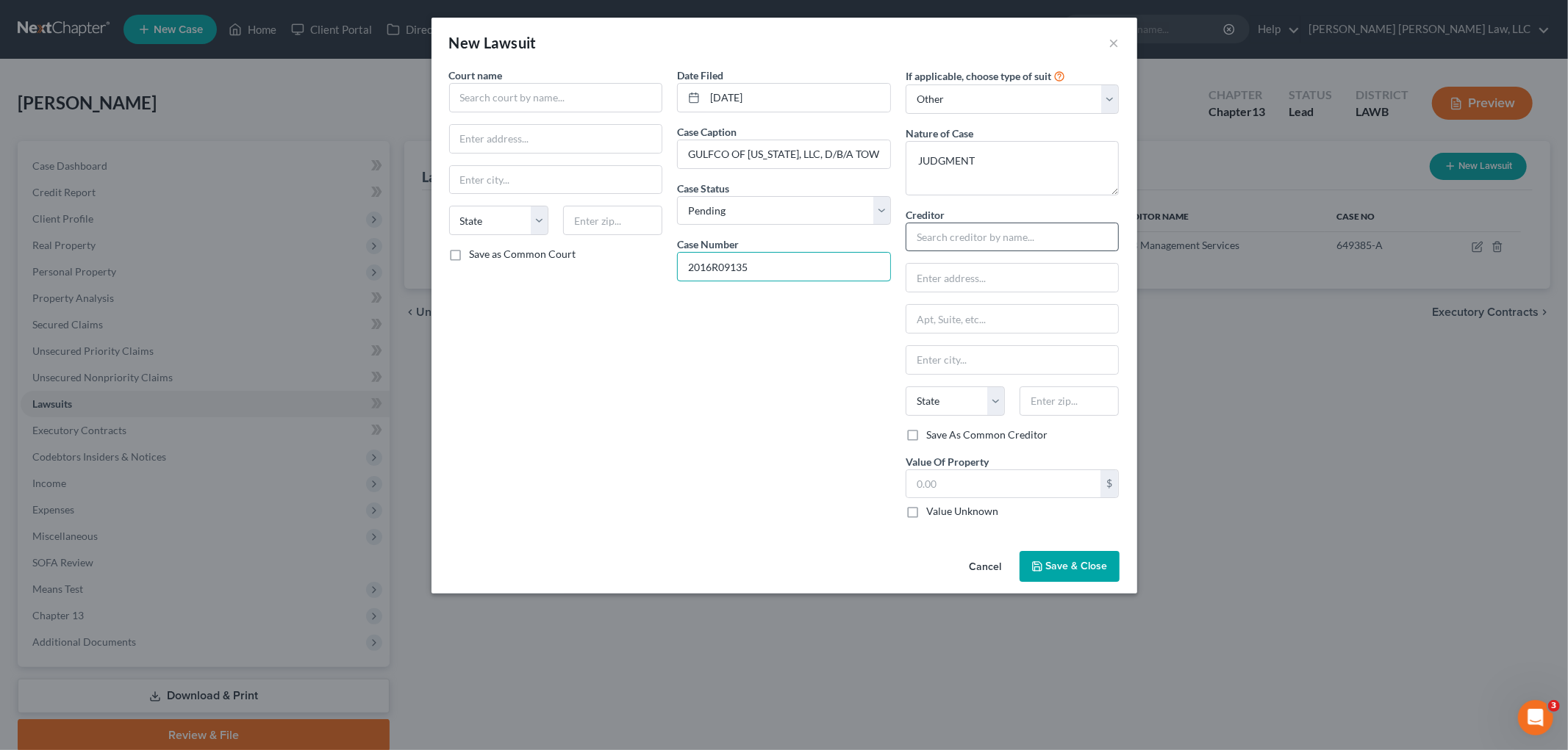
type input "2016R09135"
click at [939, 233] on input "text" at bounding box center [1012, 237] width 214 height 29
click at [945, 262] on div "Gulfco of Louisiana, LLC" at bounding box center [994, 262] width 153 height 15
type input "Gulfco of Louisiana, LLC"
type input "4416 Johnston Street, Suite 7A"
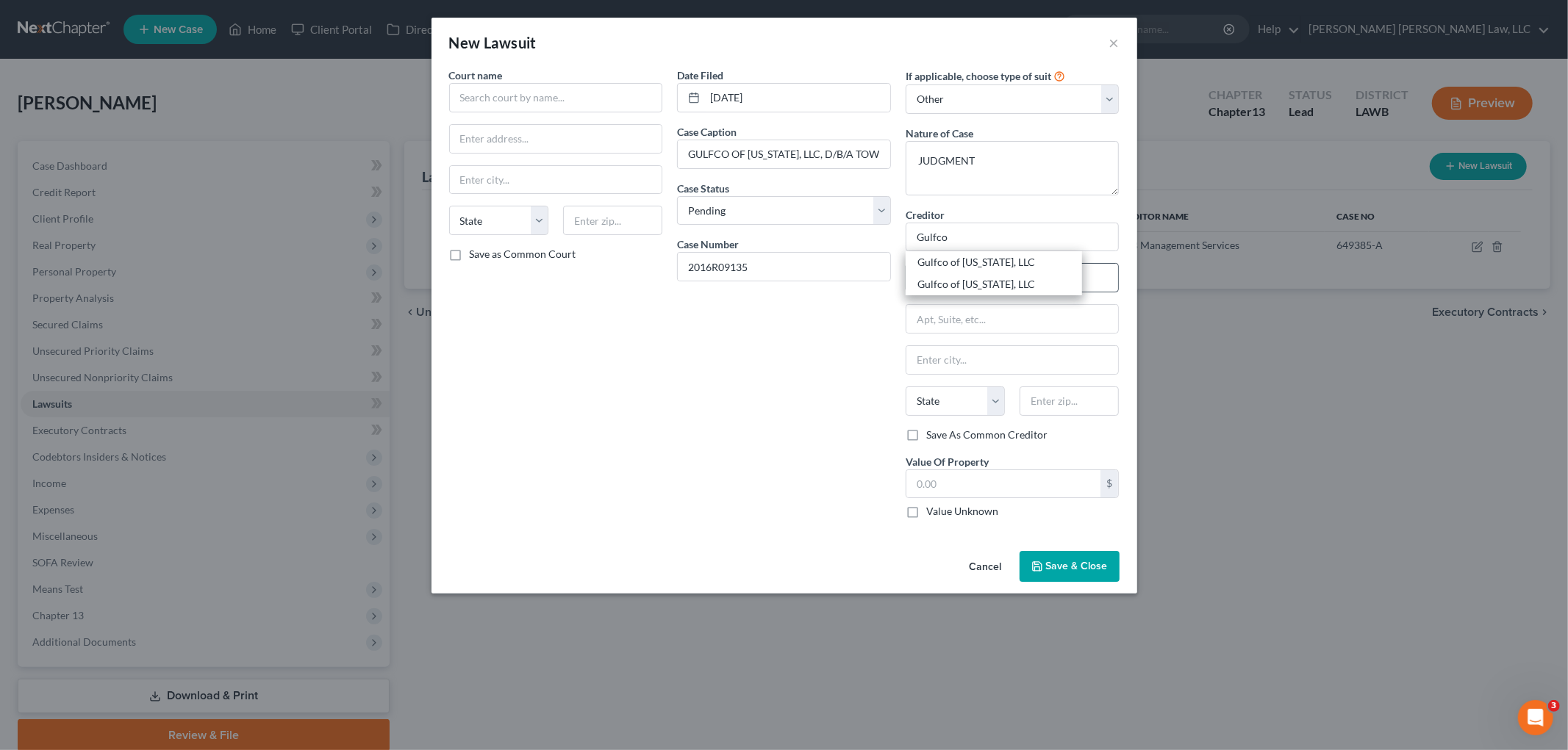
type input "Lafayette"
select select "19"
type input "70503"
click at [964, 481] on input "text" at bounding box center [1004, 483] width 195 height 28
type input "2,800.00"
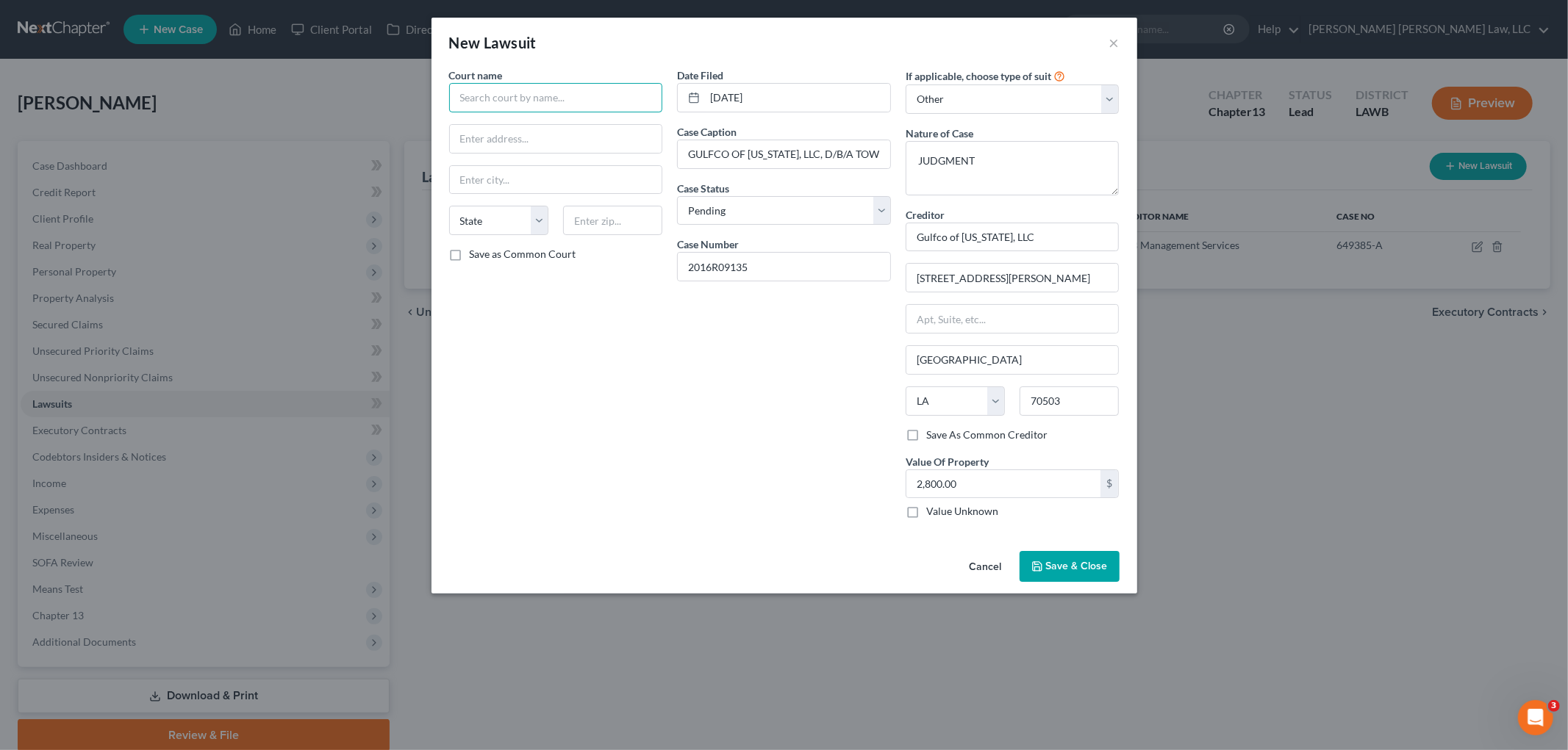
click at [542, 97] on input "text" at bounding box center [556, 97] width 214 height 29
click at [579, 96] on input "text" at bounding box center [556, 97] width 214 height 29
click at [579, 96] on input "shreveport city court" at bounding box center [556, 97] width 214 height 29
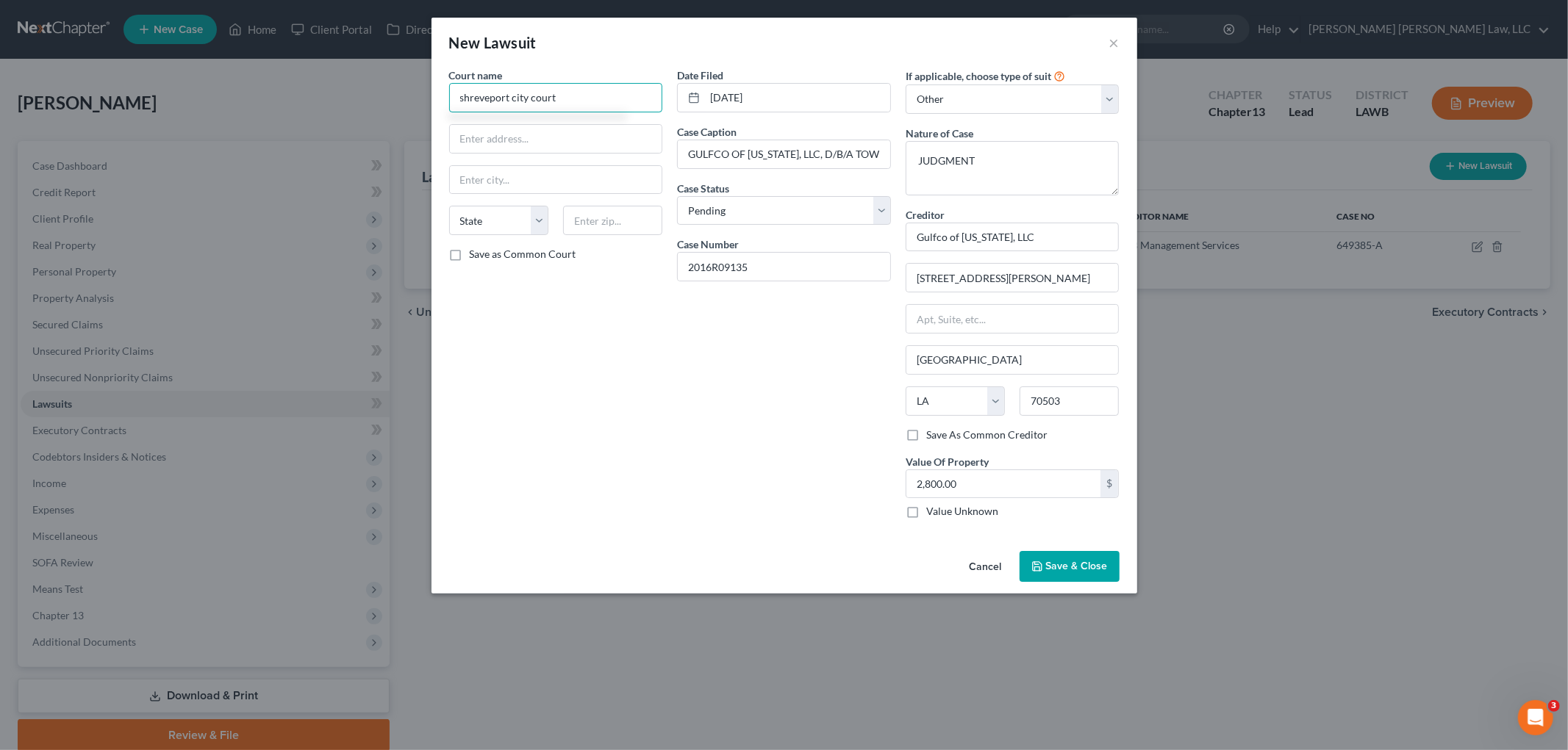
click at [579, 96] on input "shreveport city court" at bounding box center [556, 97] width 214 height 29
type input "c"
type input "Shreveport City Court"
click at [597, 220] on input "text" at bounding box center [613, 220] width 99 height 29
type input "71101"
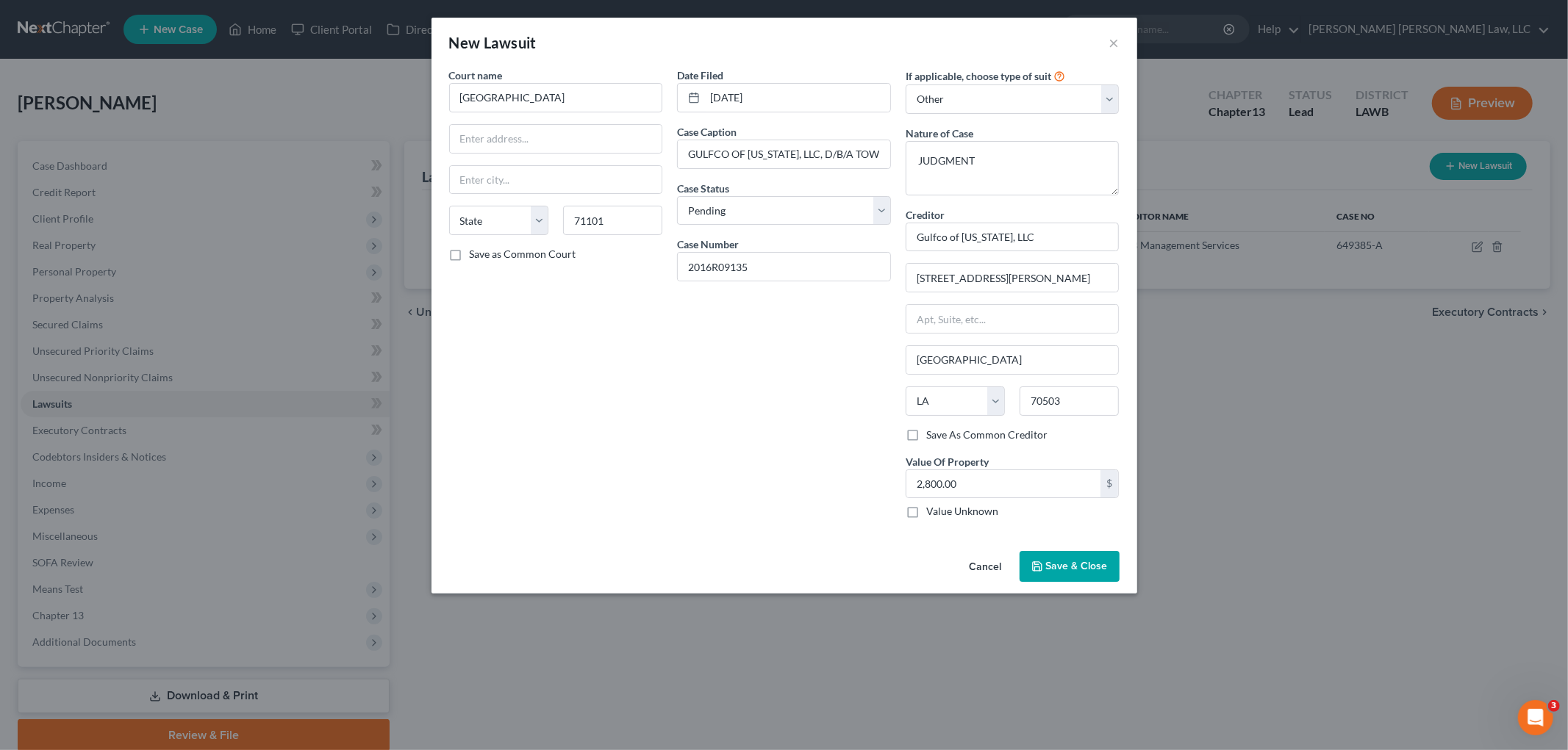
click at [549, 279] on div "Court name * Shreveport City Court State AL AK AR AZ CA CO CT DE DC FL GA GU HI…" at bounding box center [556, 299] width 229 height 463
type input "Shreveport"
select select "19"
click at [515, 136] on input "text" at bounding box center [556, 138] width 212 height 28
paste input "1244 Texas Ave"
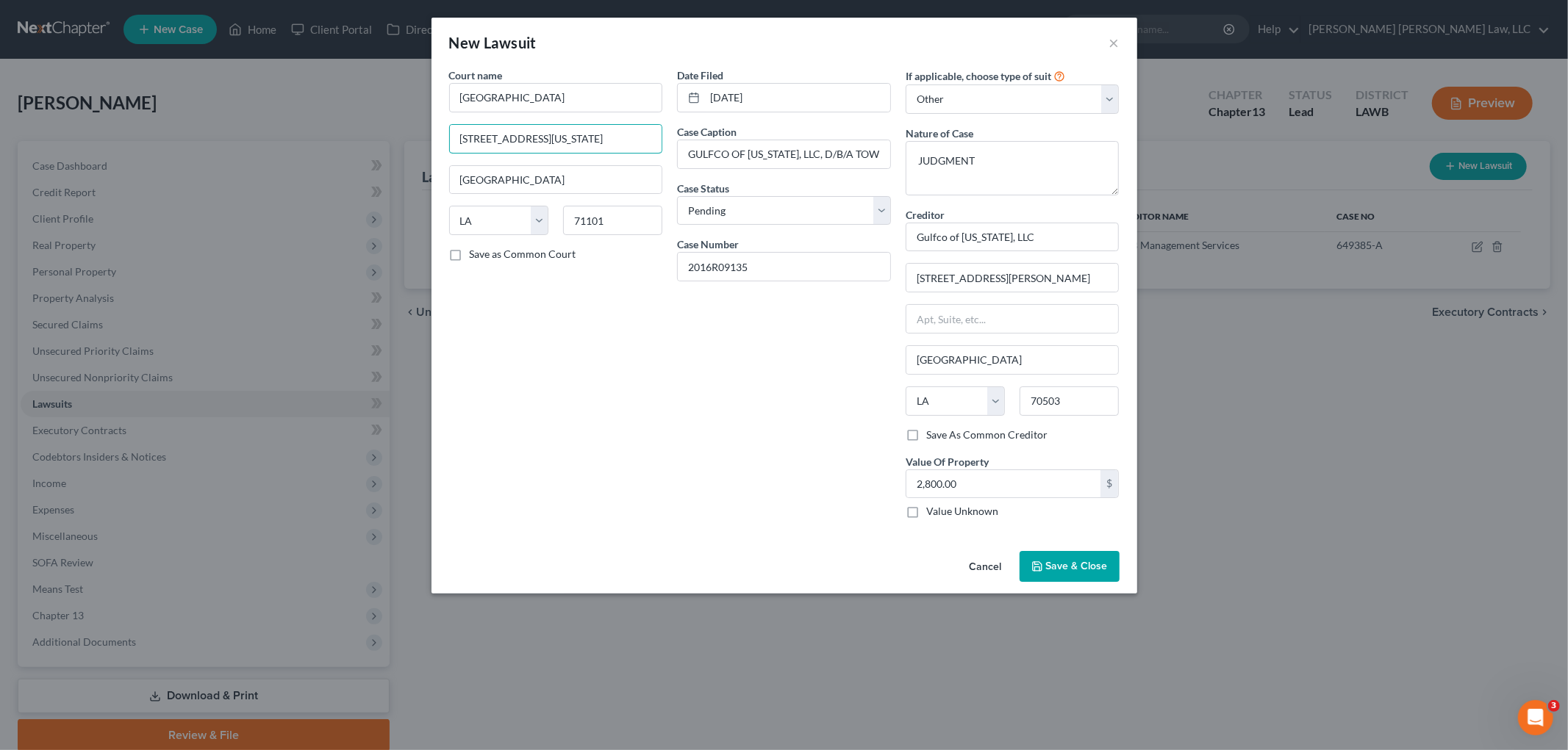
type input "1244 Texas Ave"
click at [470, 258] on label "Save as Common Court" at bounding box center [522, 254] width 107 height 15
click at [476, 256] on input "Save as Common Court" at bounding box center [481, 252] width 9 height 9
checkbox input "true"
click at [1062, 563] on span "Save & Close" at bounding box center [1077, 566] width 62 height 13
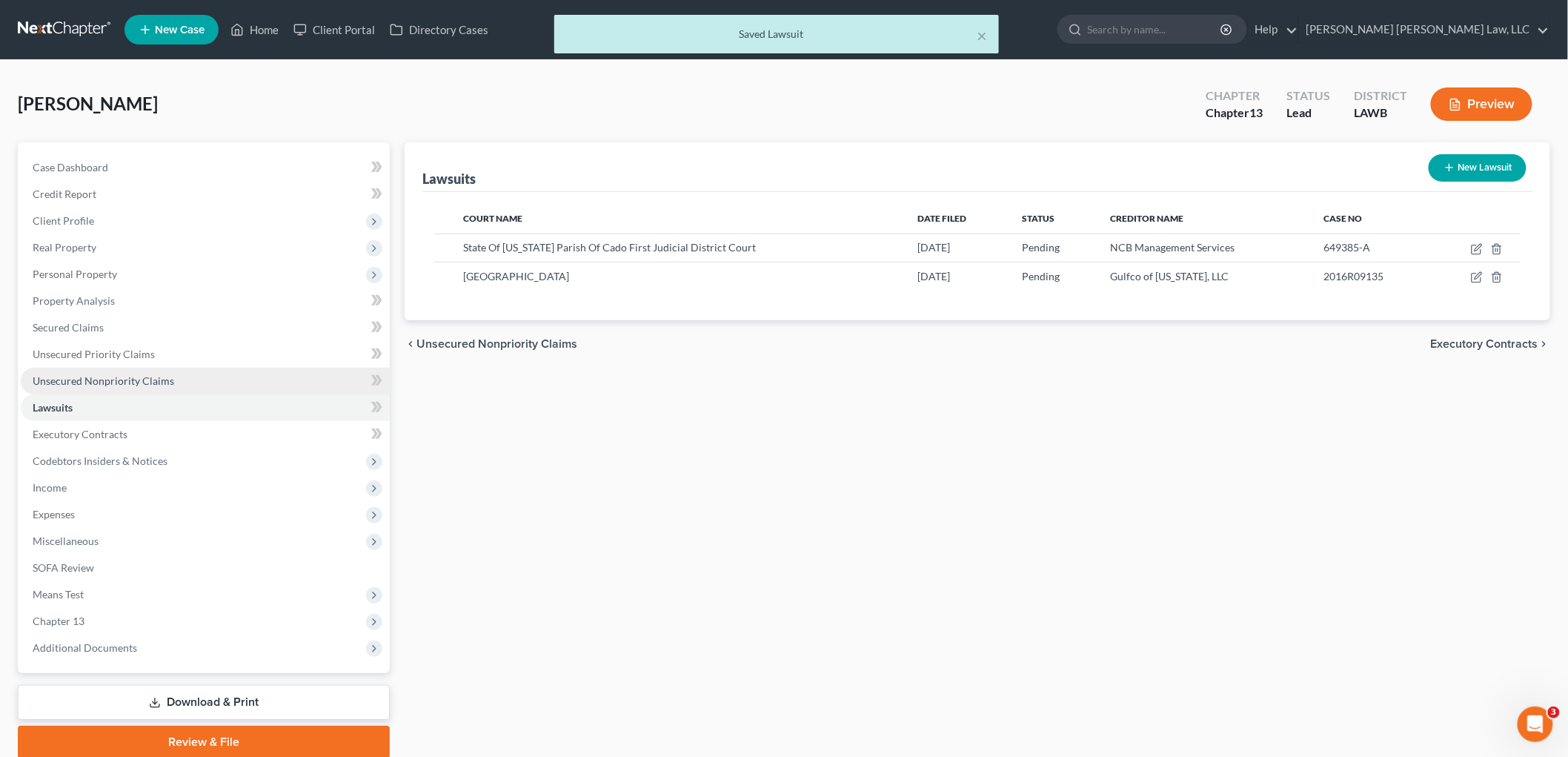
drag, startPoint x: 163, startPoint y: 388, endPoint x: 322, endPoint y: 378, distance: 159.3
click at [163, 386] on link "Unsecured Nonpriority Claims" at bounding box center [205, 381] width 369 height 27
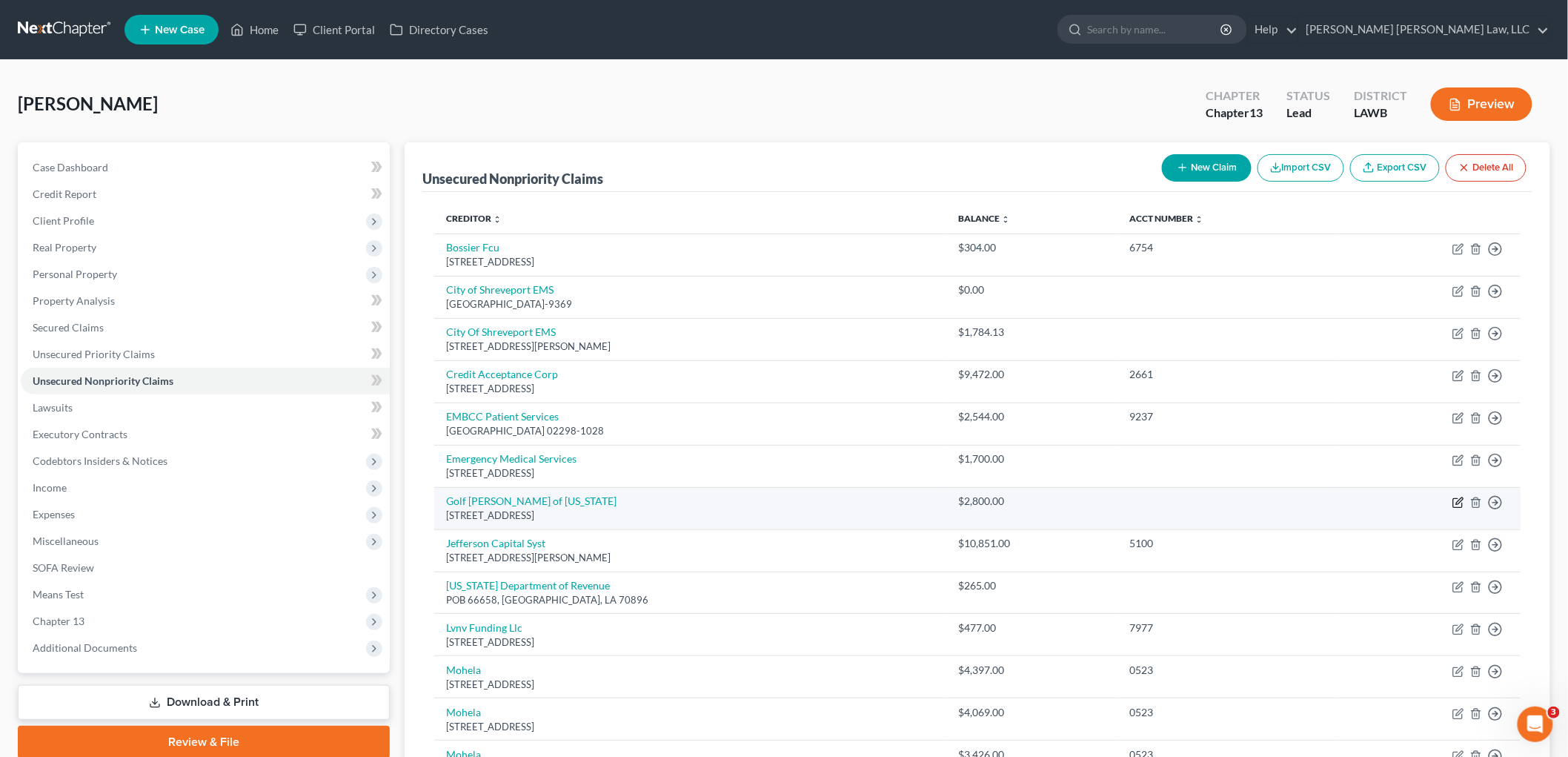
click at [1458, 502] on icon "button" at bounding box center [1458, 502] width 12 height 12
select select "19"
select select "1"
select select "0"
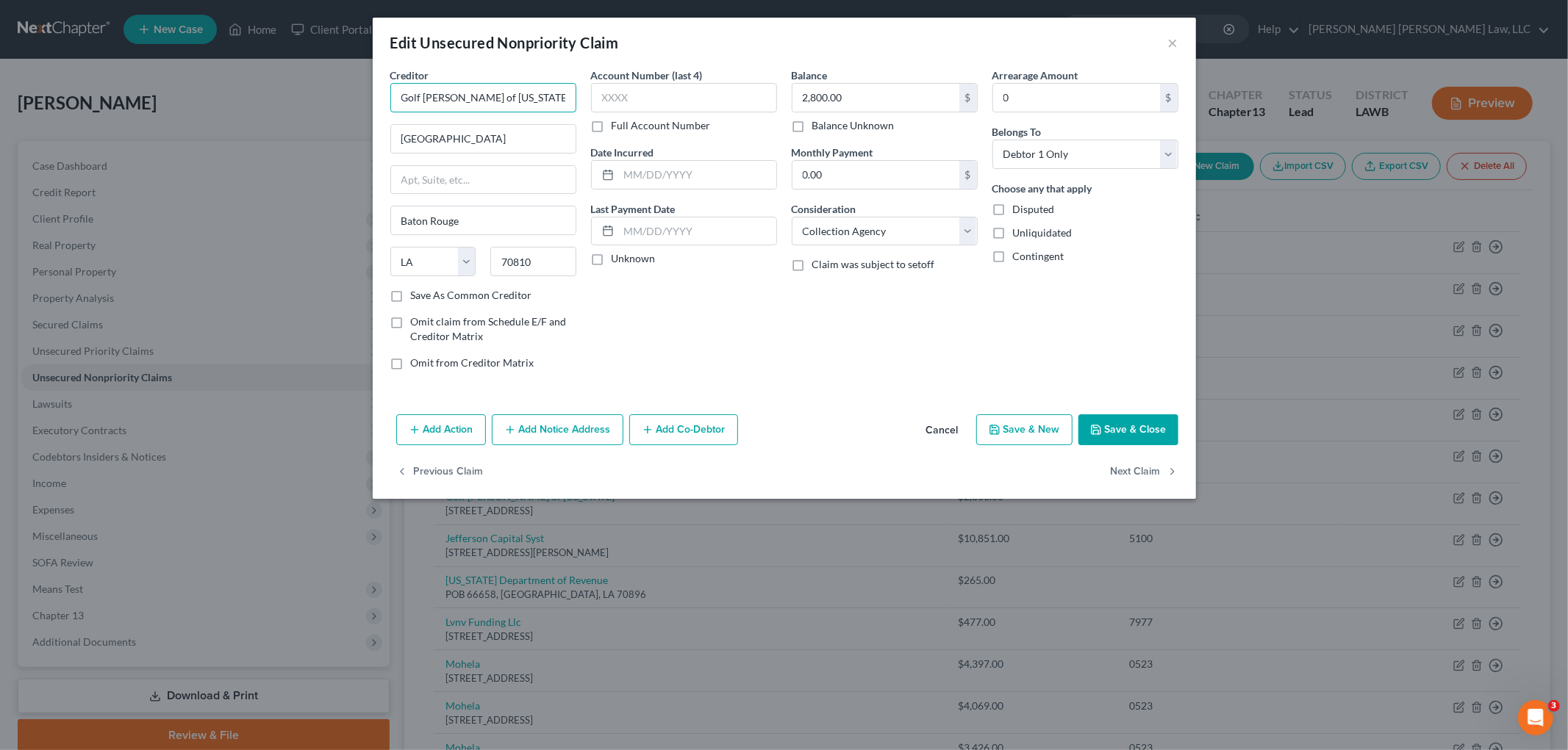
click at [506, 98] on input "Golf Cole of Louisiana" at bounding box center [484, 97] width 186 height 29
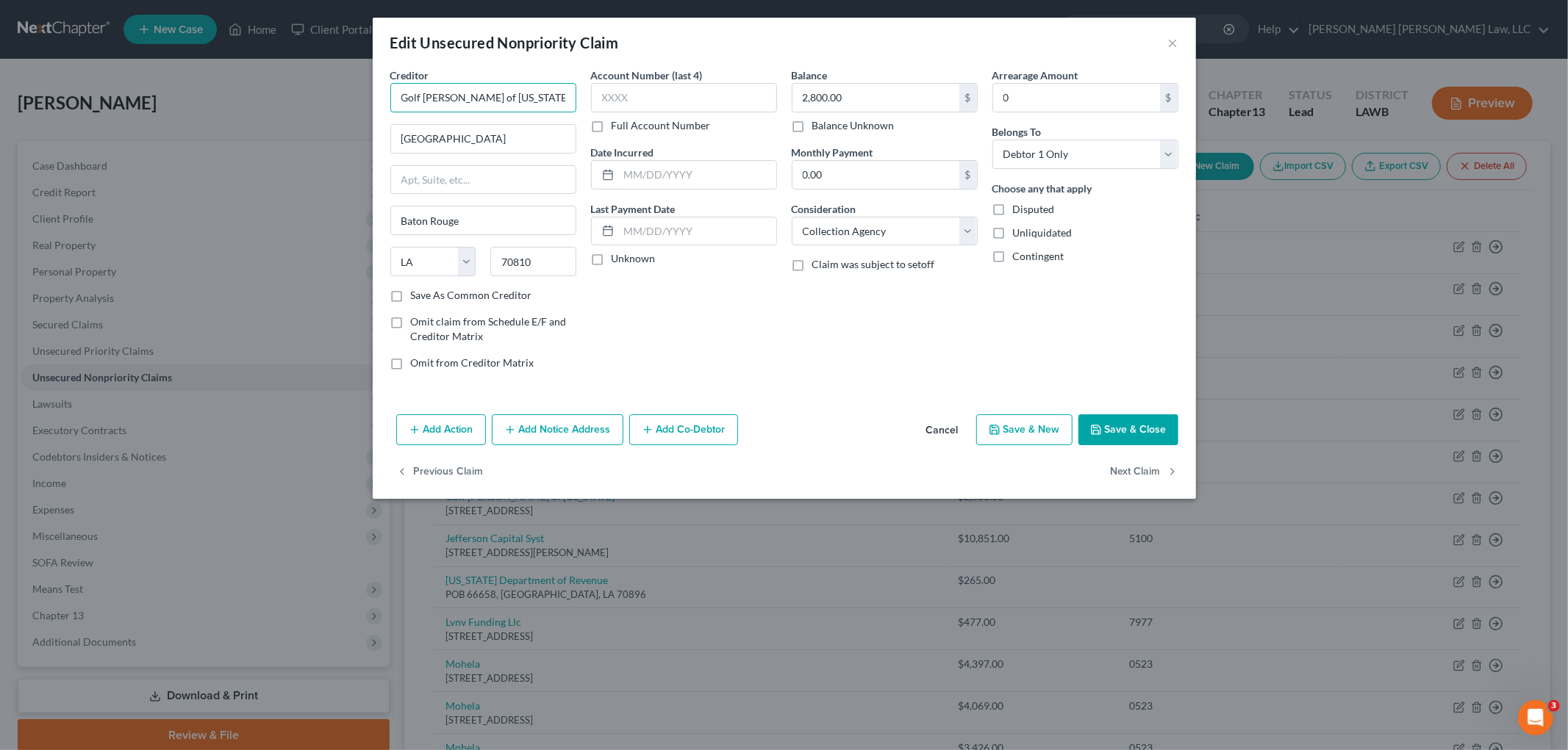
click at [506, 98] on input "Golf Cole of Louisiana" at bounding box center [484, 97] width 186 height 29
click at [469, 177] on div "400 Convention Street Suite 700, Baton Rouge, LA 70802" at bounding box center [479, 172] width 153 height 13
type input "Gulfco of Louisiana, LLC"
type input "400 Convention Street"
type input "Suite 700"
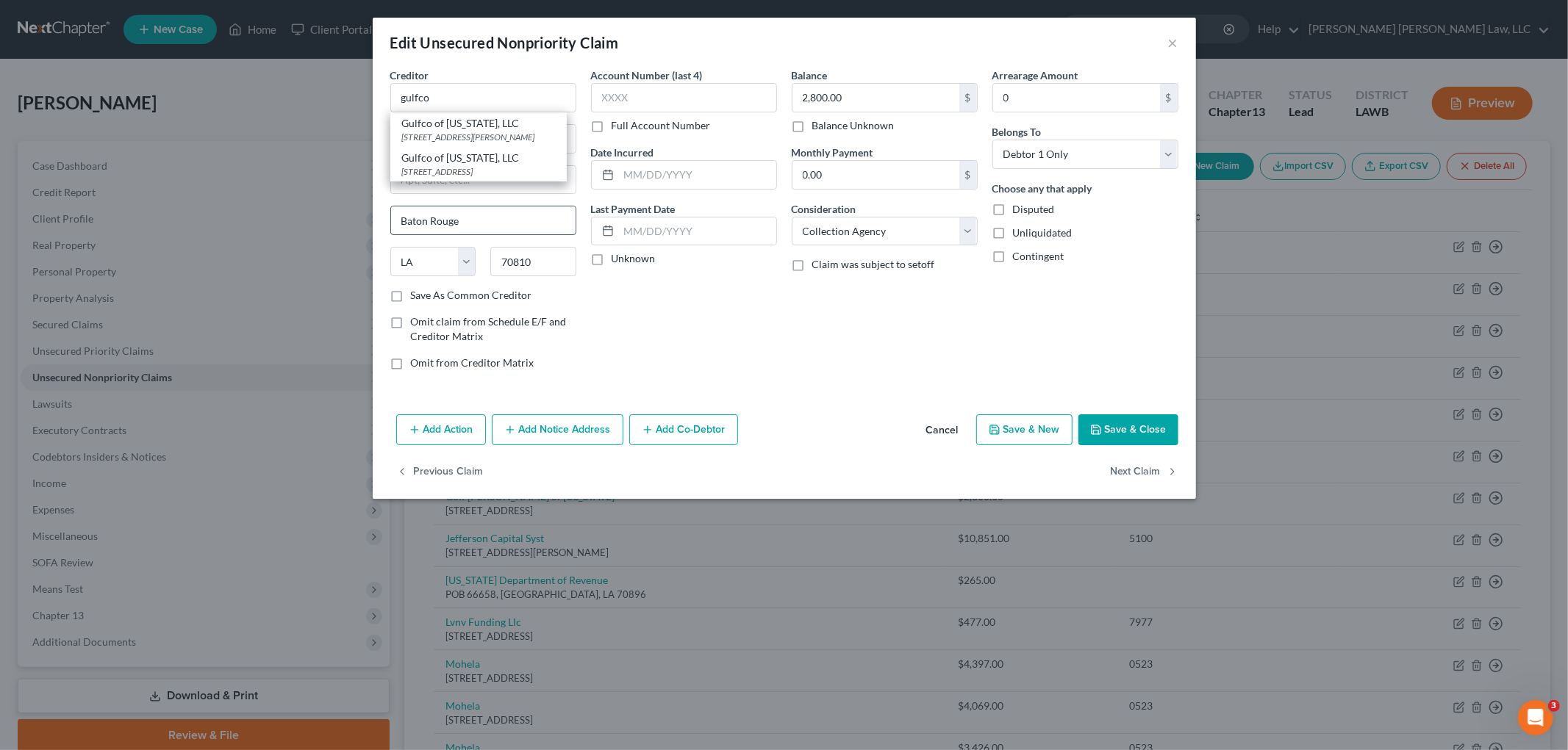
type input "70802"
click at [1125, 434] on button "Save & Close" at bounding box center [1128, 429] width 100 height 31
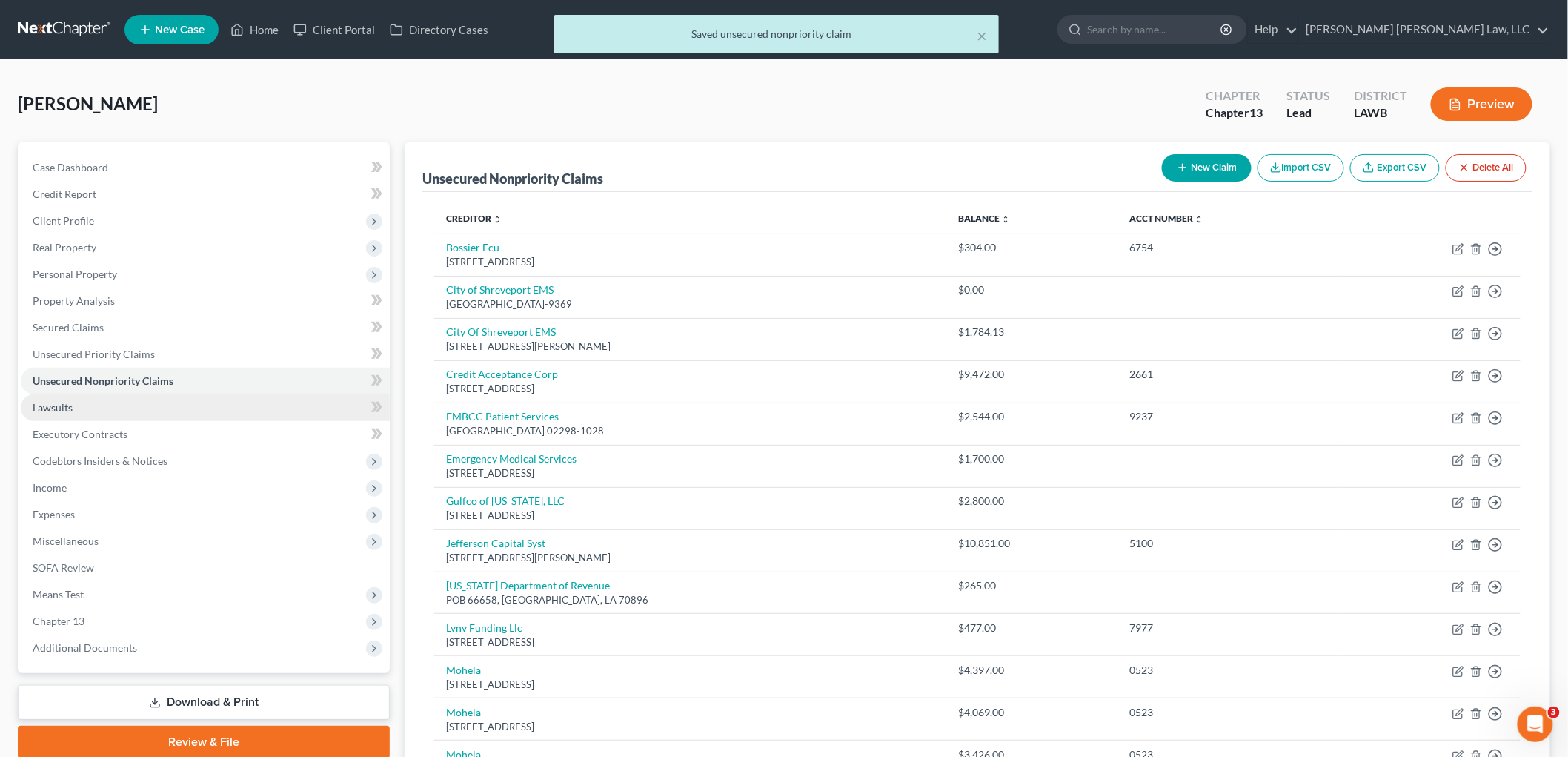
click at [107, 408] on link "Lawsuits" at bounding box center [205, 408] width 369 height 27
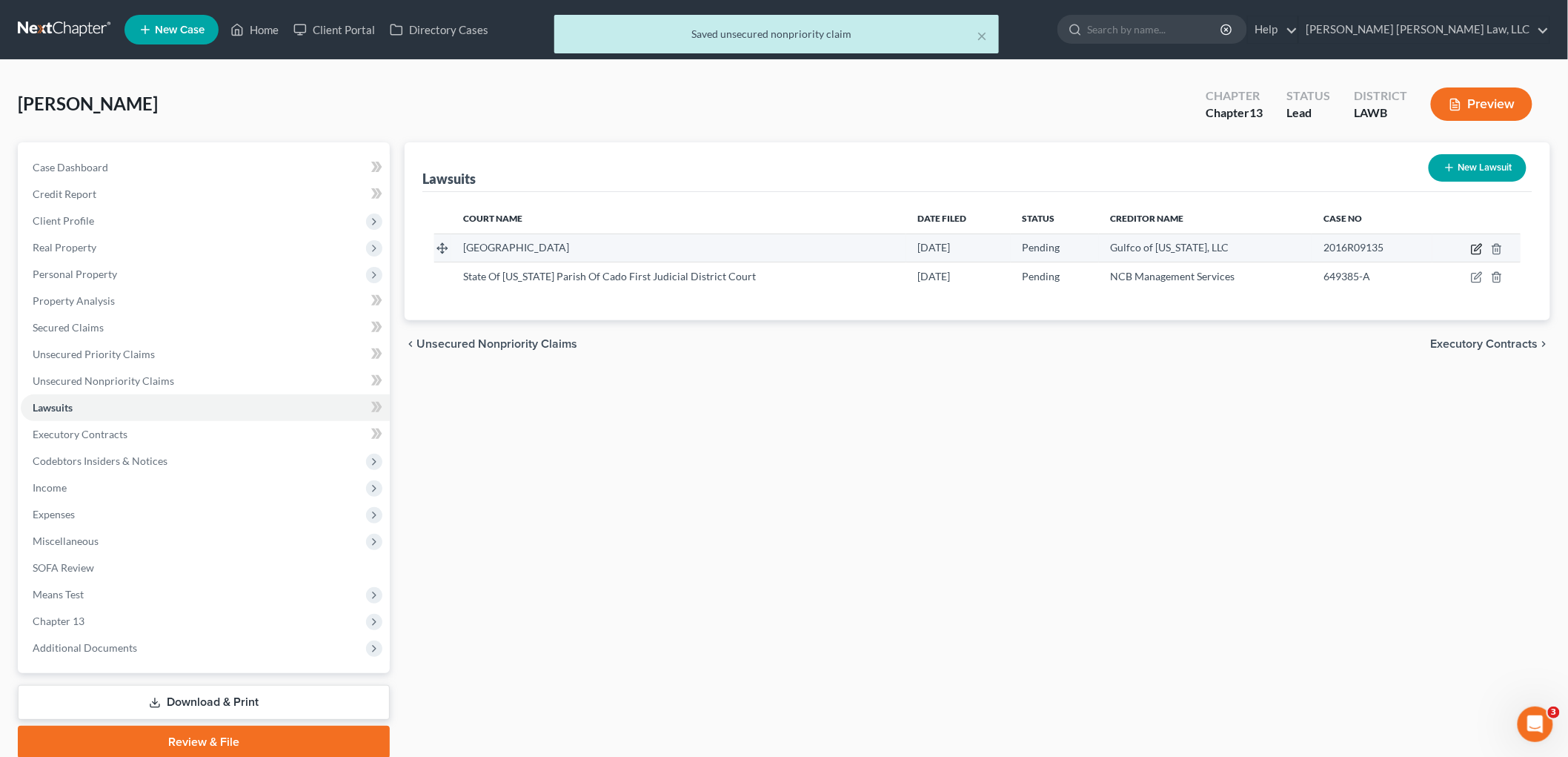
click at [1473, 250] on icon "button" at bounding box center [1476, 249] width 9 height 9
select select "19"
select select "0"
select select "4"
select select "19"
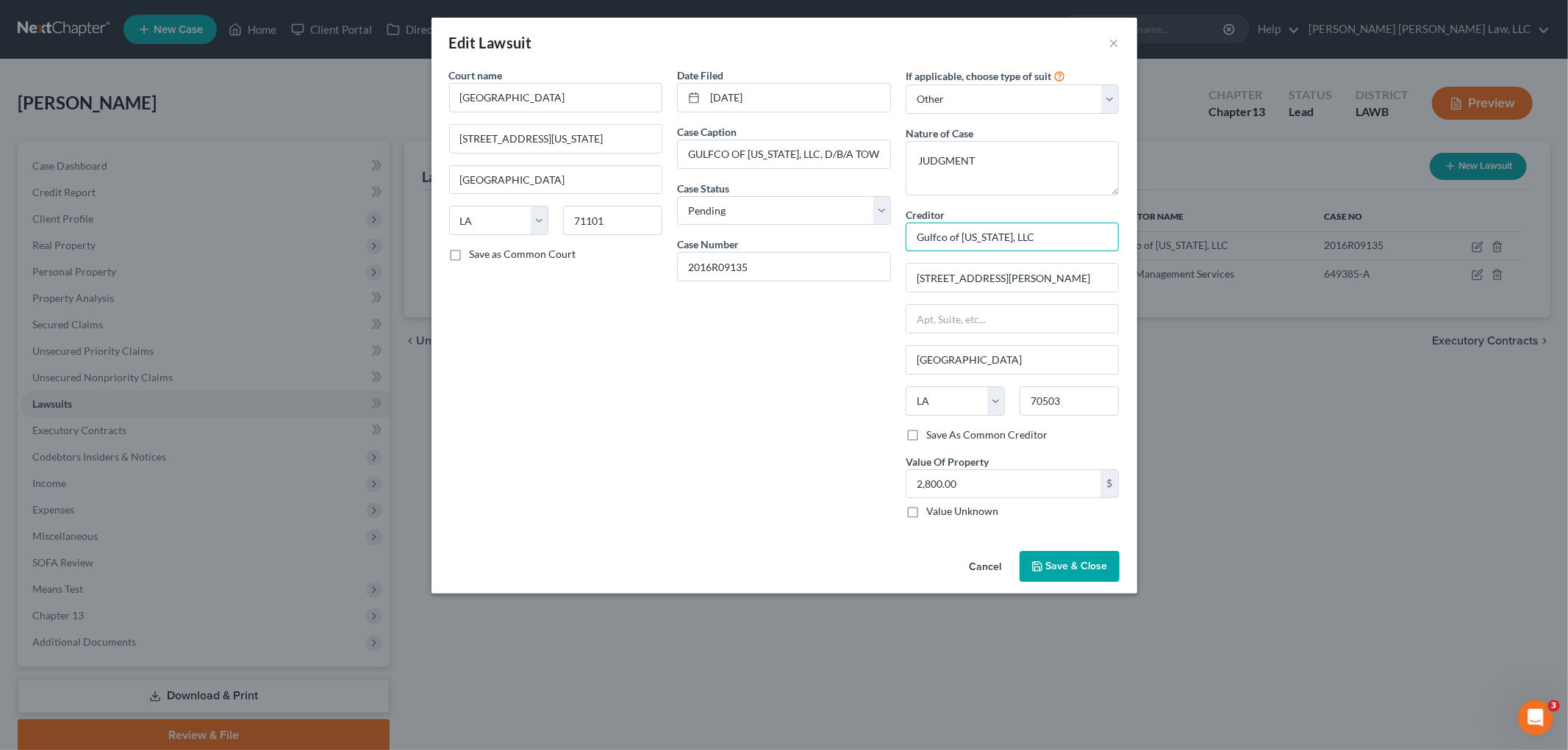
click at [1050, 232] on input "Gulfco of Louisiana, LLC" at bounding box center [1012, 237] width 214 height 29
click at [1015, 286] on div "Gulfco of Louisiana, LLC" at bounding box center [994, 284] width 153 height 15
type input "400 Convention Street"
type input "Suite 700"
type input "Baton Rouge"
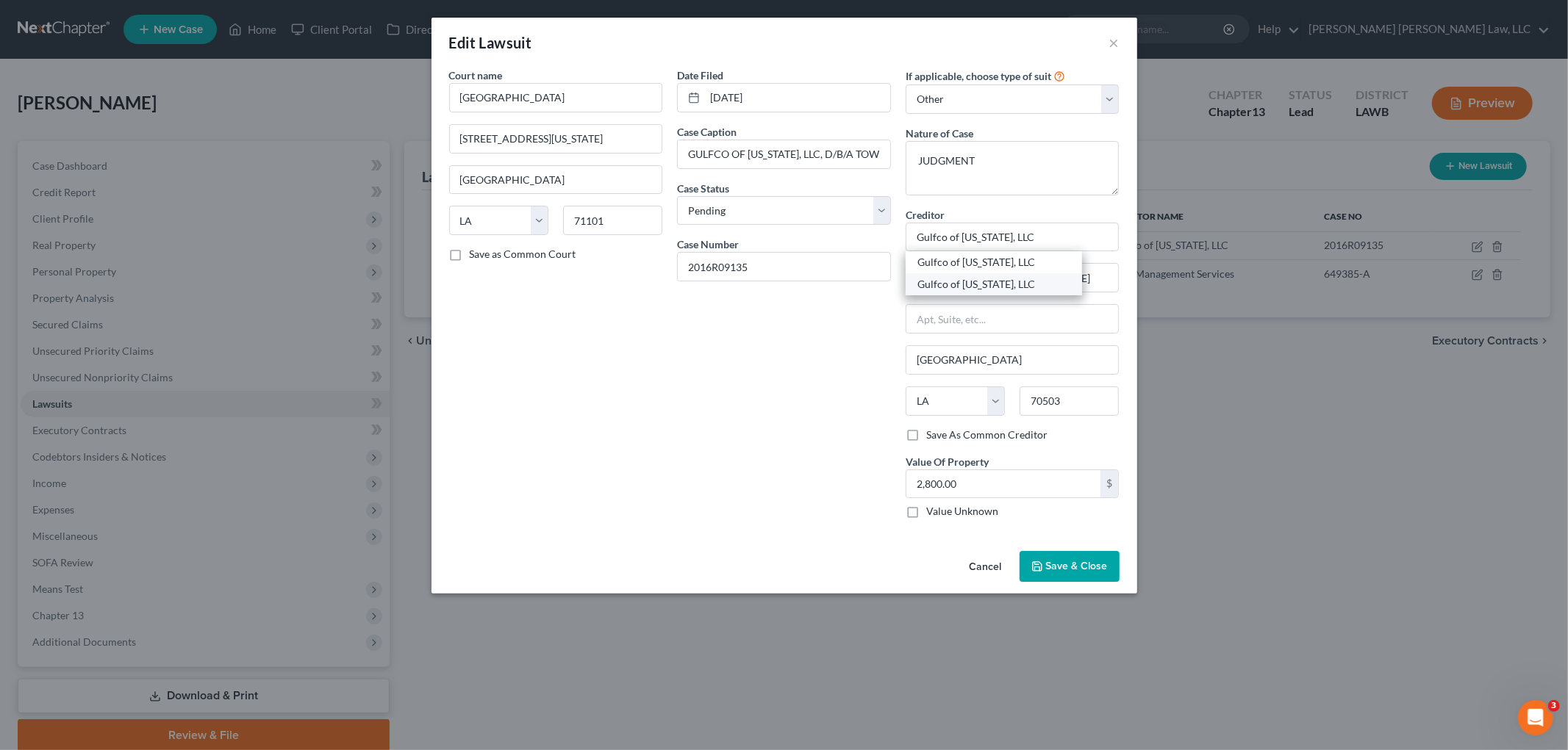
type input "70802"
click at [1068, 563] on span "Save & Close" at bounding box center [1077, 566] width 62 height 13
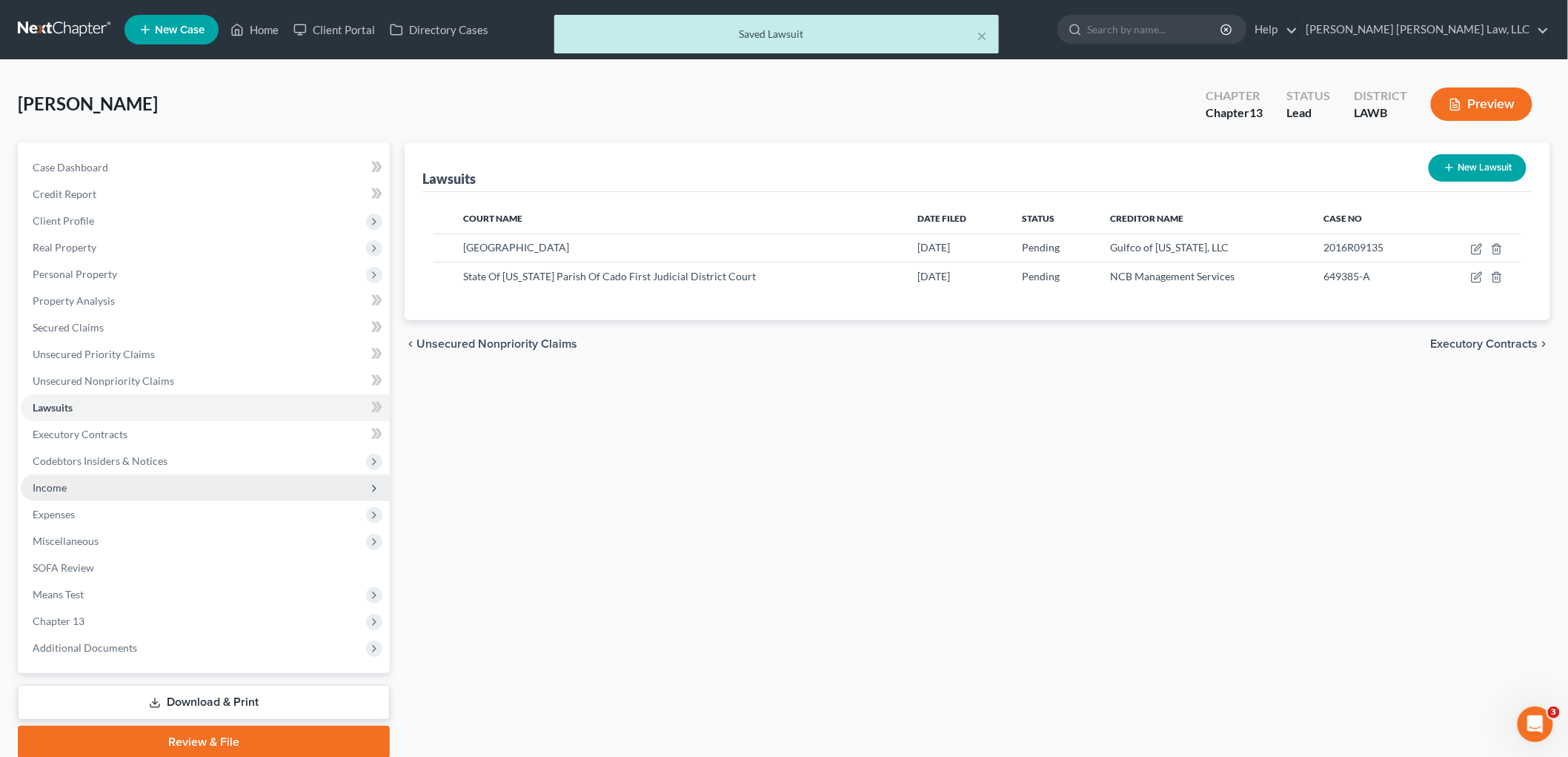
click at [93, 492] on span "Income" at bounding box center [205, 488] width 369 height 27
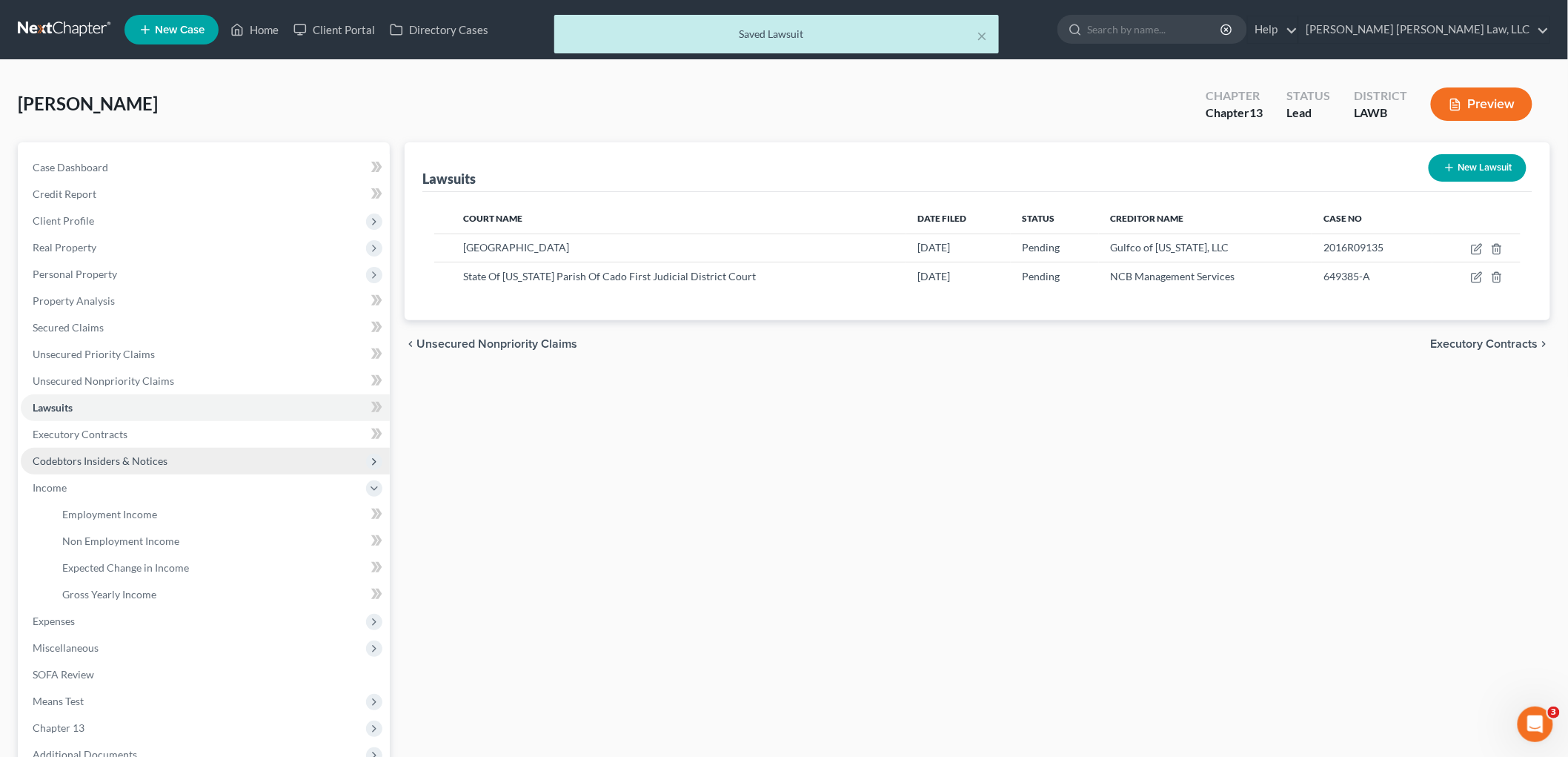
click at [114, 460] on span "Codebtors Insiders & Notices" at bounding box center [100, 461] width 135 height 13
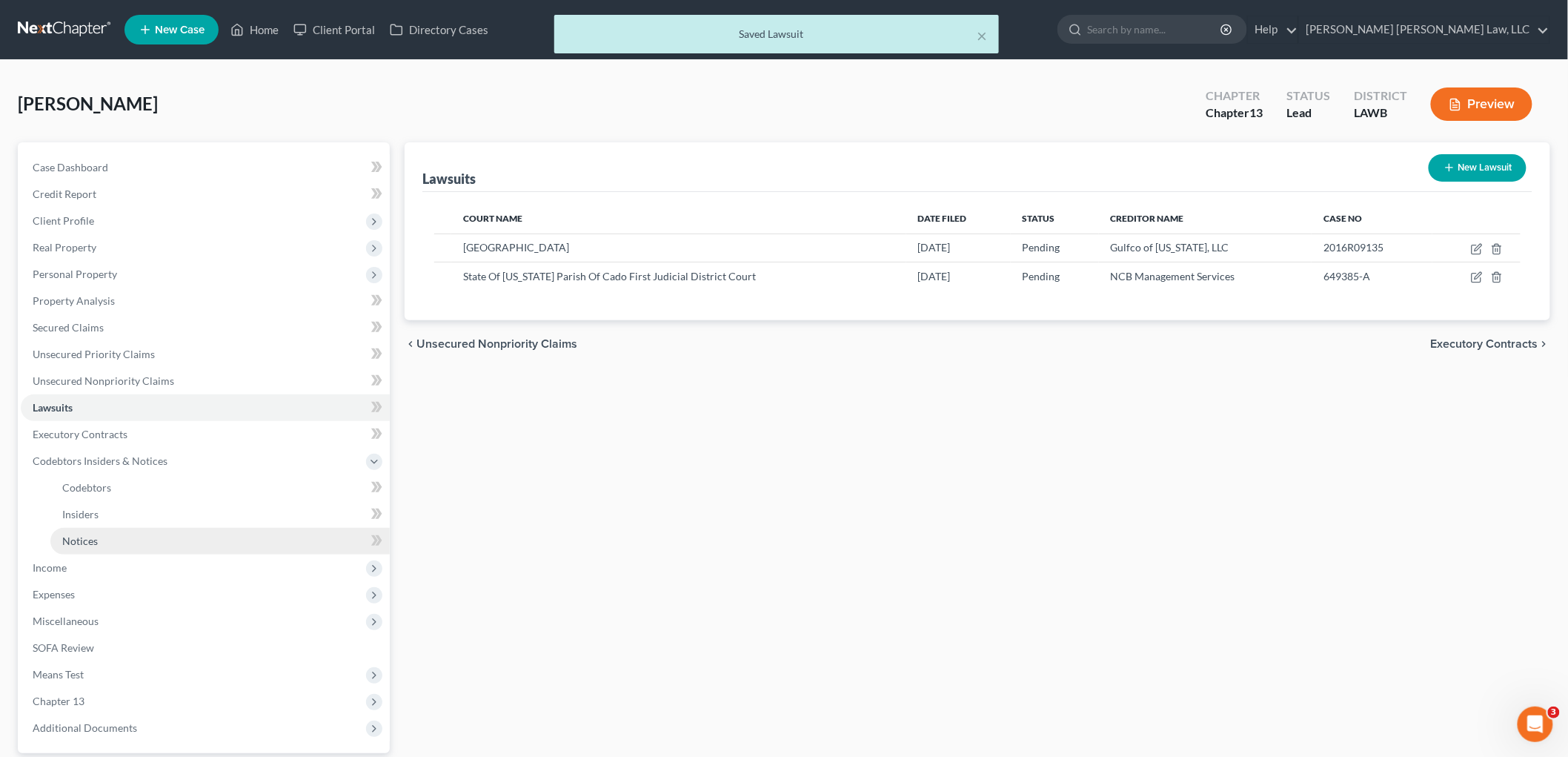
click at [100, 537] on link "Notices" at bounding box center [220, 541] width 340 height 27
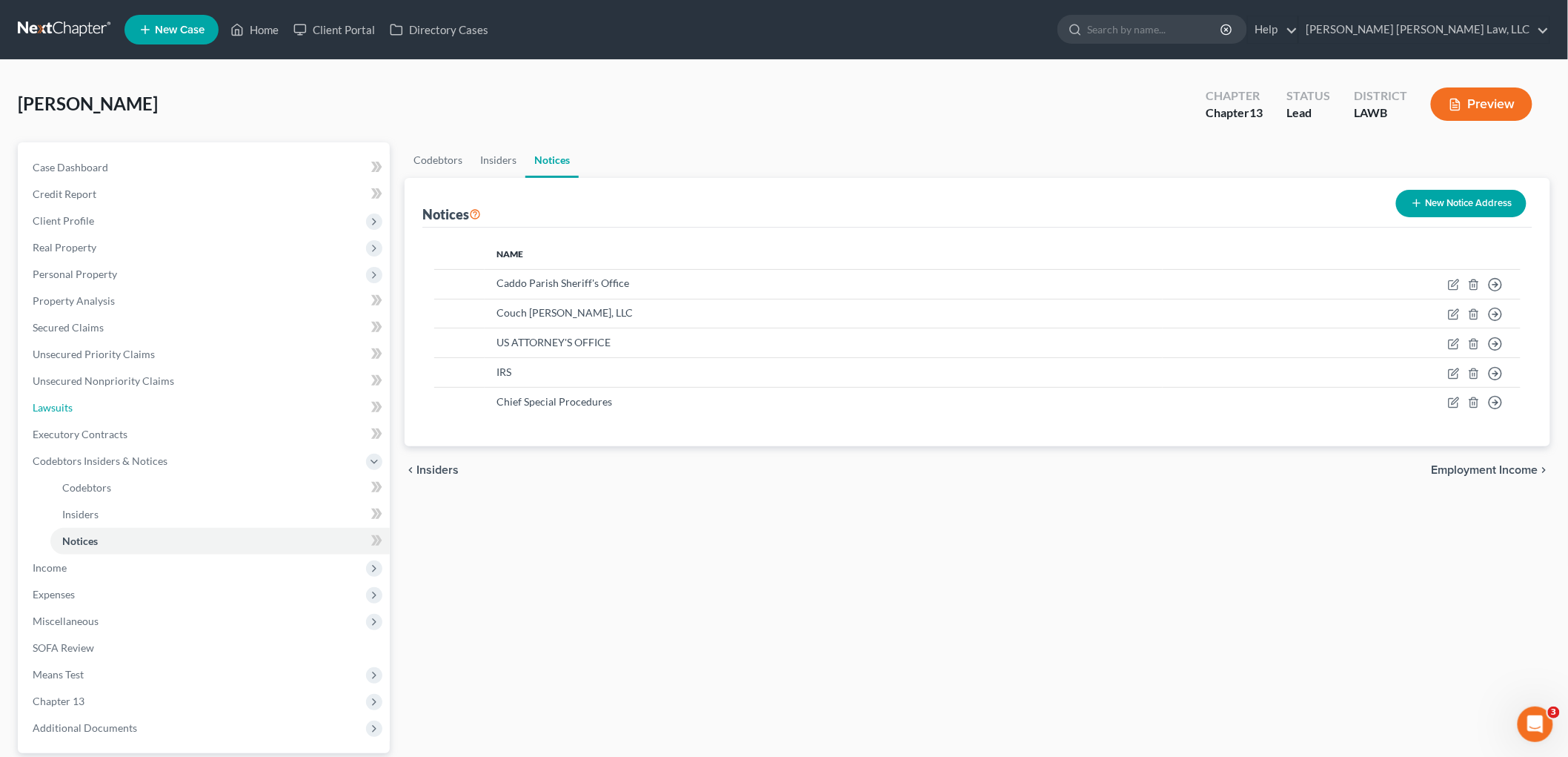
drag, startPoint x: 70, startPoint y: 401, endPoint x: 1484, endPoint y: 349, distance: 1415.0
click at [70, 401] on span "Lawsuits" at bounding box center [53, 408] width 40 height 13
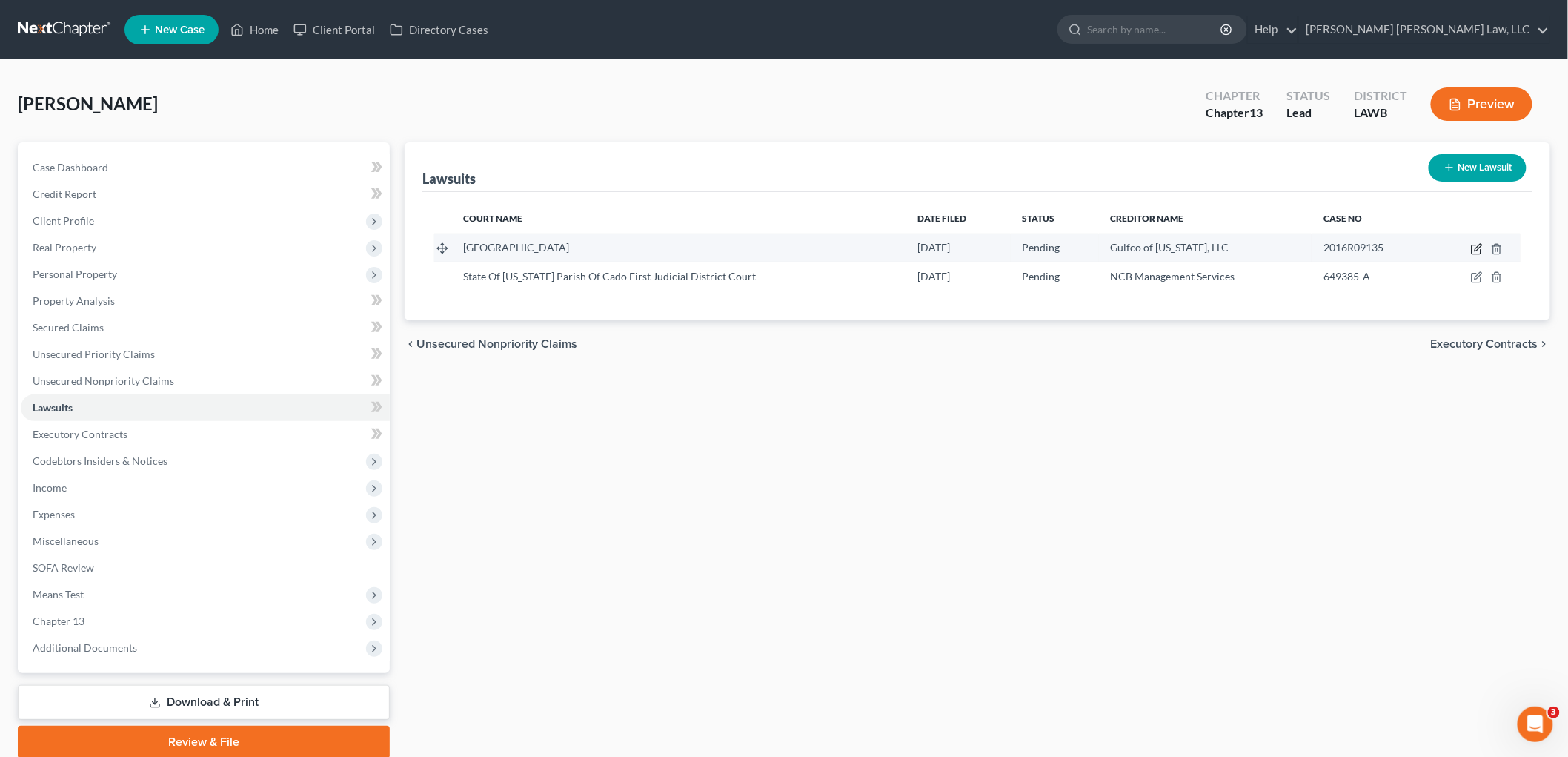
click at [1477, 250] on icon "button" at bounding box center [1478, 247] width 6 height 6
select select "19"
select select "0"
select select "4"
select select "19"
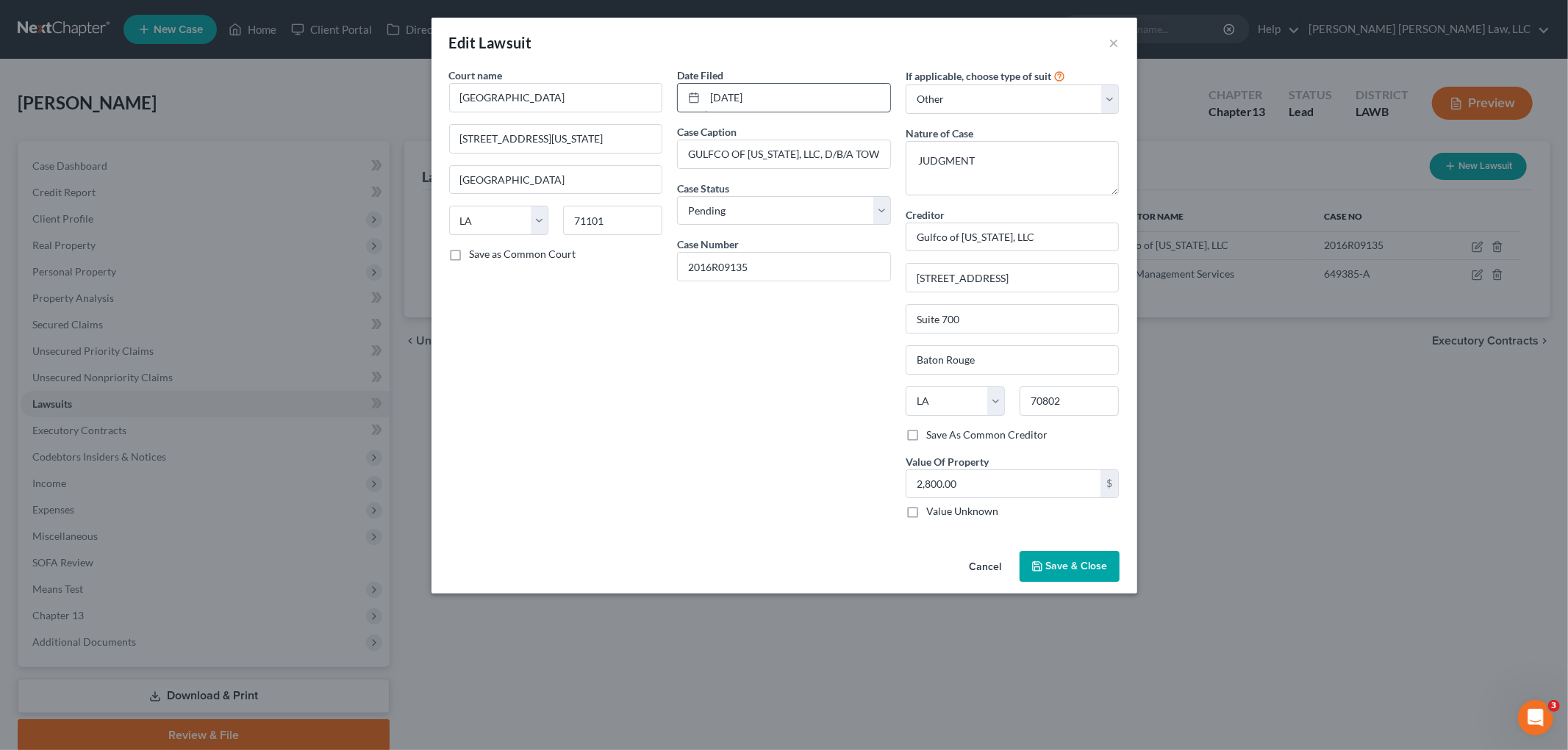
click at [809, 109] on input "07/20/2022" at bounding box center [797, 97] width 185 height 28
click at [810, 103] on input "07/20/2022" at bounding box center [797, 97] width 185 height 28
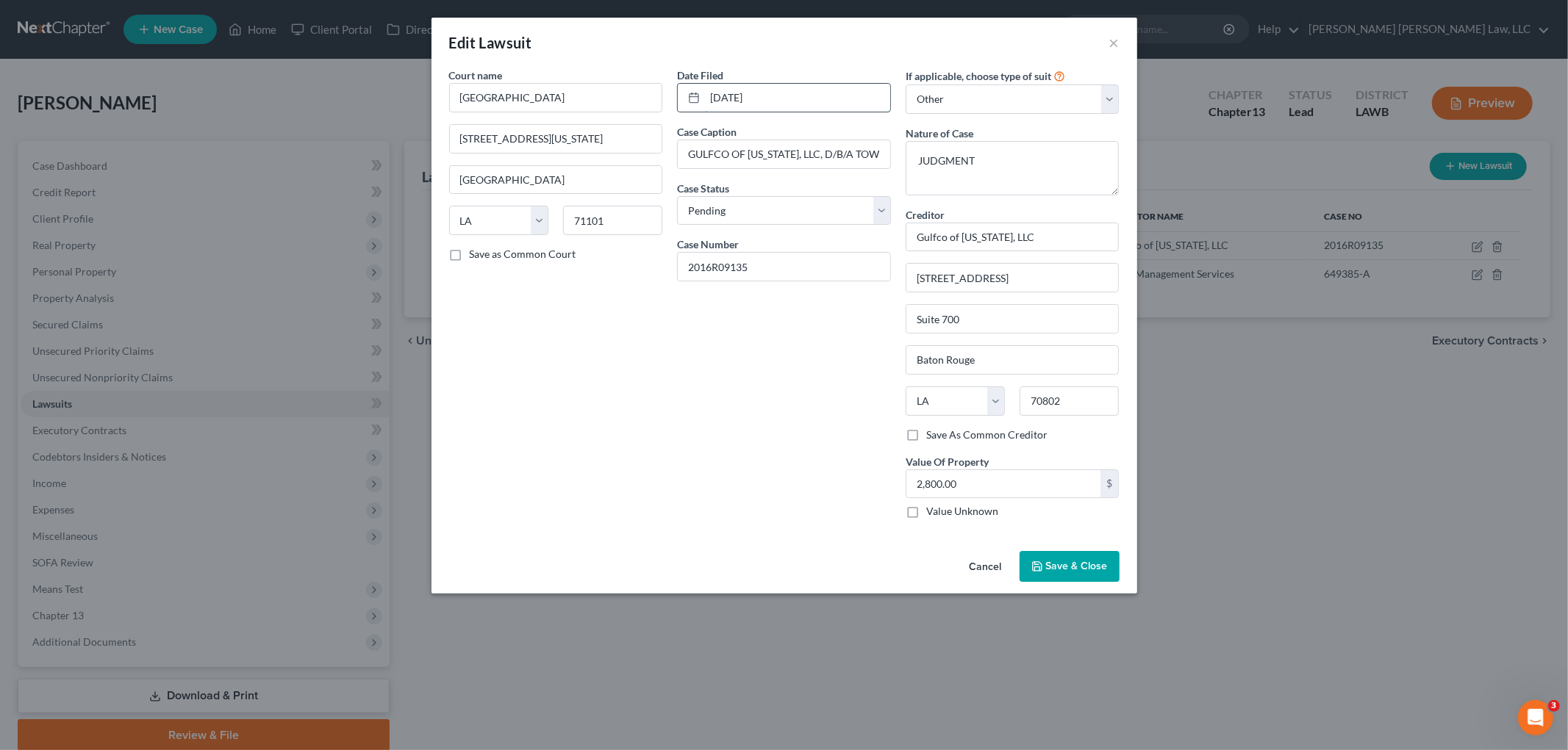
click at [810, 103] on input "07/20/2022" at bounding box center [797, 97] width 185 height 28
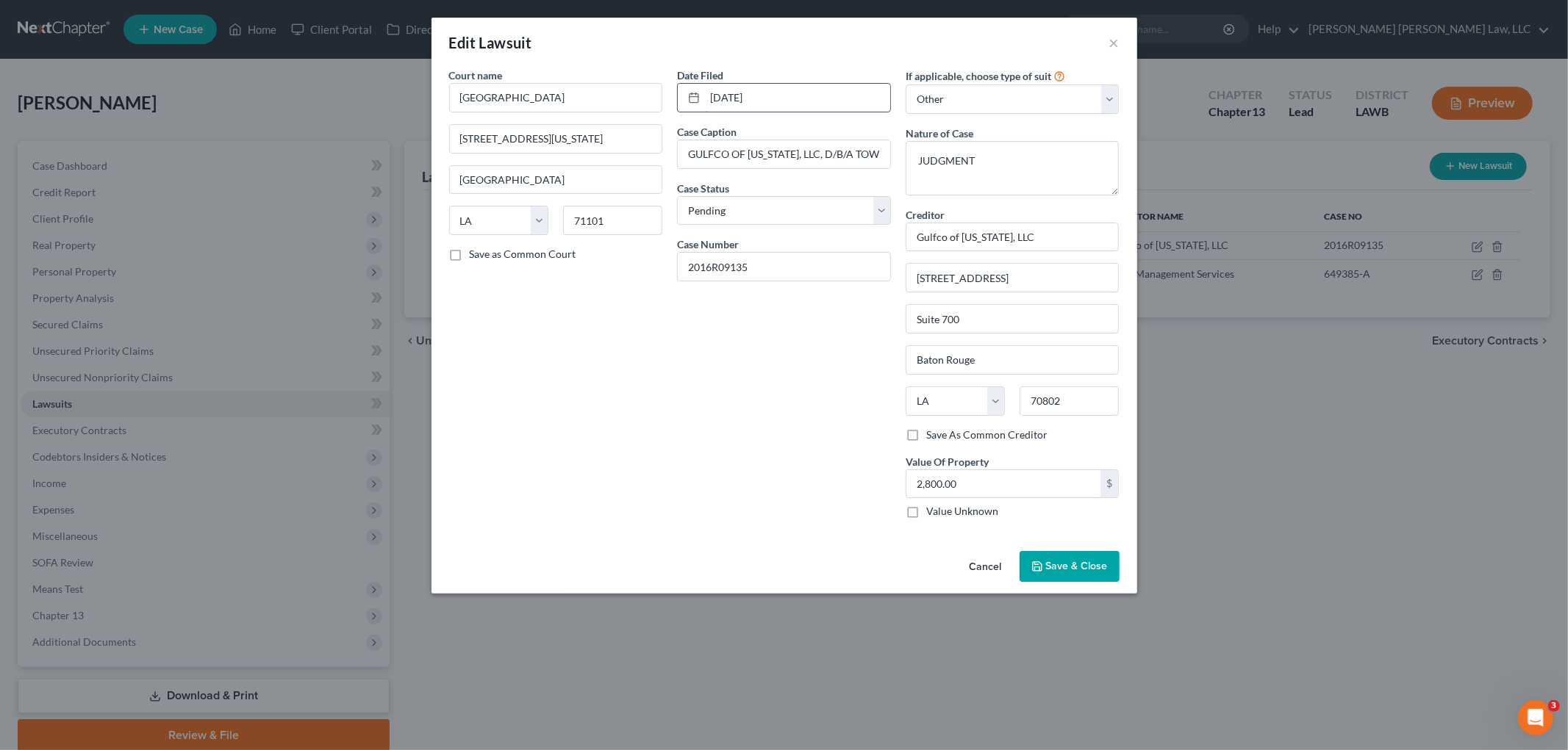
click at [810, 103] on input "07/20/2022" at bounding box center [797, 97] width 185 height 28
type input "06/09/2021"
click at [1039, 569] on icon "button" at bounding box center [1037, 566] width 12 height 12
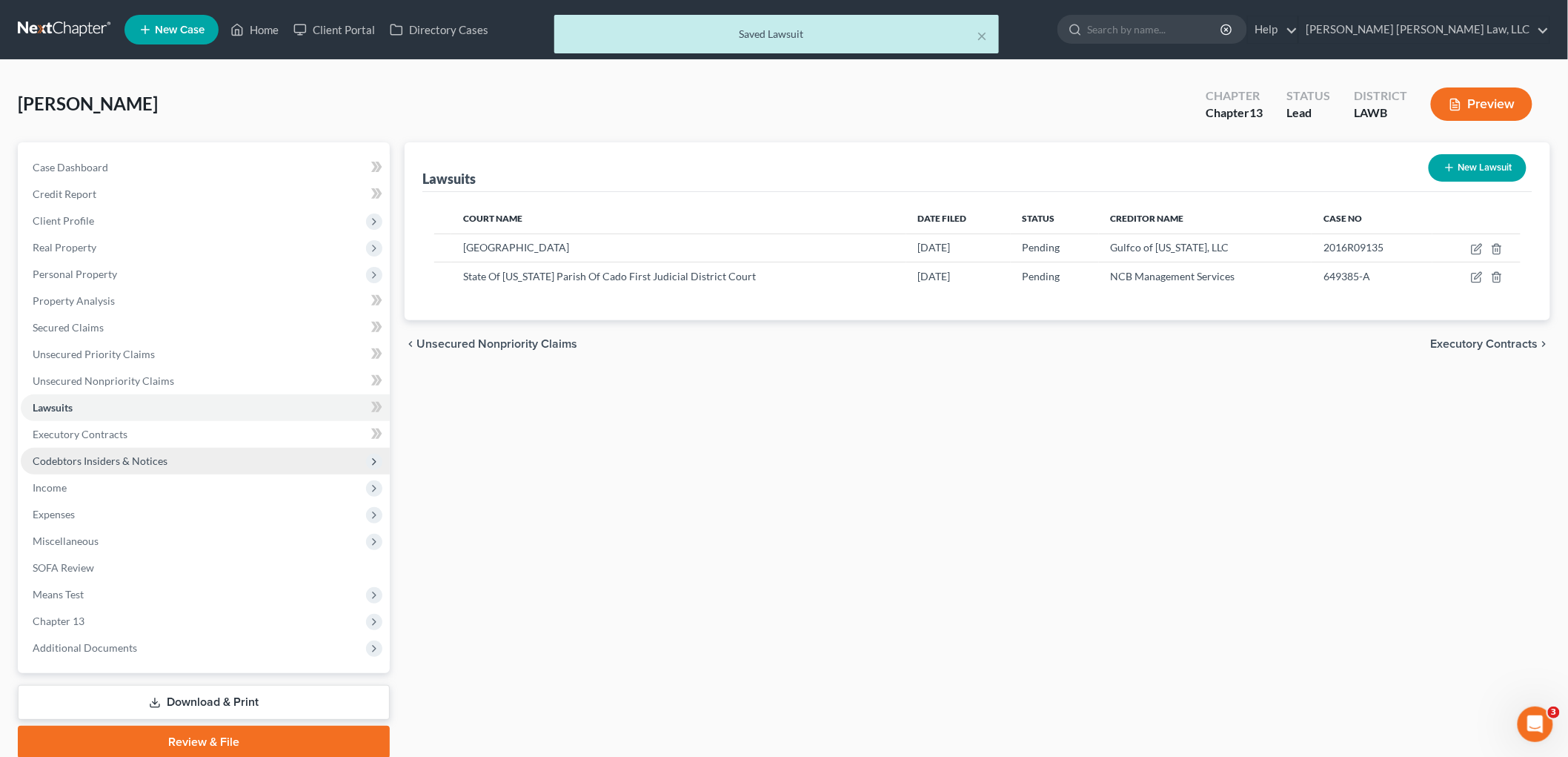
click at [94, 451] on span "Codebtors Insiders & Notices" at bounding box center [205, 462] width 369 height 27
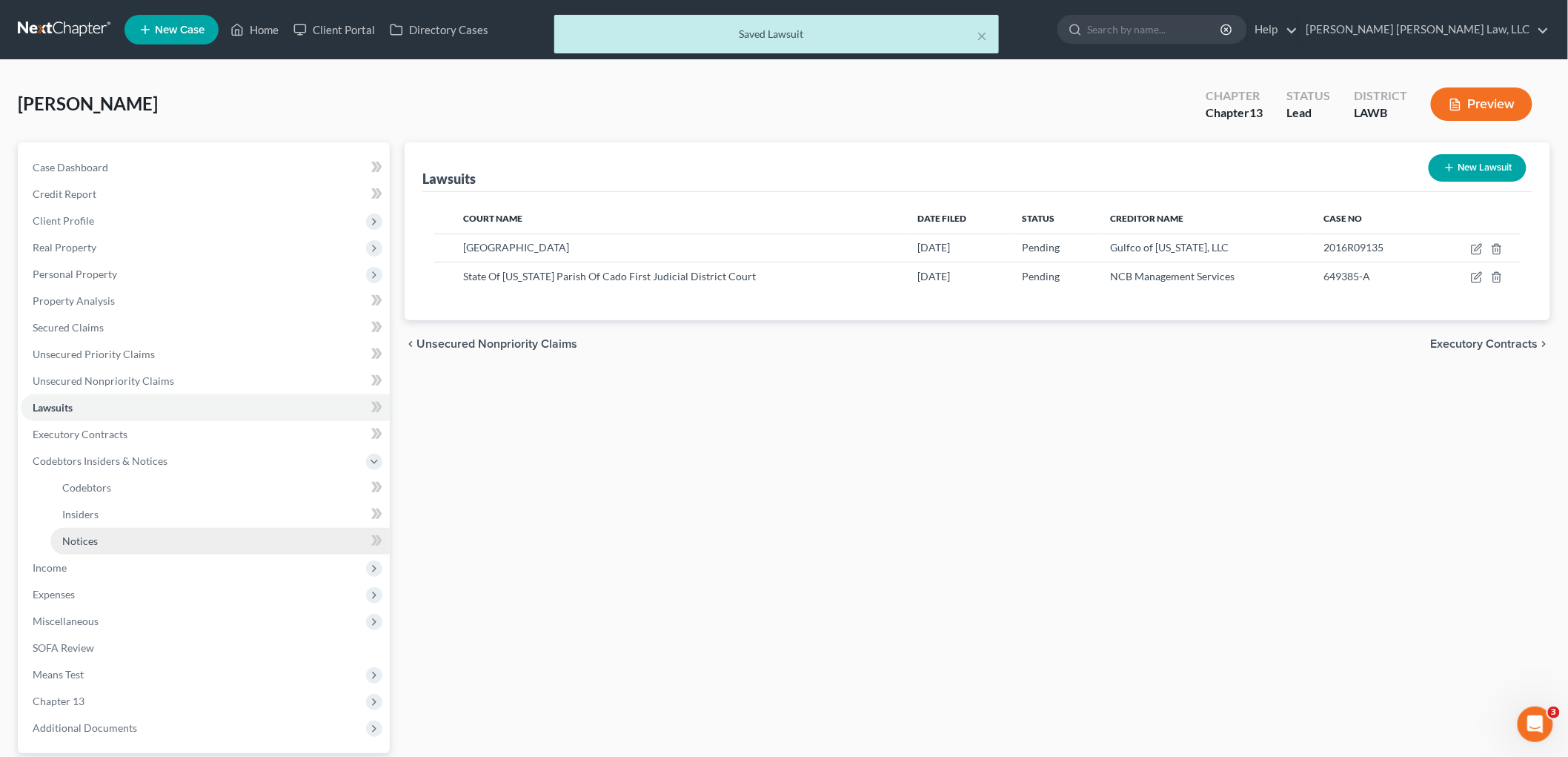
click at [96, 536] on span "Notices" at bounding box center [80, 541] width 36 height 13
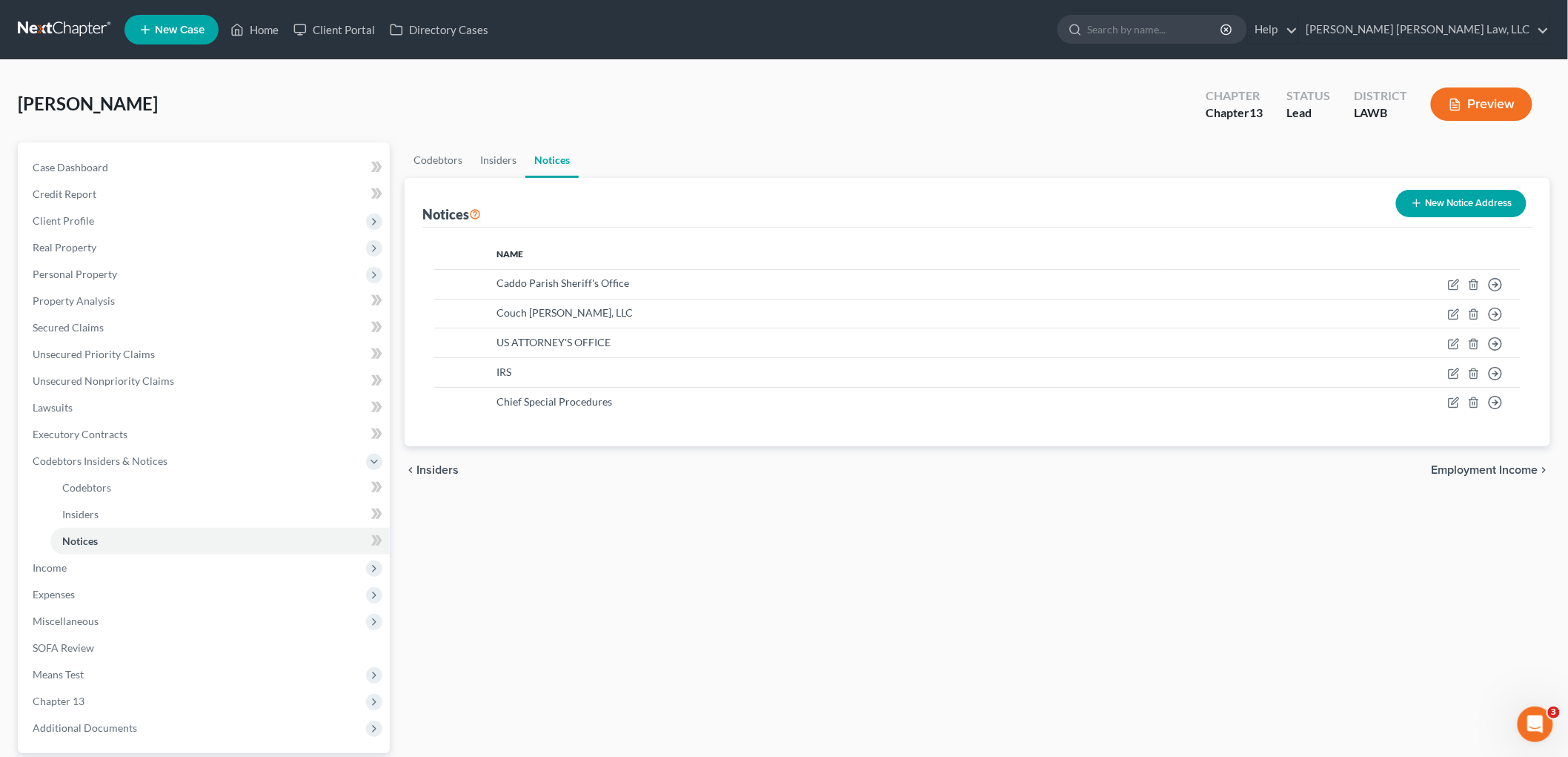
click at [1429, 208] on button "New Notice Address" at bounding box center [1461, 203] width 130 height 27
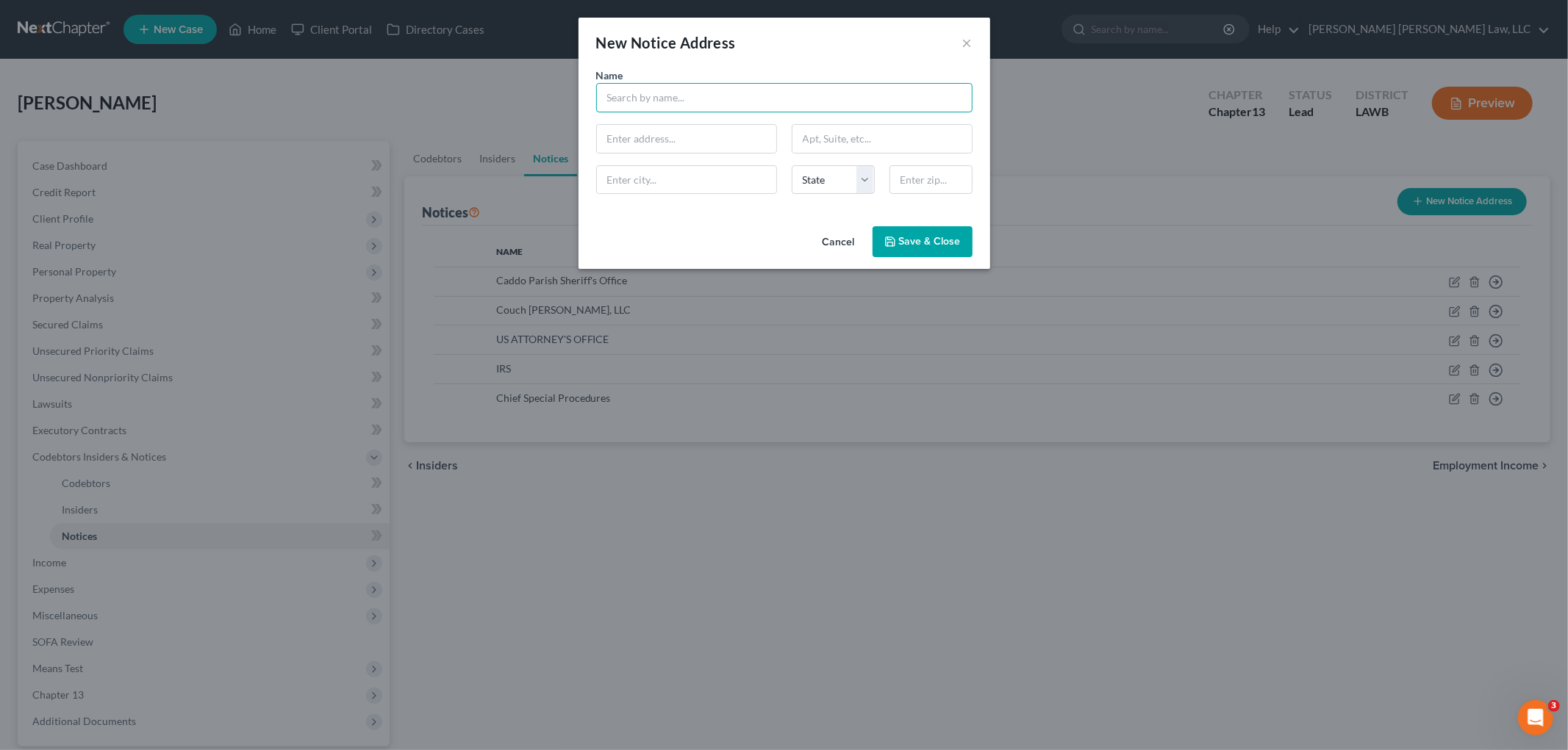
click at [642, 104] on input "text" at bounding box center [784, 97] width 376 height 29
type input "Rogers, Carter & Payne , LLC"
type input "4415 Thornhill Avenue"
click at [923, 178] on input "text" at bounding box center [930, 180] width 83 height 29
type input "71106"
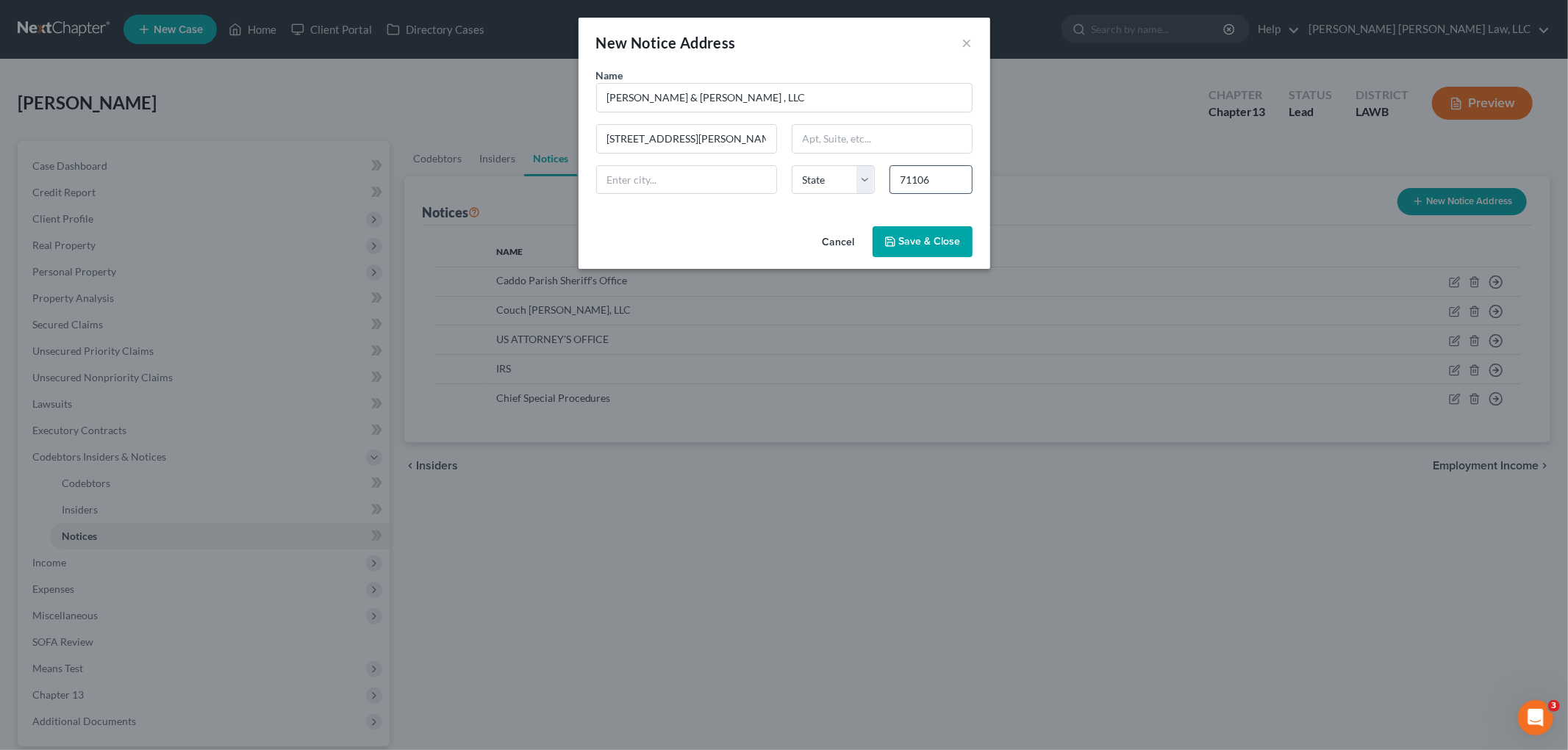
type input "Shreveport"
select select "19"
click at [923, 241] on span "Save & Close" at bounding box center [930, 241] width 62 height 13
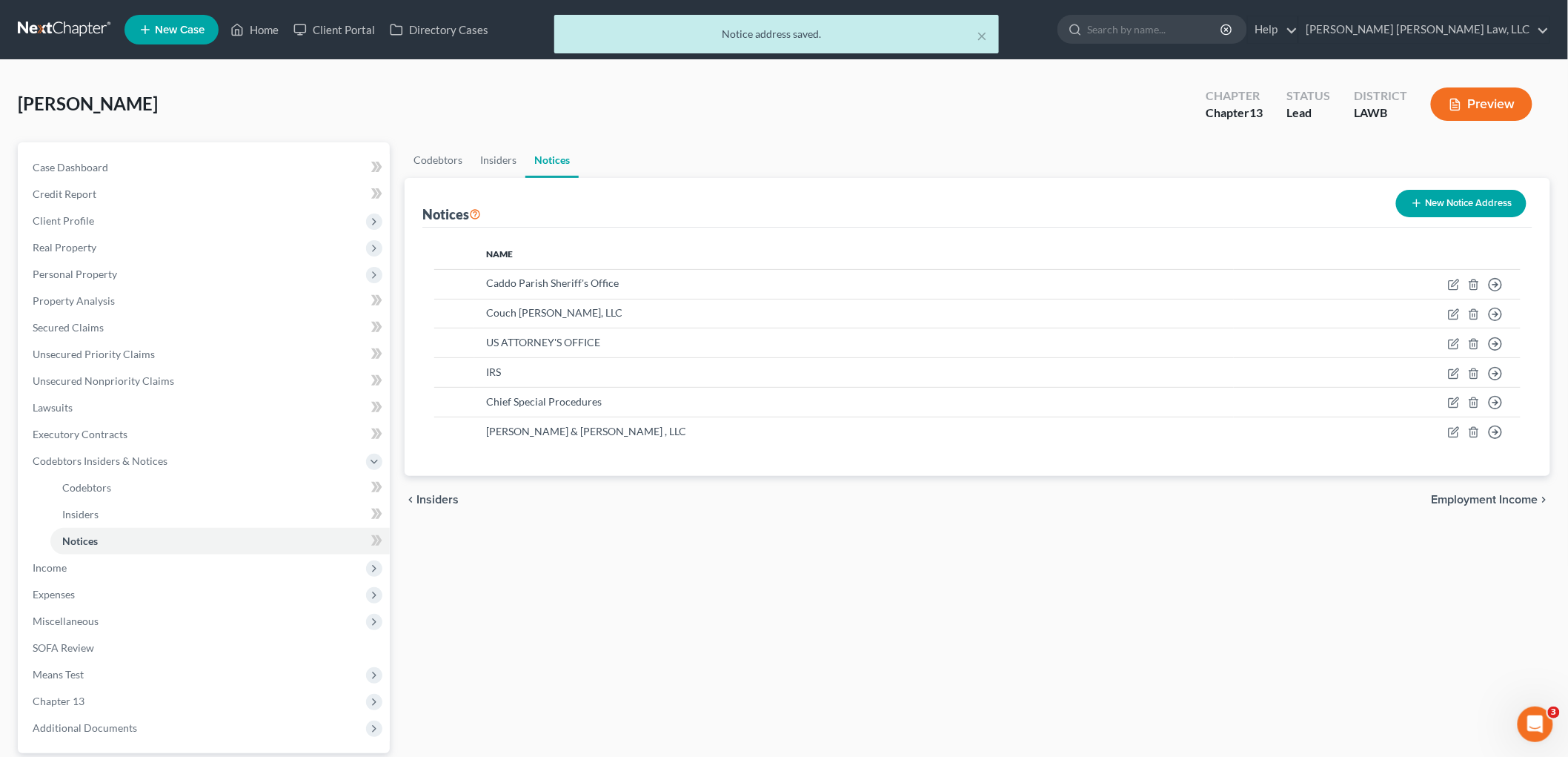
click at [1236, 188] on div "Notices New Notice Address" at bounding box center [977, 203] width 1110 height 49
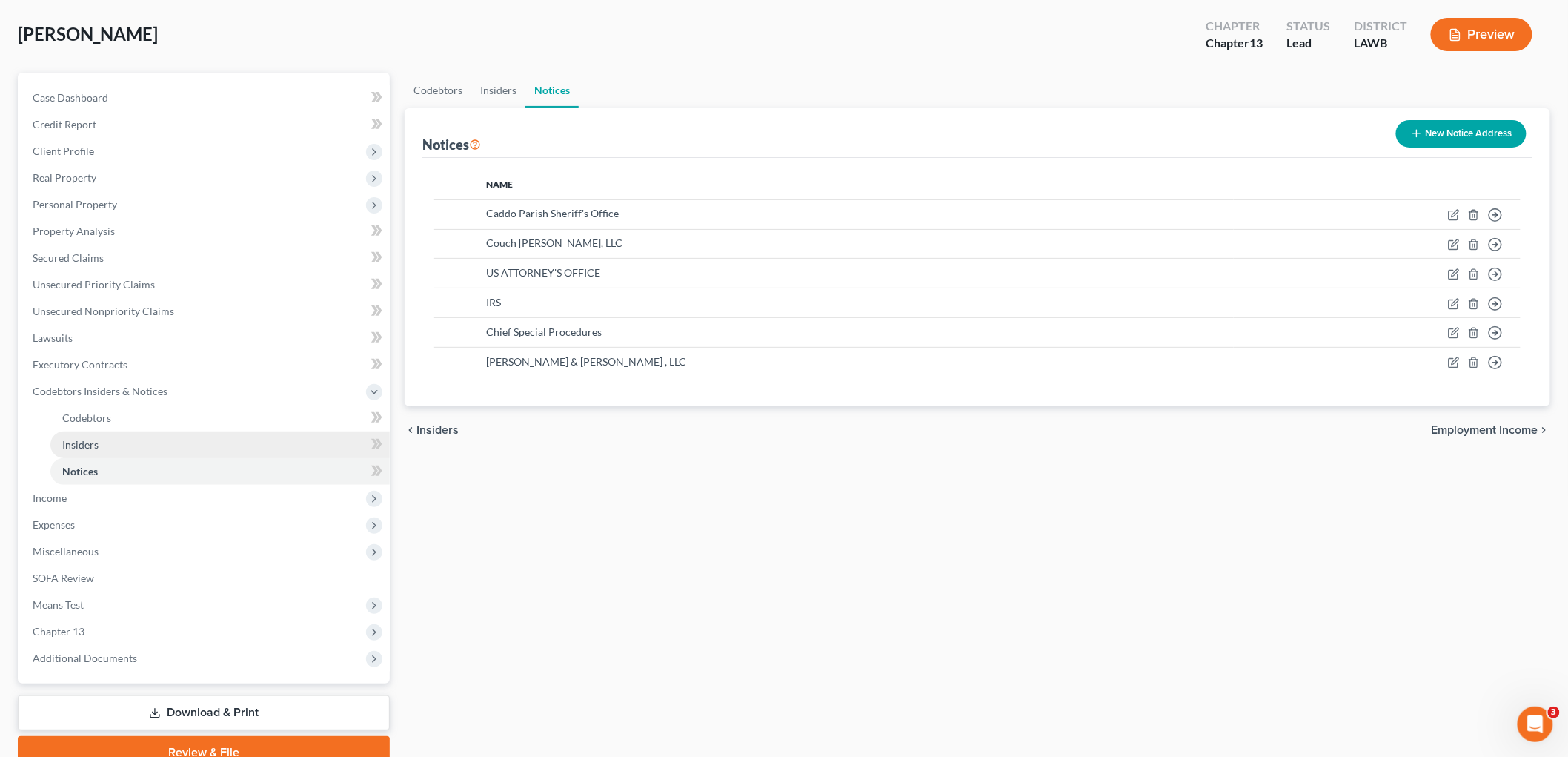
scroll to position [135, 0]
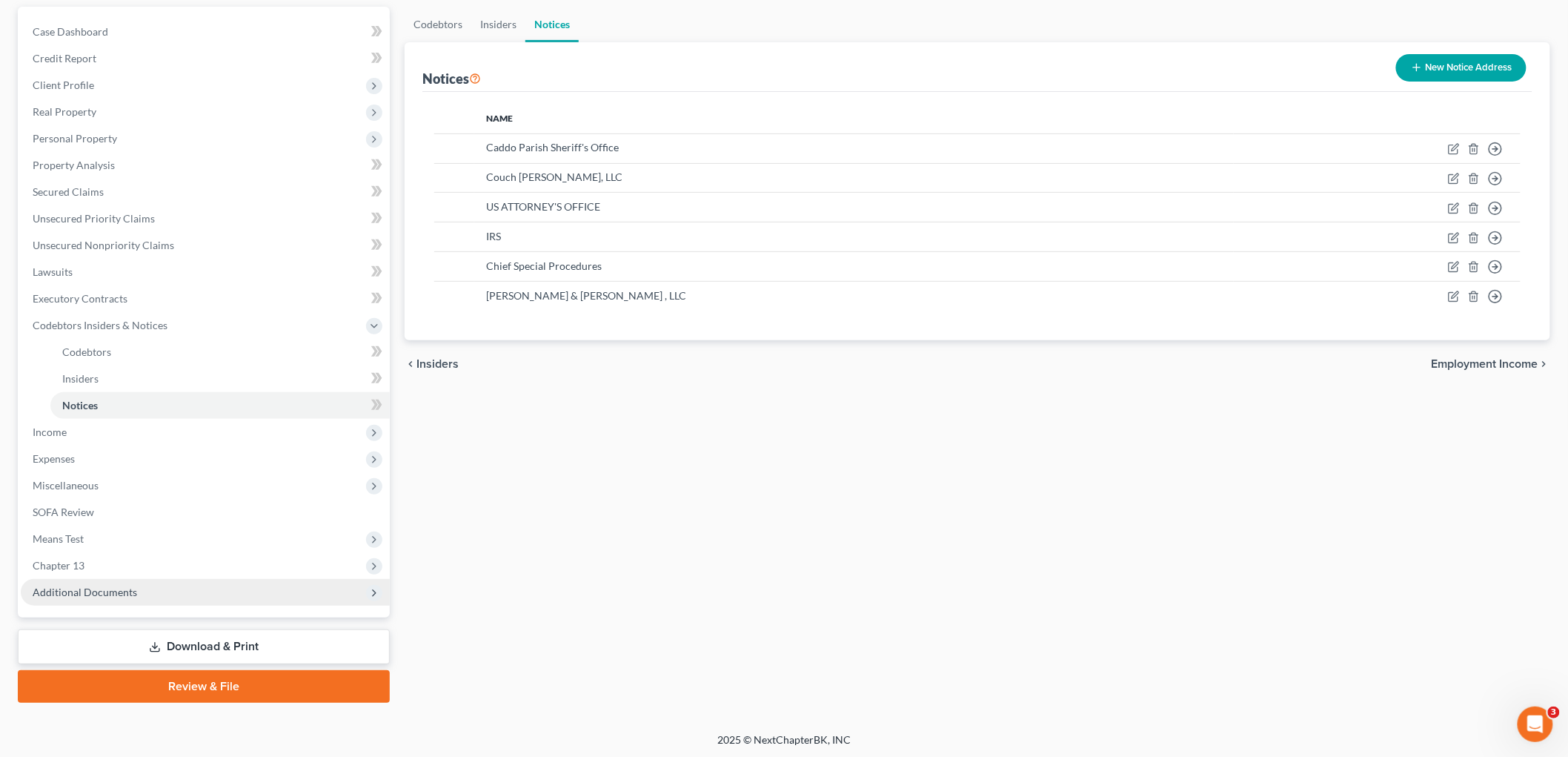
drag, startPoint x: 131, startPoint y: 654, endPoint x: 347, endPoint y: 579, distance: 228.7
click at [131, 654] on link "Download & Print" at bounding box center [204, 647] width 372 height 35
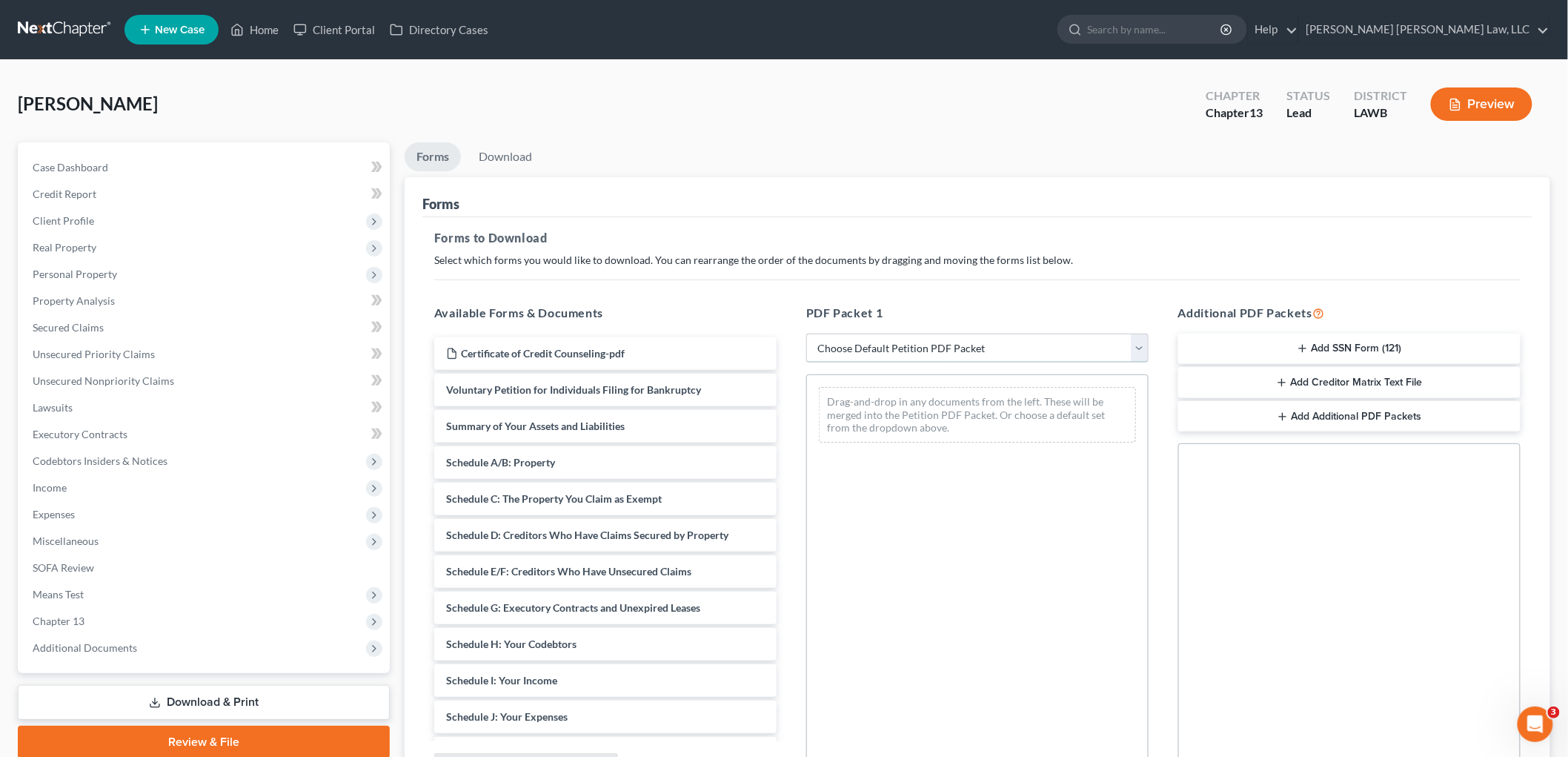
click at [968, 357] on select "Choose Default Petition PDF Packet Complete Bankruptcy Petition (all forms and …" at bounding box center [977, 348] width 342 height 29
click at [806, 334] on select "Choose Default Petition PDF Packet Complete Bankruptcy Petition (all forms and …" at bounding box center [977, 348] width 342 height 29
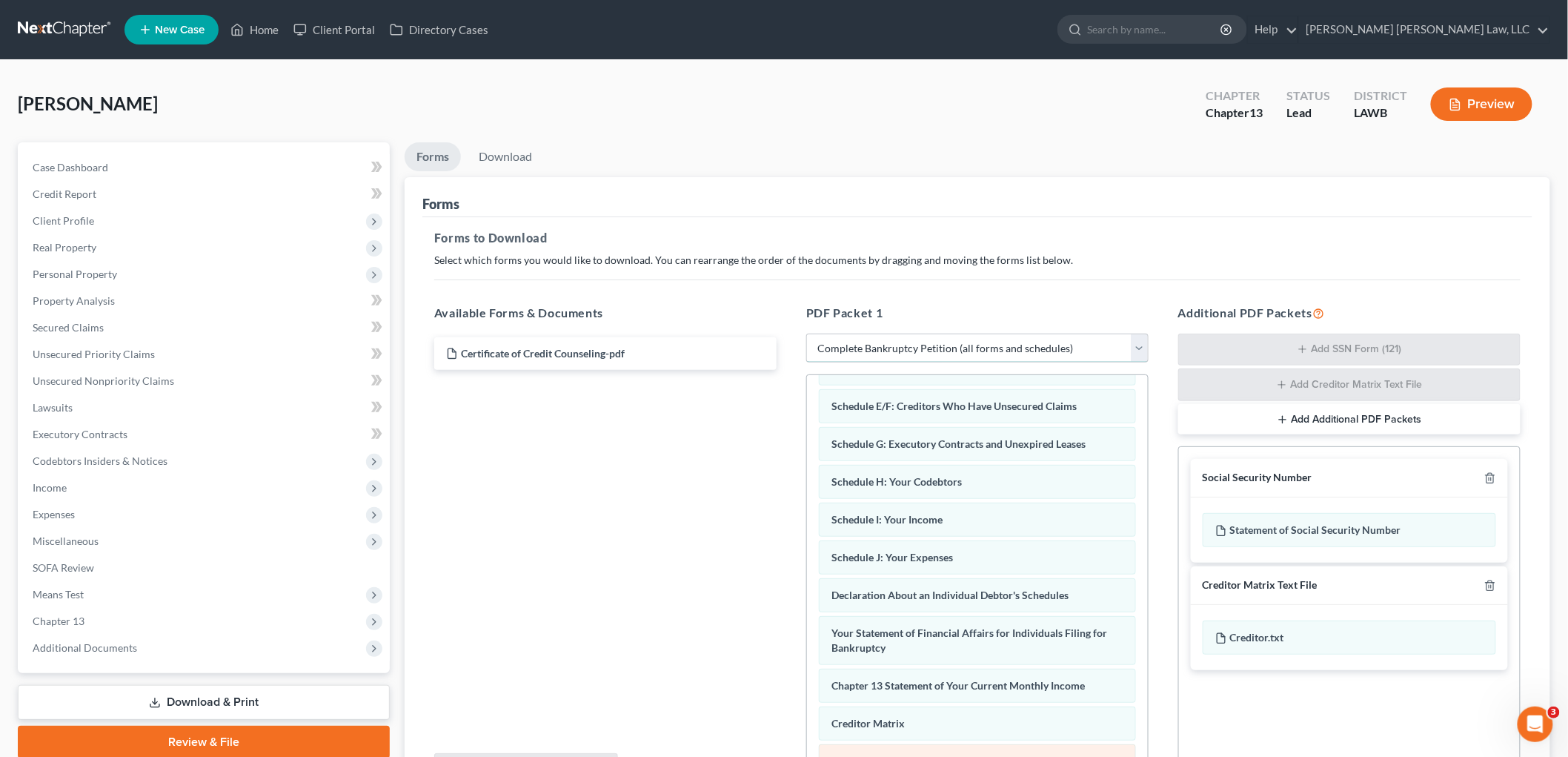
scroll to position [362, 0]
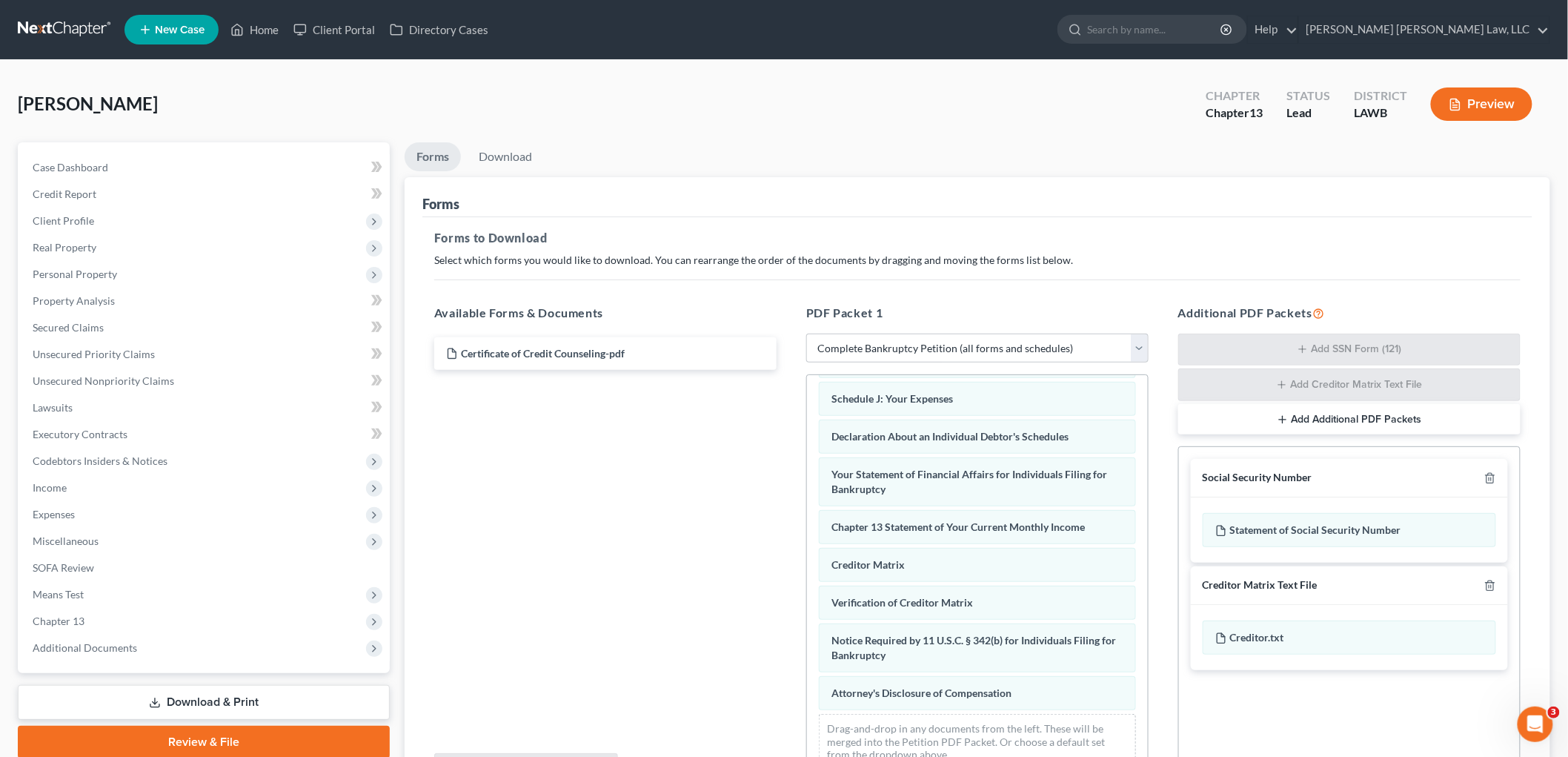
click at [807, 576] on div "Voluntary Petition for Individuals Filing for Bankruptcy Summary of Your Assets…" at bounding box center [977, 405] width 341 height 752
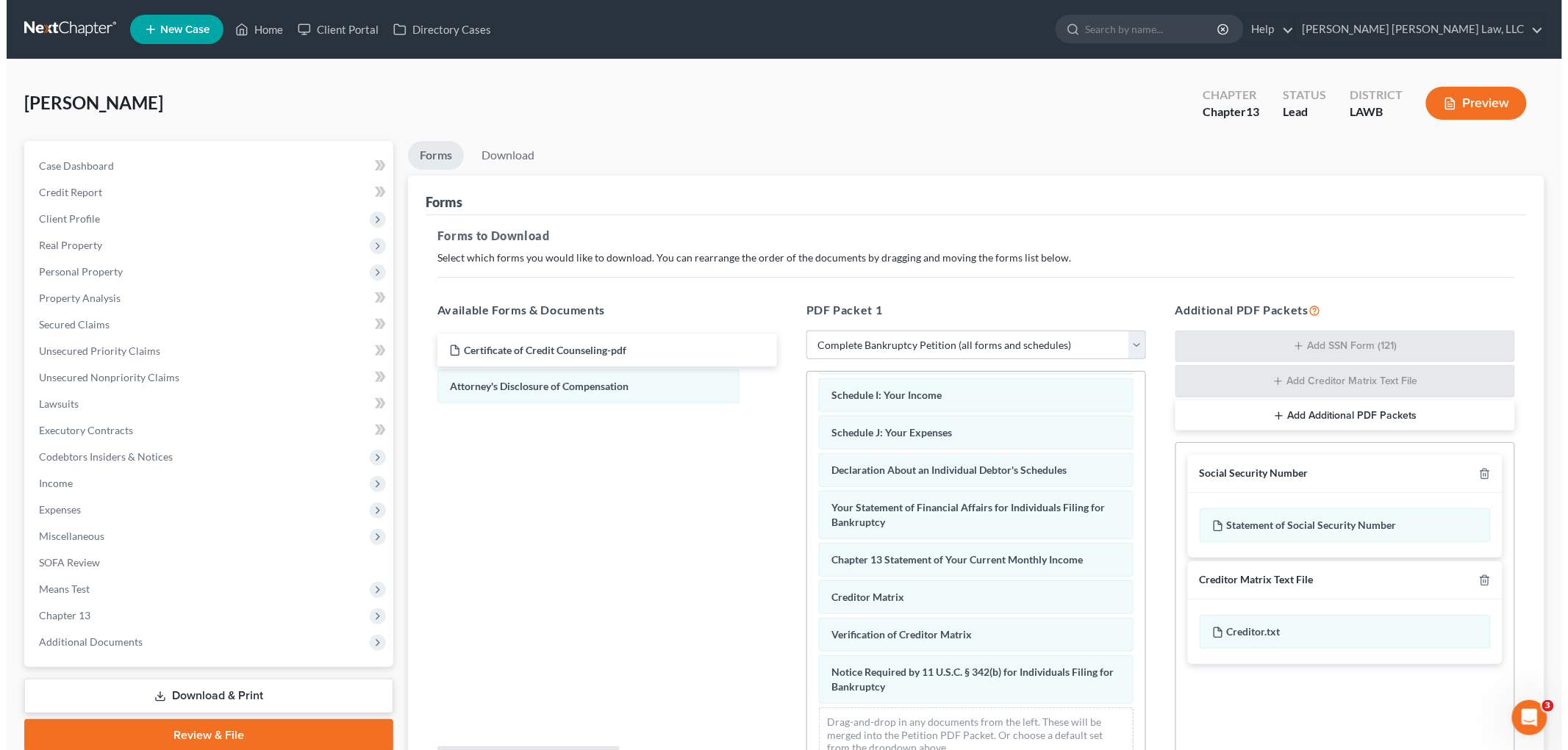
scroll to position [321, 0]
click at [1475, 479] on icon "button" at bounding box center [1478, 474] width 6 height 9
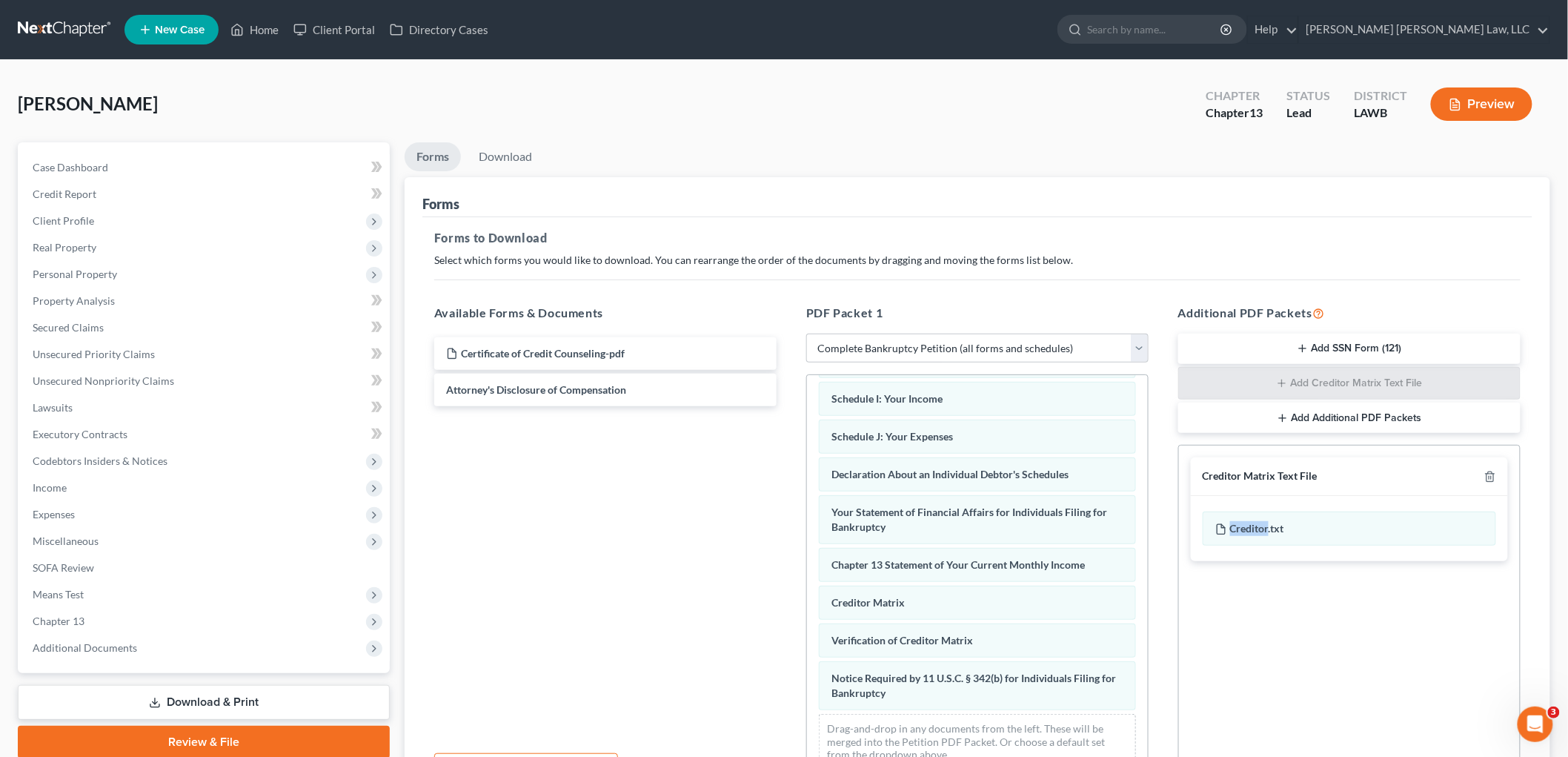
click at [1487, 483] on div "Creditor Matrix Text File" at bounding box center [1349, 477] width 317 height 38
click at [1488, 474] on icon "button" at bounding box center [1490, 477] width 12 height 12
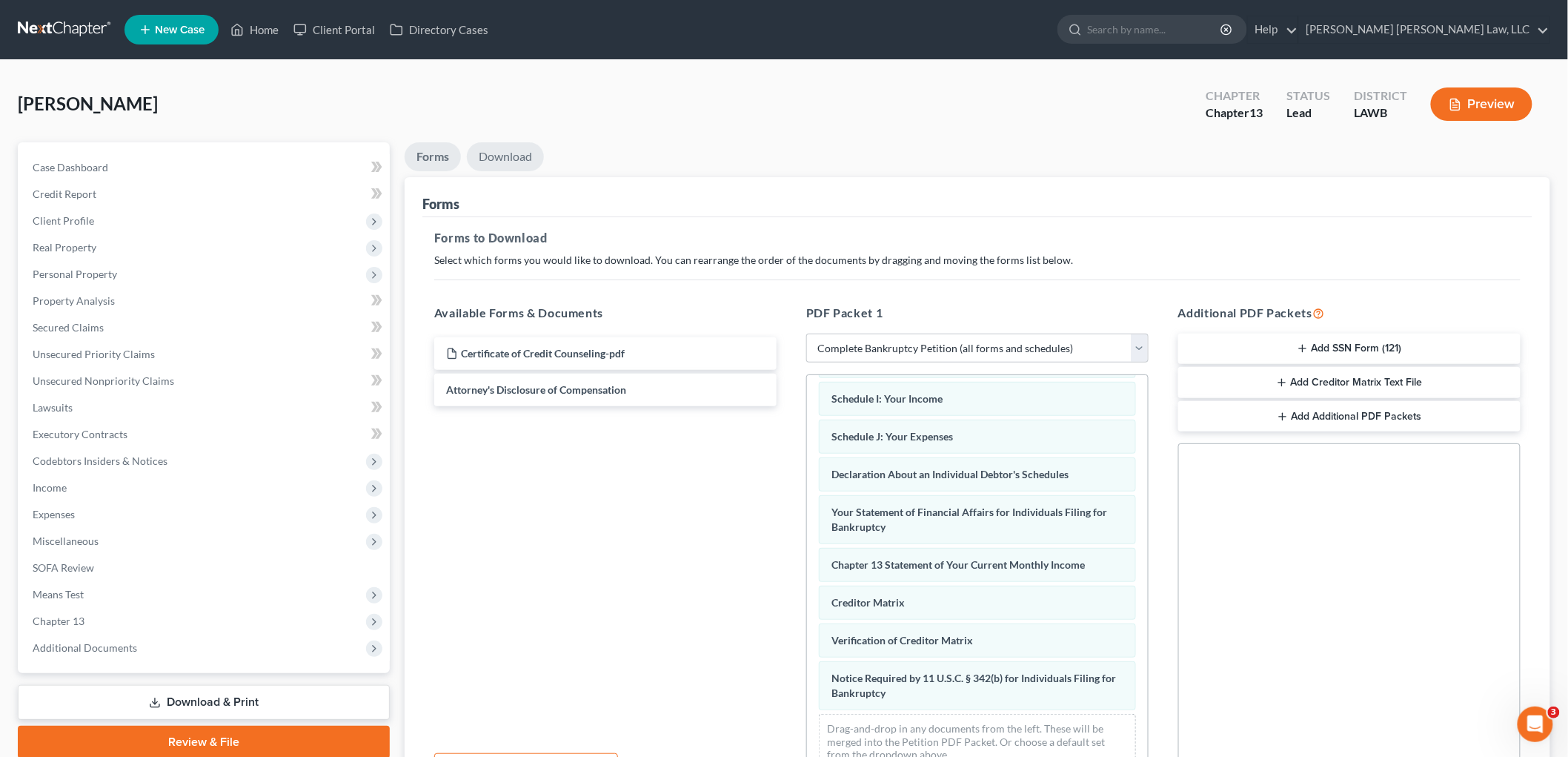
click at [489, 150] on link "Download" at bounding box center [505, 157] width 77 height 29
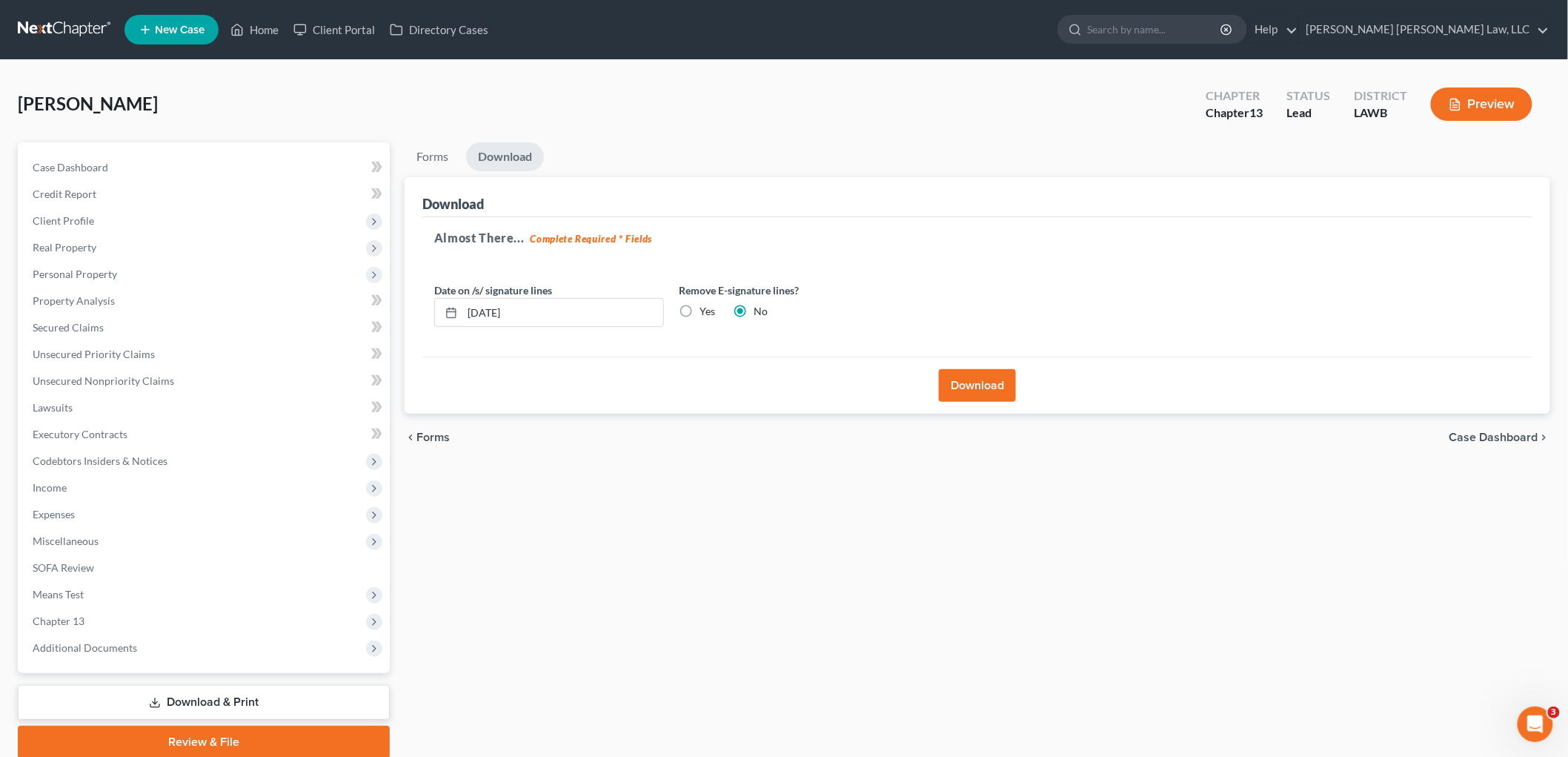
click at [984, 379] on button "Download" at bounding box center [977, 385] width 77 height 33
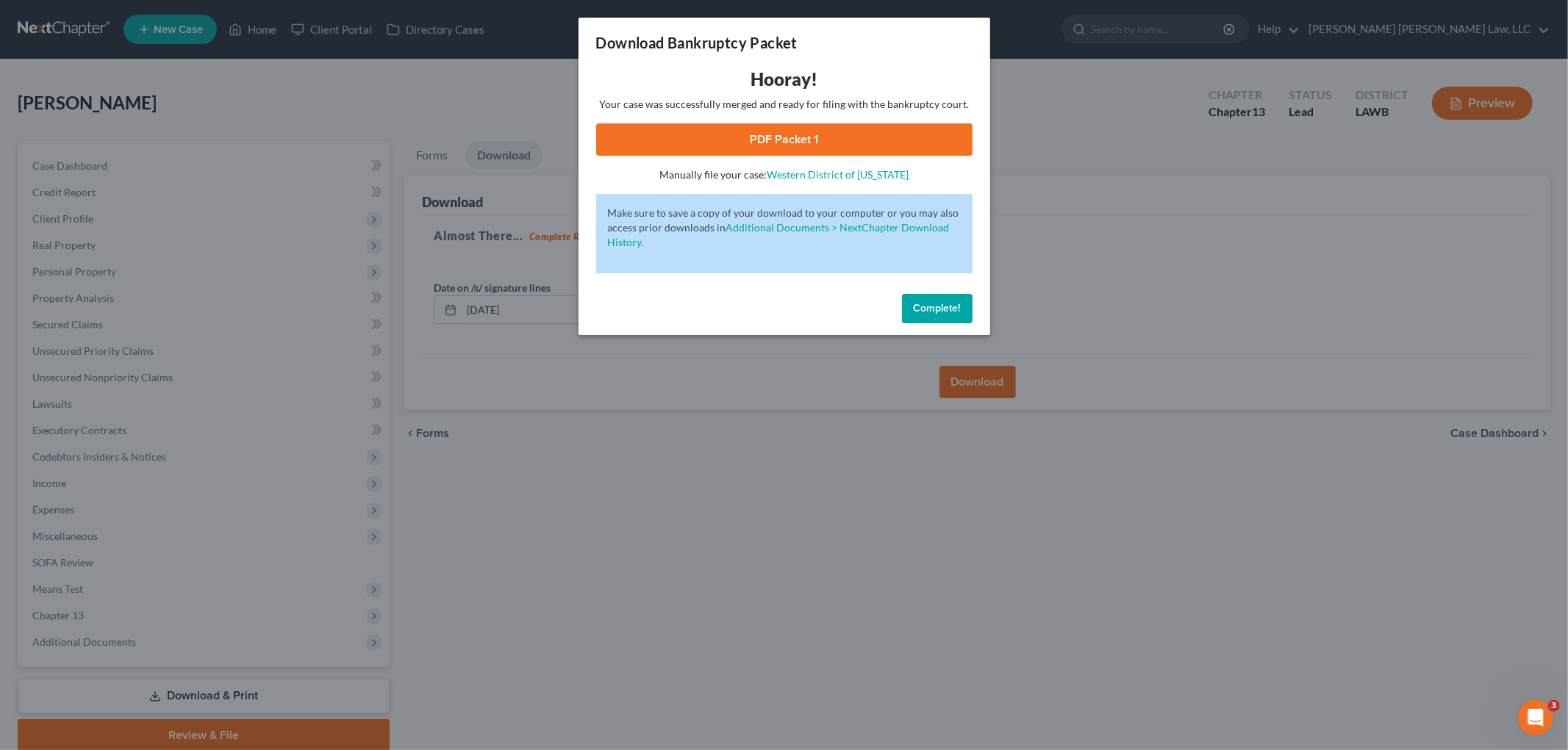
click at [598, 136] on link "PDF Packet 1" at bounding box center [784, 139] width 376 height 32
click at [957, 313] on span "Complete!" at bounding box center [937, 308] width 47 height 13
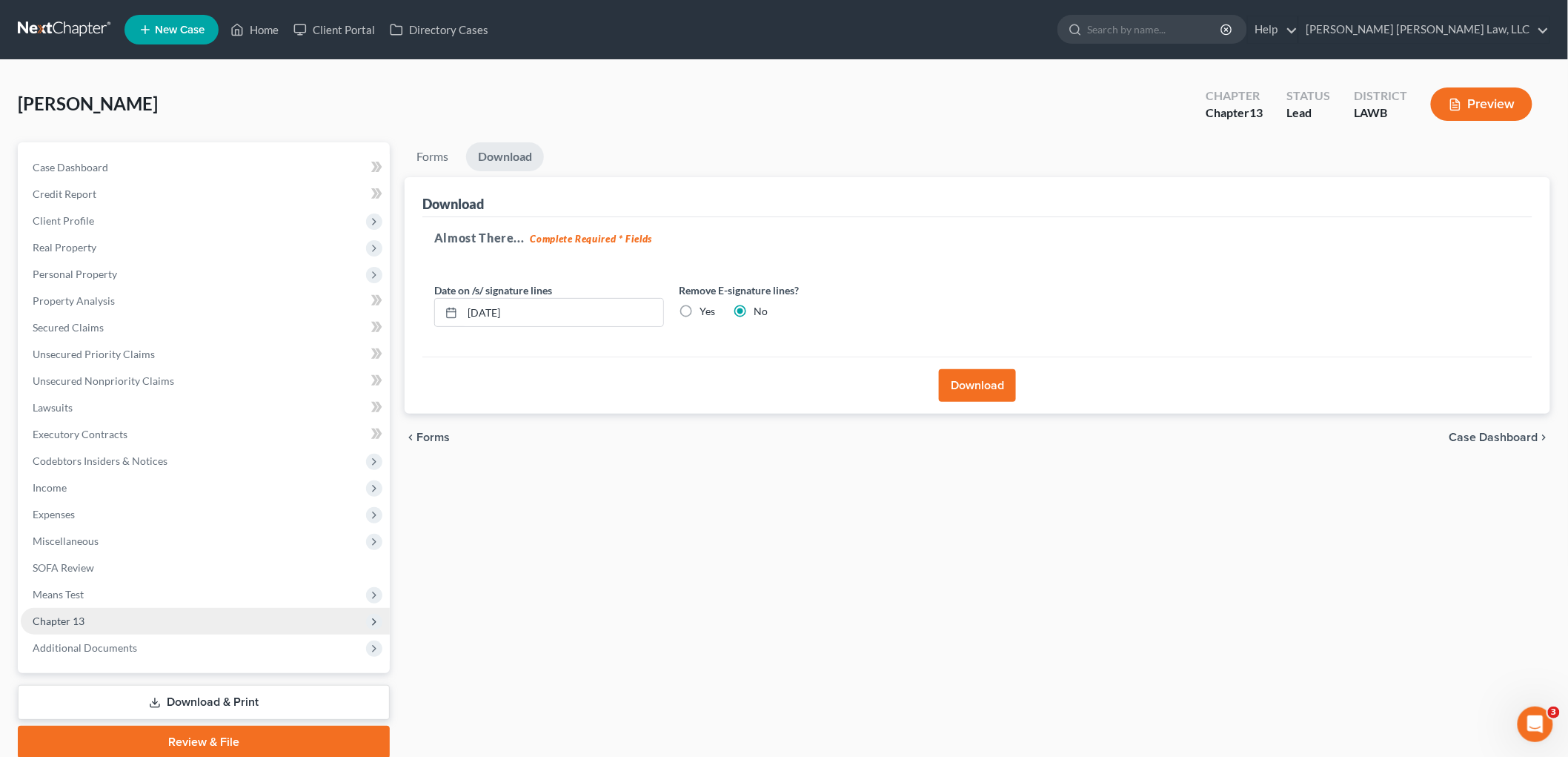
click at [142, 620] on span "Chapter 13" at bounding box center [205, 622] width 369 height 27
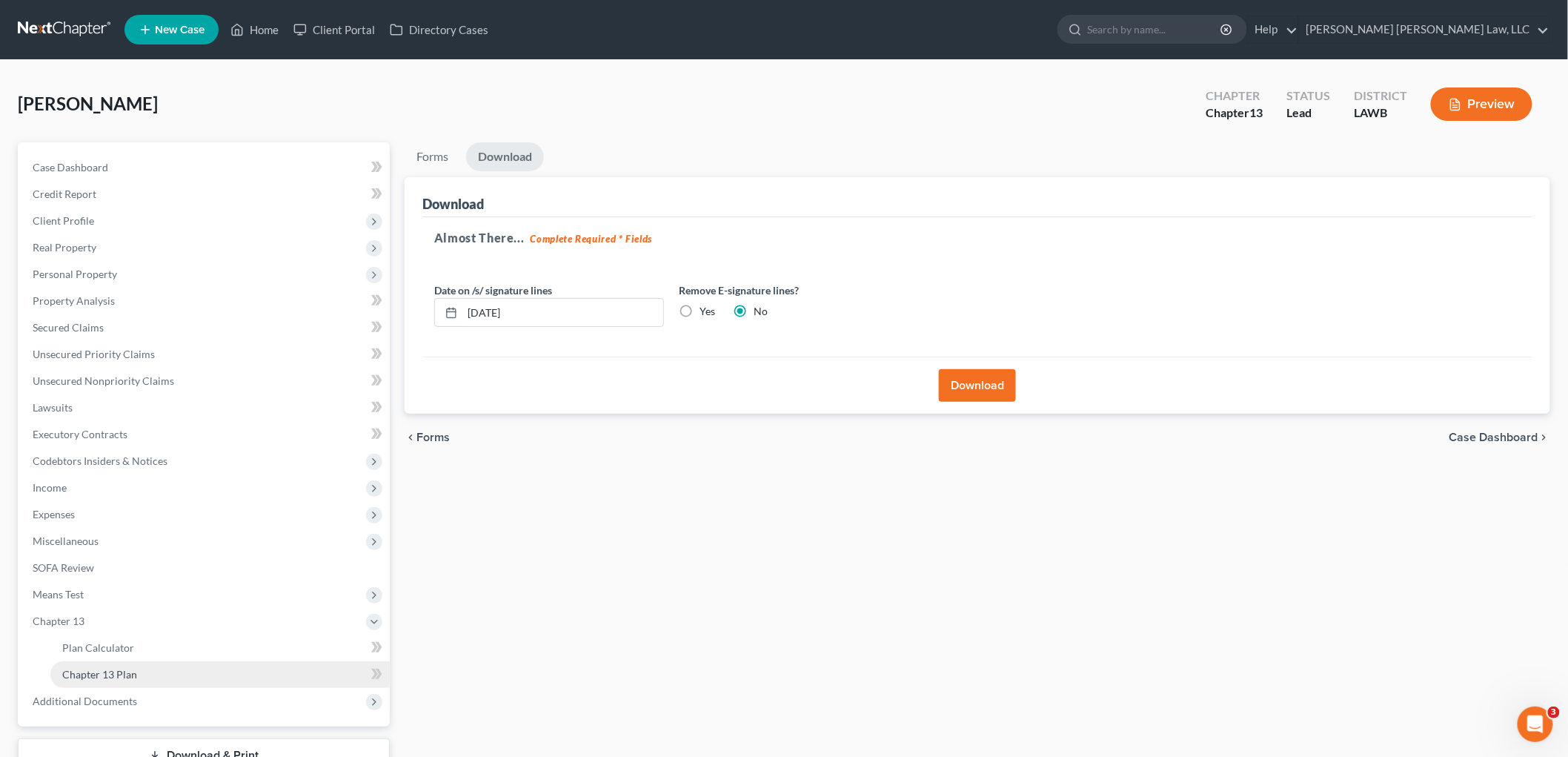
click at [126, 677] on span "Chapter 13 Plan" at bounding box center [99, 674] width 75 height 13
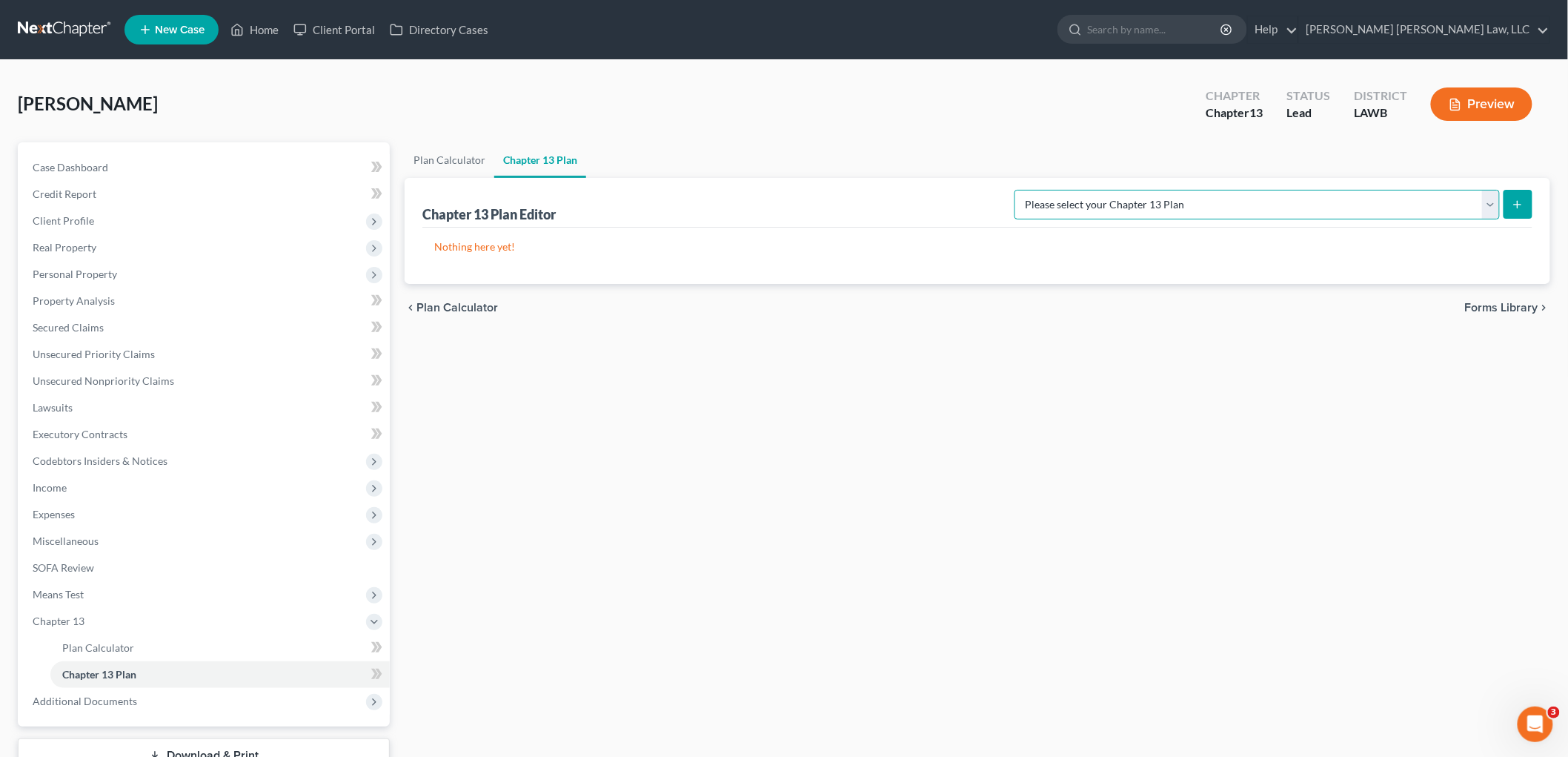
drag, startPoint x: 1439, startPoint y: 202, endPoint x: 1448, endPoint y: 218, distance: 18.4
click at [1439, 202] on select "Please select your Chapter 13 Plan E. Orum Custom Plan (Revised 12/1/2021) E. O…" at bounding box center [1257, 204] width 485 height 29
click at [1171, 189] on select "Please select your Chapter 13 Plan E. Orum Custom Plan (Revised 12/1/2021) E. O…" at bounding box center [1257, 204] width 485 height 29
click at [1512, 206] on icon "submit" at bounding box center [1517, 205] width 12 height 12
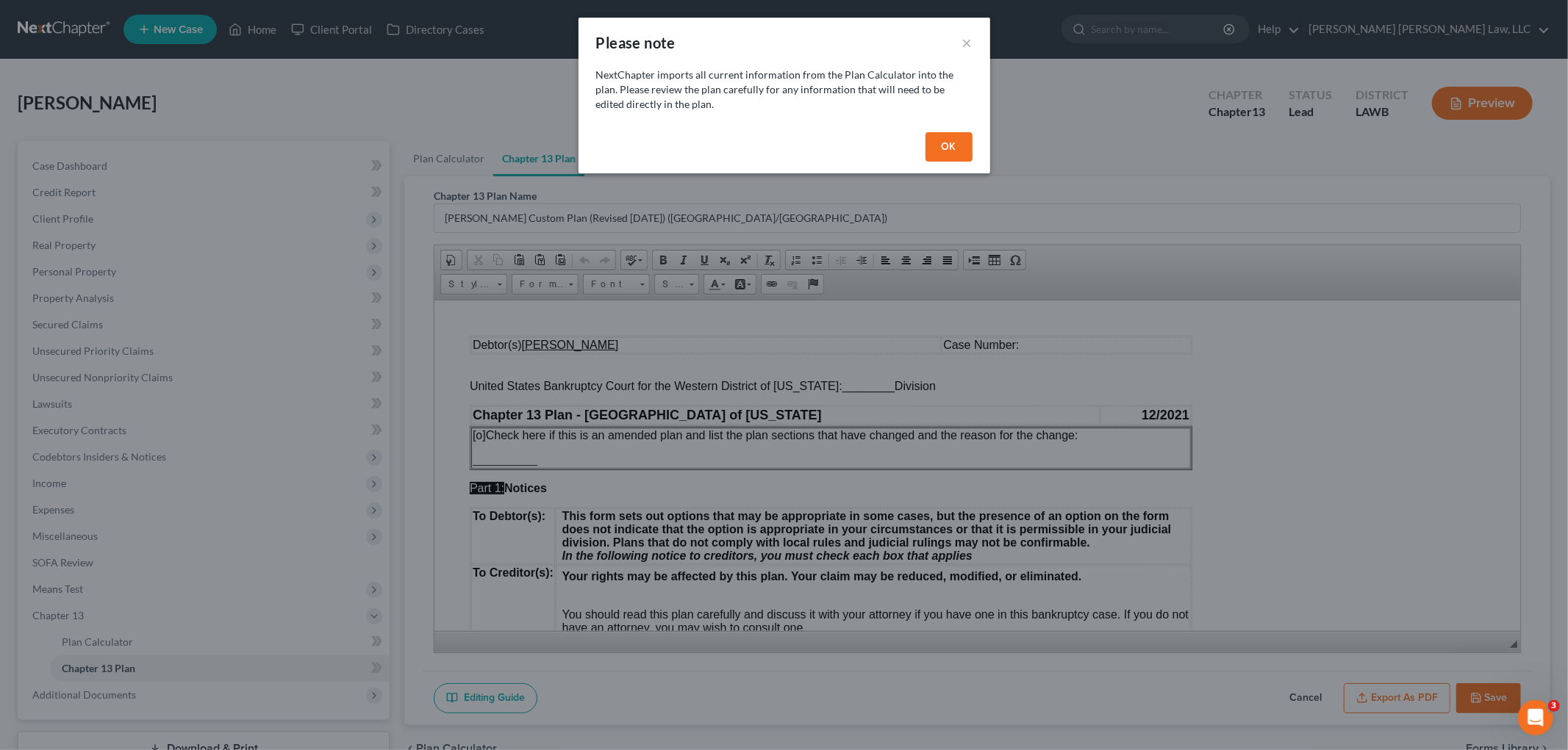
click at [952, 144] on button "OK" at bounding box center [949, 147] width 47 height 29
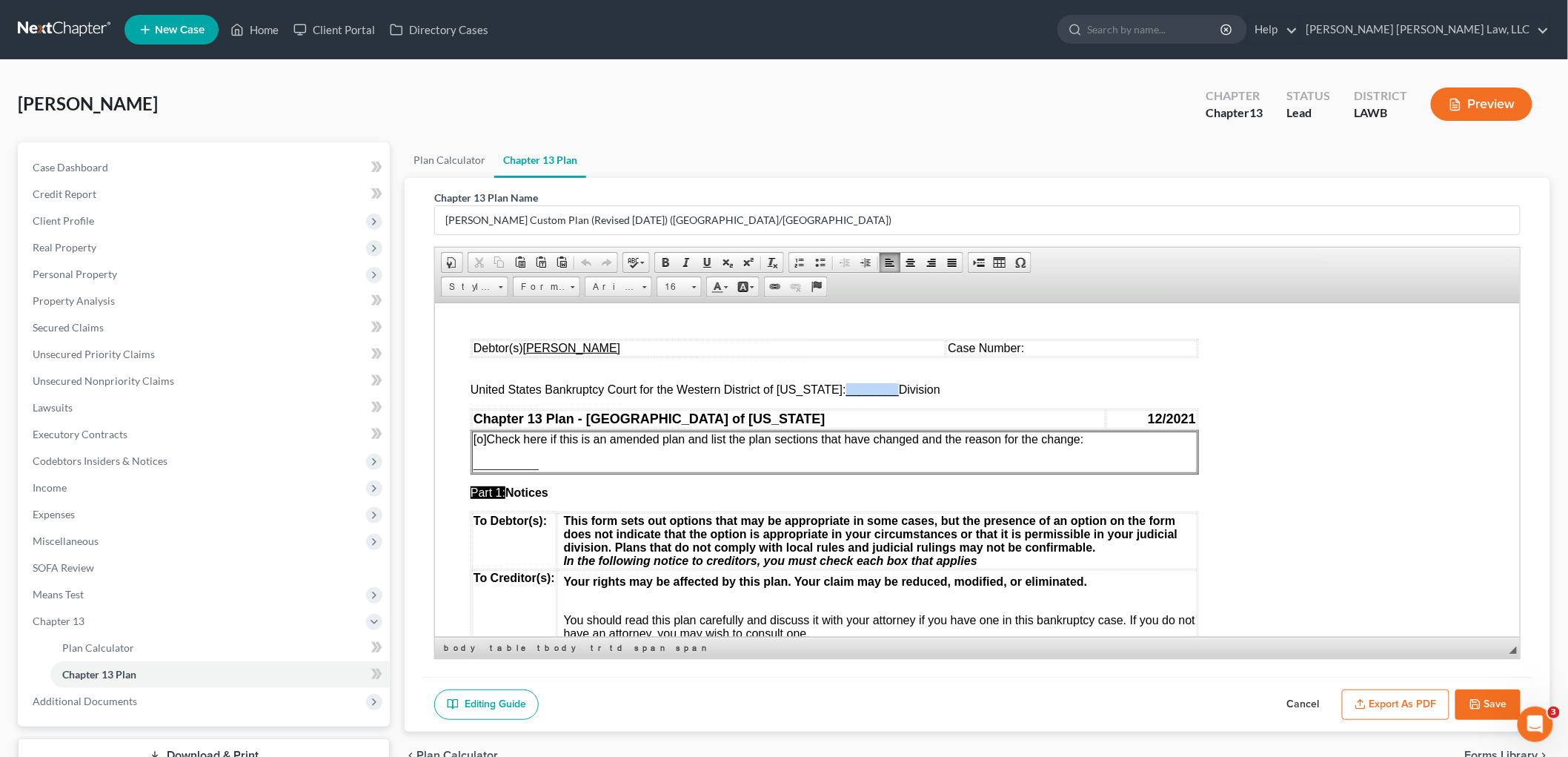
drag, startPoint x: 884, startPoint y: 392, endPoint x: 835, endPoint y: 384, distance: 49.6
click at [846, 384] on span "________" at bounding box center [872, 389] width 53 height 13
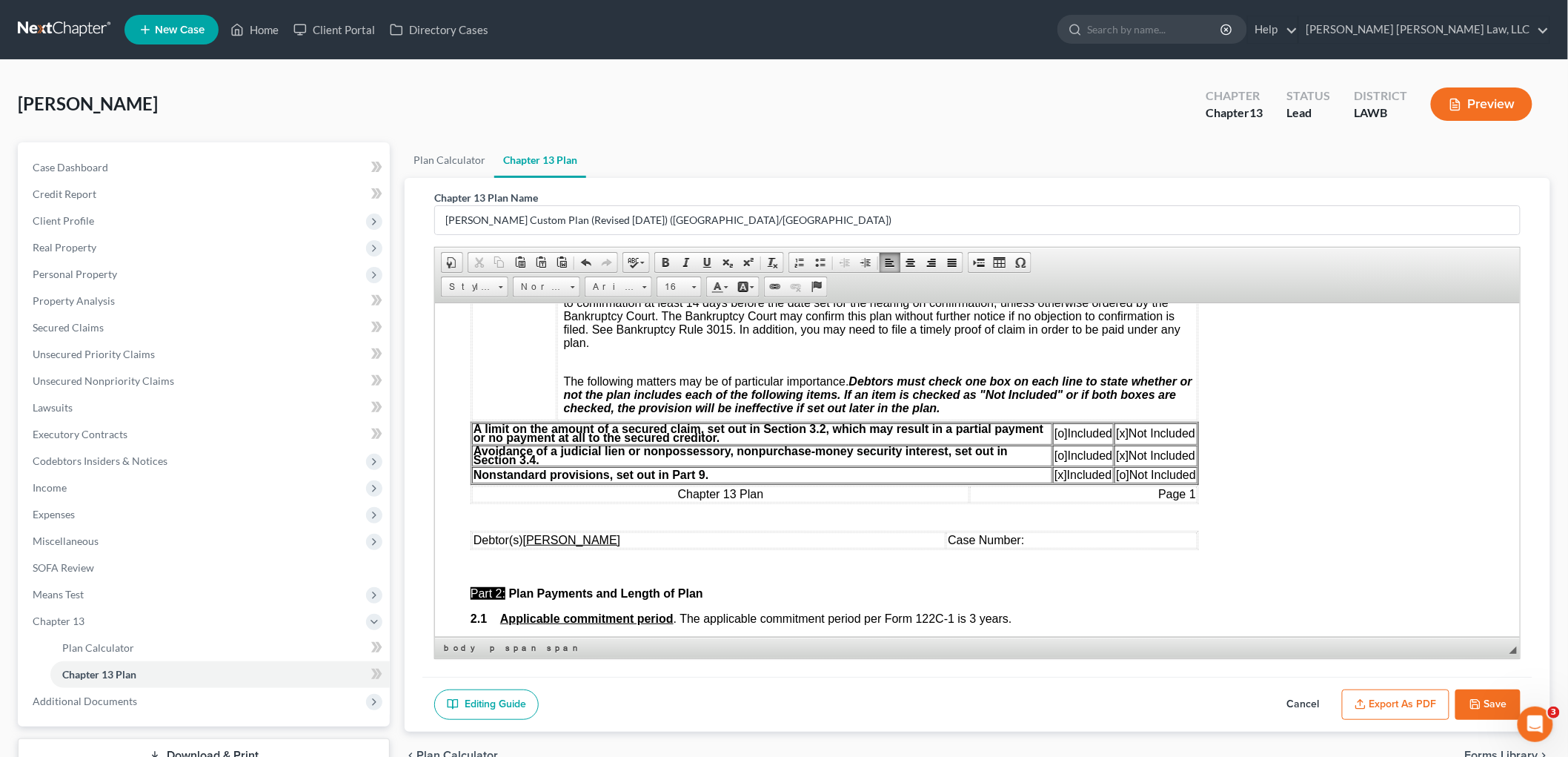
scroll to position [412, 0]
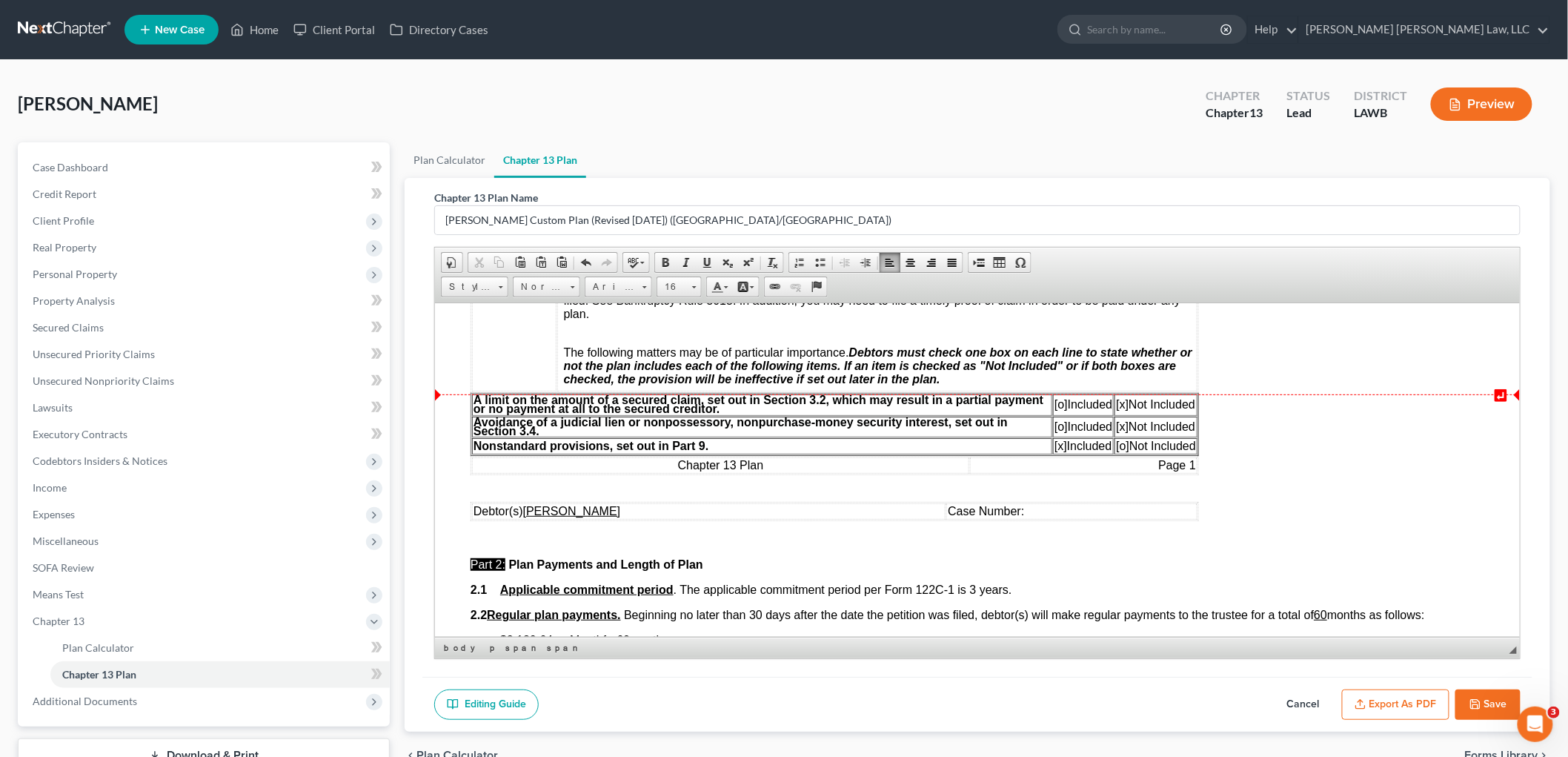
click at [1056, 408] on span "[o]" at bounding box center [1060, 404] width 14 height 13
click at [1119, 410] on span "[x]" at bounding box center [1122, 404] width 13 height 13
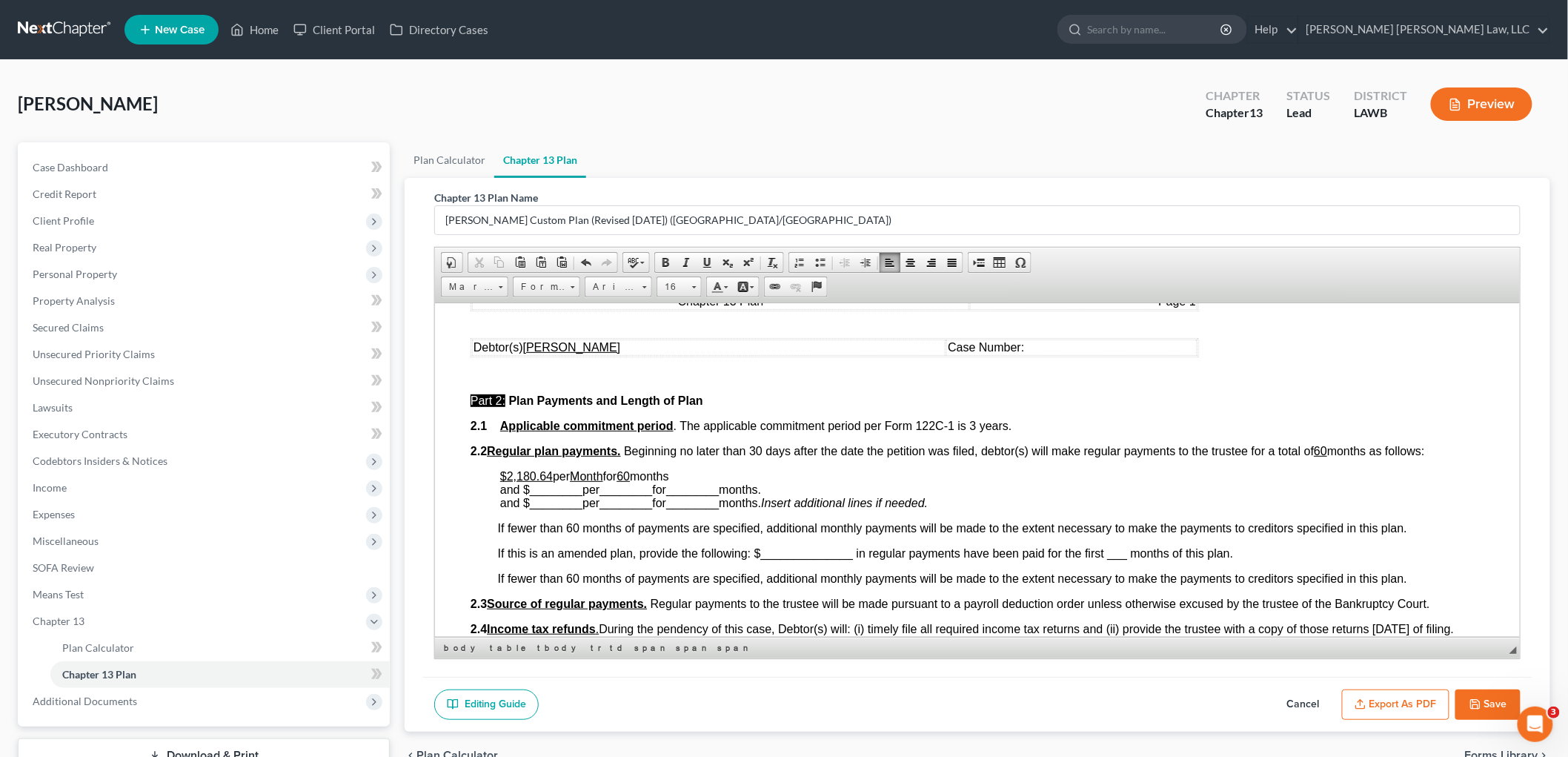
scroll to position [576, 0]
drag, startPoint x: 548, startPoint y: 470, endPoint x: 535, endPoint y: 474, distance: 13.6
click at [535, 474] on u "$2,180.64" at bounding box center [526, 475] width 53 height 13
click at [552, 478] on span "per" at bounding box center [560, 475] width 17 height 13
drag, startPoint x: 552, startPoint y: 474, endPoint x: 506, endPoint y: 471, distance: 46.1
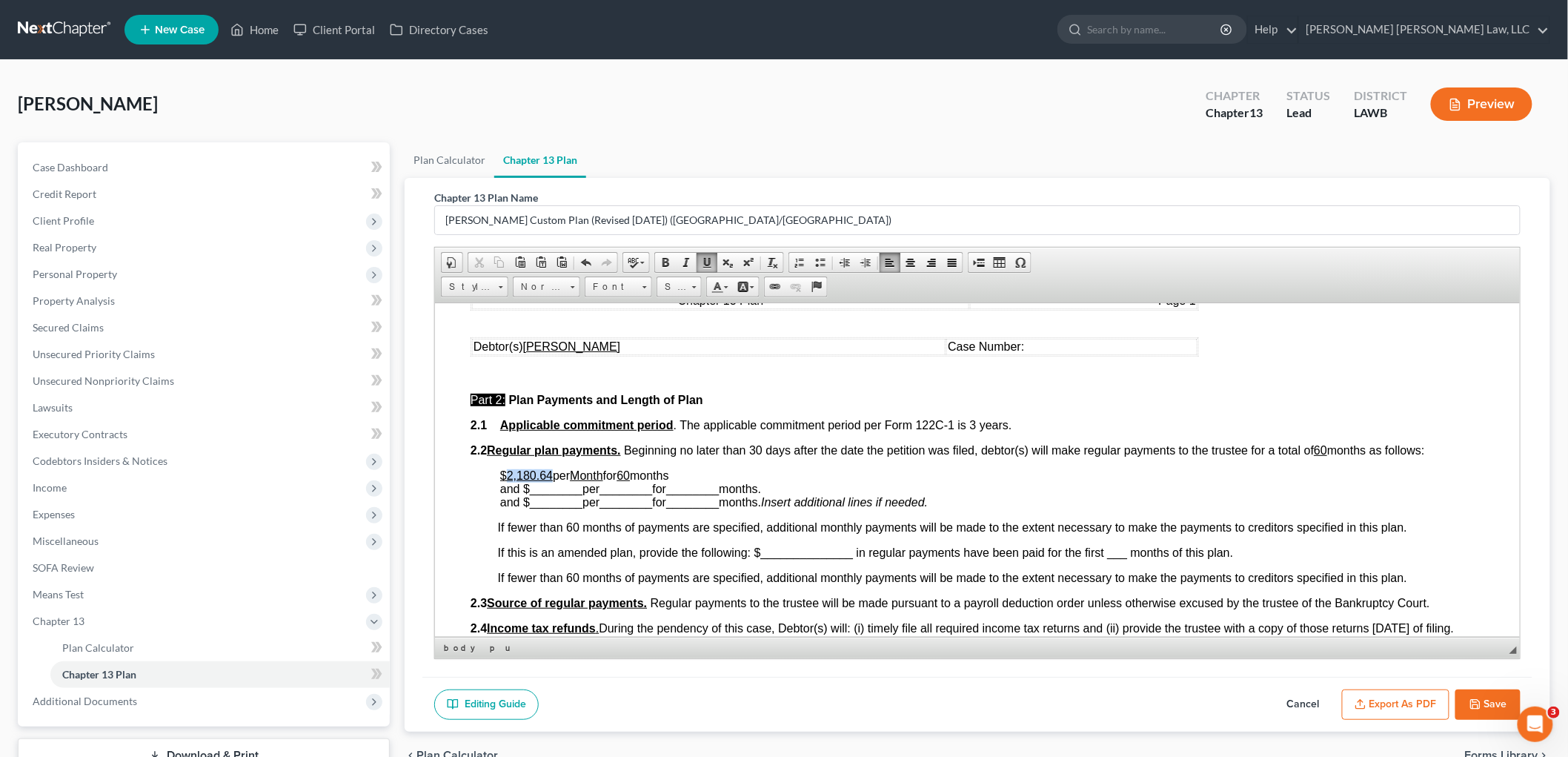
click at [506, 471] on p "$2,180.64 per Month for 60 months and $ ________ per ________ for ________ mont…" at bounding box center [991, 489] width 984 height 40
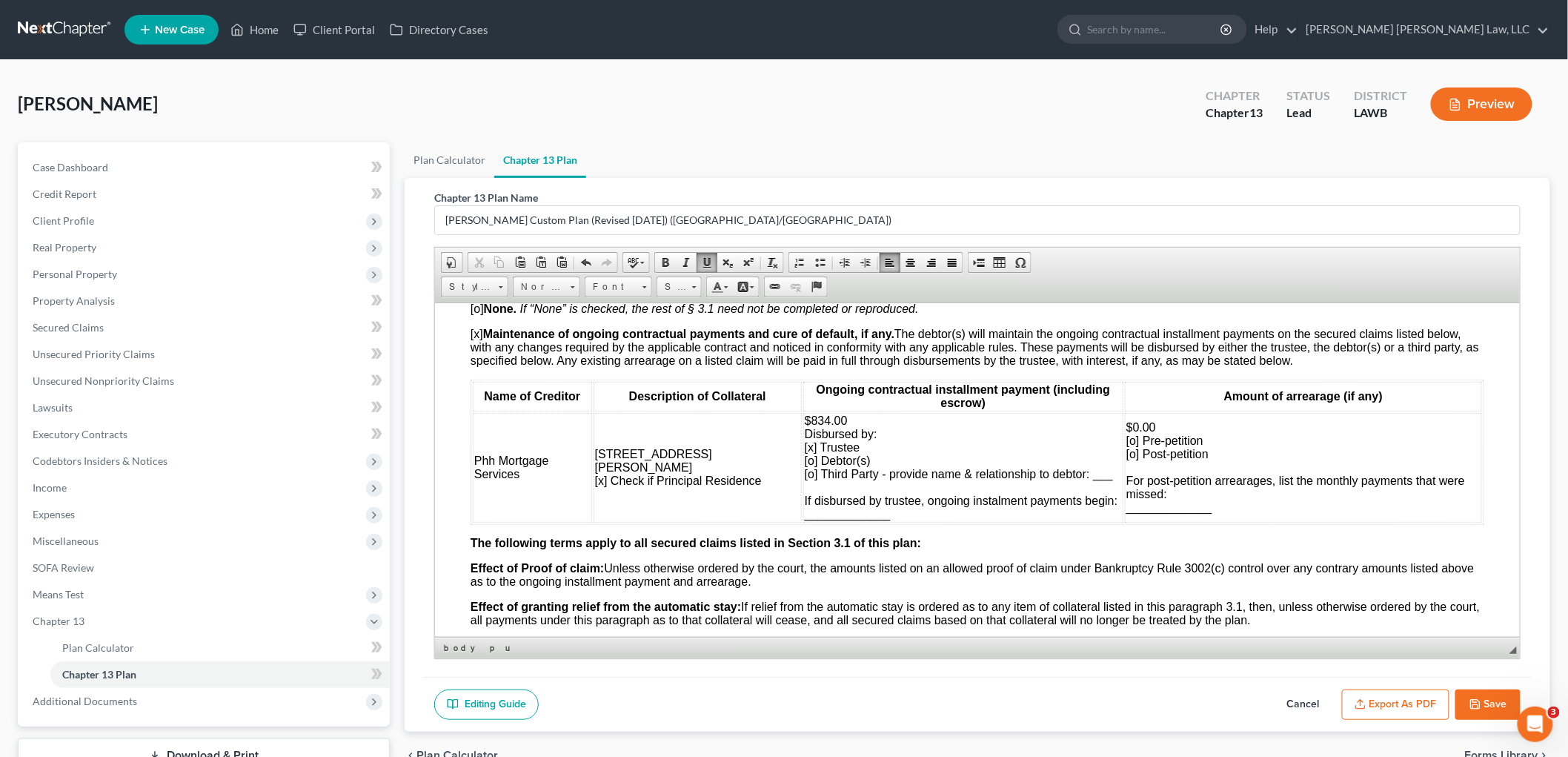
scroll to position [1317, 0]
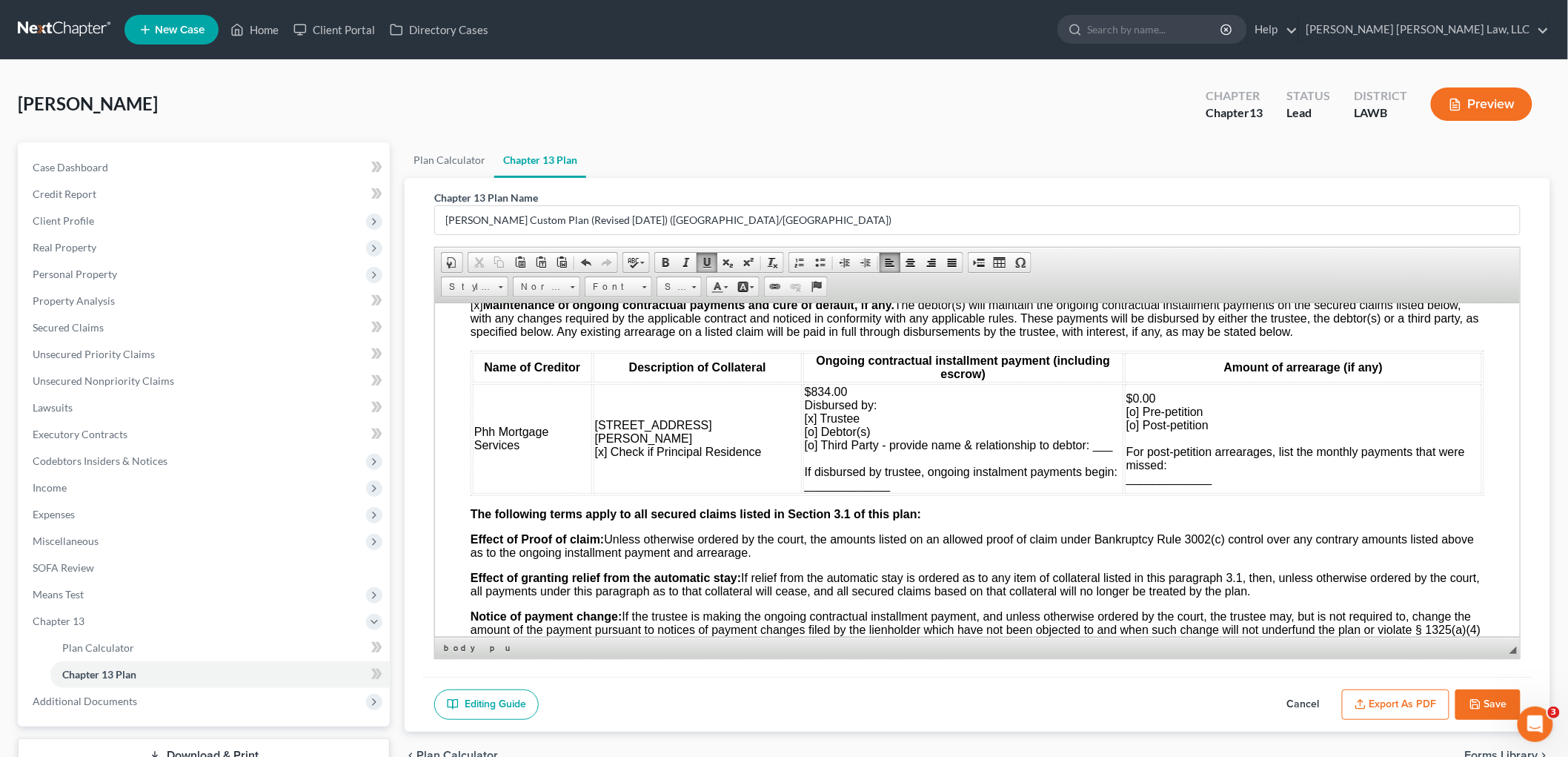
click at [804, 425] on span "$834.00 Disbursed by: [x] Trustee [o] Debtor(s) [o] Third Party - provide name …" at bounding box center [960, 437] width 313 height 106
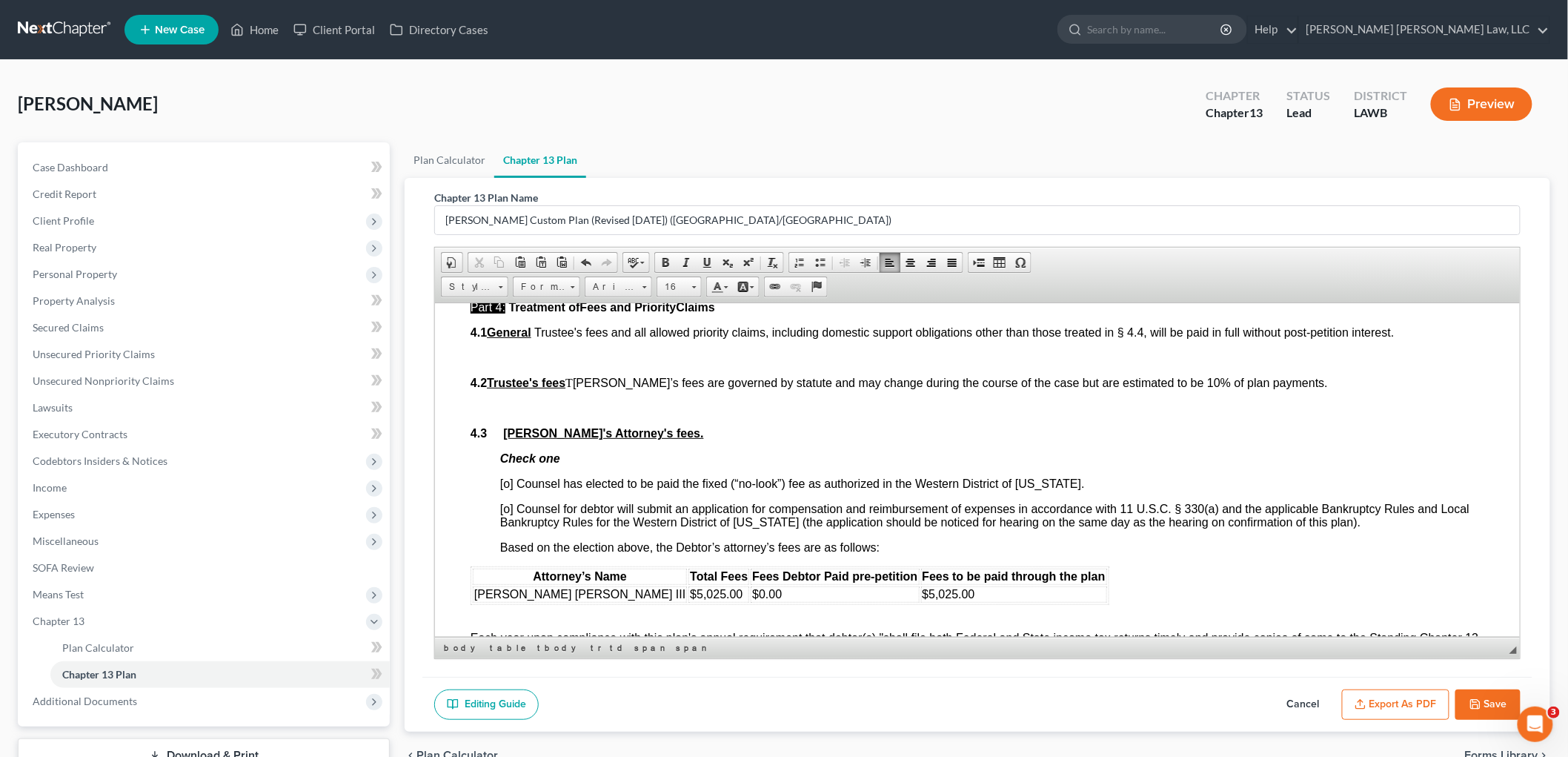
scroll to position [2718, 0]
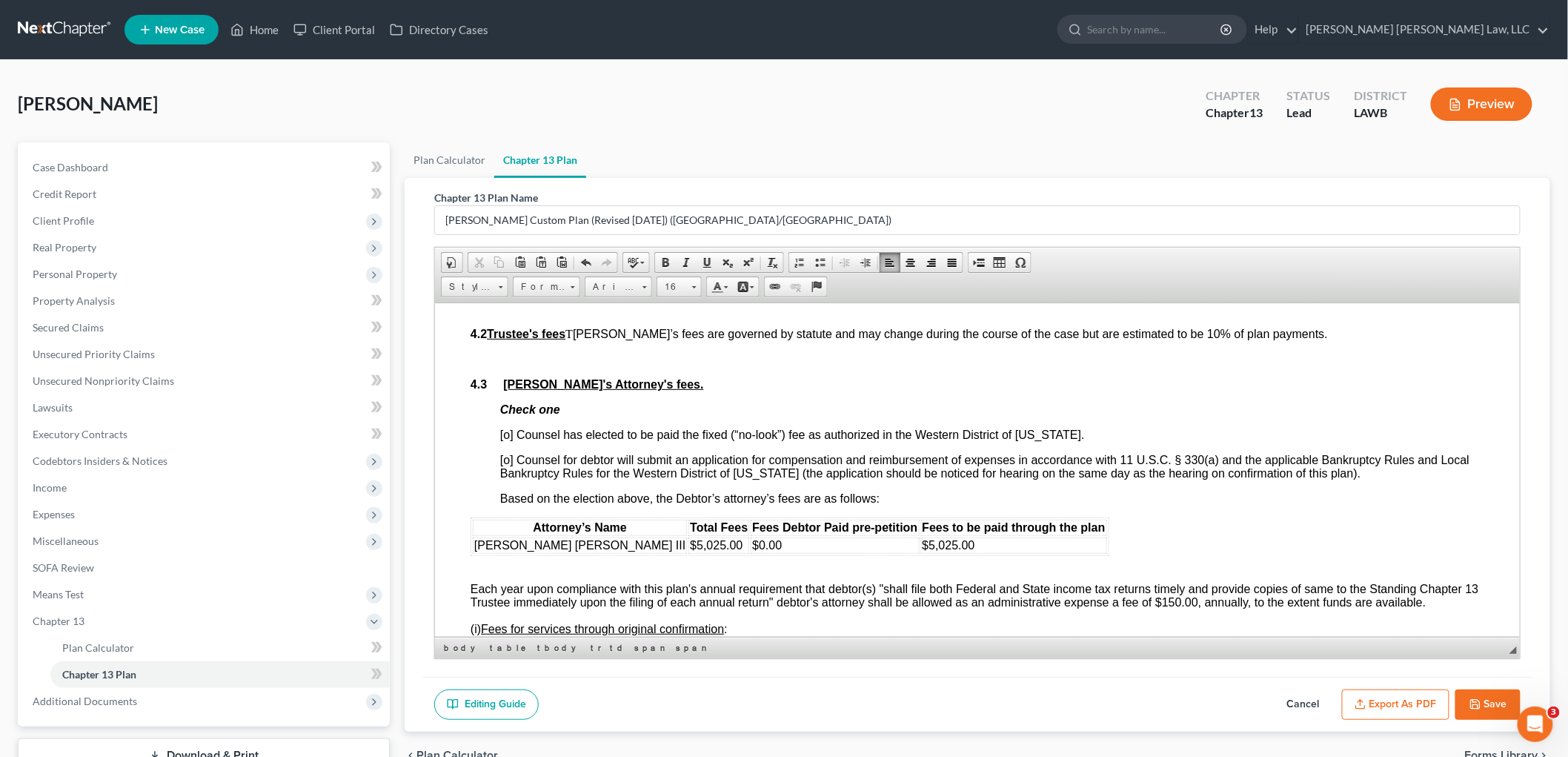
click at [508, 438] on span "[o] Counsel has elected to be paid the fixed (“no-look”) fee as authorized in t…" at bounding box center [792, 434] width 585 height 13
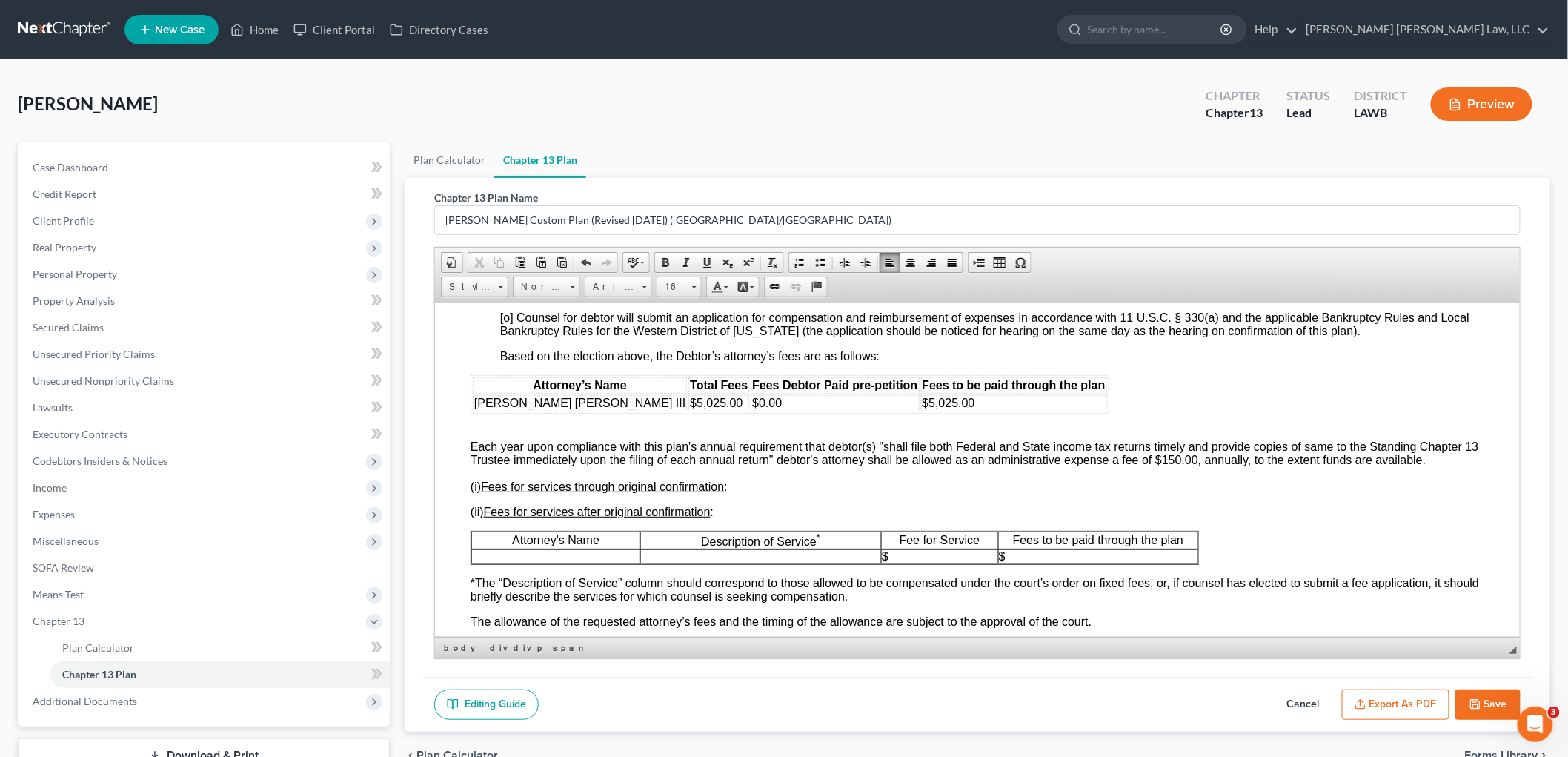
scroll to position [2883, 0]
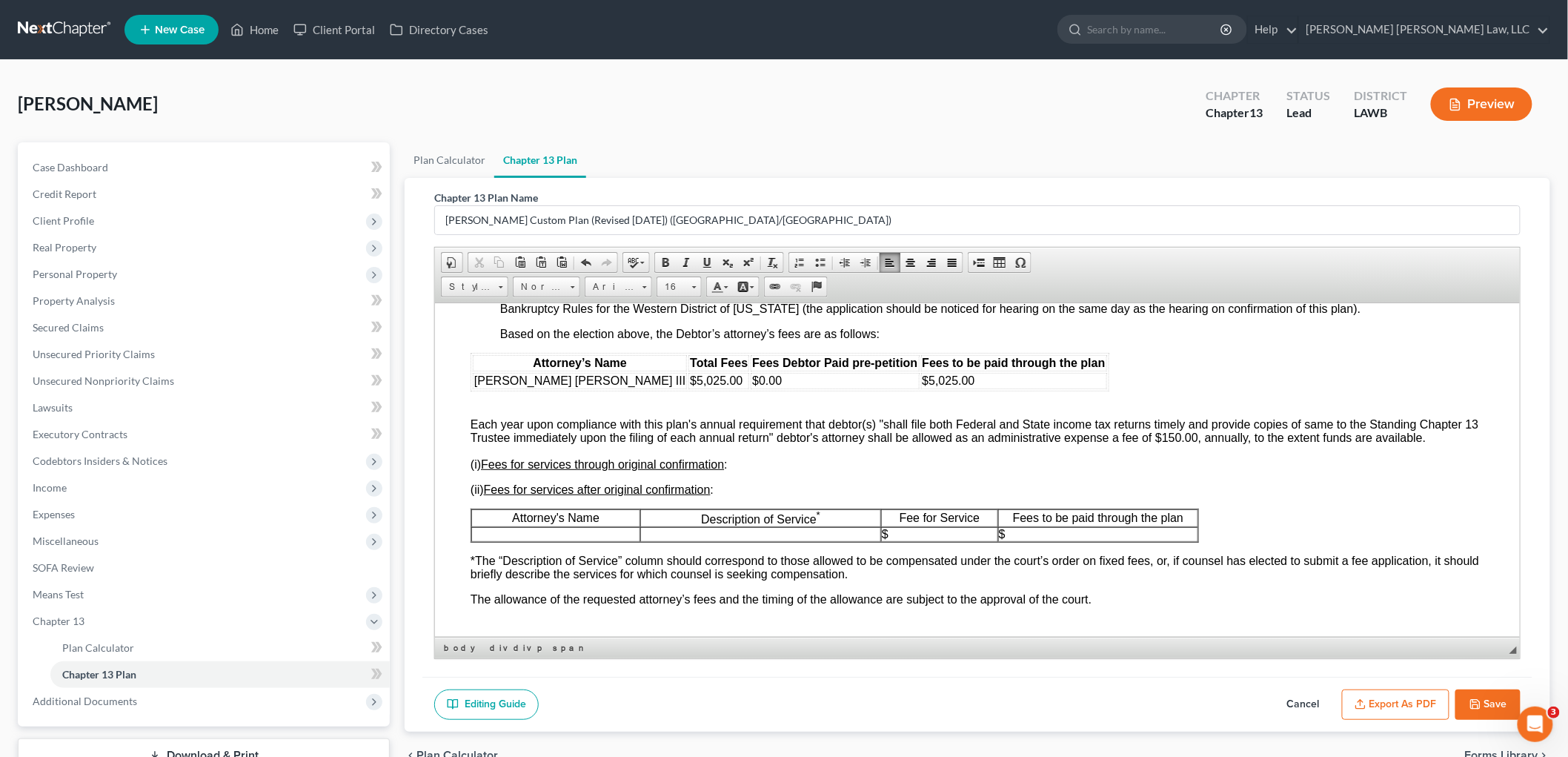
click at [722, 444] on div "Attorney’s Name Total Fees Fees Debtor Paid pre-petition Fees to be paid throug…" at bounding box center [977, 668] width 1014 height 632
click at [733, 431] on span "Each year upon compliance with this plan's annual requirement that debtor(s) "s…" at bounding box center [975, 430] width 1009 height 26
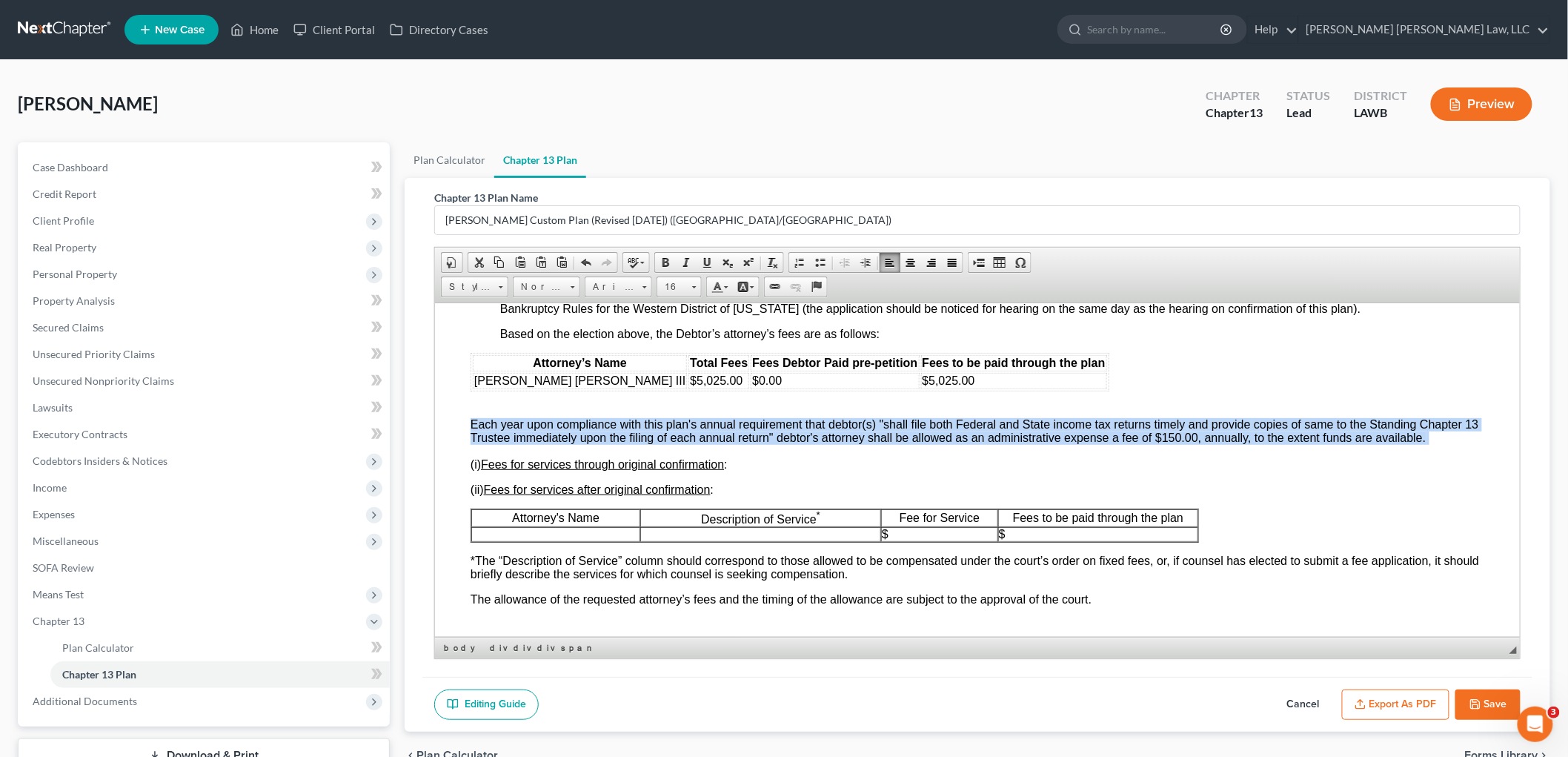
click at [733, 431] on span "Each year upon compliance with this plan's annual requirement that debtor(s) "s…" at bounding box center [975, 430] width 1009 height 26
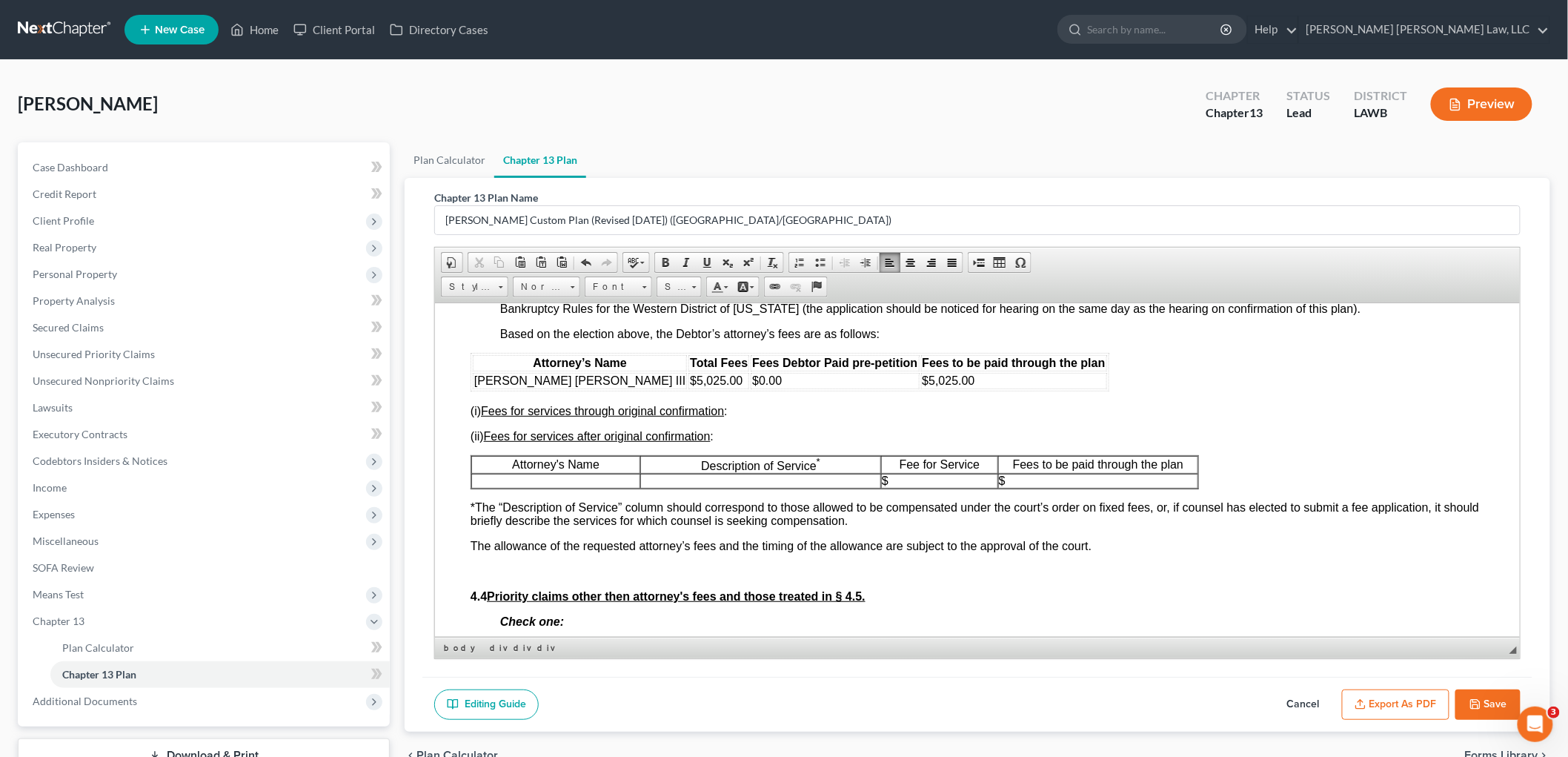
click at [543, 483] on p at bounding box center [554, 480] width 168 height 14
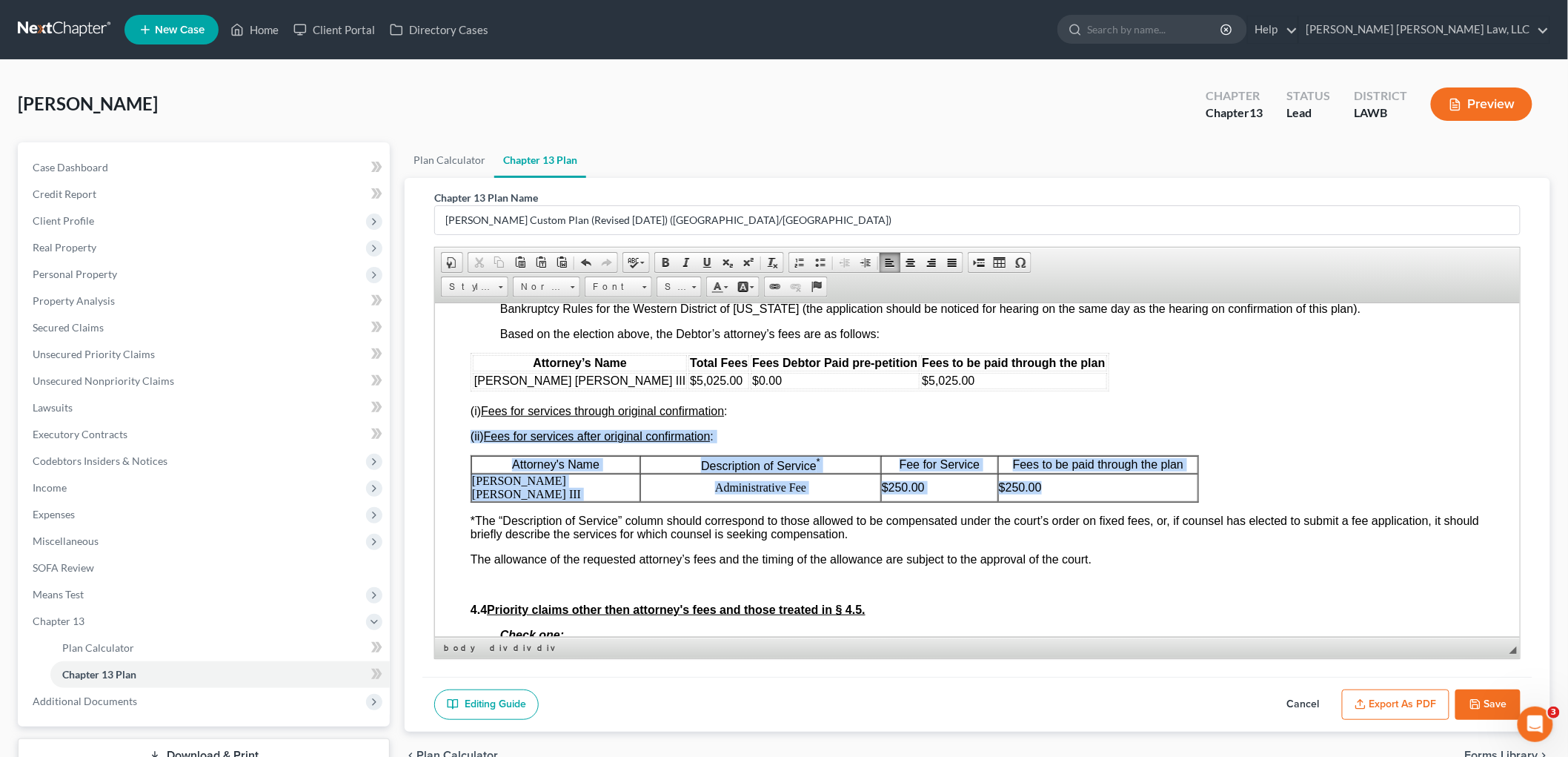
drag, startPoint x: 467, startPoint y: 459, endPoint x: 1103, endPoint y: 482, distance: 636.4
click at [1103, 482] on html "Debtor(s) Erica Renelle Johnson Case Number: United States Bankruptcy Court for…" at bounding box center [977, 21] width 1085 height 5203
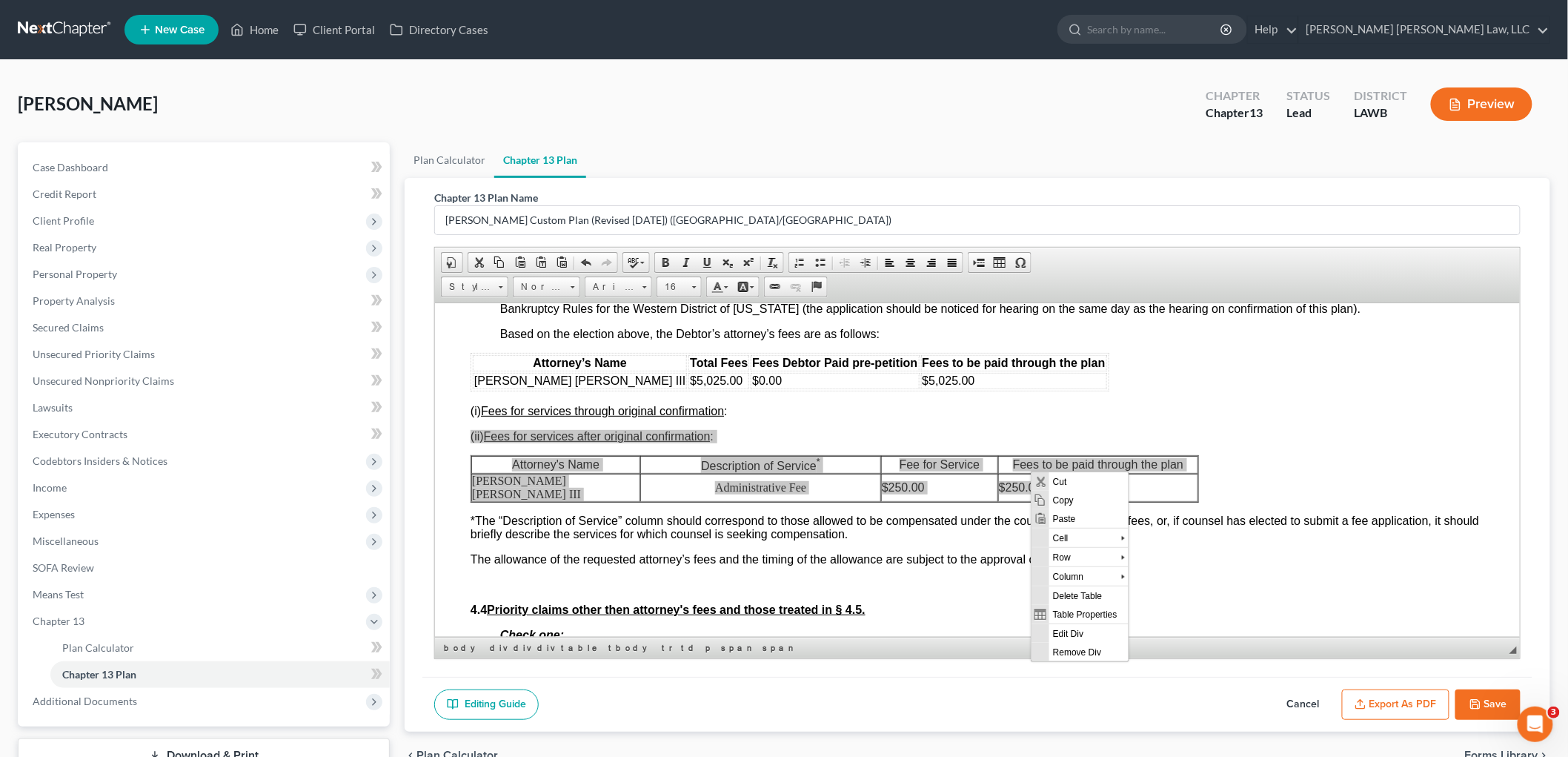
scroll to position [0, 0]
click at [1062, 497] on span "Copy" at bounding box center [1088, 499] width 80 height 18
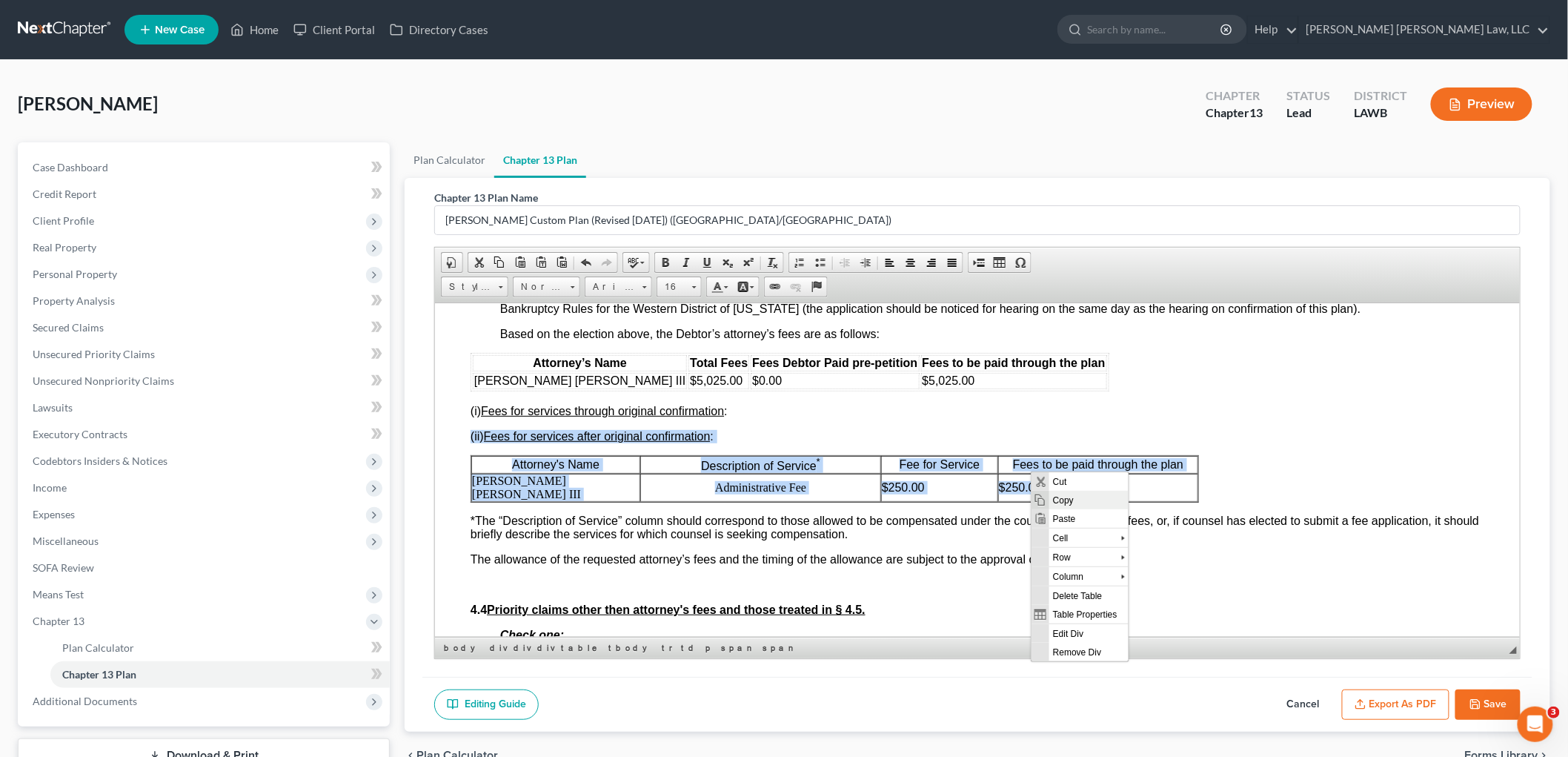
copy div "(ii) Fees for services after original confirmation : Attorney's Name Descriptio…"
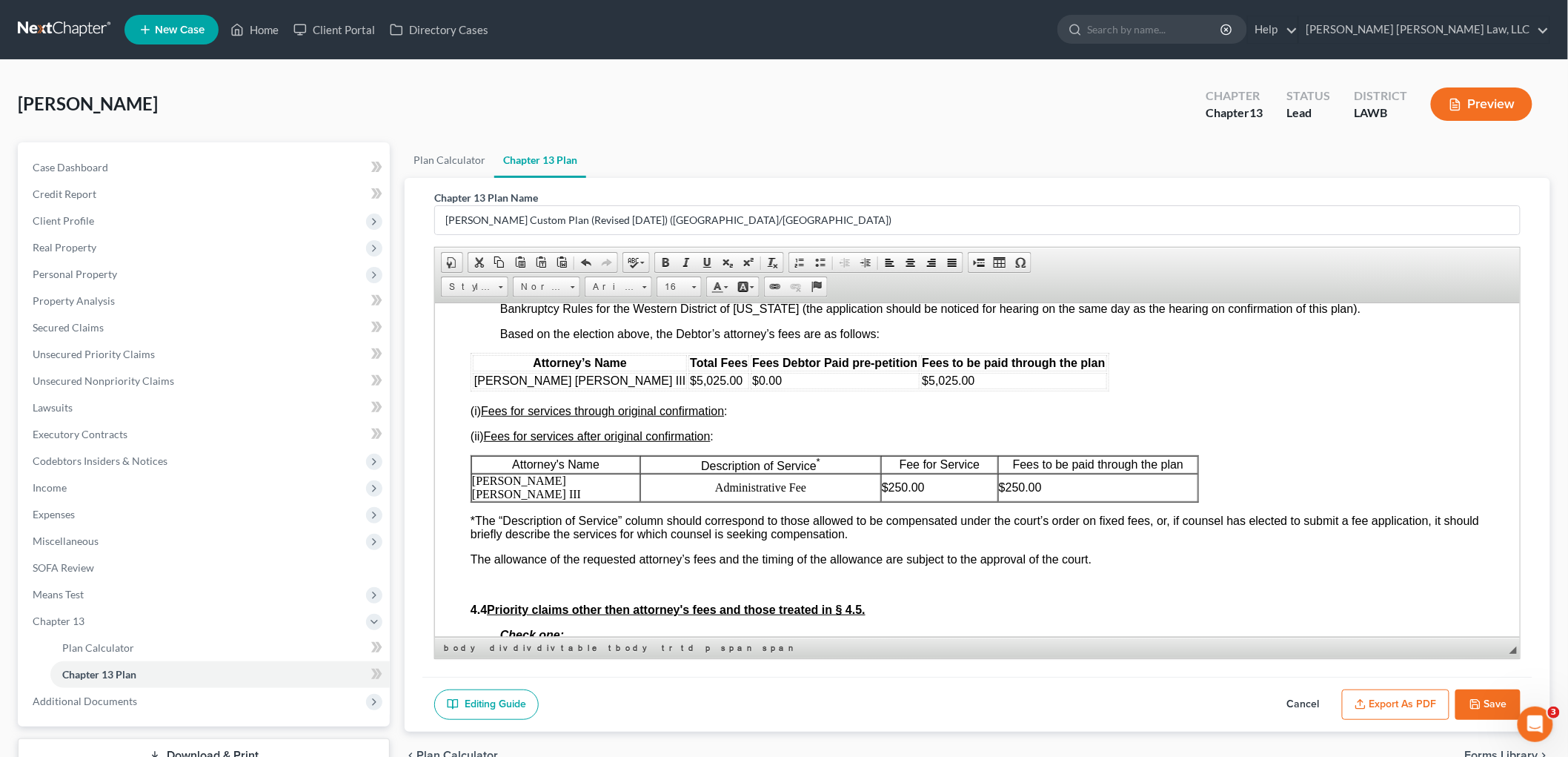
click at [737, 414] on div "Attorney’s Name Total Fees Fees Debtor Paid pre-petition Fees to be paid throug…" at bounding box center [977, 647] width 1014 height 591
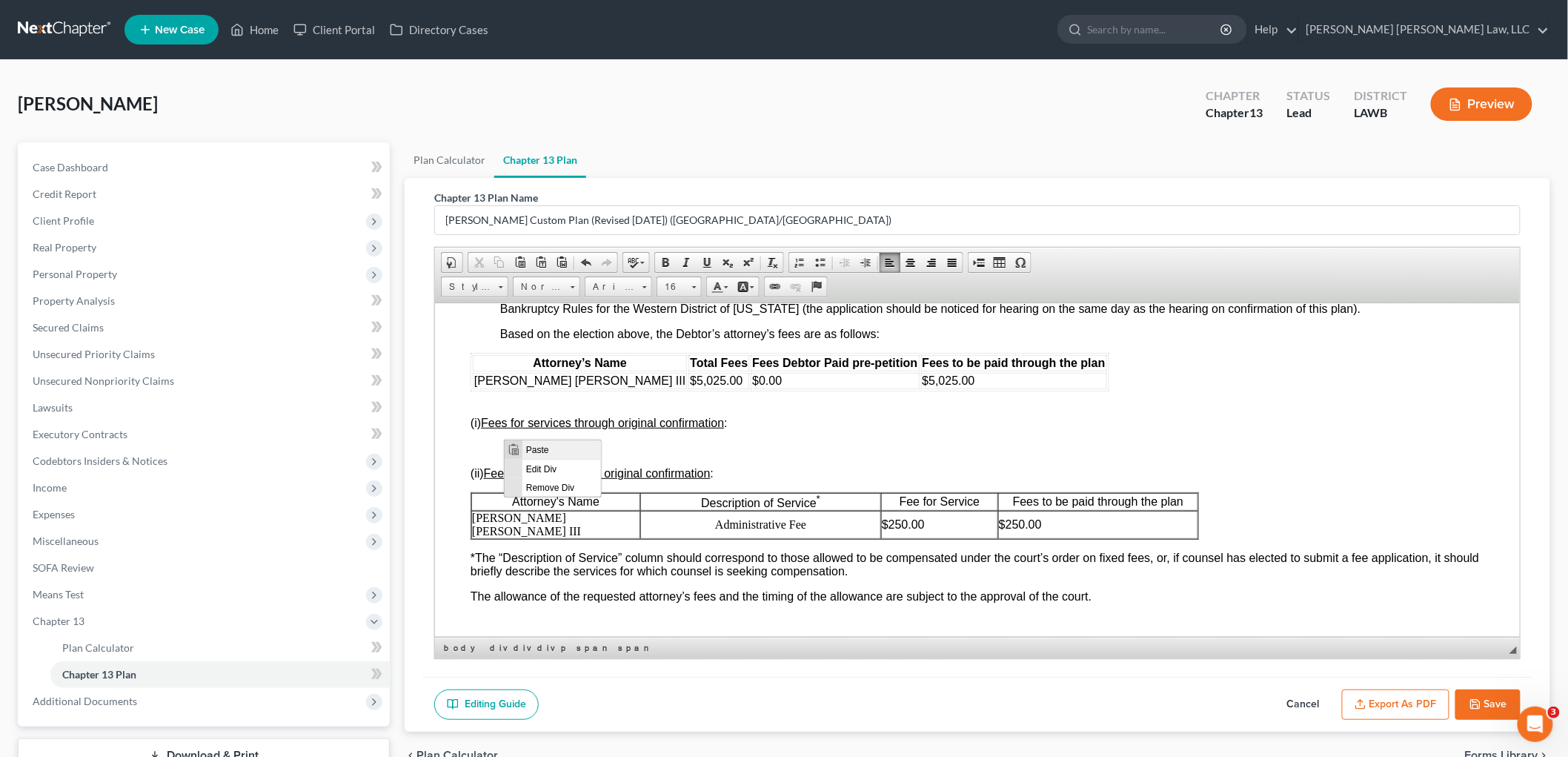
click at [531, 439] on span "Paste" at bounding box center [562, 448] width 79 height 18
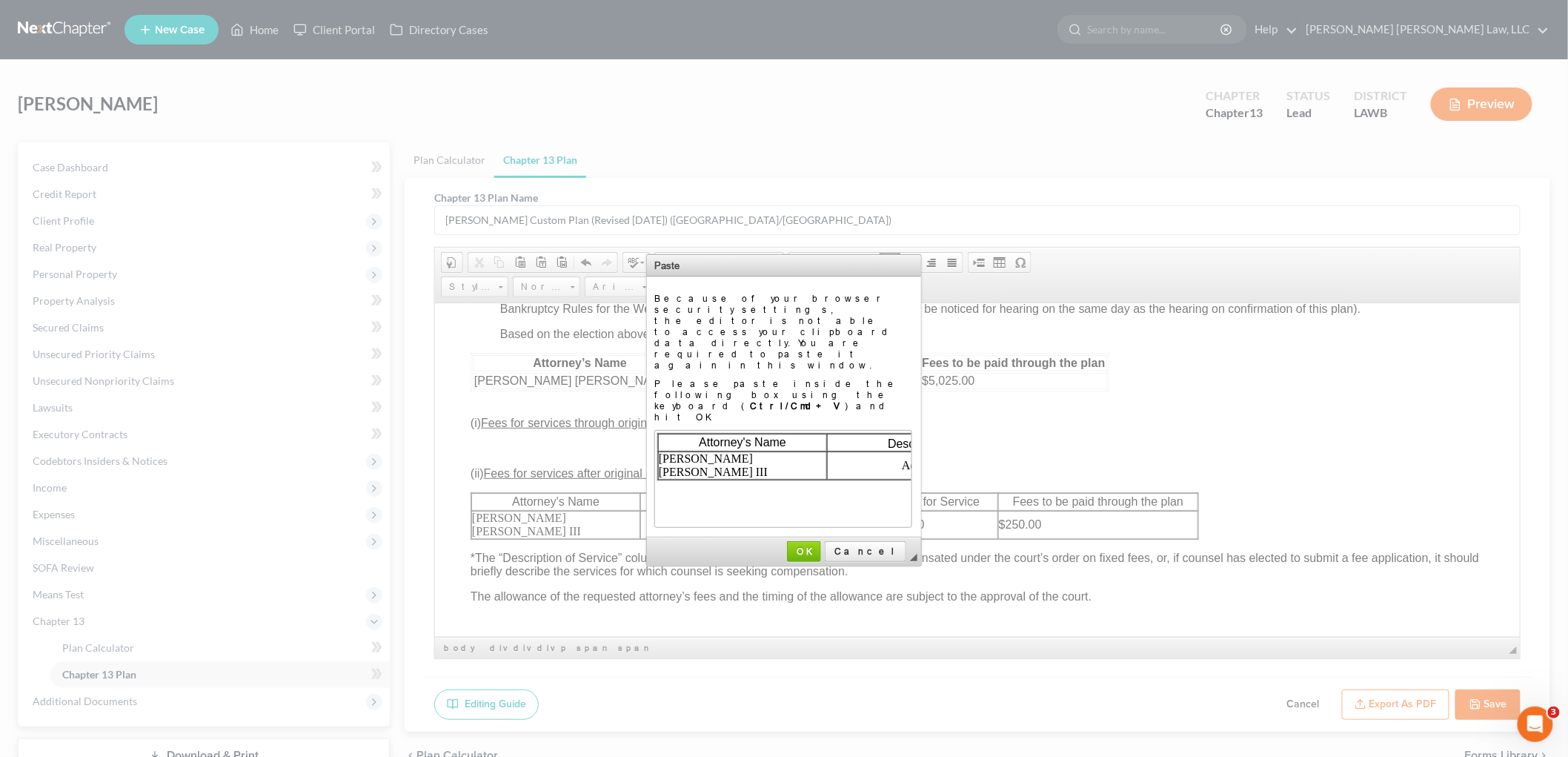
scroll to position [0, 319]
click at [821, 541] on link "OK" at bounding box center [803, 552] width 34 height 21
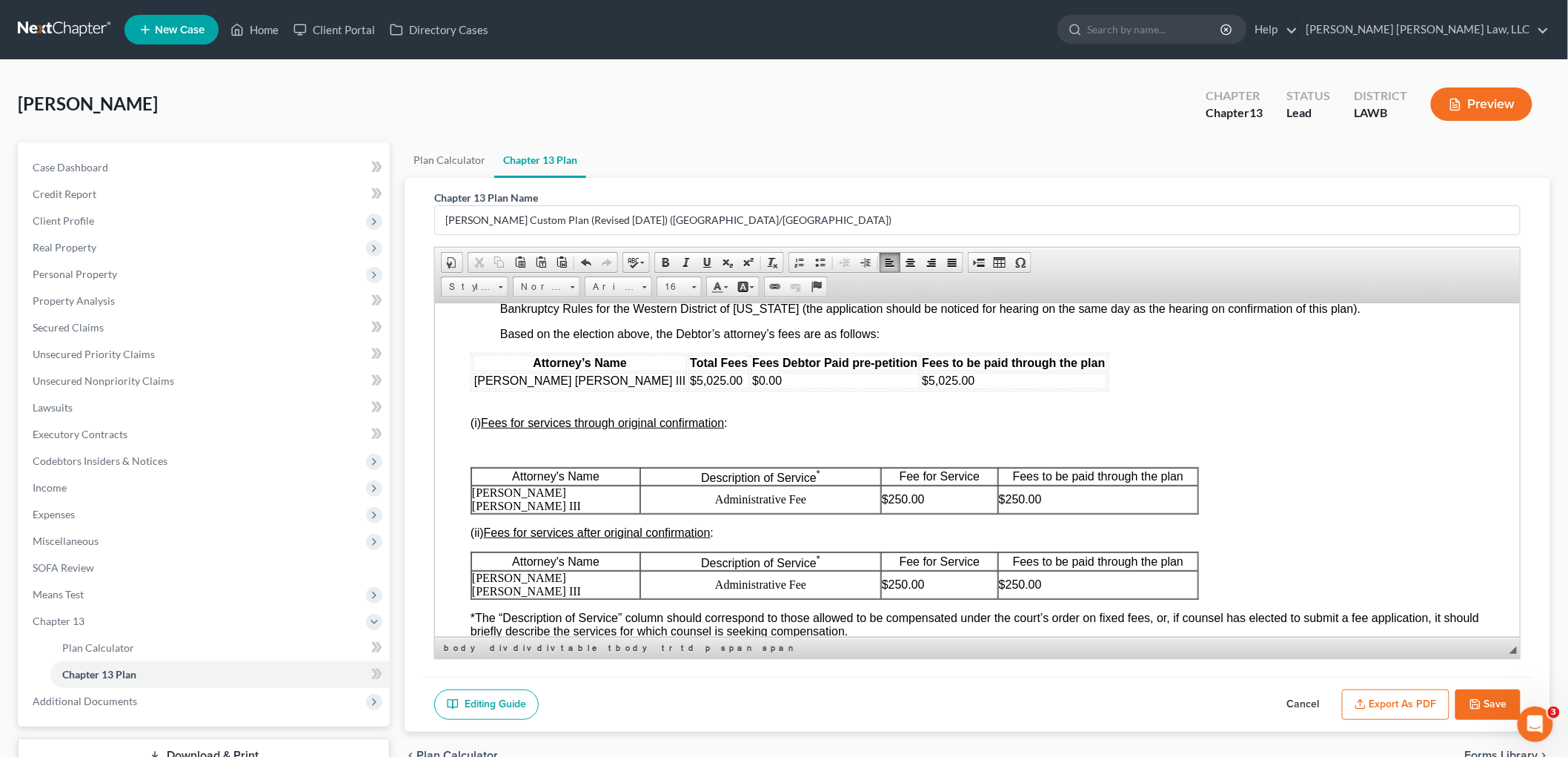
scroll to position [0, 0]
click at [531, 451] on p at bounding box center [977, 447] width 1014 height 14
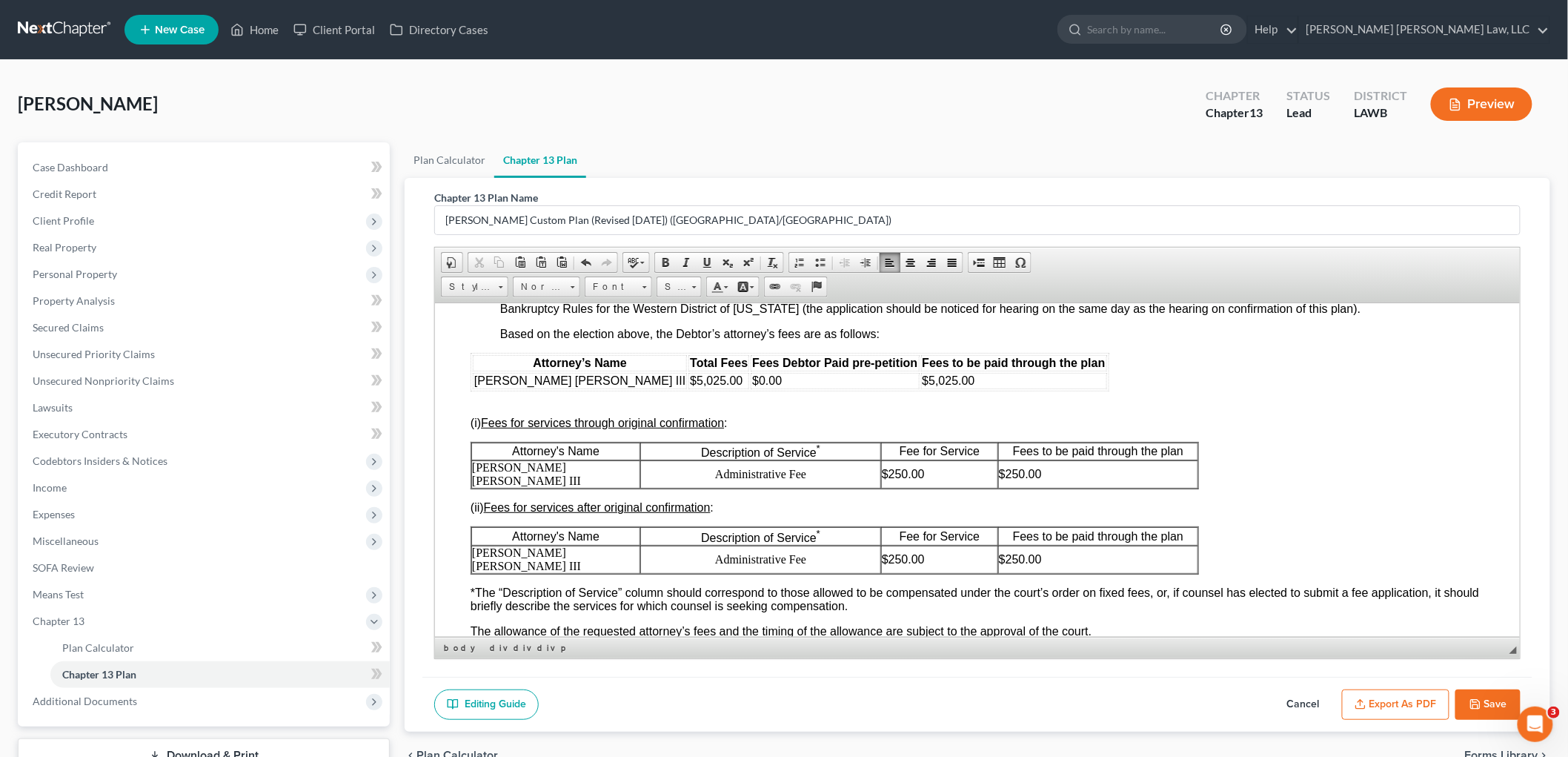
click at [562, 546] on p "[PERSON_NAME] [PERSON_NAME] III" at bounding box center [554, 560] width 168 height 27
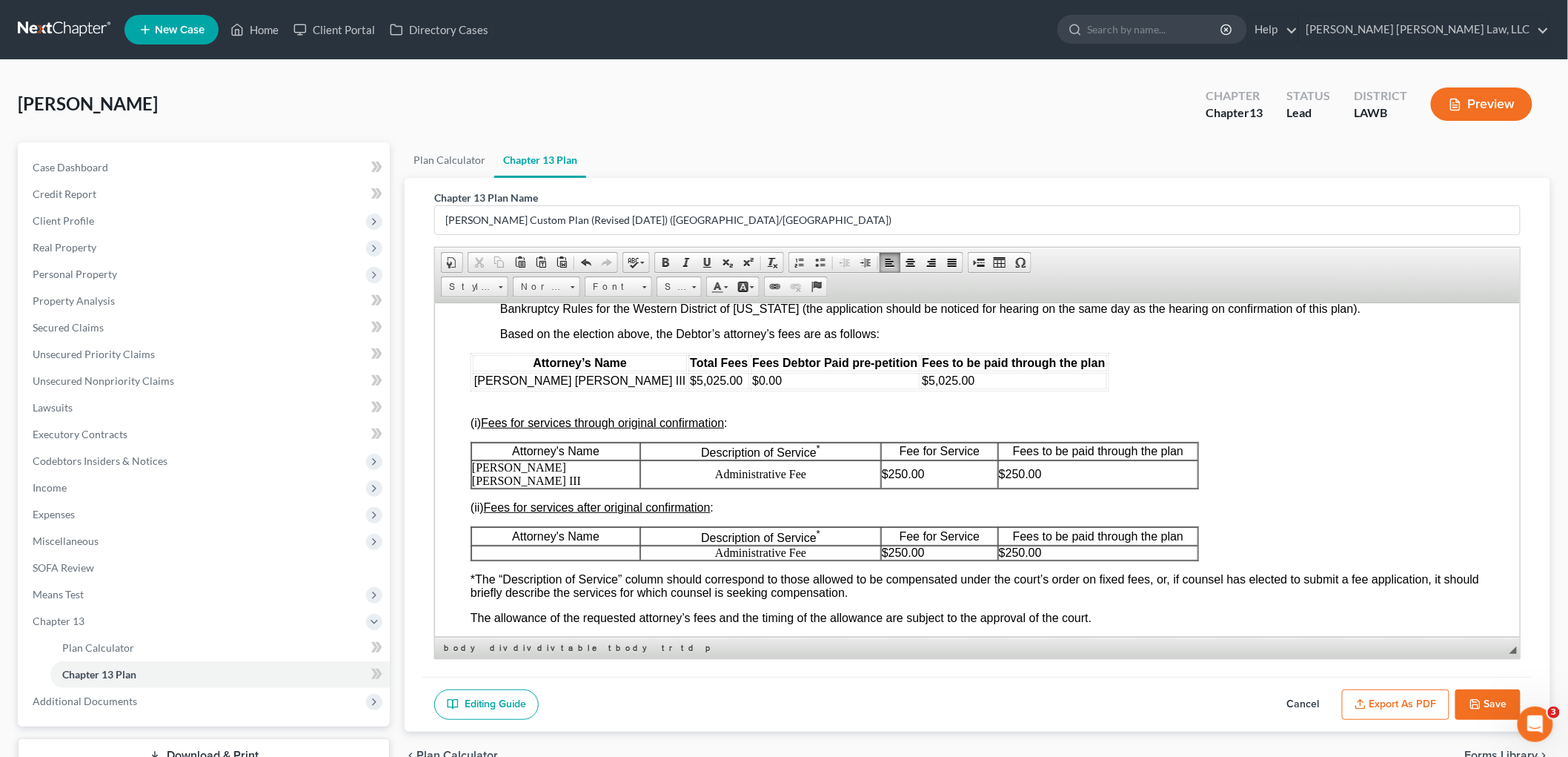
click at [815, 546] on p "Administrative Fee" at bounding box center [760, 552] width 239 height 14
click at [940, 546] on p "$250.00" at bounding box center [939, 552] width 115 height 14
click at [1046, 546] on p "$250.00" at bounding box center [1098, 552] width 199 height 14
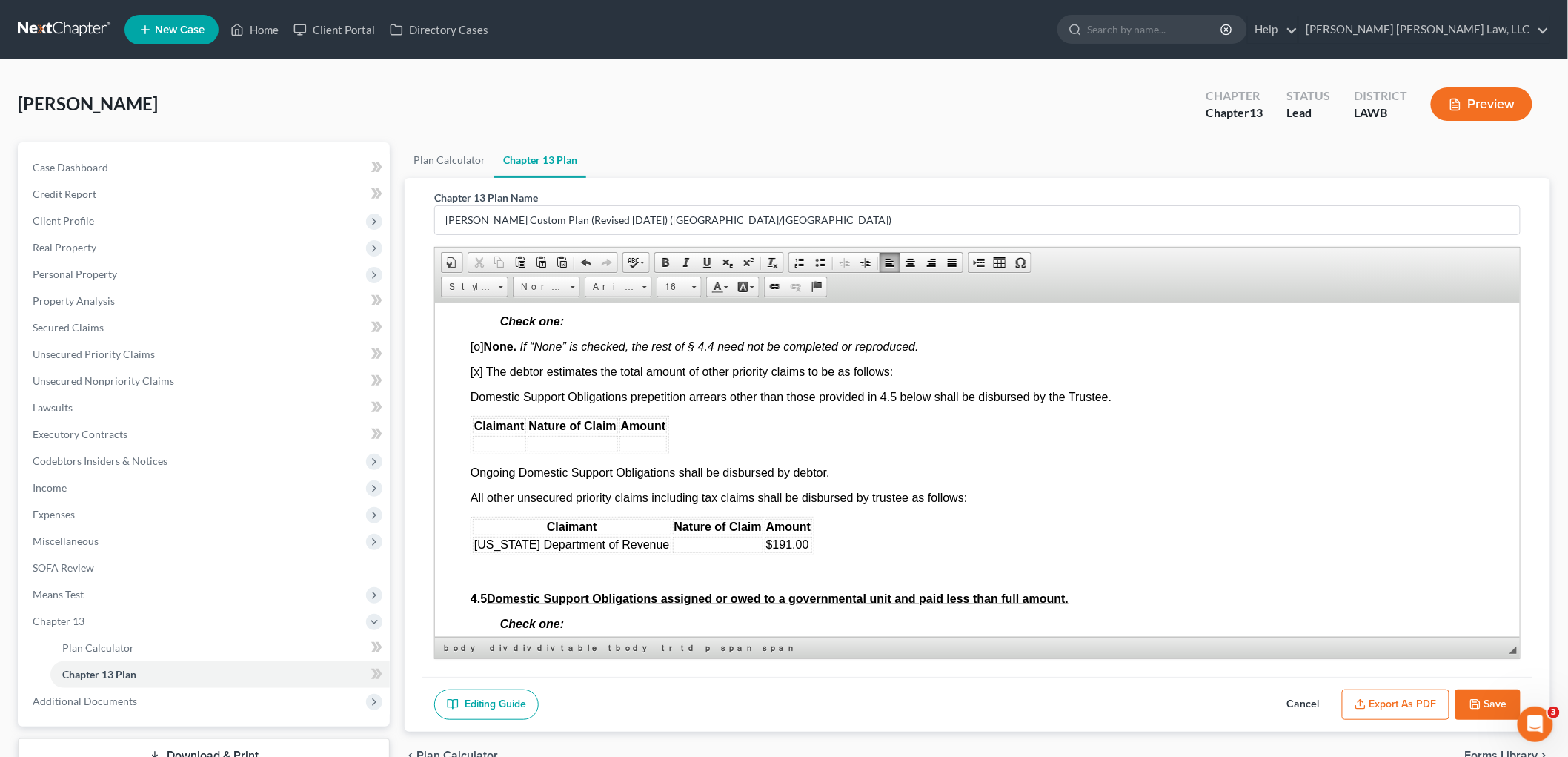
scroll to position [3295, 0]
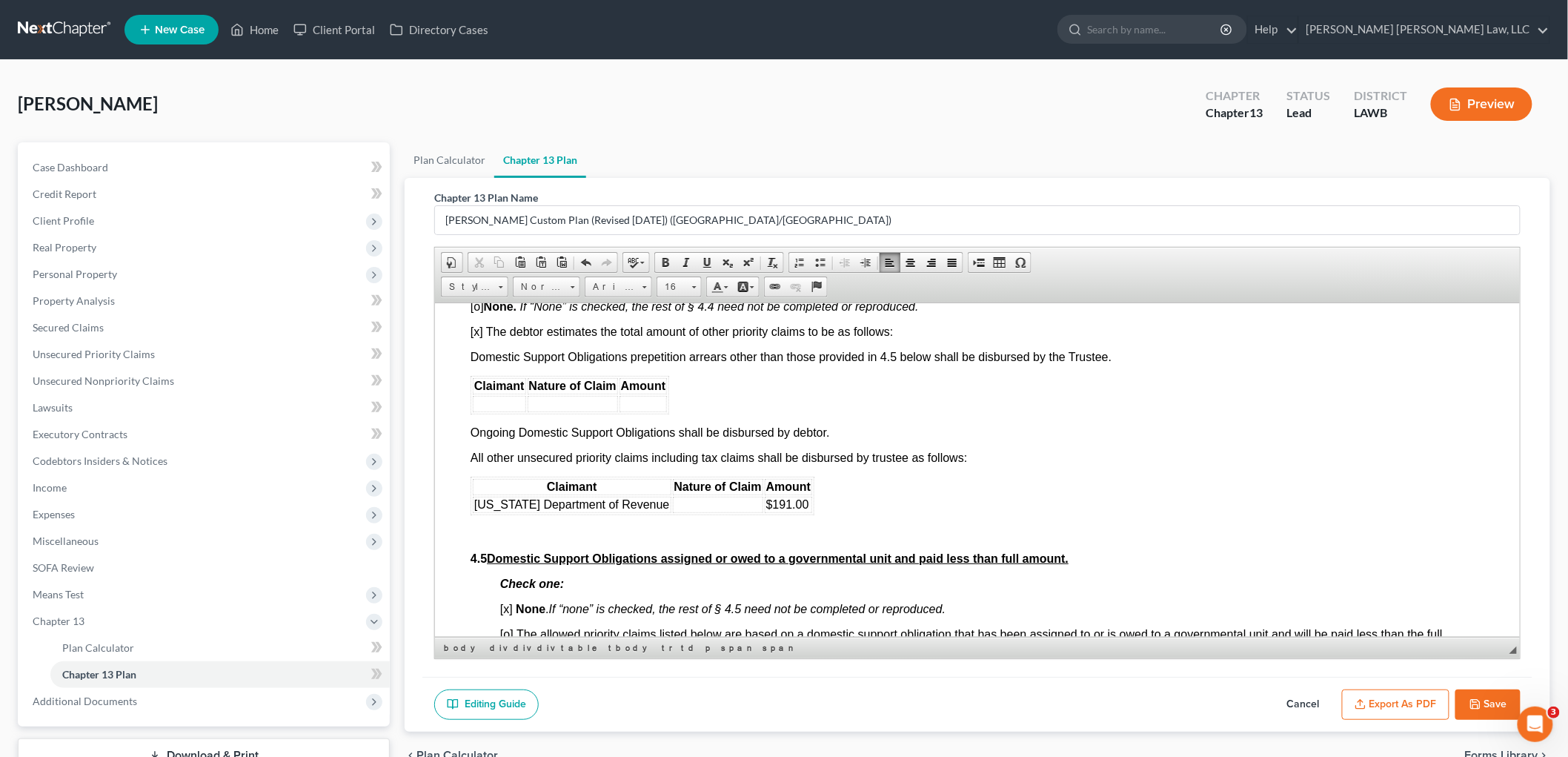
click at [694, 496] on td at bounding box center [718, 504] width 91 height 16
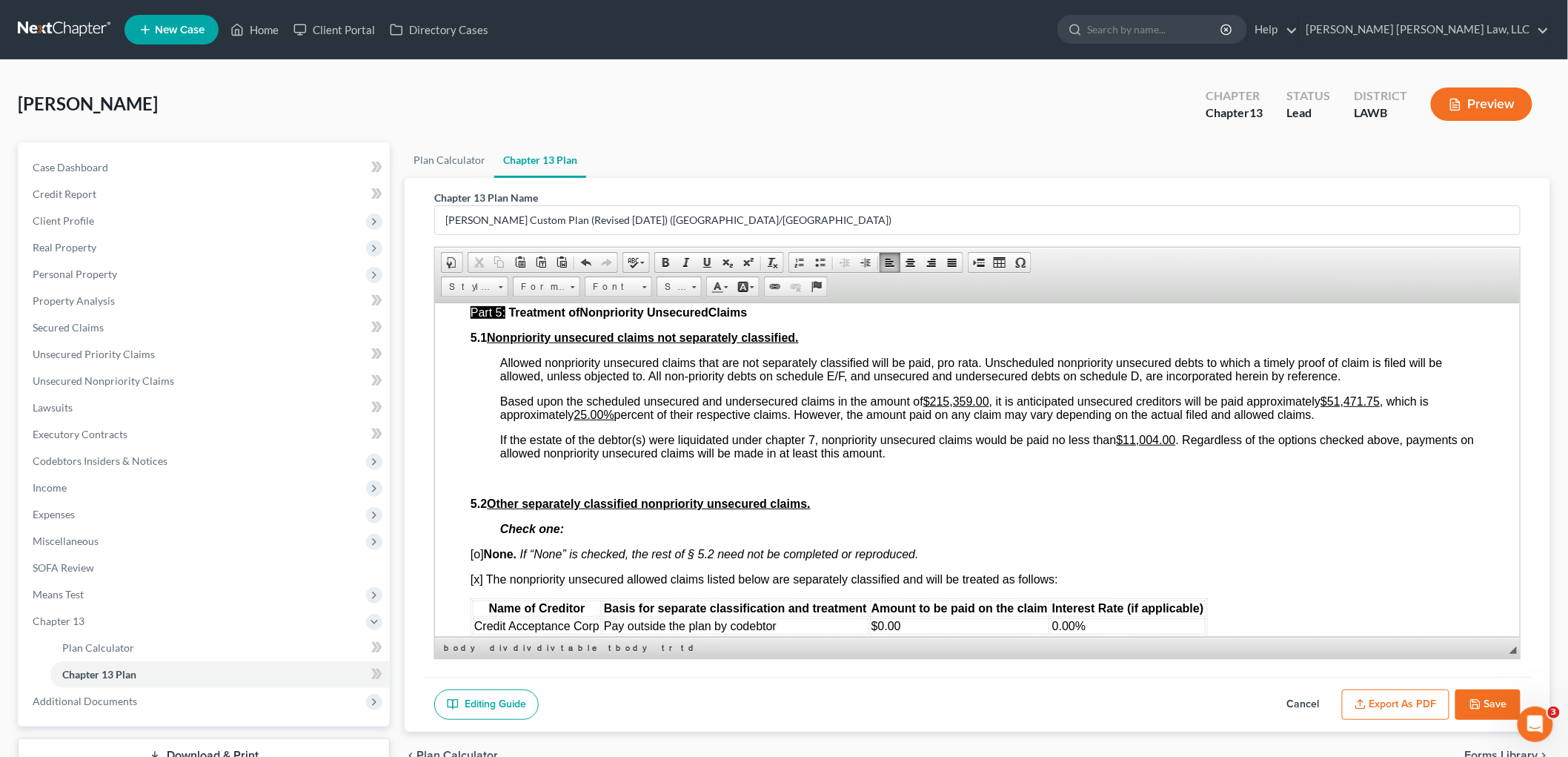
scroll to position [3872, 0]
drag, startPoint x: 1384, startPoint y: 382, endPoint x: 1333, endPoint y: 387, distance: 51.2
click at [1333, 394] on u "$51,471.75" at bounding box center [1349, 400] width 60 height 13
drag, startPoint x: 609, startPoint y: 397, endPoint x: 580, endPoint y: 396, distance: 29.0
click at [580, 407] on u "25.00%" at bounding box center [593, 413] width 40 height 13
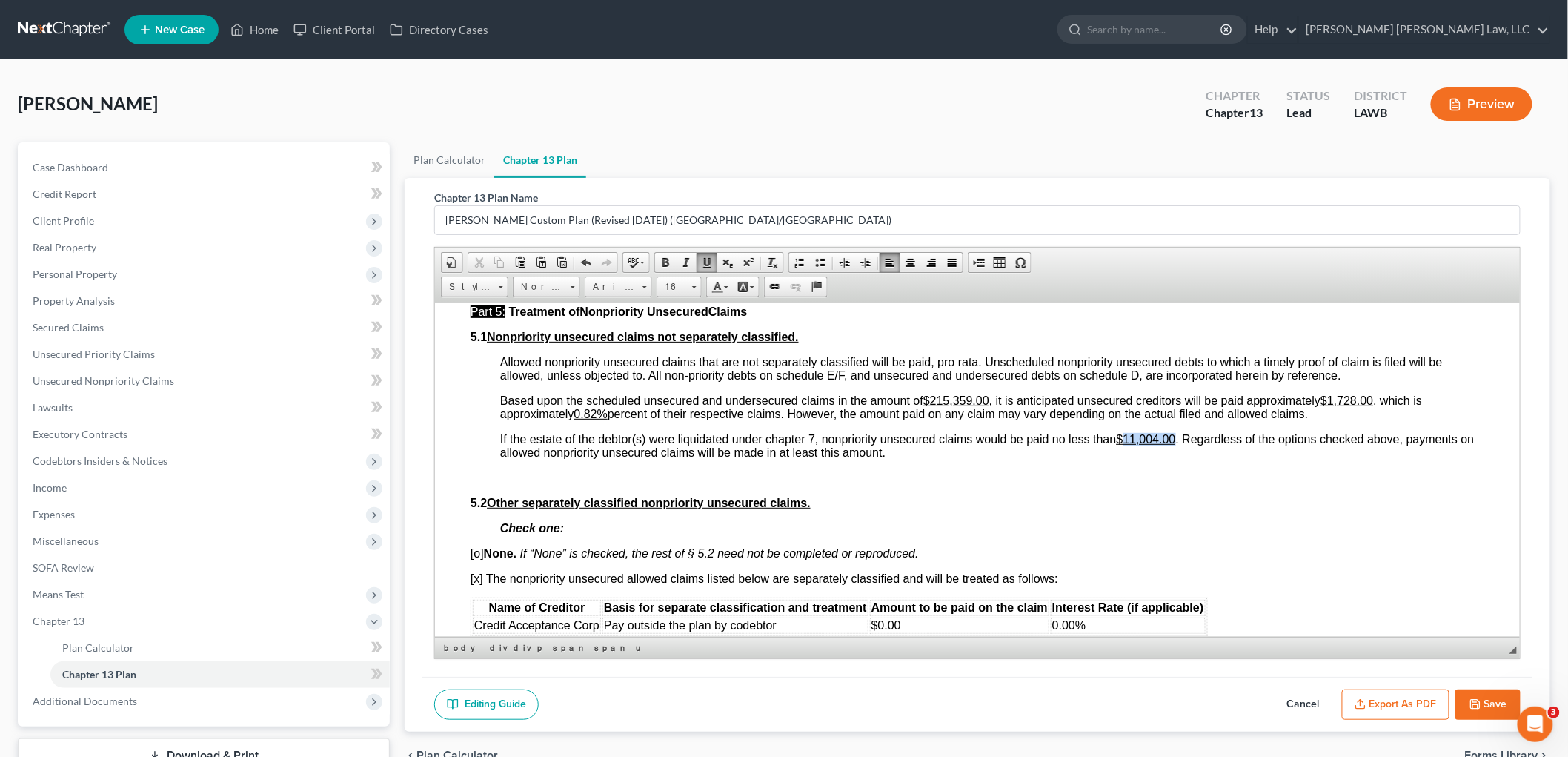
drag, startPoint x: 1177, startPoint y: 418, endPoint x: 1126, endPoint y: 418, distance: 51.0
click at [1126, 432] on span "If the estate of the debtor(s) were liquidated under chapter 7, nonpriority uns…" at bounding box center [986, 445] width 975 height 26
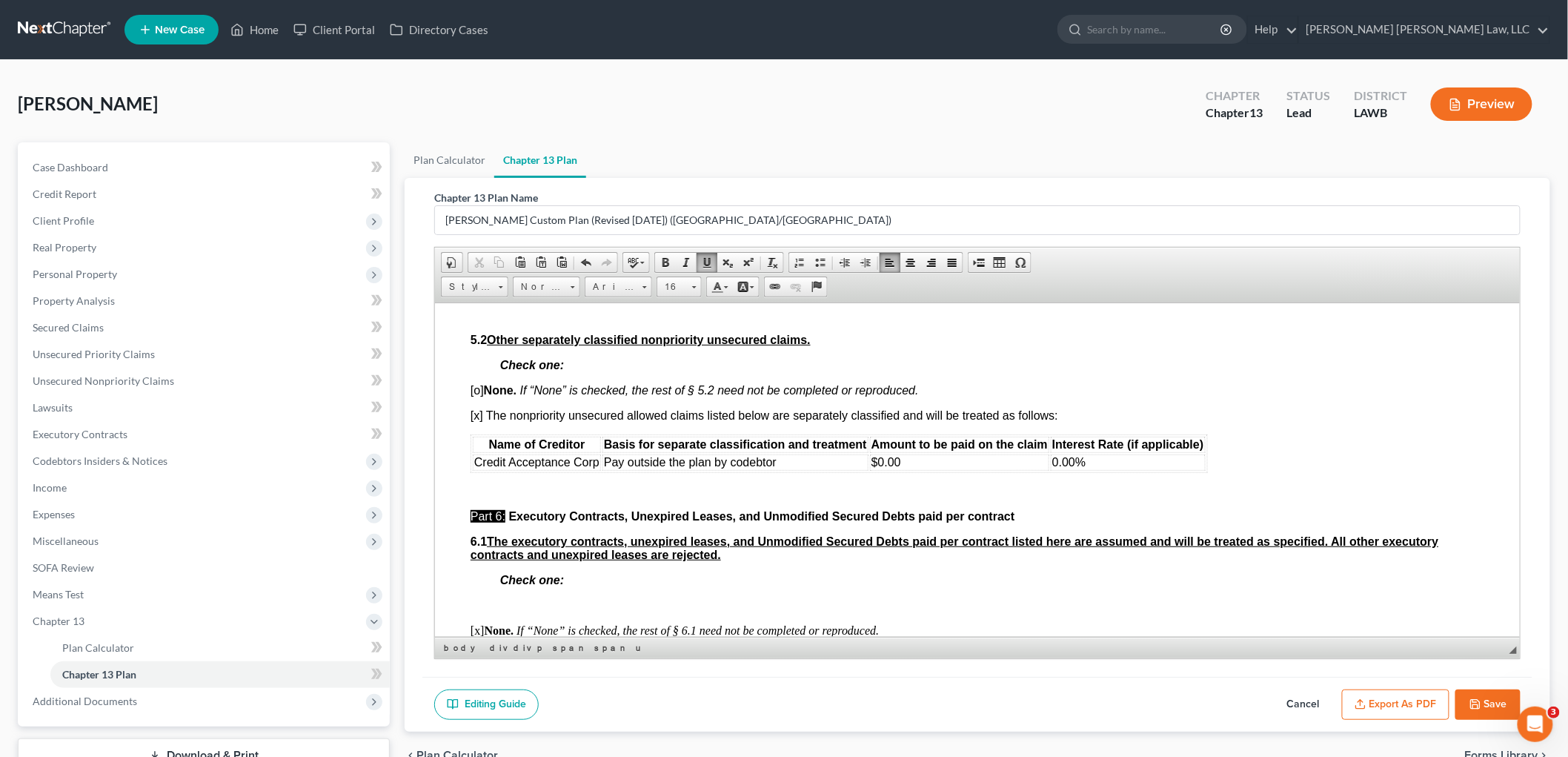
scroll to position [4037, 0]
click at [477, 382] on span "[o] None. If “None” is checked, the rest of § 5.2 need not be completed or repr…" at bounding box center [695, 388] width 449 height 13
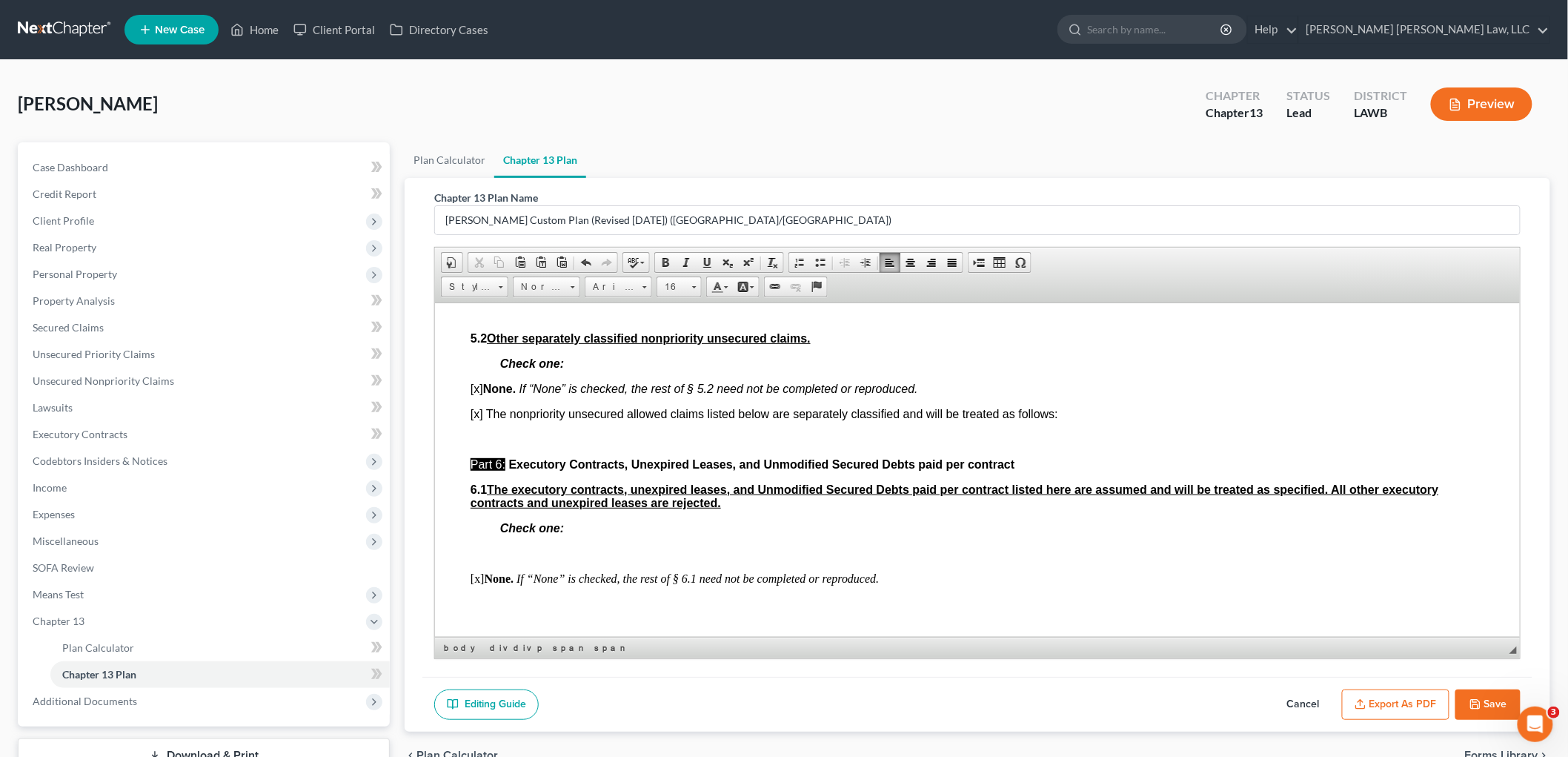
click at [478, 407] on span "[x] The nonpriority unsecured allowed claims listed below are separately classi…" at bounding box center [764, 413] width 588 height 13
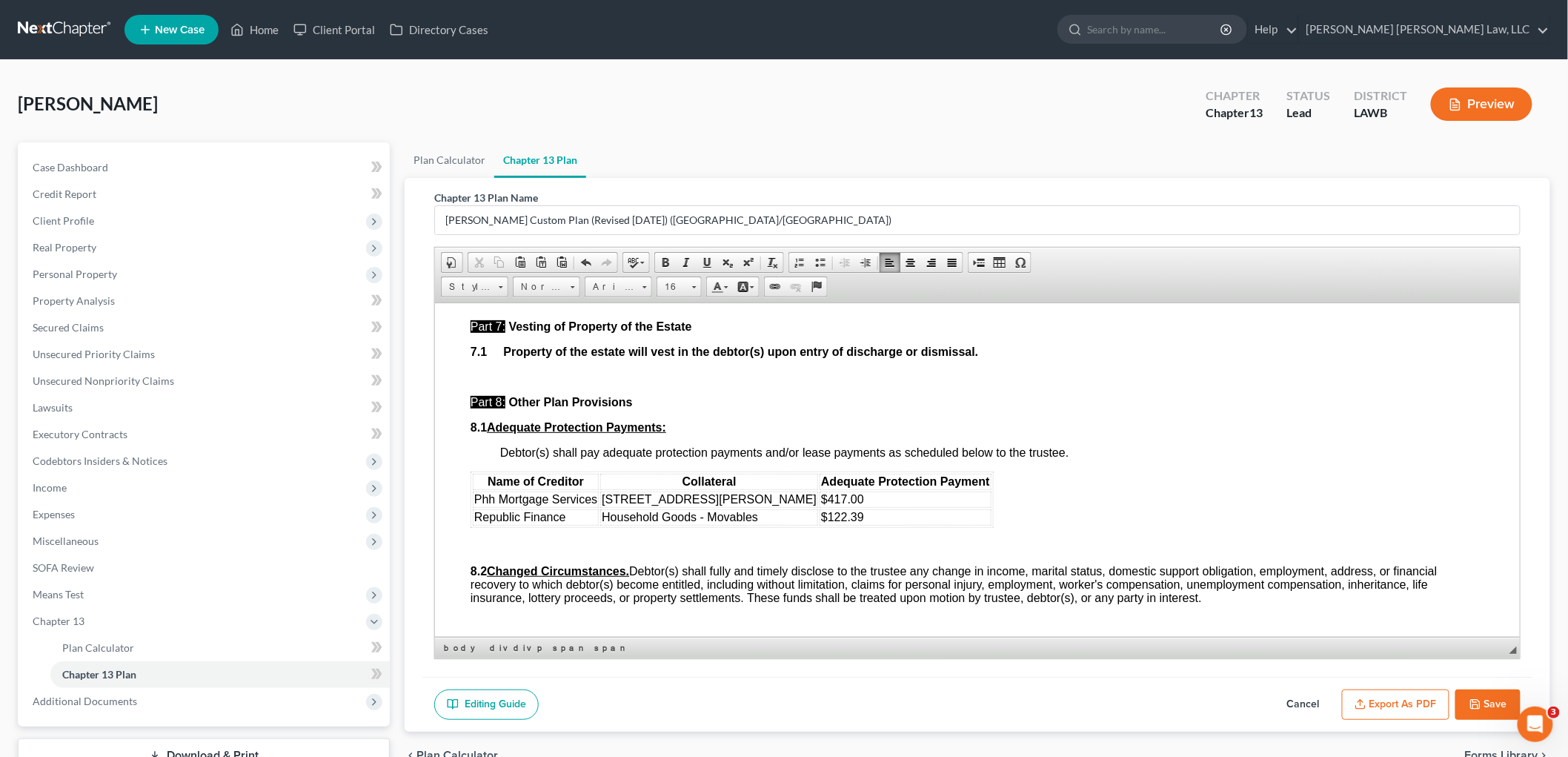
scroll to position [4366, 0]
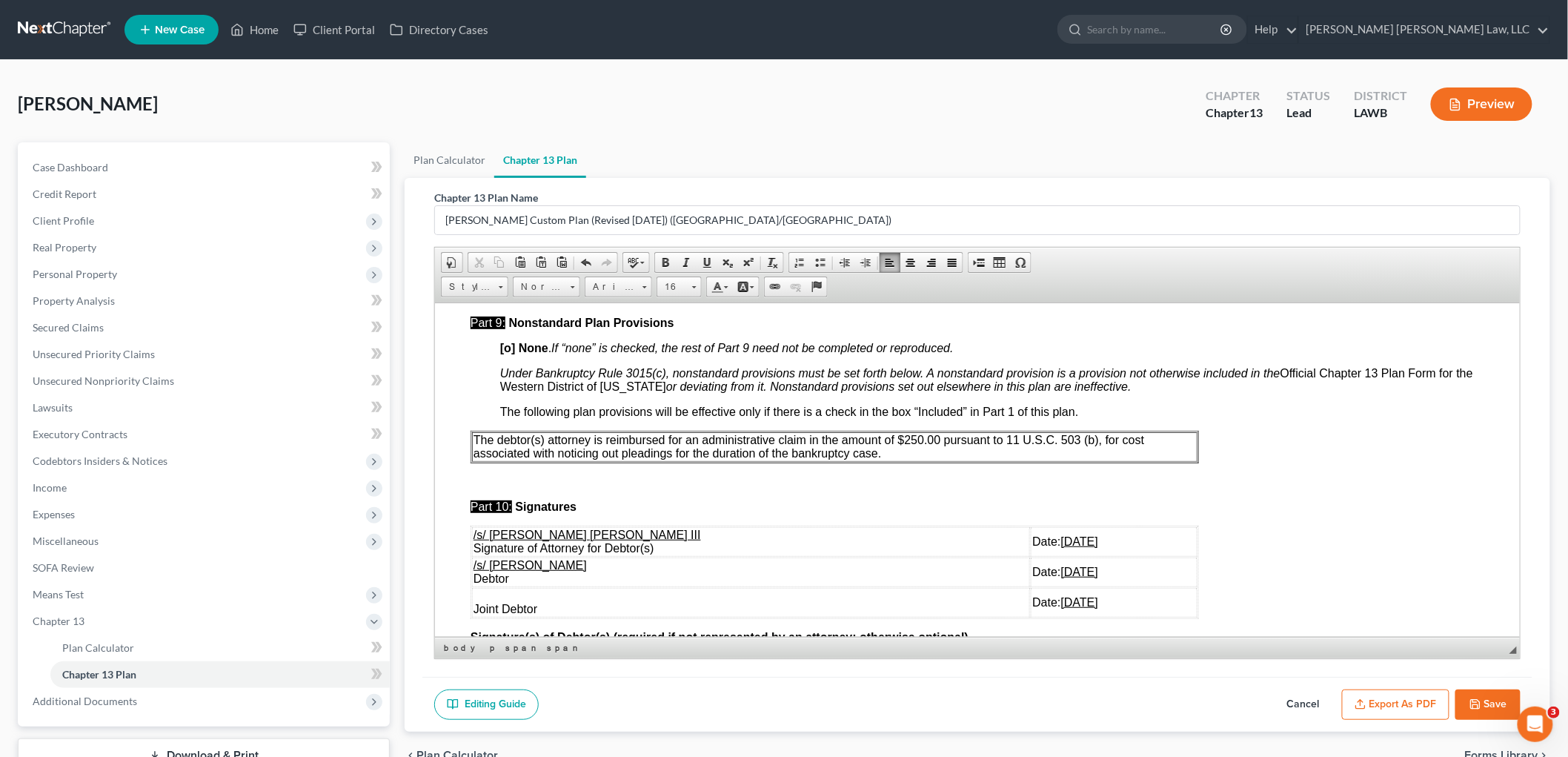
scroll to position [4778, 0]
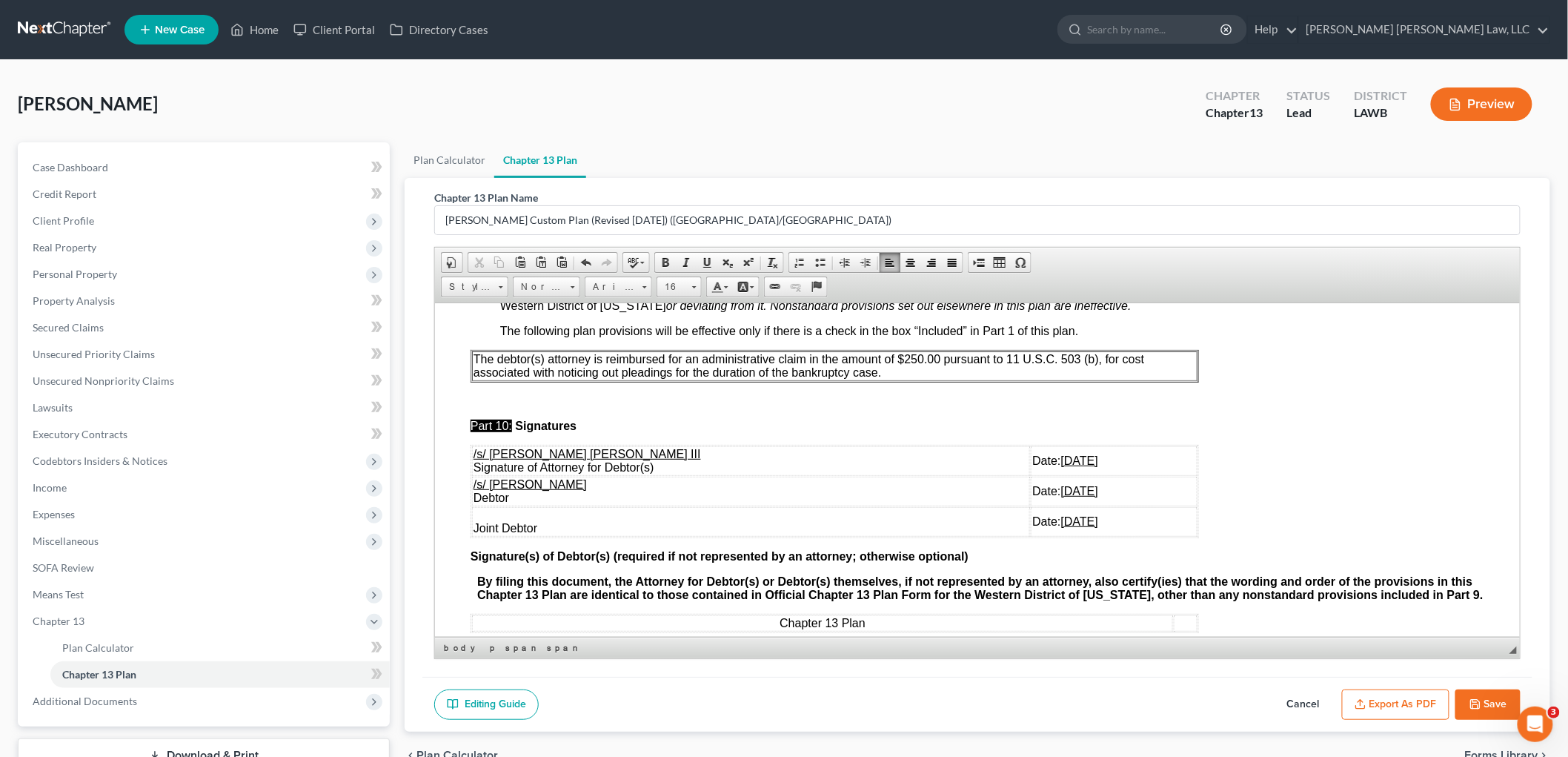
drag, startPoint x: 1056, startPoint y: 500, endPoint x: 470, endPoint y: 468, distance: 586.9
click at [471, 468] on tbody "/s/ E. Orum Young III Signature of Attorney for Debtor(s) Date: 09/17/2025 /s/ …" at bounding box center [834, 491] width 726 height 91
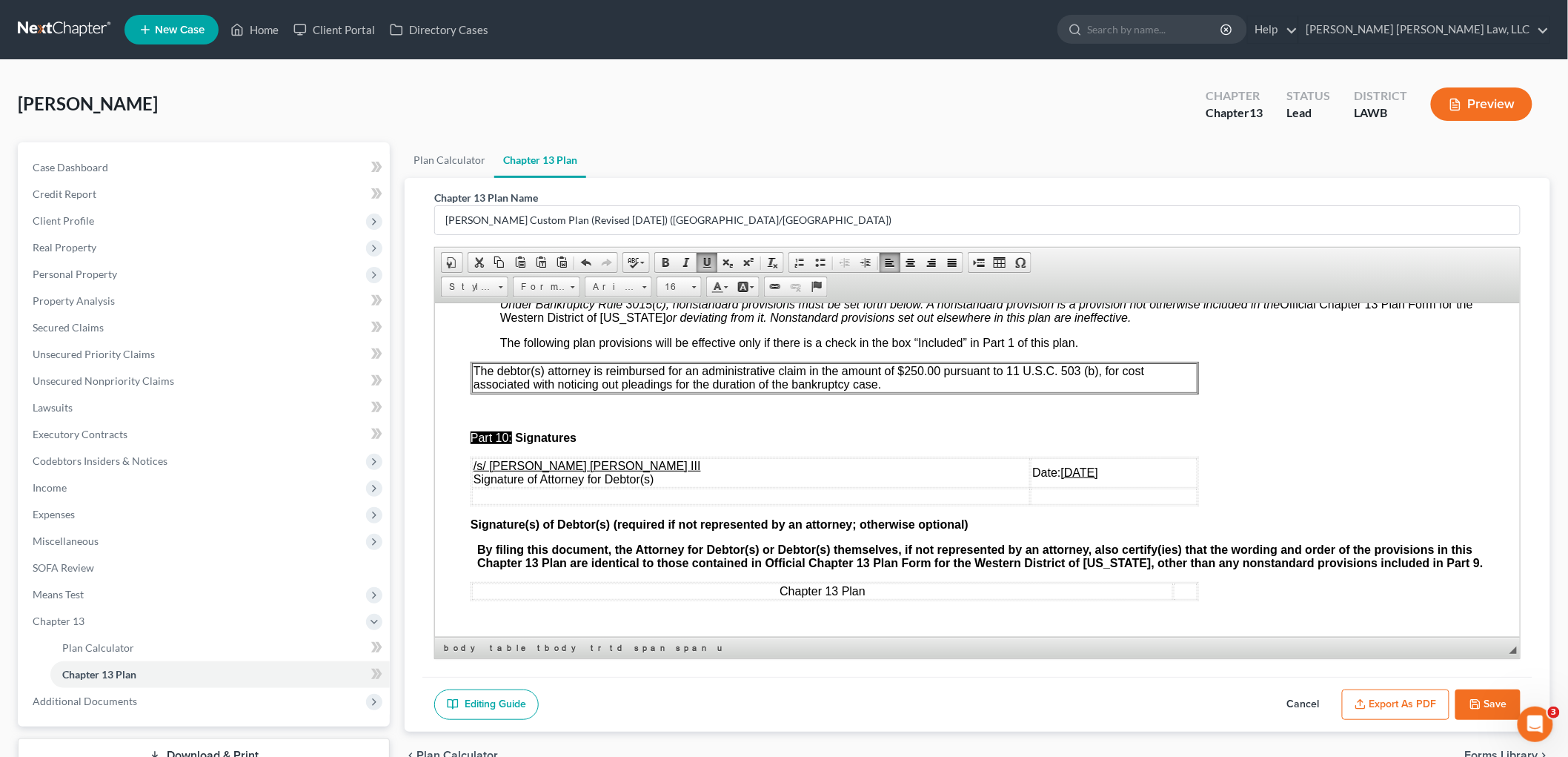
scroll to position [4761, 0]
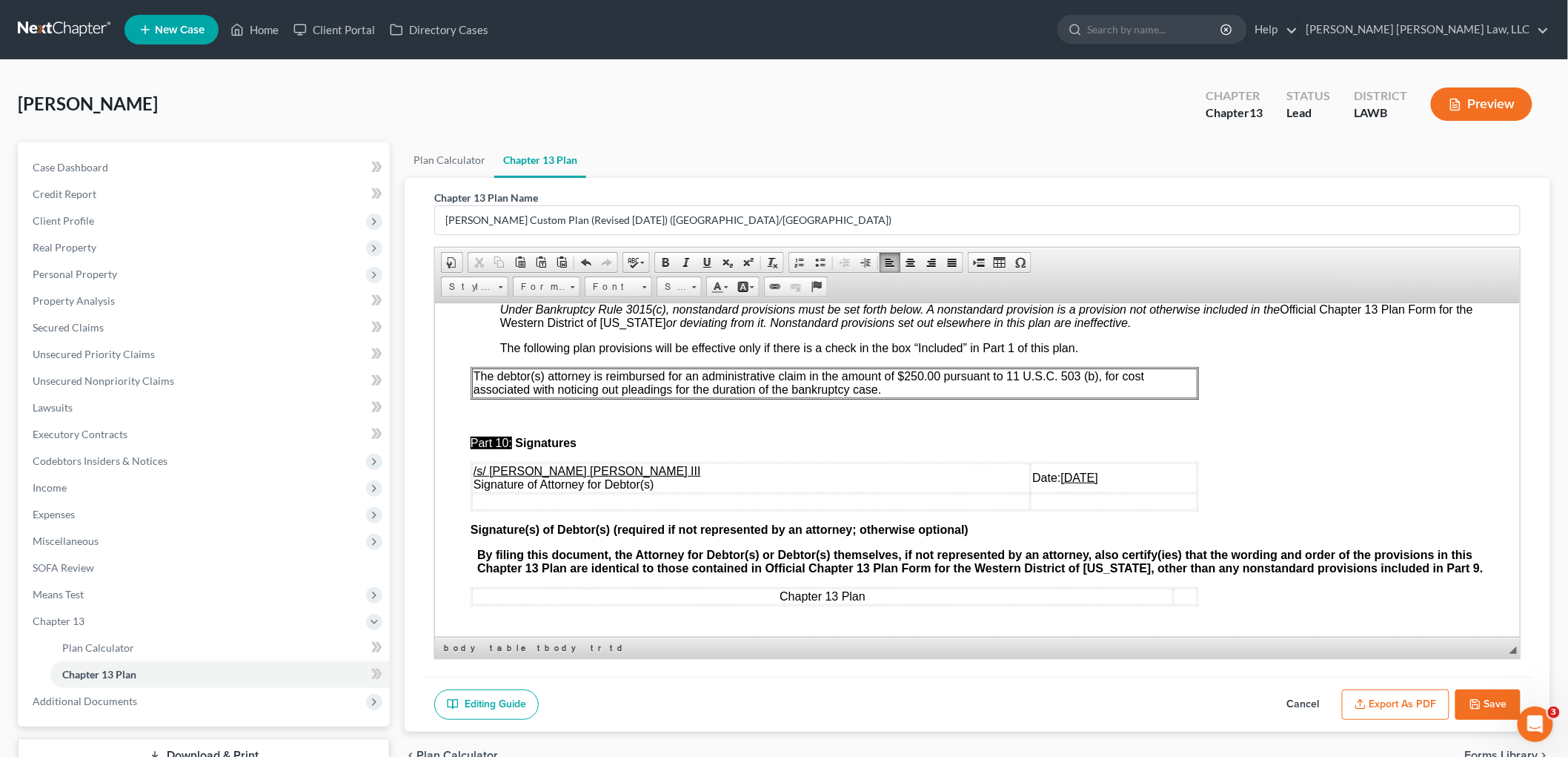
click at [1472, 700] on icon "button" at bounding box center [1475, 704] width 9 height 9
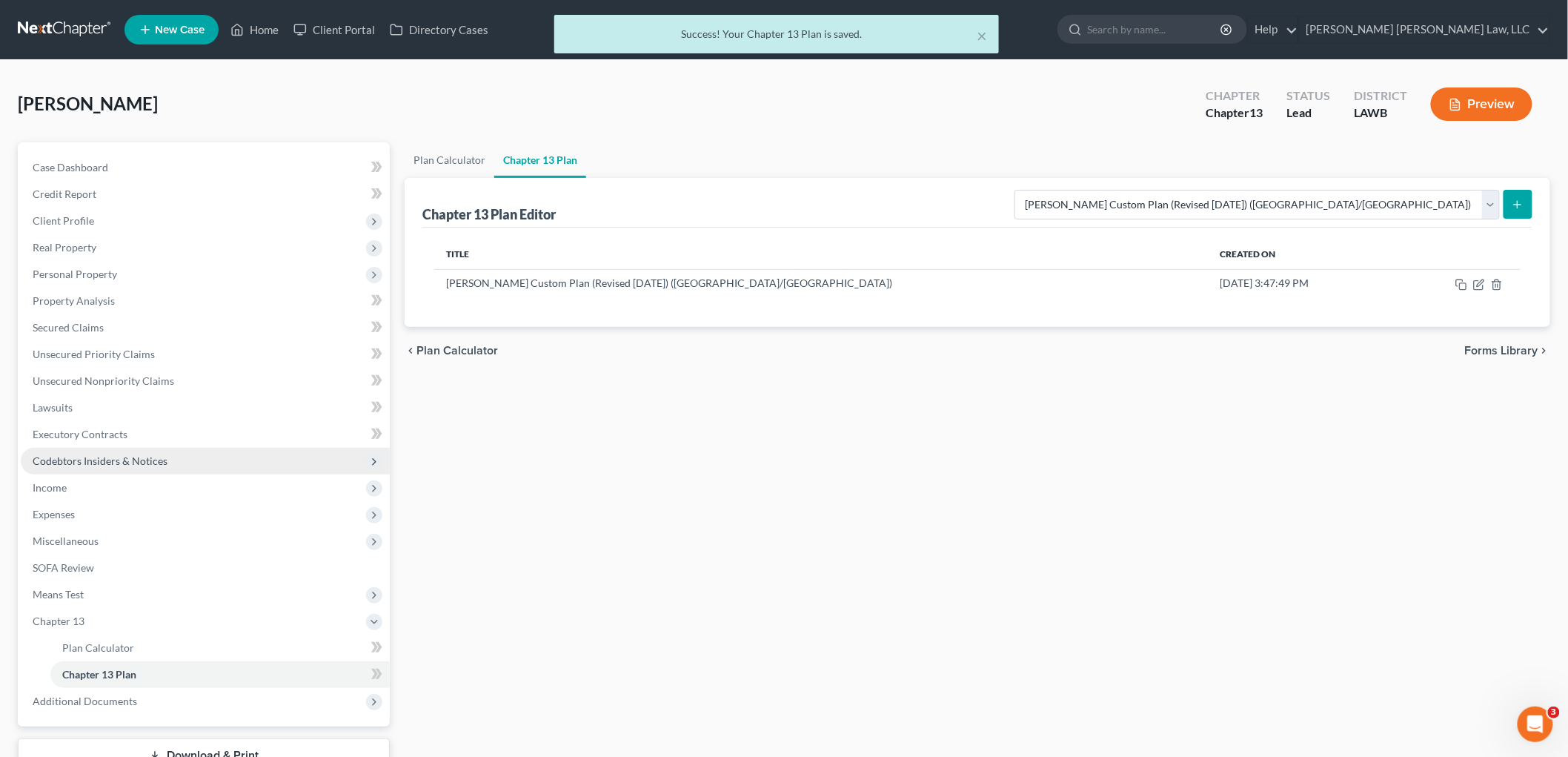
click at [123, 456] on span "Codebtors Insiders & Notices" at bounding box center [100, 461] width 135 height 13
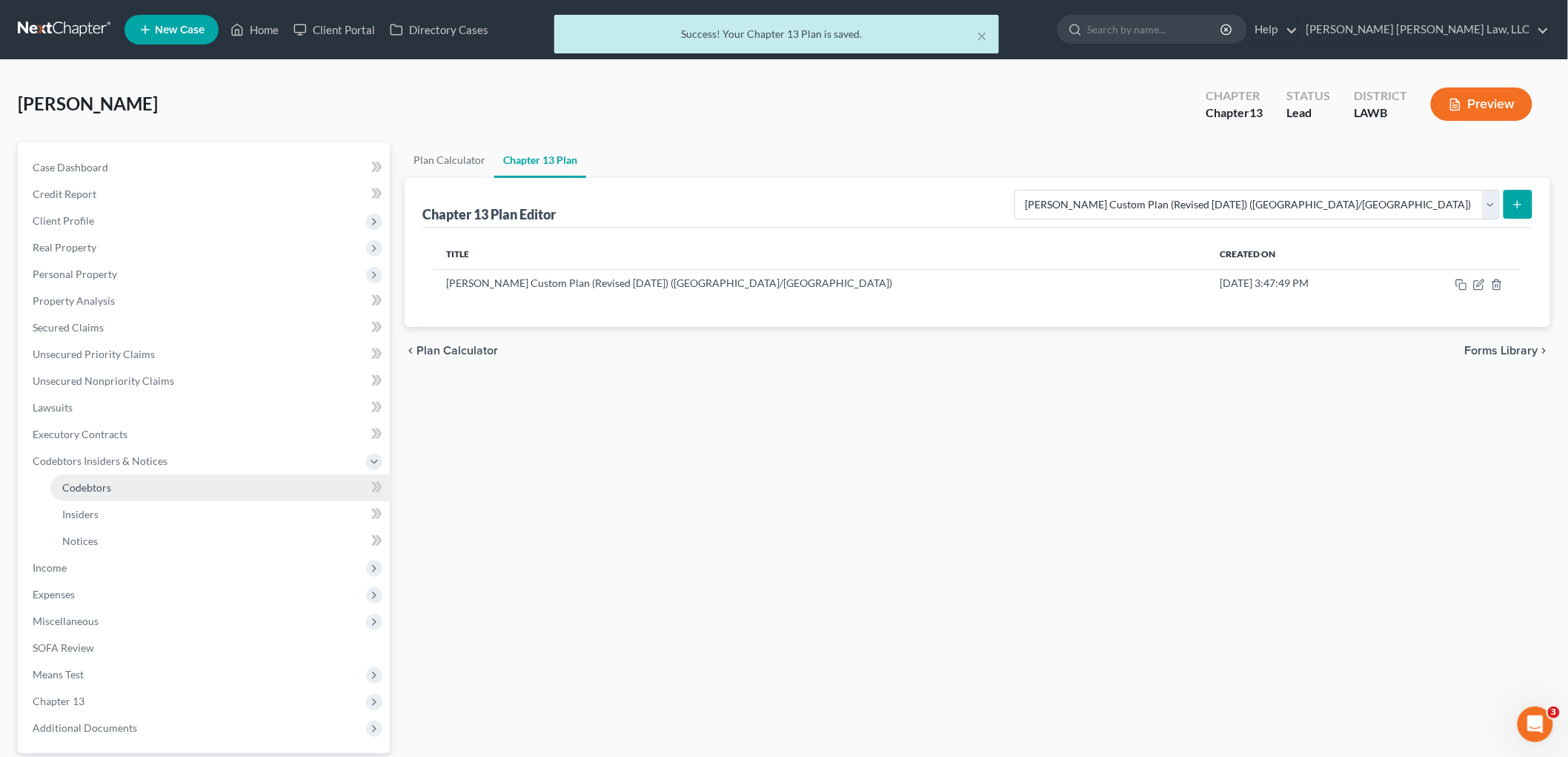
click at [111, 484] on link "Codebtors" at bounding box center [220, 488] width 340 height 27
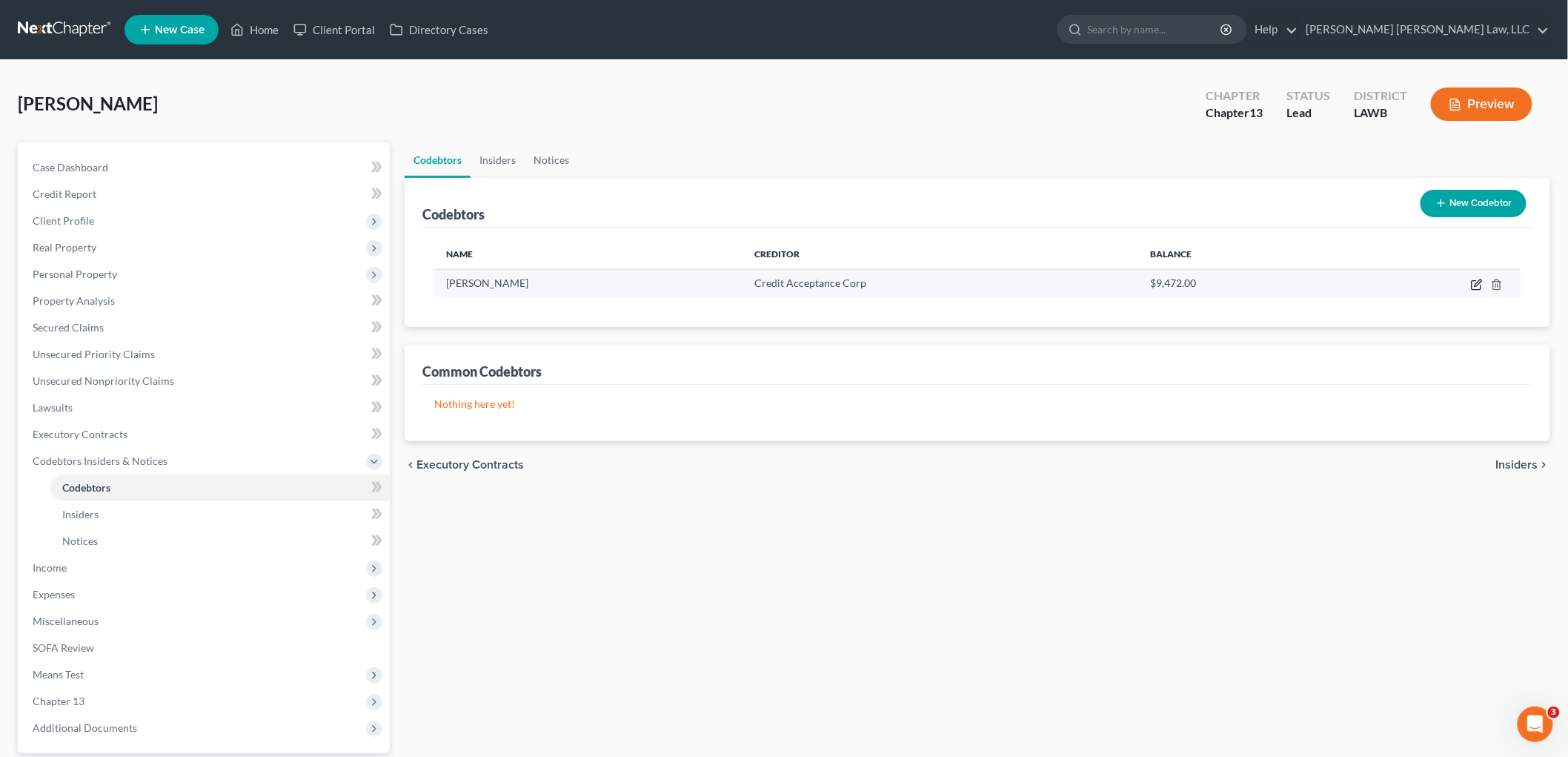
click at [1472, 283] on icon "button" at bounding box center [1477, 284] width 12 height 12
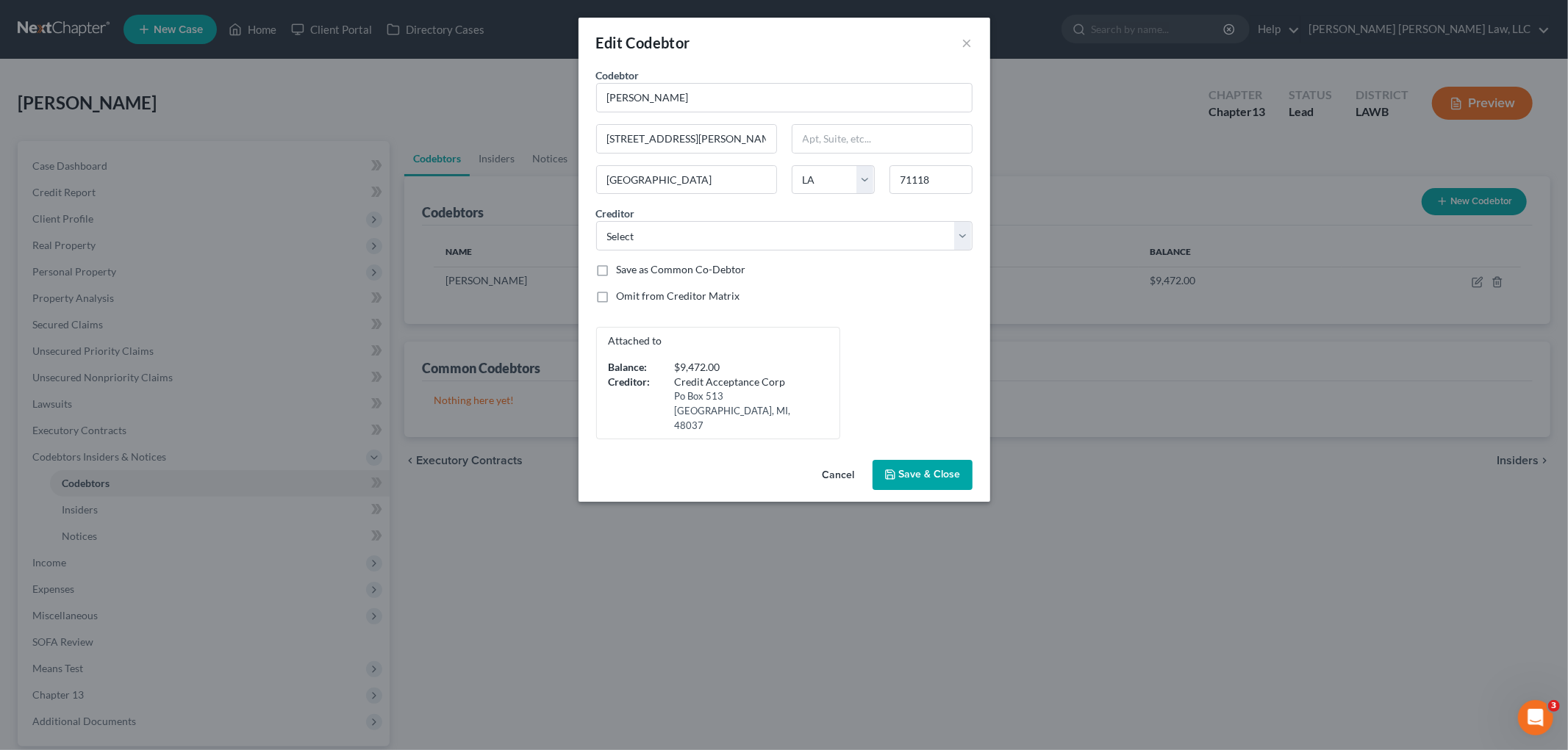
click at [899, 460] on button "Save & Close" at bounding box center [922, 475] width 100 height 31
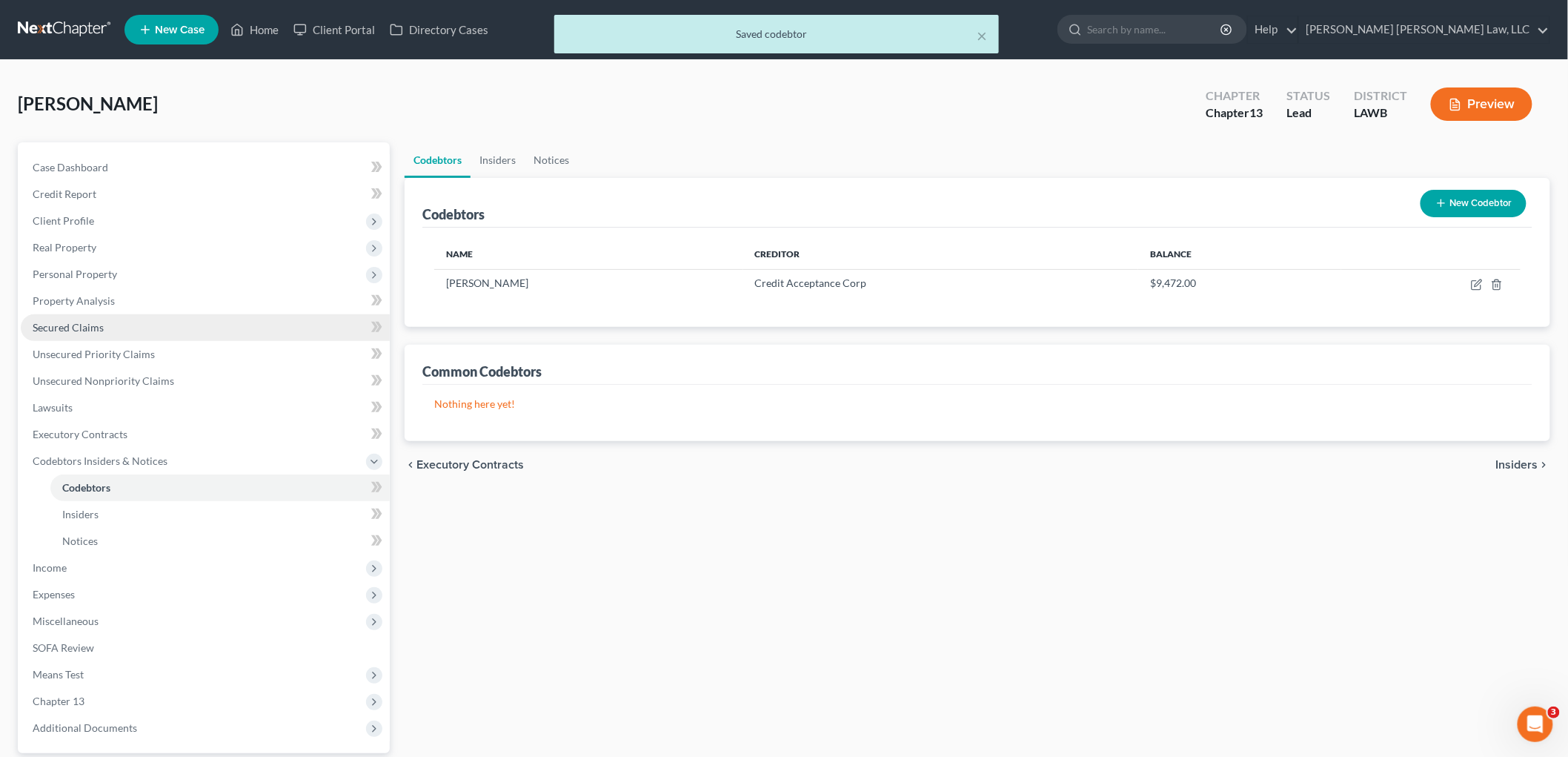
click at [77, 327] on span "Secured Claims" at bounding box center [68, 327] width 71 height 13
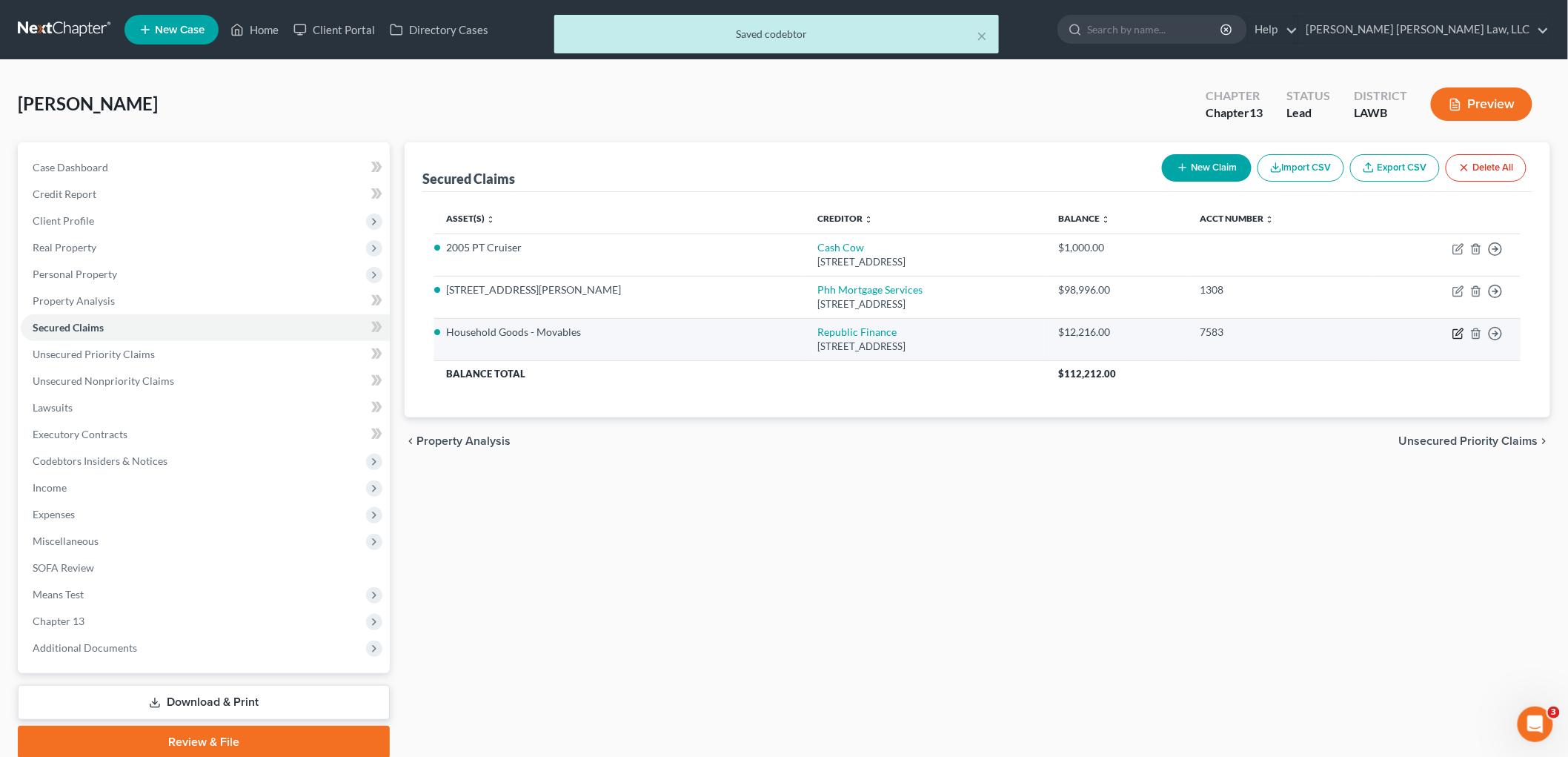
click at [1458, 332] on icon "button" at bounding box center [1458, 334] width 12 height 12
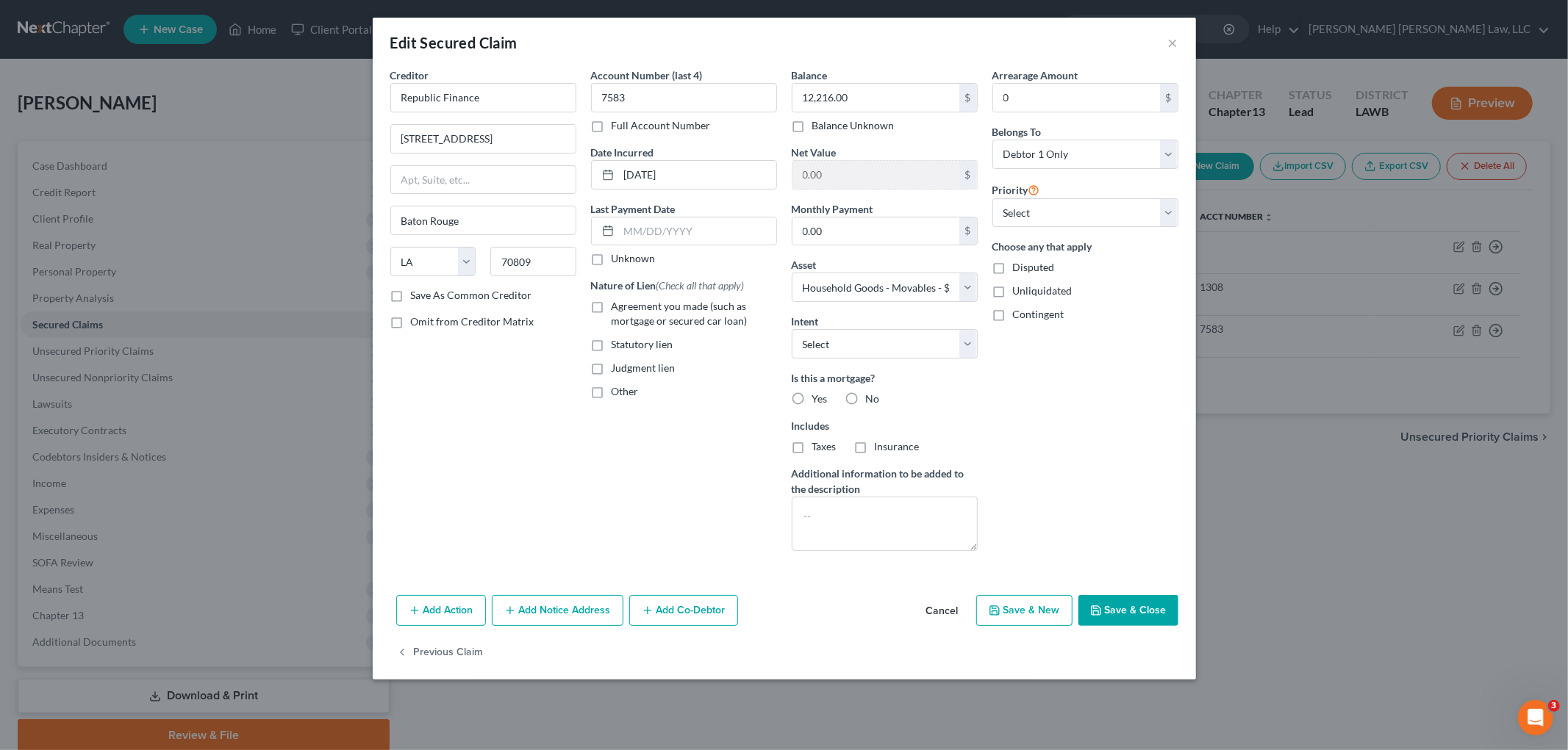
click at [1098, 603] on button "Save & Close" at bounding box center [1128, 610] width 100 height 31
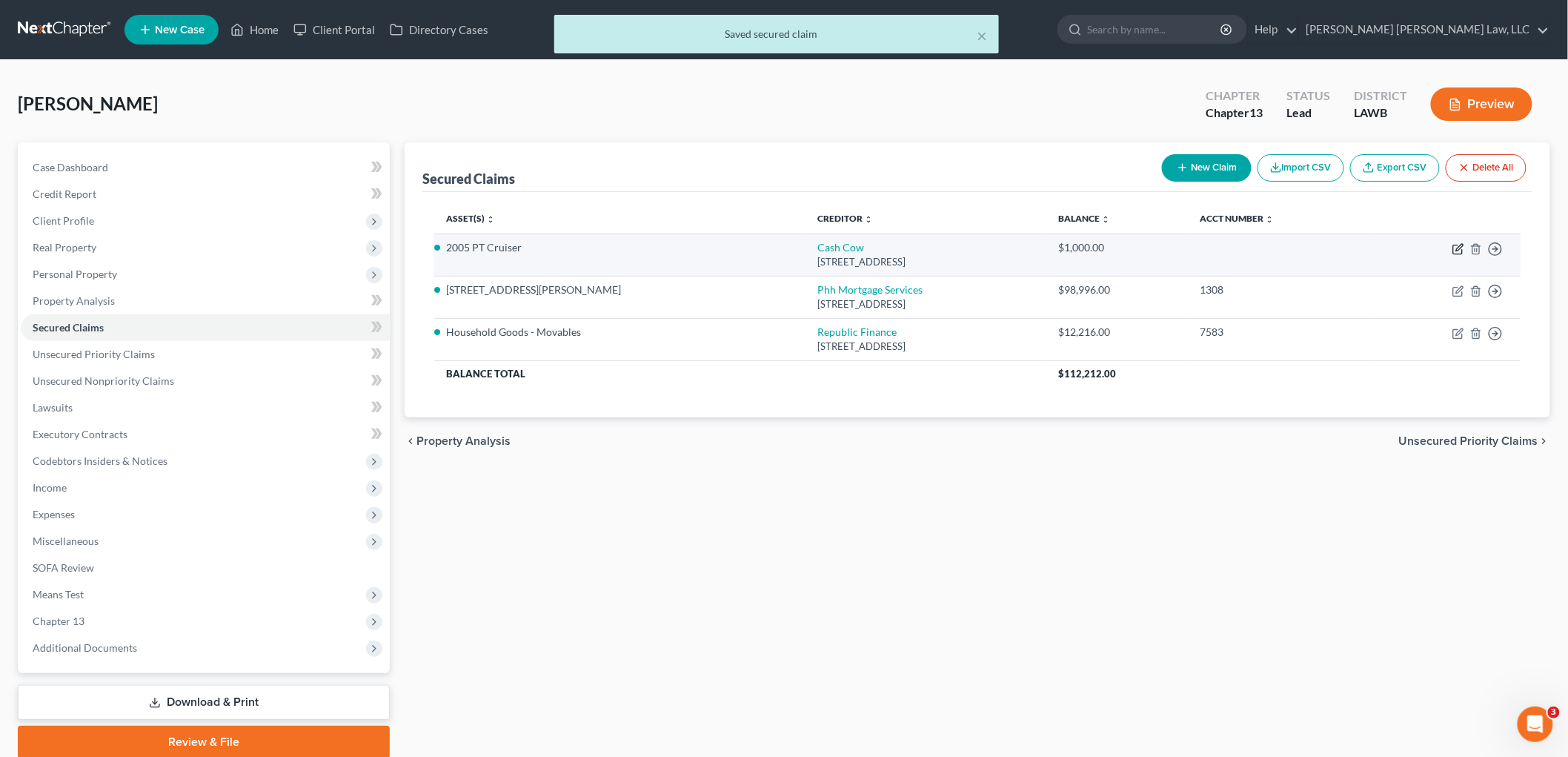
click at [1453, 247] on icon "button" at bounding box center [1458, 249] width 12 height 12
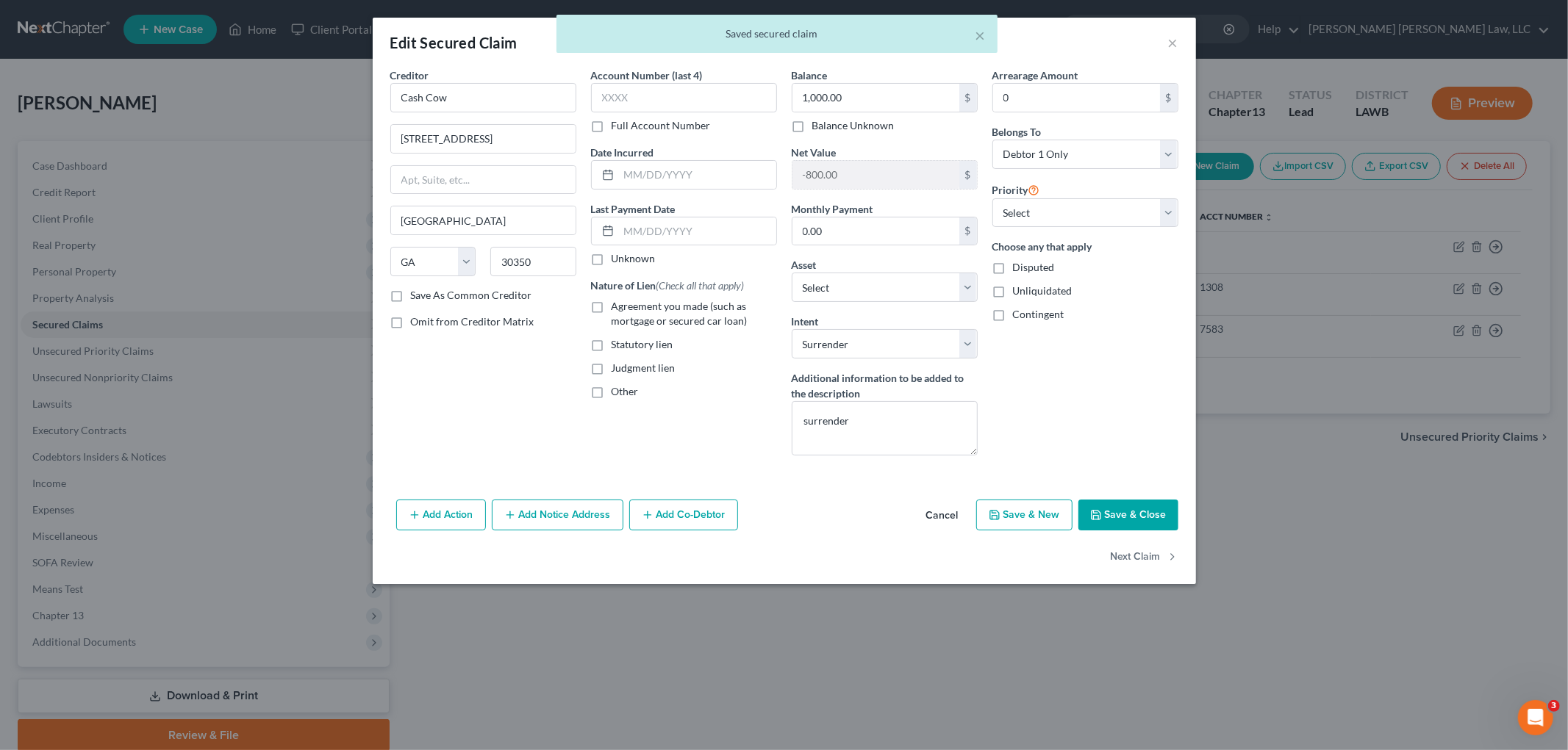
click at [1127, 514] on button "Save & Close" at bounding box center [1128, 514] width 100 height 31
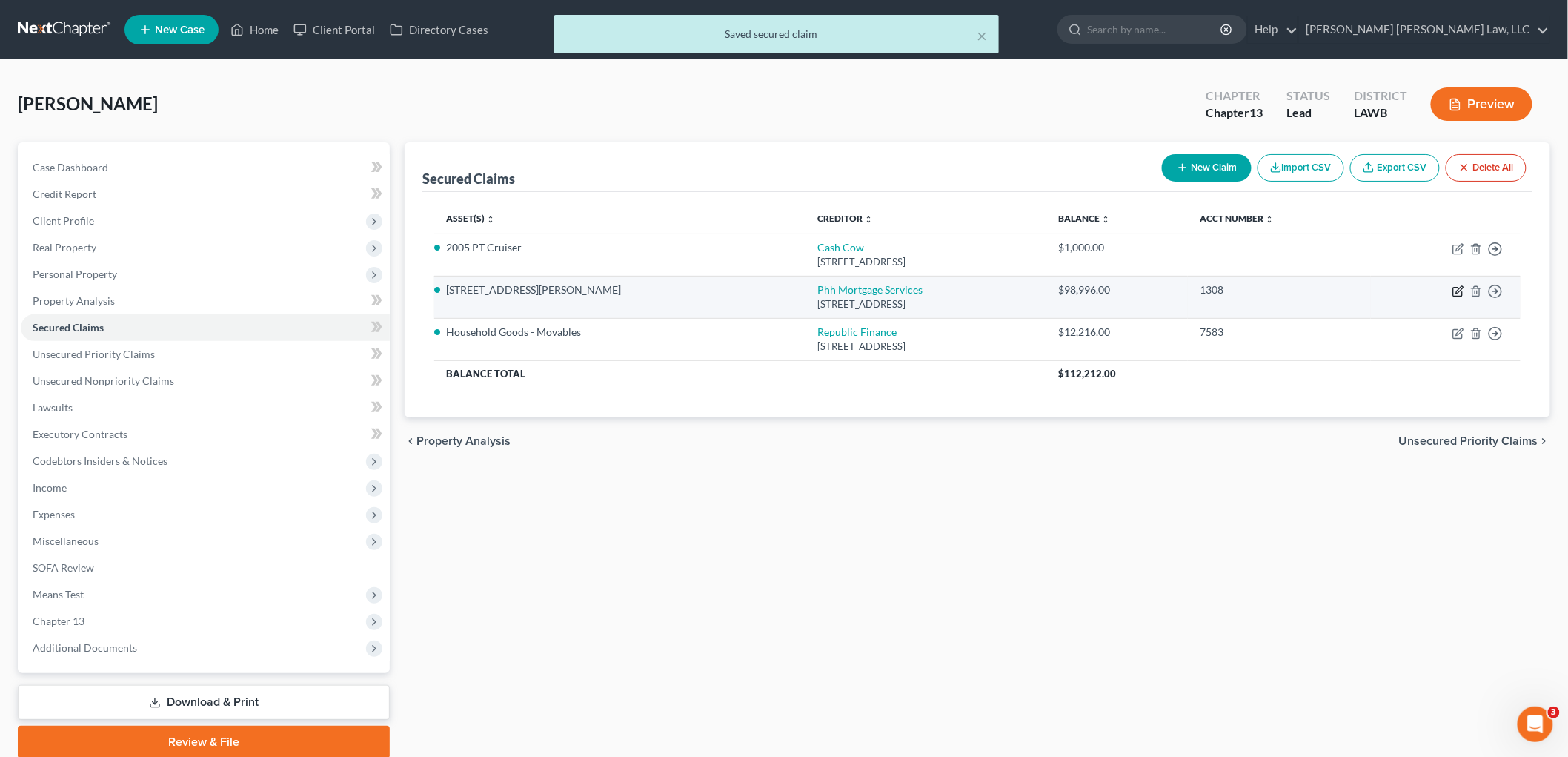
click at [1457, 291] on icon "button" at bounding box center [1459, 290] width 6 height 6
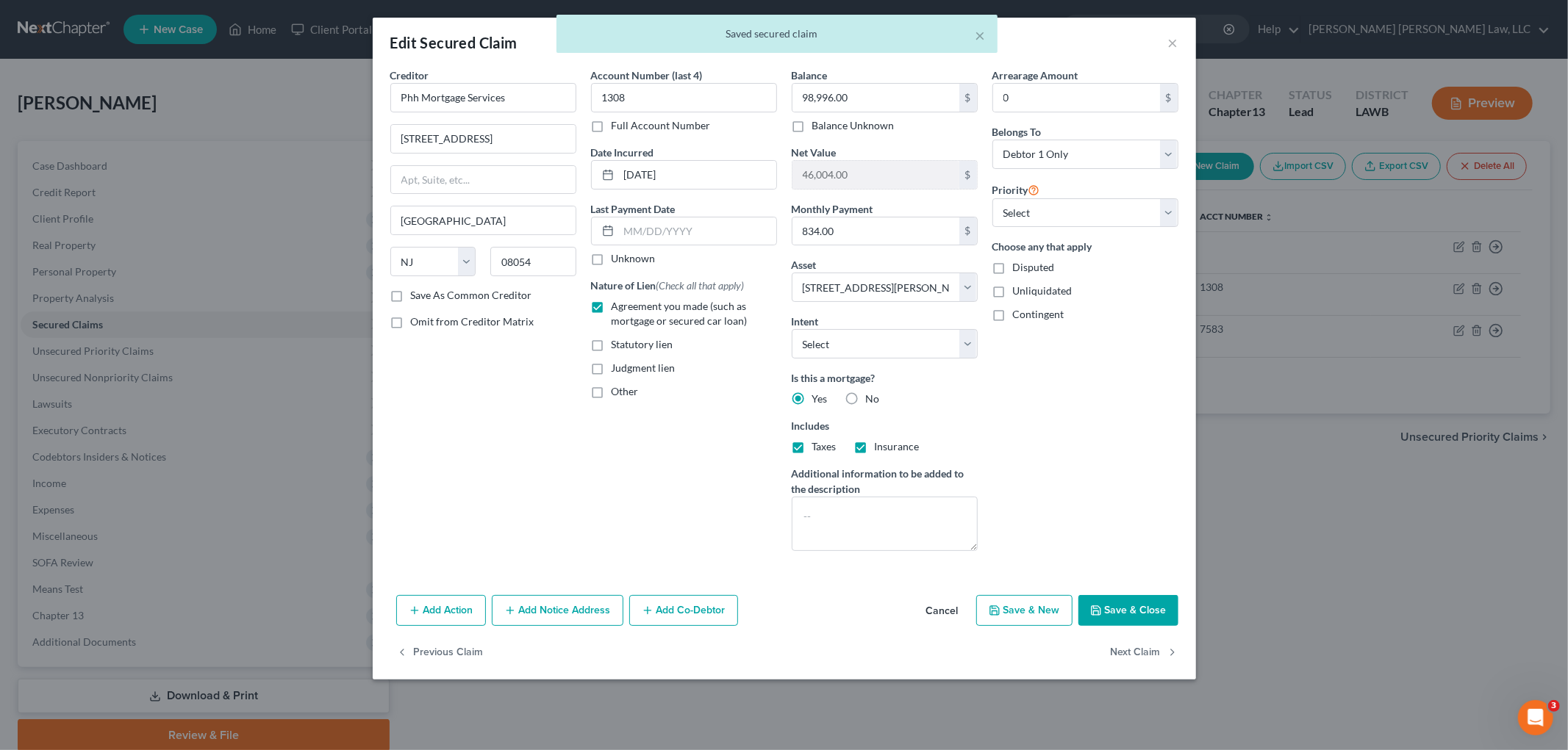
click at [1127, 613] on button "Save & Close" at bounding box center [1128, 610] width 100 height 31
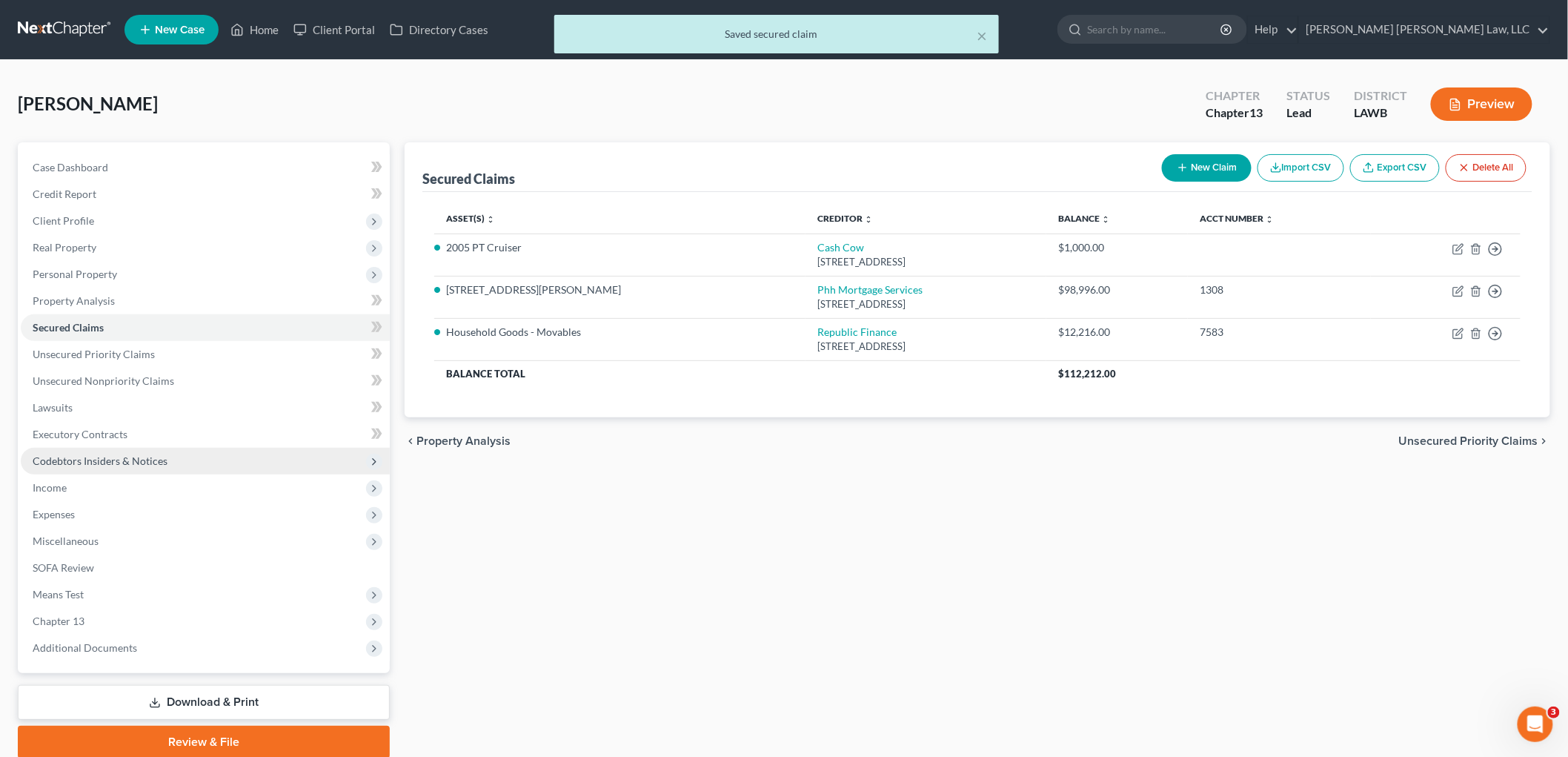
click at [93, 460] on span "Codebtors Insiders & Notices" at bounding box center [100, 461] width 135 height 13
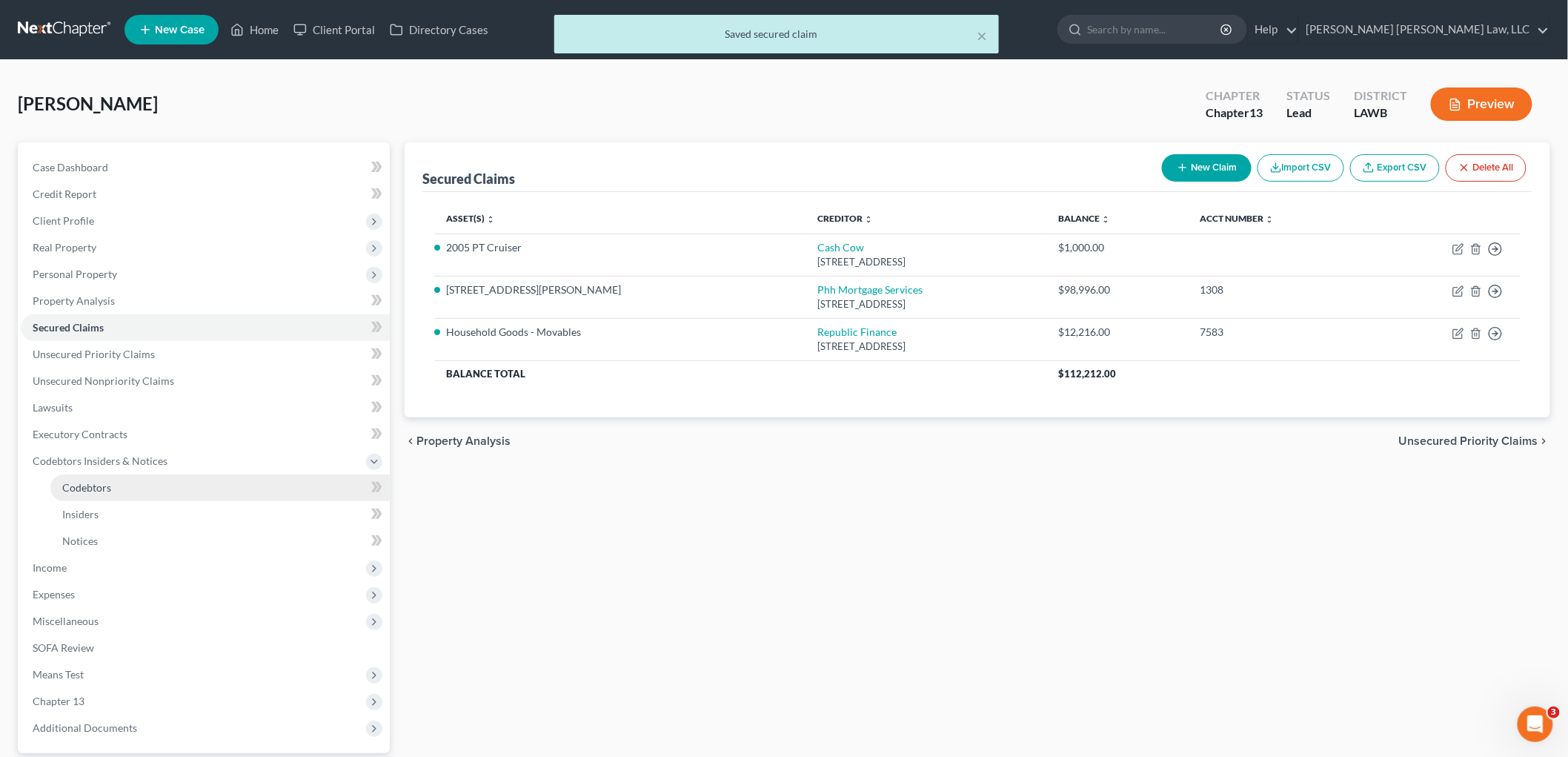
click at [115, 485] on link "Codebtors" at bounding box center [220, 488] width 340 height 27
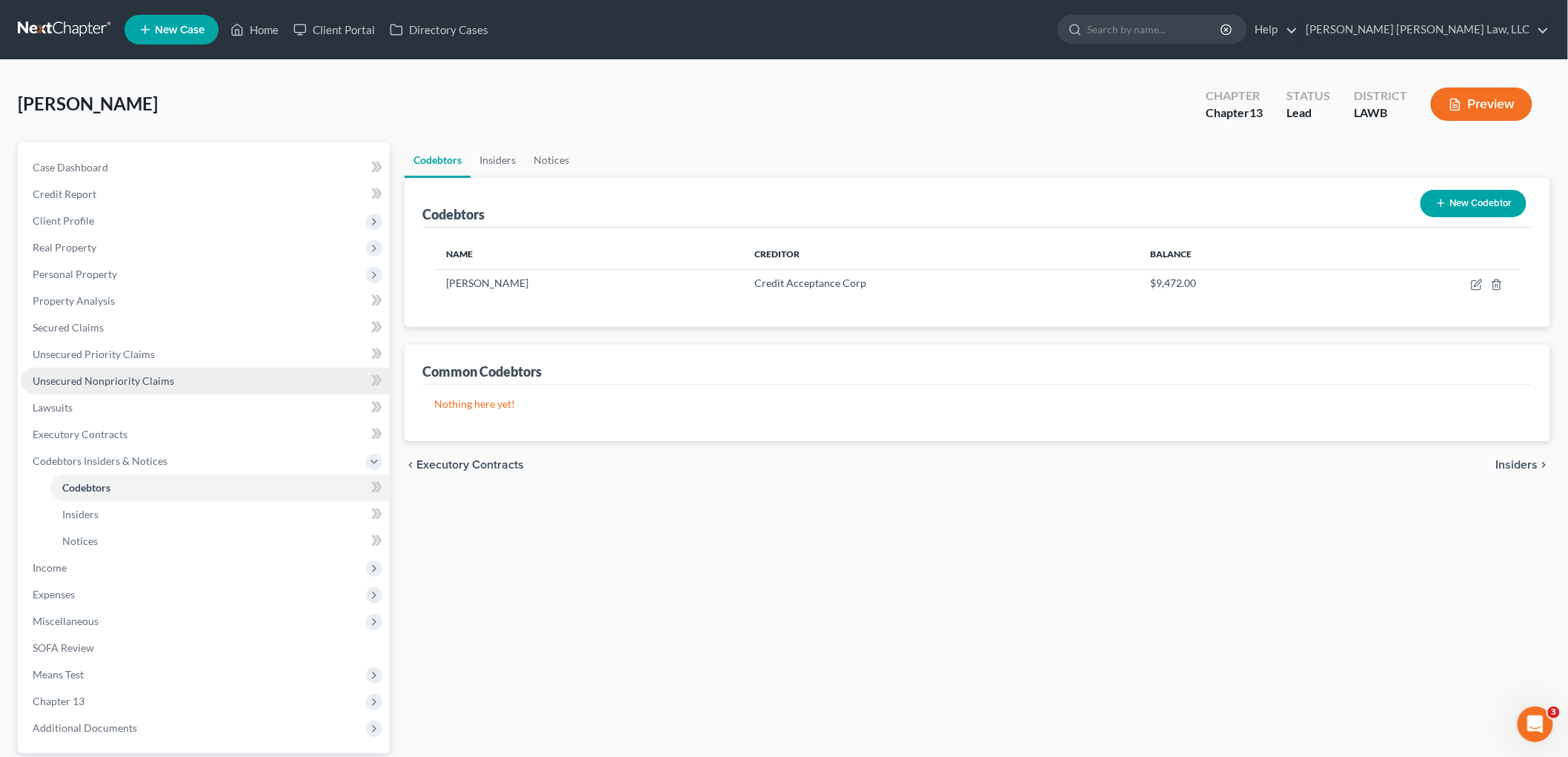
click at [154, 374] on span "Unsecured Nonpriority Claims" at bounding box center [103, 380] width 142 height 13
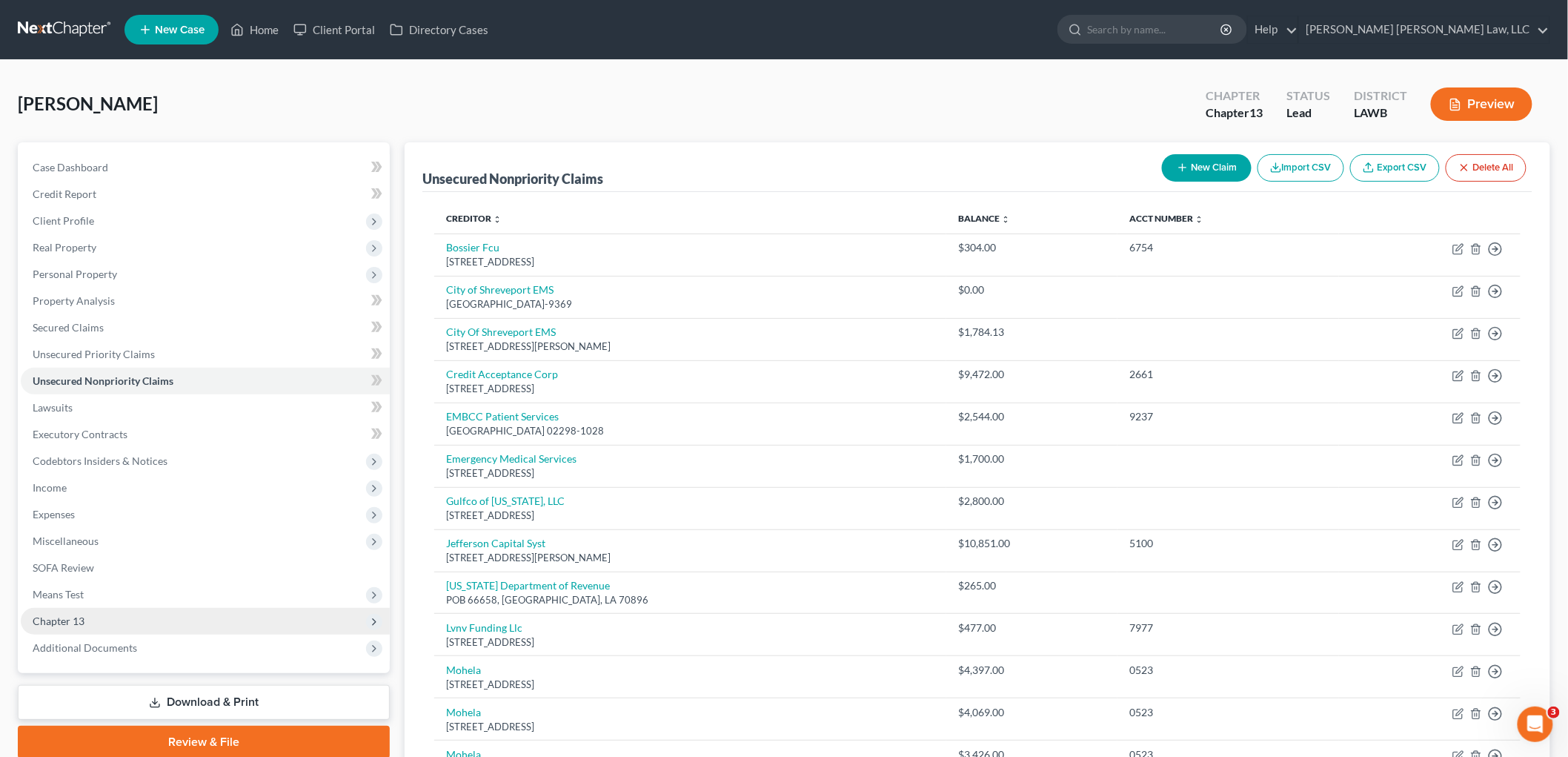
click at [96, 618] on span "Chapter 13" at bounding box center [205, 622] width 369 height 27
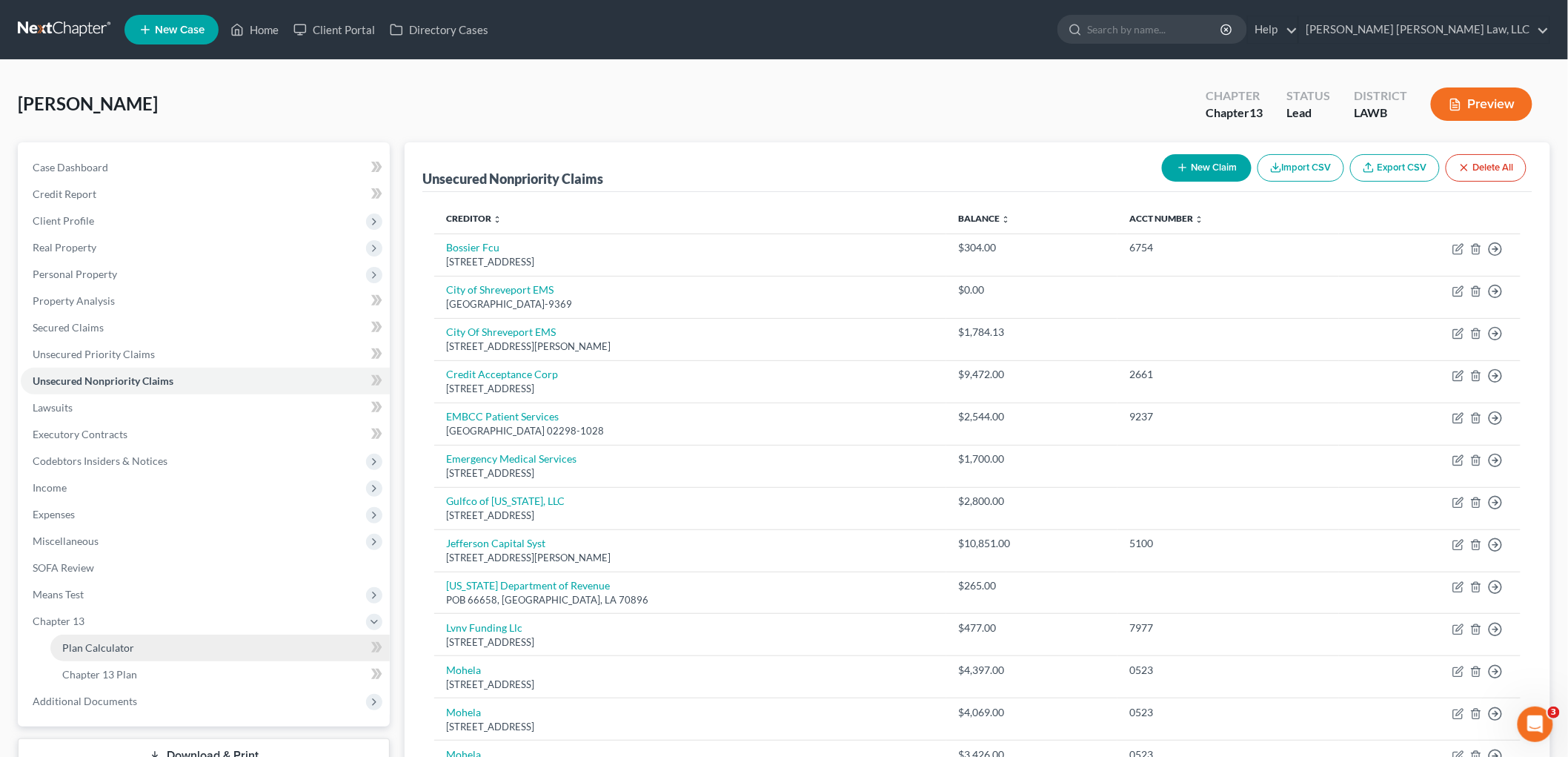
click at [113, 651] on span "Plan Calculator" at bounding box center [98, 648] width 72 height 13
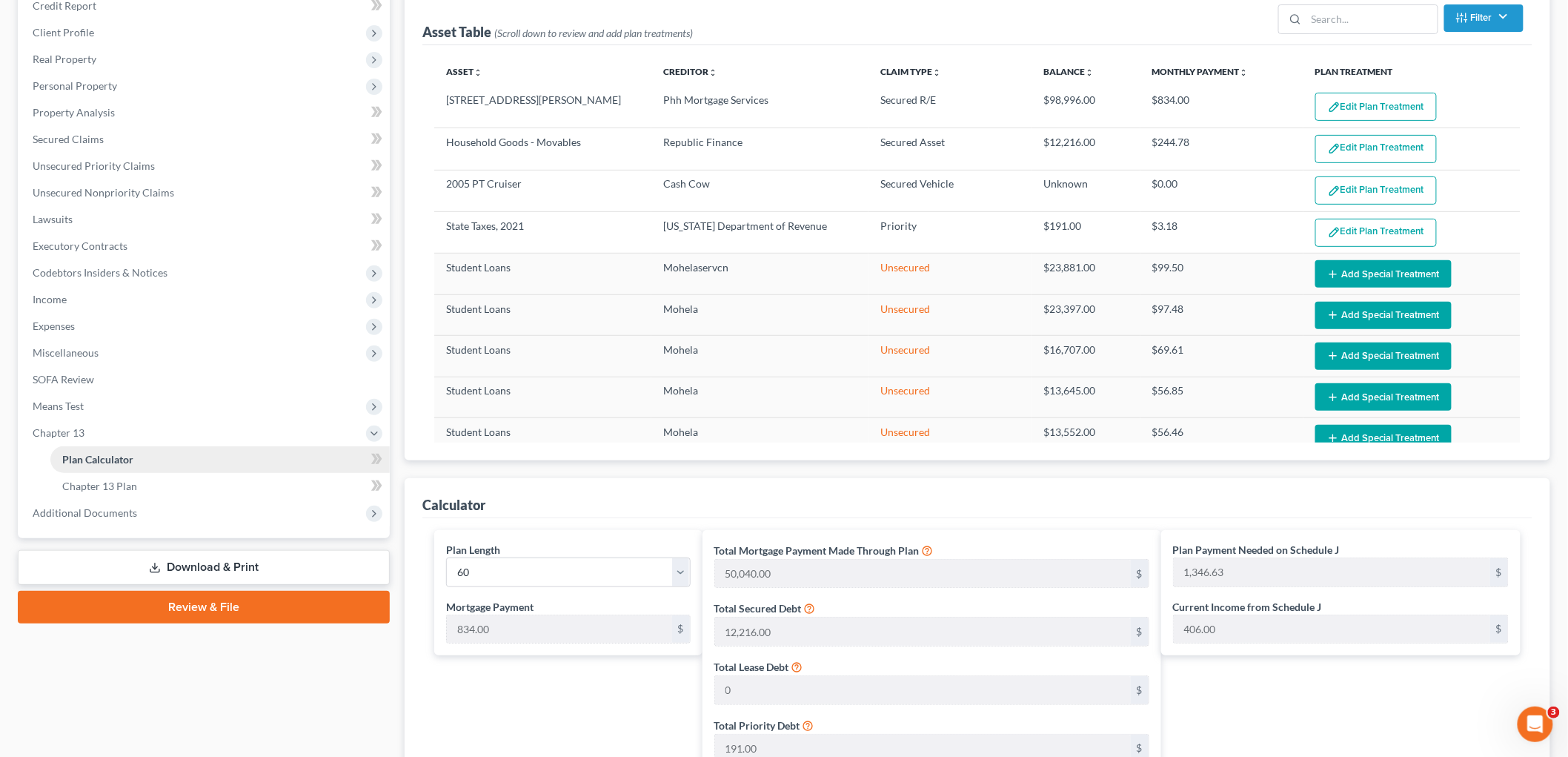
scroll to position [247, 0]
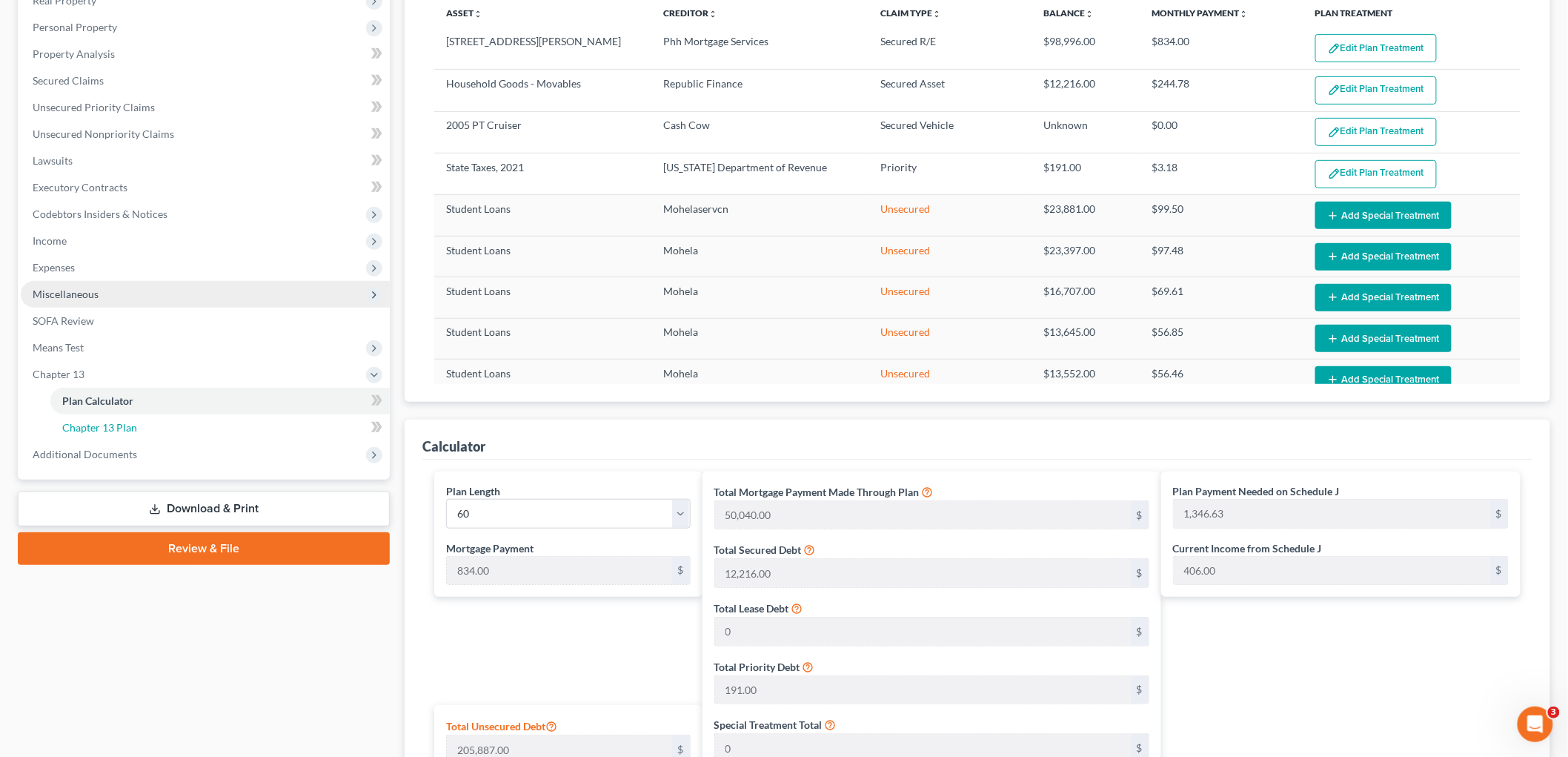
drag, startPoint x: 135, startPoint y: 431, endPoint x: 142, endPoint y: 438, distance: 9.9
click at [135, 430] on span "Chapter 13 Plan" at bounding box center [99, 427] width 75 height 13
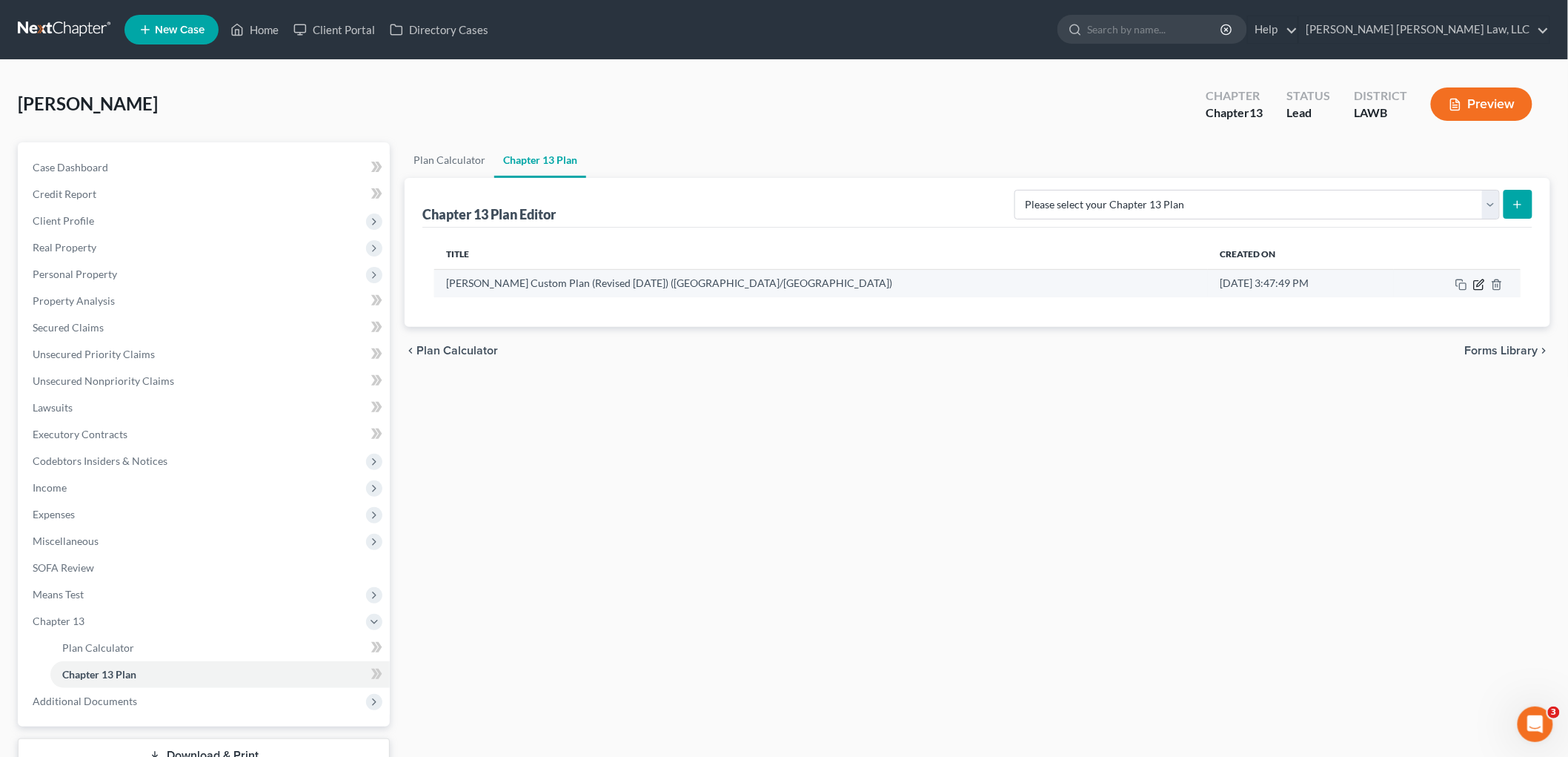
click at [1477, 283] on icon "button" at bounding box center [1479, 284] width 12 height 12
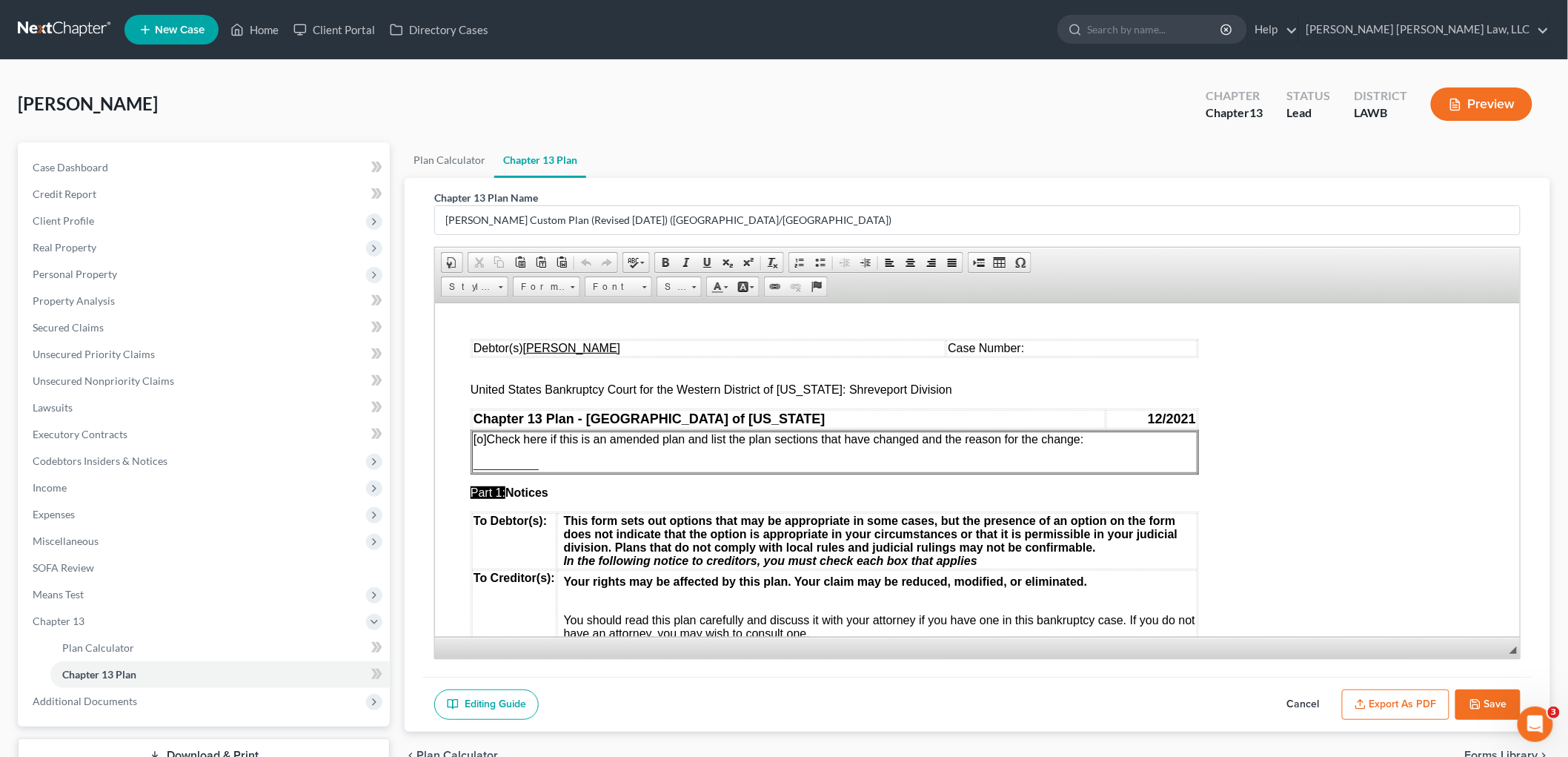
click at [1397, 699] on button "Export as PDF" at bounding box center [1395, 704] width 107 height 31
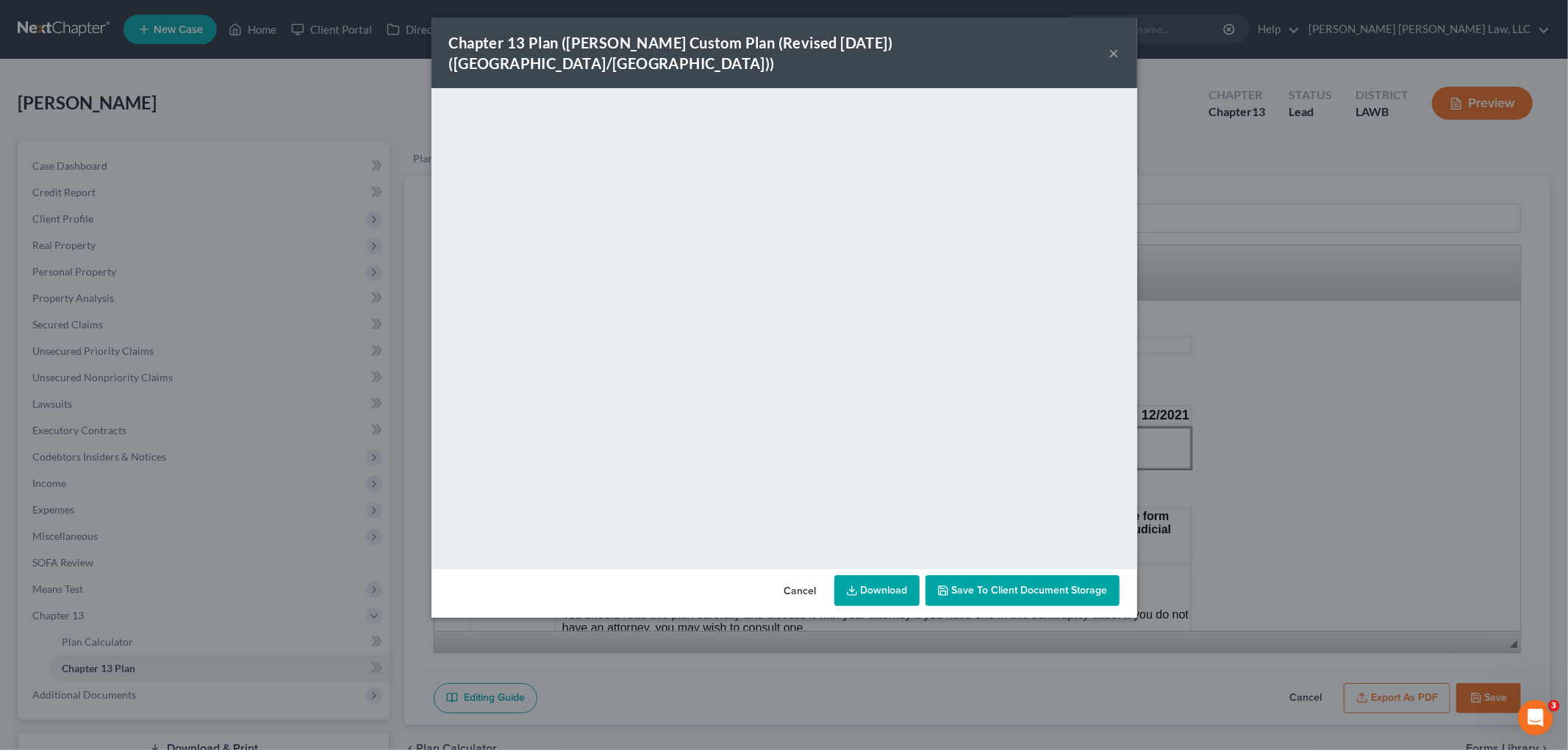
click at [1107, 43] on div "Chapter 13 Plan (E. Orum Custom Plan (Revised 12/1/2021) (Alexandria/Monroe)) ×" at bounding box center [784, 52] width 705 height 70
click at [1118, 44] on button "×" at bounding box center [1114, 53] width 10 height 17
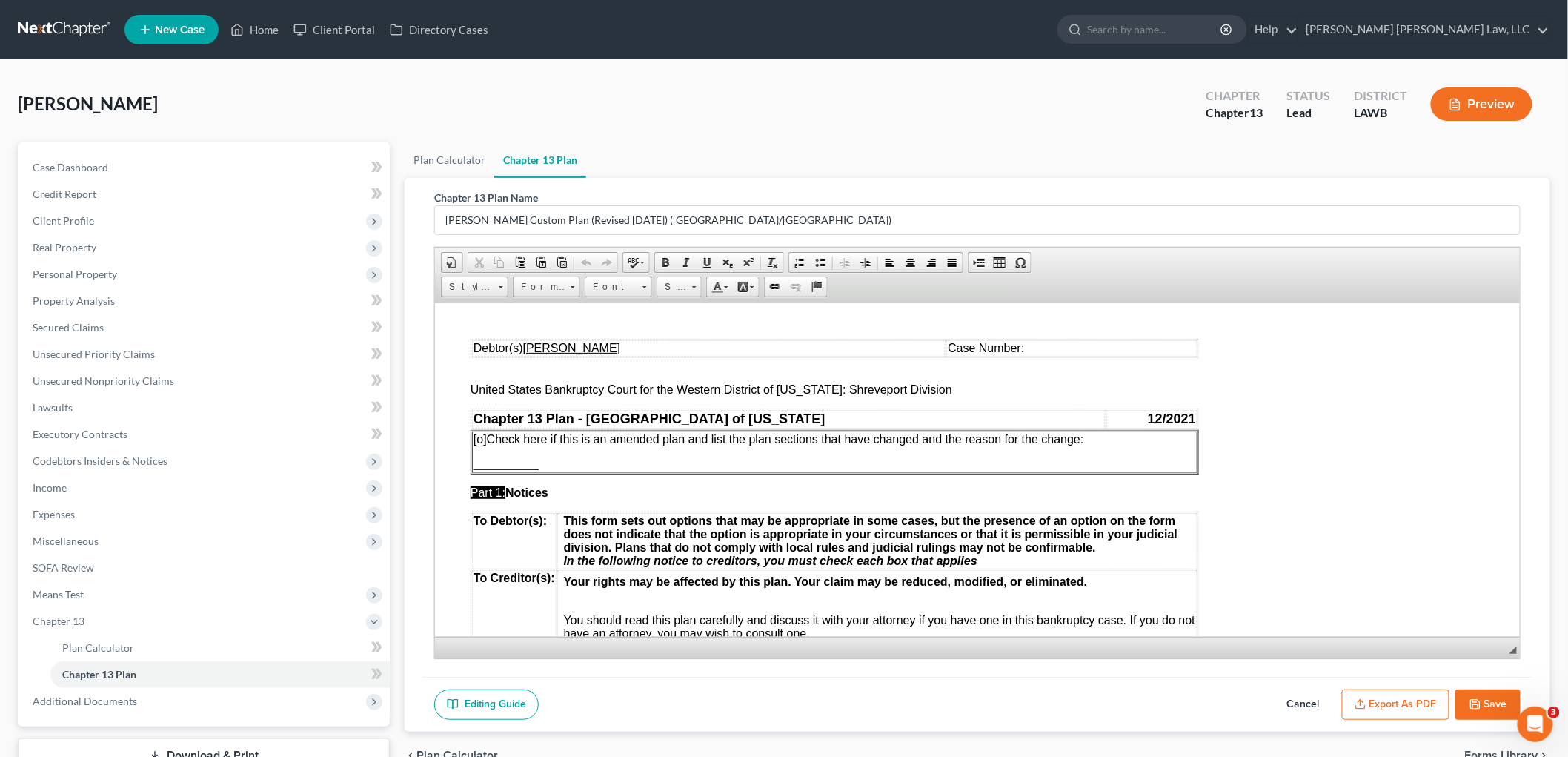
click at [1477, 705] on polyline "button" at bounding box center [1475, 707] width 6 height 4
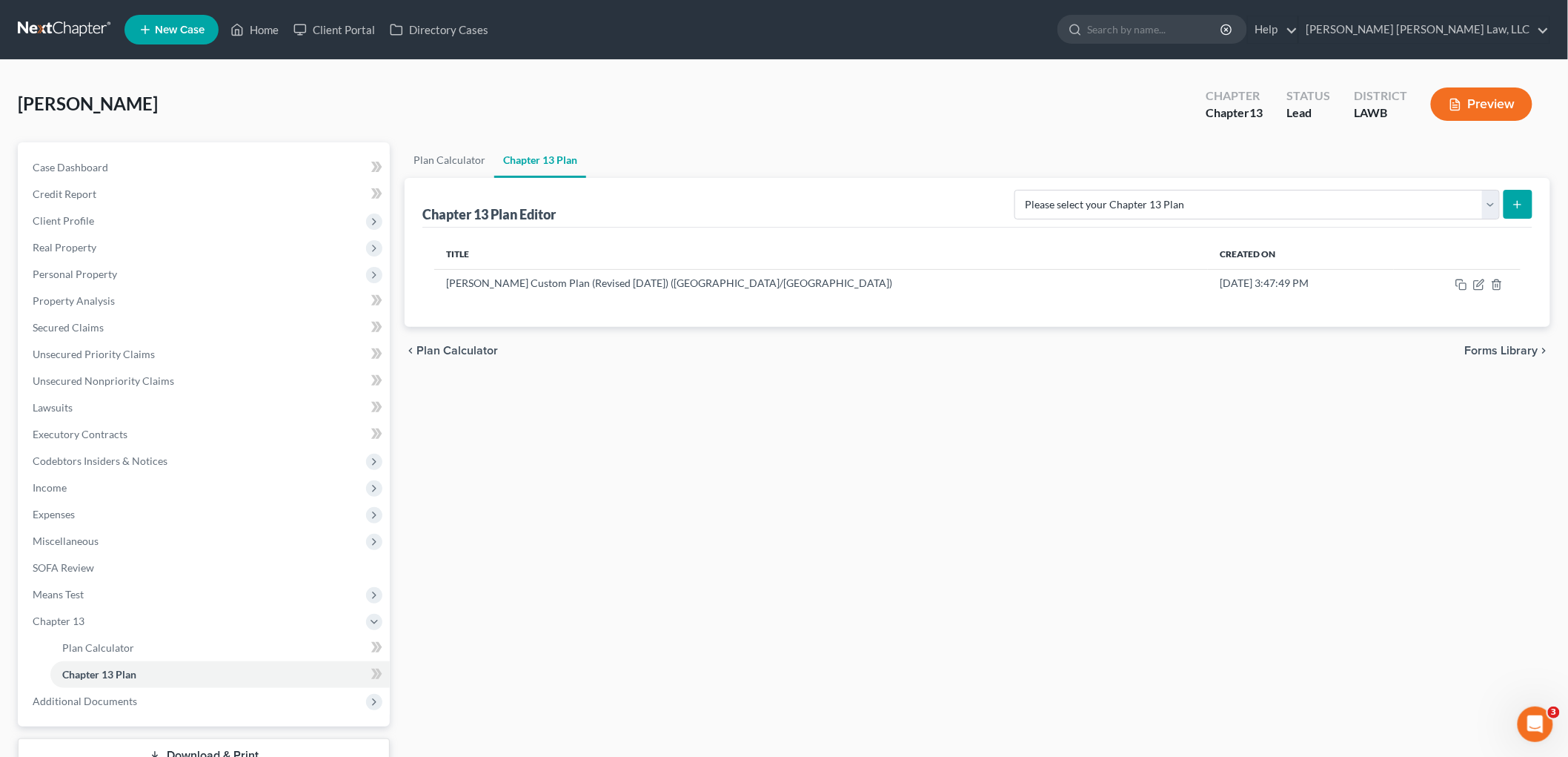
click at [60, 25] on link at bounding box center [64, 29] width 95 height 27
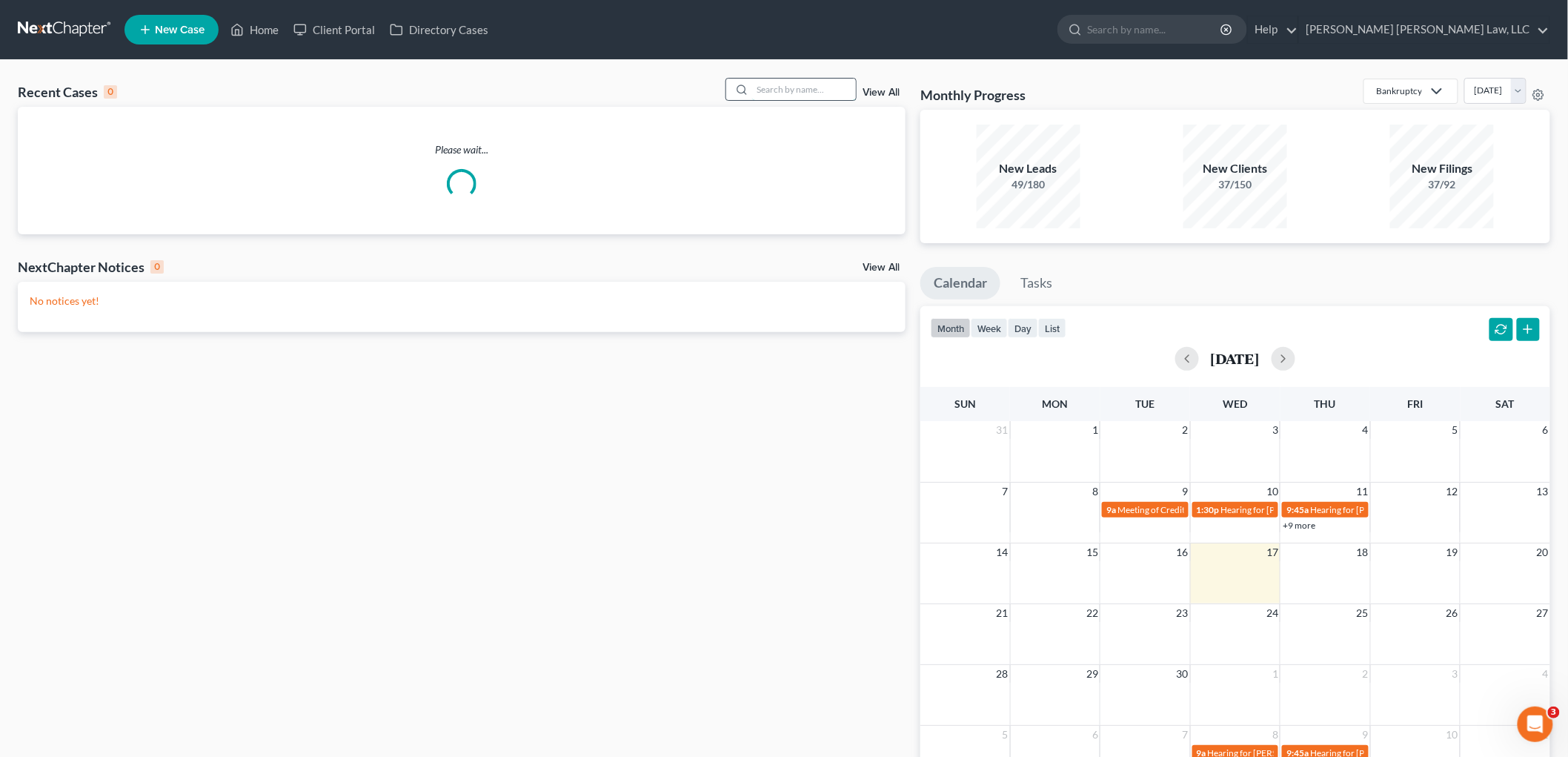
click at [766, 86] on input "search" at bounding box center [803, 89] width 103 height 21
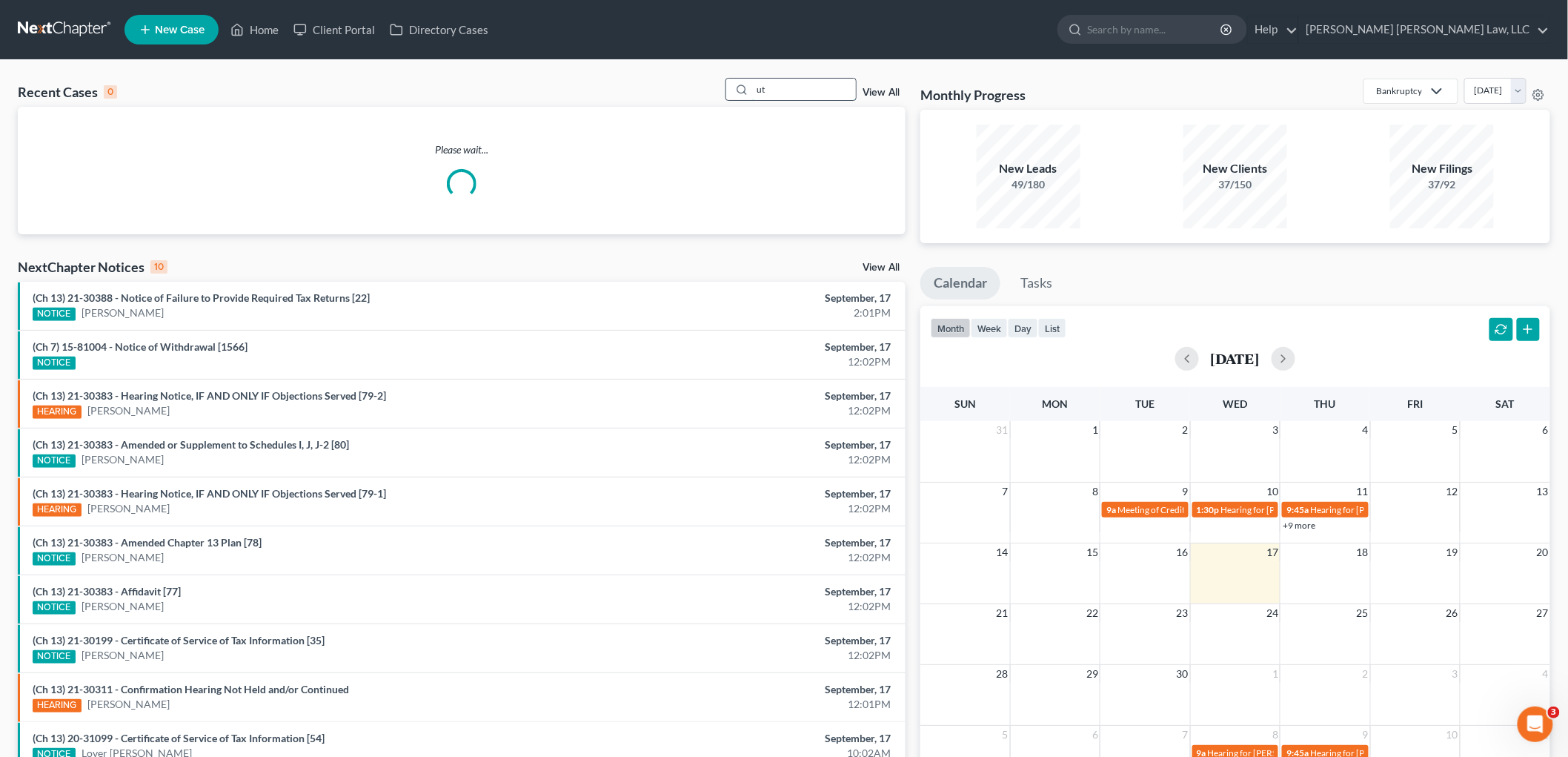
type input "u"
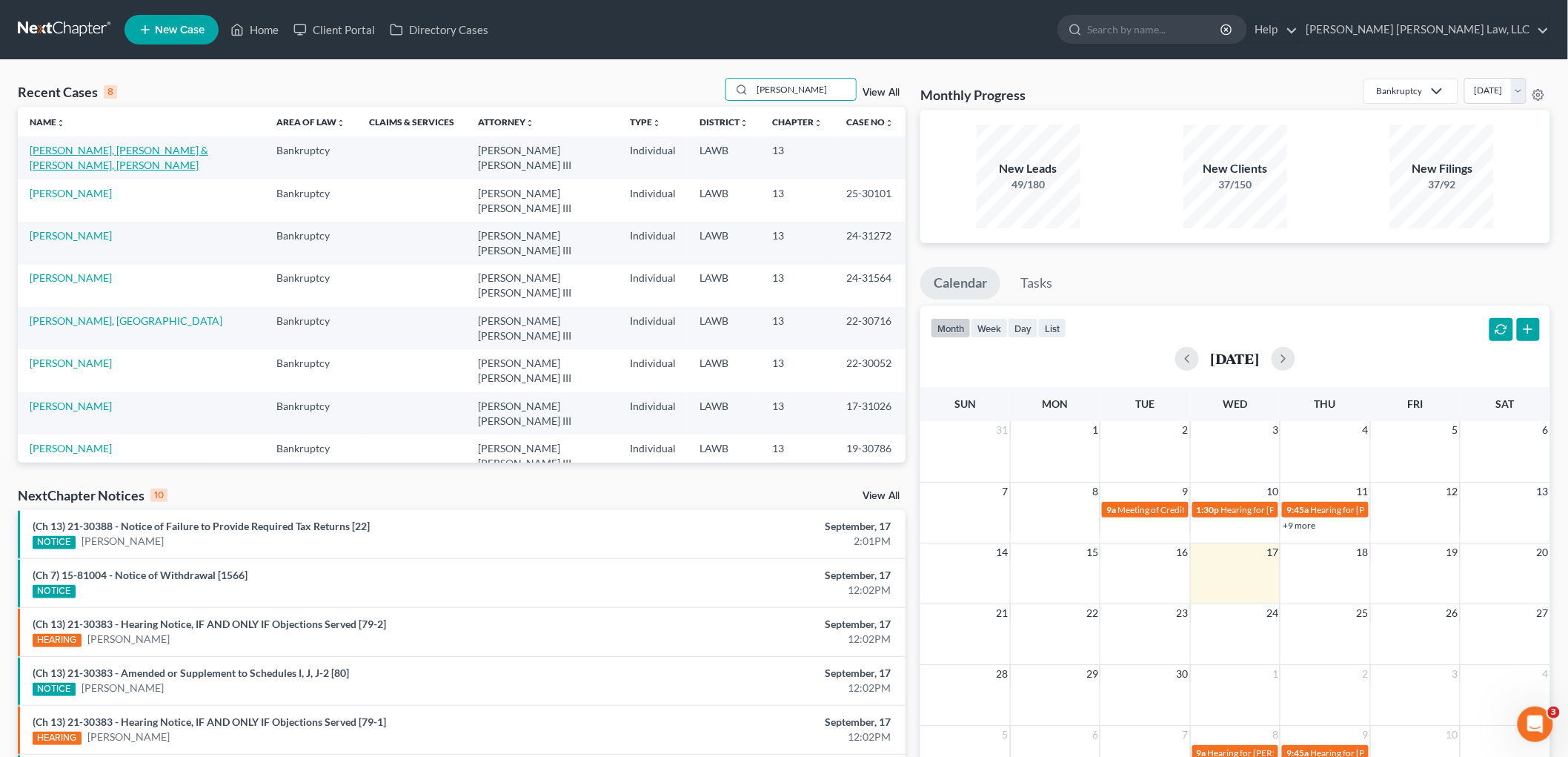
type input "[PERSON_NAME]"
click at [208, 146] on link "[PERSON_NAME], [PERSON_NAME] & [PERSON_NAME], [PERSON_NAME]" at bounding box center [119, 158] width 178 height 27
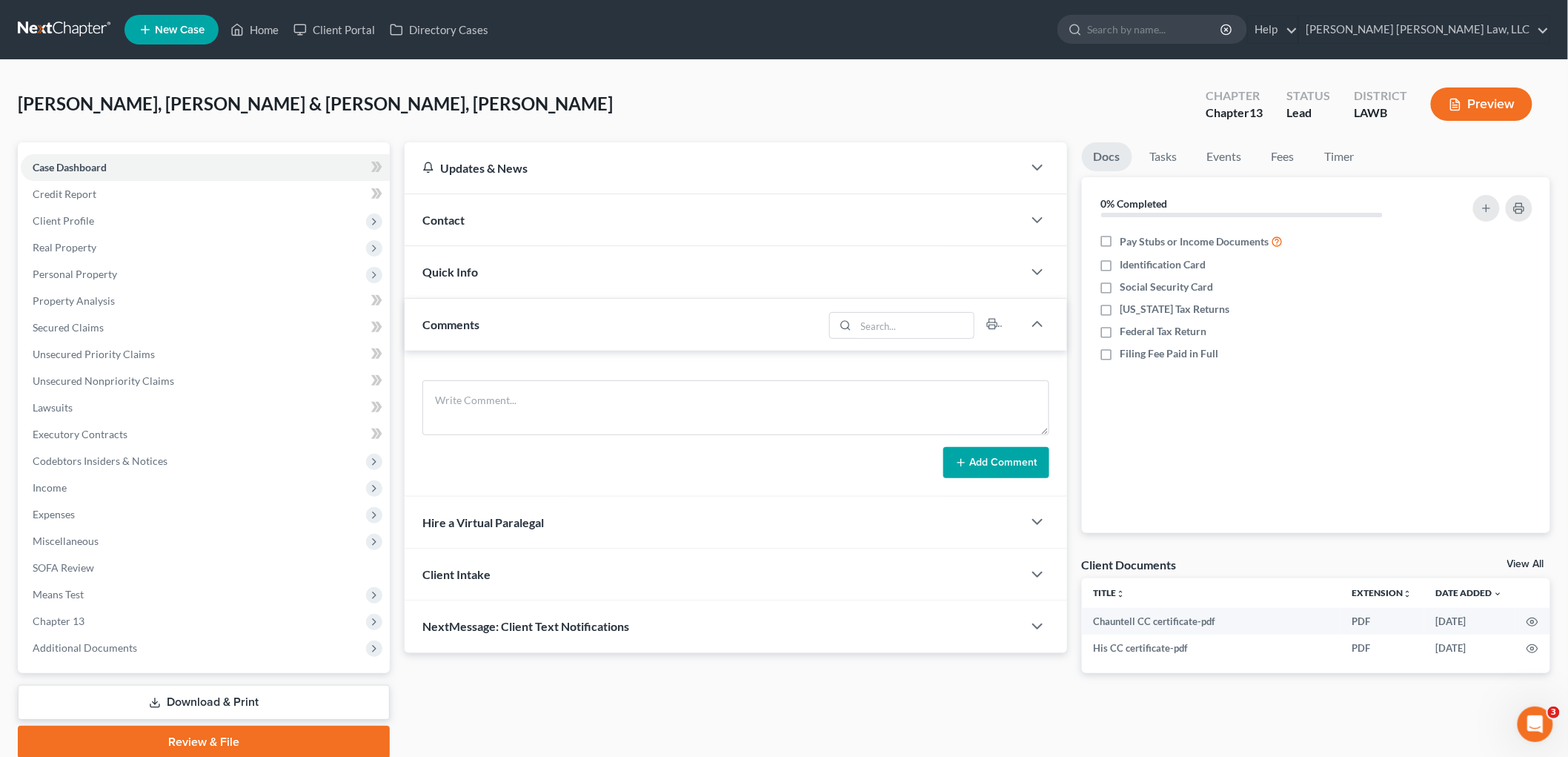
click at [84, 21] on link at bounding box center [64, 29] width 95 height 27
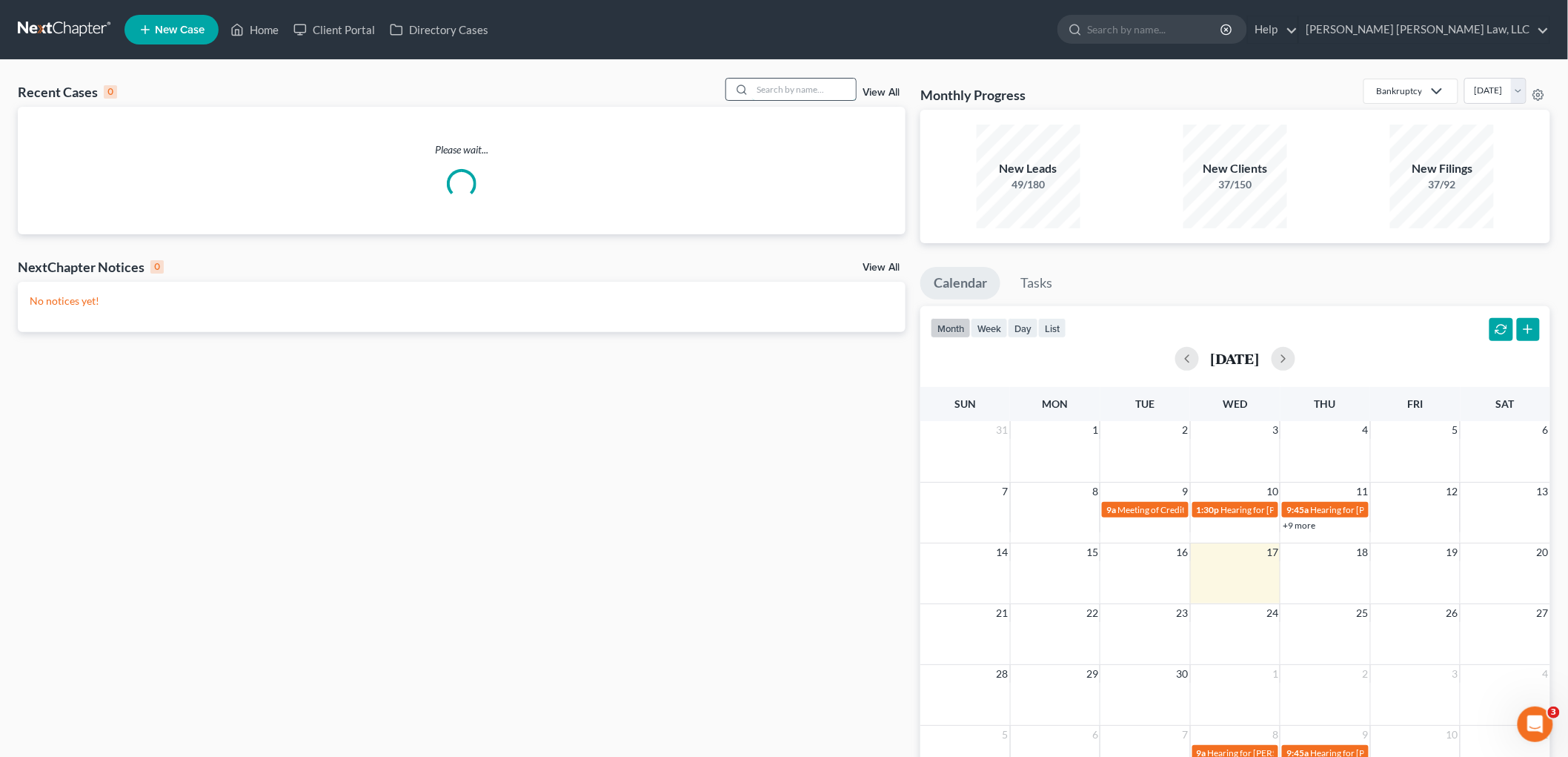
click at [808, 94] on input "search" at bounding box center [803, 89] width 103 height 21
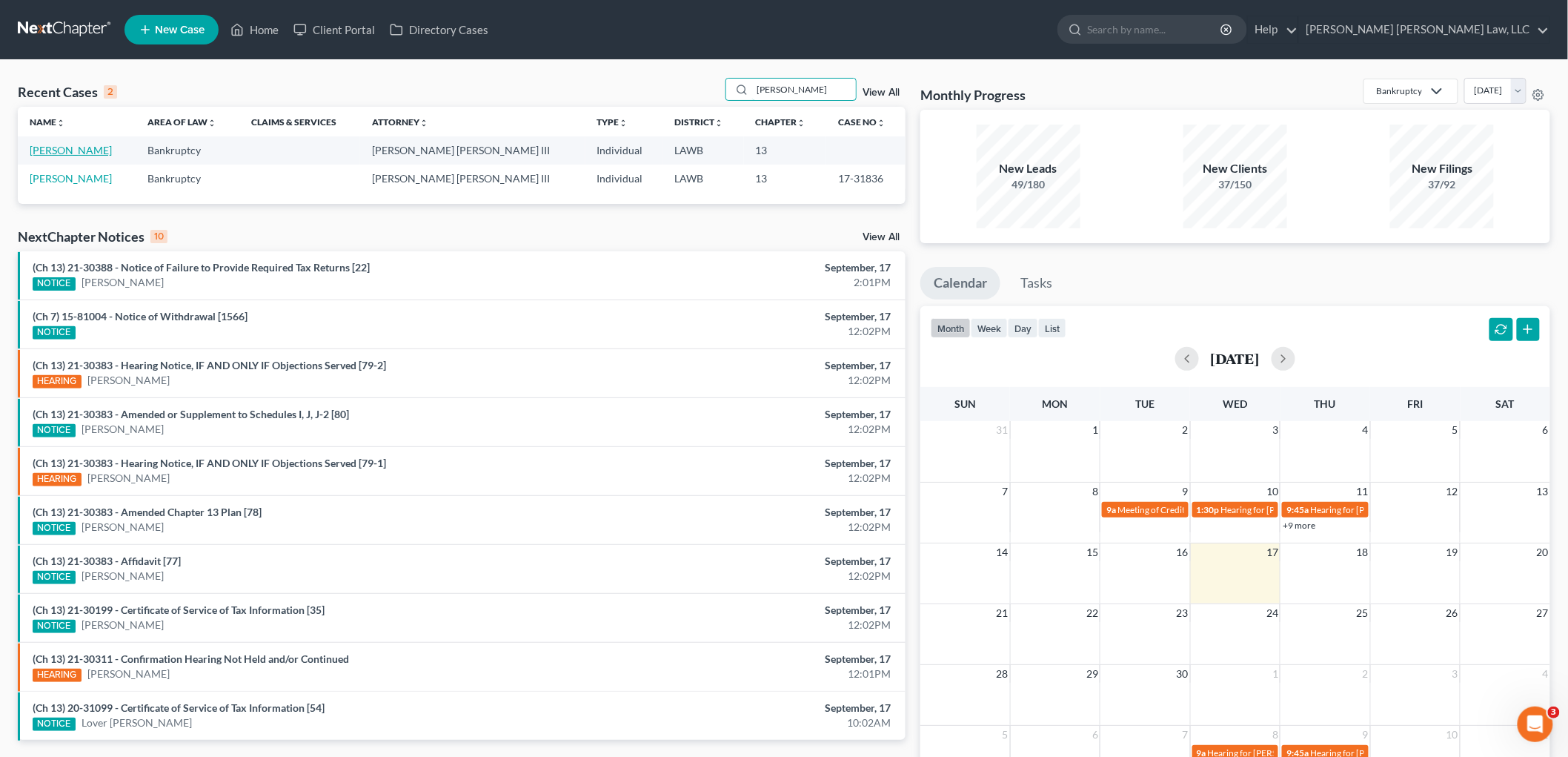
type input "[PERSON_NAME]"
click at [62, 150] on link "[PERSON_NAME]" at bounding box center [70, 150] width 82 height 13
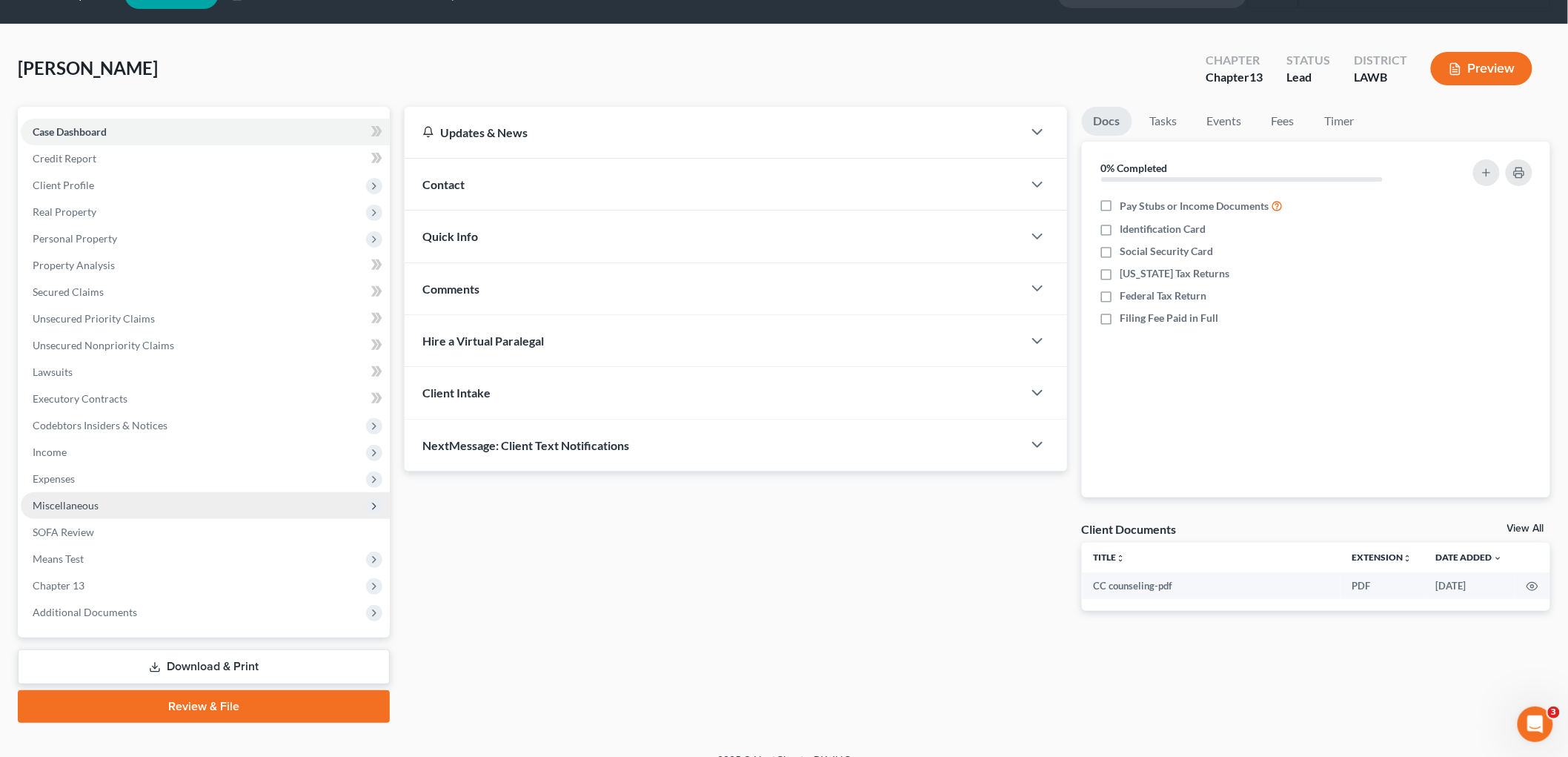
scroll to position [56, 0]
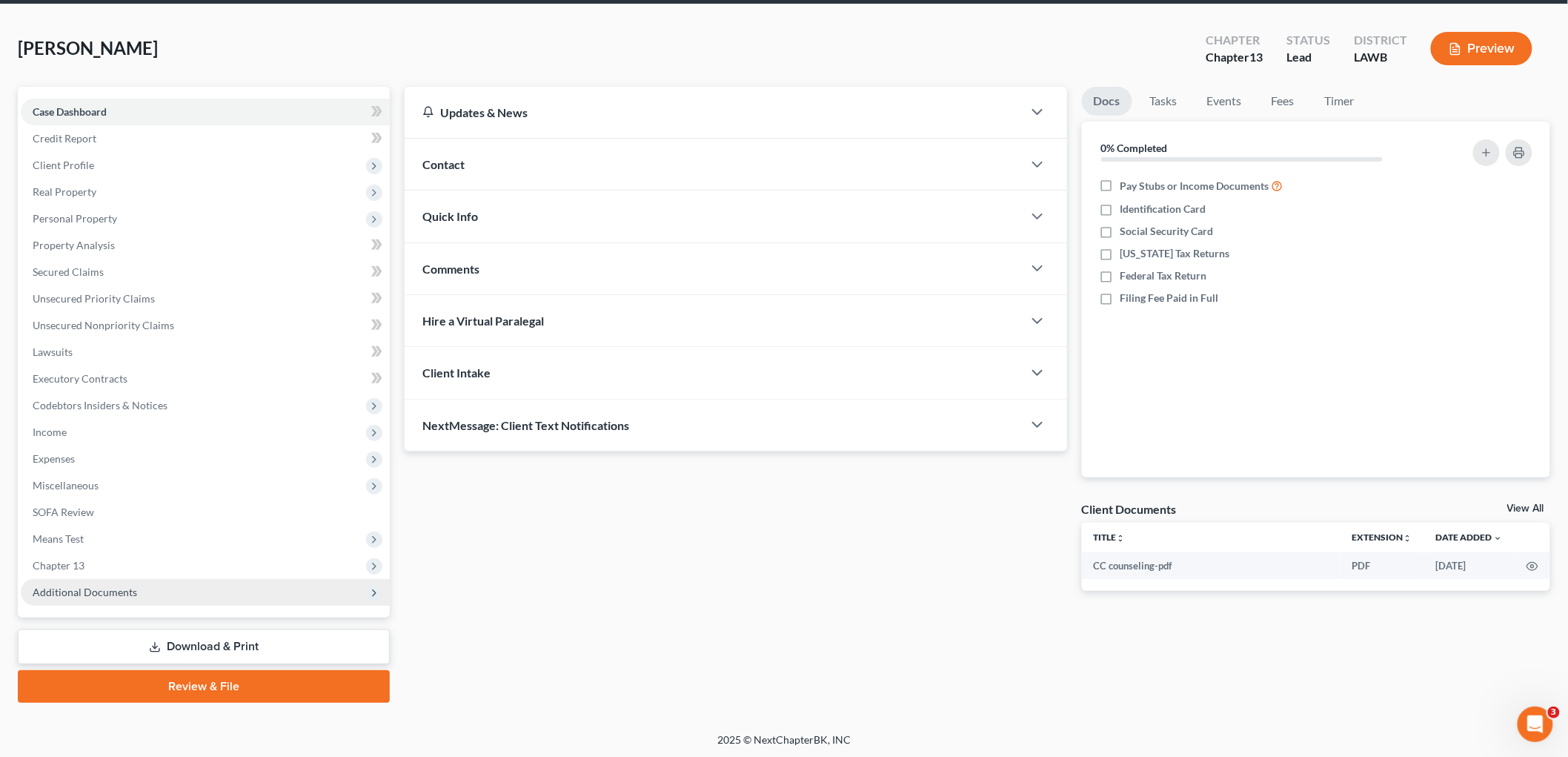
click at [314, 590] on span "Additional Documents" at bounding box center [205, 593] width 369 height 27
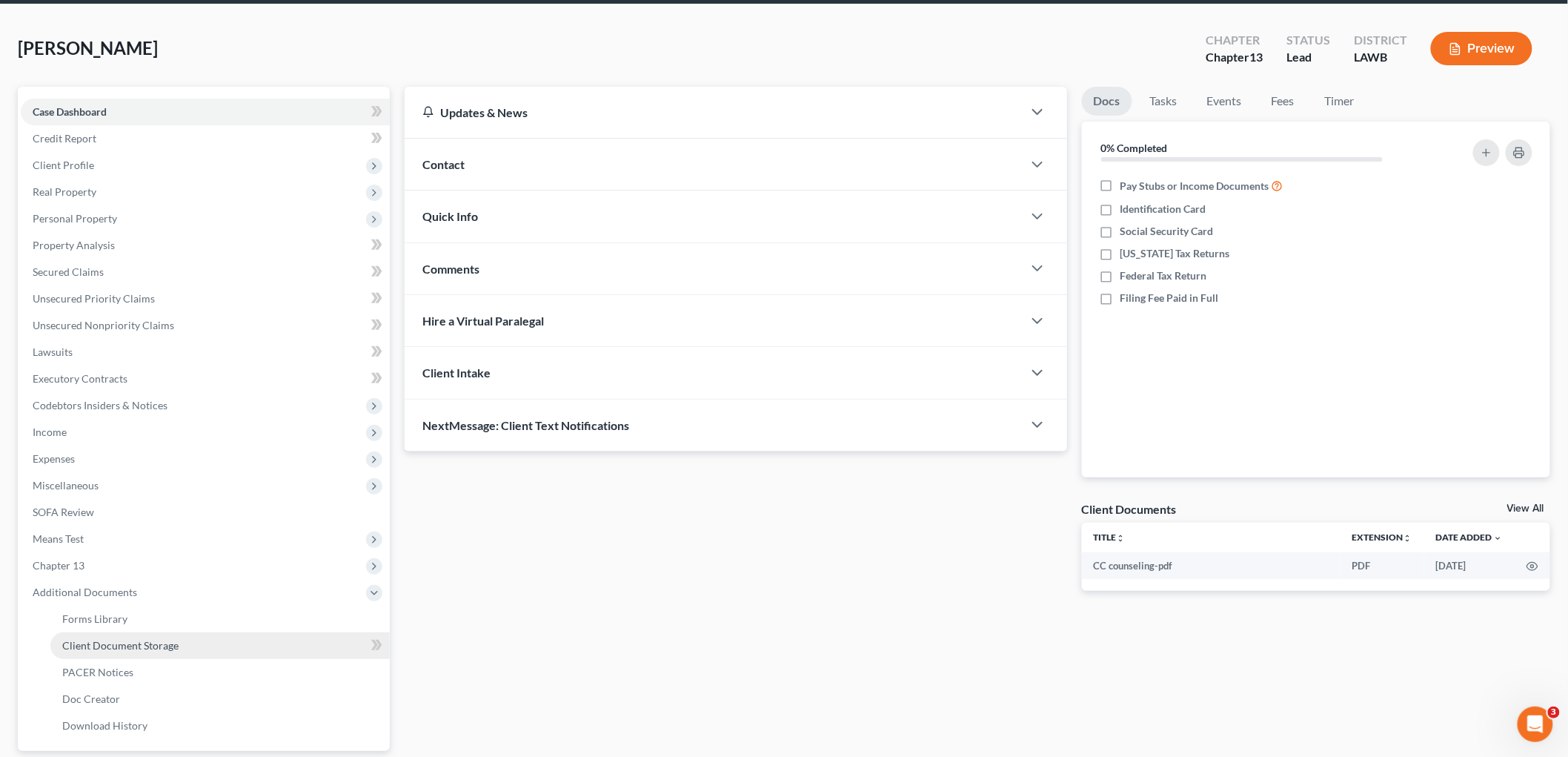
click at [328, 643] on link "Client Document Storage" at bounding box center [220, 646] width 340 height 27
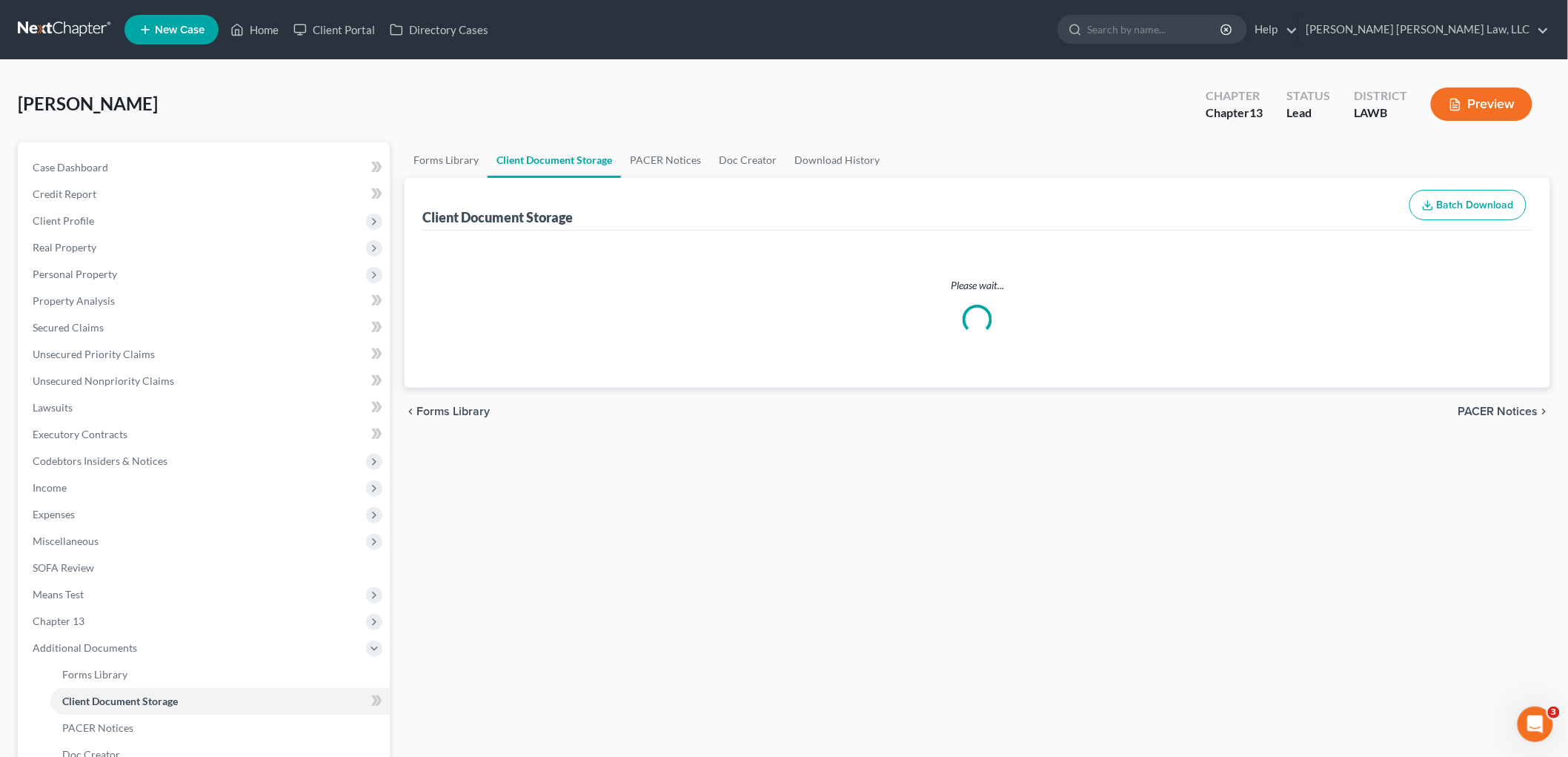
select select "9"
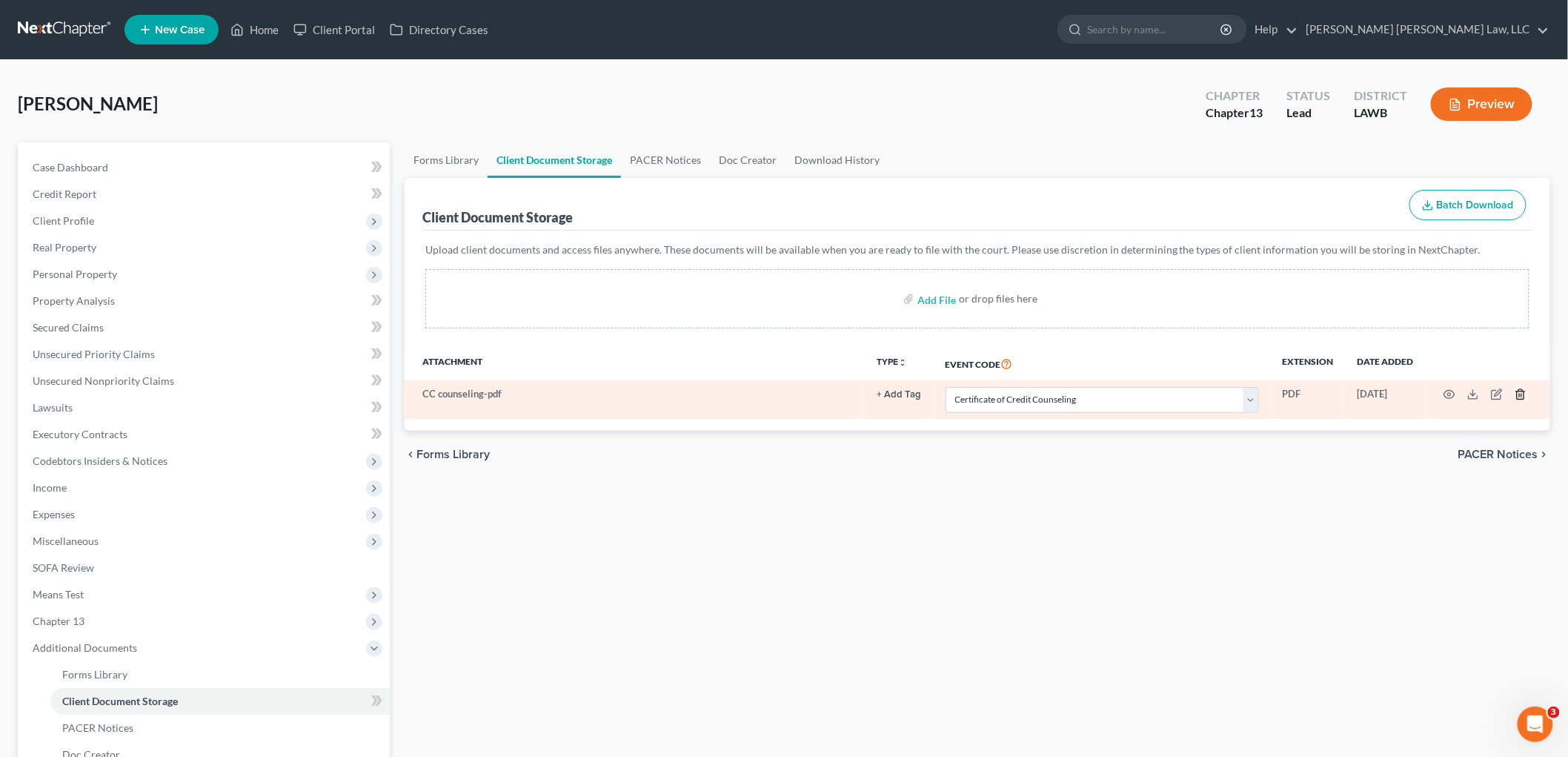
click at [1522, 397] on icon "button" at bounding box center [1520, 394] width 12 height 12
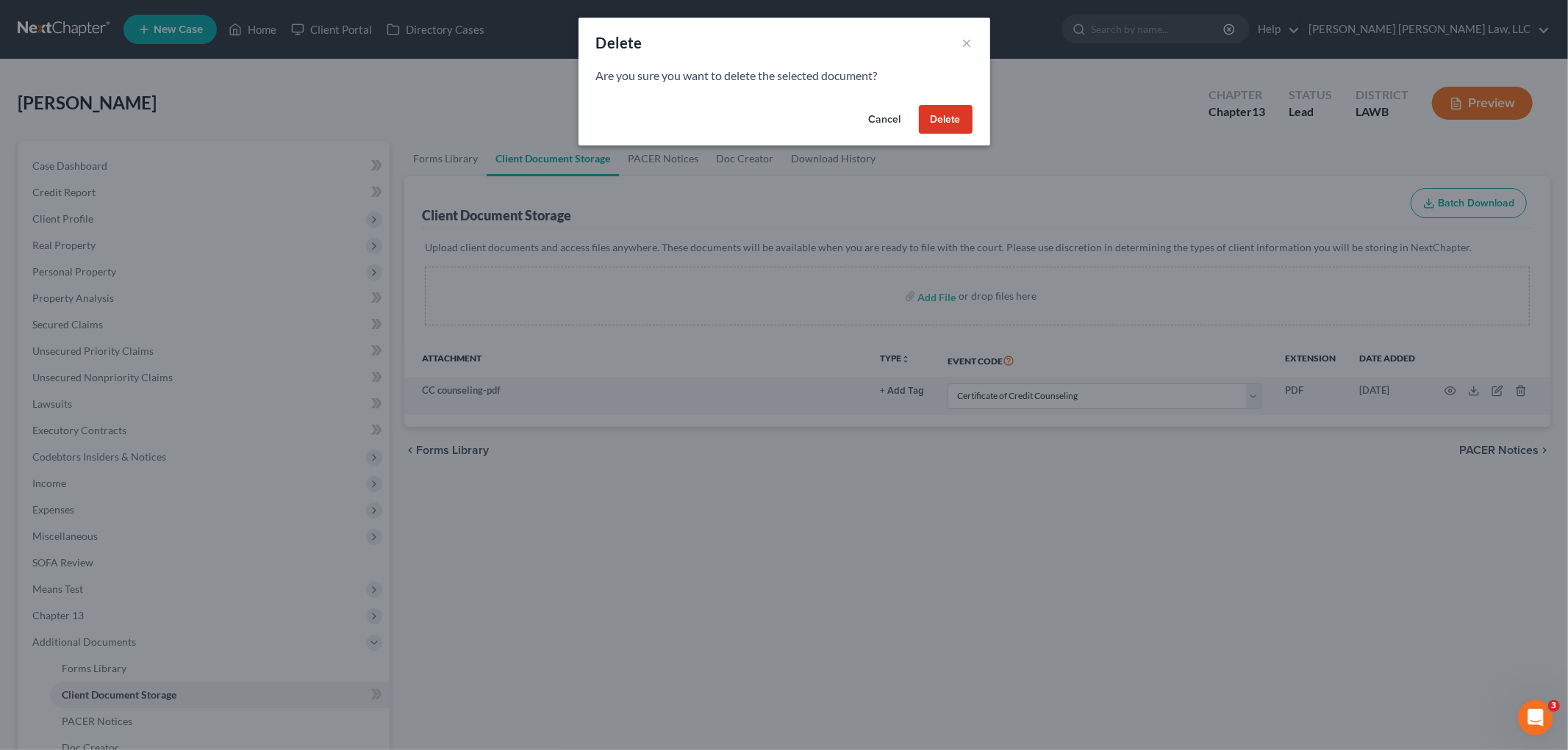
click at [949, 127] on button "Delete" at bounding box center [945, 119] width 54 height 29
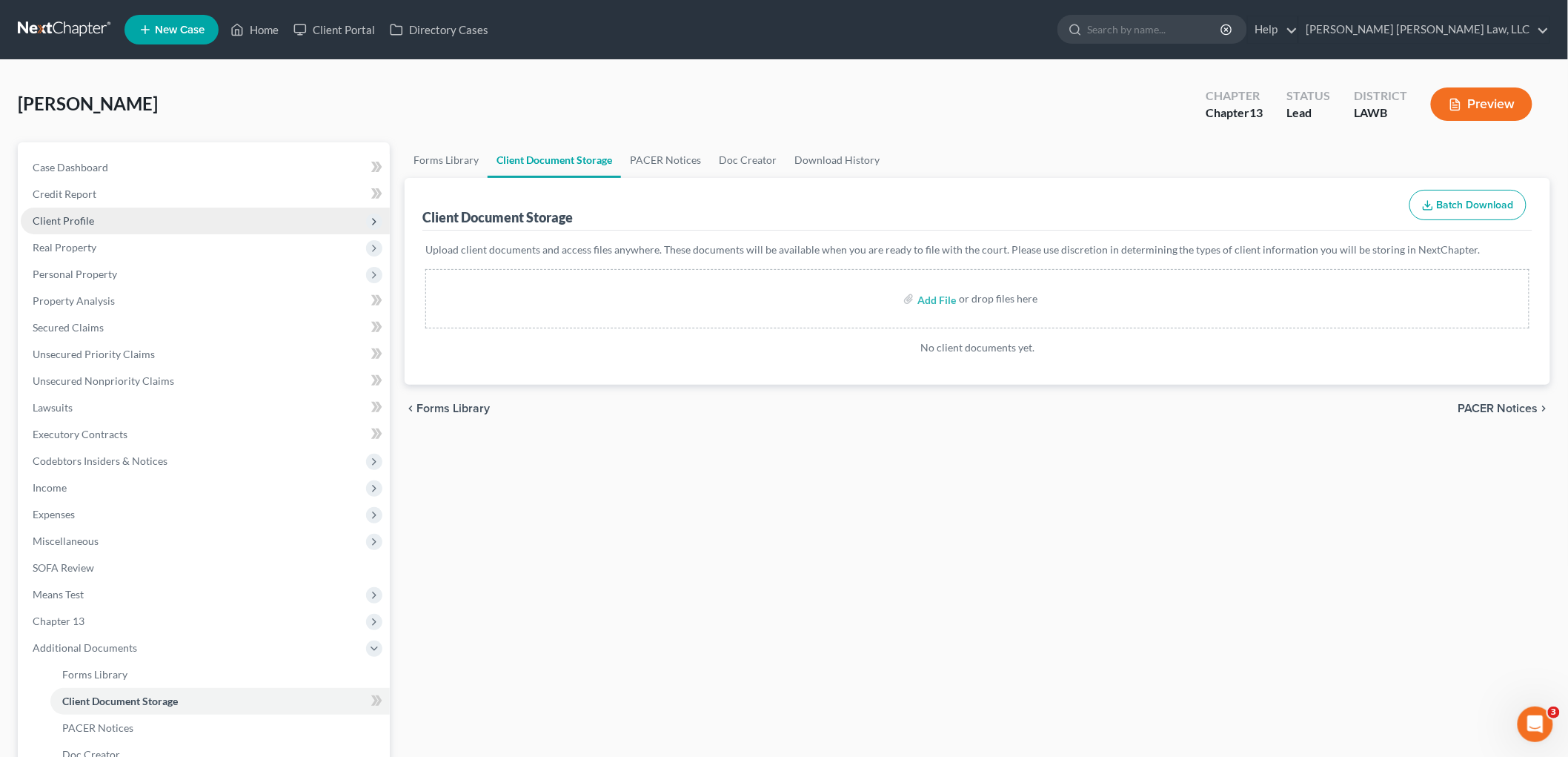
click at [134, 223] on span "Client Profile" at bounding box center [205, 221] width 369 height 27
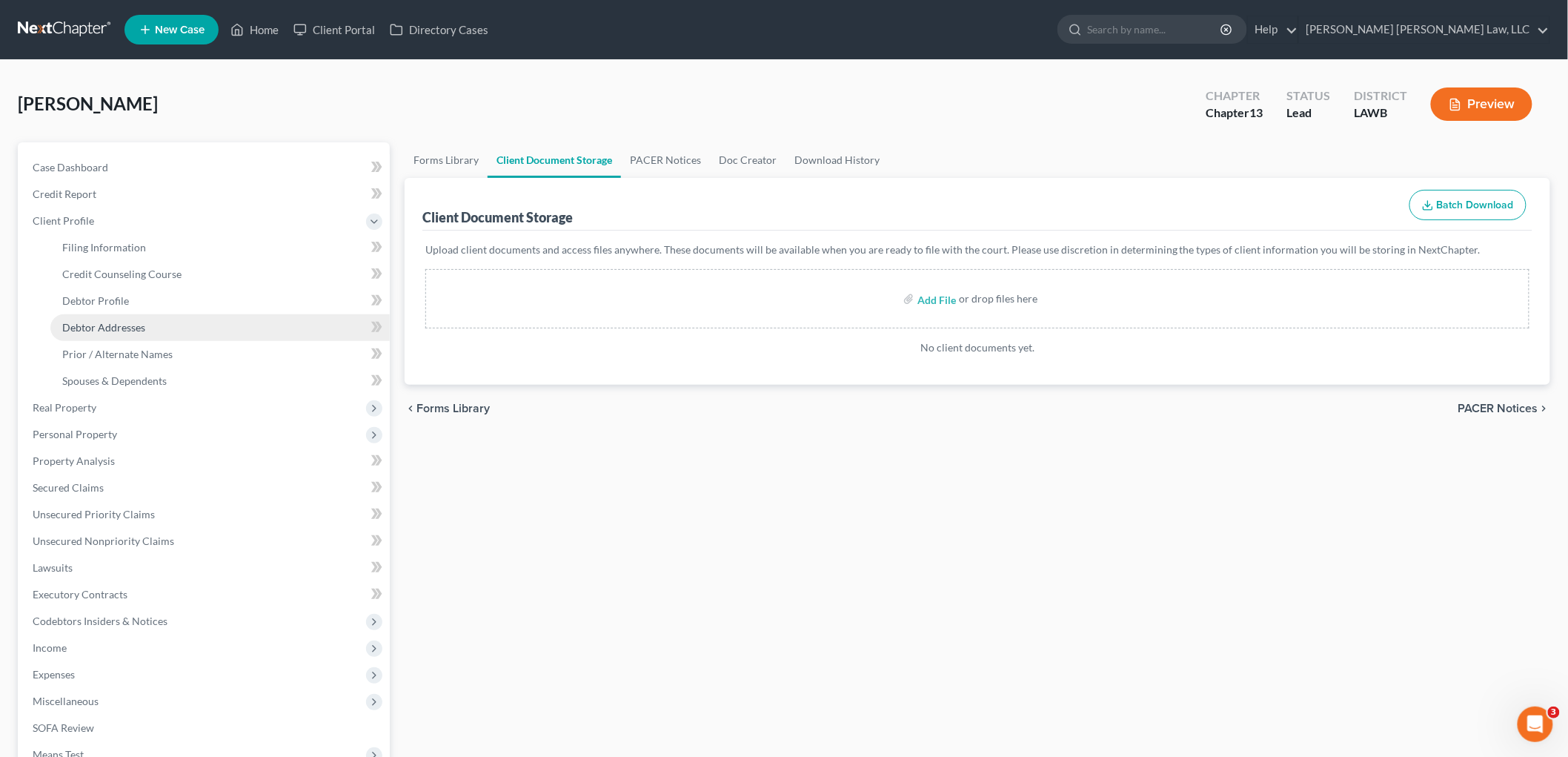
click at [119, 317] on link "Debtor Addresses" at bounding box center [220, 328] width 340 height 27
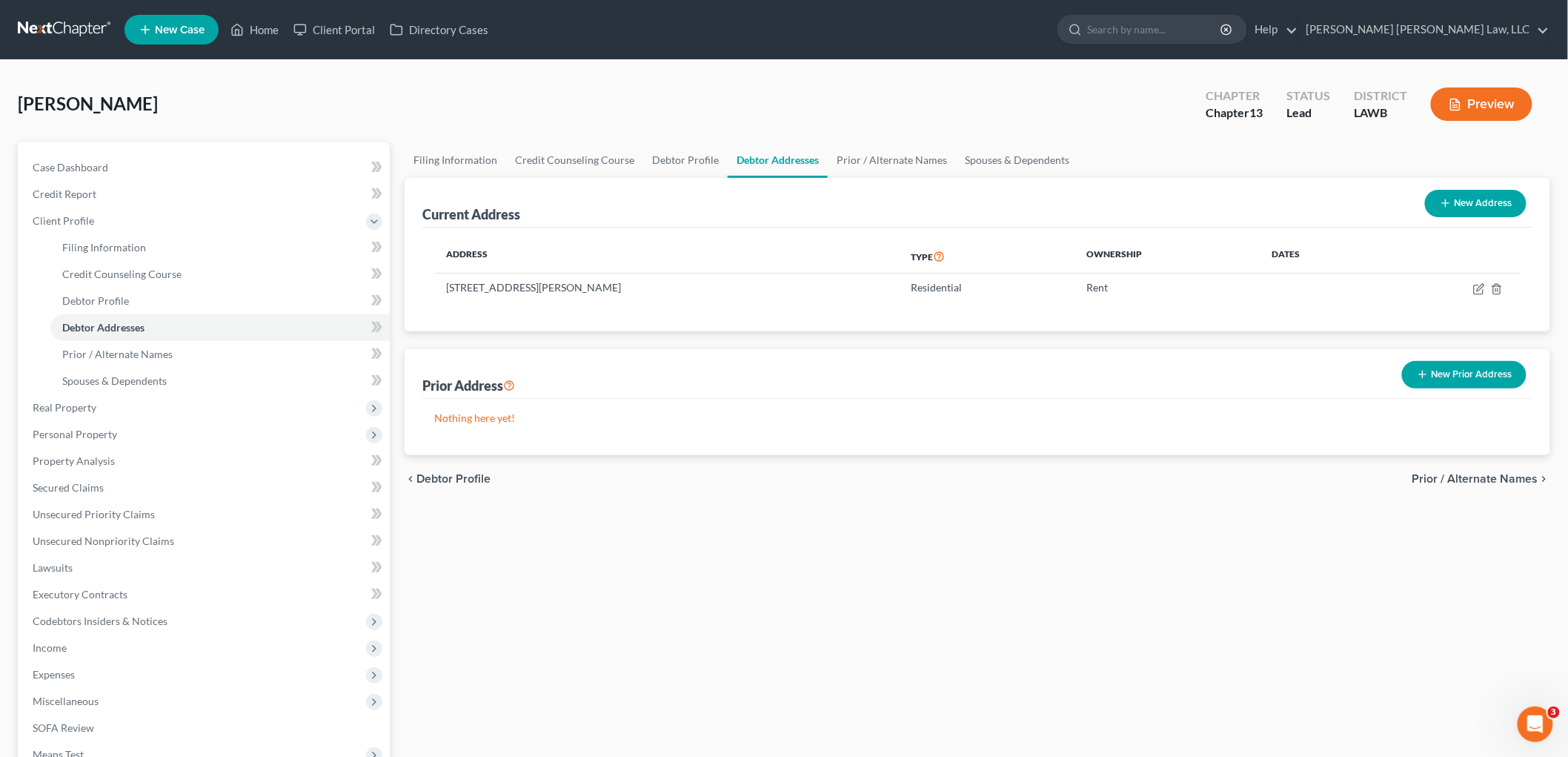
click at [56, 27] on link at bounding box center [64, 29] width 95 height 27
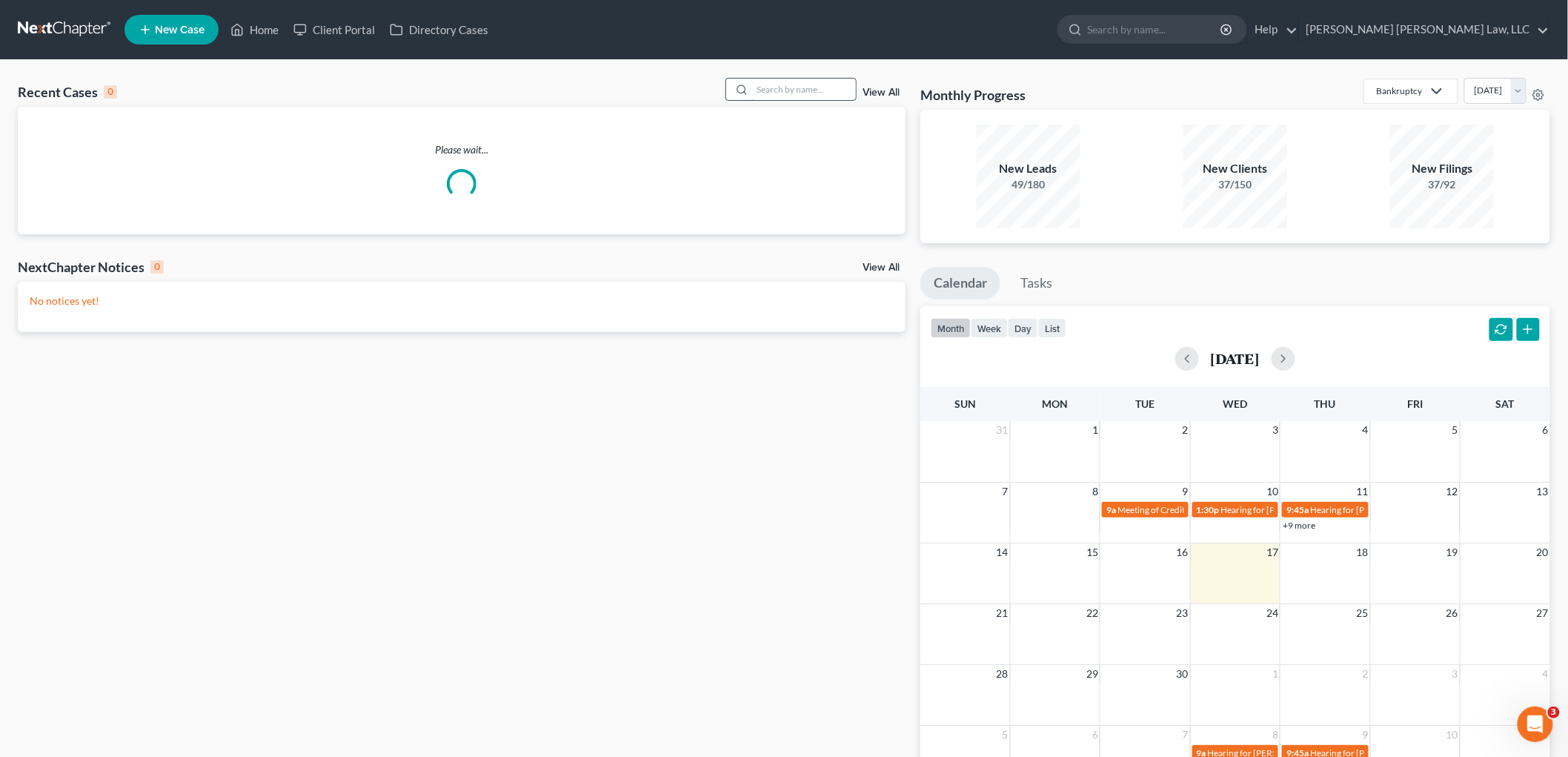
click at [793, 91] on input "search" at bounding box center [803, 89] width 103 height 21
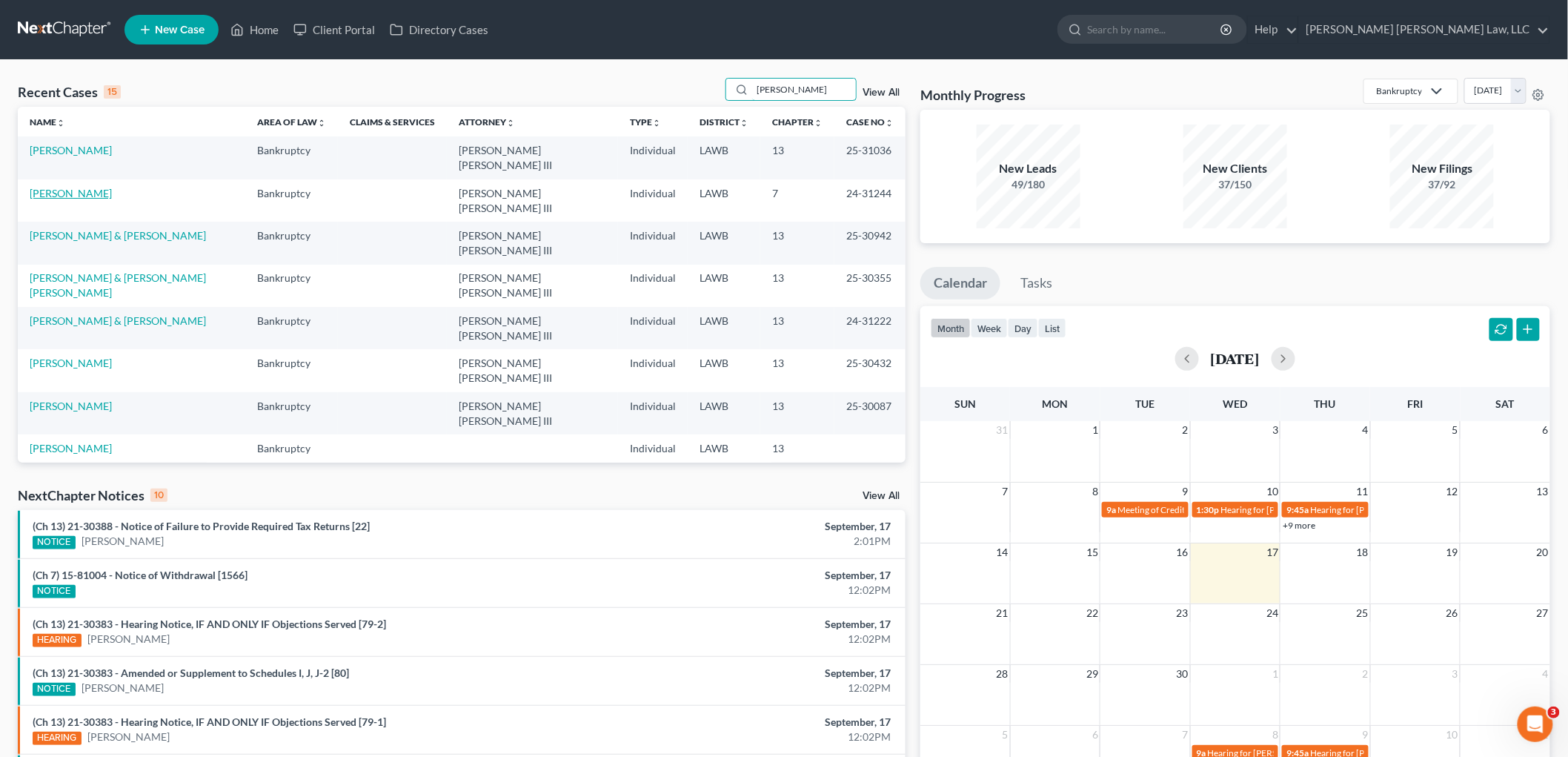
type input "[PERSON_NAME]"
click at [69, 187] on link "[PERSON_NAME]" at bounding box center [70, 193] width 82 height 13
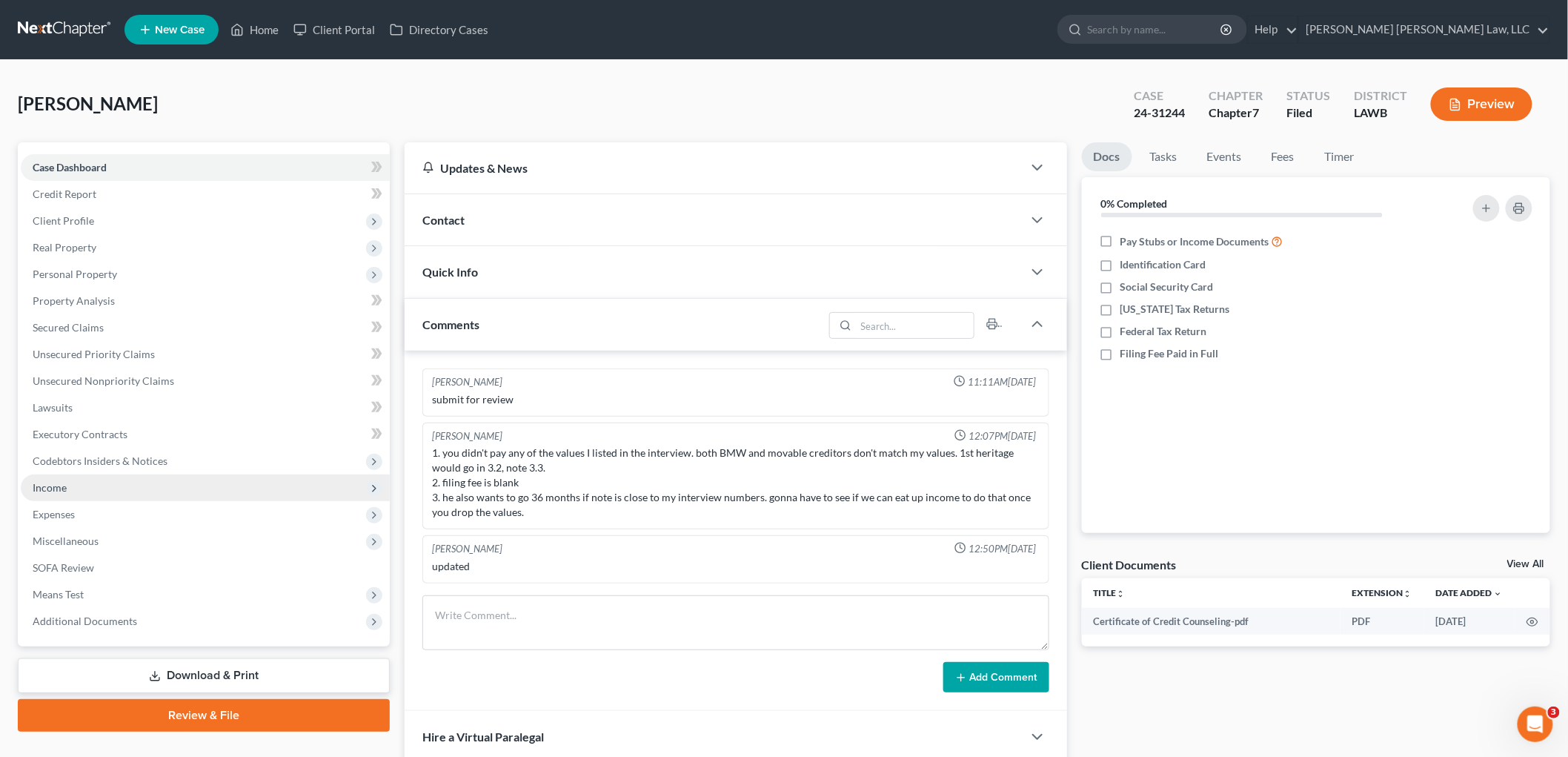
click at [82, 492] on span "Income" at bounding box center [205, 488] width 369 height 27
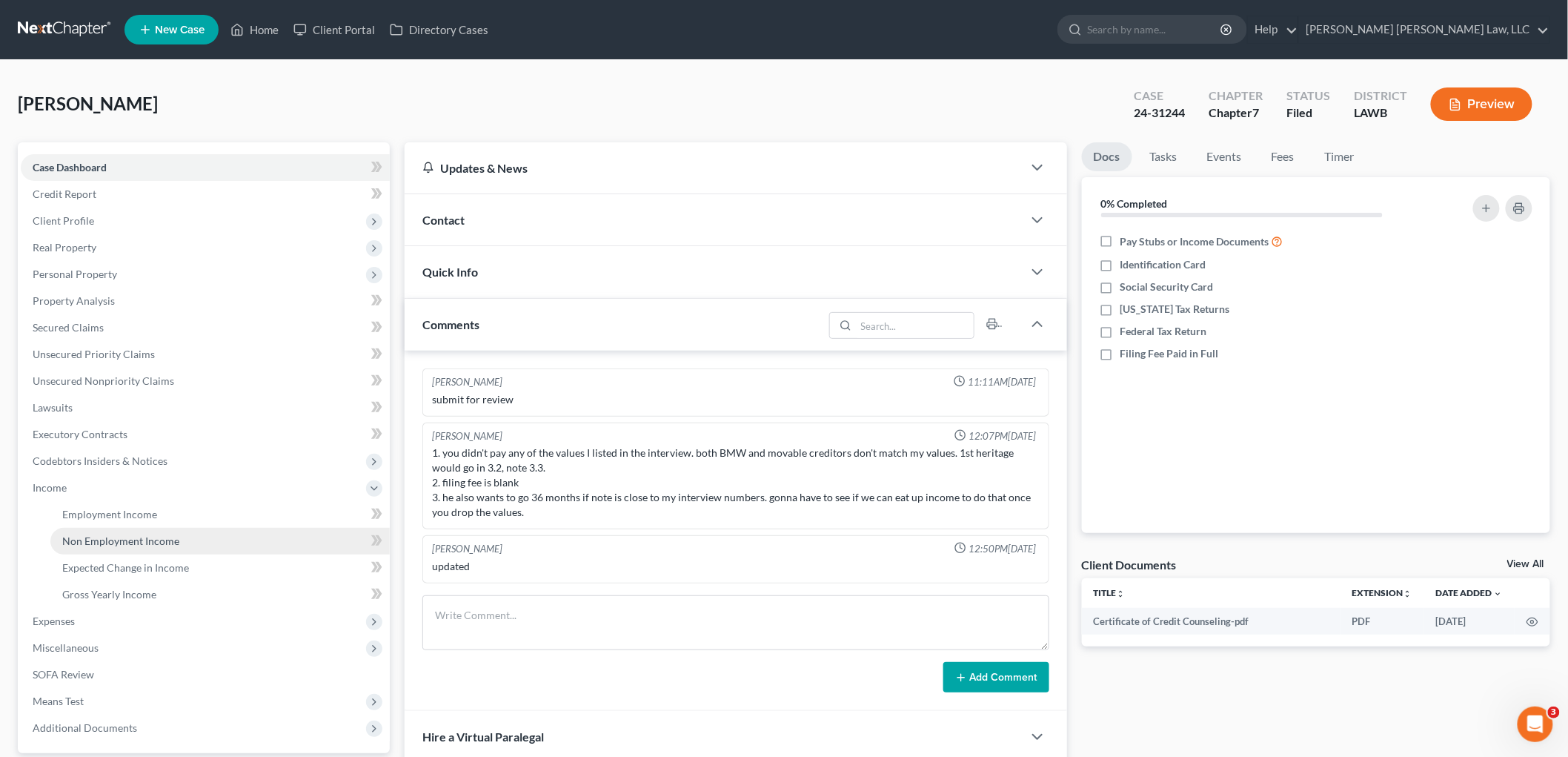
click at [87, 538] on span "Non Employment Income" at bounding box center [120, 541] width 117 height 13
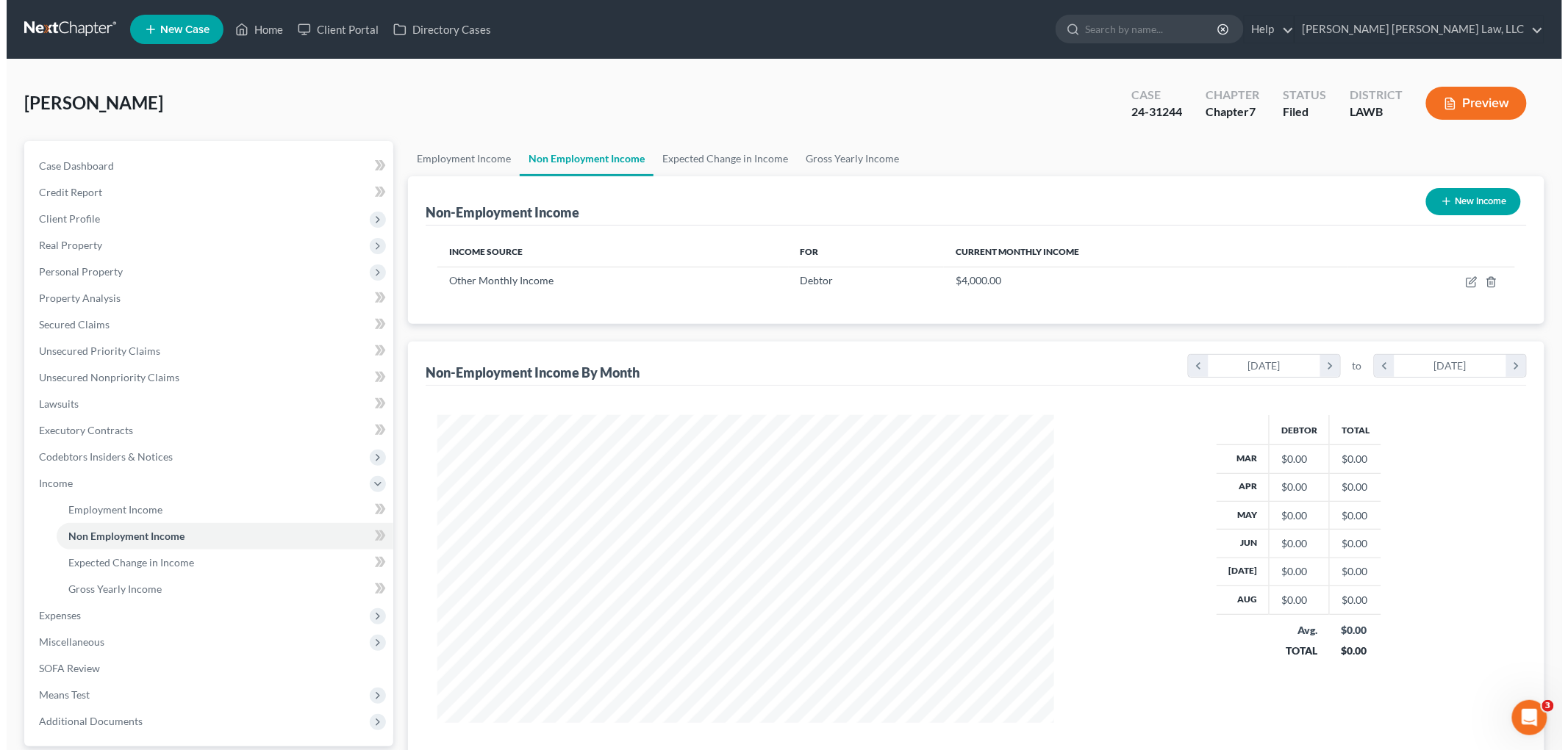
scroll to position [307, 646]
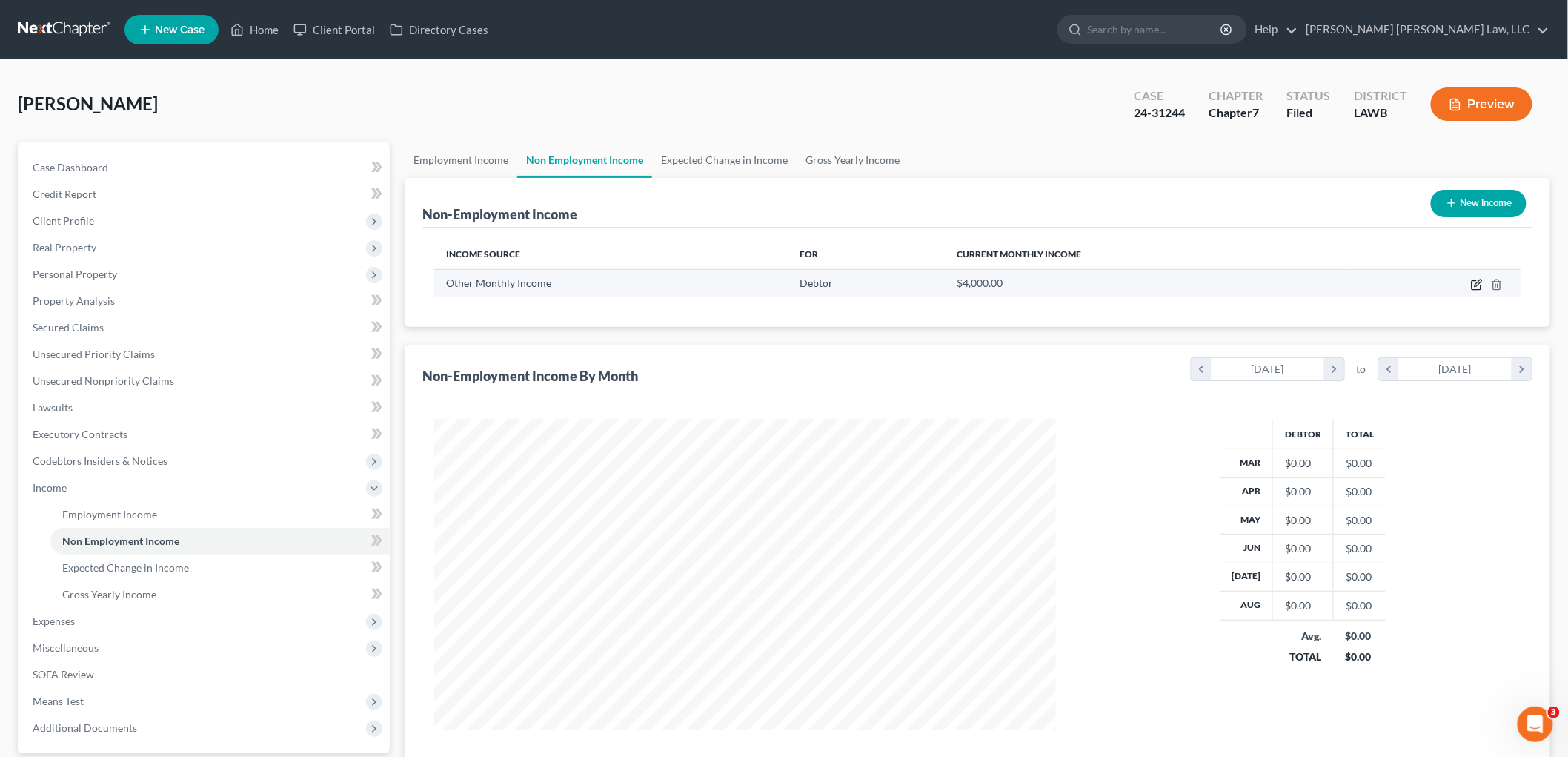
click at [1473, 286] on icon "button" at bounding box center [1477, 284] width 12 height 12
select select "13"
select select "0"
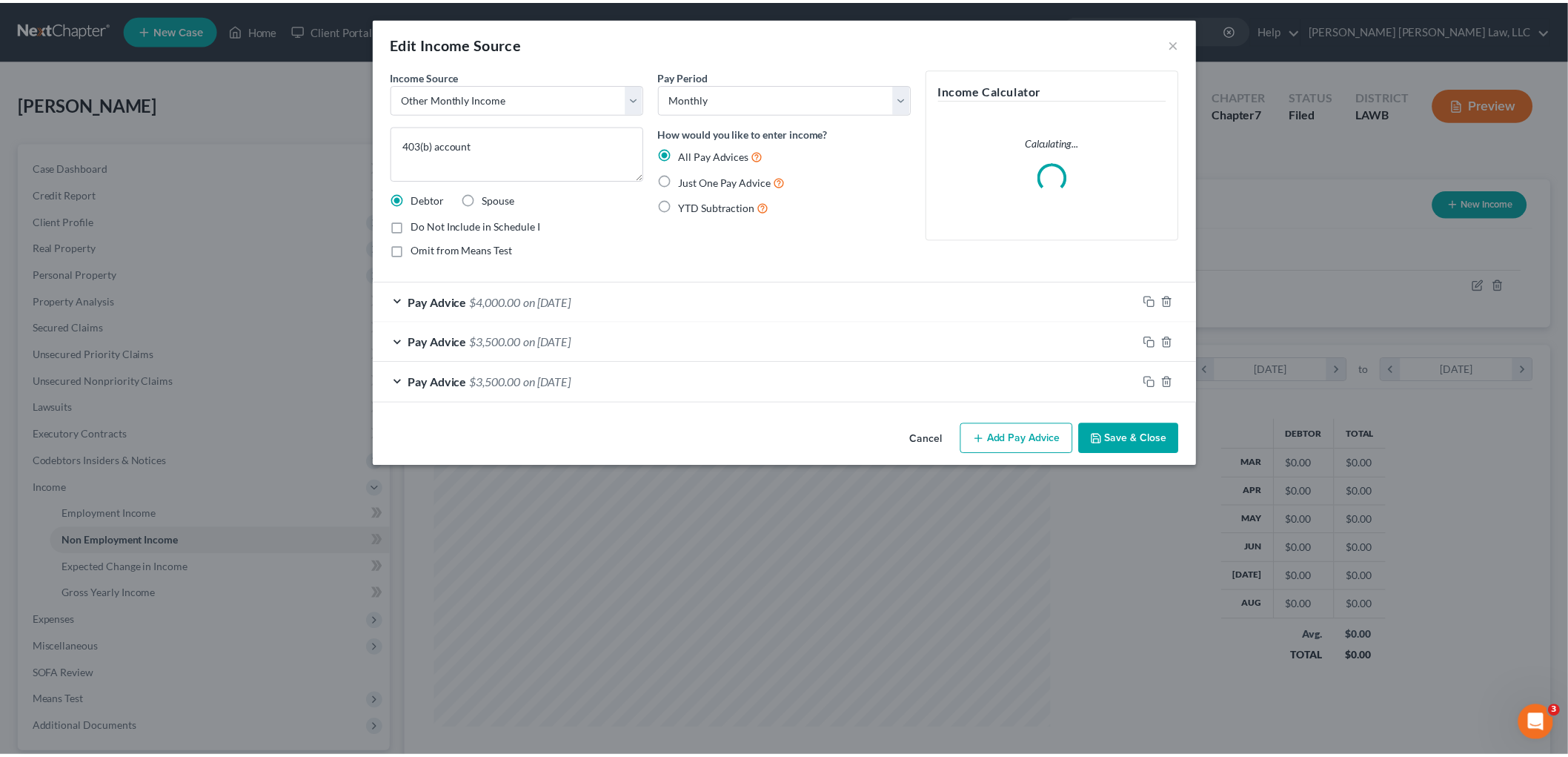
scroll to position [313, 656]
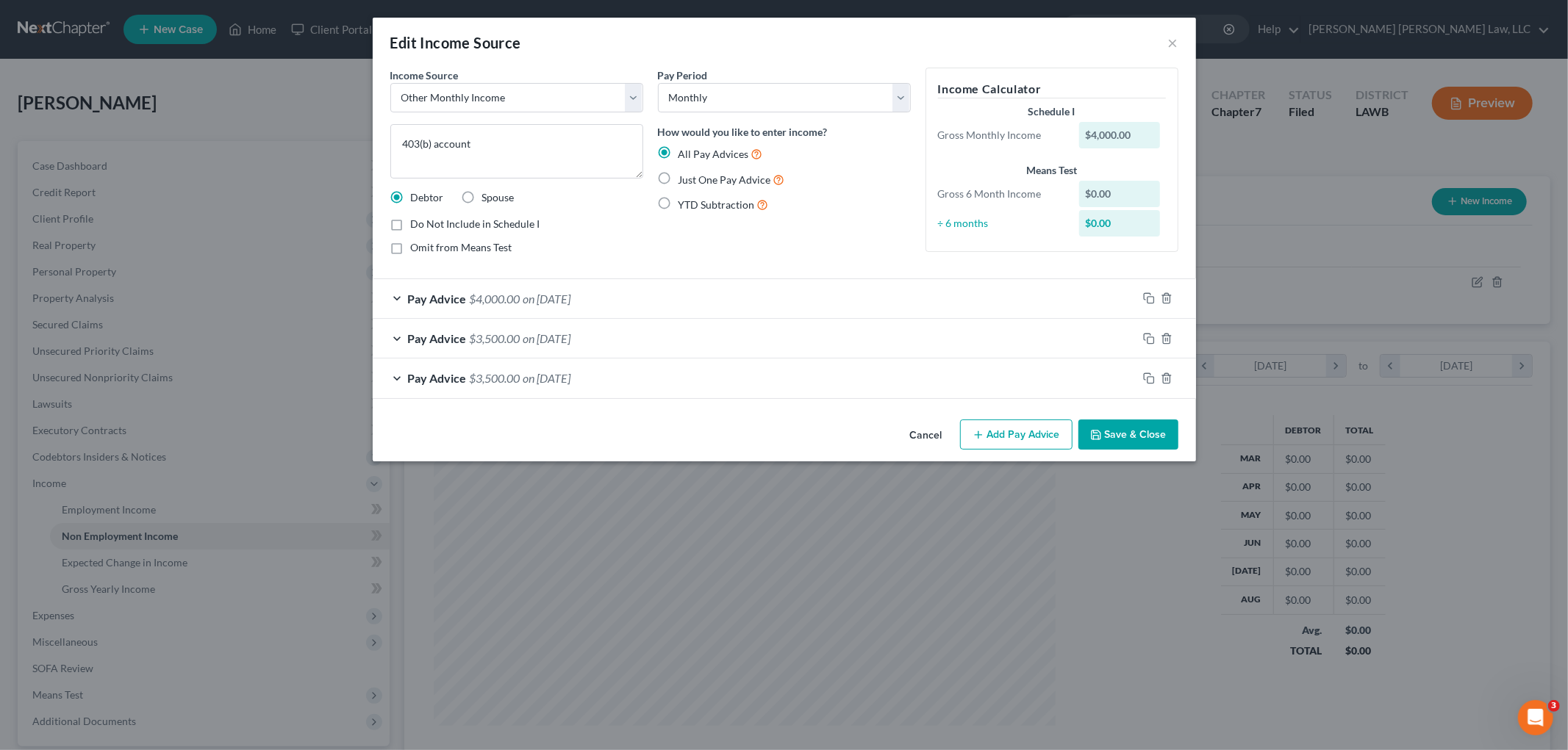
click at [1115, 435] on button "Save & Close" at bounding box center [1128, 435] width 100 height 31
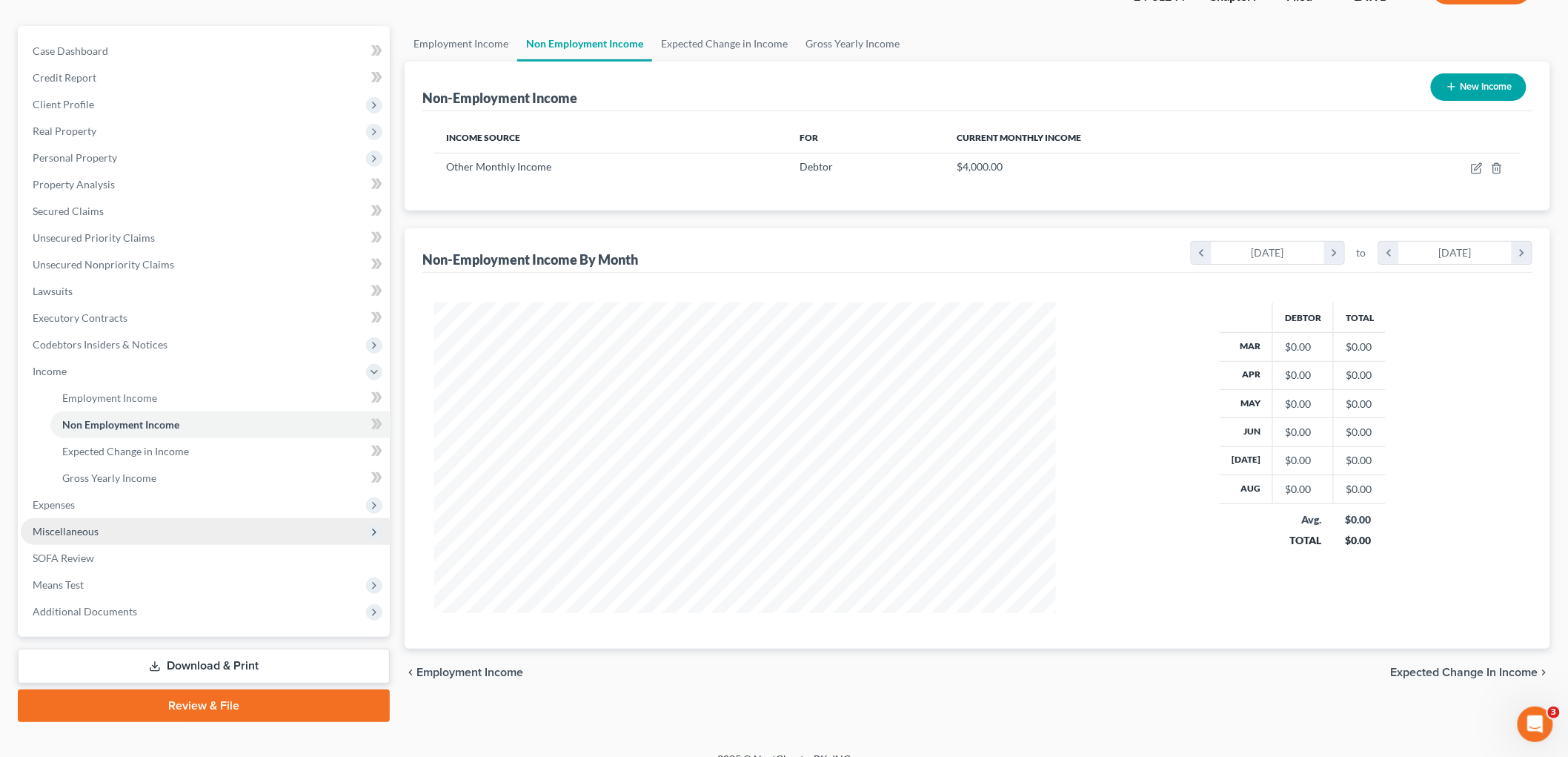
scroll to position [135, 0]
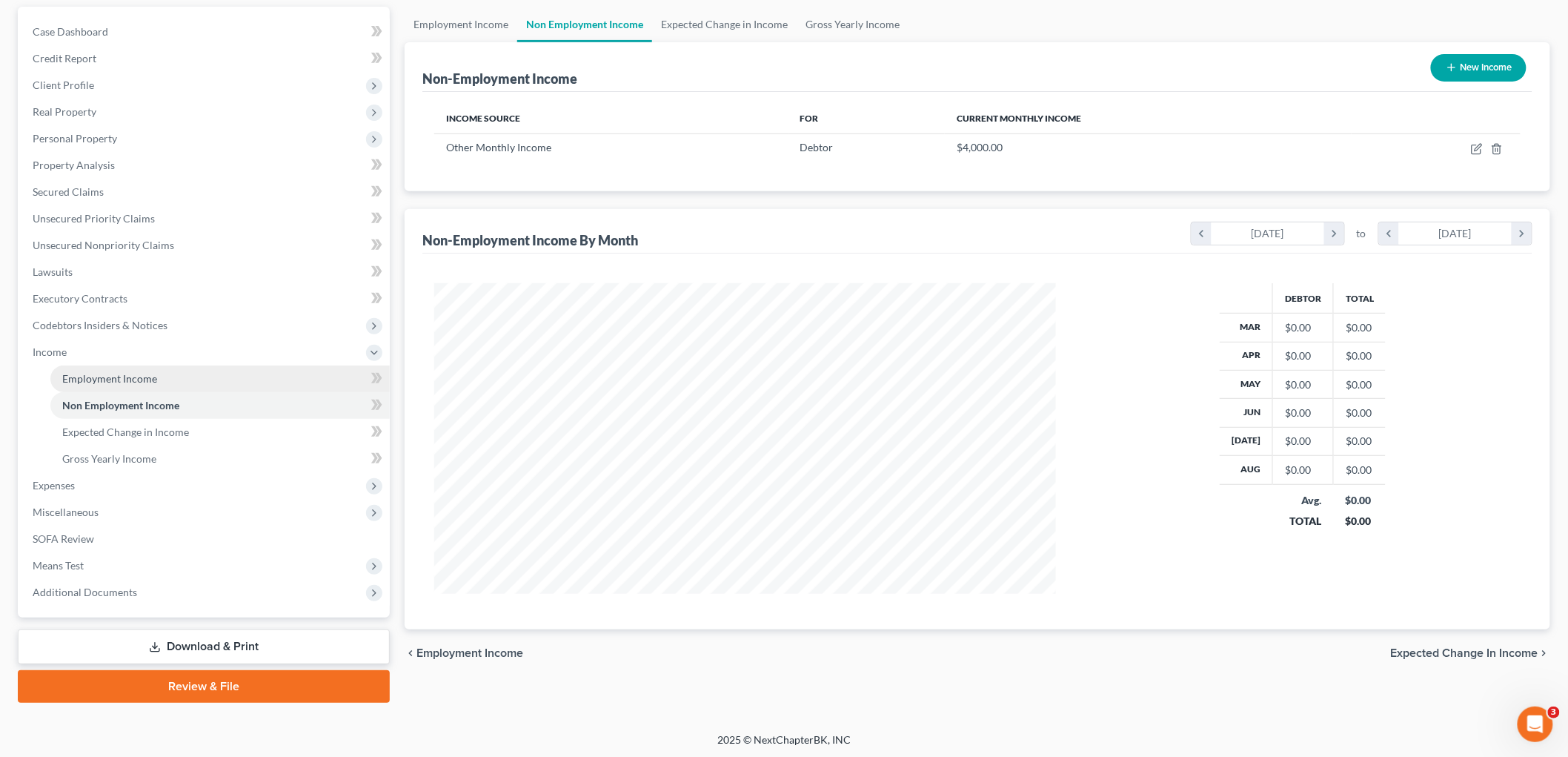
click at [156, 380] on link "Employment Income" at bounding box center [220, 379] width 340 height 27
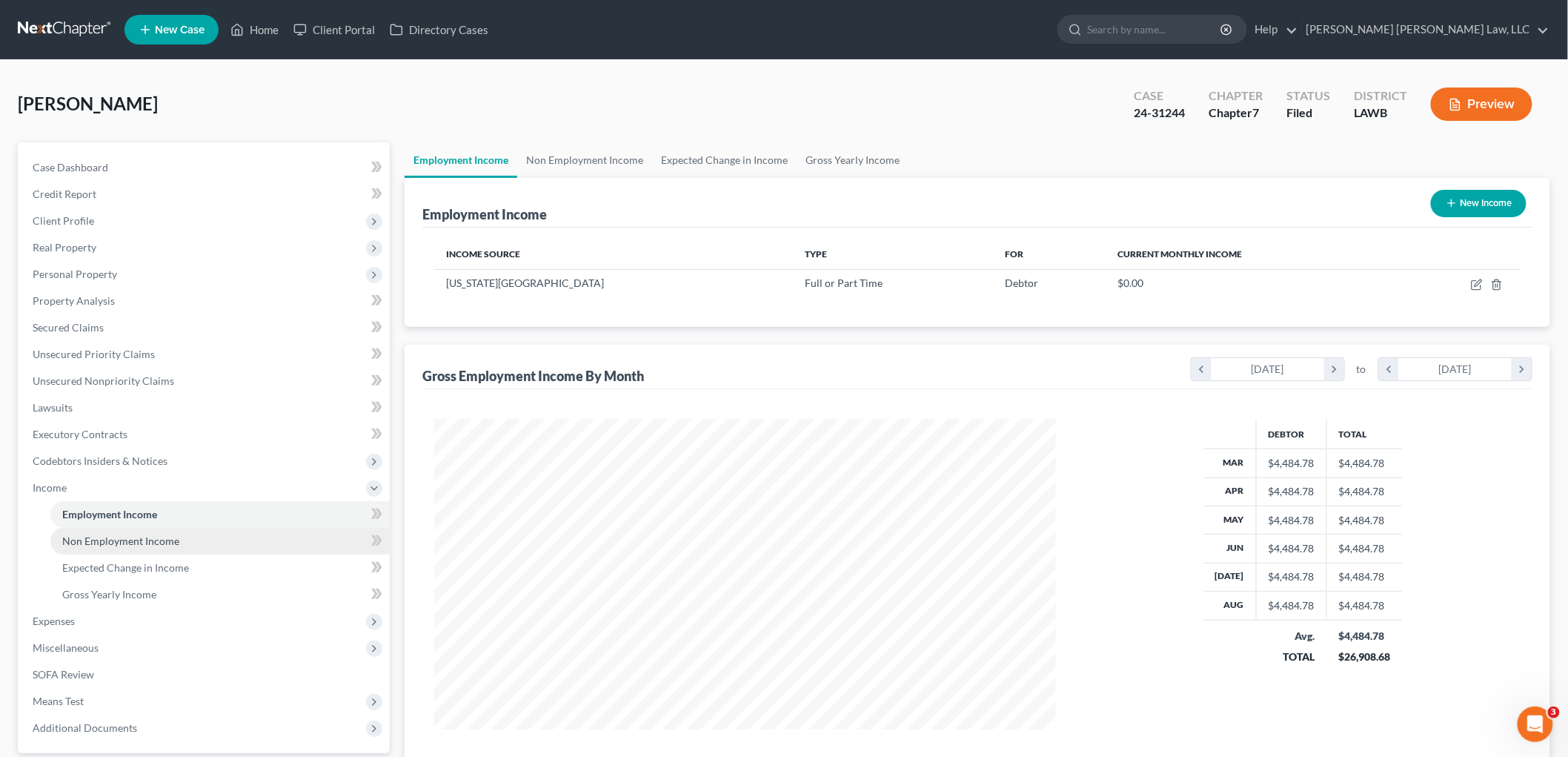
scroll to position [82, 0]
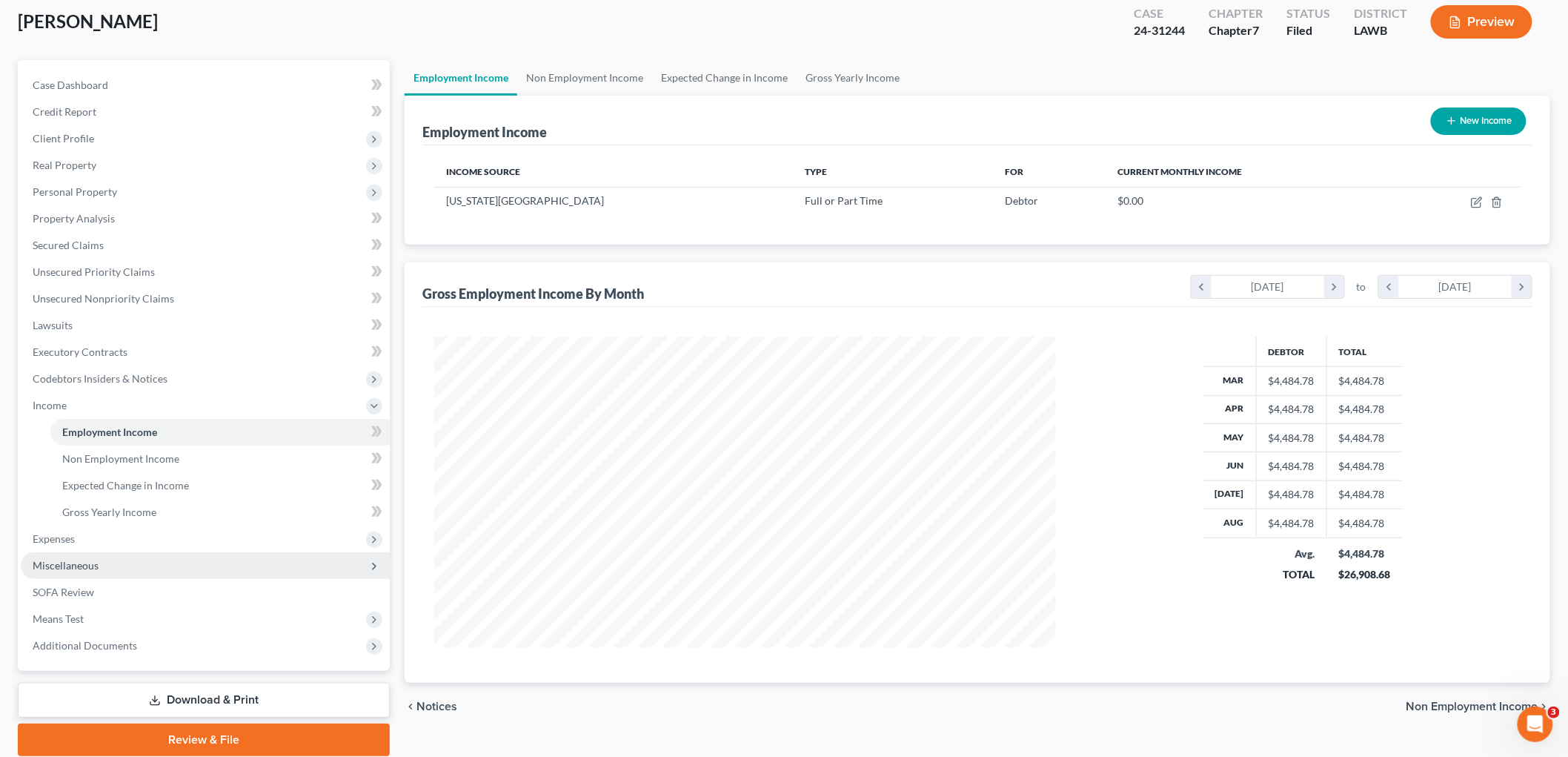
click at [98, 560] on span "Miscellaneous" at bounding box center [205, 566] width 369 height 27
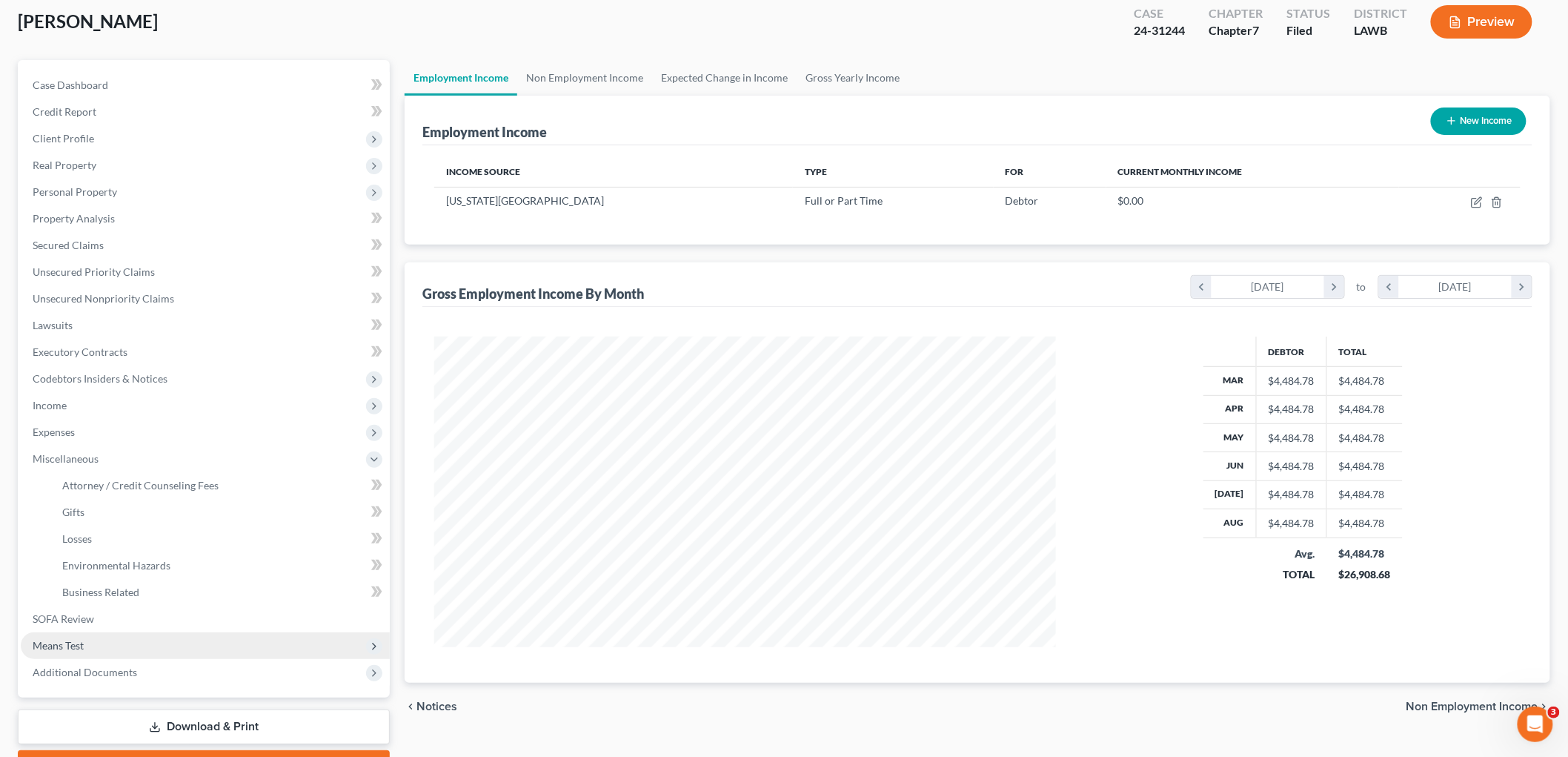
click at [93, 644] on span "Means Test" at bounding box center [205, 646] width 369 height 27
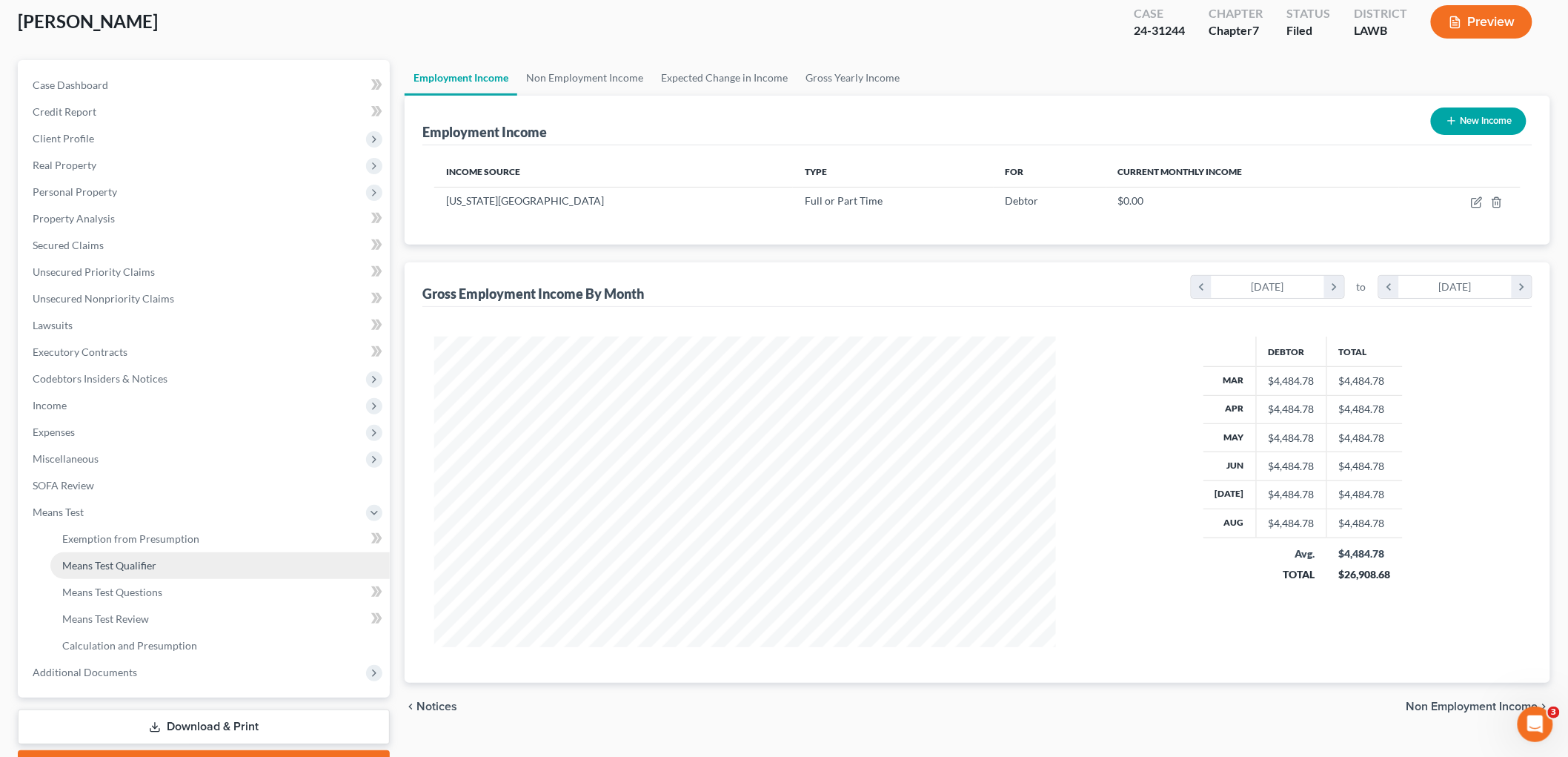
click at [150, 562] on span "Means Test Qualifier" at bounding box center [109, 565] width 94 height 13
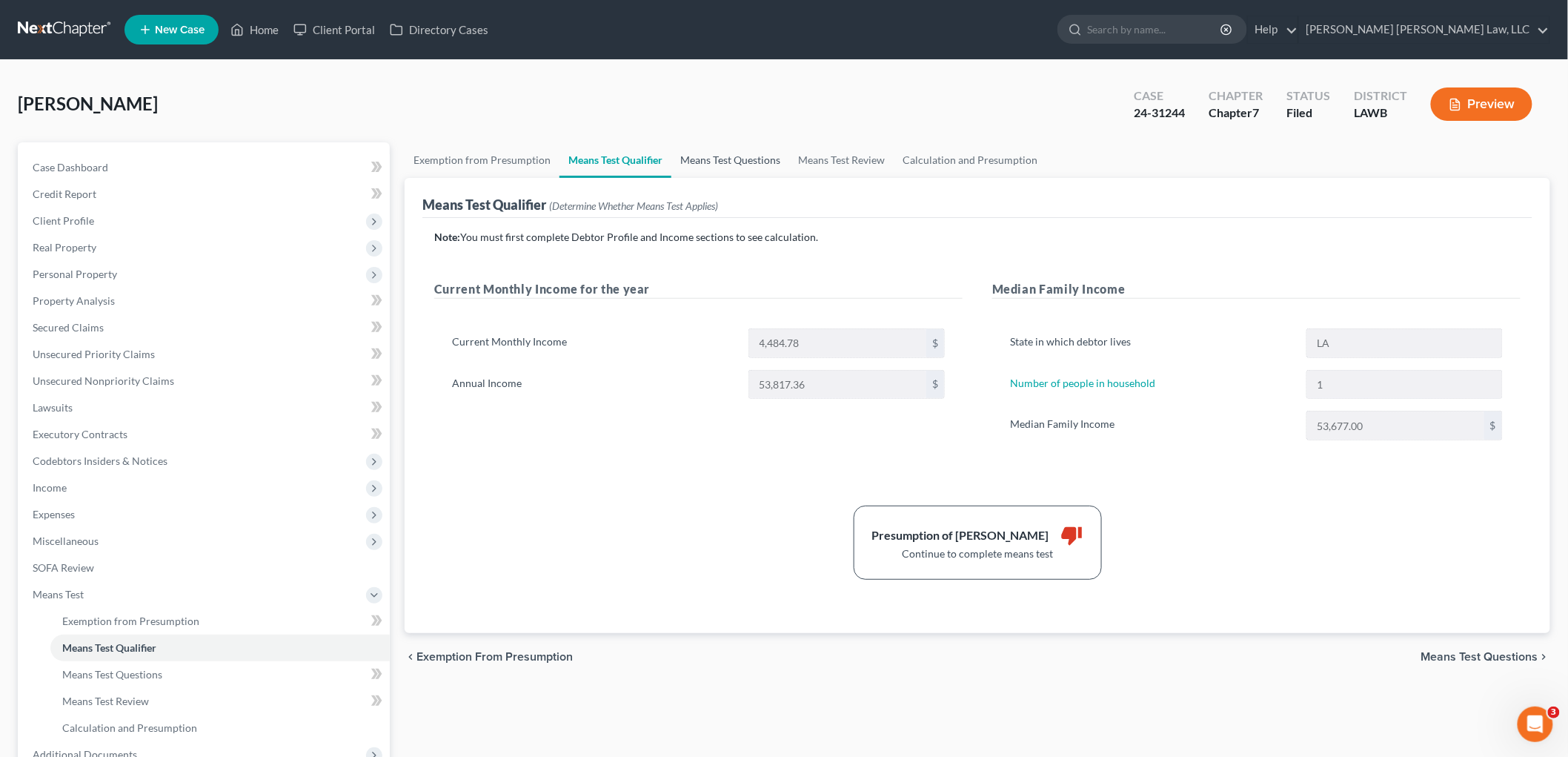
click at [744, 154] on link "Means Test Questions" at bounding box center [730, 160] width 118 height 36
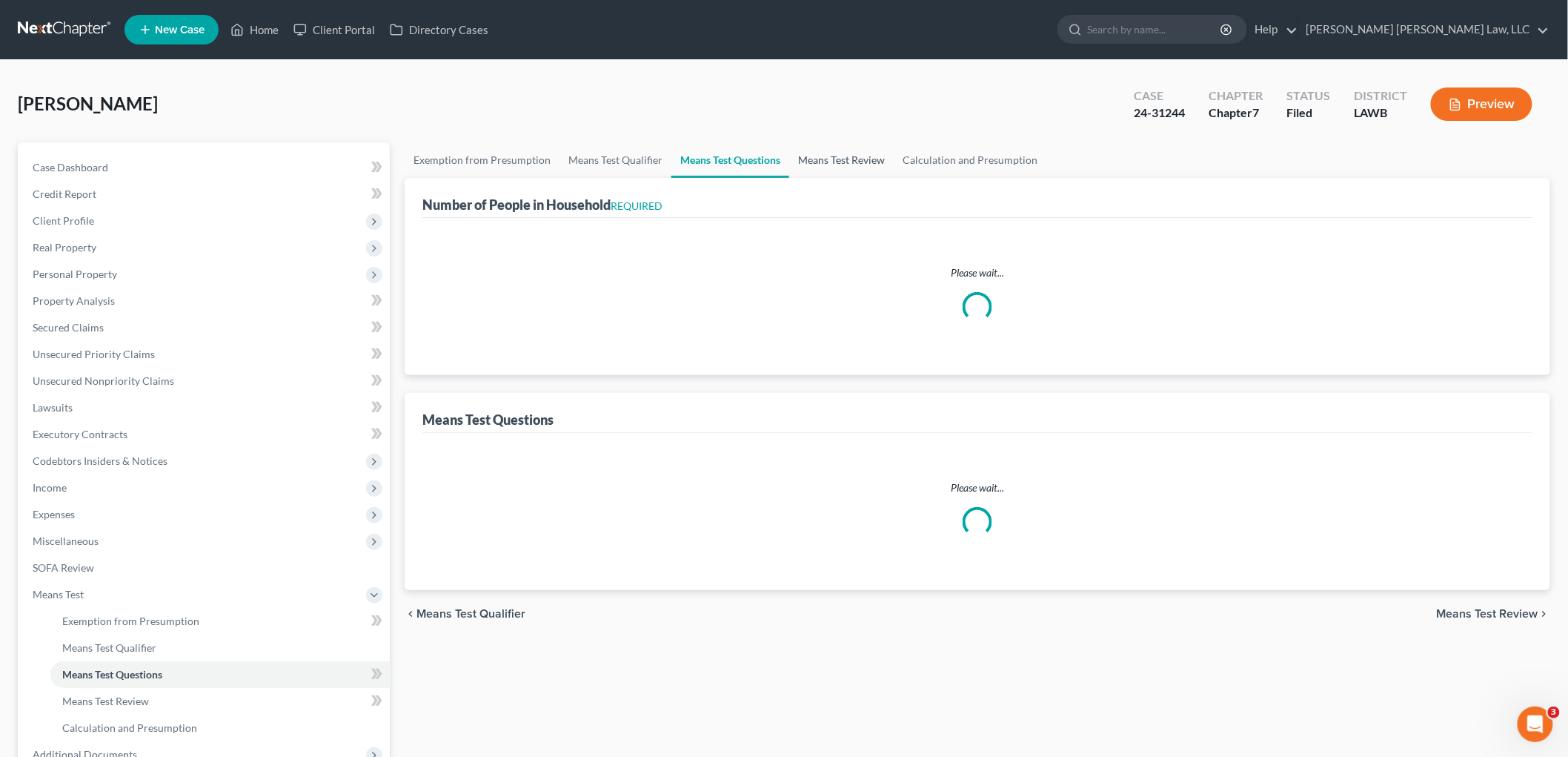
select select "60"
select select "1"
select select "60"
select select "2"
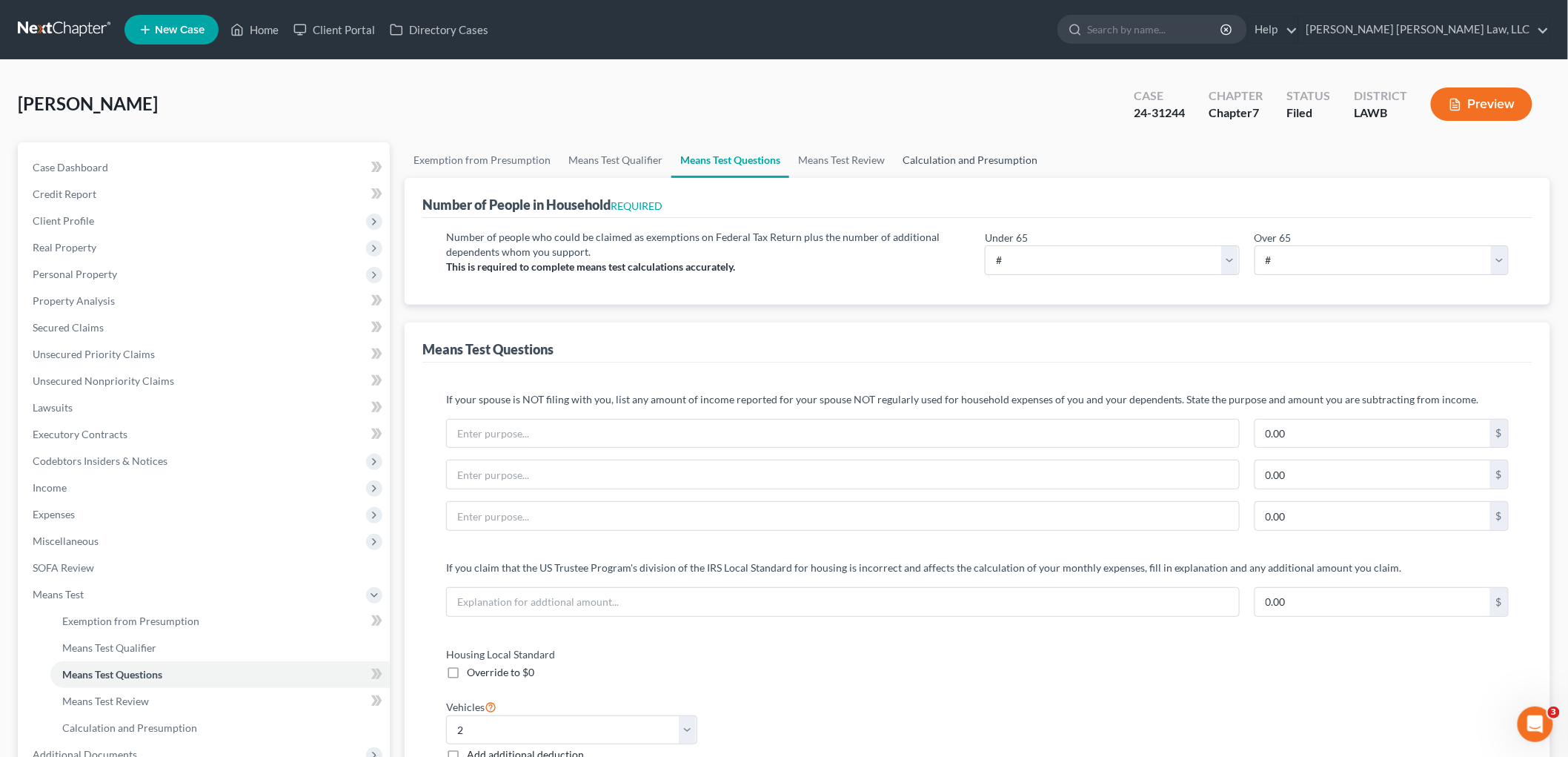
click at [926, 150] on link "Calculation and Presumption" at bounding box center [970, 160] width 153 height 36
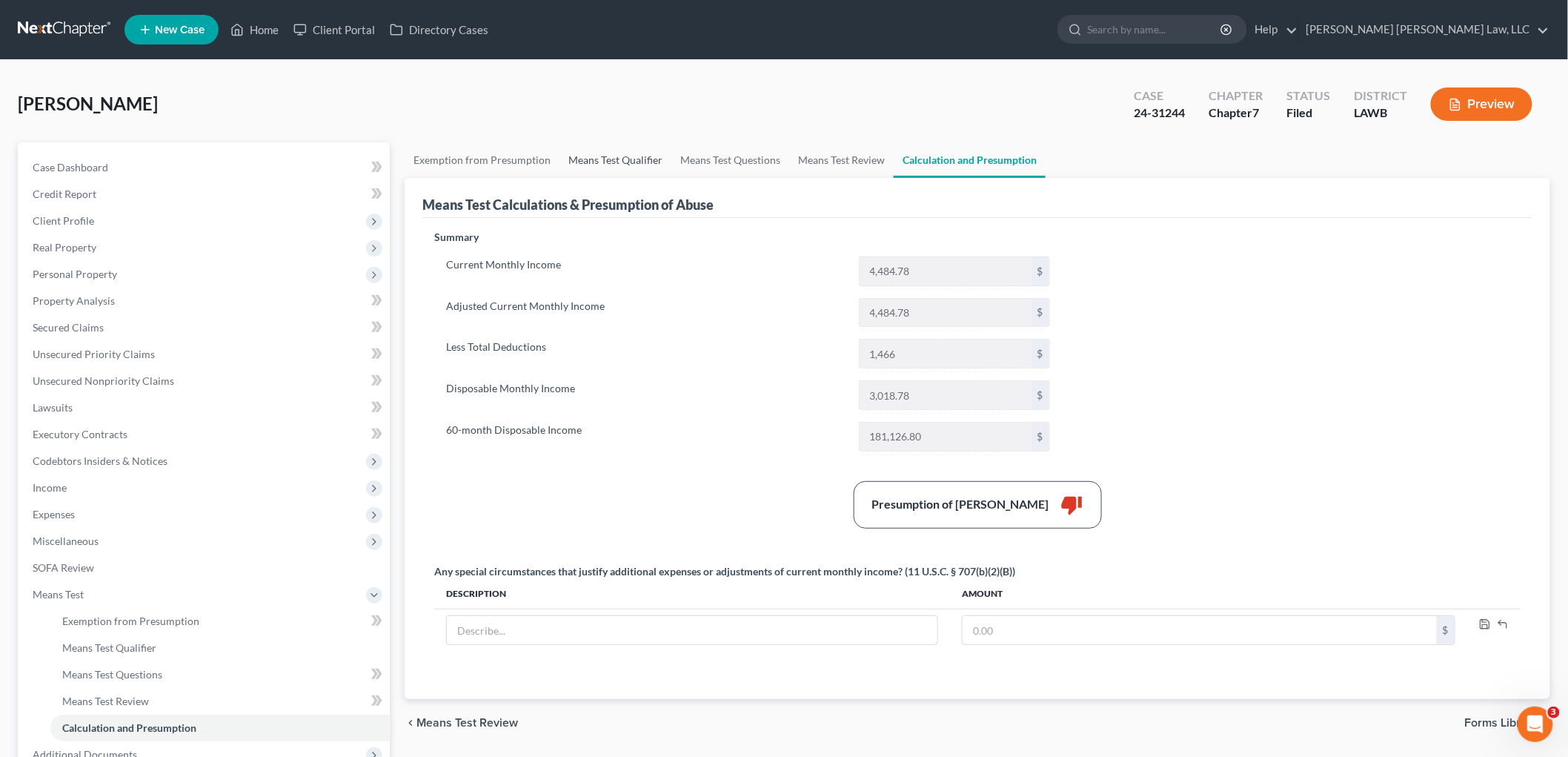
click at [635, 153] on link "Means Test Qualifier" at bounding box center [615, 160] width 112 height 36
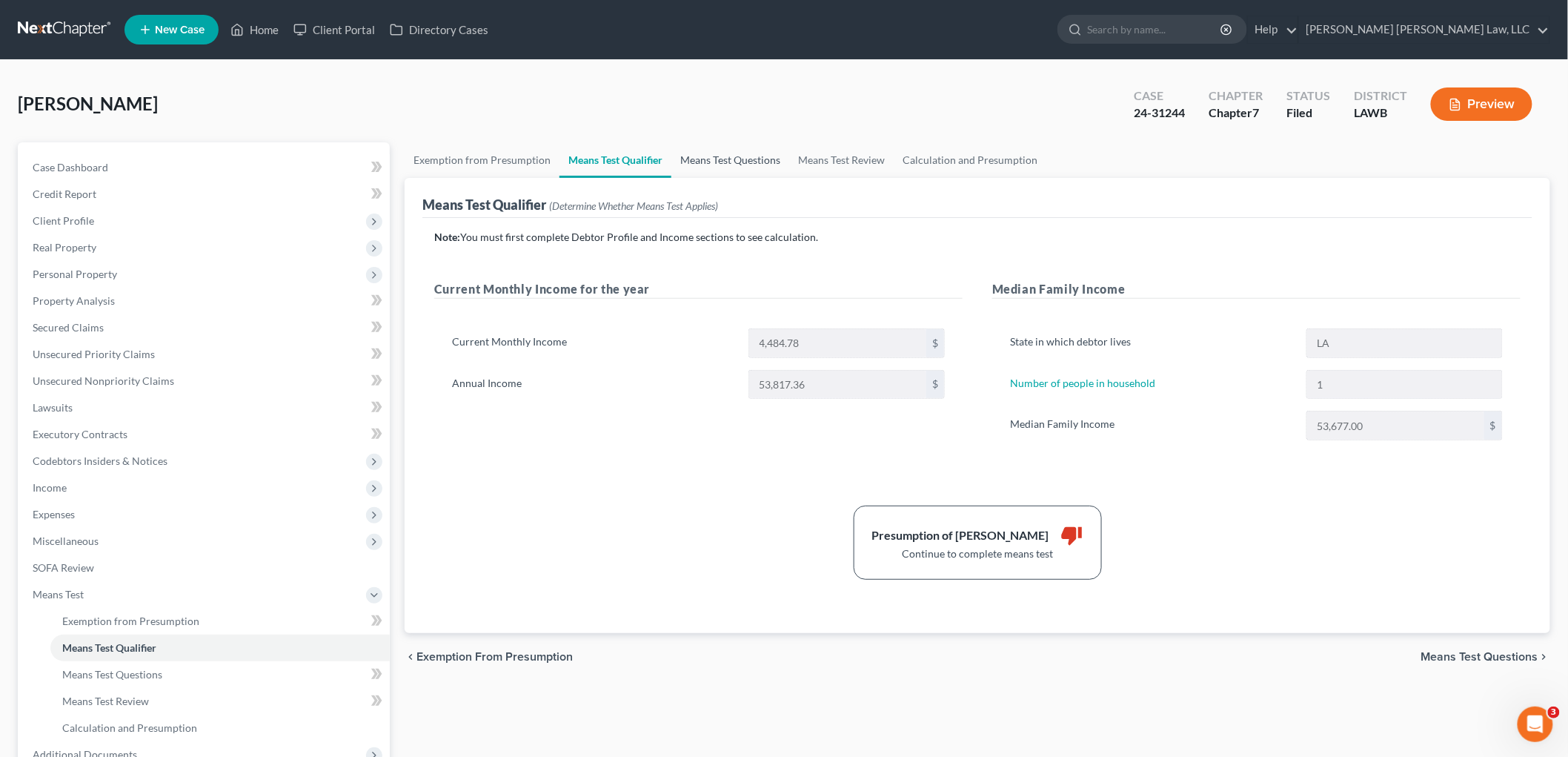
click at [715, 156] on link "Means Test Questions" at bounding box center [730, 160] width 118 height 36
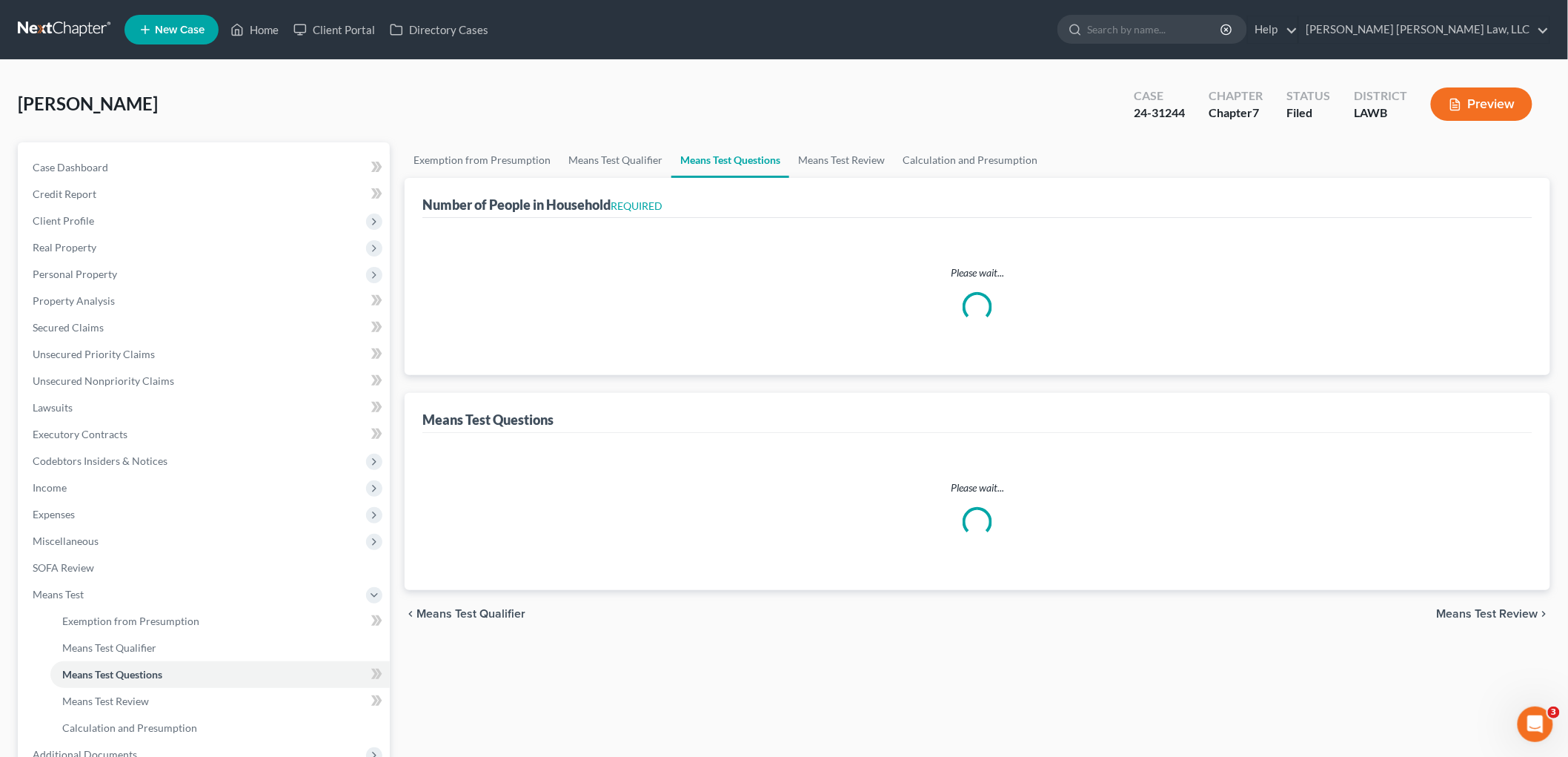
select select "60"
select select "1"
select select "60"
select select "2"
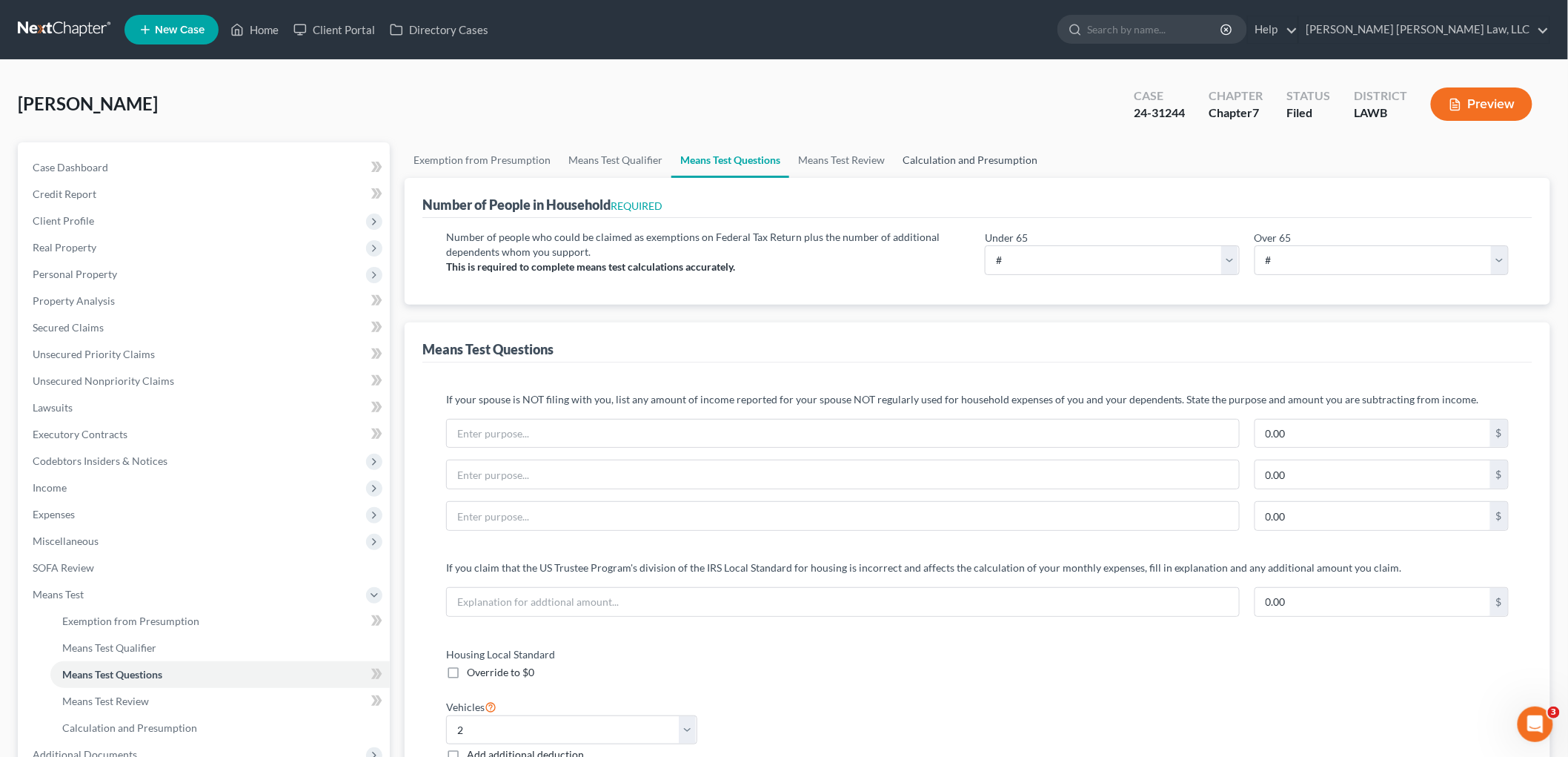
click at [936, 150] on link "Calculation and Presumption" at bounding box center [970, 160] width 153 height 36
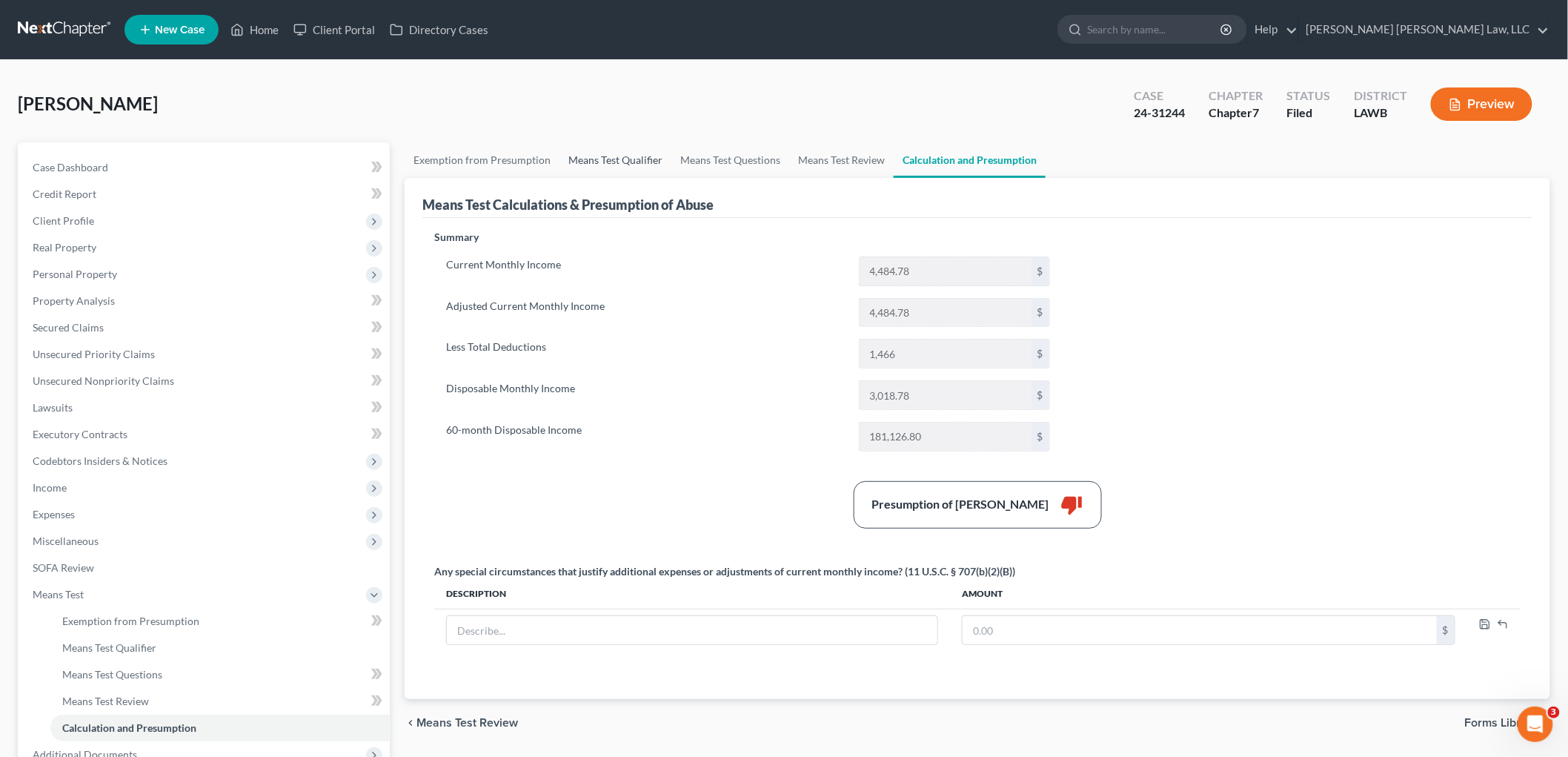
click at [597, 159] on link "Means Test Qualifier" at bounding box center [615, 160] width 112 height 36
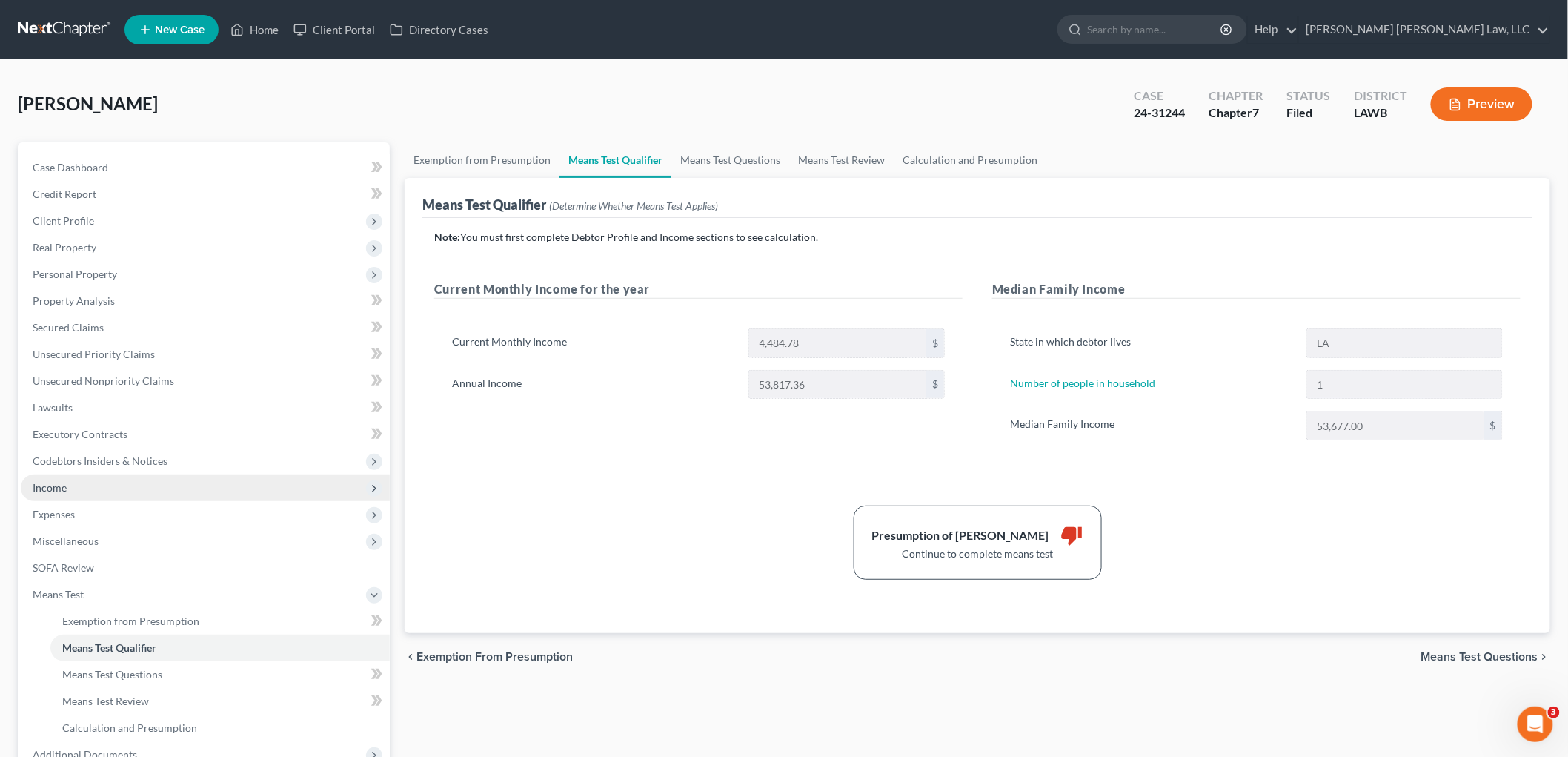
click at [96, 487] on span "Income" at bounding box center [205, 488] width 369 height 27
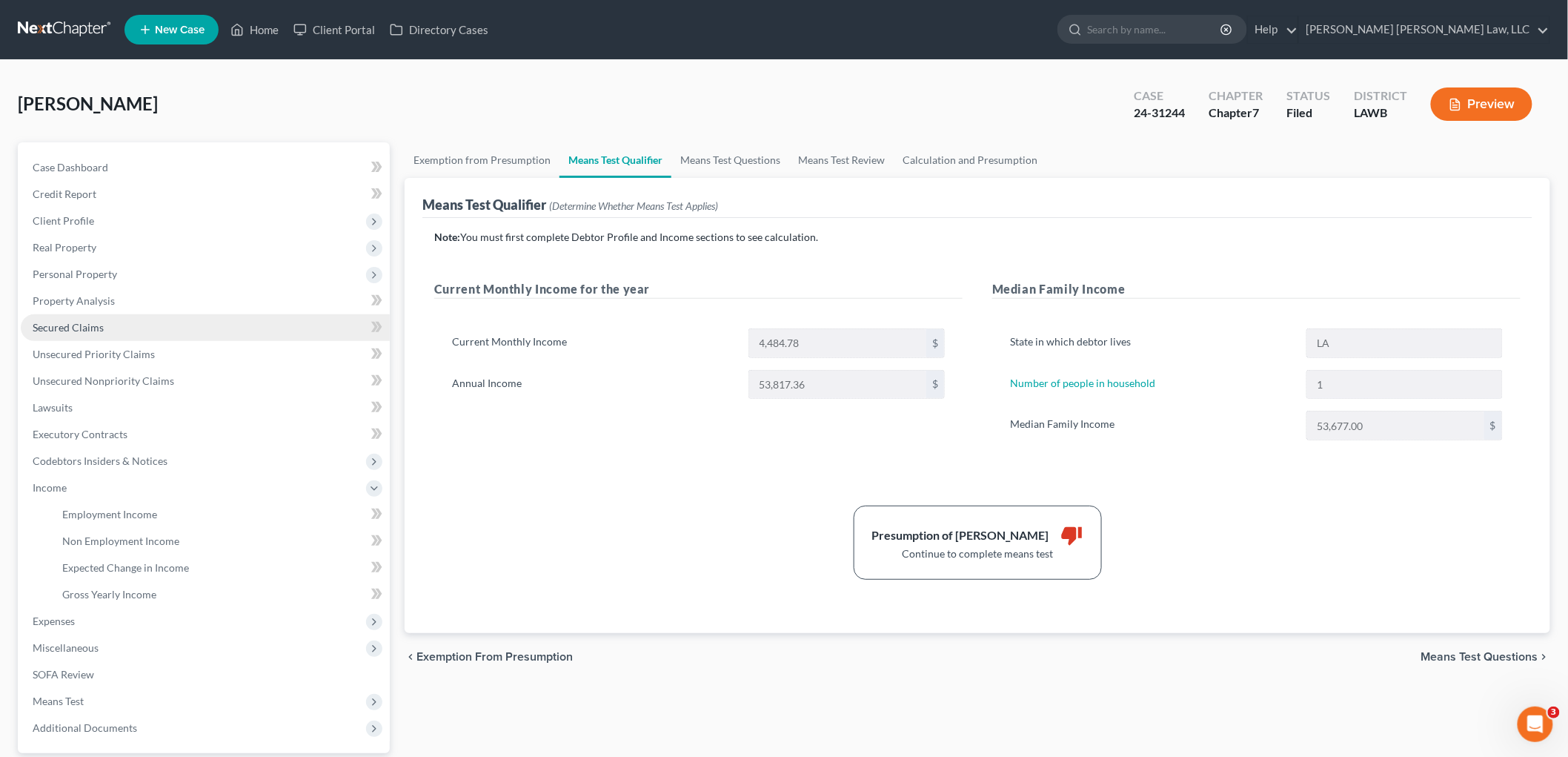
click at [83, 328] on span "Secured Claims" at bounding box center [68, 327] width 71 height 13
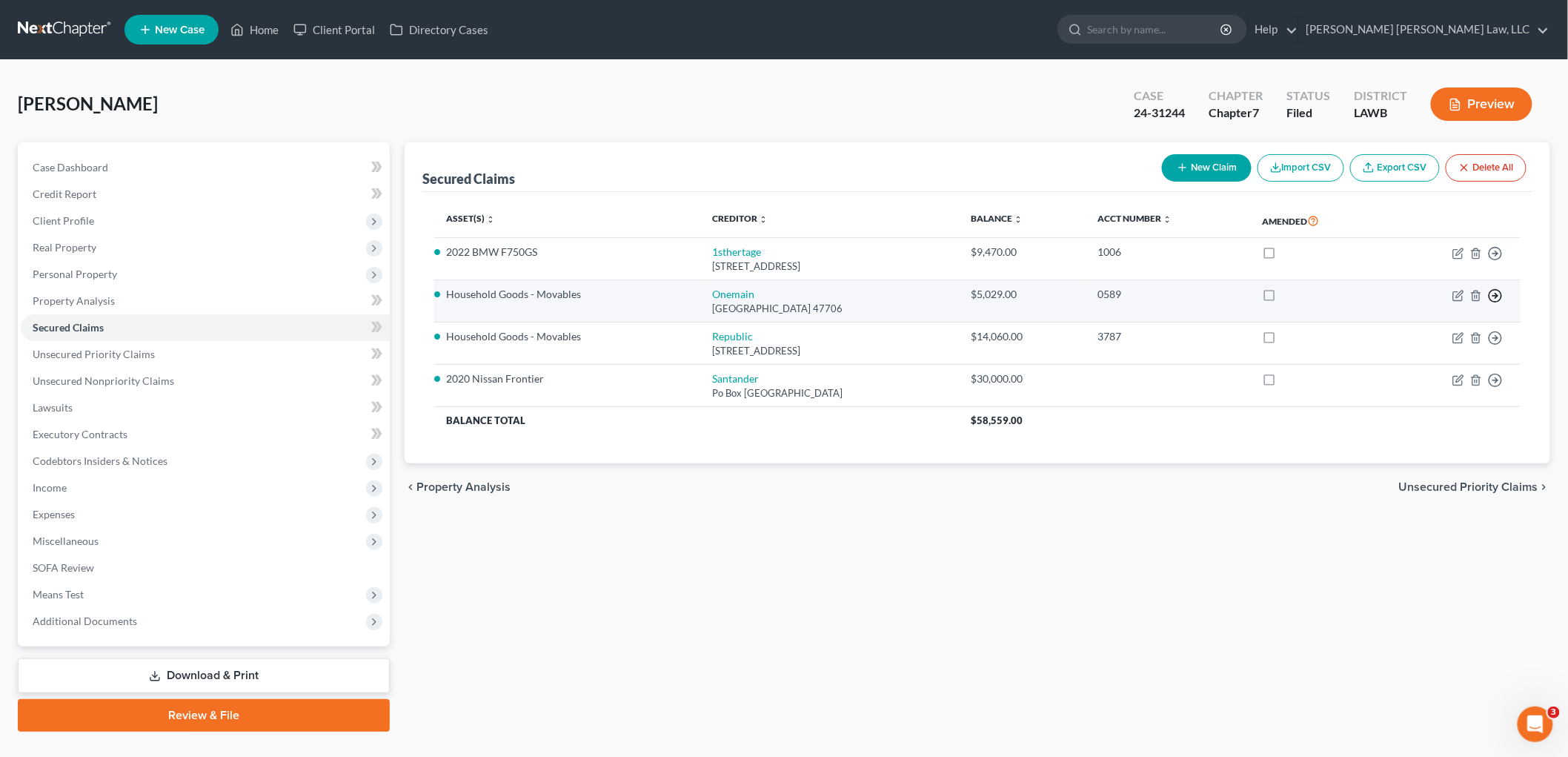
click at [1497, 297] on polyline "button" at bounding box center [1496, 295] width 2 height 6
click at [1421, 334] on link "Move to F" at bounding box center [1428, 332] width 124 height 25
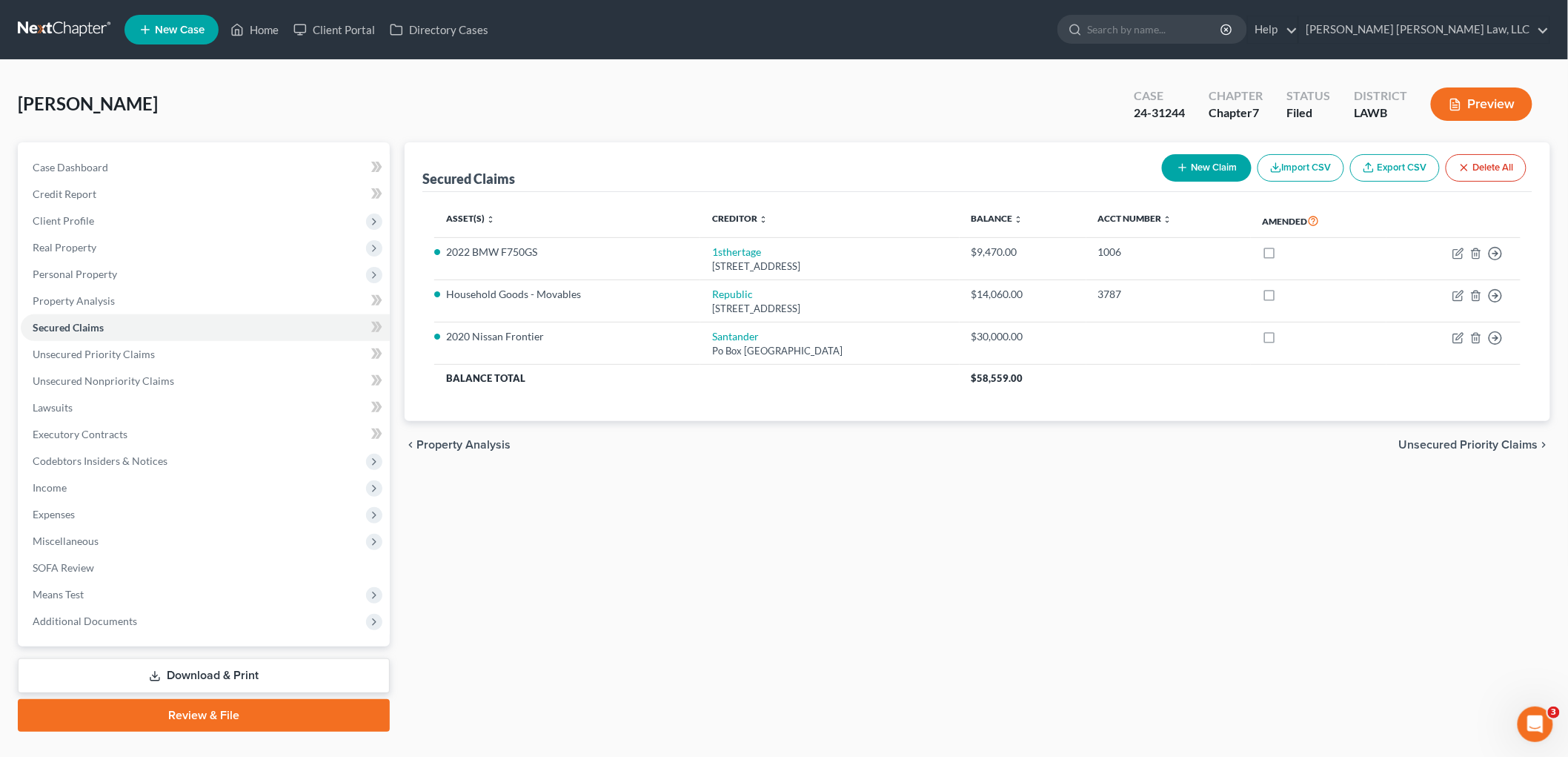
click at [858, 439] on div "chevron_left Property Analysis Unsecured Priority Claims chevron_right" at bounding box center [978, 445] width 1146 height 48
click at [88, 23] on link at bounding box center [64, 29] width 95 height 27
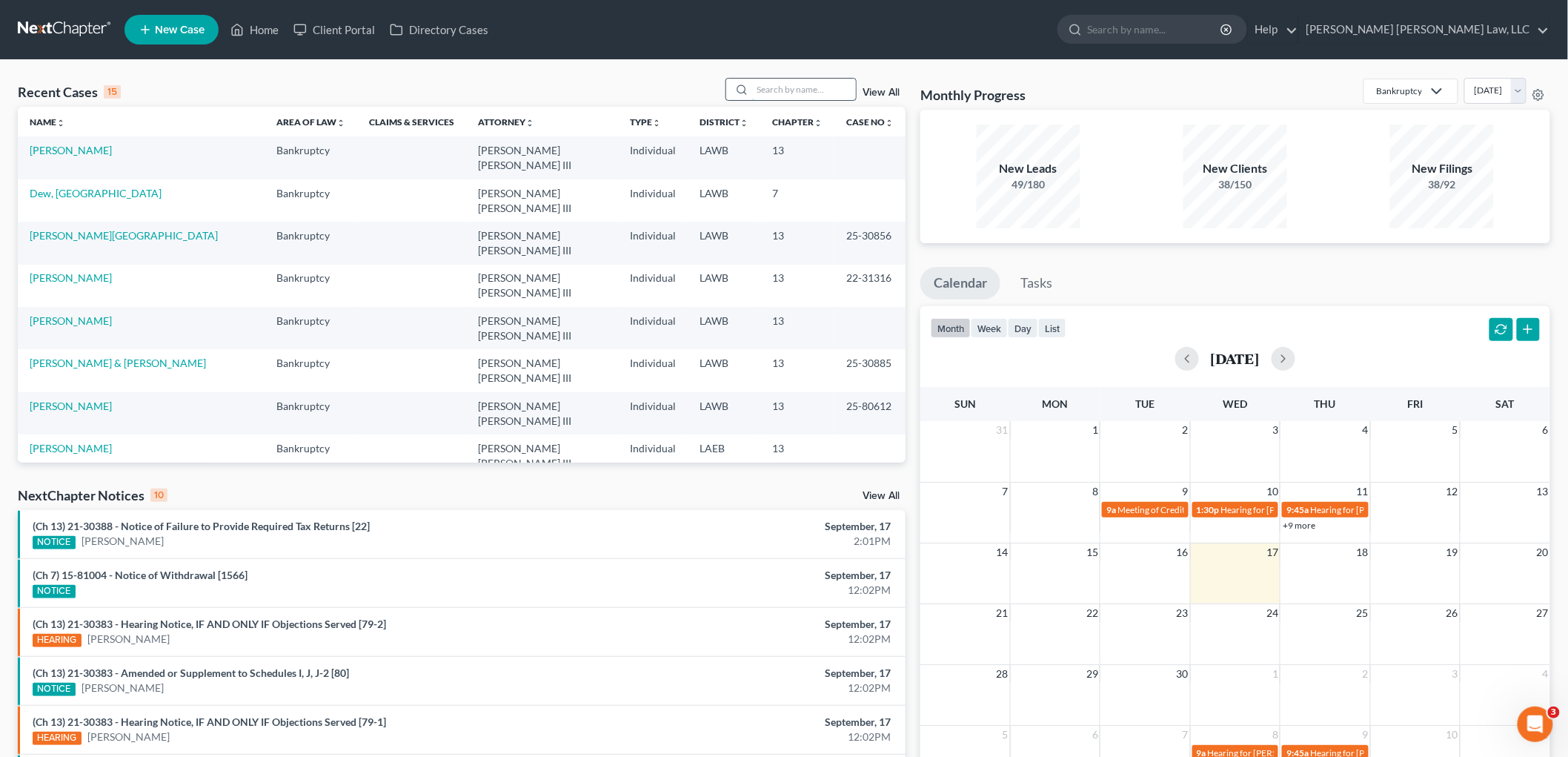
click at [816, 87] on input "search" at bounding box center [803, 89] width 103 height 21
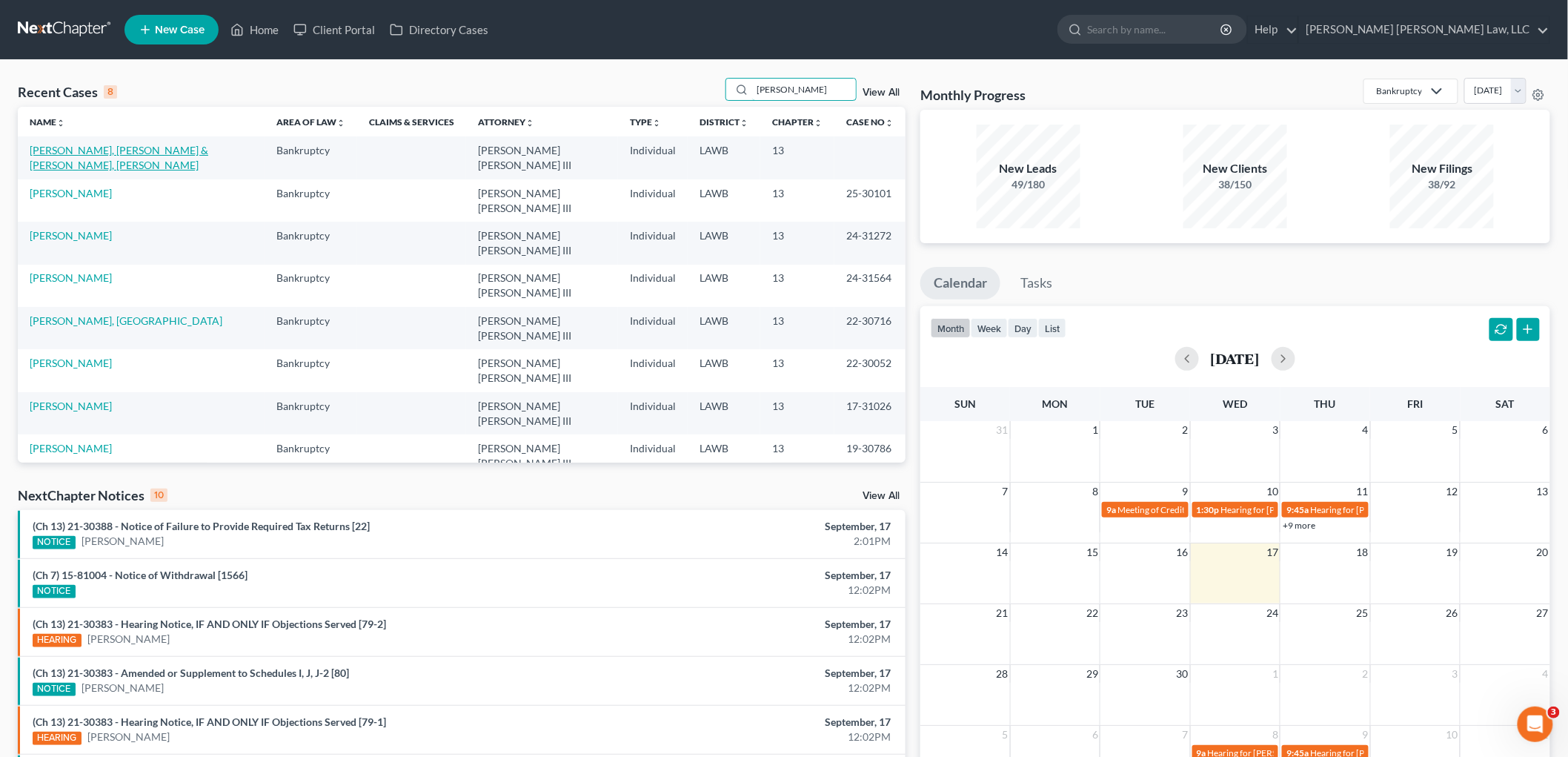
type input "hutcherson"
click at [74, 153] on link "[PERSON_NAME], [PERSON_NAME] & [PERSON_NAME], [PERSON_NAME]" at bounding box center [119, 158] width 178 height 27
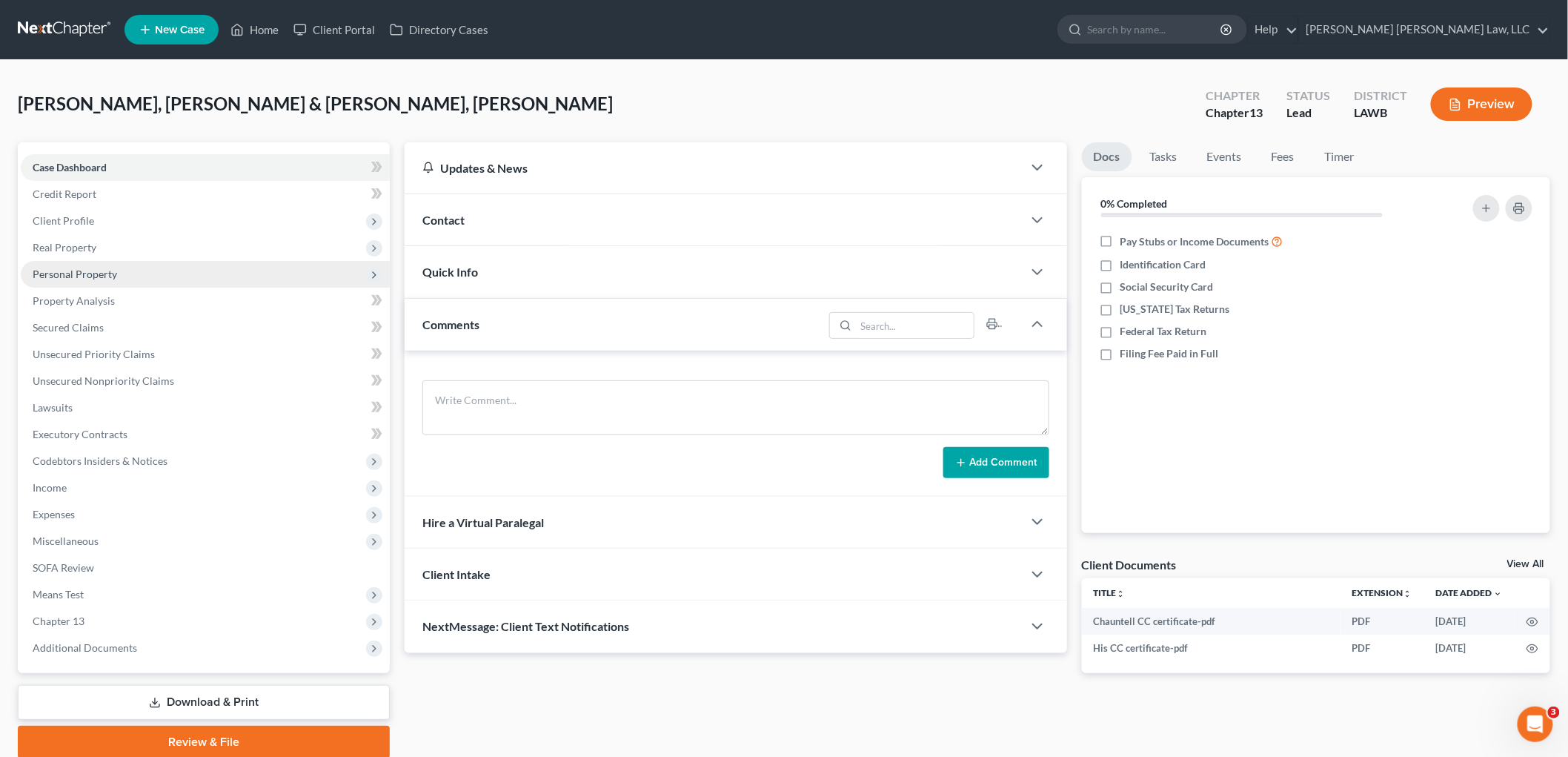
click at [99, 268] on span "Personal Property" at bounding box center [75, 274] width 84 height 13
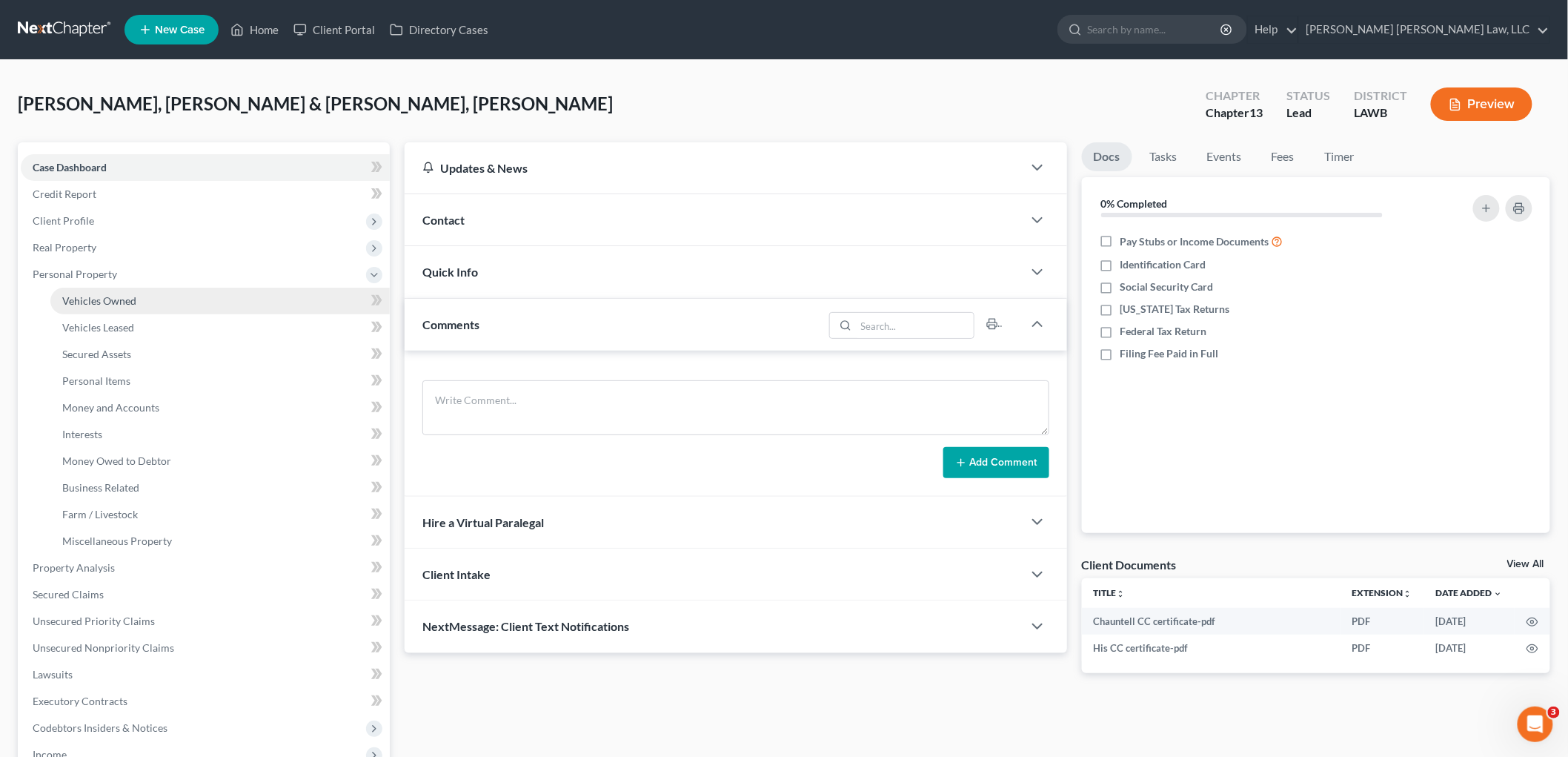
click at [99, 295] on span "Vehicles Owned" at bounding box center [99, 301] width 74 height 13
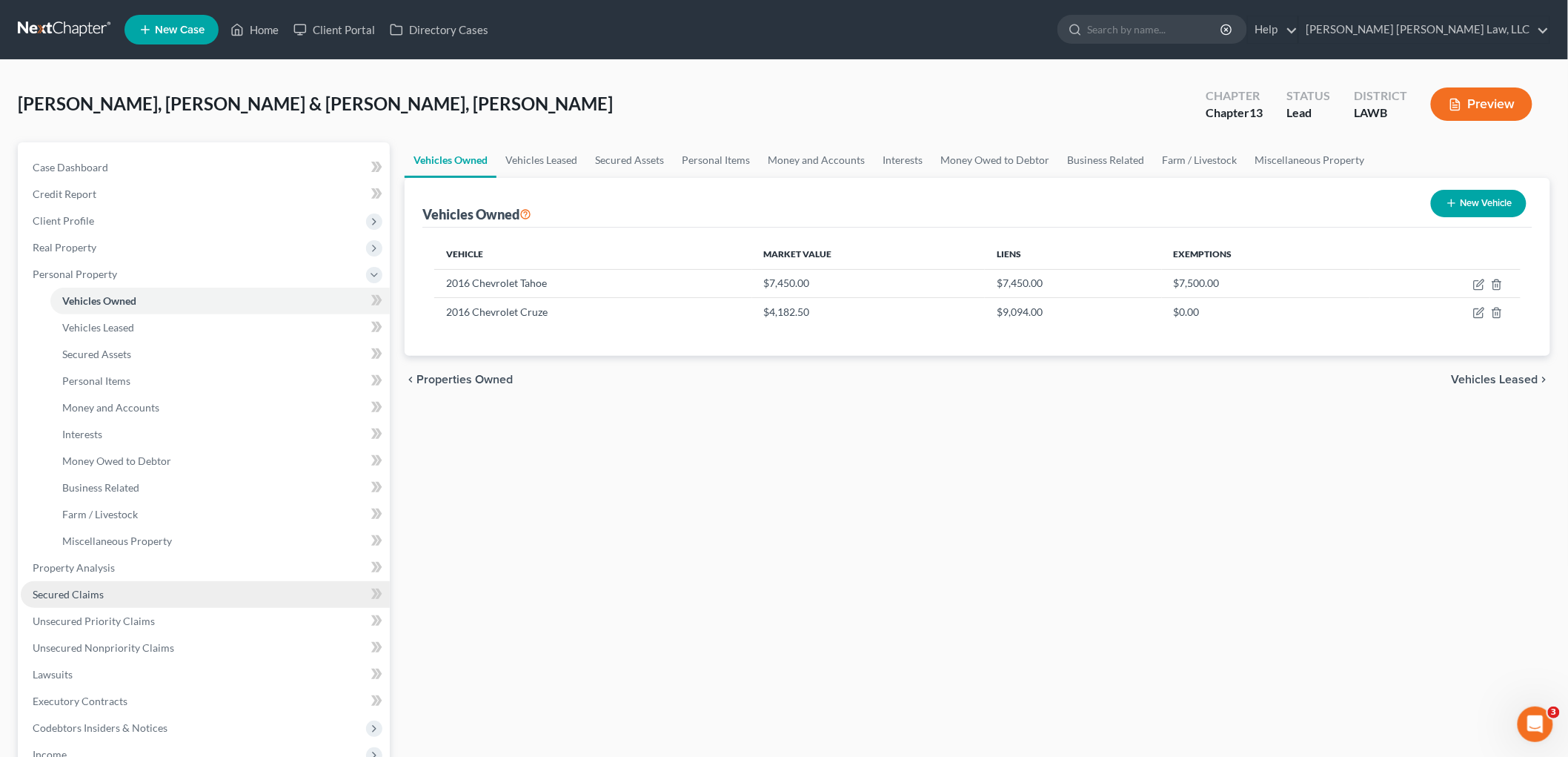
click at [63, 590] on span "Secured Claims" at bounding box center [68, 595] width 71 height 13
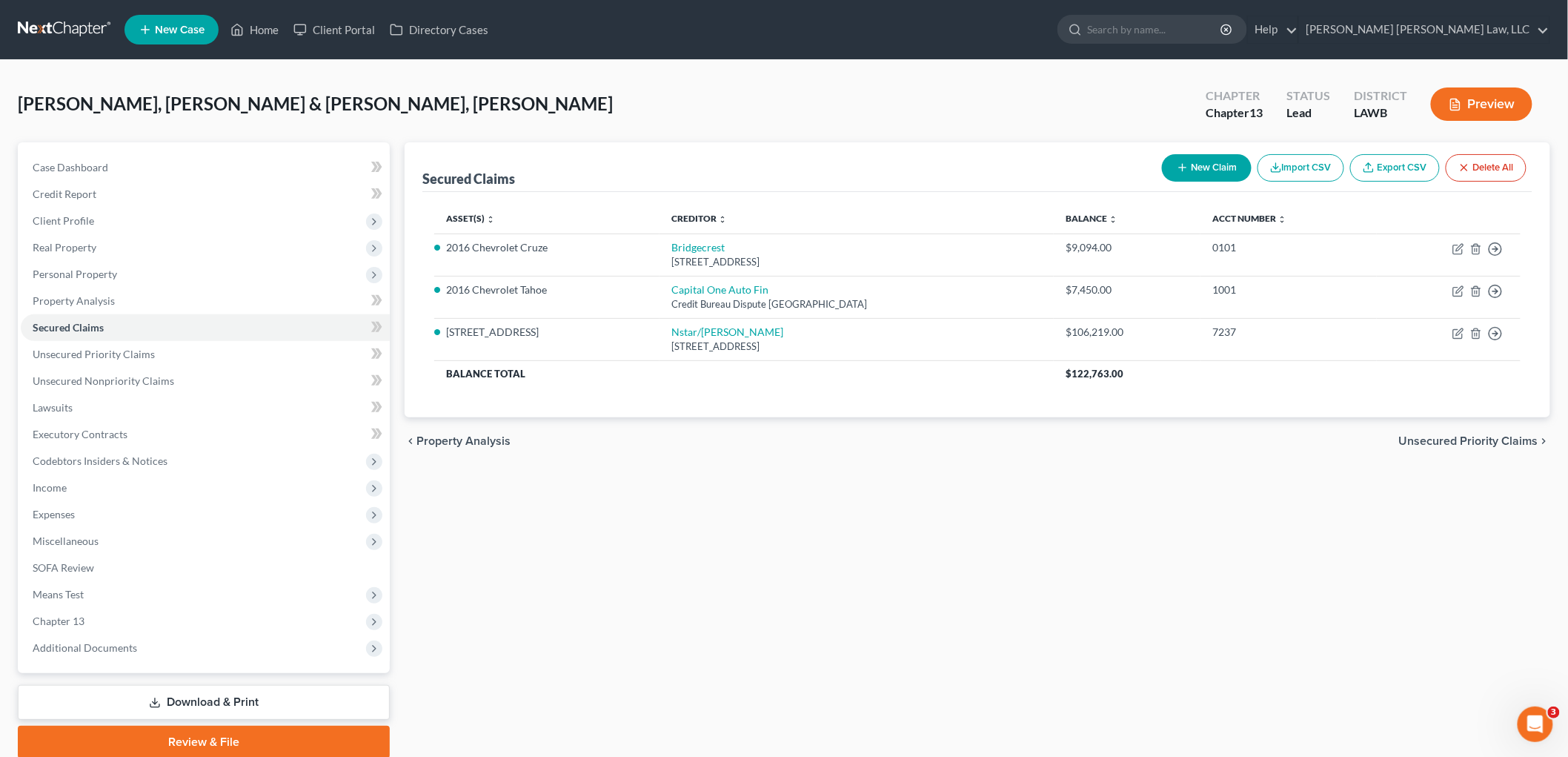
click at [38, 21] on link at bounding box center [64, 29] width 95 height 27
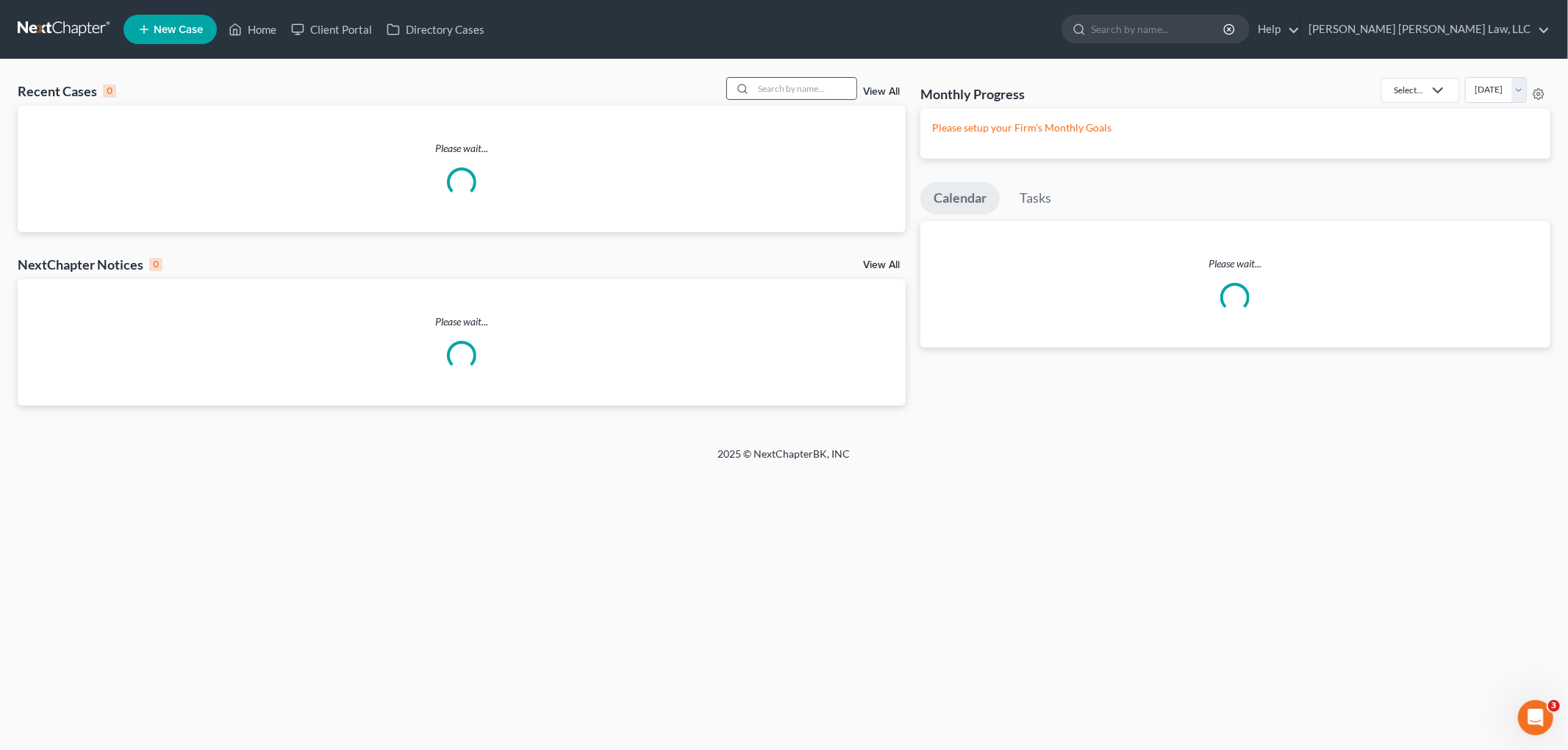
click at [754, 88] on div at bounding box center [740, 88] width 27 height 21
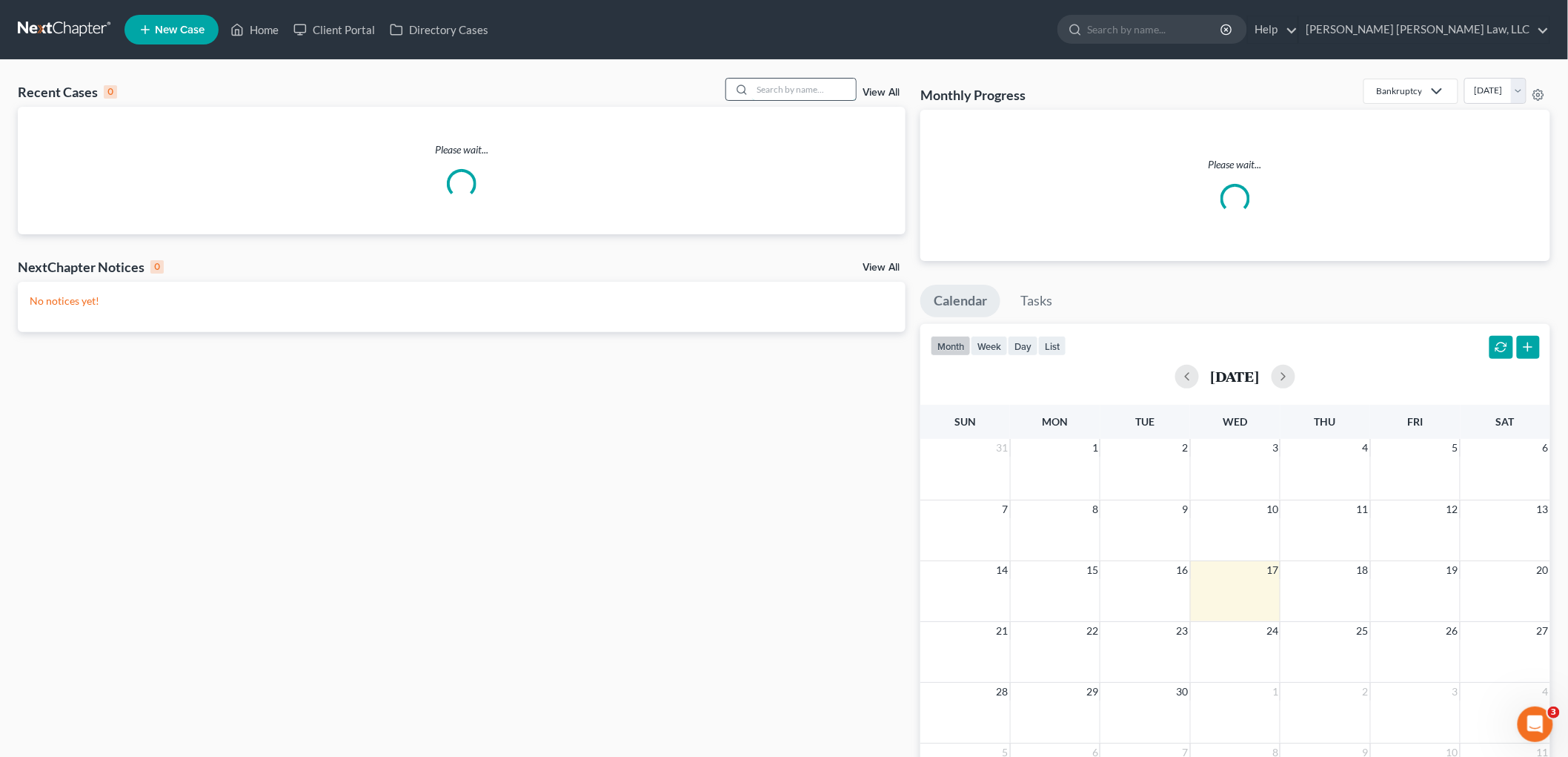
click at [761, 87] on input "search" at bounding box center [803, 89] width 103 height 21
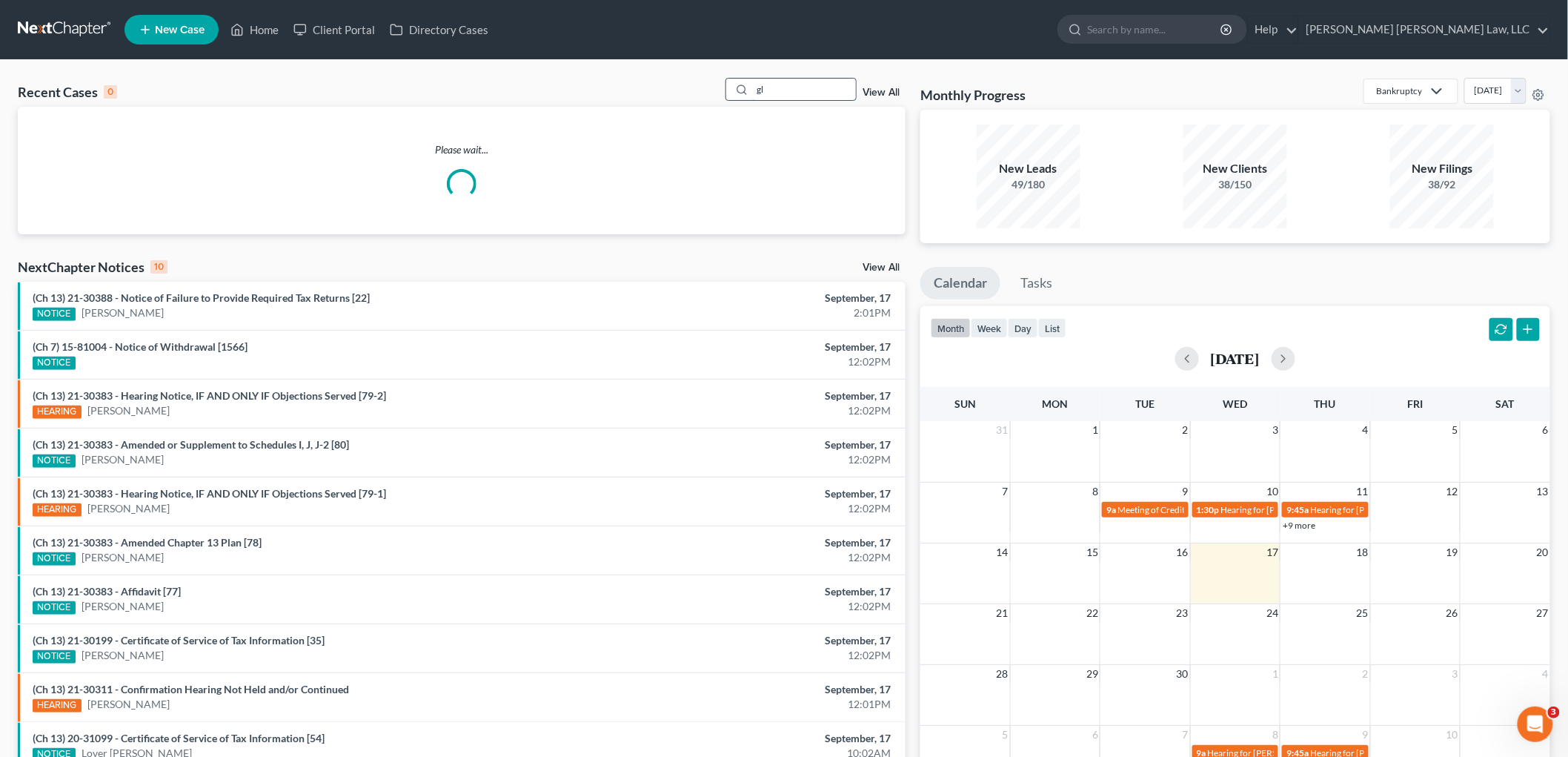
type input "g"
type input "s"
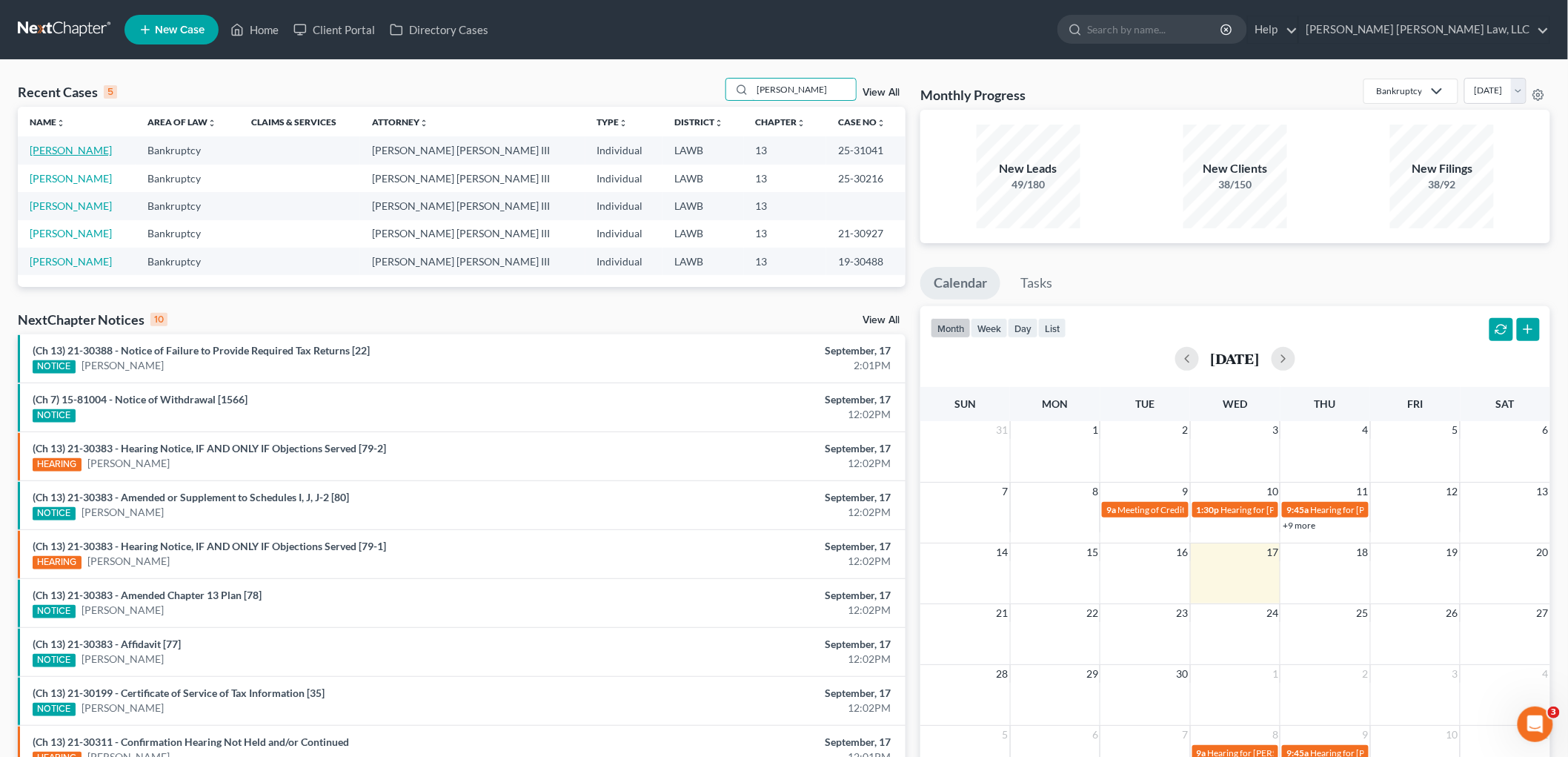
type input "[PERSON_NAME]"
click at [61, 154] on link "[PERSON_NAME]" at bounding box center [70, 150] width 82 height 13
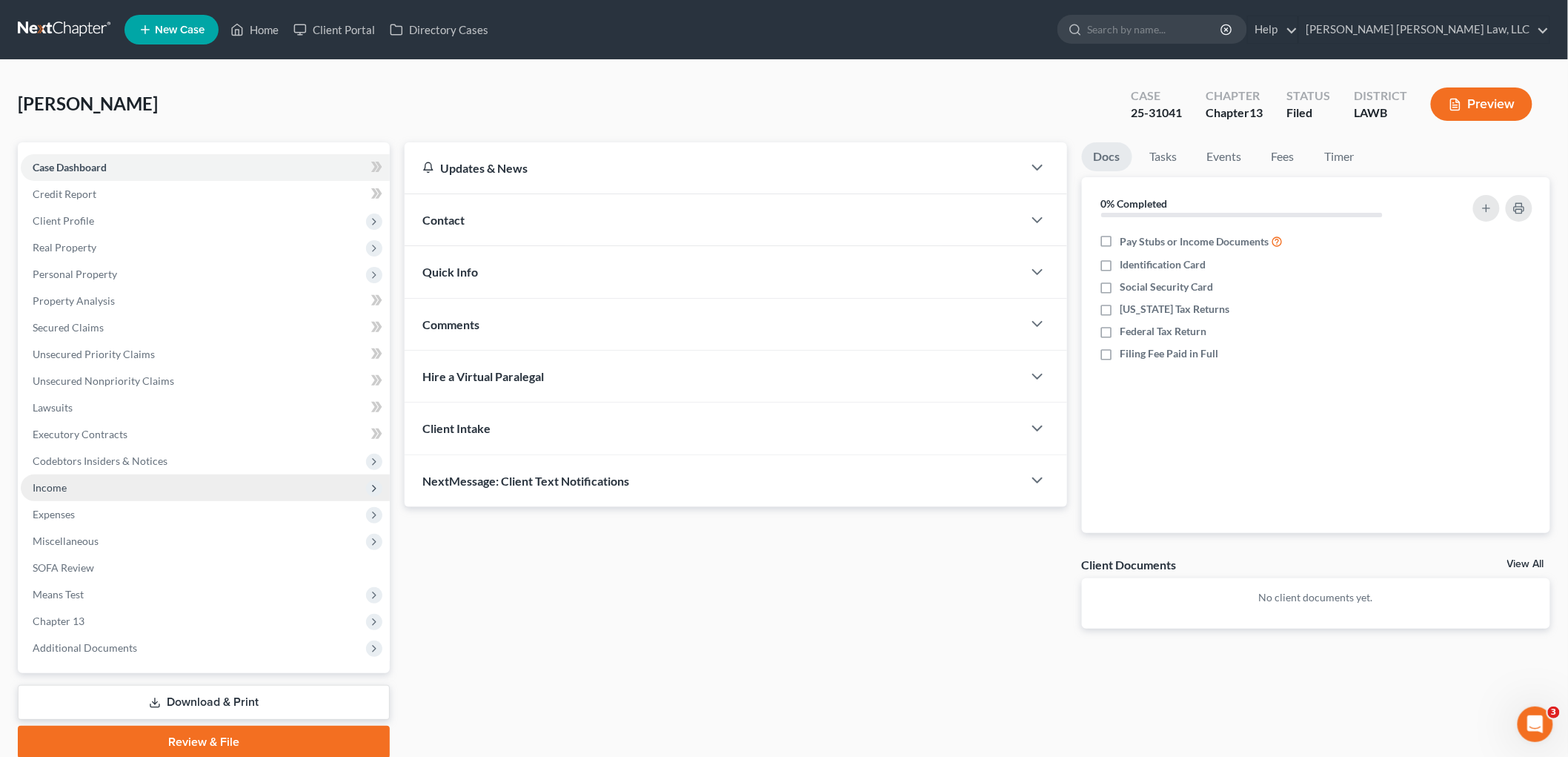
drag, startPoint x: 91, startPoint y: 482, endPoint x: 98, endPoint y: 484, distance: 7.3
click at [91, 482] on span "Income" at bounding box center [205, 488] width 369 height 27
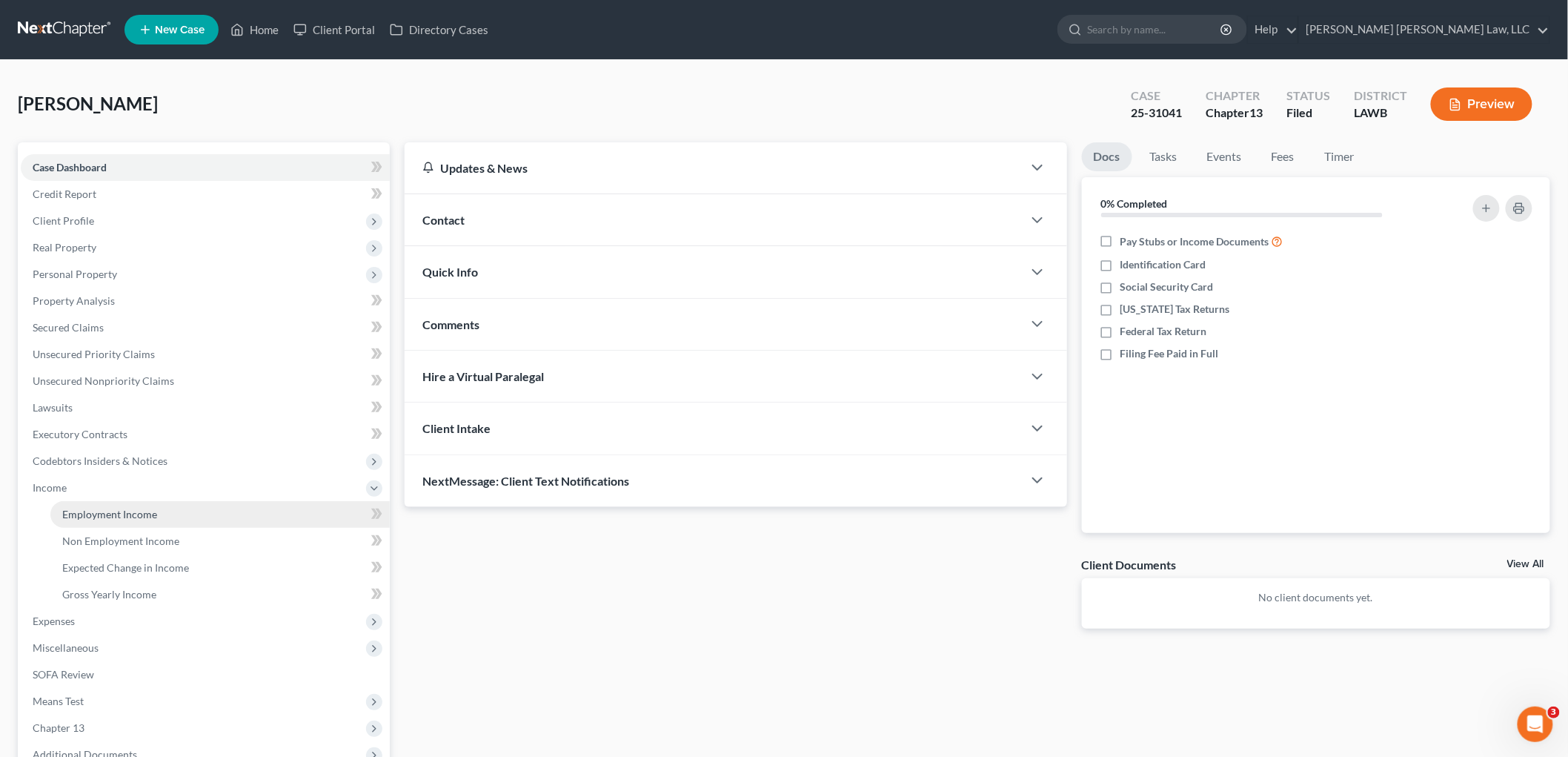
click at [114, 508] on span "Employment Income" at bounding box center [109, 514] width 95 height 13
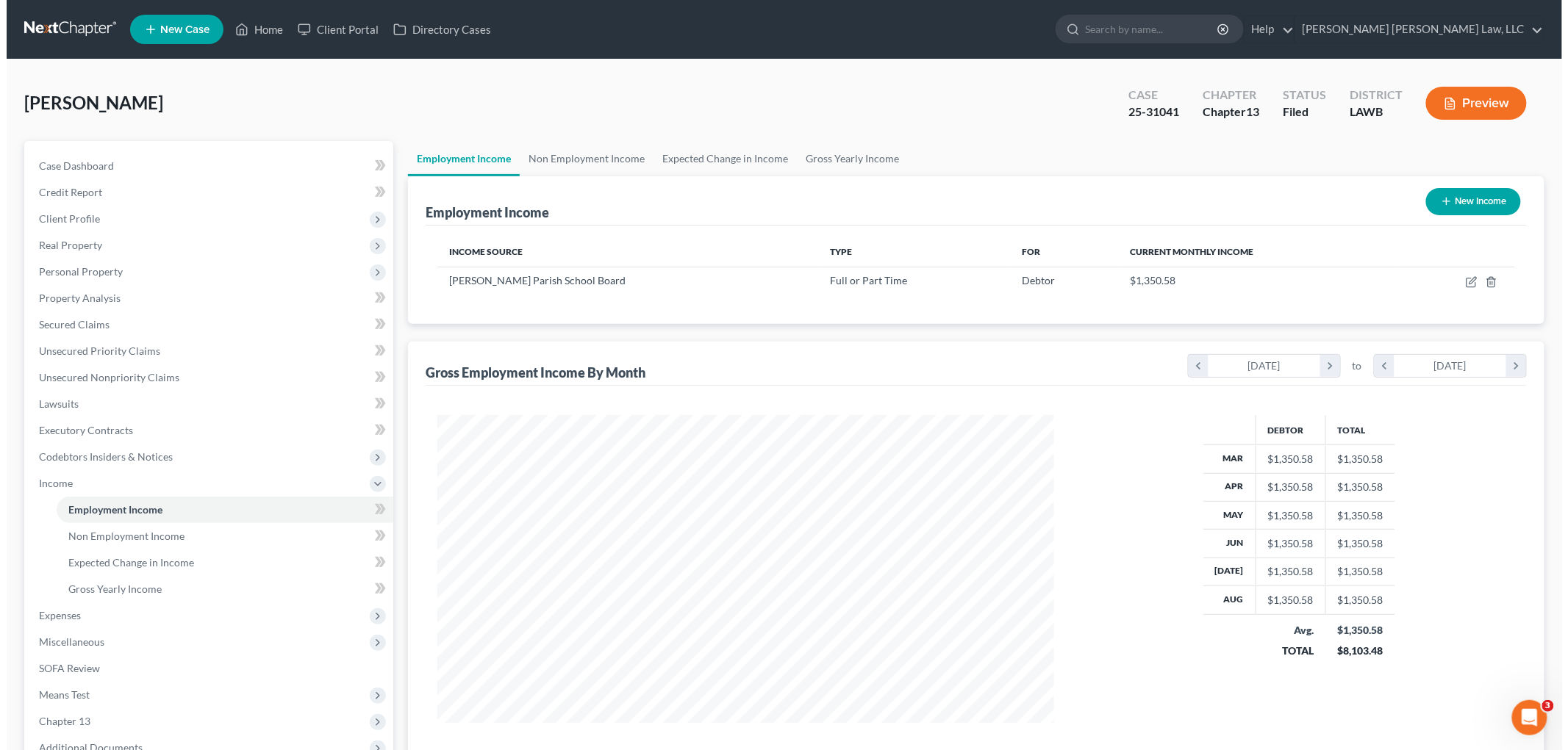
scroll to position [307, 646]
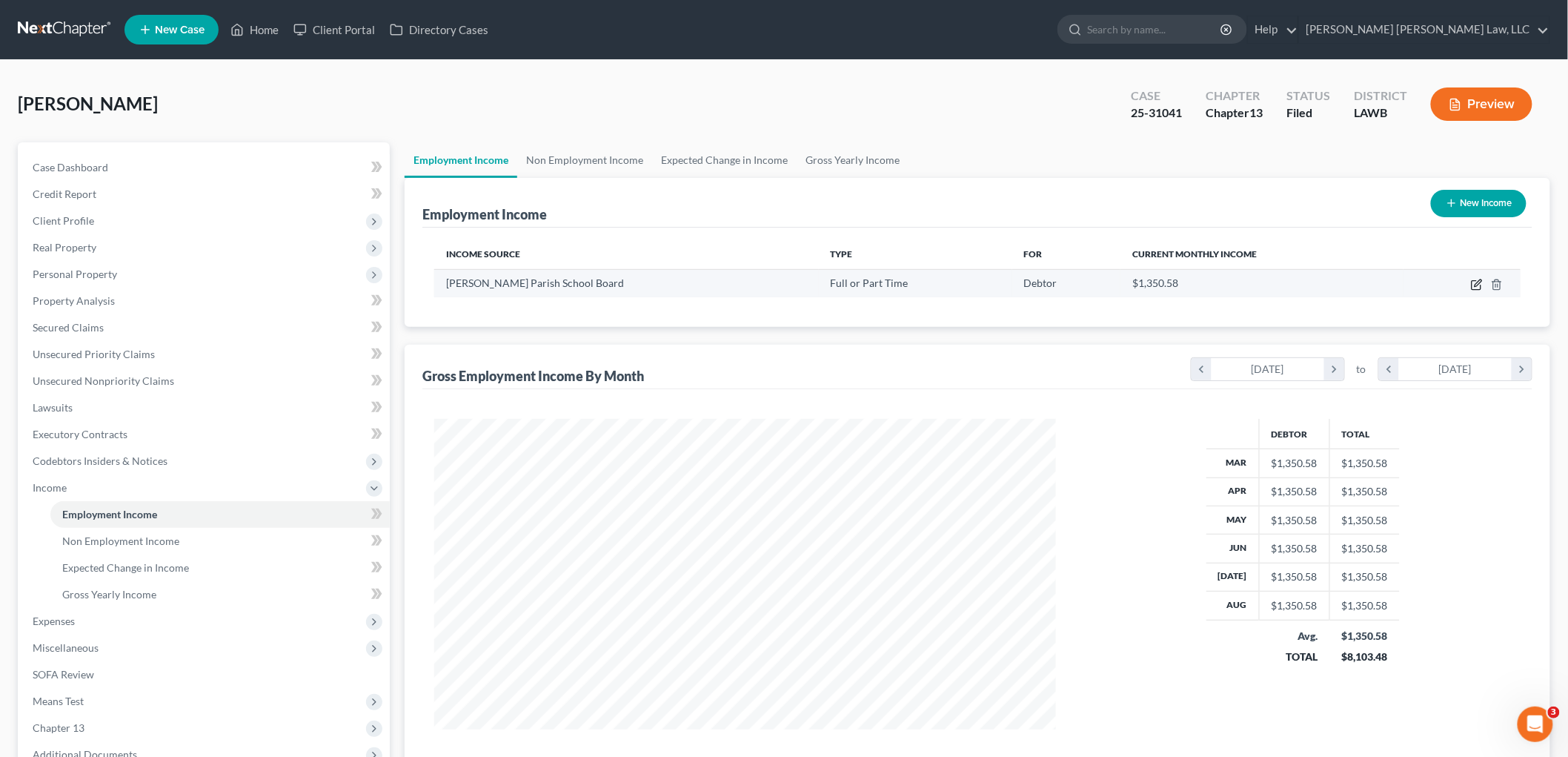
click at [1476, 283] on icon "button" at bounding box center [1477, 284] width 12 height 12
select select "0"
select select "19"
select select "0"
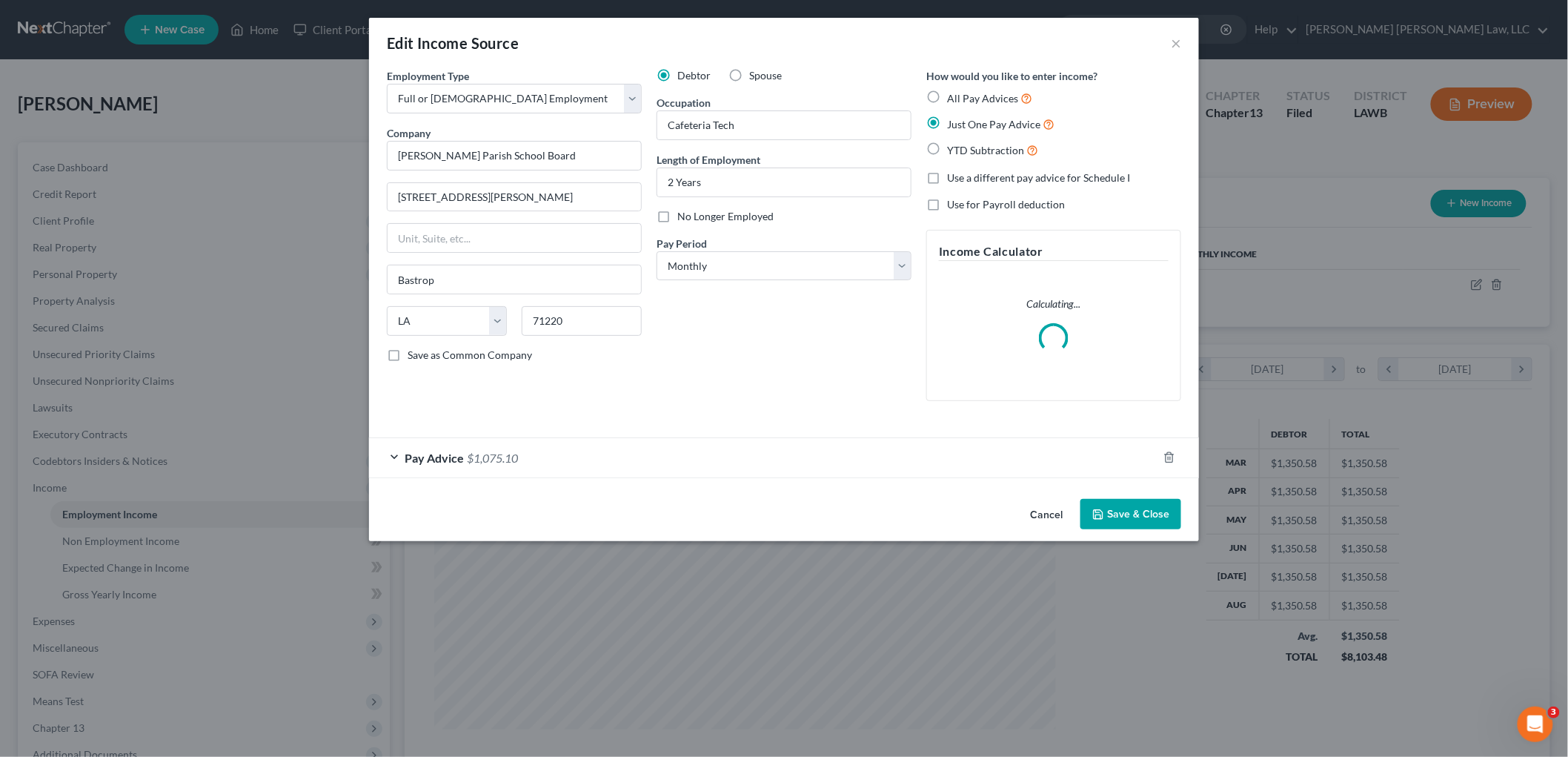
scroll to position [313, 656]
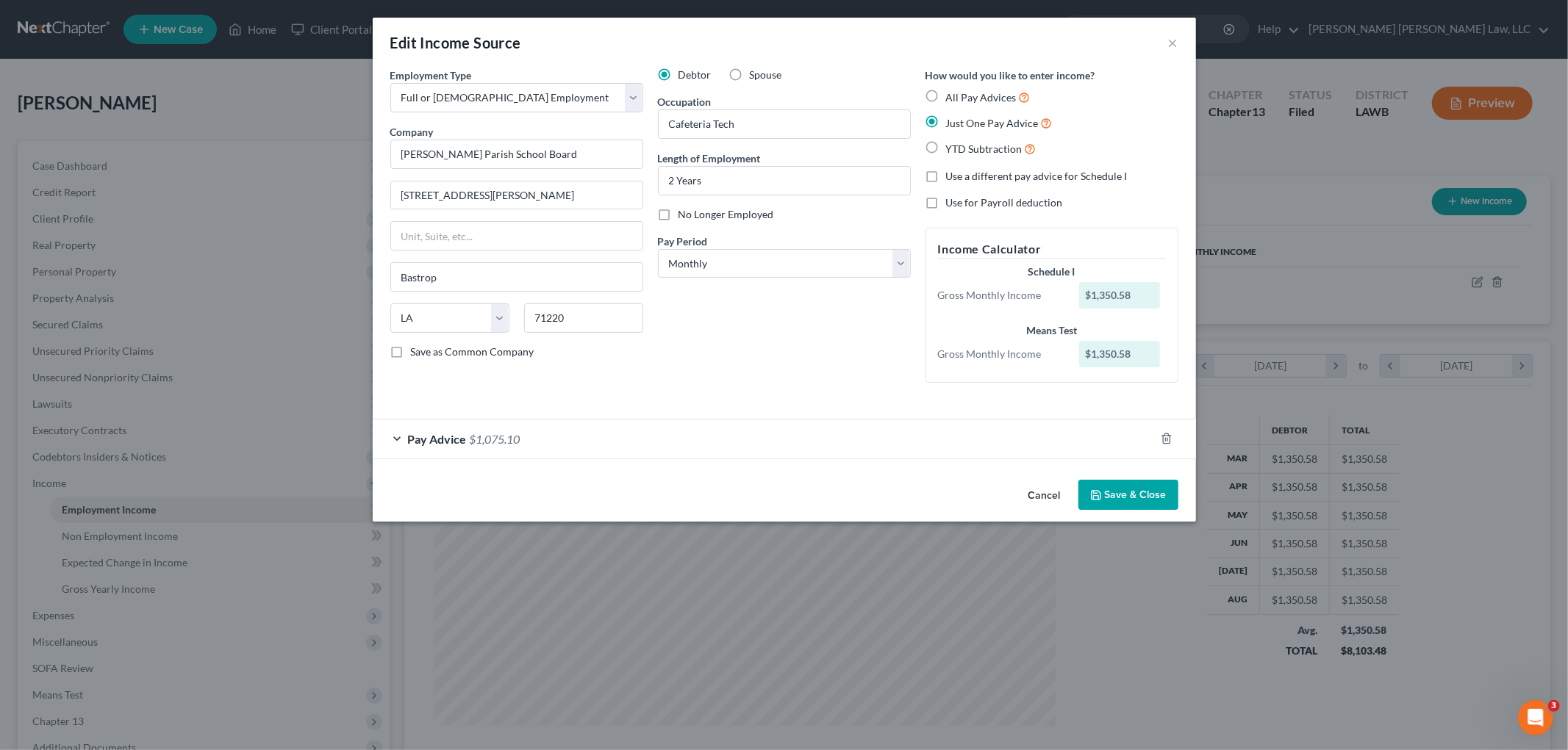
click at [1042, 498] on button "Cancel" at bounding box center [1044, 495] width 56 height 29
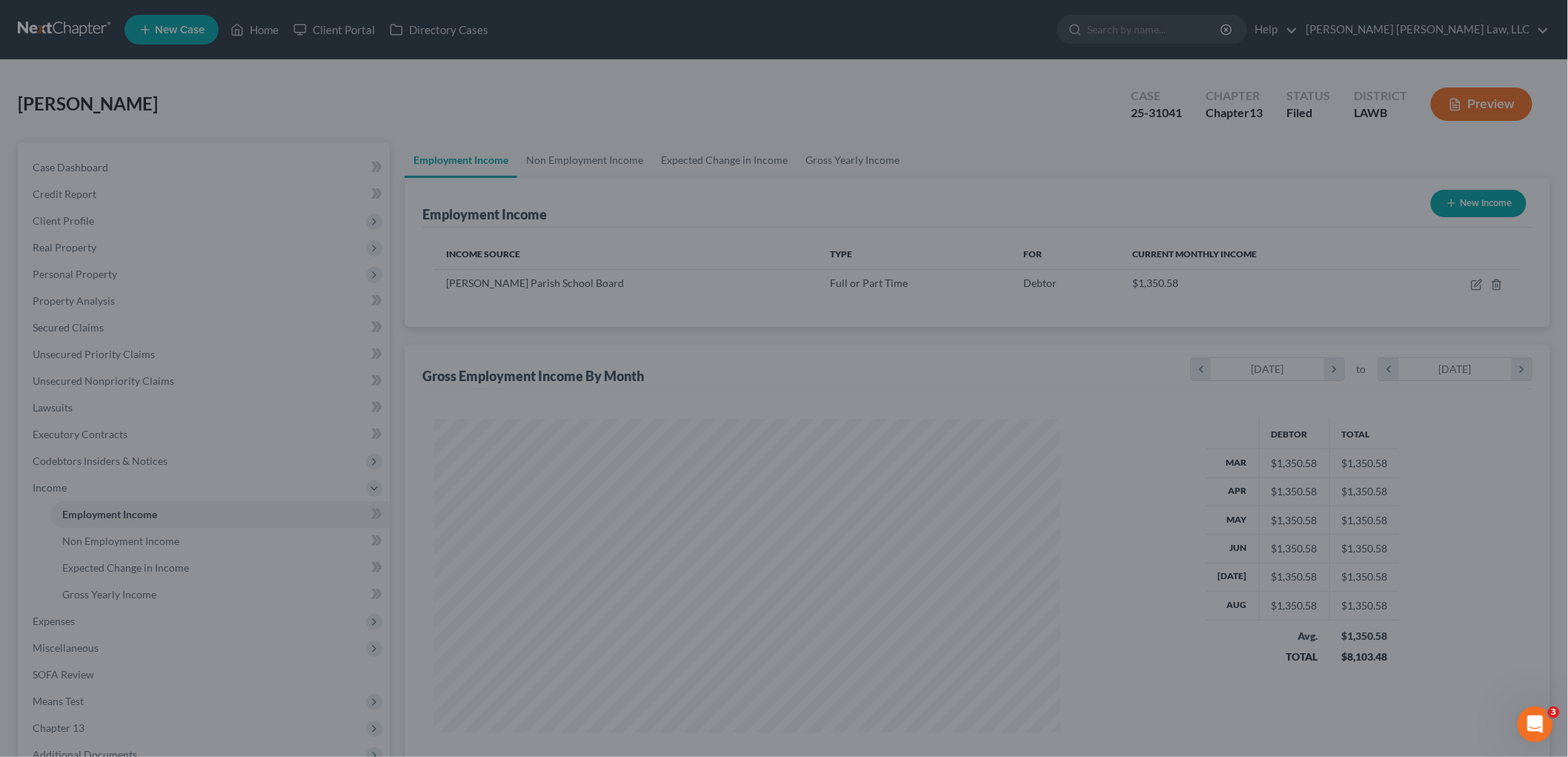
scroll to position [741187, 740409]
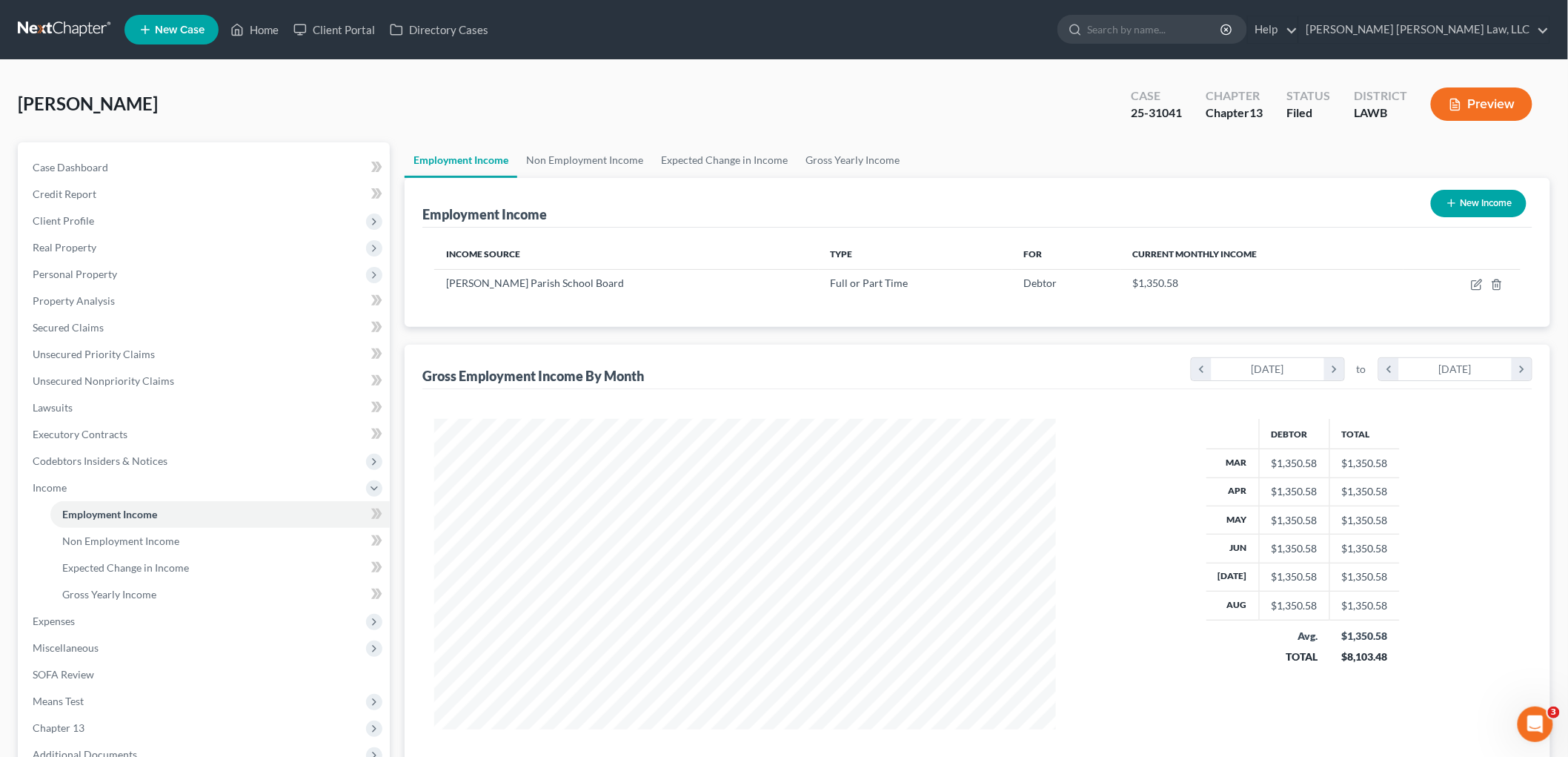
click at [87, 30] on link at bounding box center [64, 29] width 95 height 27
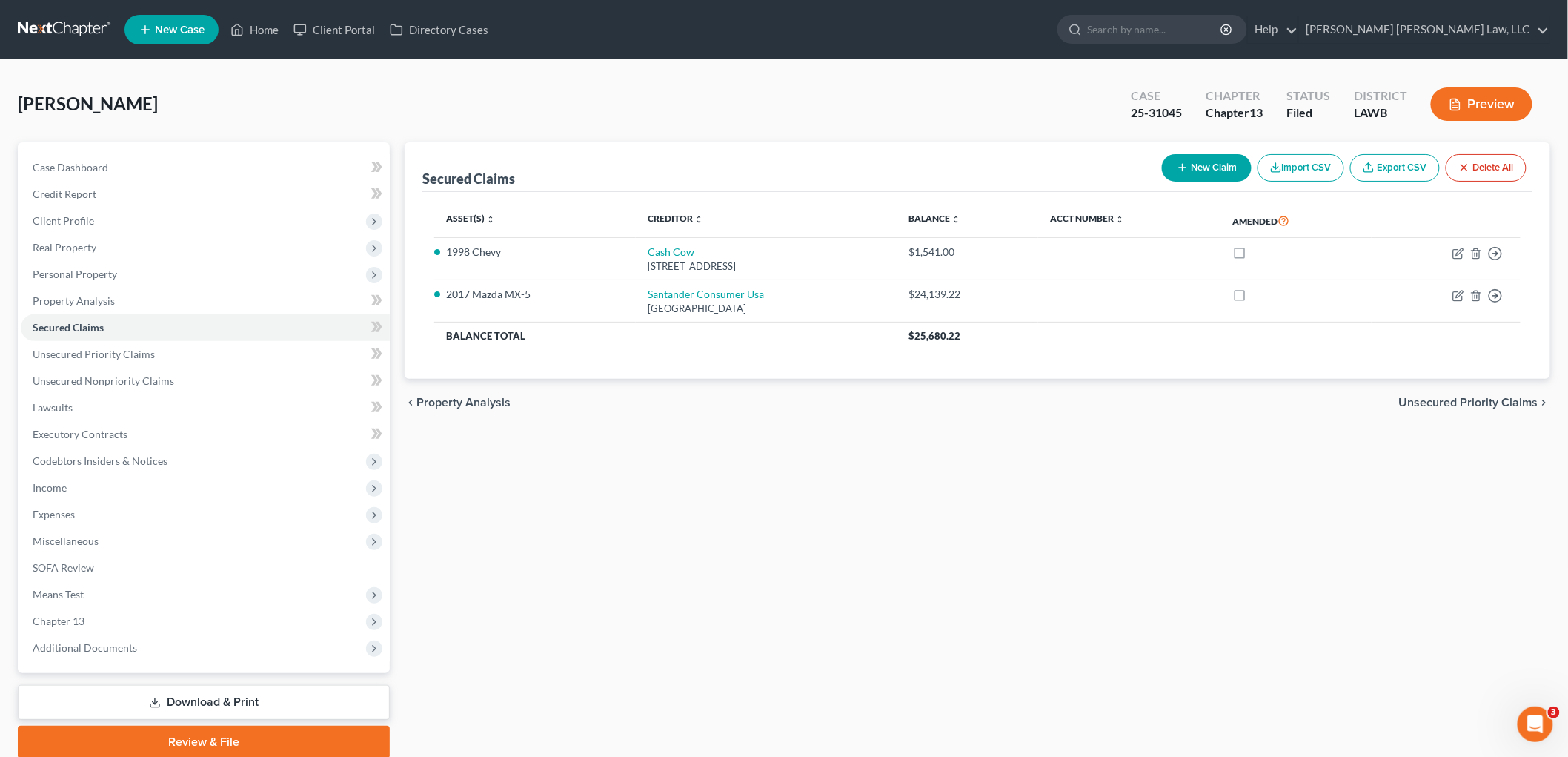
drag, startPoint x: 732, startPoint y: 491, endPoint x: 724, endPoint y: 486, distance: 9.4
click at [730, 491] on div "Secured Claims New Claim Import CSV Export CSV Delete All Asset(s) expand_more …" at bounding box center [977, 451] width 1161 height 616
click at [80, 26] on link at bounding box center [64, 29] width 95 height 27
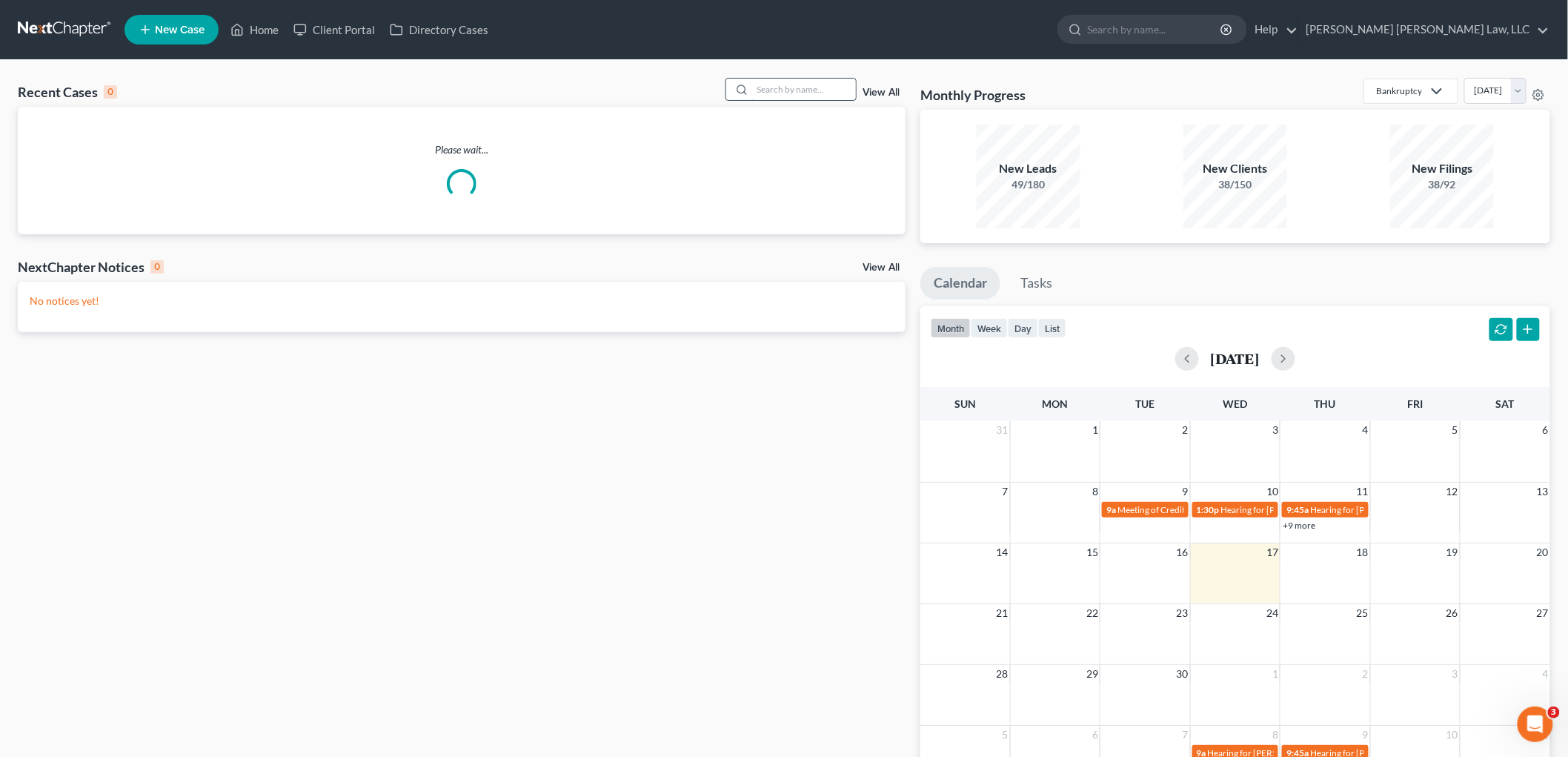
click at [807, 86] on input "search" at bounding box center [803, 89] width 103 height 21
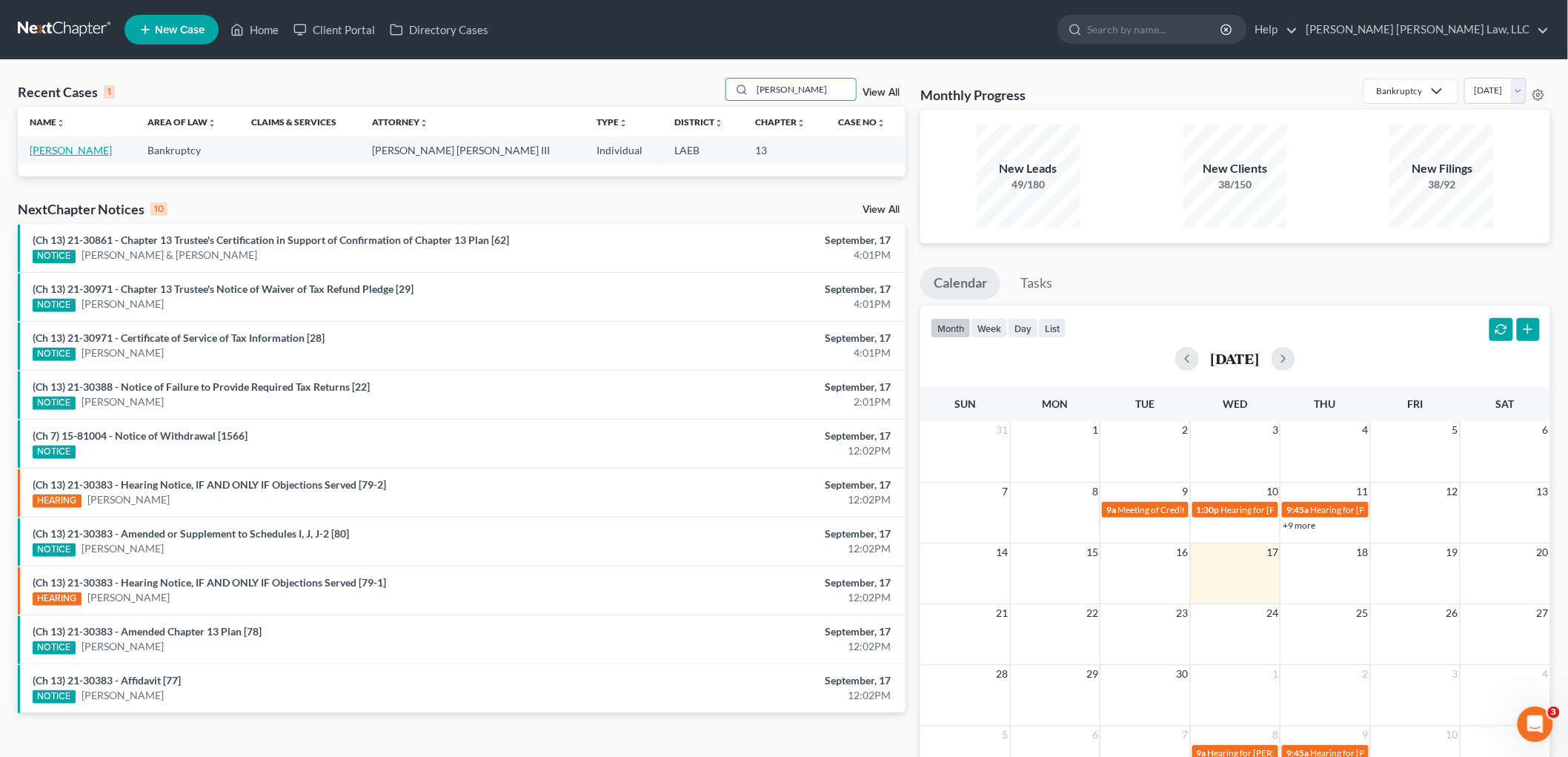
type input "[PERSON_NAME]"
click at [92, 148] on link "[PERSON_NAME]" at bounding box center [70, 150] width 82 height 13
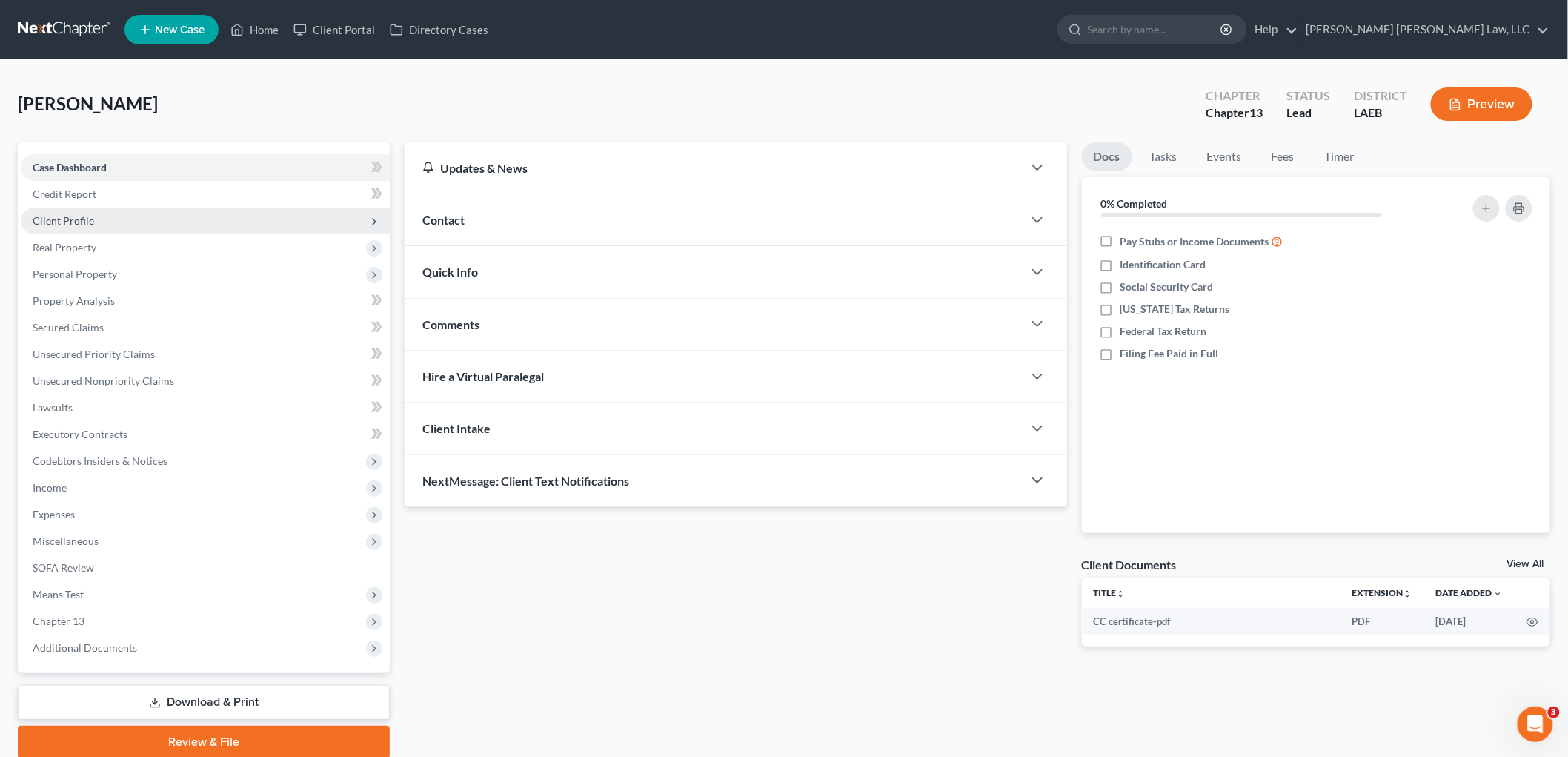
click at [93, 217] on span "Client Profile" at bounding box center [205, 221] width 369 height 27
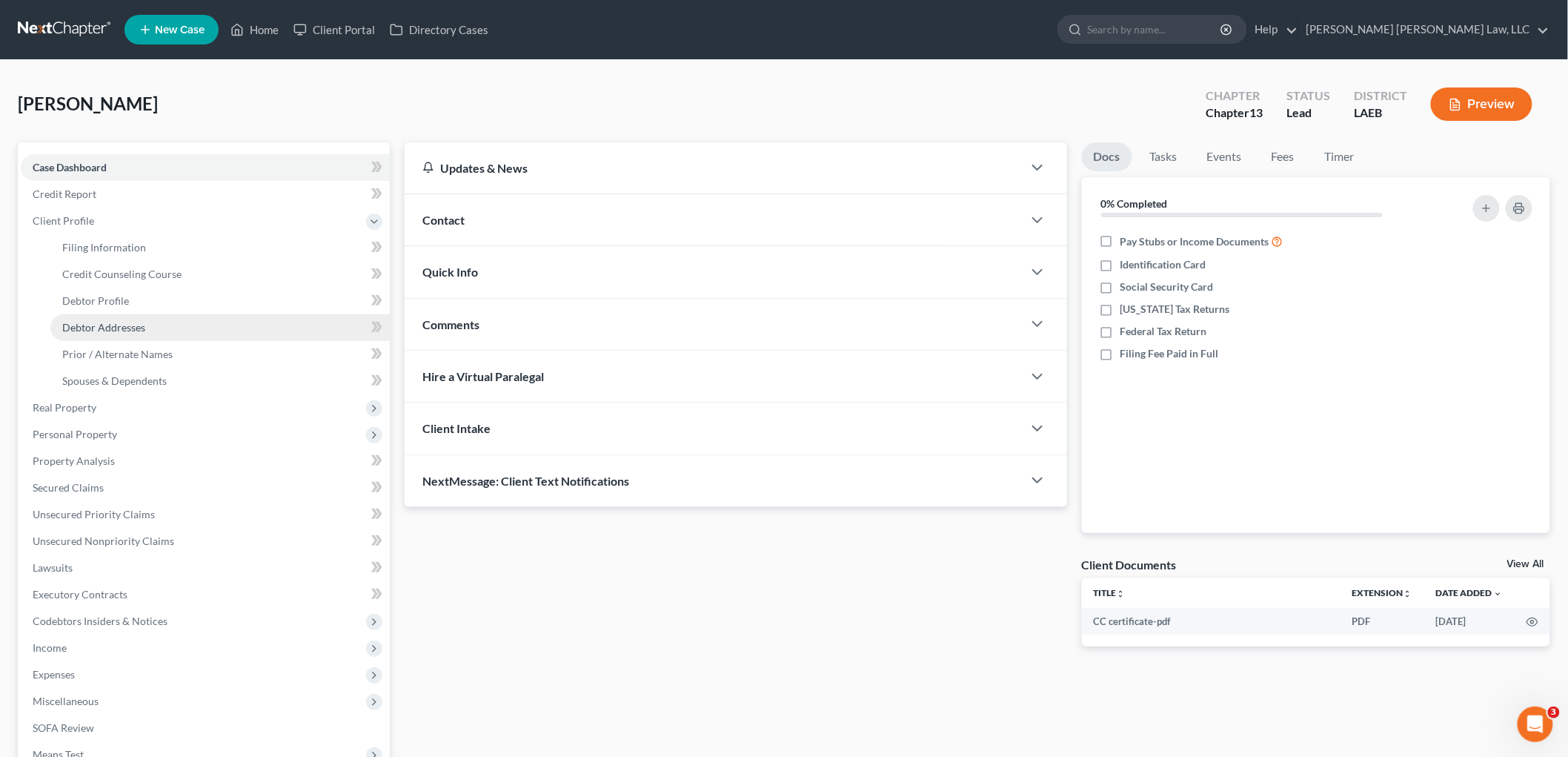
drag, startPoint x: 114, startPoint y: 322, endPoint x: 107, endPoint y: 318, distance: 8.1
click at [114, 322] on span "Debtor Addresses" at bounding box center [103, 327] width 83 height 13
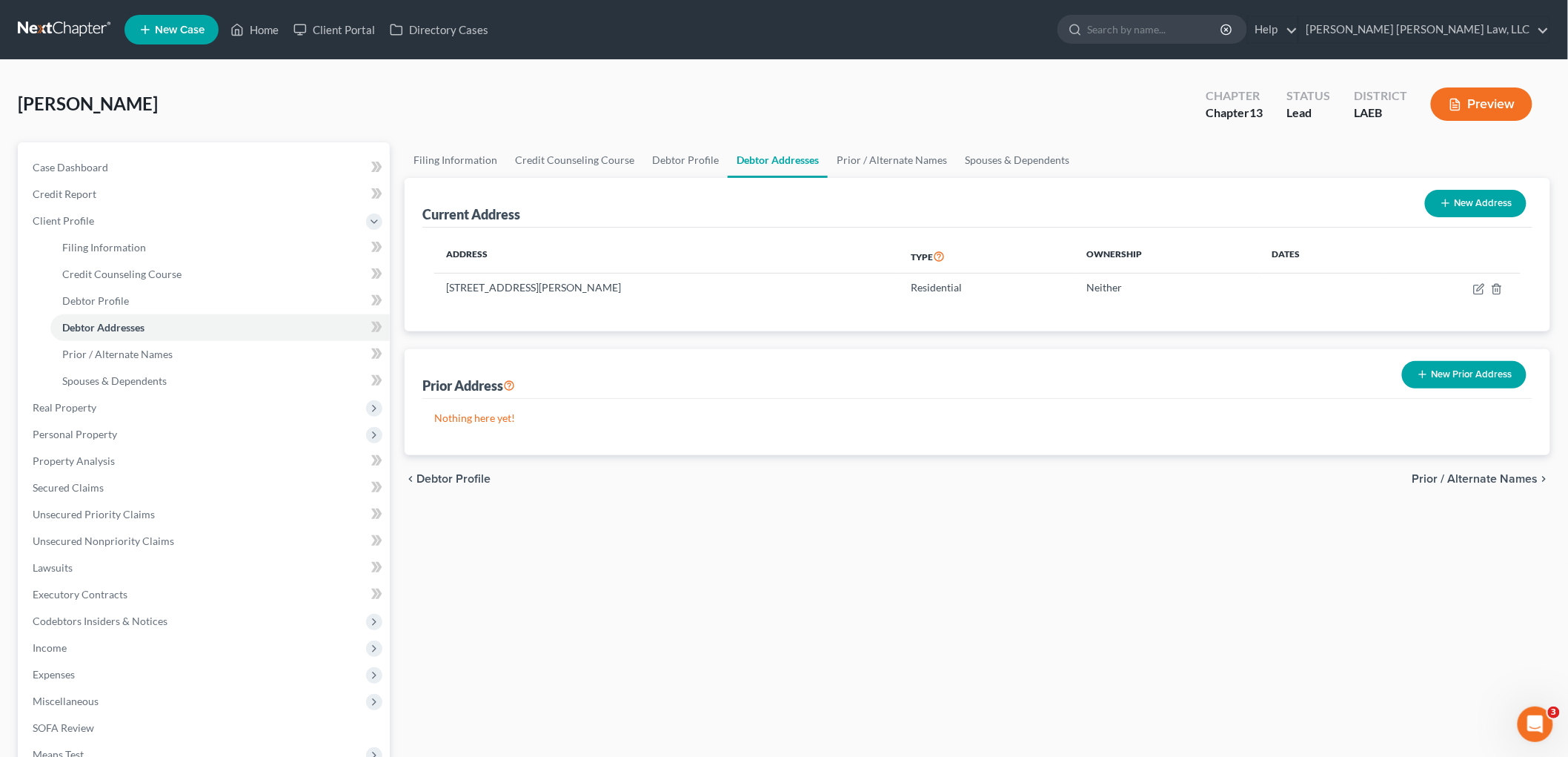
click at [75, 25] on link at bounding box center [64, 29] width 95 height 27
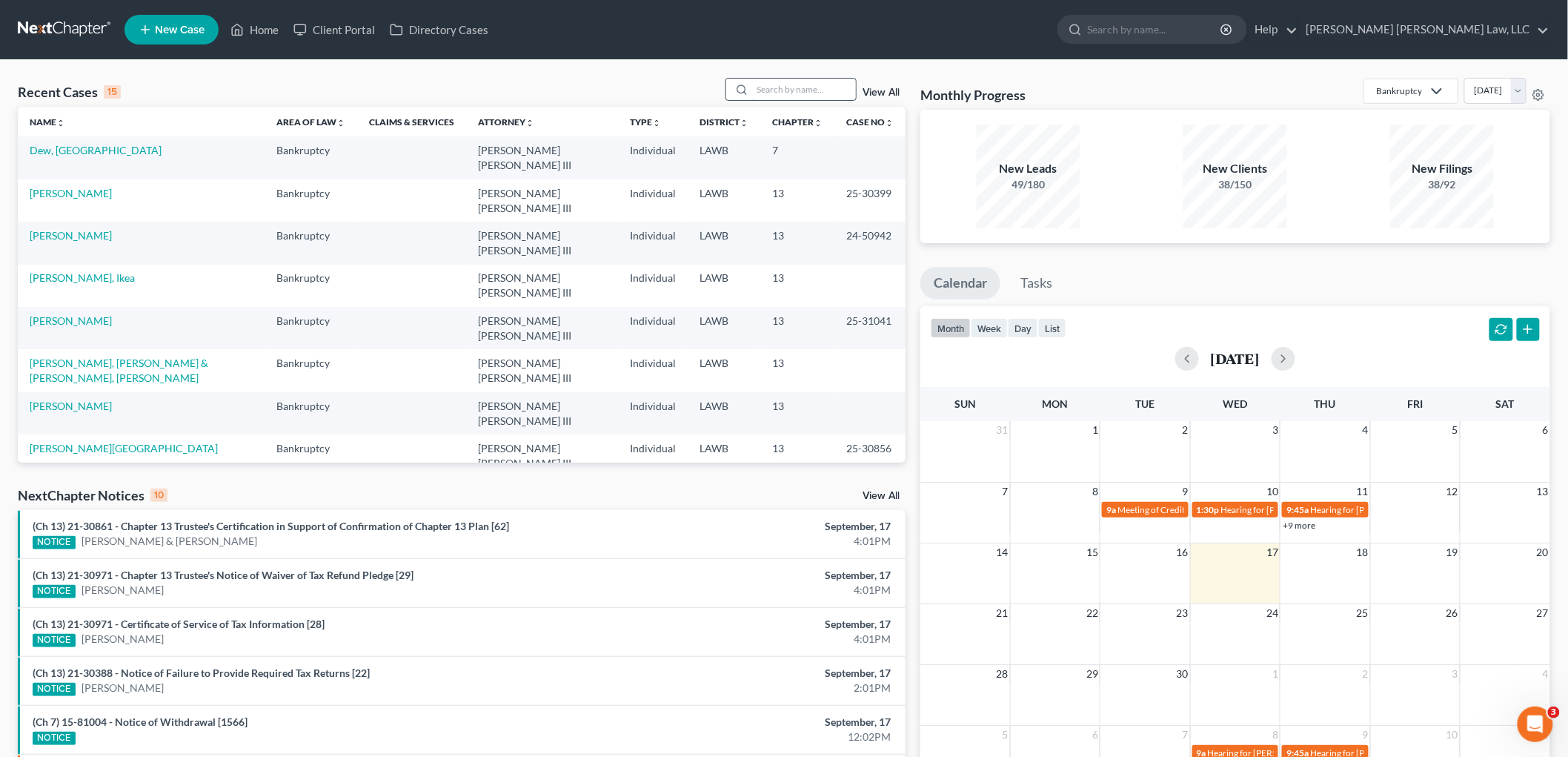
drag, startPoint x: 780, startPoint y: 98, endPoint x: 803, endPoint y: 95, distance: 23.2
click at [780, 95] on input "search" at bounding box center [803, 89] width 103 height 21
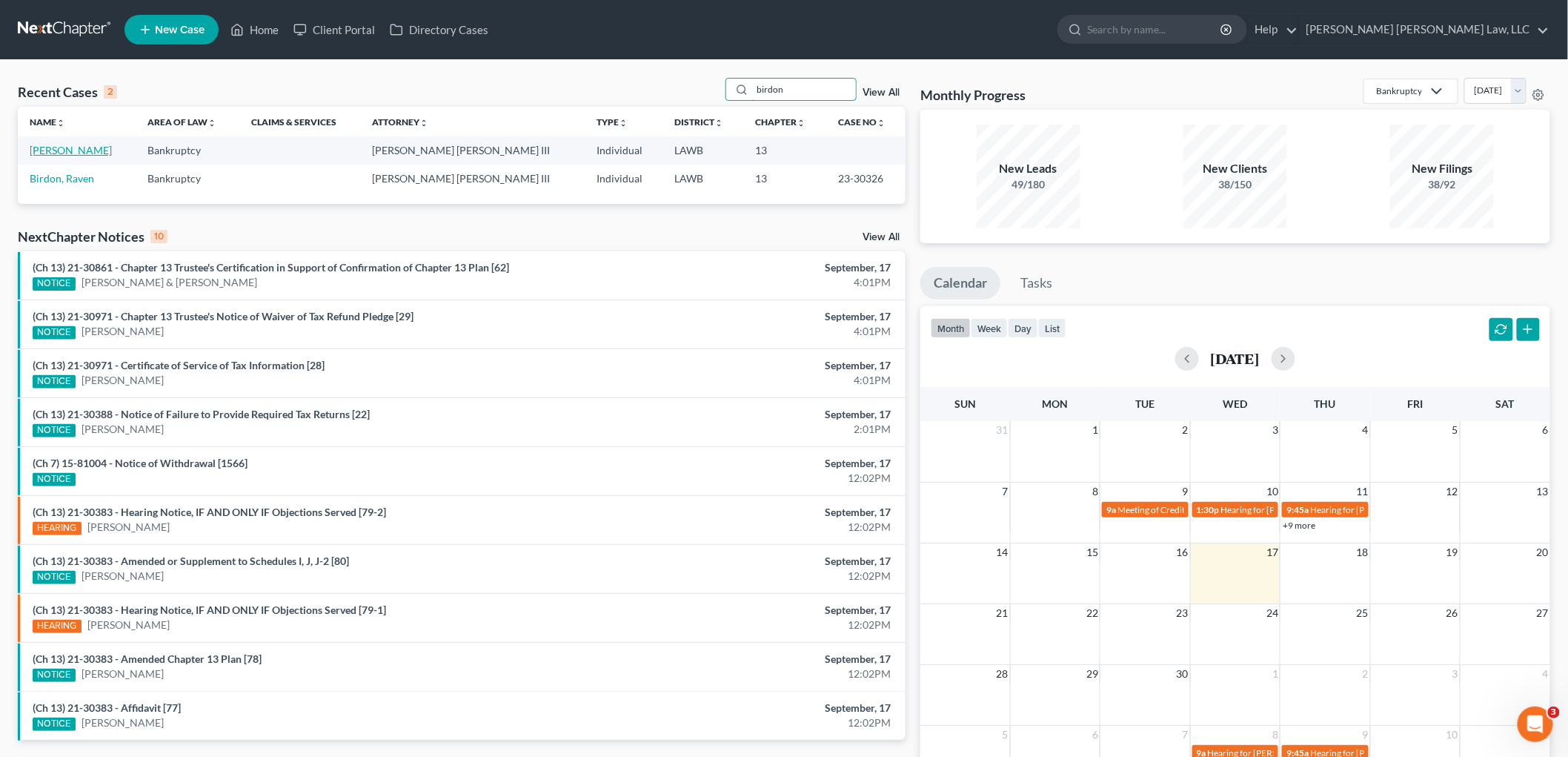
type input "birdon"
click at [70, 149] on link "Birdon, Lillie" at bounding box center [70, 150] width 82 height 13
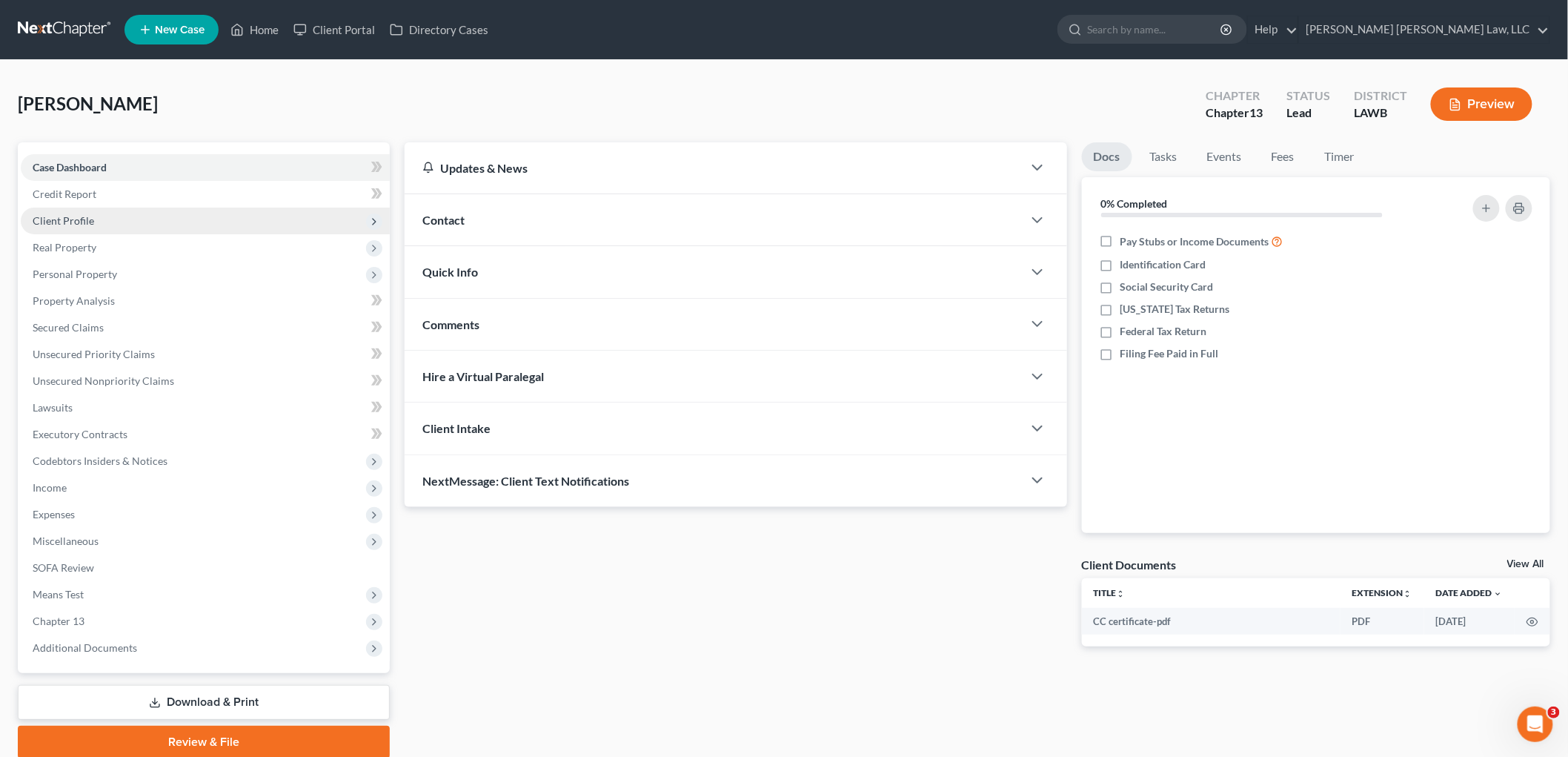
click at [103, 213] on span "Client Profile" at bounding box center [205, 221] width 369 height 27
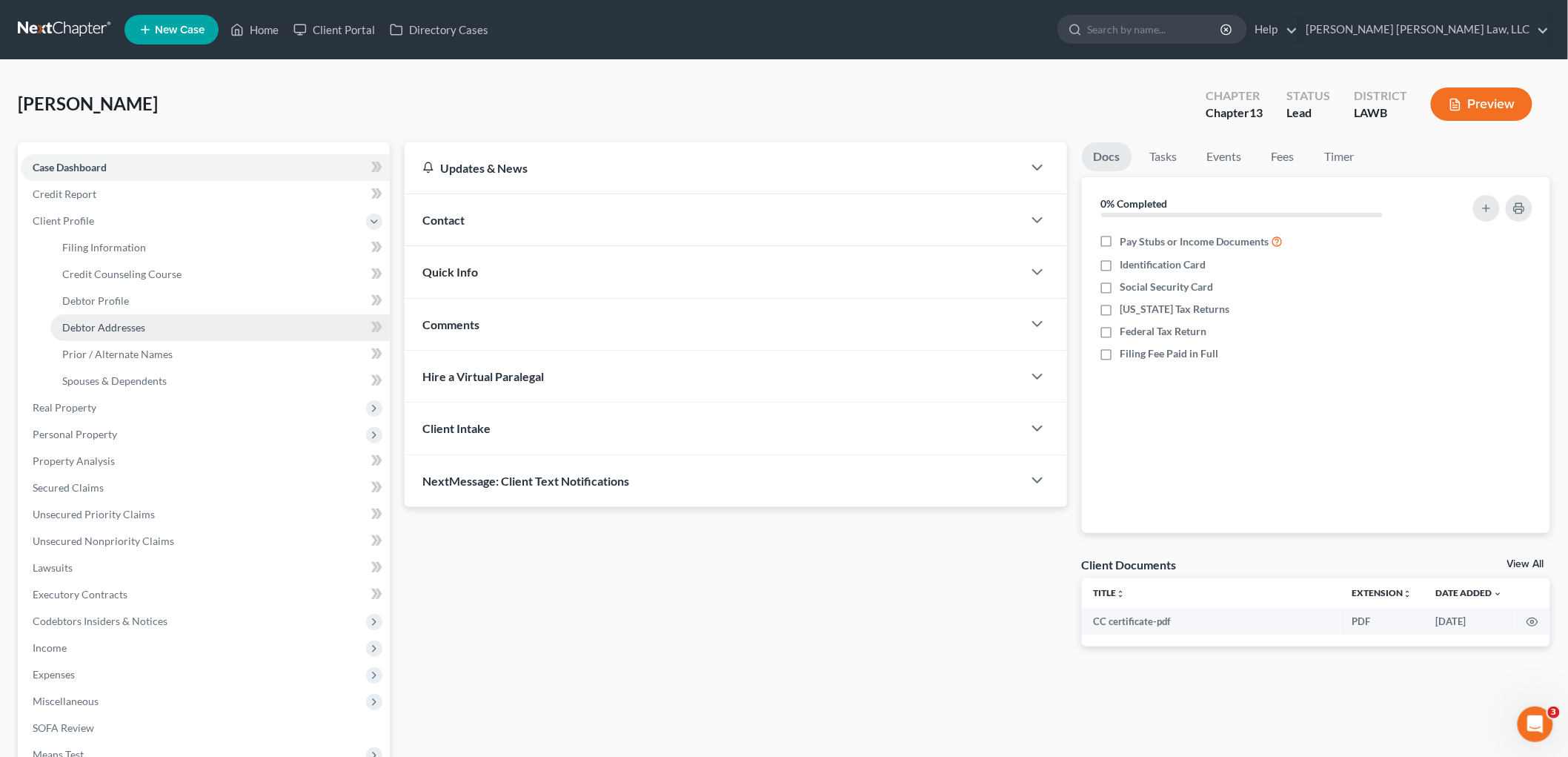
click at [102, 330] on span "Debtor Addresses" at bounding box center [103, 327] width 83 height 13
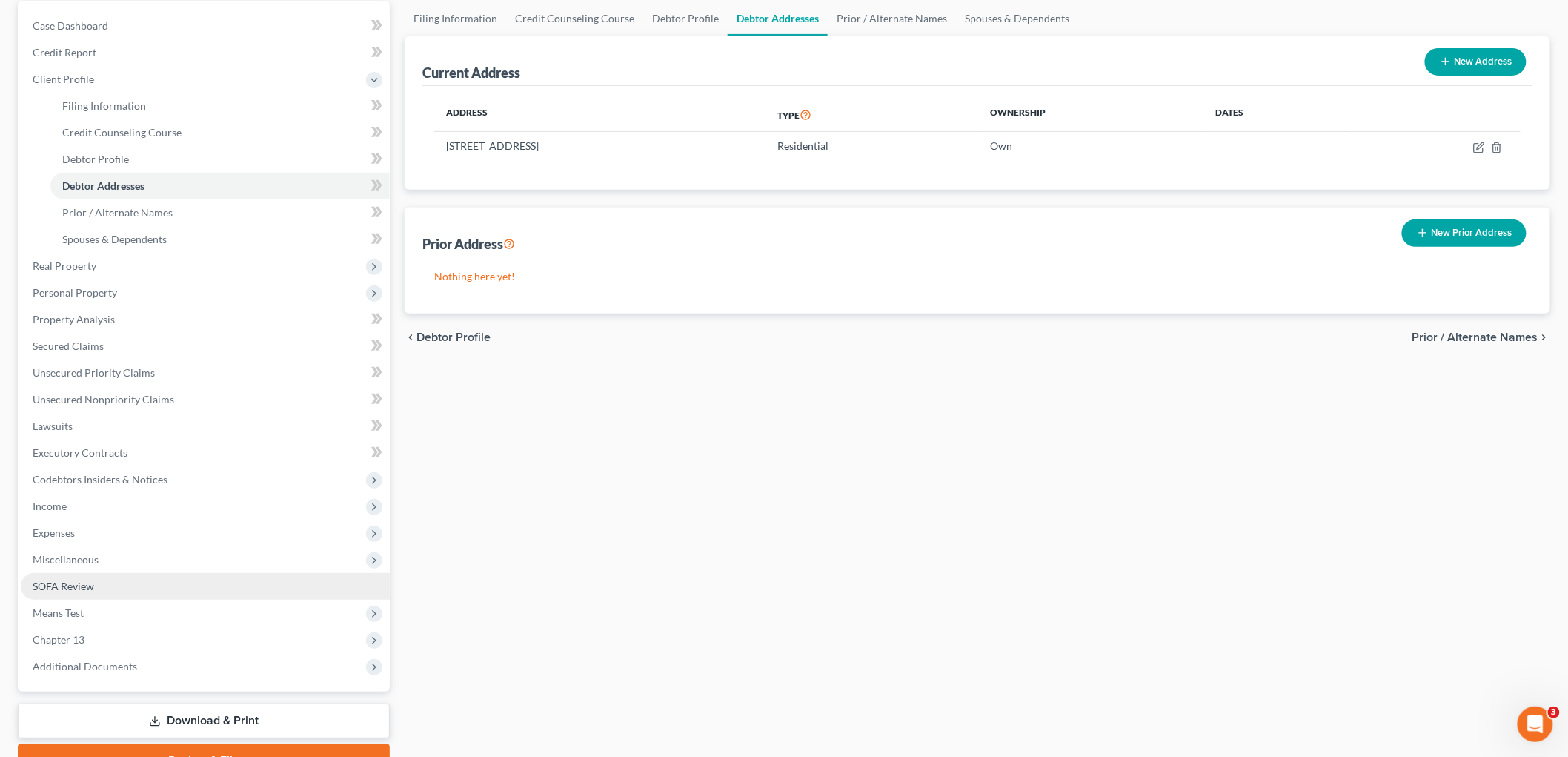
scroll to position [165, 0]
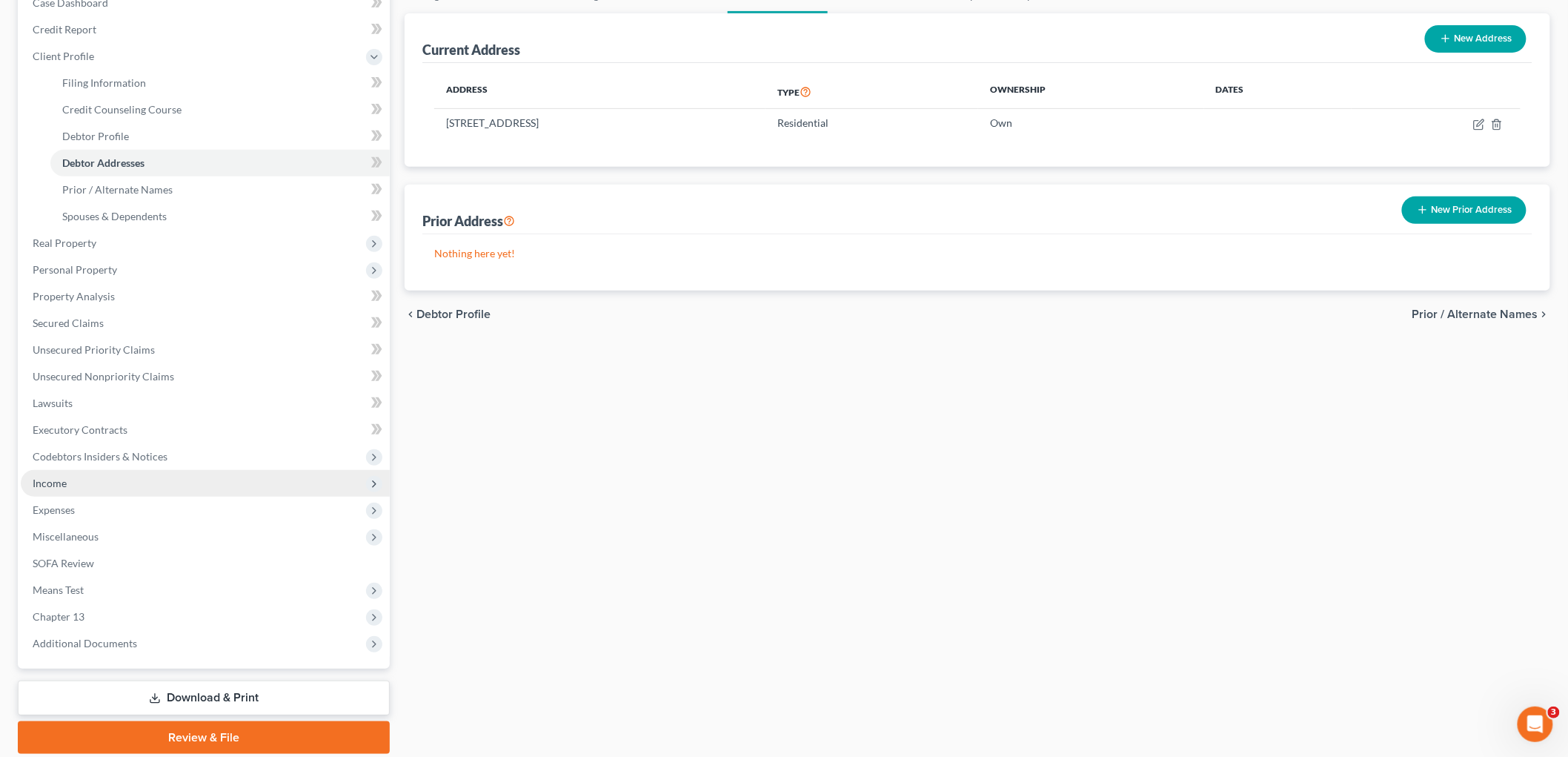
click at [137, 477] on span "Income" at bounding box center [205, 484] width 369 height 27
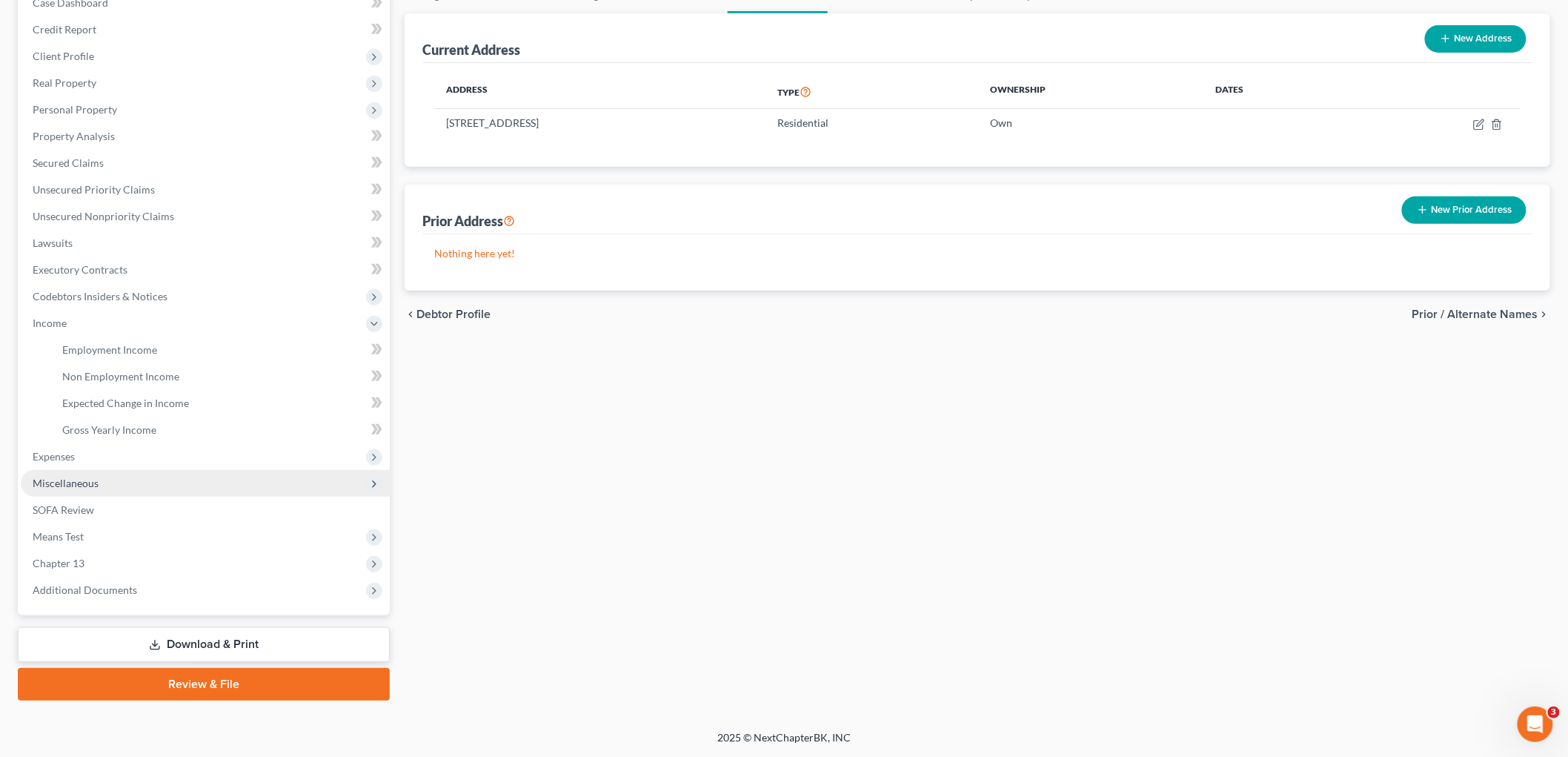
scroll to position [163, 0]
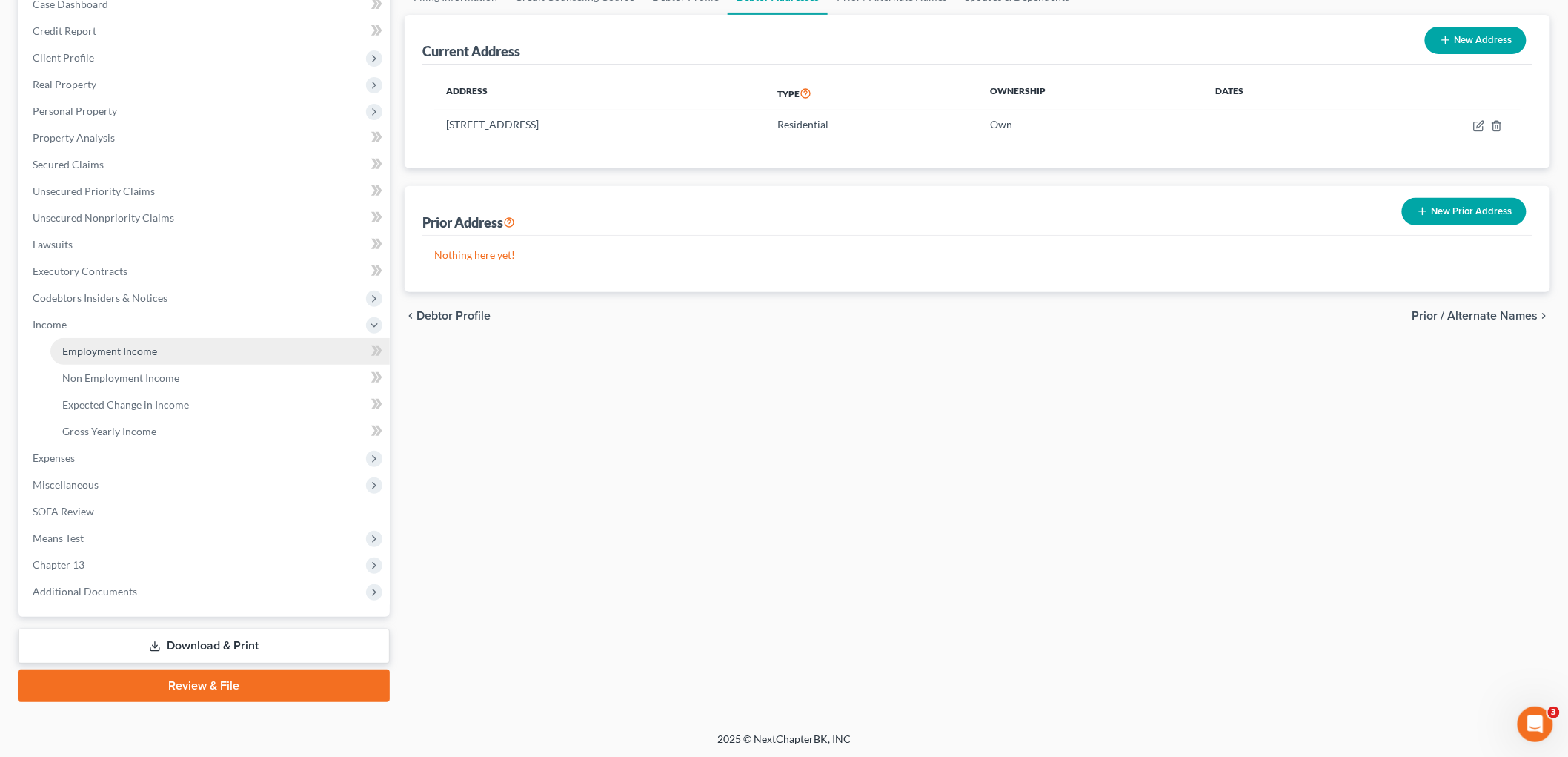
click at [171, 344] on link "Employment Income" at bounding box center [220, 352] width 340 height 27
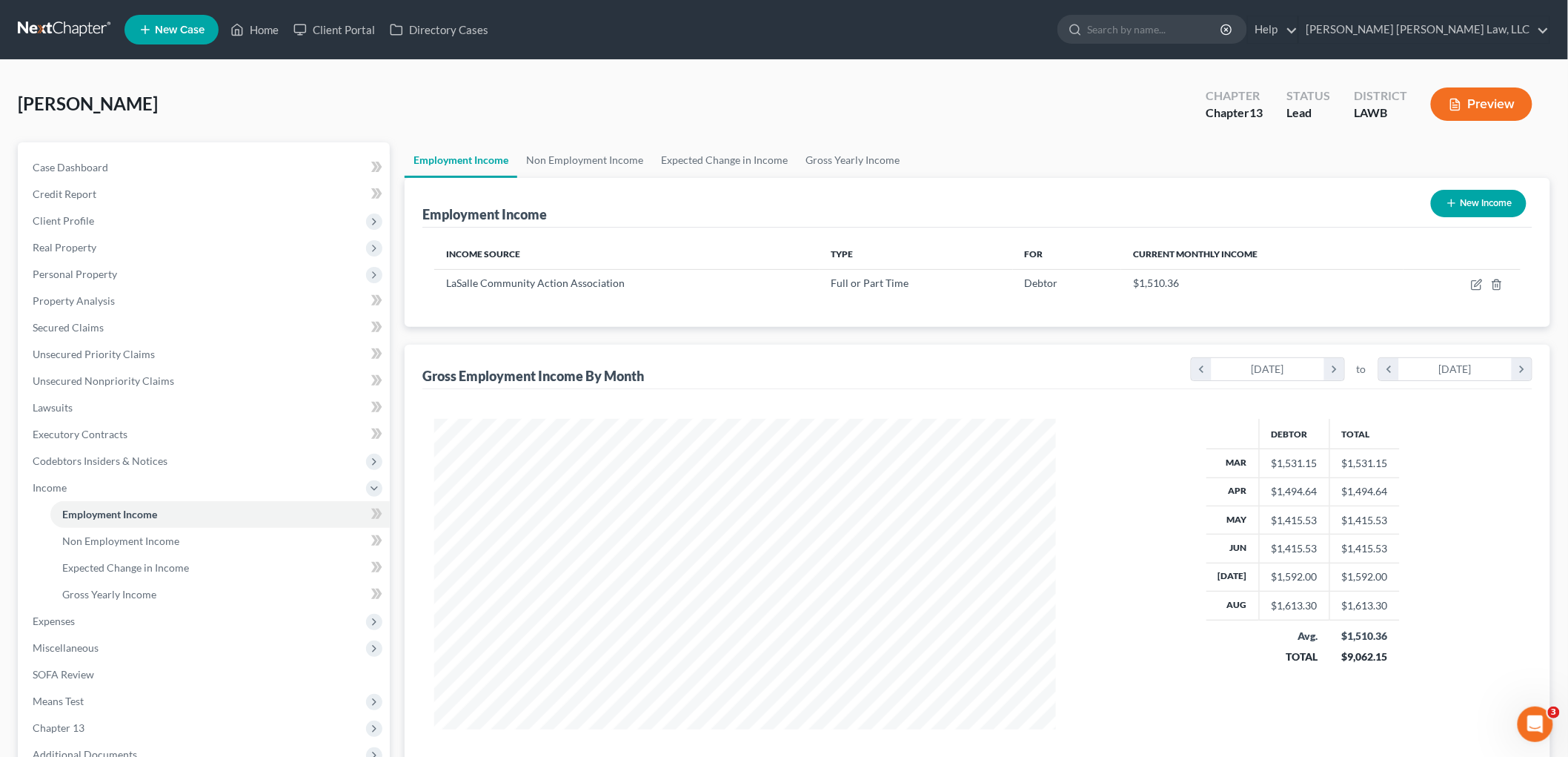
click at [84, 26] on link at bounding box center [64, 29] width 95 height 27
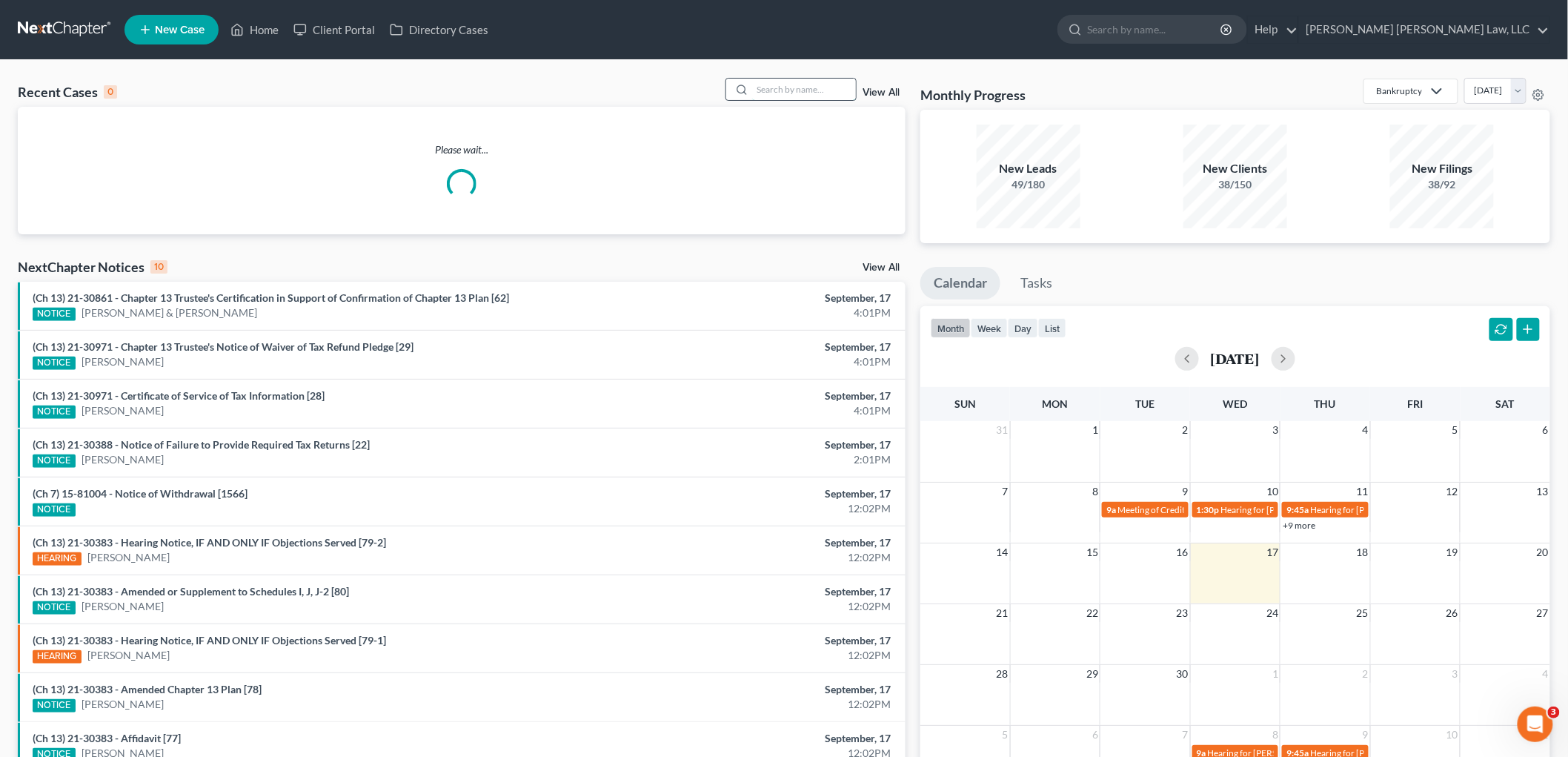
click at [792, 88] on input "search" at bounding box center [803, 89] width 103 height 21
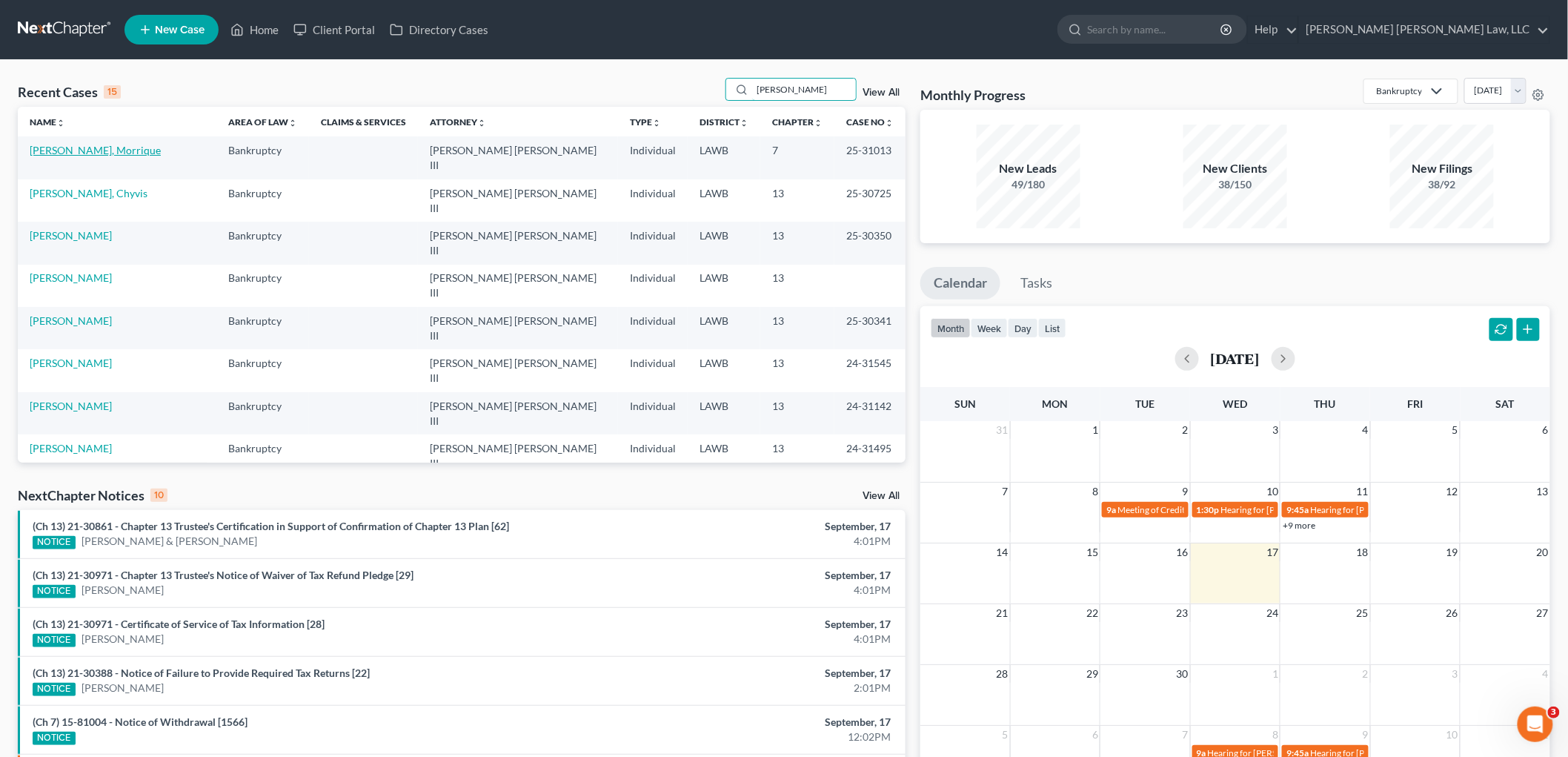
type input "[PERSON_NAME]"
click at [86, 156] on link "[PERSON_NAME], Morrique" at bounding box center [95, 150] width 131 height 13
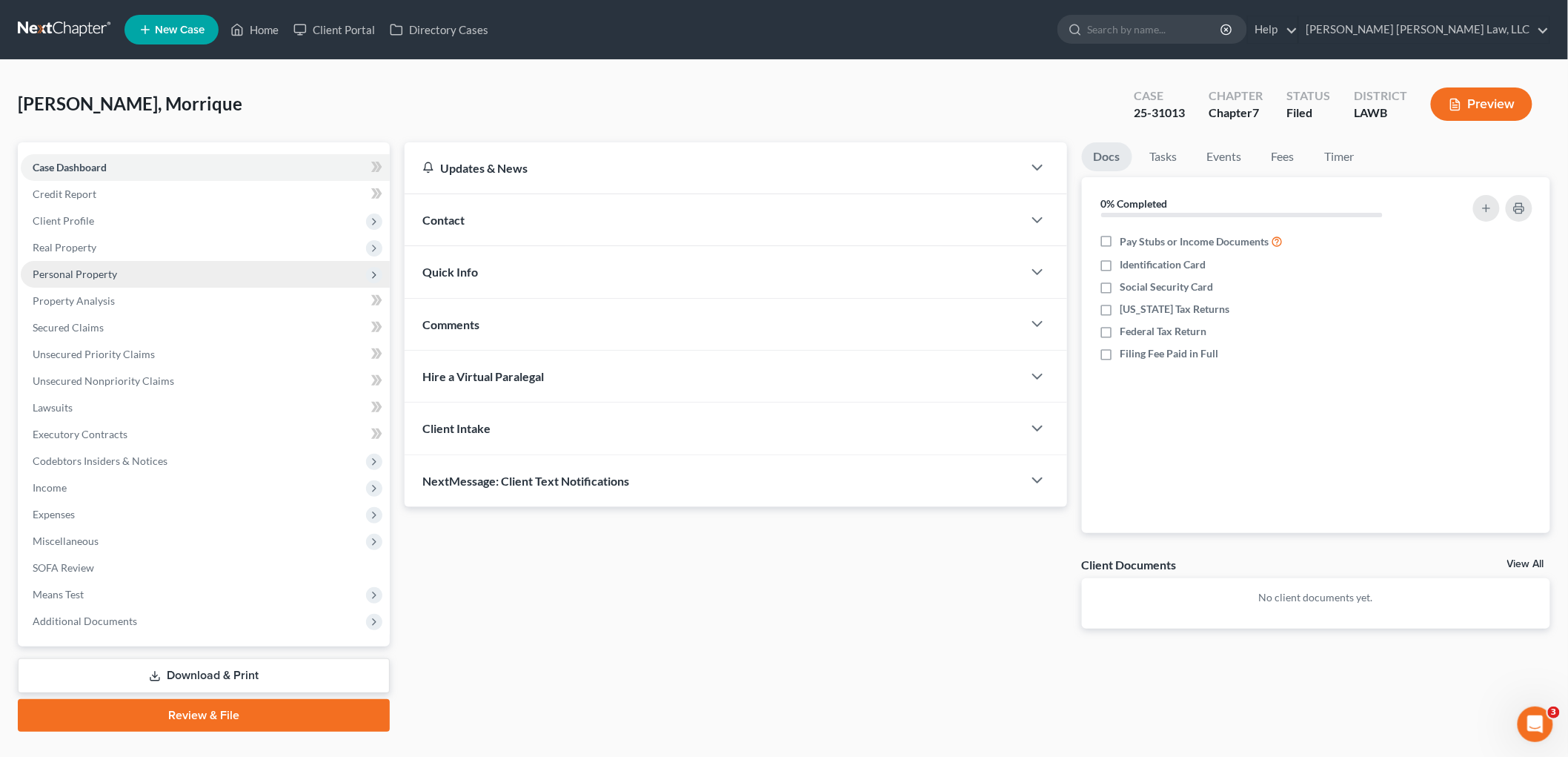
click at [114, 275] on span "Personal Property" at bounding box center [75, 274] width 84 height 13
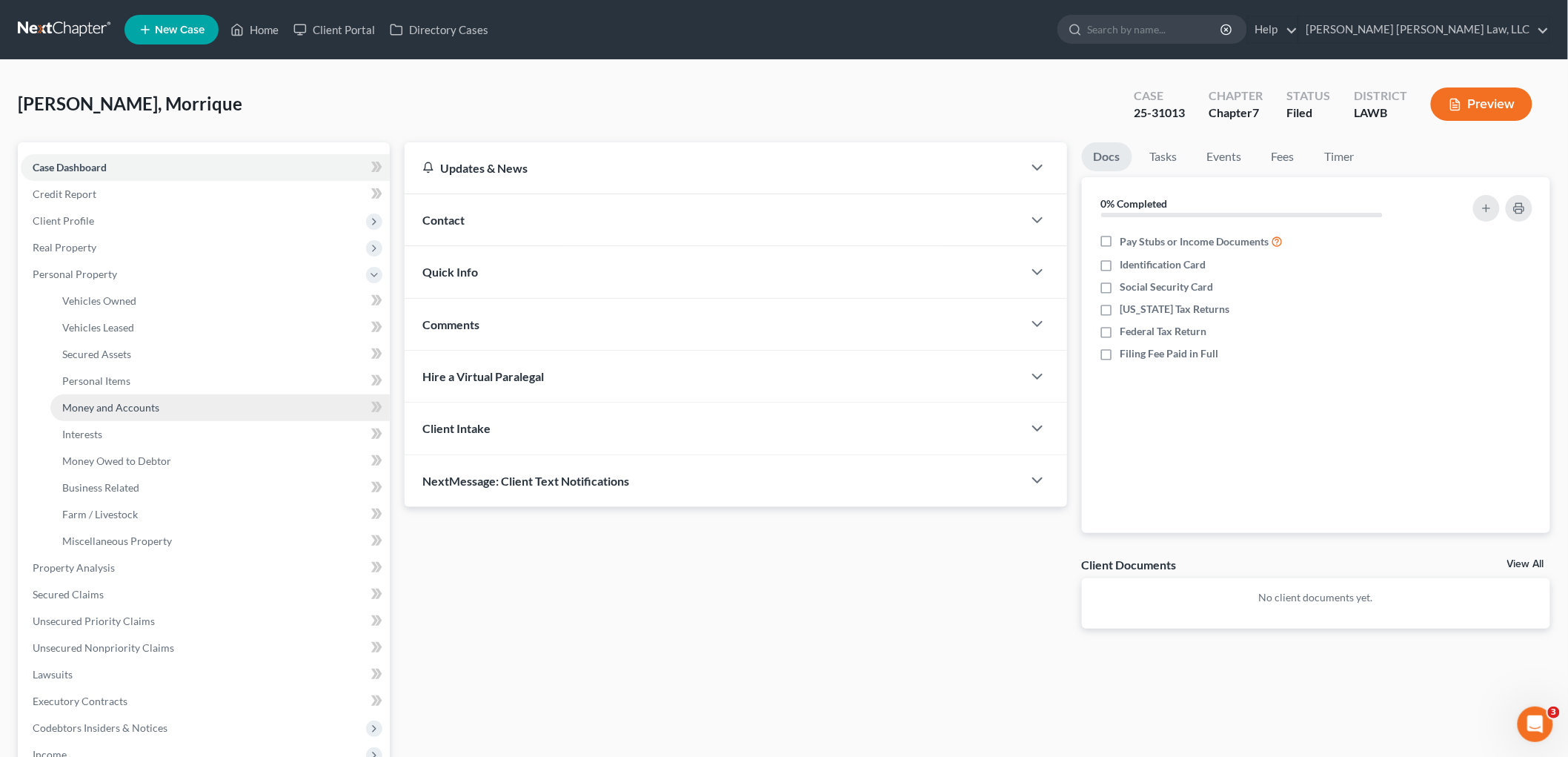
click at [114, 402] on span "Money and Accounts" at bounding box center [111, 408] width 97 height 13
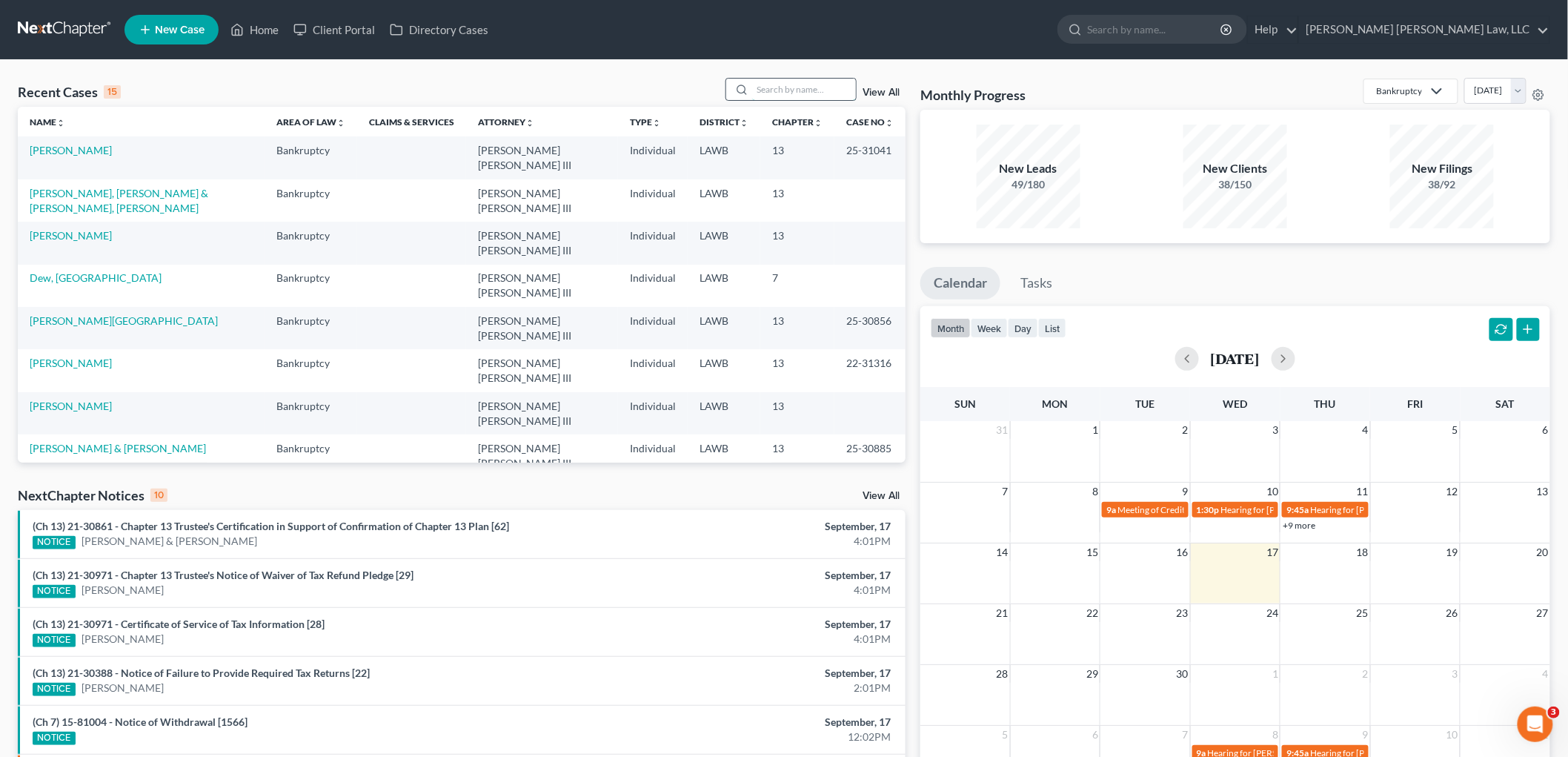
click at [768, 90] on input "search" at bounding box center [803, 89] width 103 height 21
click at [208, 187] on link "[PERSON_NAME], [PERSON_NAME] & [PERSON_NAME], [PERSON_NAME]" at bounding box center [119, 201] width 178 height 27
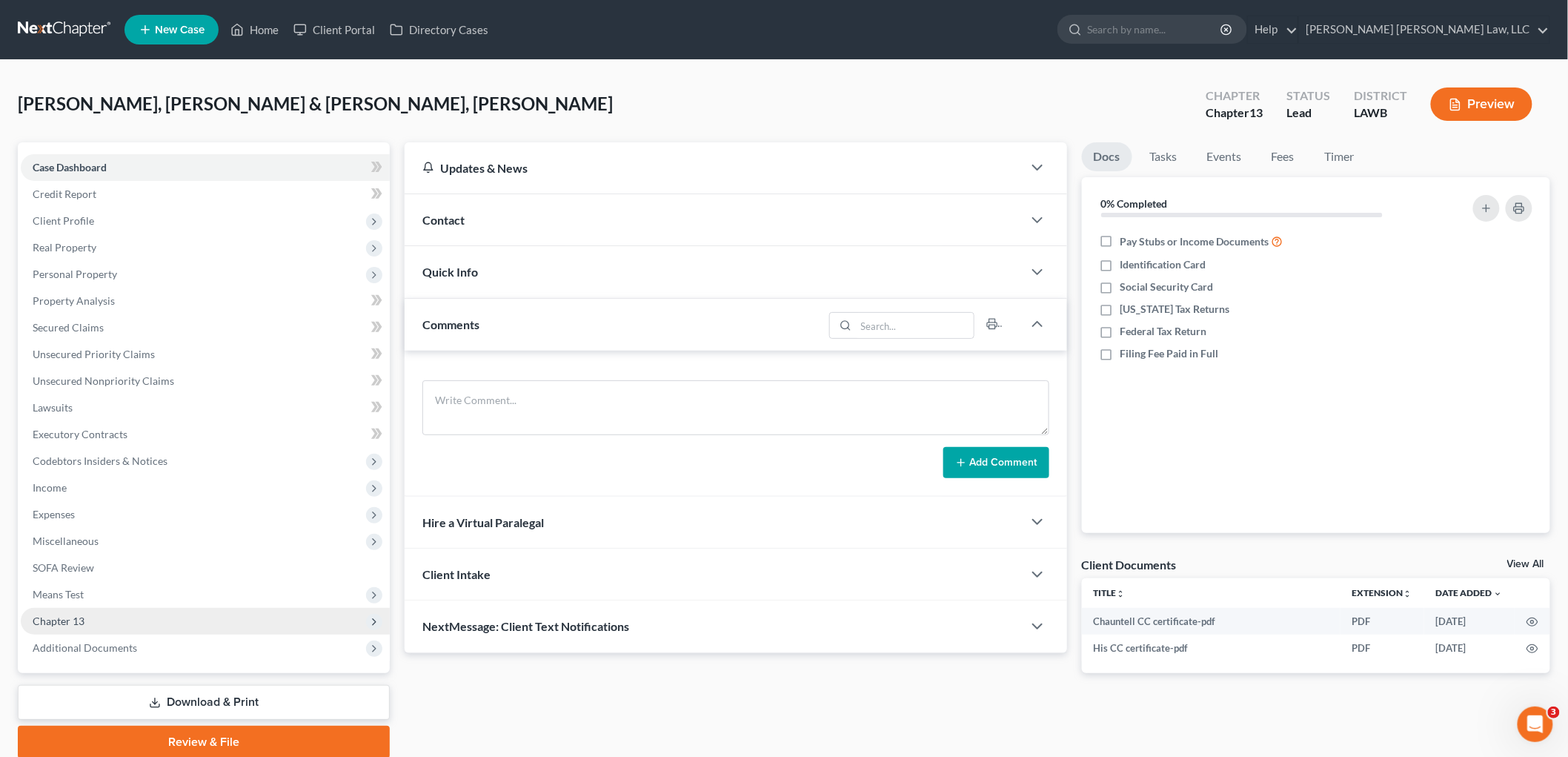
click at [87, 617] on span "Chapter 13" at bounding box center [205, 622] width 369 height 27
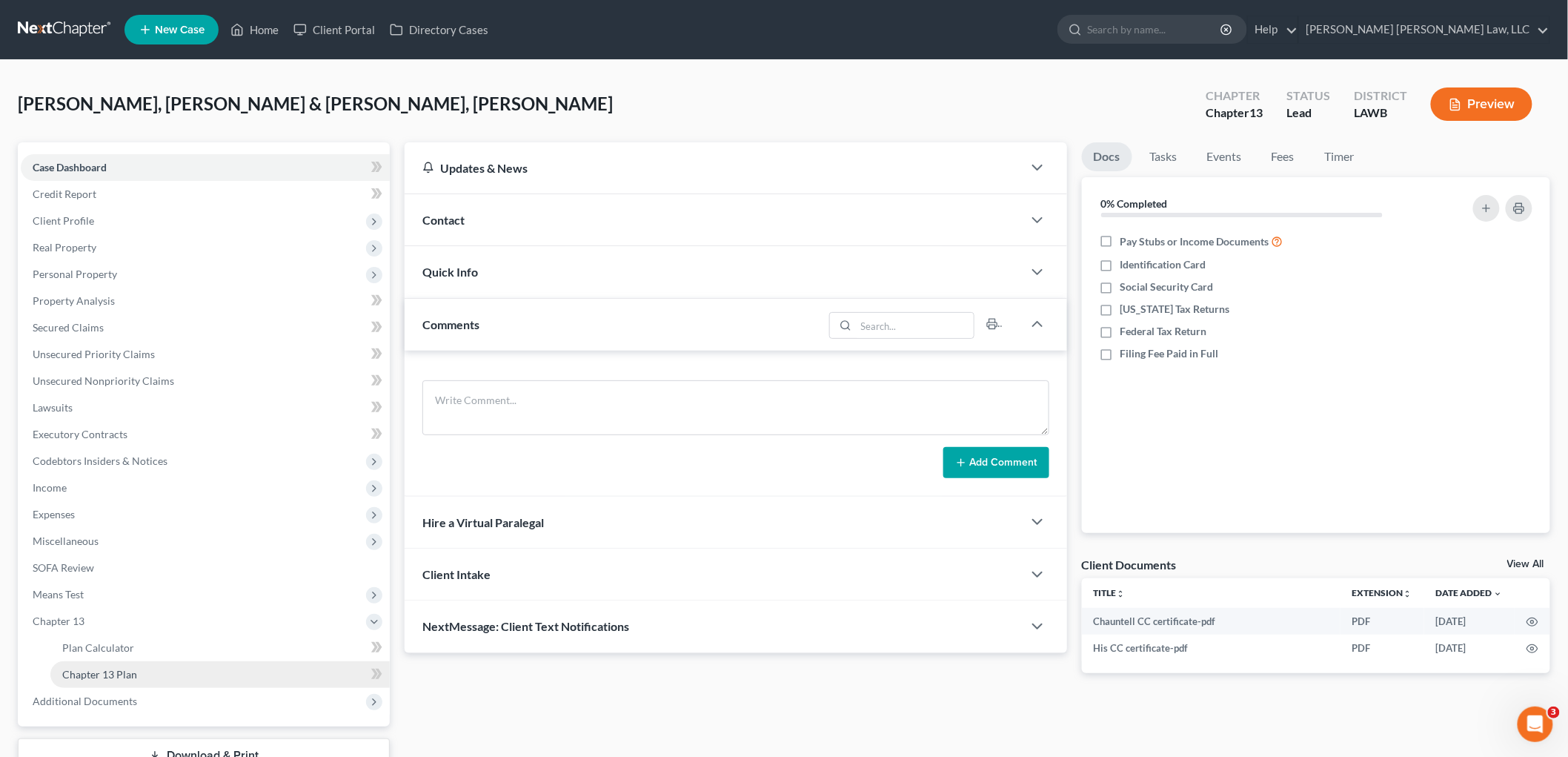
click at [106, 669] on span "Chapter 13 Plan" at bounding box center [99, 674] width 75 height 13
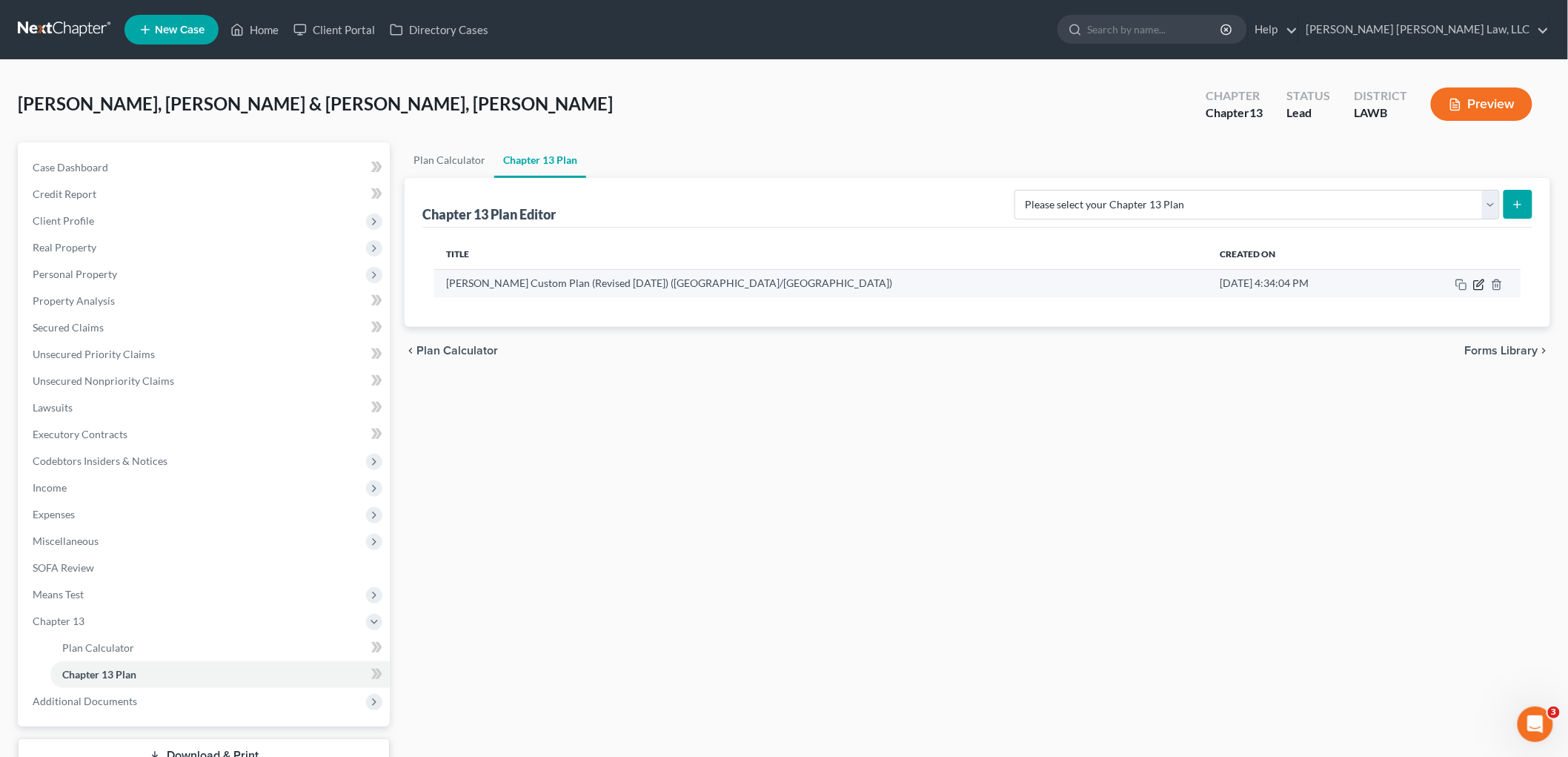
click at [1482, 279] on icon "button" at bounding box center [1480, 283] width 6 height 6
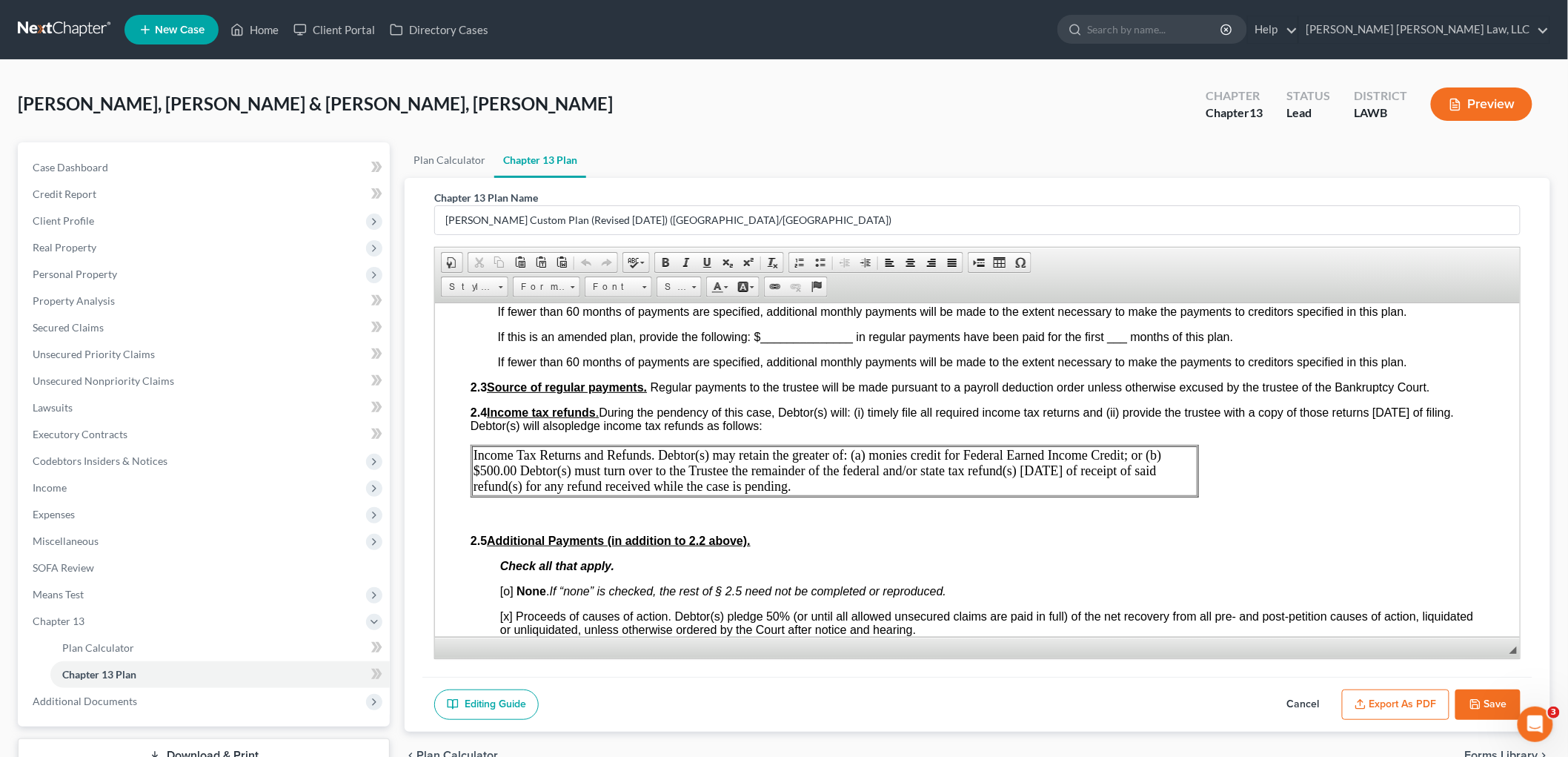
scroll to position [824, 0]
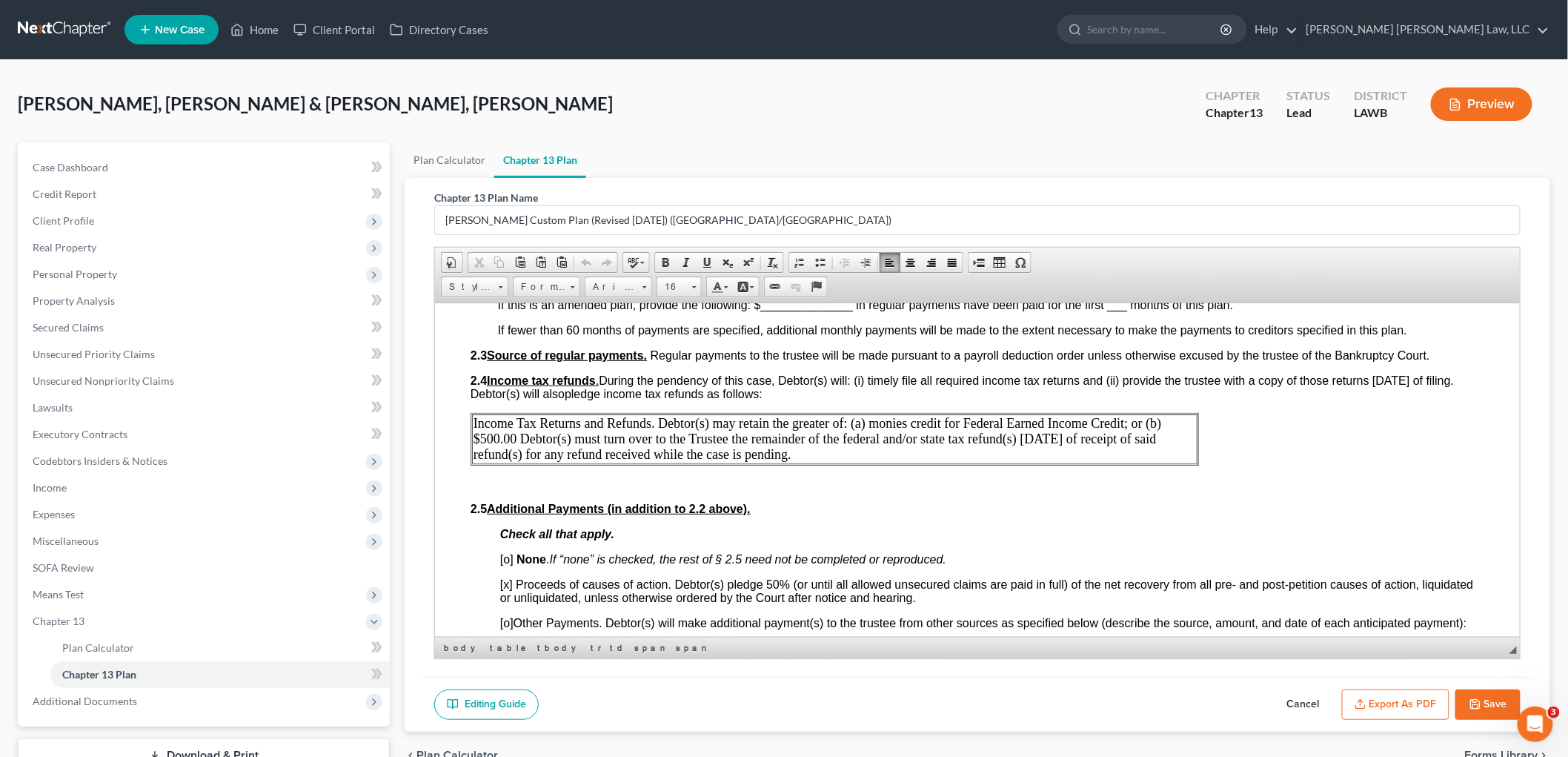
drag, startPoint x: 802, startPoint y: 447, endPoint x: 473, endPoint y: 419, distance: 330.2
click at [473, 419] on p "Income Tax Returns and Refunds. Debtor(s) may retain the greater of: (a) monies…" at bounding box center [834, 439] width 722 height 47
click at [530, 450] on span "Copy" at bounding box center [546, 447] width 80 height 18
copy span "Income Tax Returns and Refunds. Debtor(s) may retain the greater of: (a) monies…"
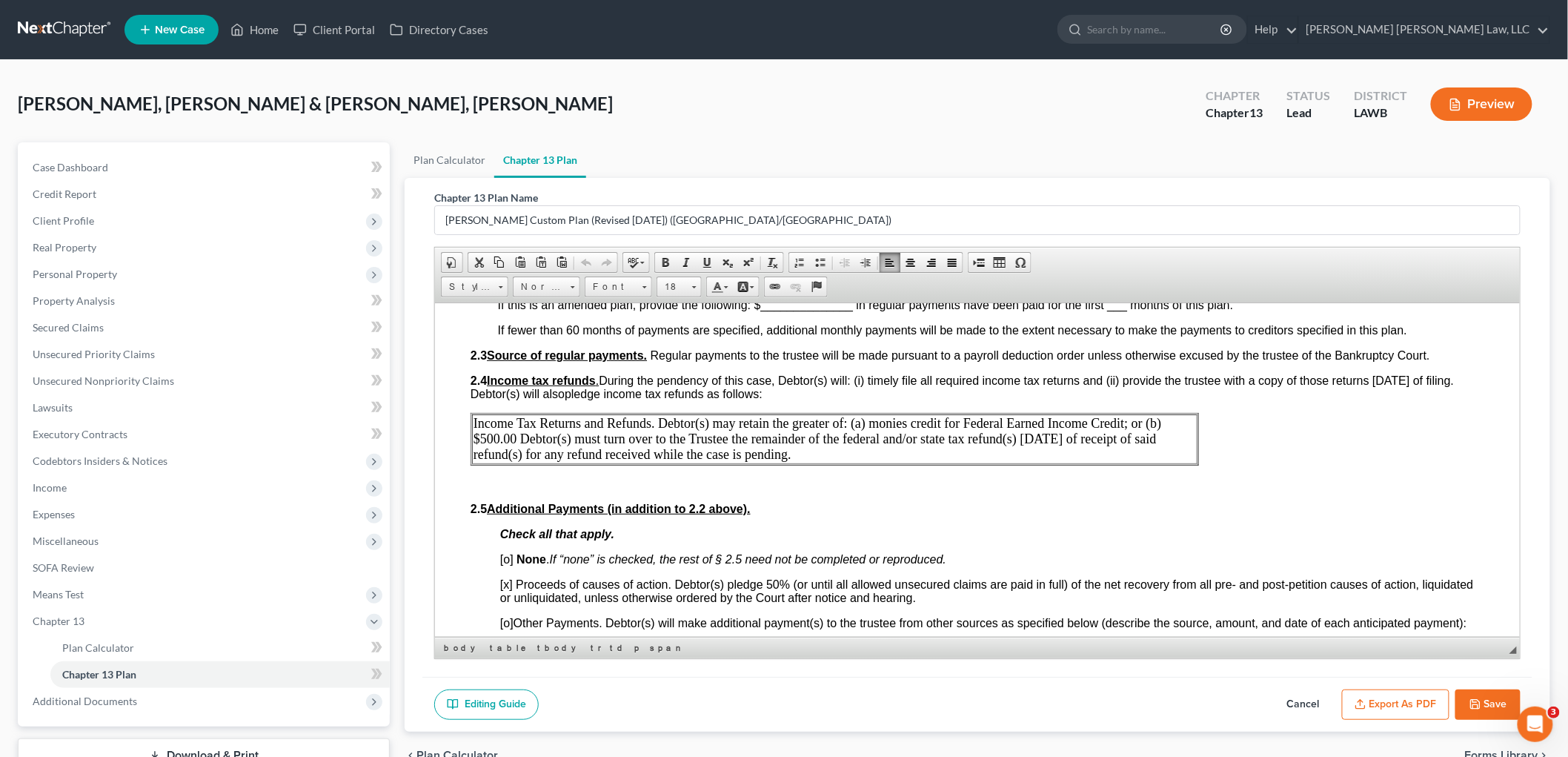
click at [55, 25] on link at bounding box center [64, 29] width 95 height 27
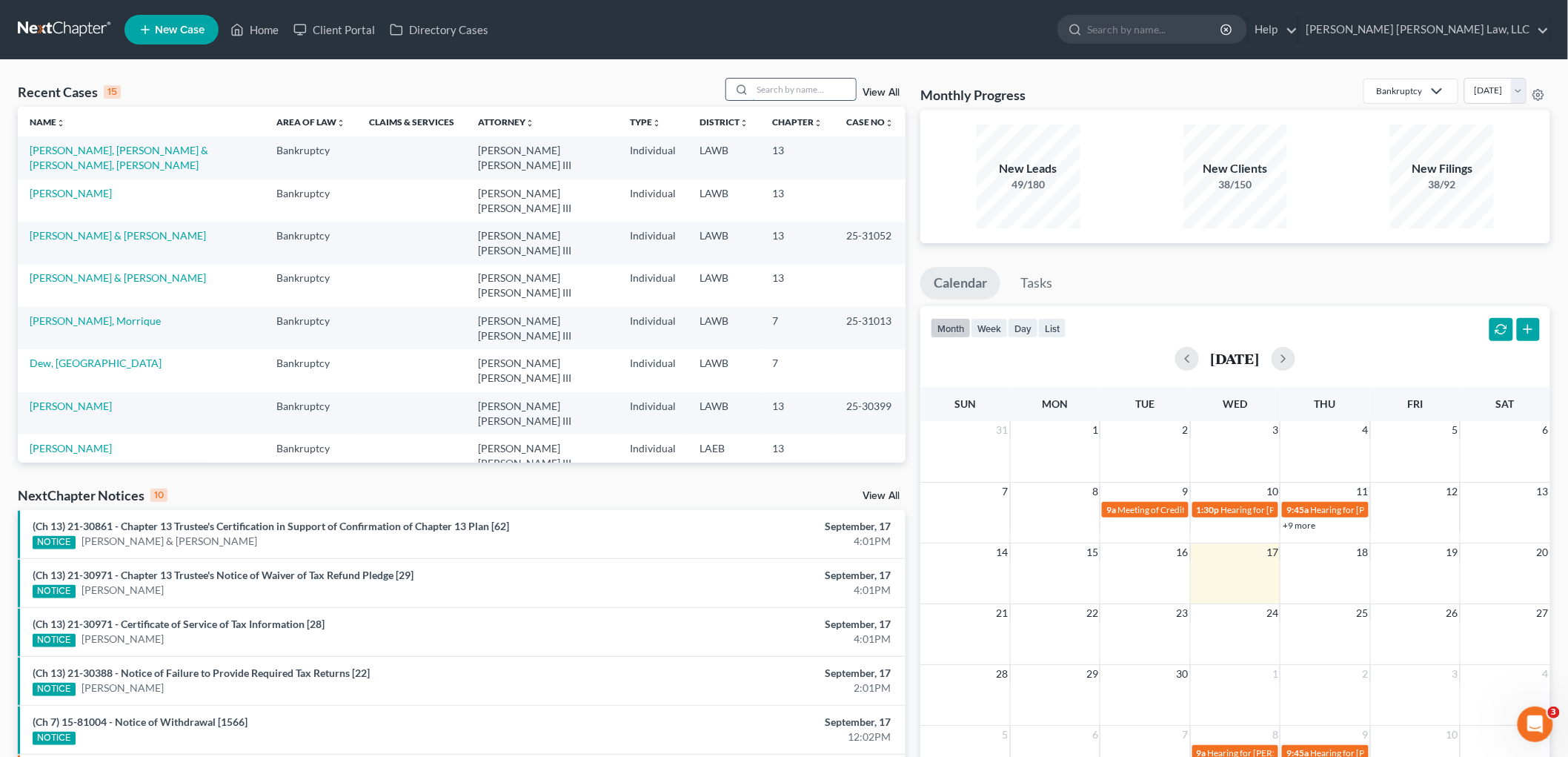
click at [791, 91] on input "search" at bounding box center [803, 89] width 103 height 21
click at [71, 612] on link "[PERSON_NAME]" at bounding box center [70, 618] width 82 height 13
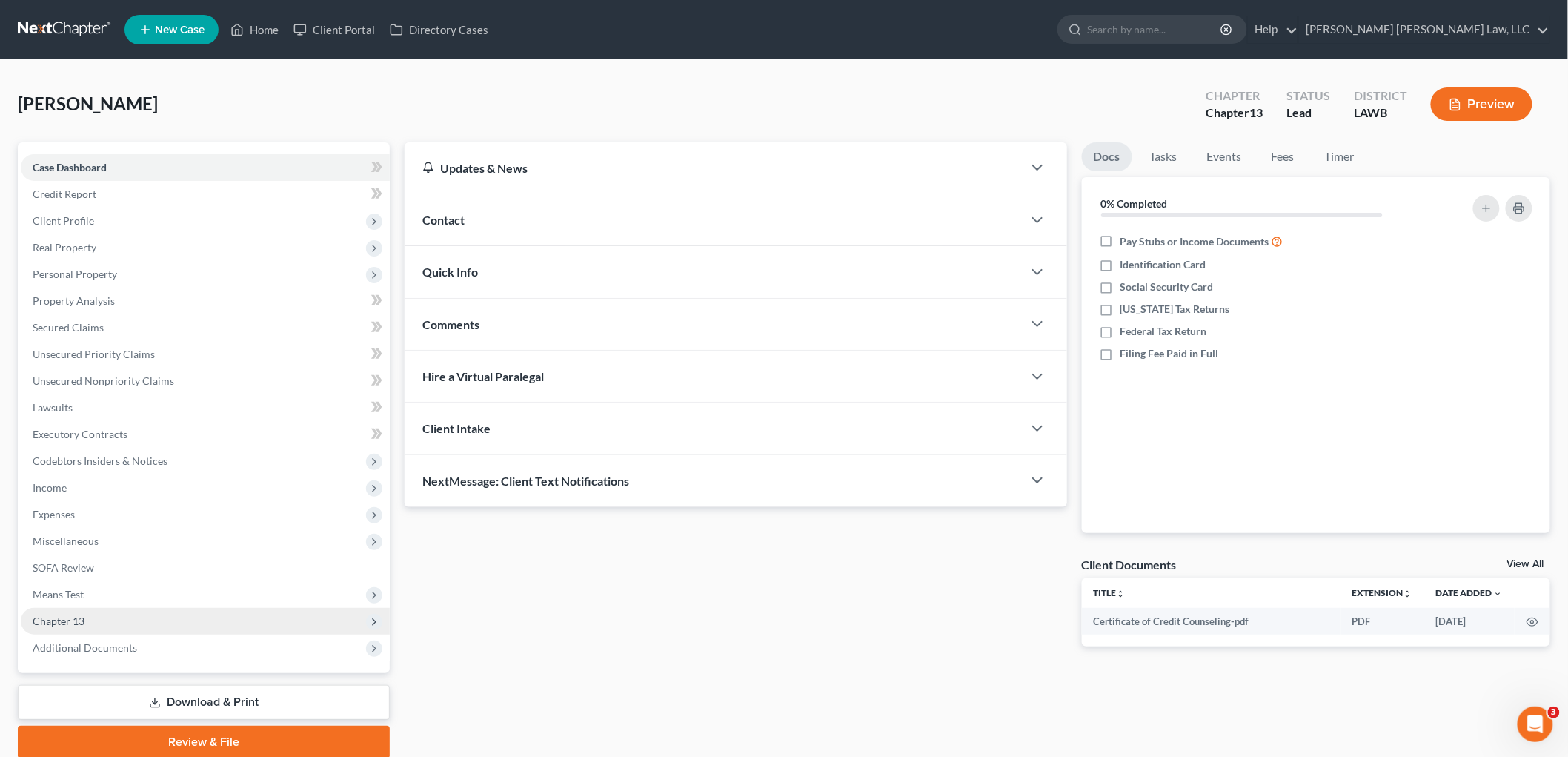
click at [158, 614] on span "Chapter 13" at bounding box center [205, 622] width 369 height 27
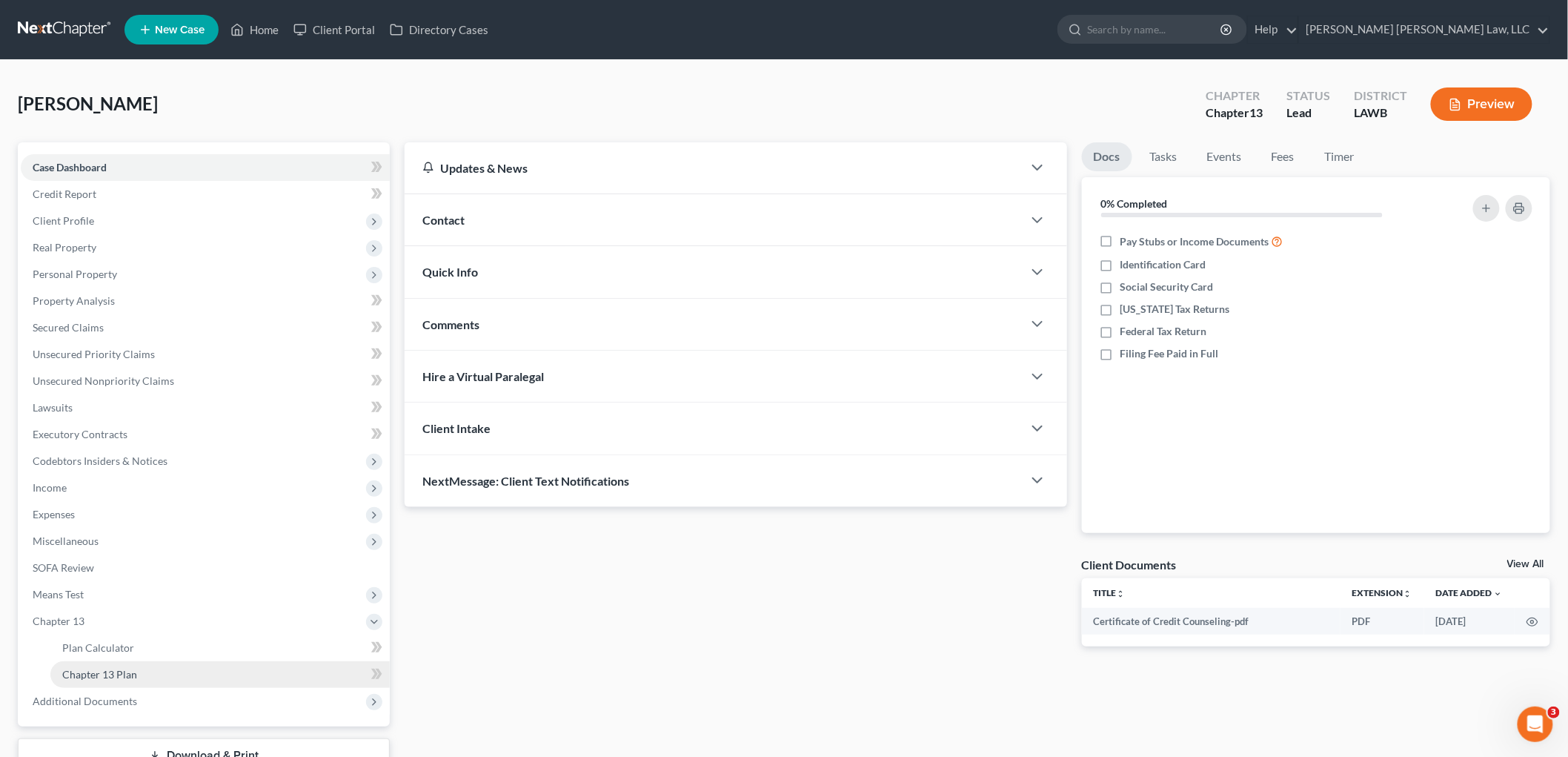
click at [144, 669] on link "Chapter 13 Plan" at bounding box center [220, 675] width 340 height 27
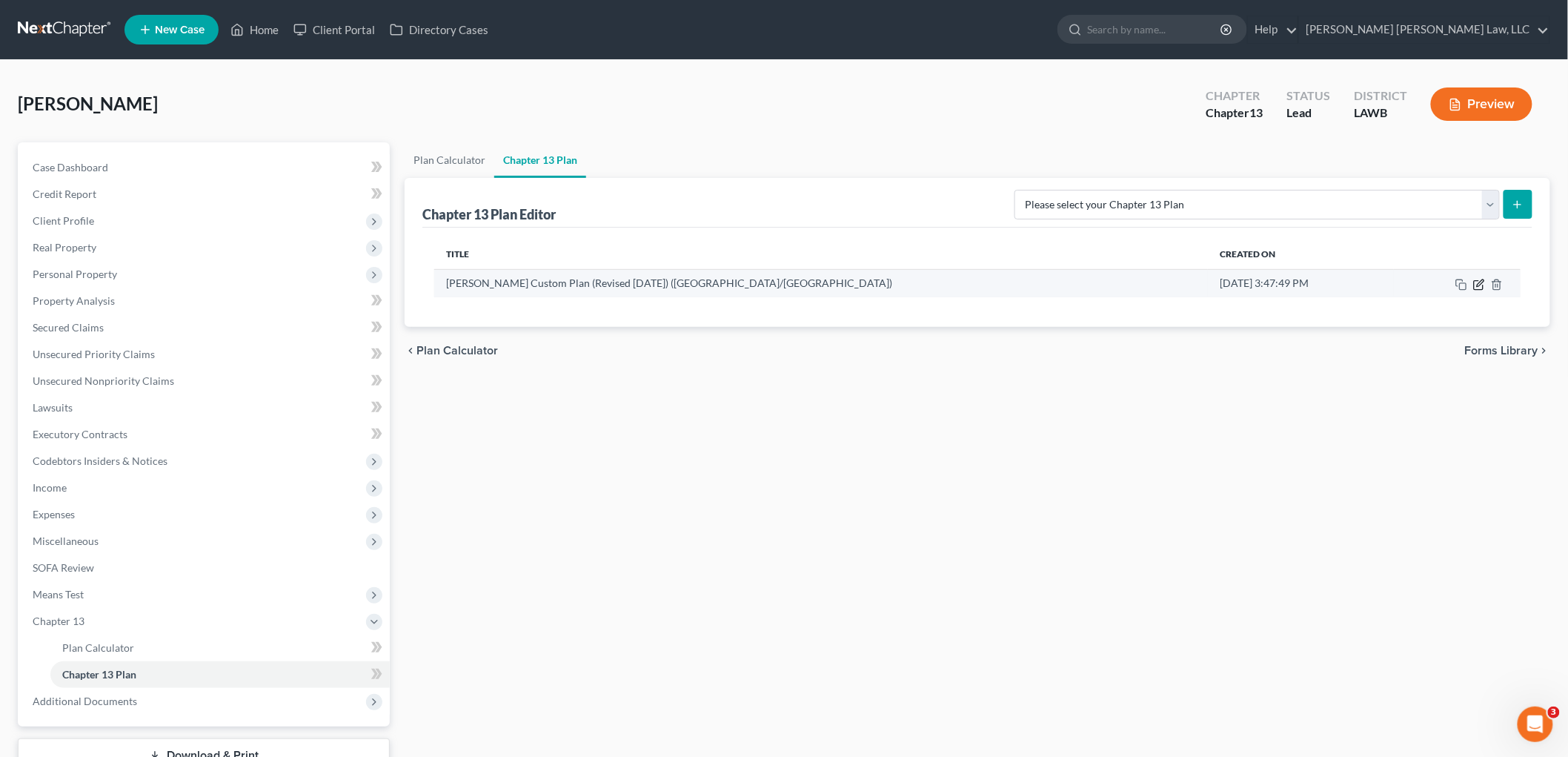
click at [1479, 285] on icon "button" at bounding box center [1480, 283] width 6 height 6
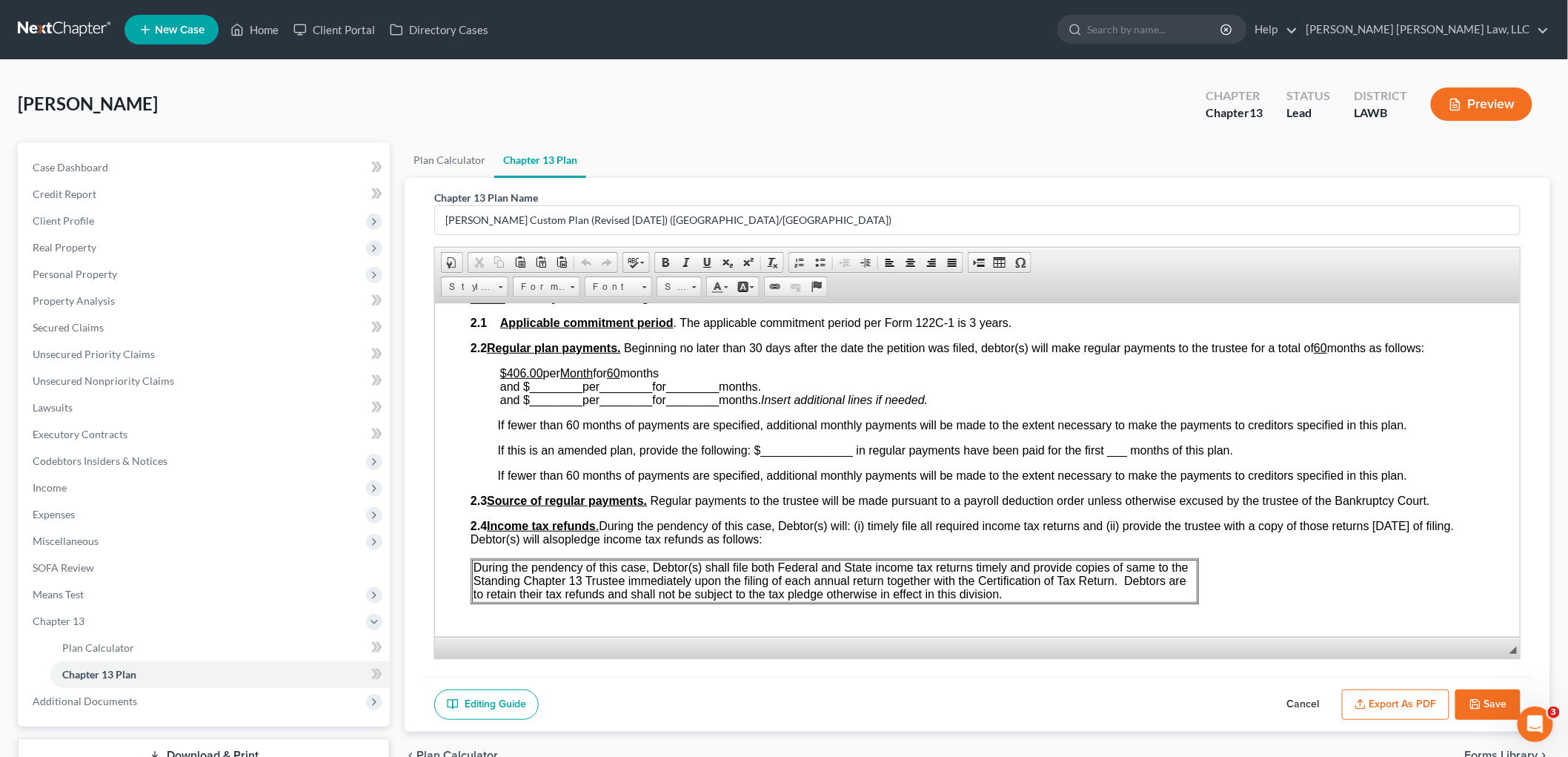
scroll to position [824, 0]
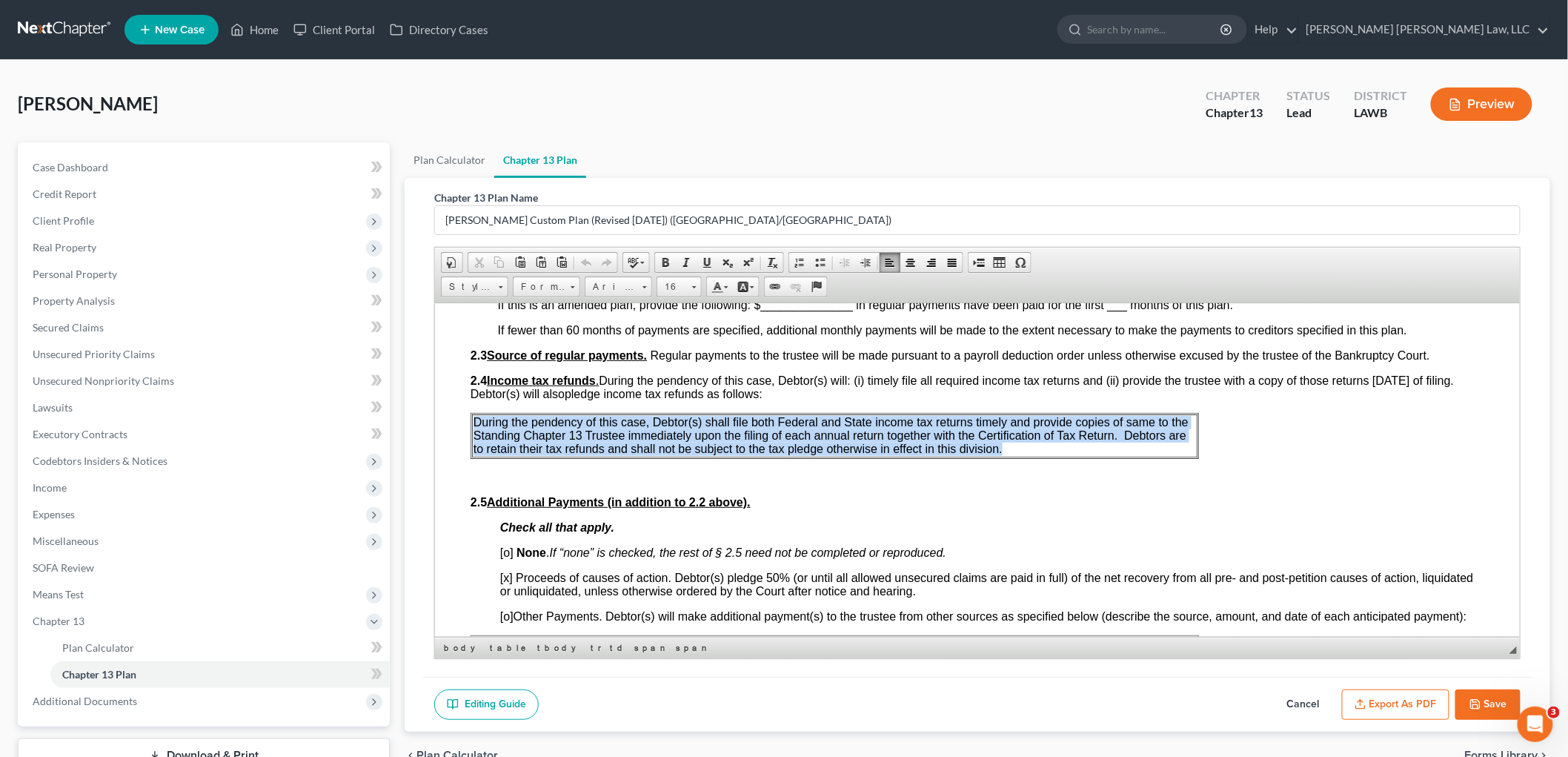
drag, startPoint x: 1001, startPoint y: 443, endPoint x: 474, endPoint y: 421, distance: 527.5
click at [474, 421] on span "During the pendency of this case, Debtor(s) shall file both Federal and State i…" at bounding box center [830, 435] width 715 height 39
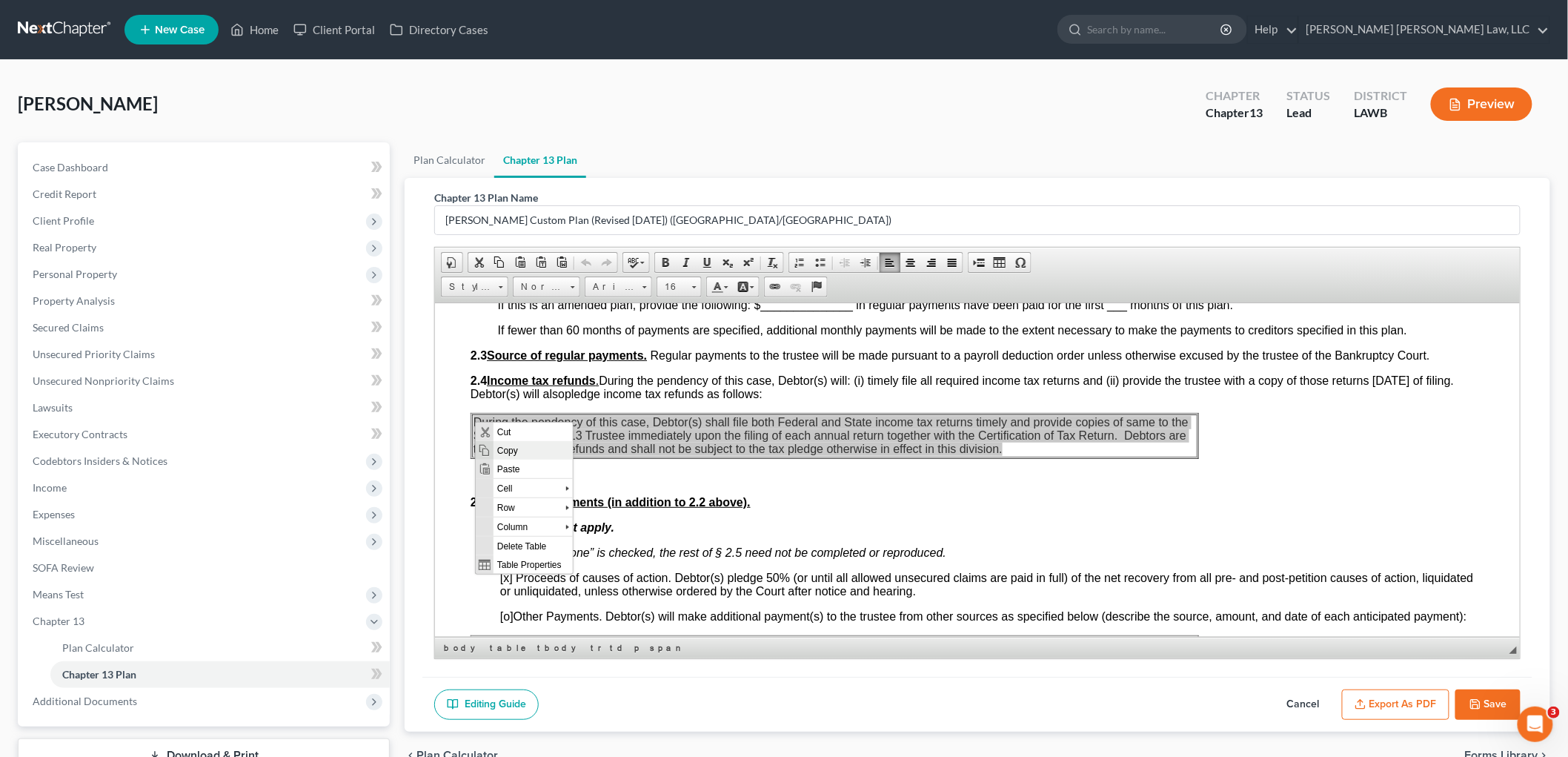
scroll to position [0, 0]
click at [508, 466] on span "Paste" at bounding box center [533, 468] width 80 height 18
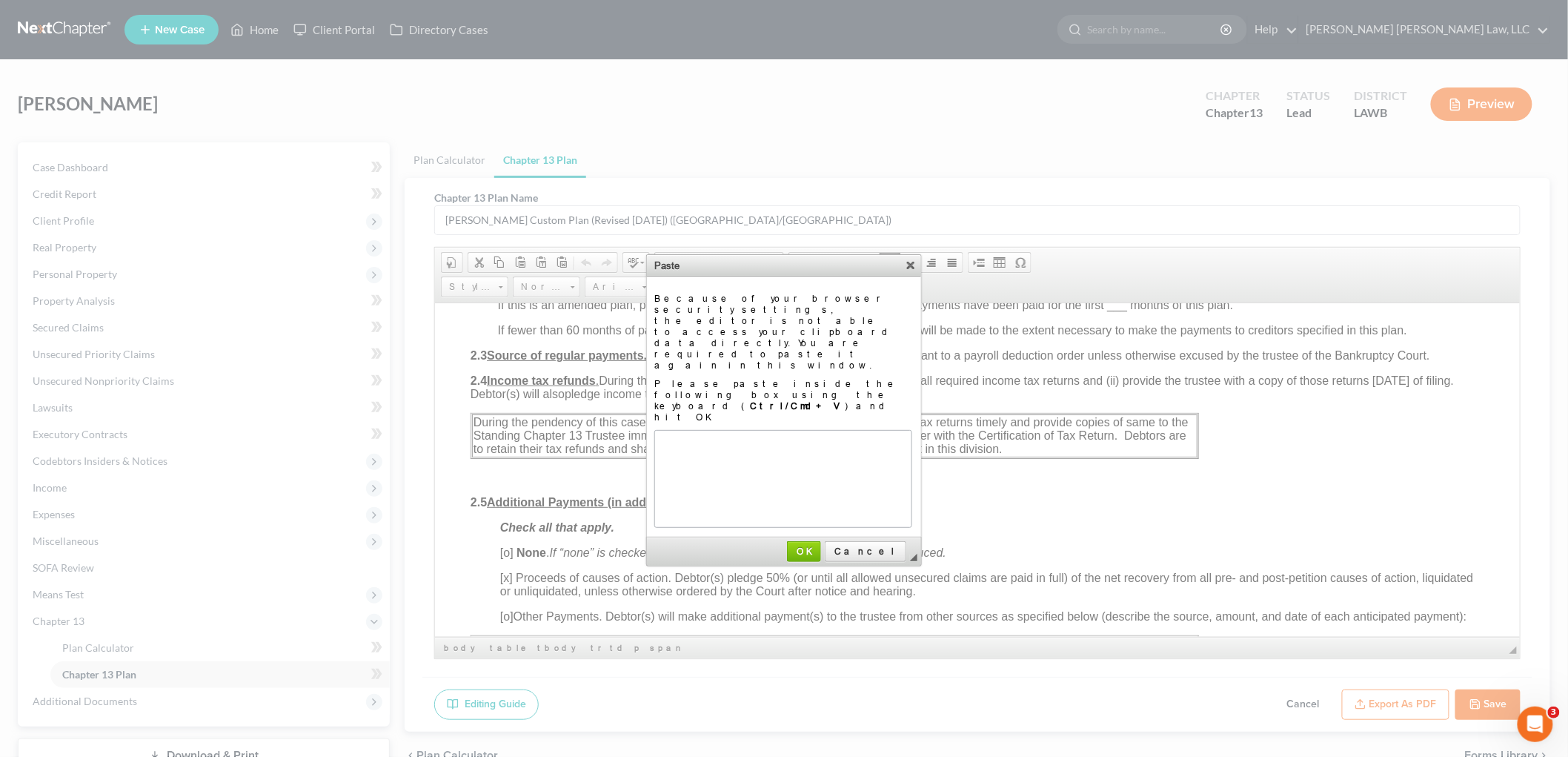
click at [801, 430] on iframe "Paste Area" at bounding box center [784, 478] width 258 height 98
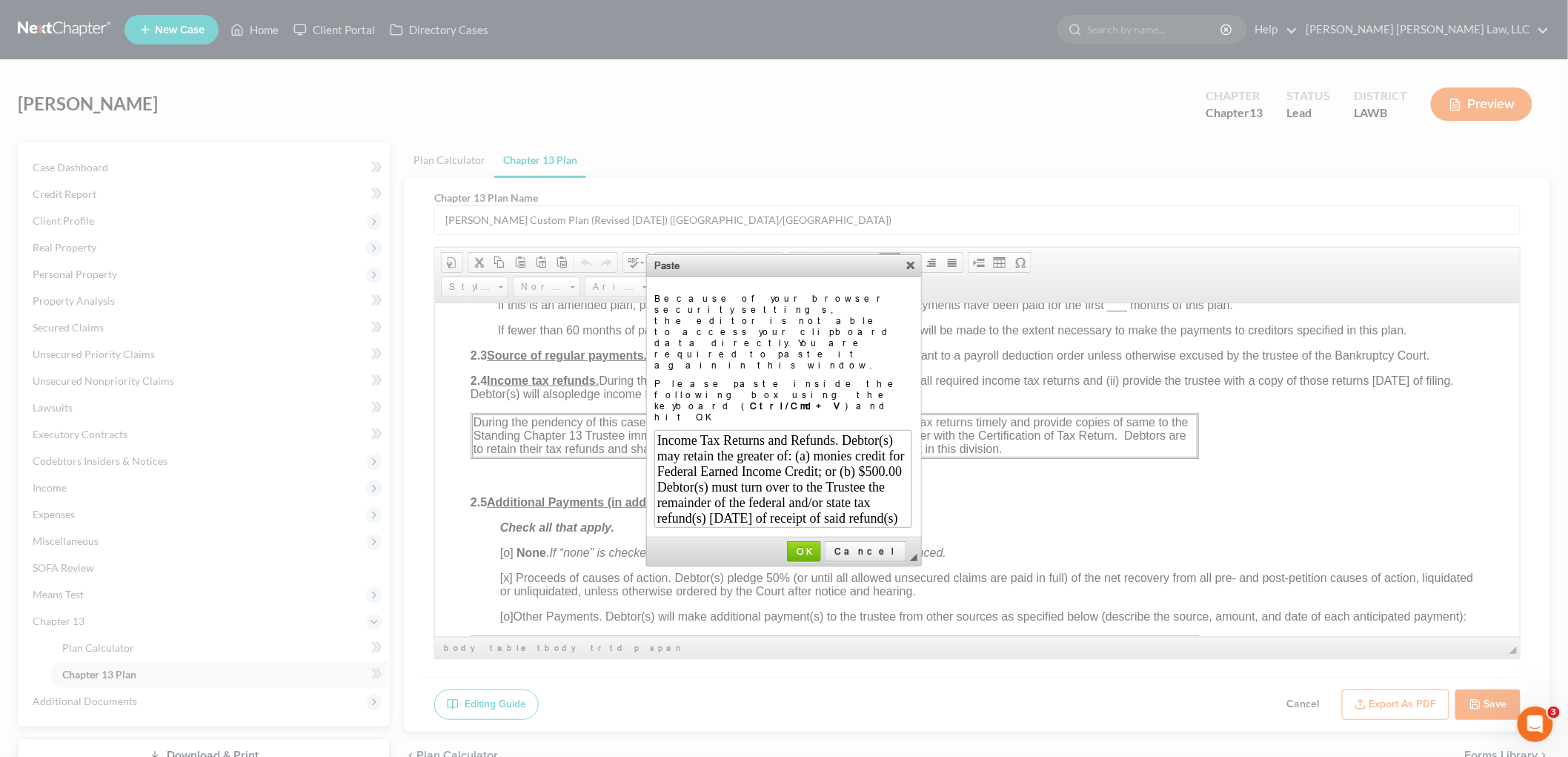
scroll to position [30, 0]
click at [821, 541] on link "OK" at bounding box center [803, 552] width 34 height 21
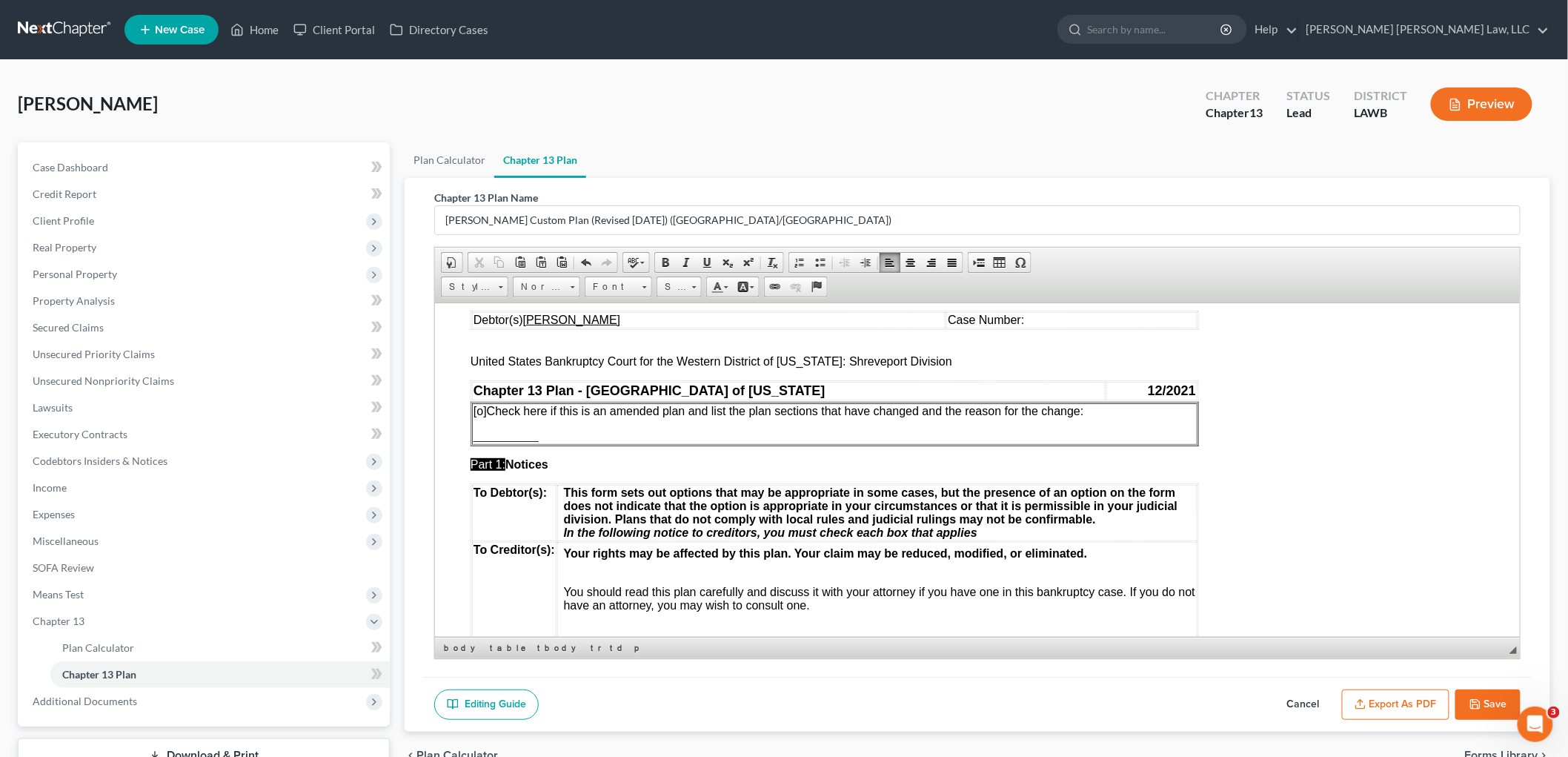
scroll to position [0, 0]
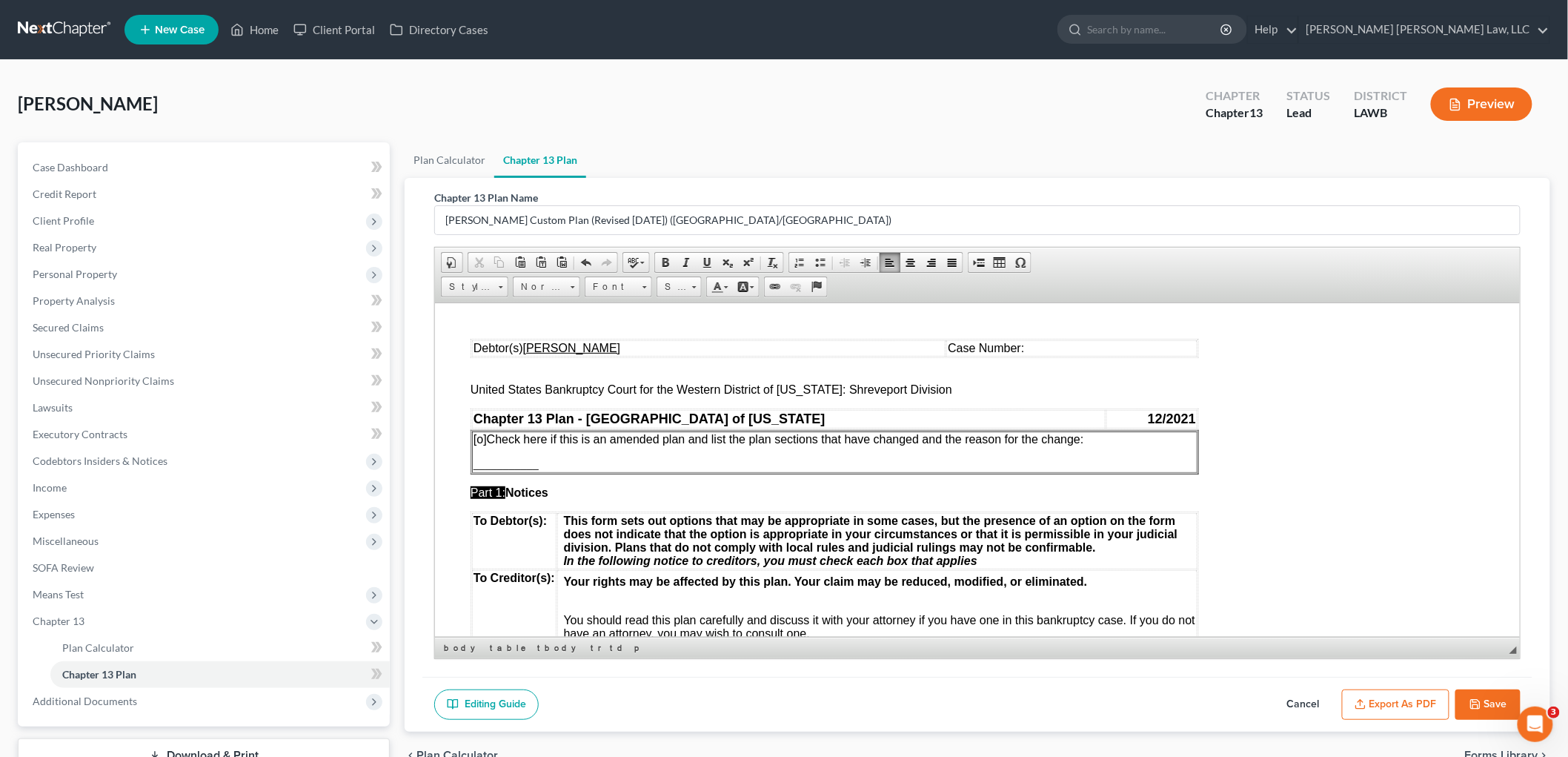
click at [1469, 704] on icon "button" at bounding box center [1475, 704] width 12 height 12
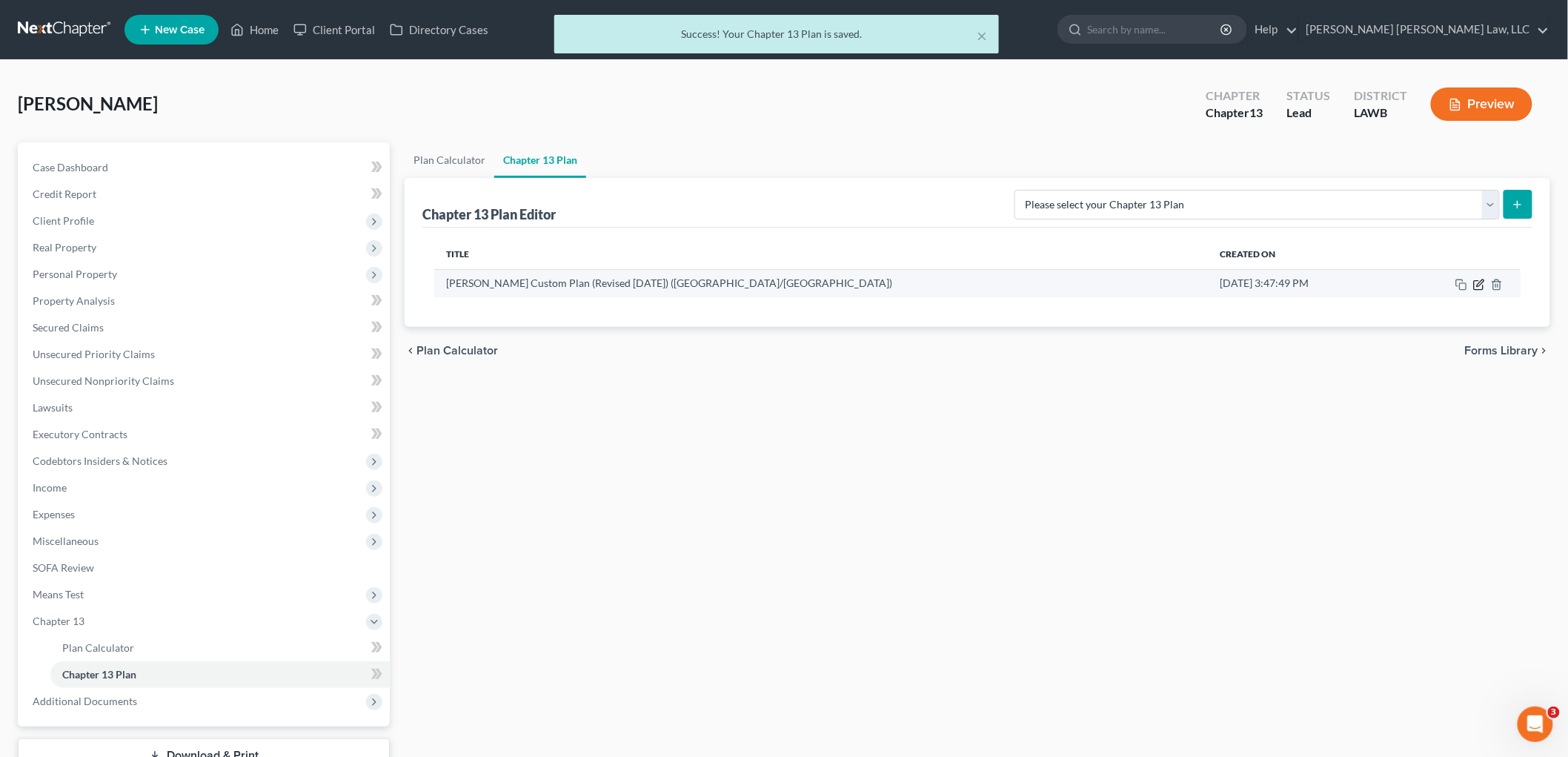
click at [1480, 284] on icon "button" at bounding box center [1480, 283] width 6 height 6
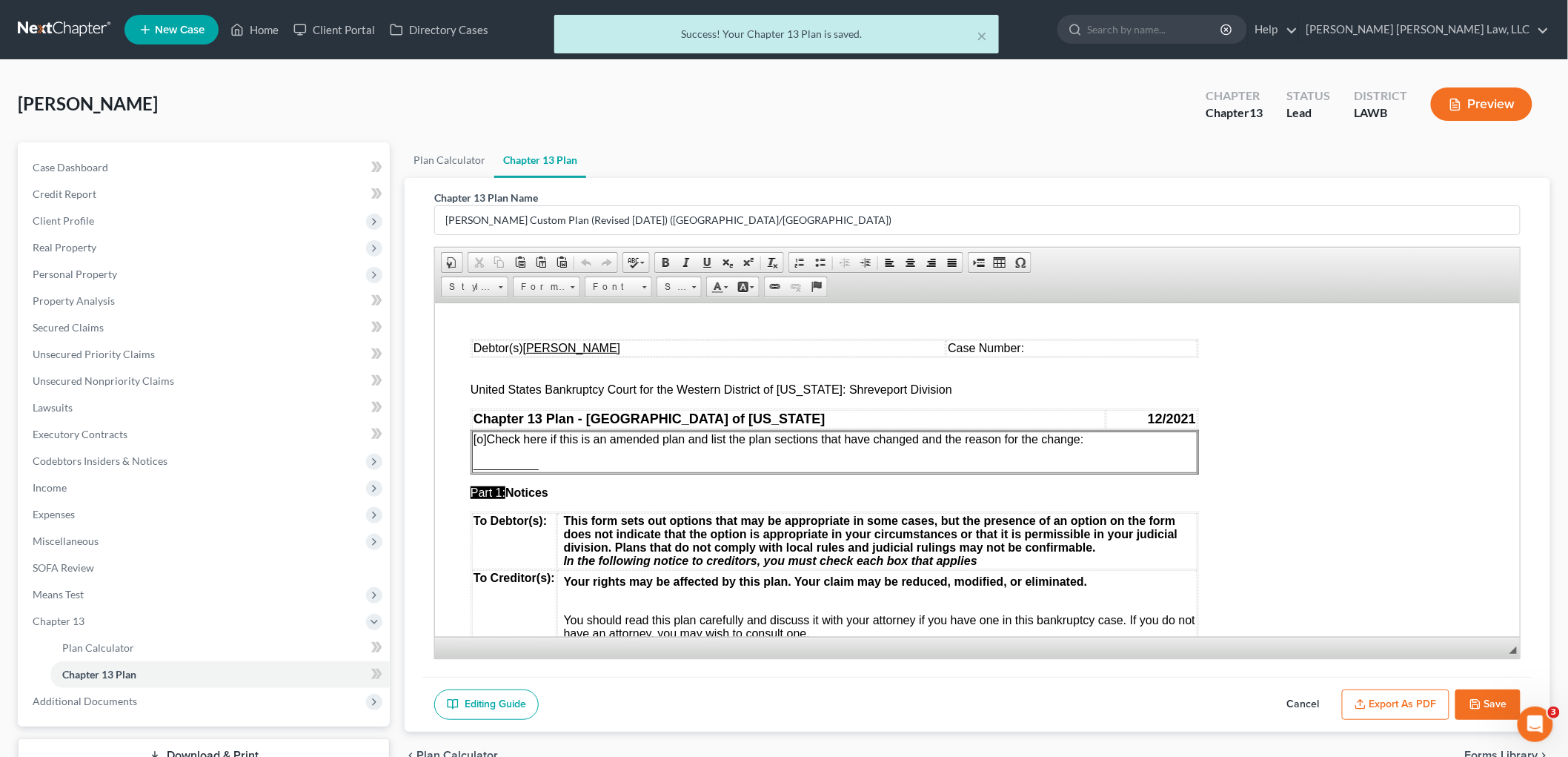
click at [1383, 712] on button "Export as PDF" at bounding box center [1395, 704] width 107 height 31
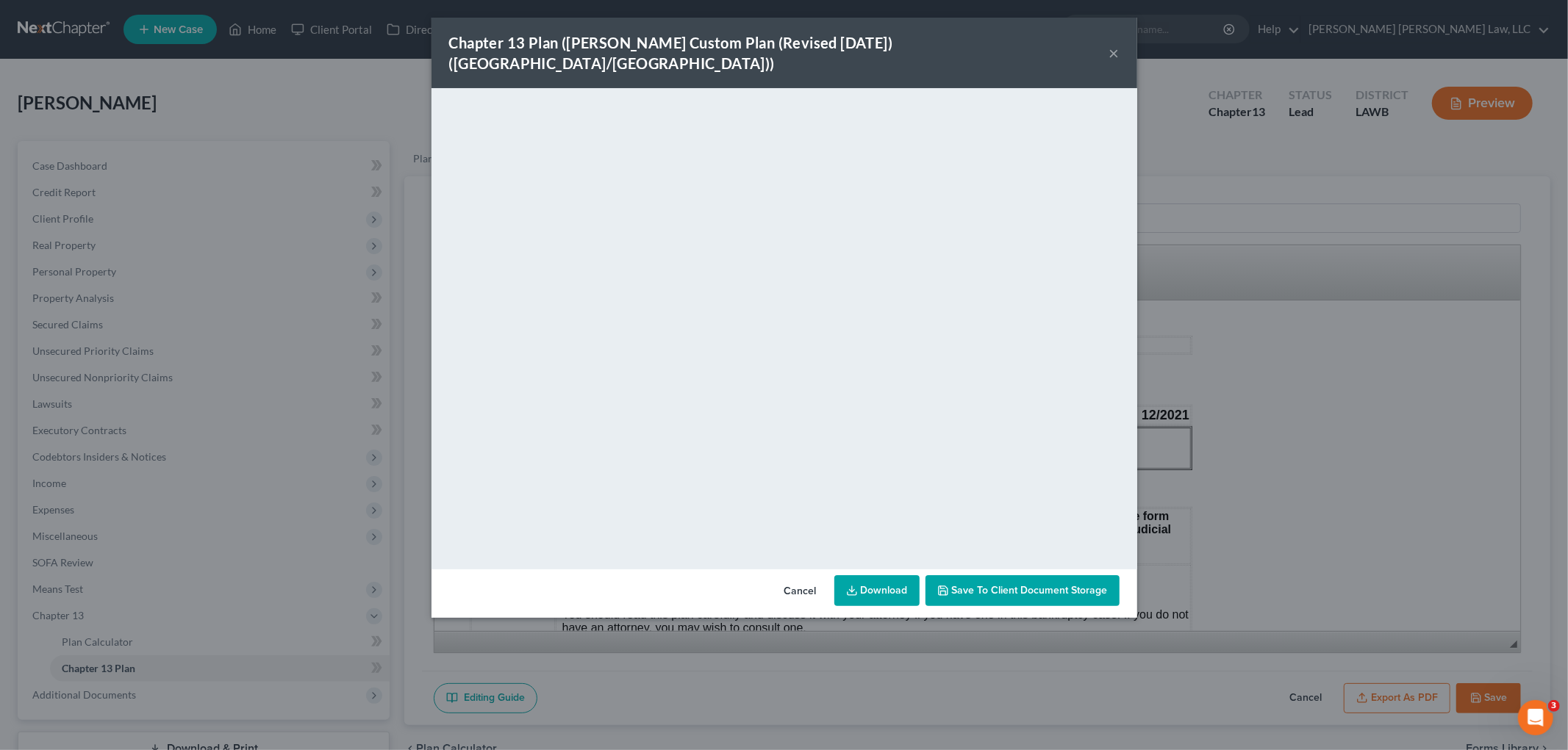
click at [1113, 44] on button "×" at bounding box center [1114, 53] width 10 height 17
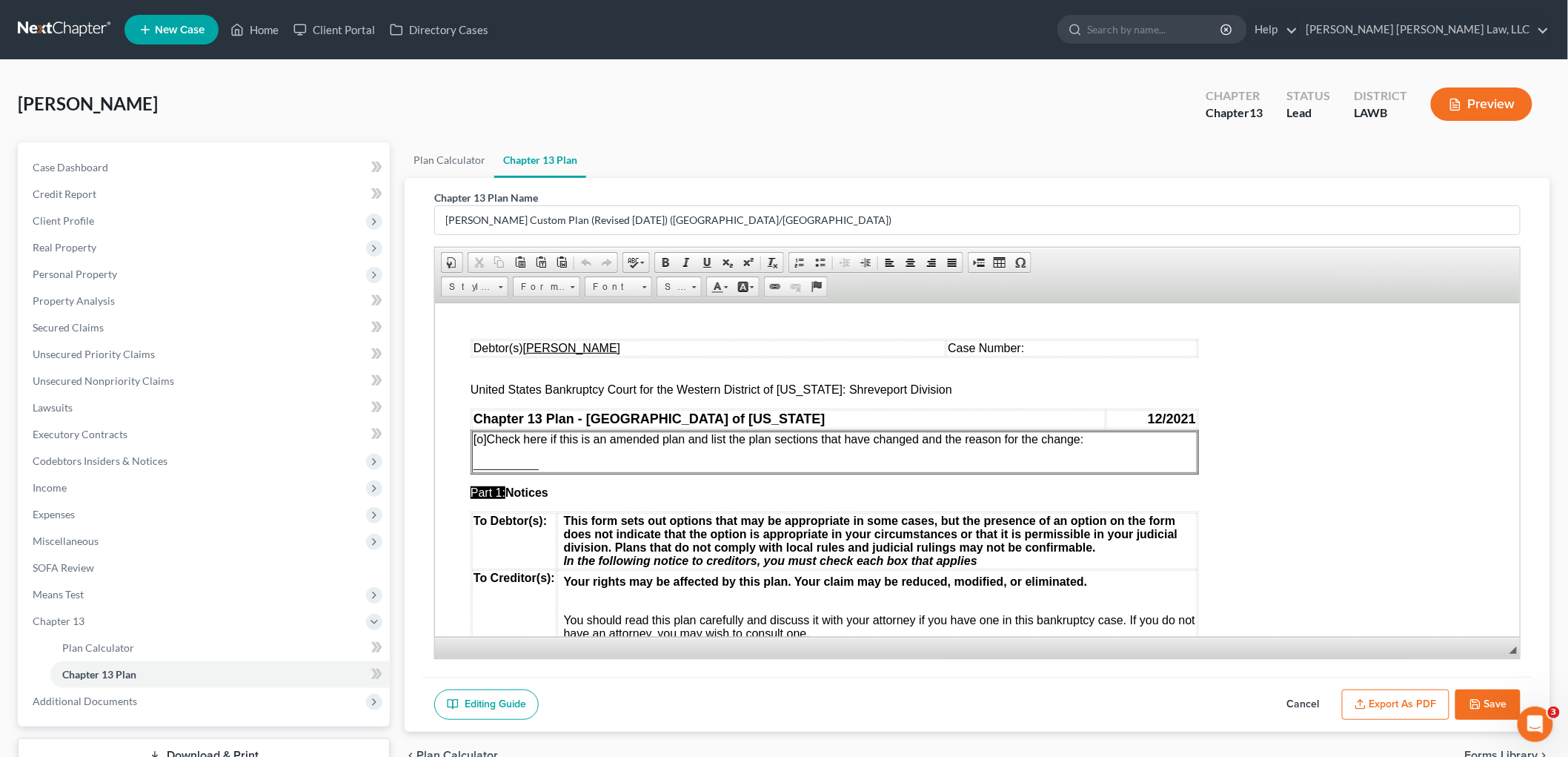
click at [1478, 708] on icon "button" at bounding box center [1475, 704] width 9 height 9
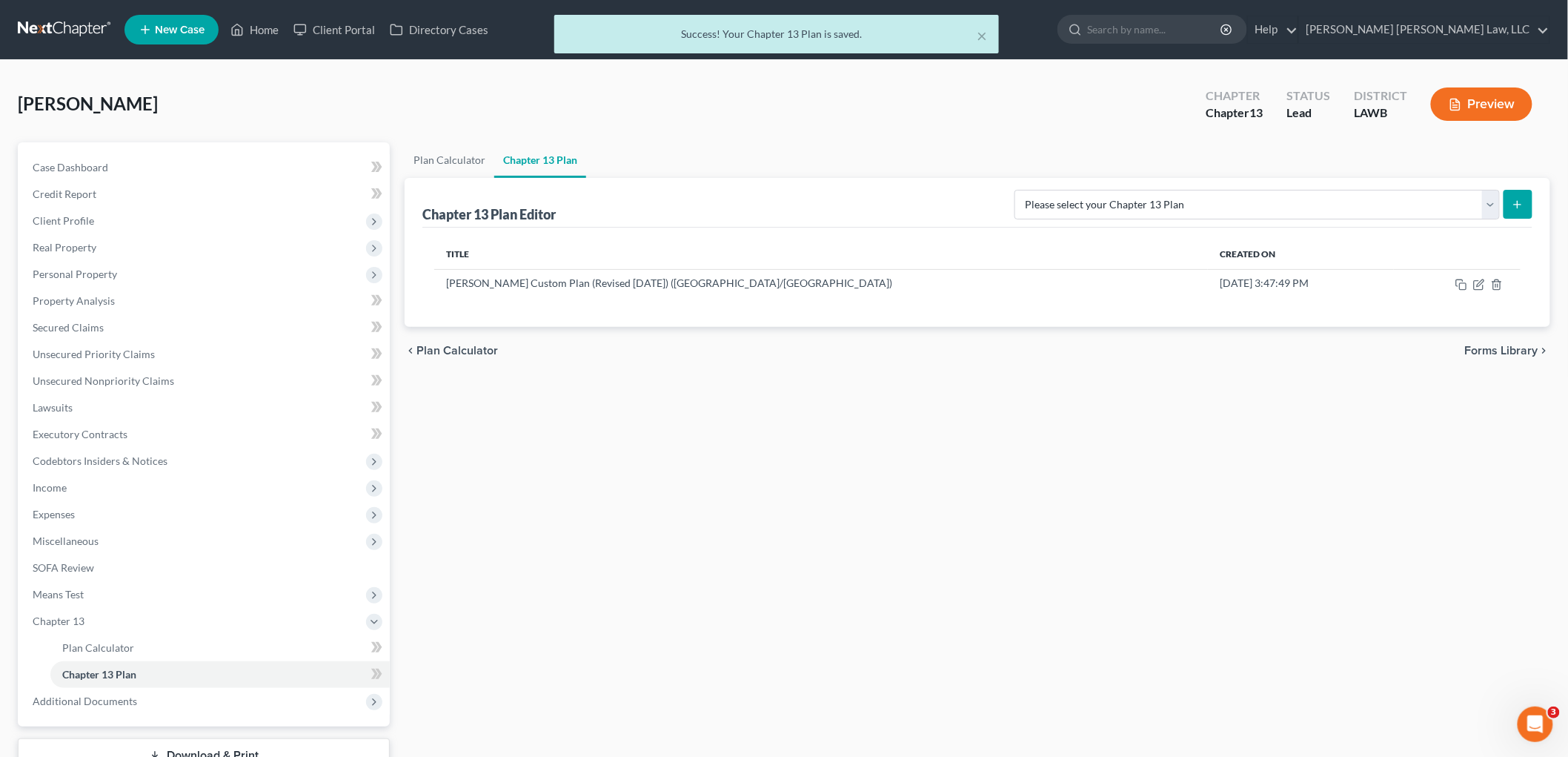
click at [70, 25] on div "× Success! Your Chapter 13 Plan is saved." at bounding box center [776, 38] width 1568 height 46
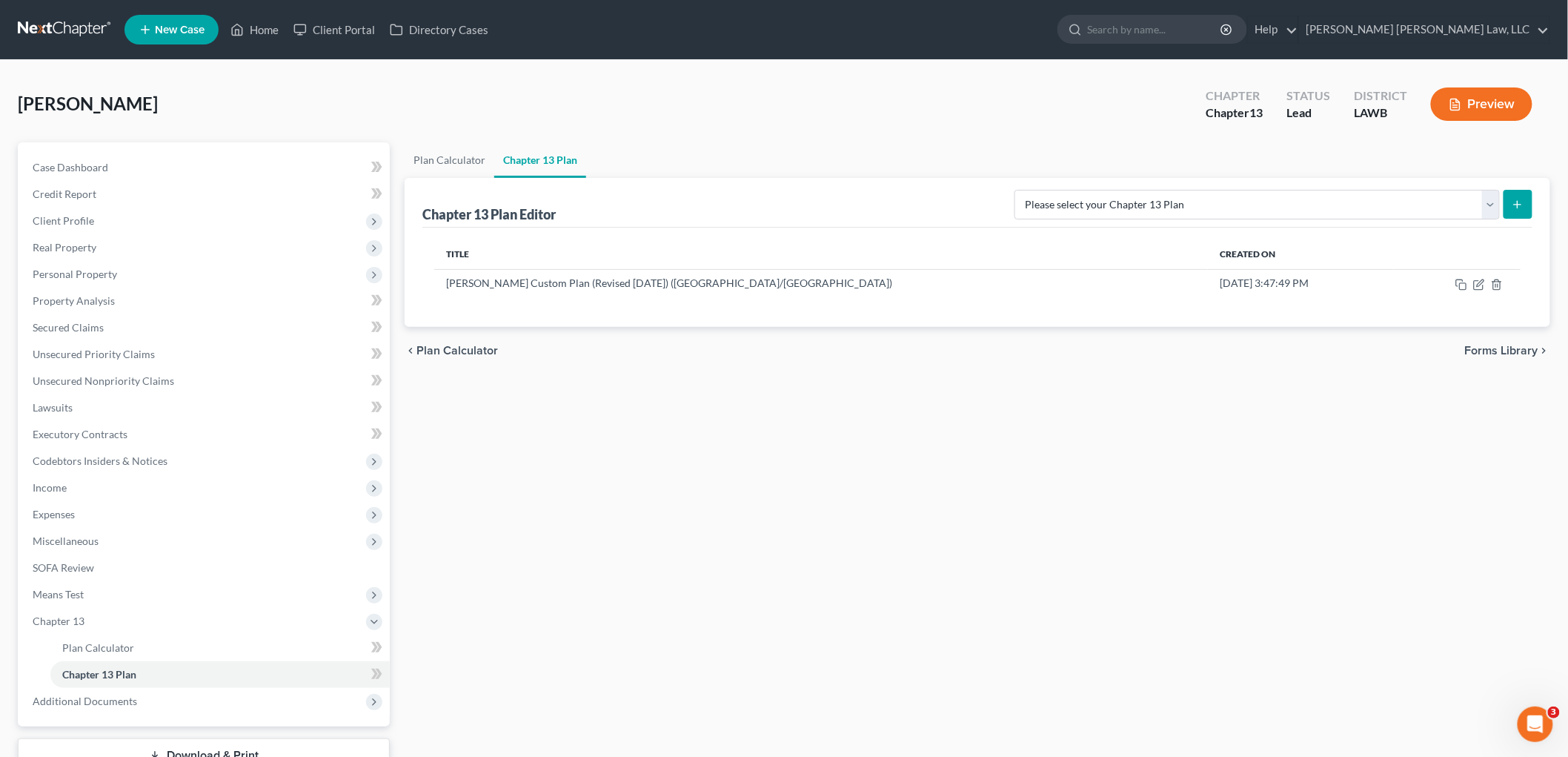
click at [86, 27] on link at bounding box center [64, 29] width 95 height 27
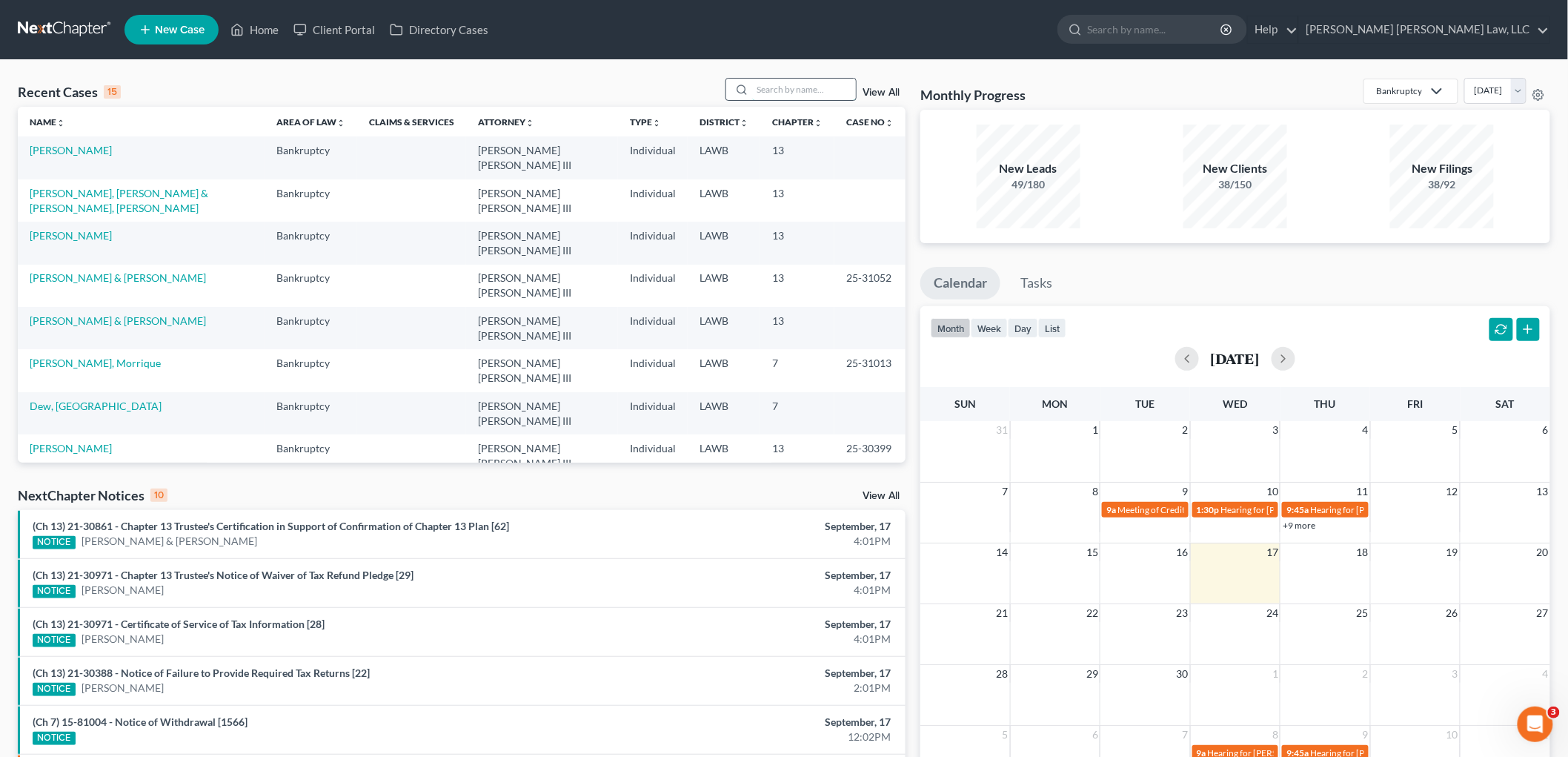
click at [782, 92] on input "search" at bounding box center [803, 89] width 103 height 21
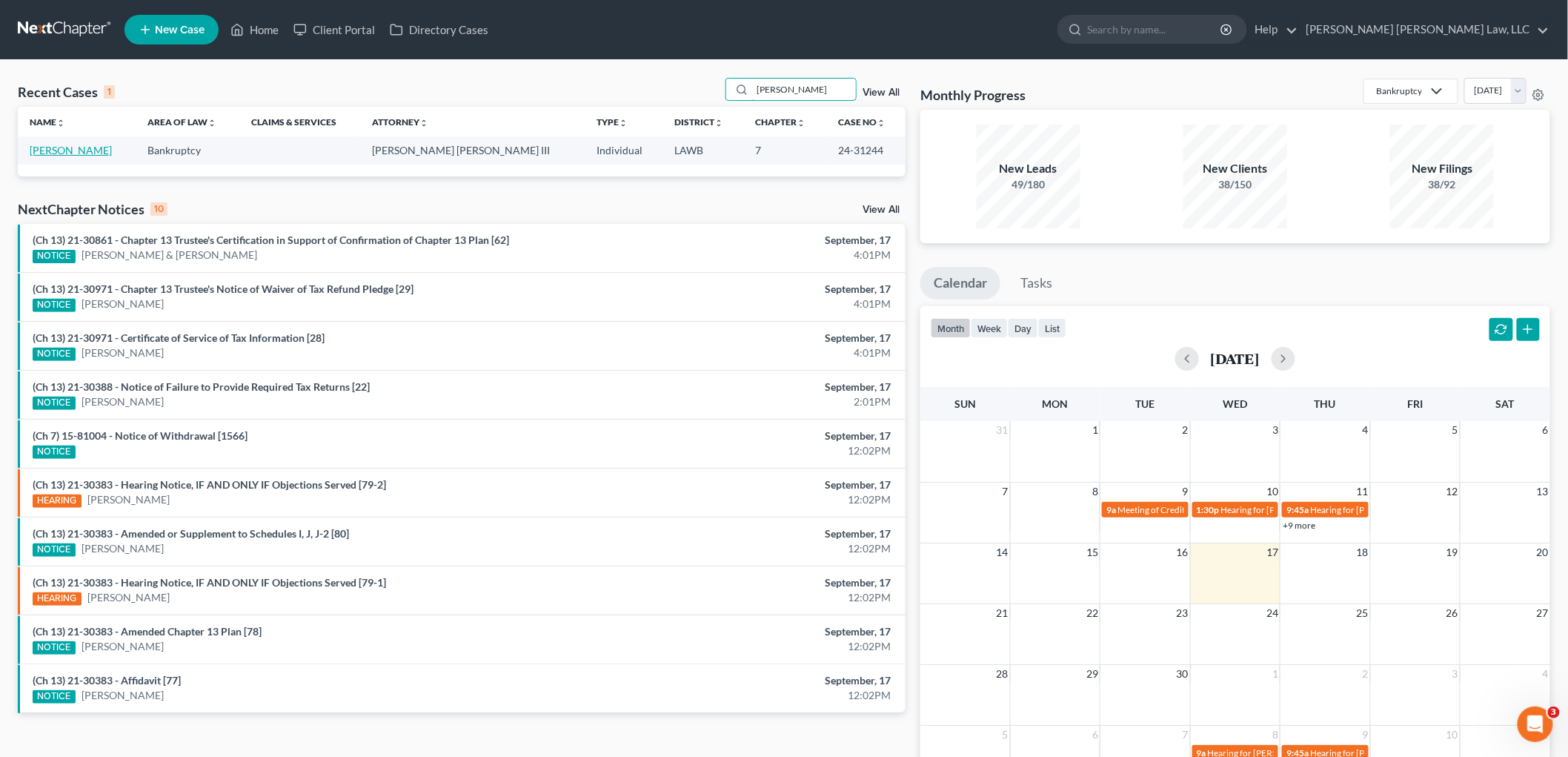
type input "[PERSON_NAME]"
click at [93, 146] on link "[PERSON_NAME]" at bounding box center [70, 150] width 82 height 13
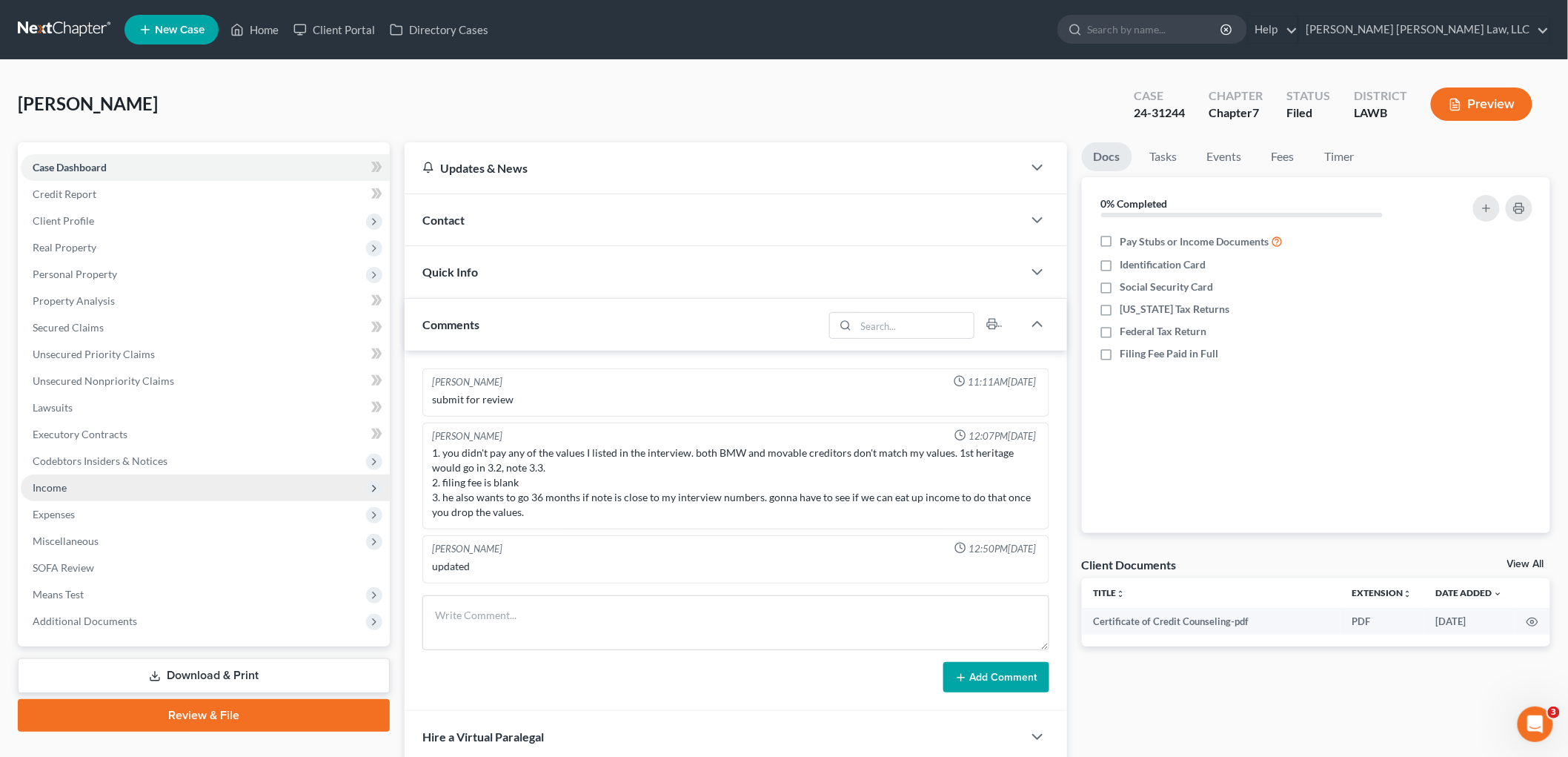
click at [84, 490] on span "Income" at bounding box center [205, 488] width 369 height 27
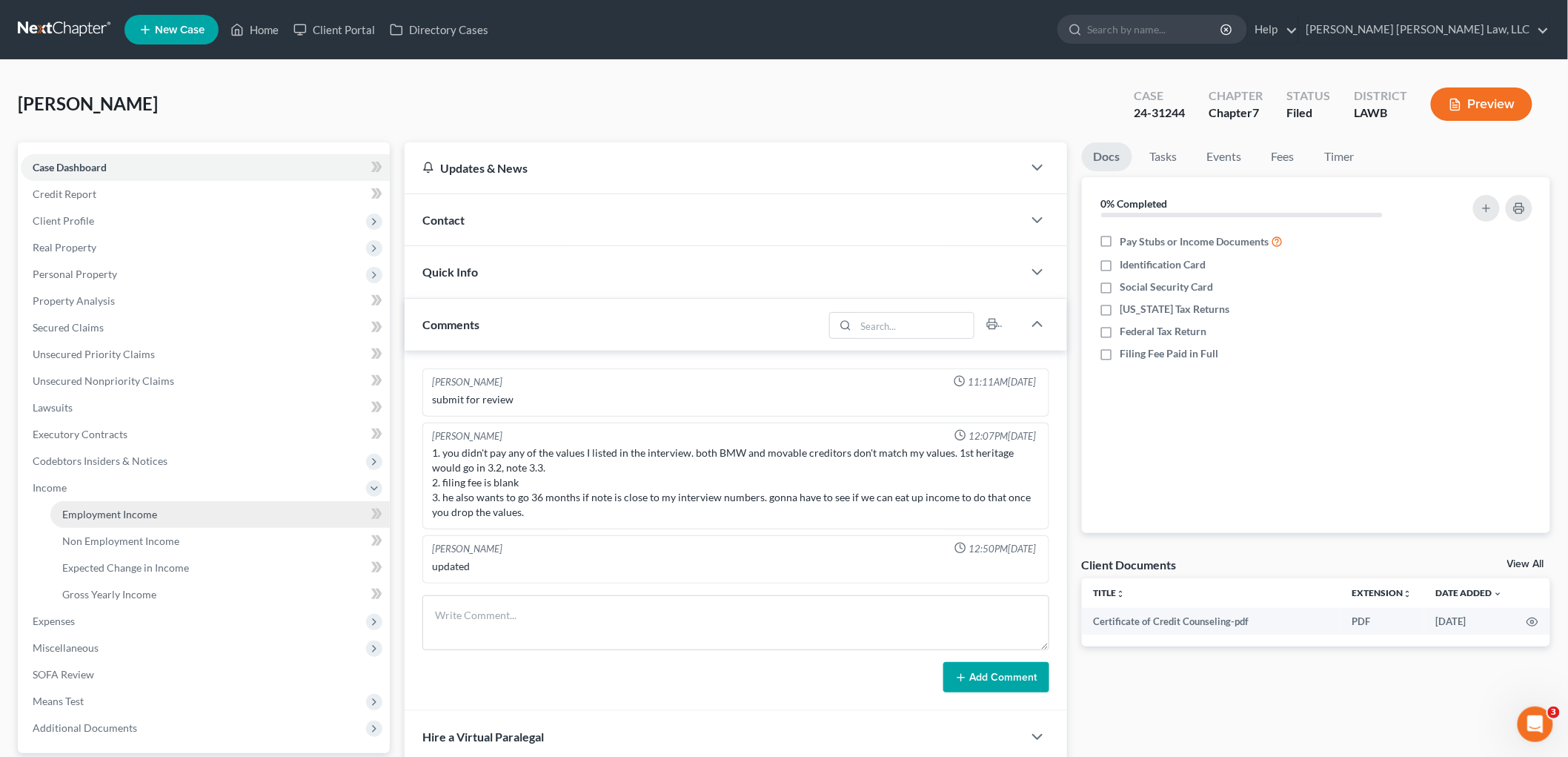
click at [86, 512] on span "Employment Income" at bounding box center [109, 514] width 95 height 13
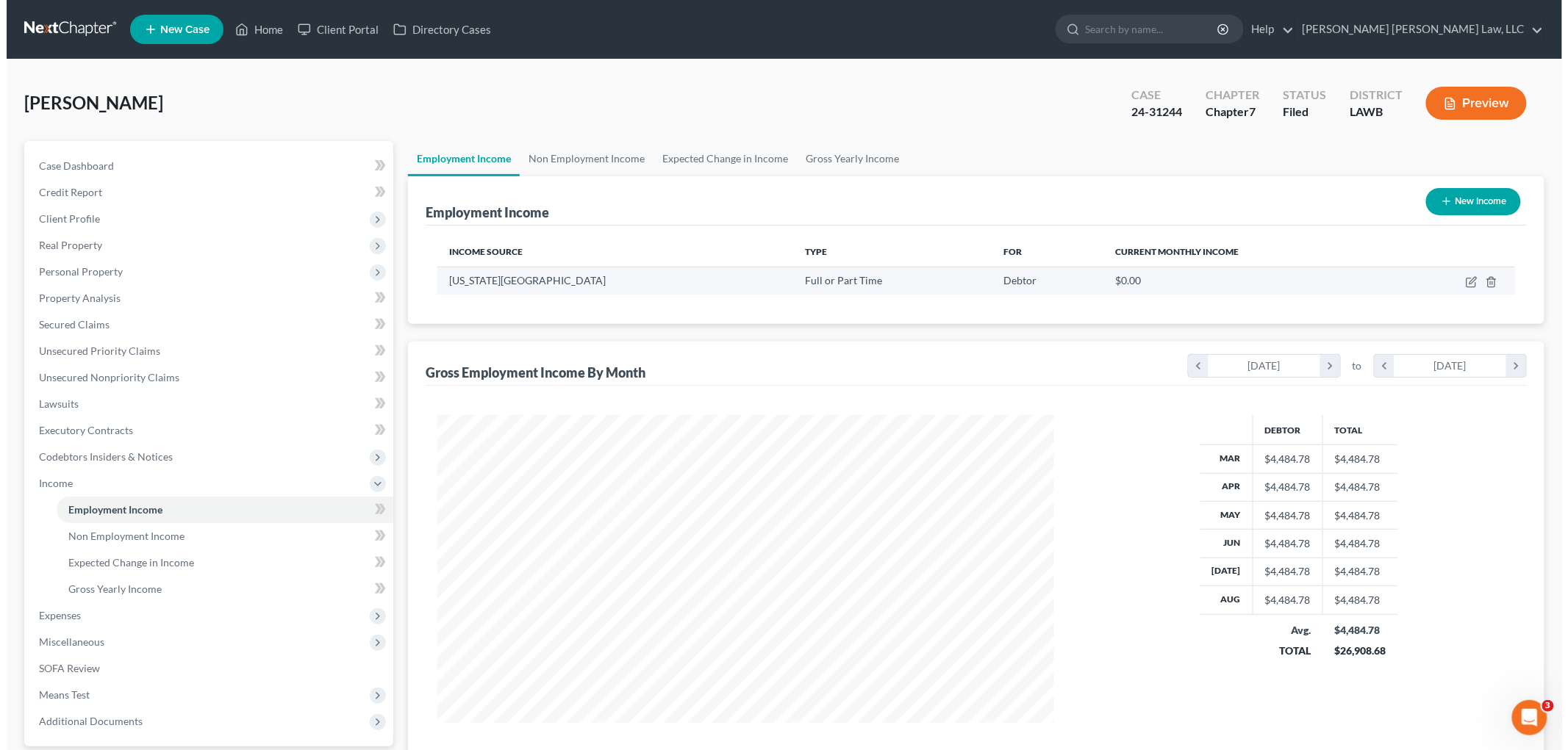
scroll to position [307, 646]
click at [1463, 284] on icon "button" at bounding box center [1465, 282] width 12 height 12
select select "0"
select select "19"
select select "0"
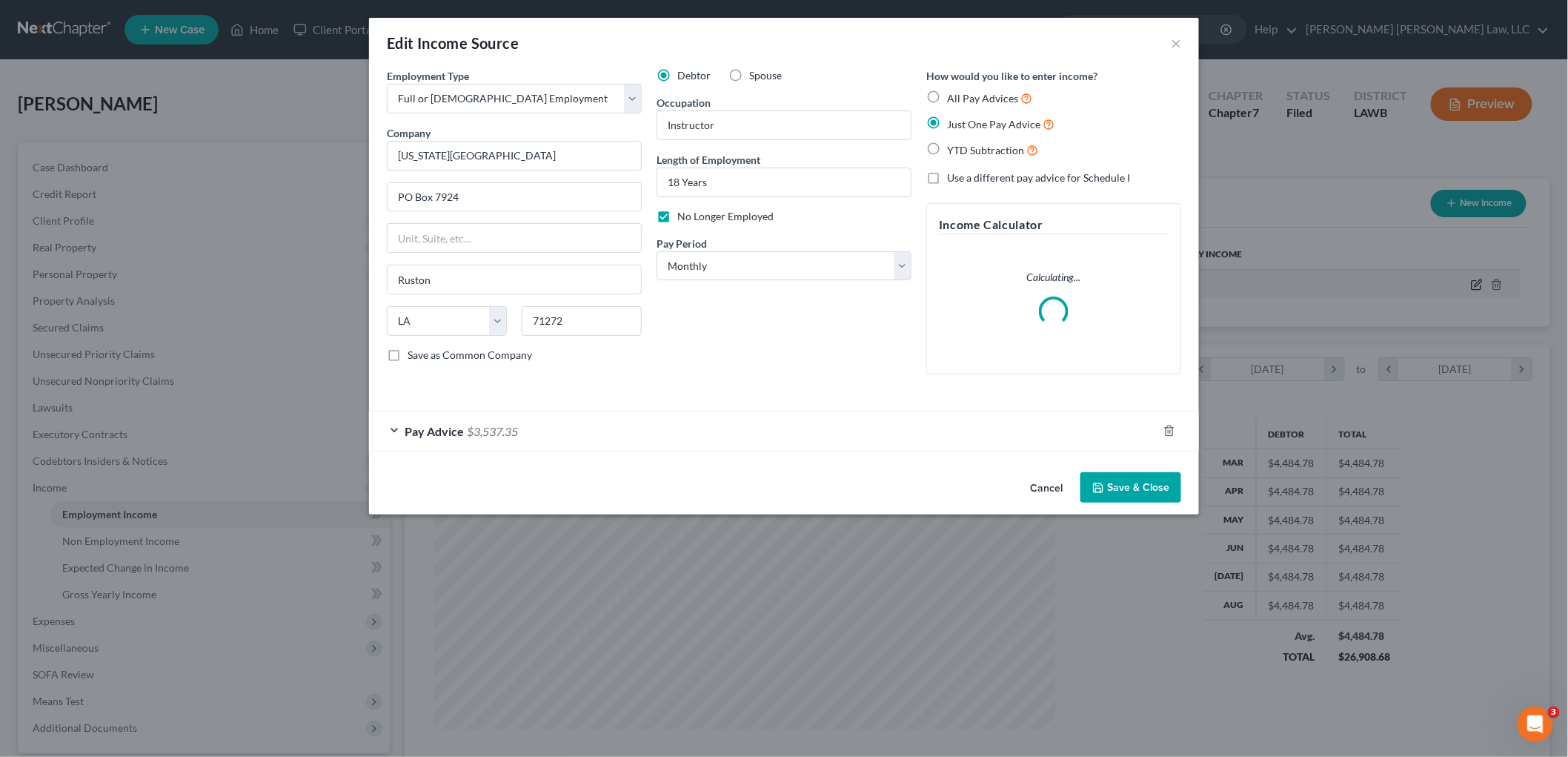
scroll to position [313, 656]
click at [1054, 483] on button "Cancel" at bounding box center [1052, 488] width 56 height 29
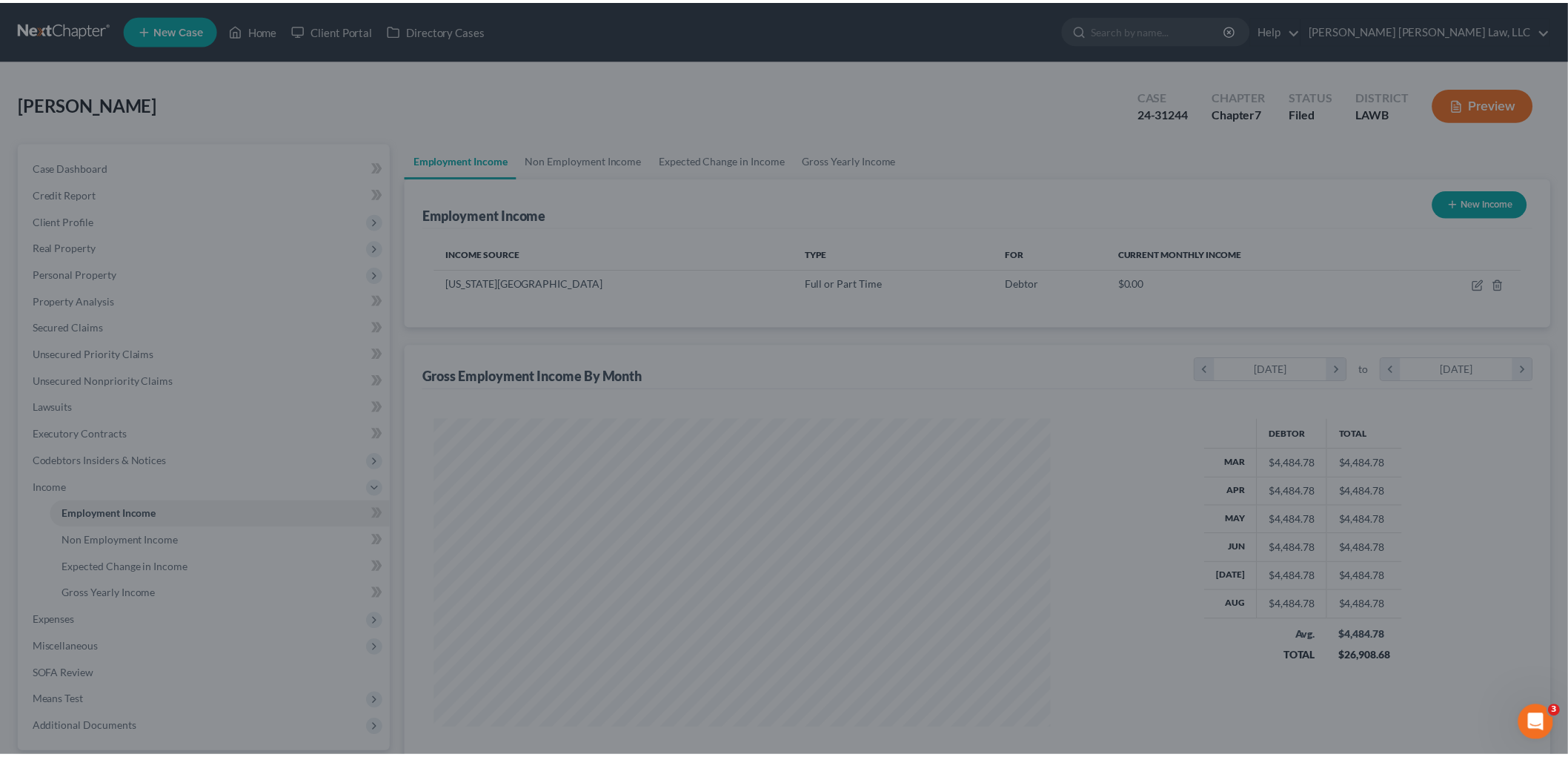
scroll to position [741187, 740409]
